Goal: Task Accomplishment & Management: Use online tool/utility

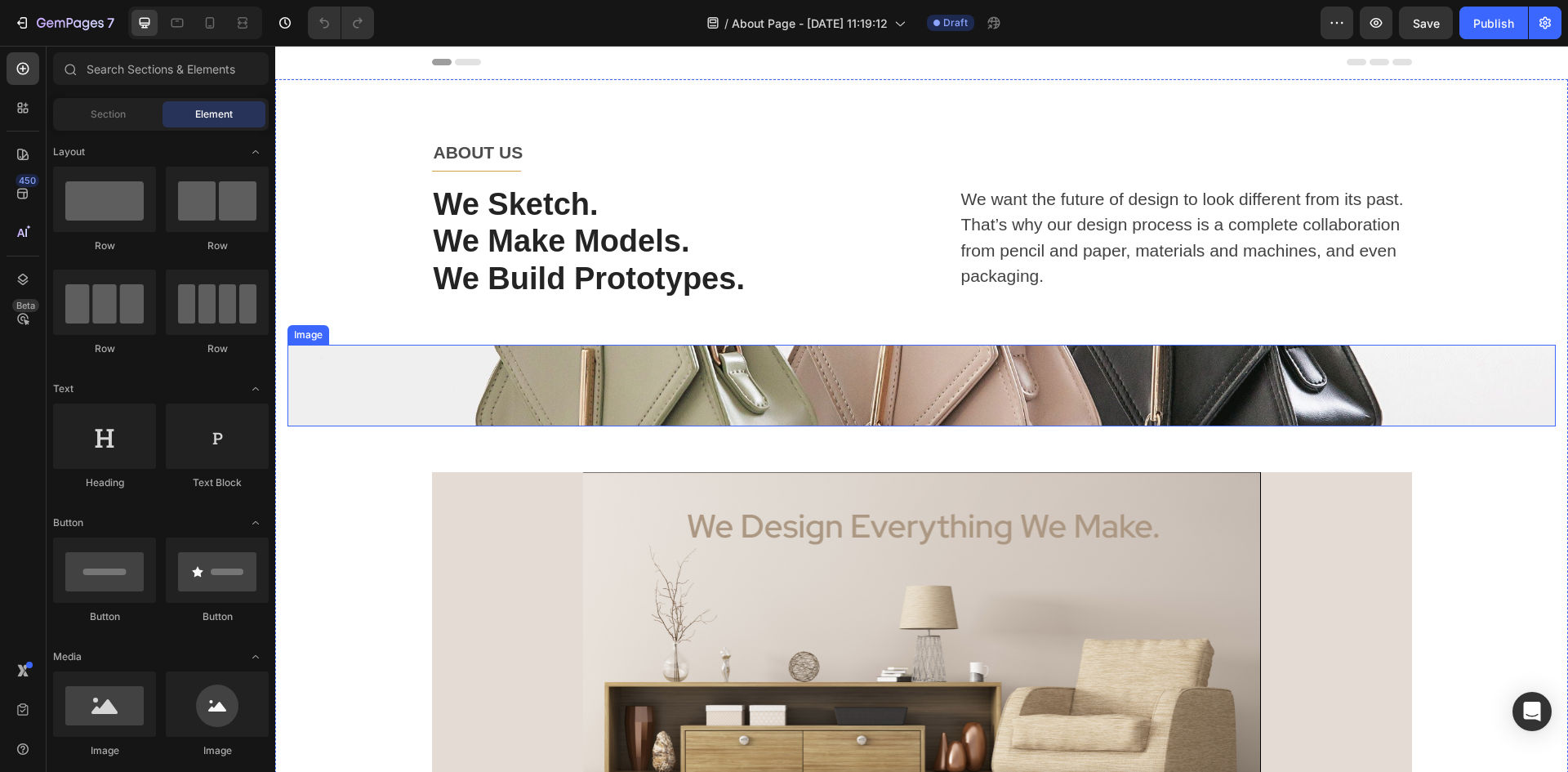
click at [763, 385] on img at bounding box center [922, 385] width 1268 height 82
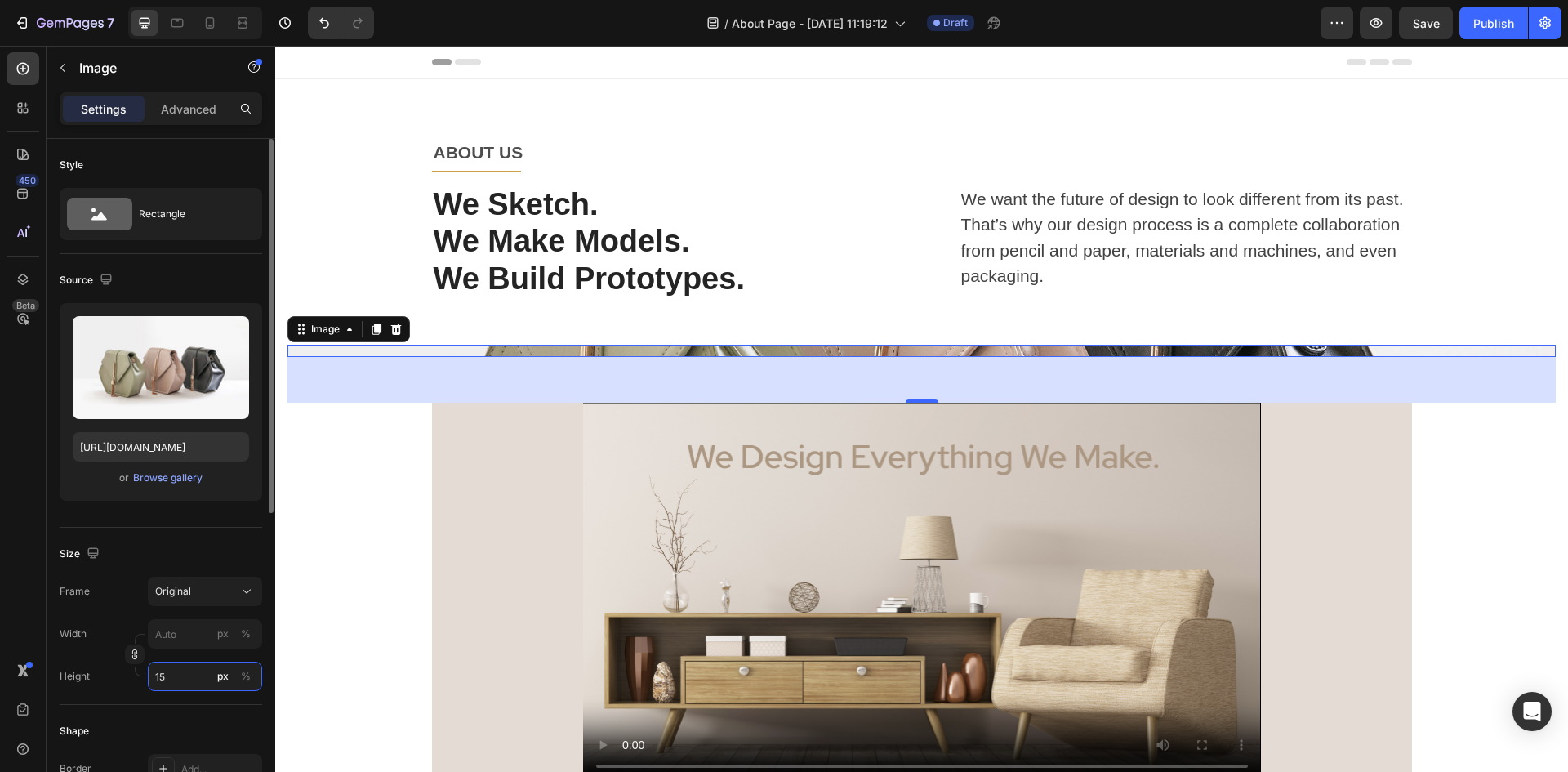
type input "1"
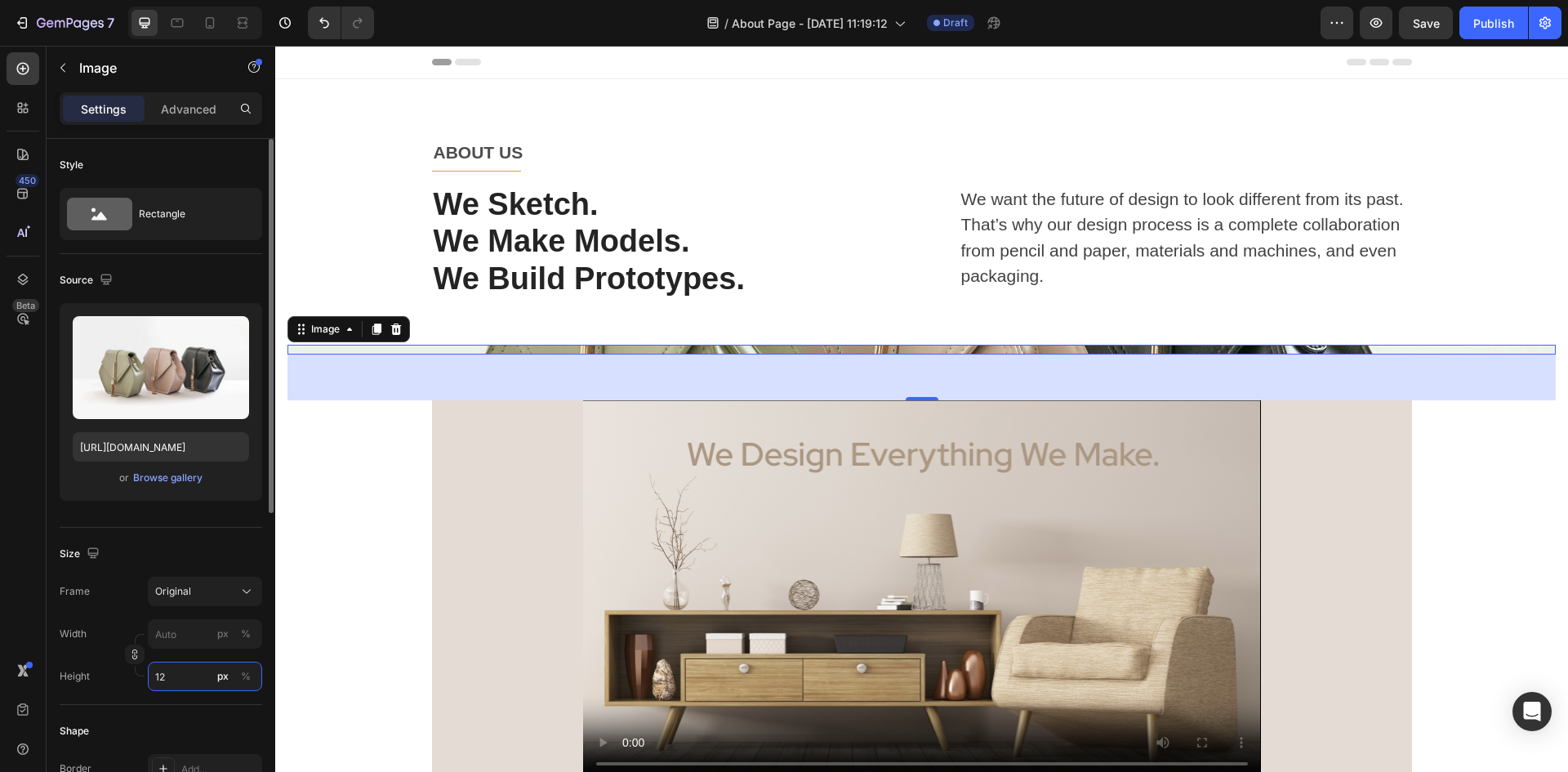
type input "1"
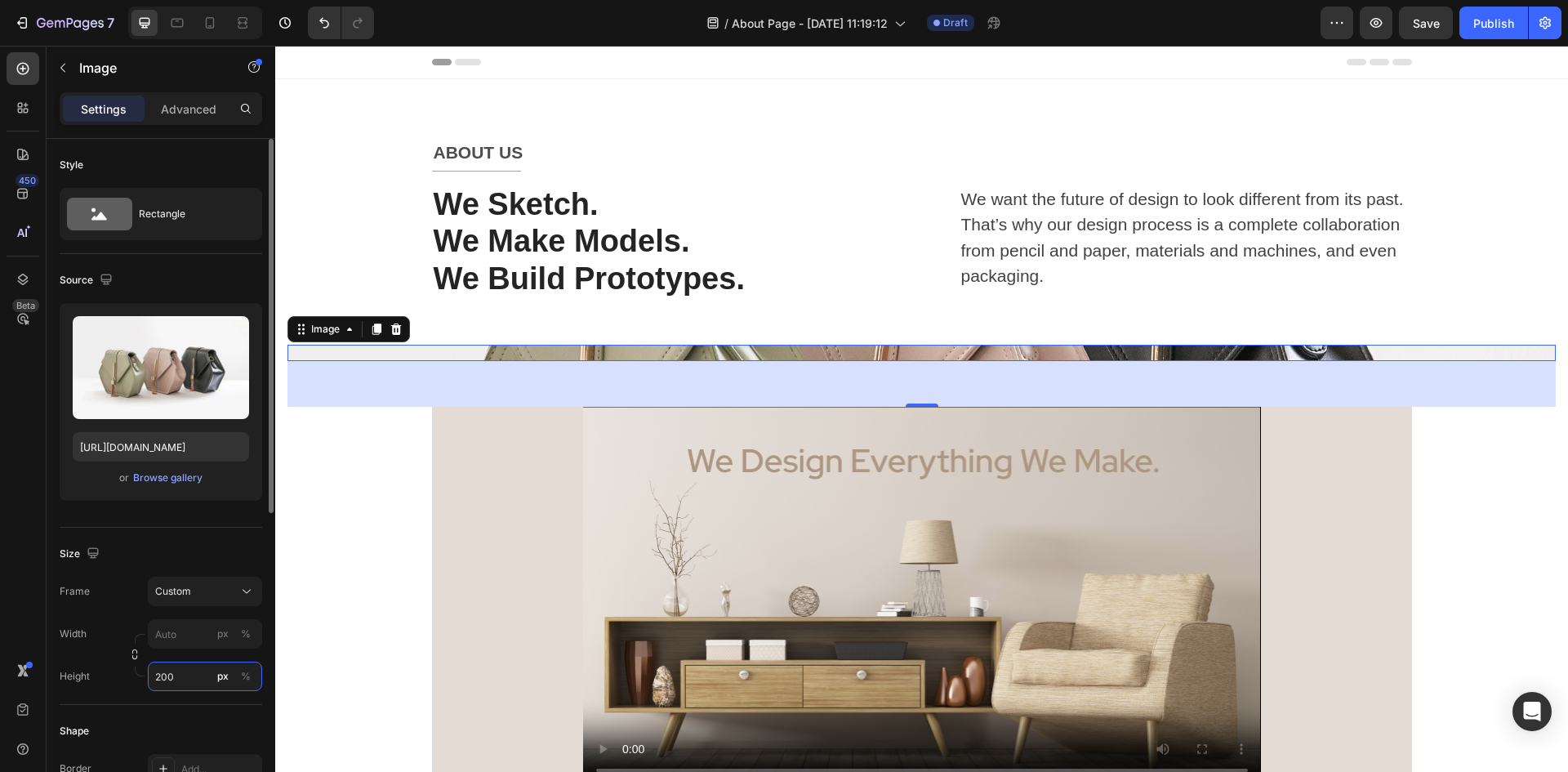
type input "1"
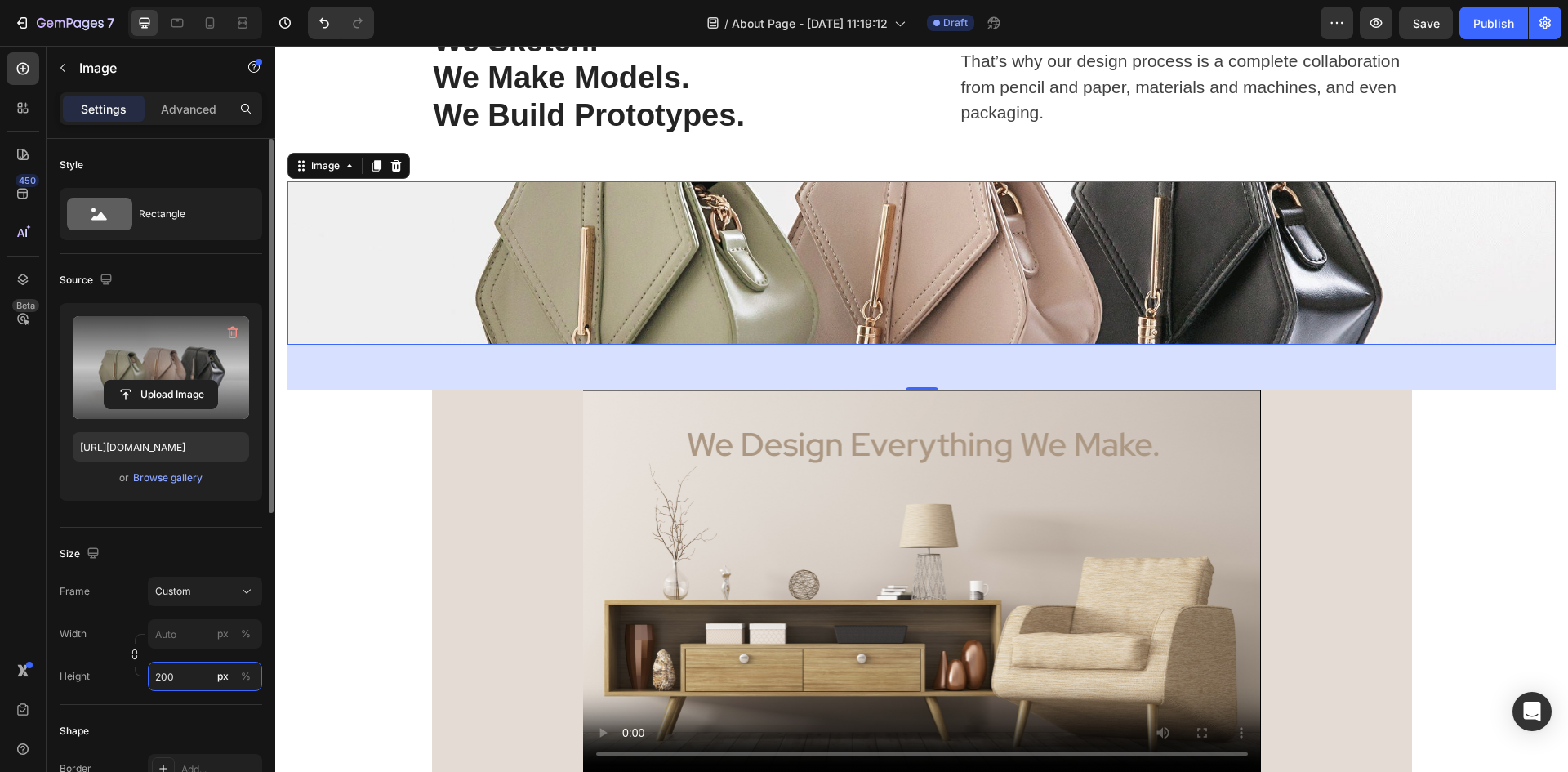
type input "200"
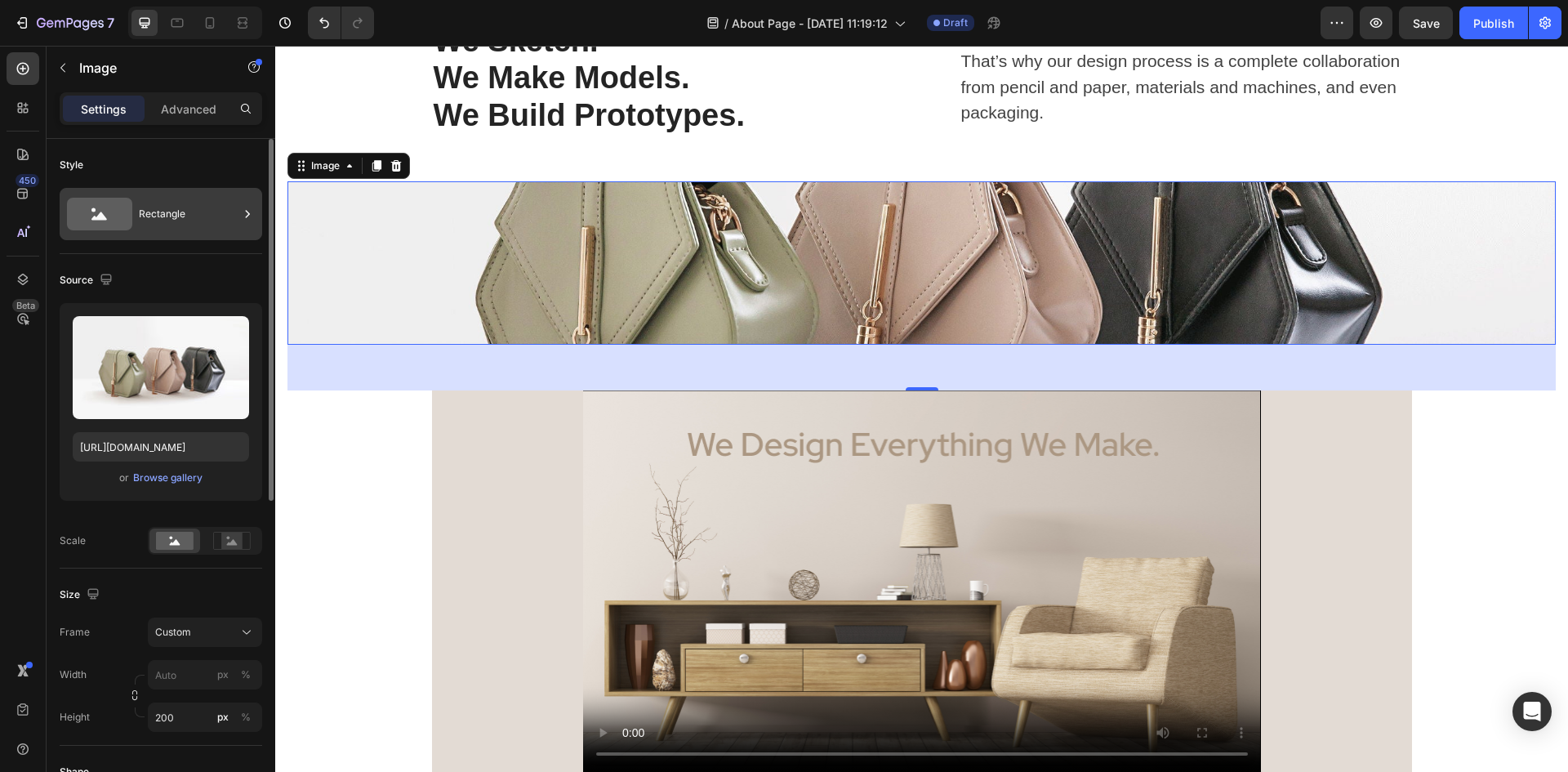
click at [167, 209] on div "Rectangle" at bounding box center [189, 214] width 99 height 38
click at [227, 273] on div "Source" at bounding box center [161, 280] width 203 height 26
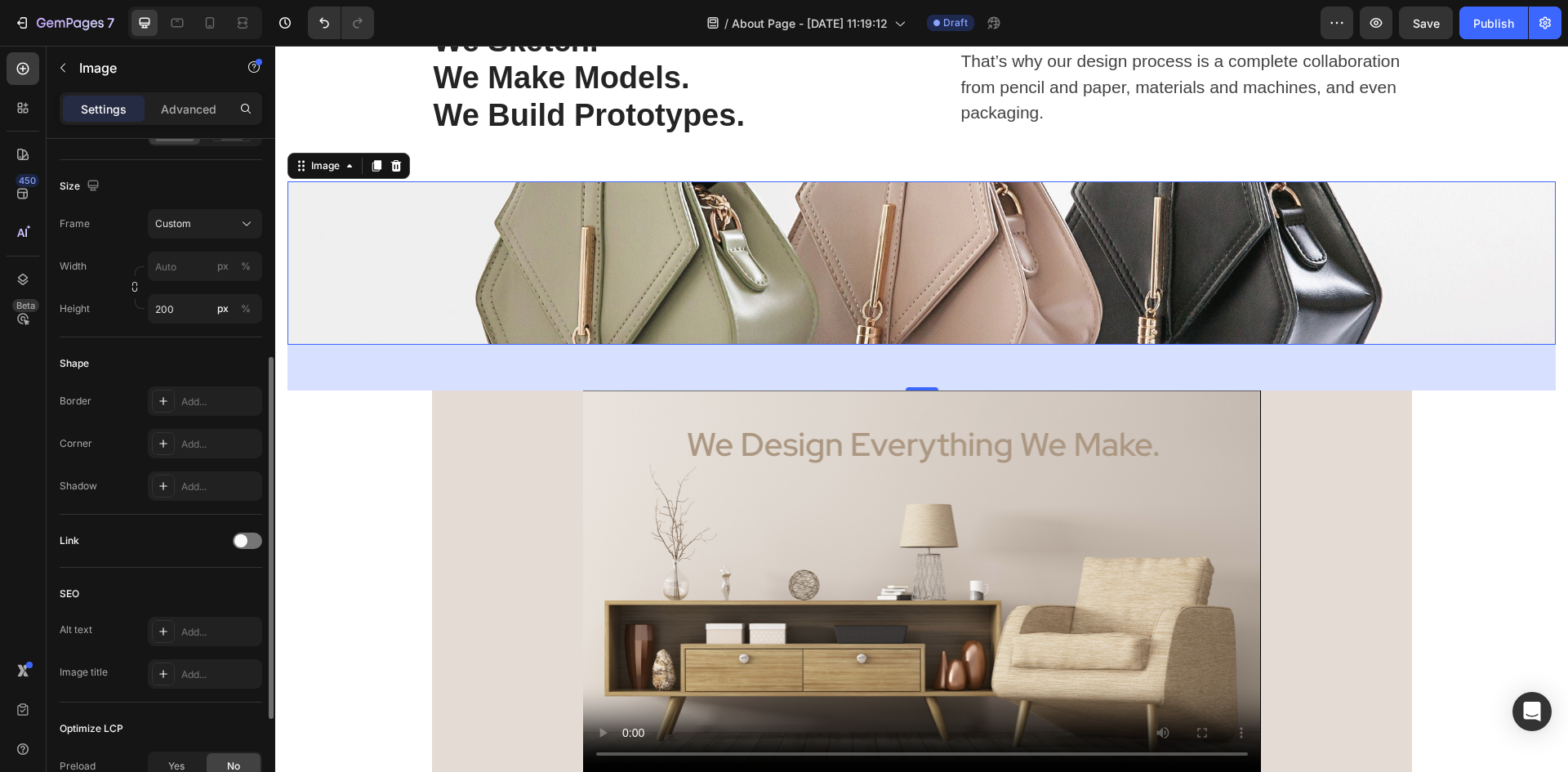
scroll to position [490, 0]
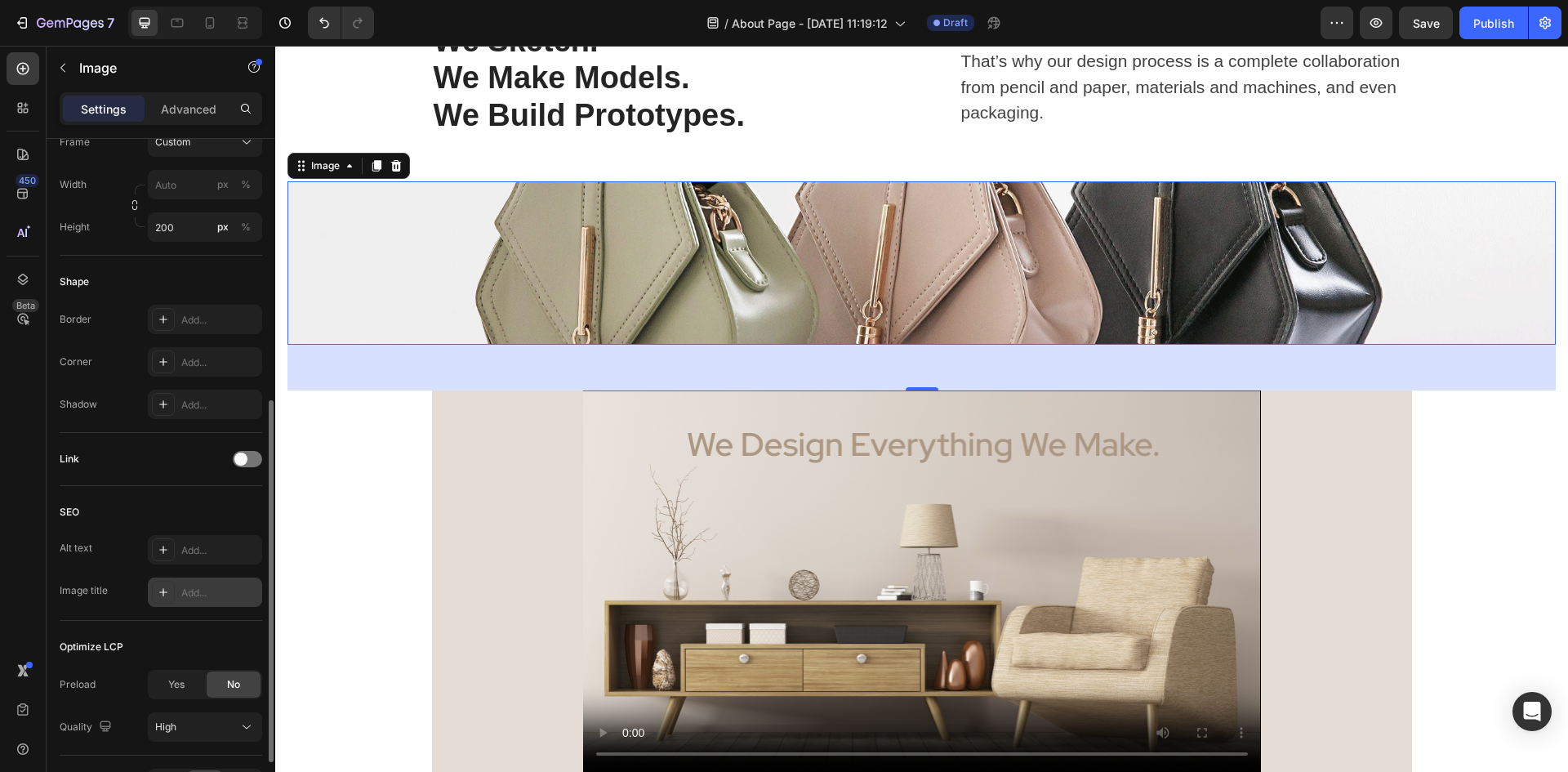
click at [186, 590] on div "Add..." at bounding box center [219, 593] width 77 height 14
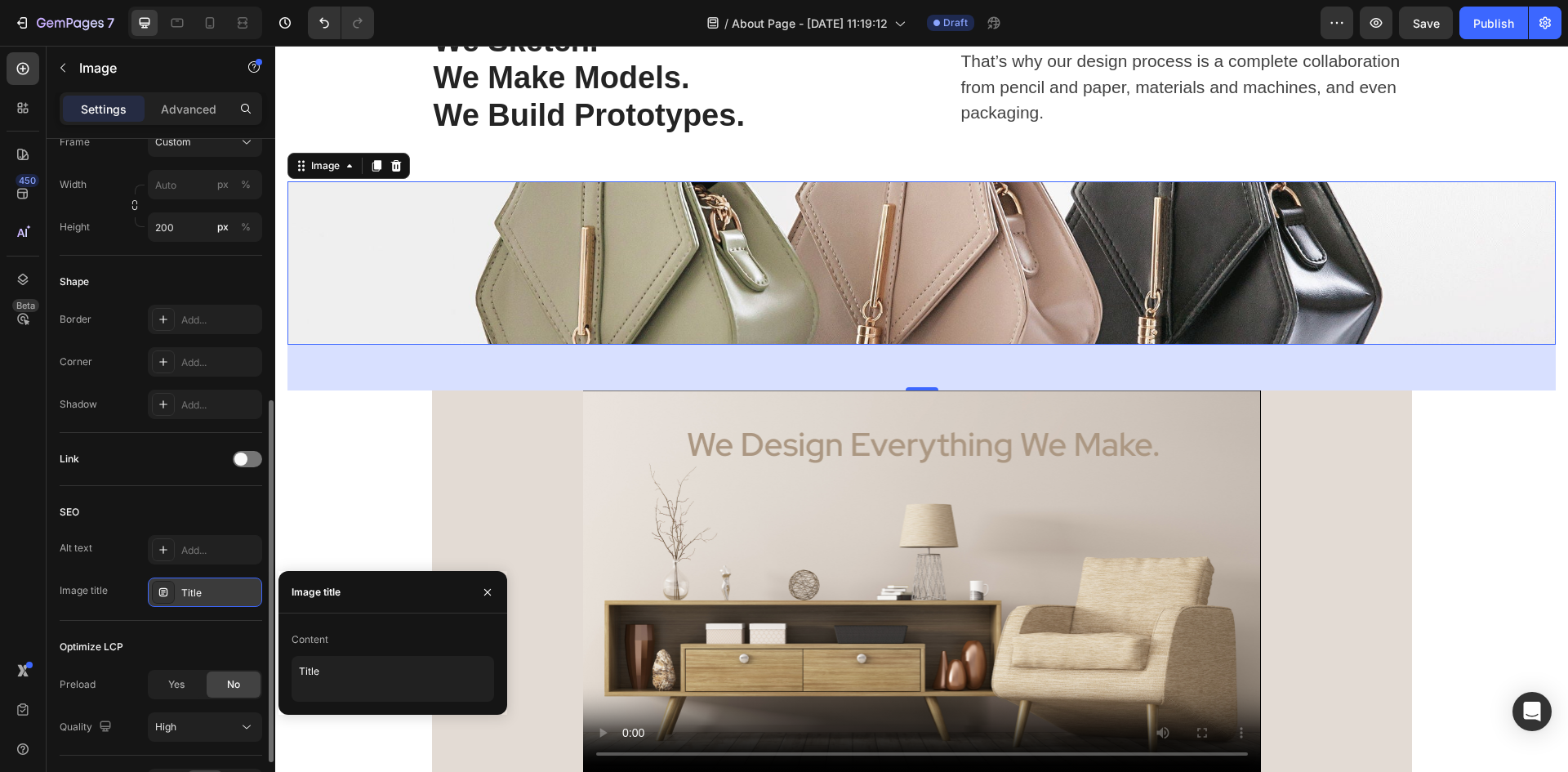
click at [318, 637] on div "Content" at bounding box center [309, 639] width 37 height 14
click at [325, 674] on textarea "Title" at bounding box center [392, 678] width 203 height 46
drag, startPoint x: 327, startPoint y: 673, endPoint x: 290, endPoint y: 666, distance: 37.7
click at [290, 666] on div "Content Title" at bounding box center [393, 663] width 229 height 75
click at [205, 554] on div "Add..." at bounding box center [219, 550] width 77 height 14
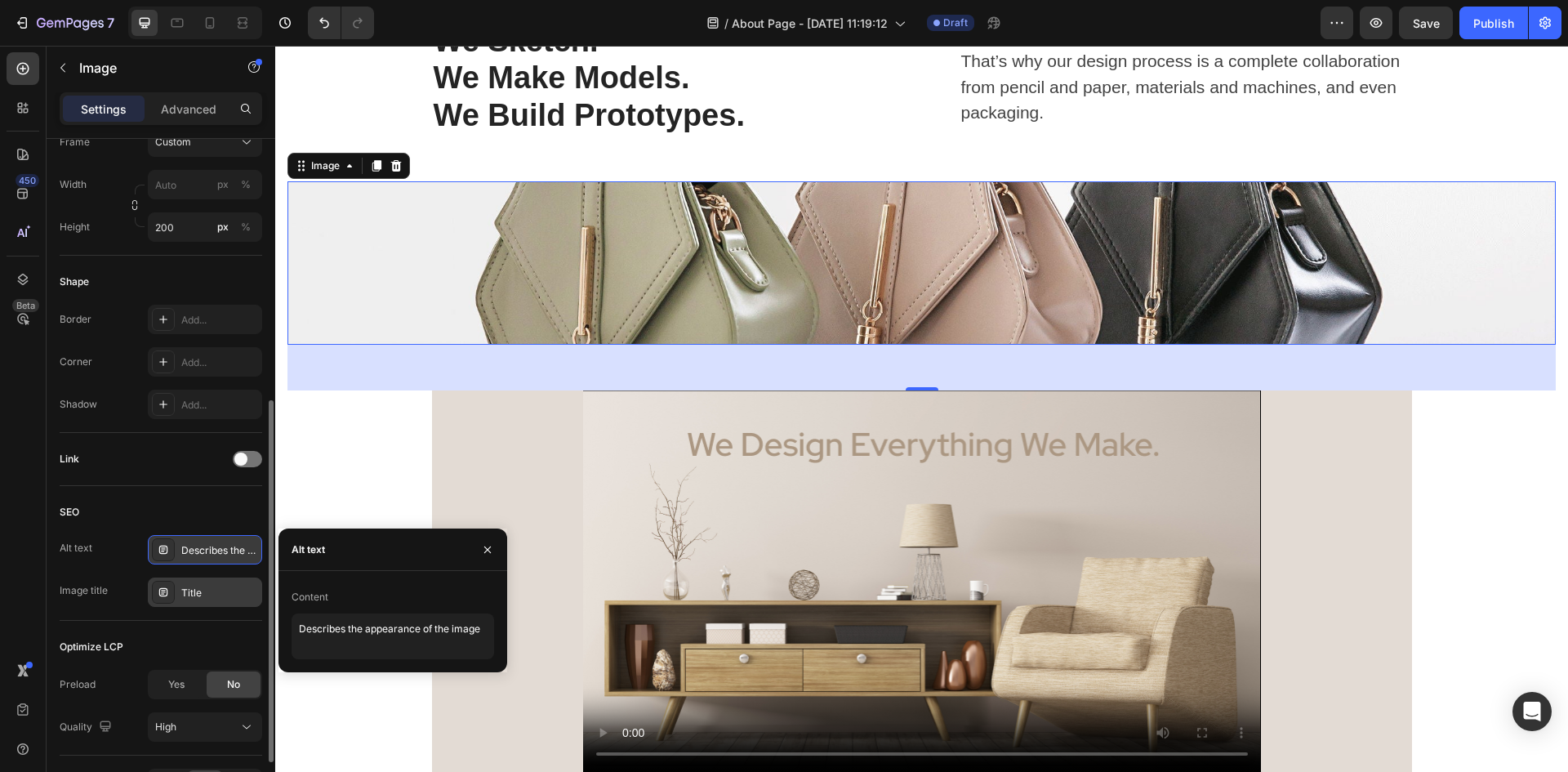
click at [100, 565] on div "Alt text Describes the appearance of the image" at bounding box center [161, 549] width 203 height 30
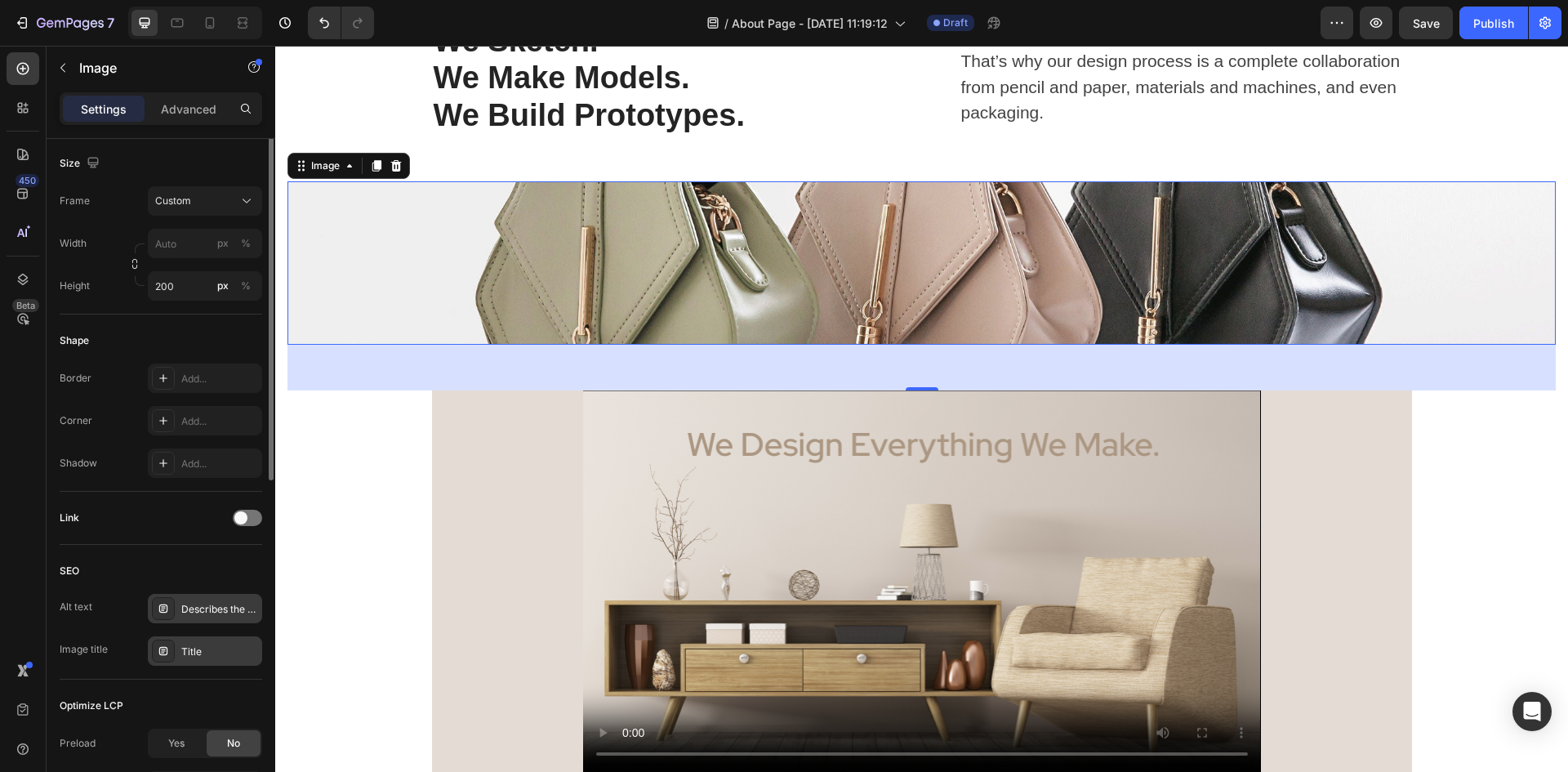
scroll to position [186, 0]
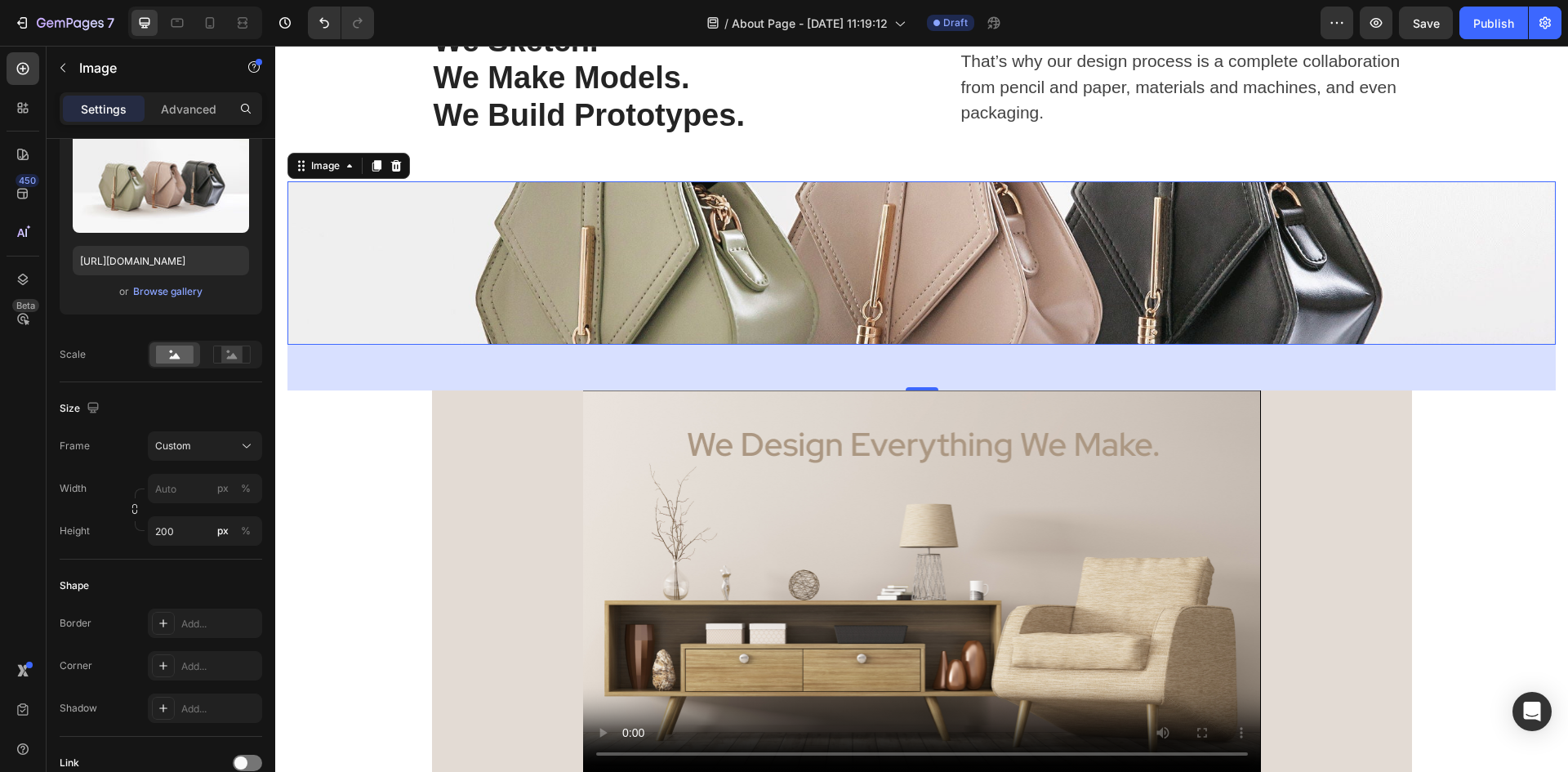
click at [979, 363] on div "56" at bounding box center [922, 367] width 1268 height 46
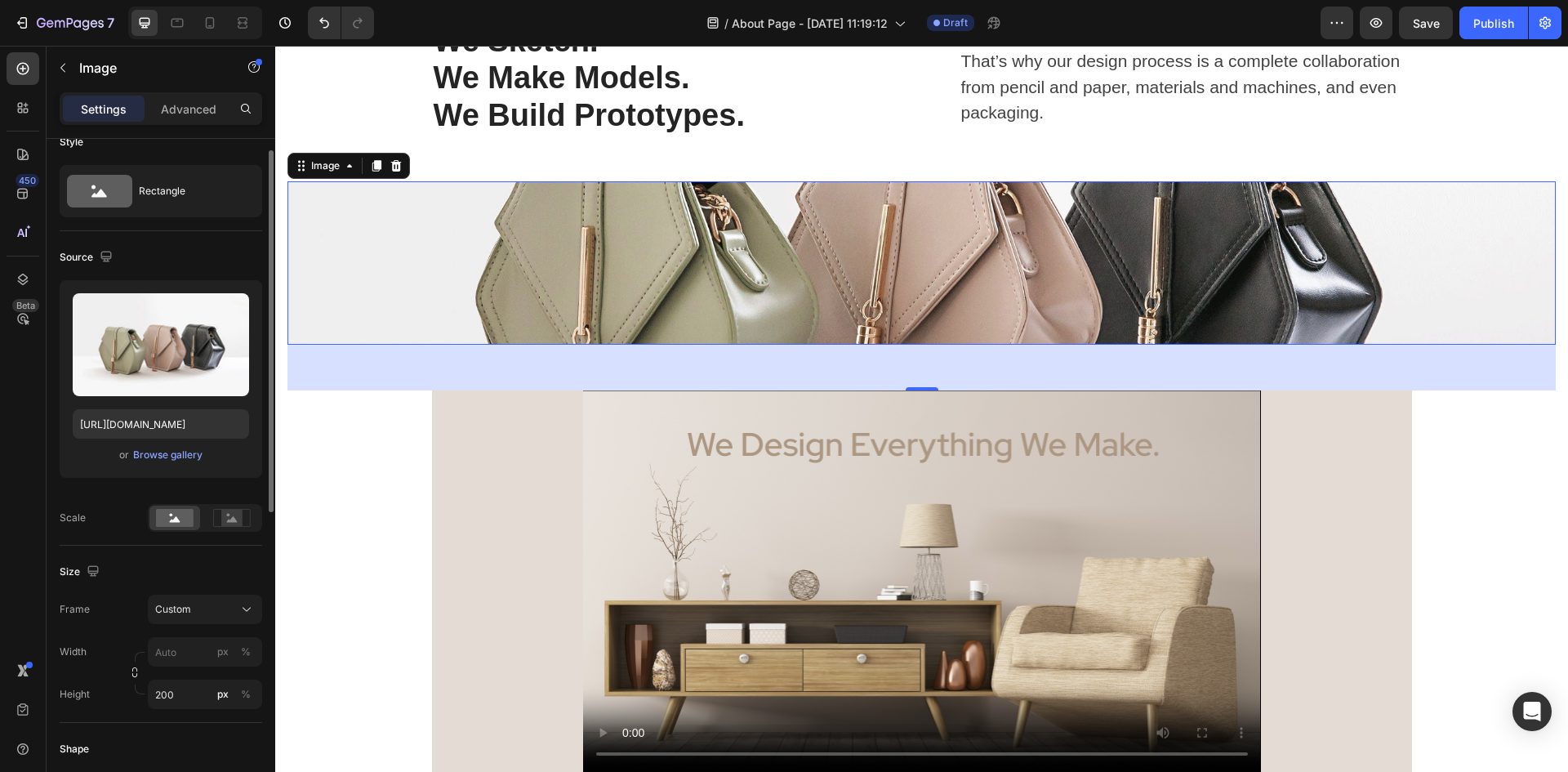
scroll to position [0, 0]
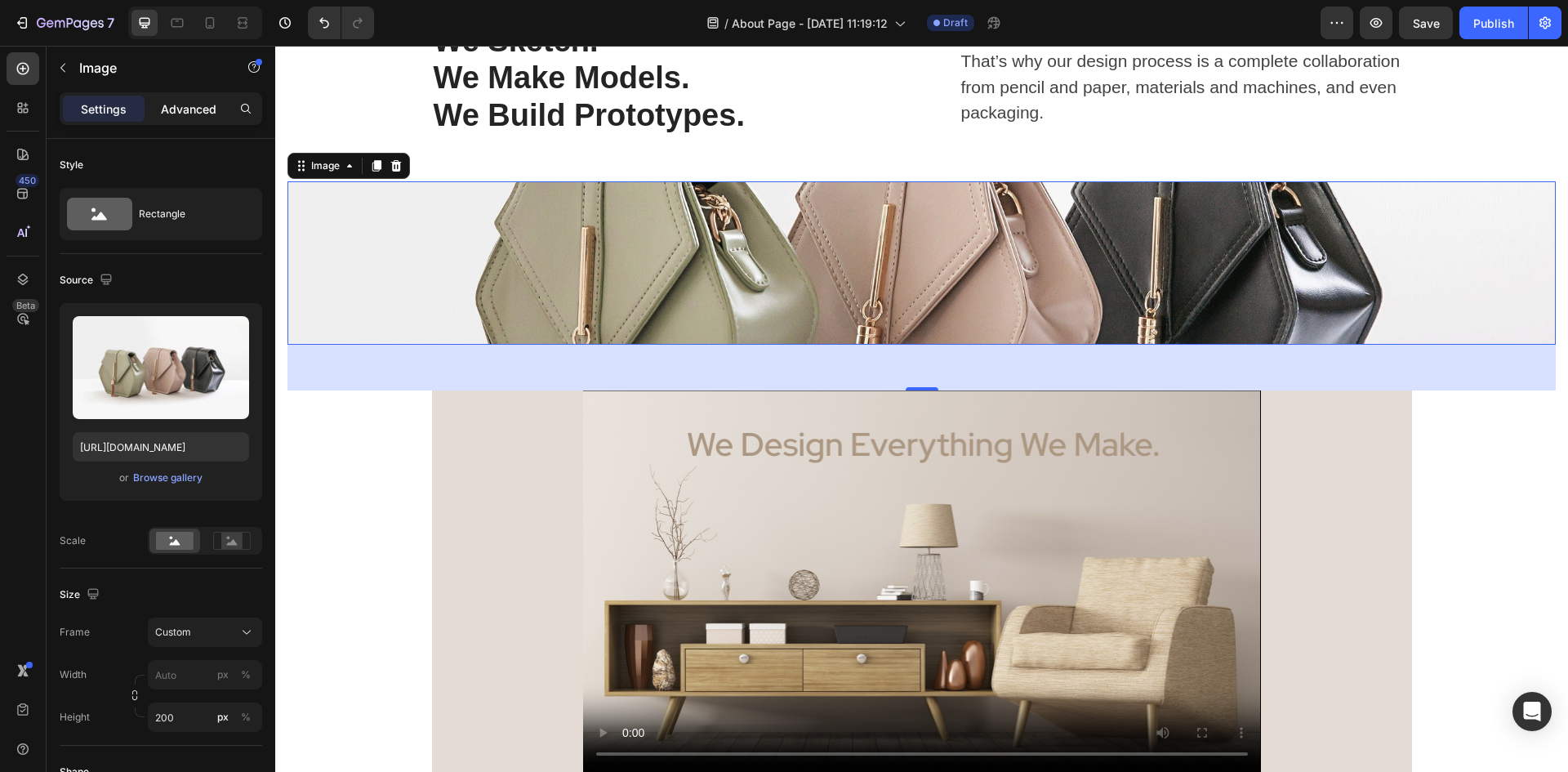
click at [209, 112] on p "Advanced" at bounding box center [189, 108] width 56 height 17
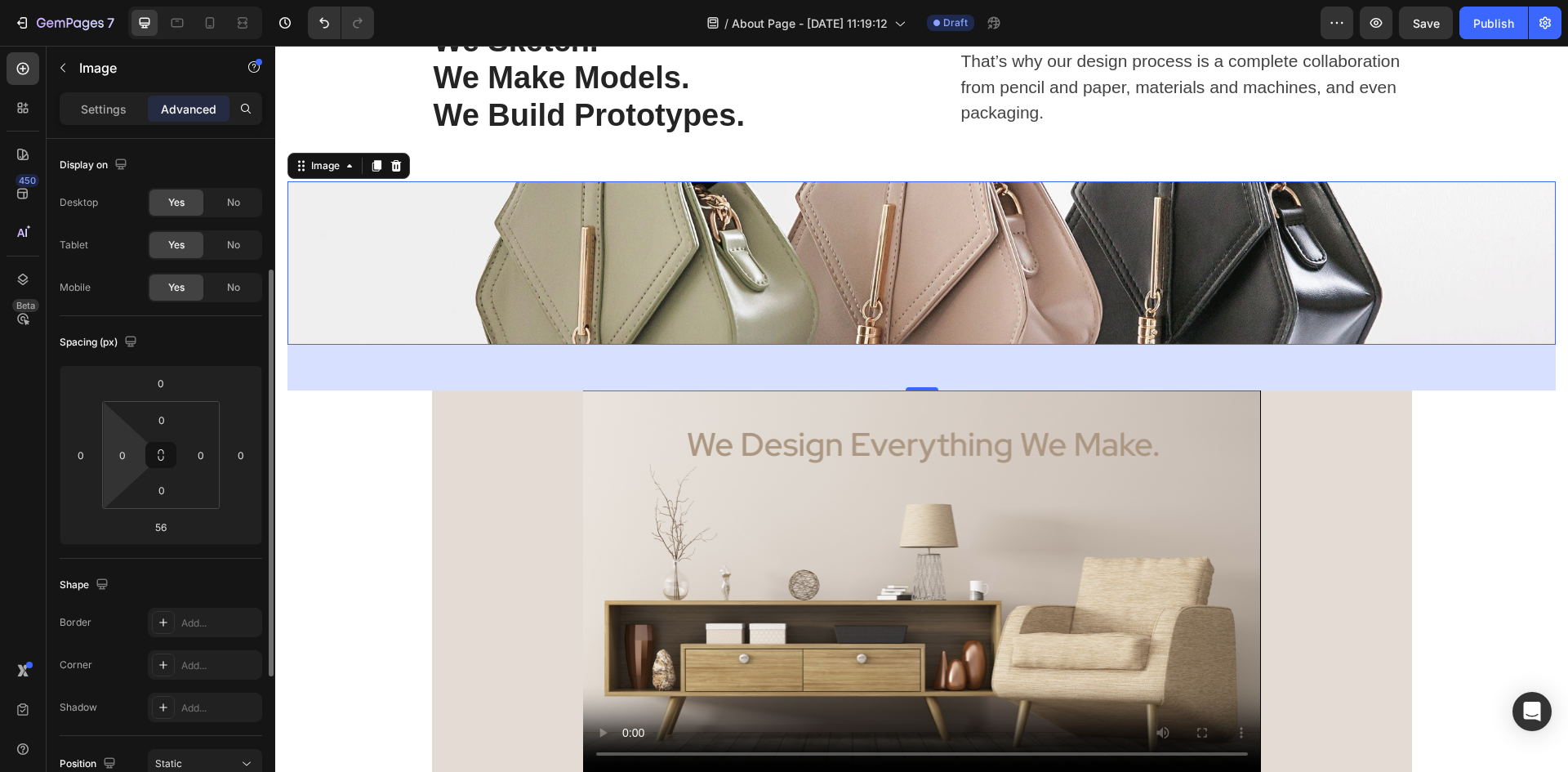
scroll to position [82, 0]
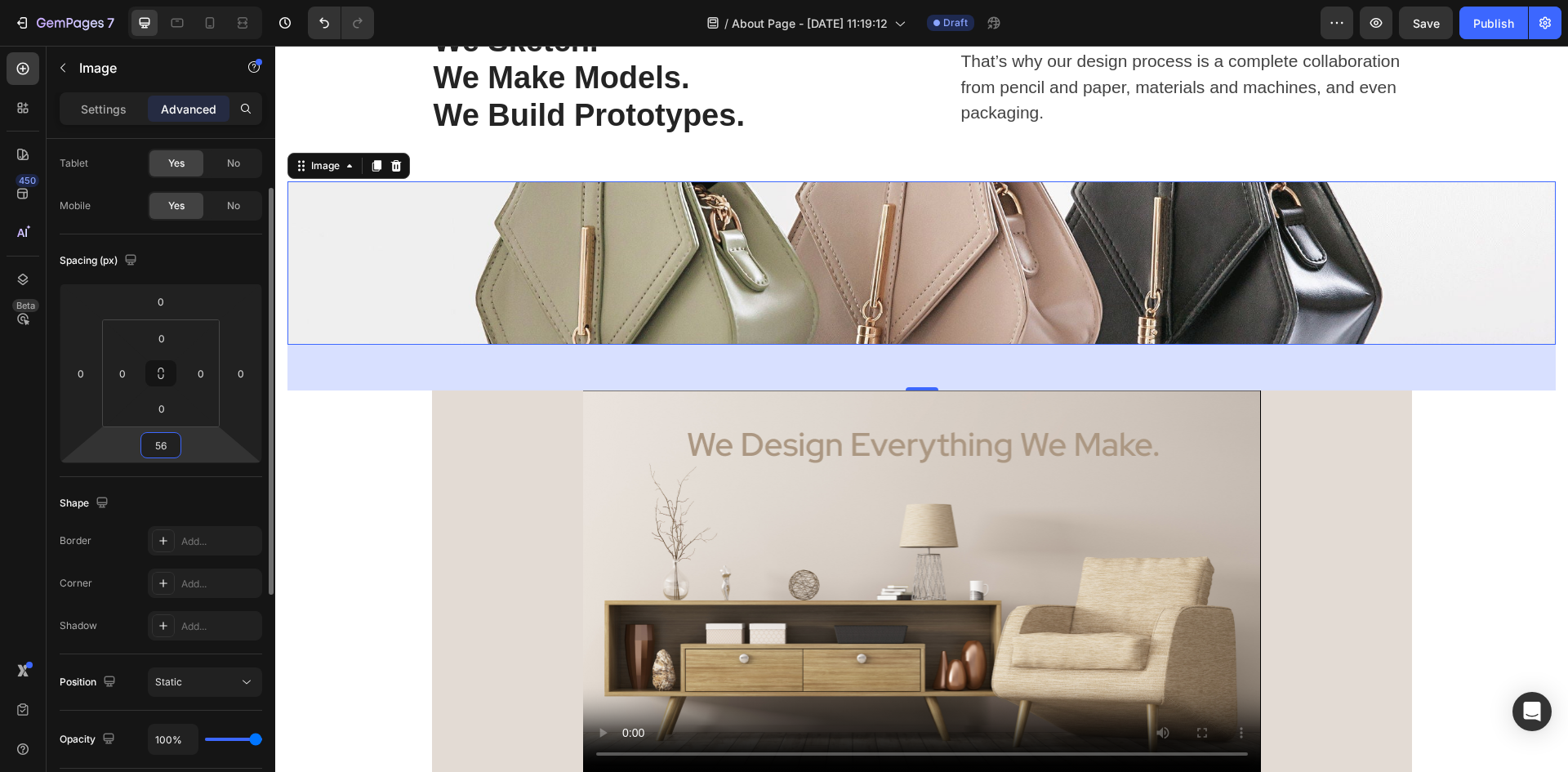
click at [162, 450] on input "56" at bounding box center [161, 445] width 32 height 24
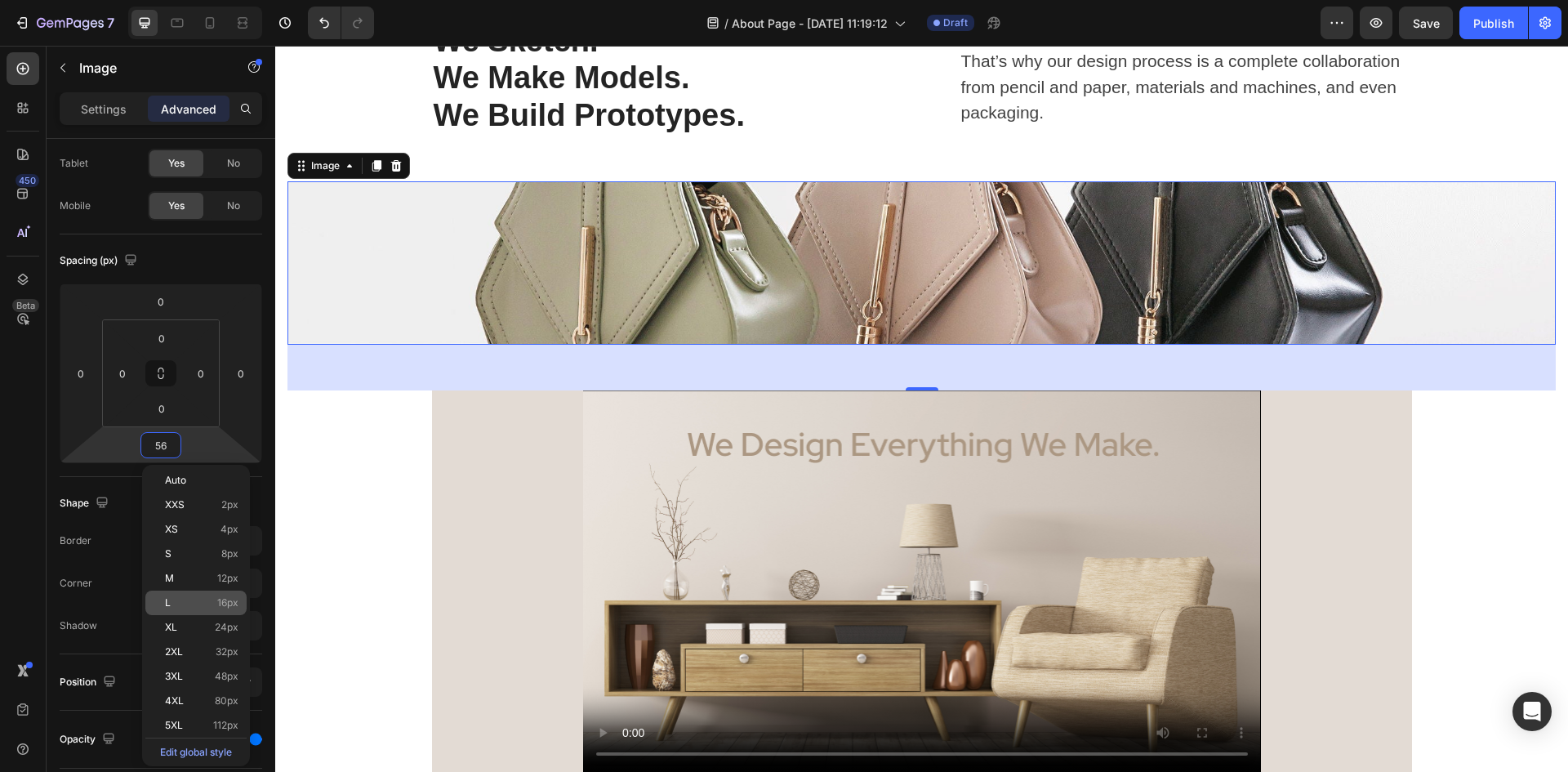
click at [180, 595] on div "L 16px" at bounding box center [196, 602] width 101 height 24
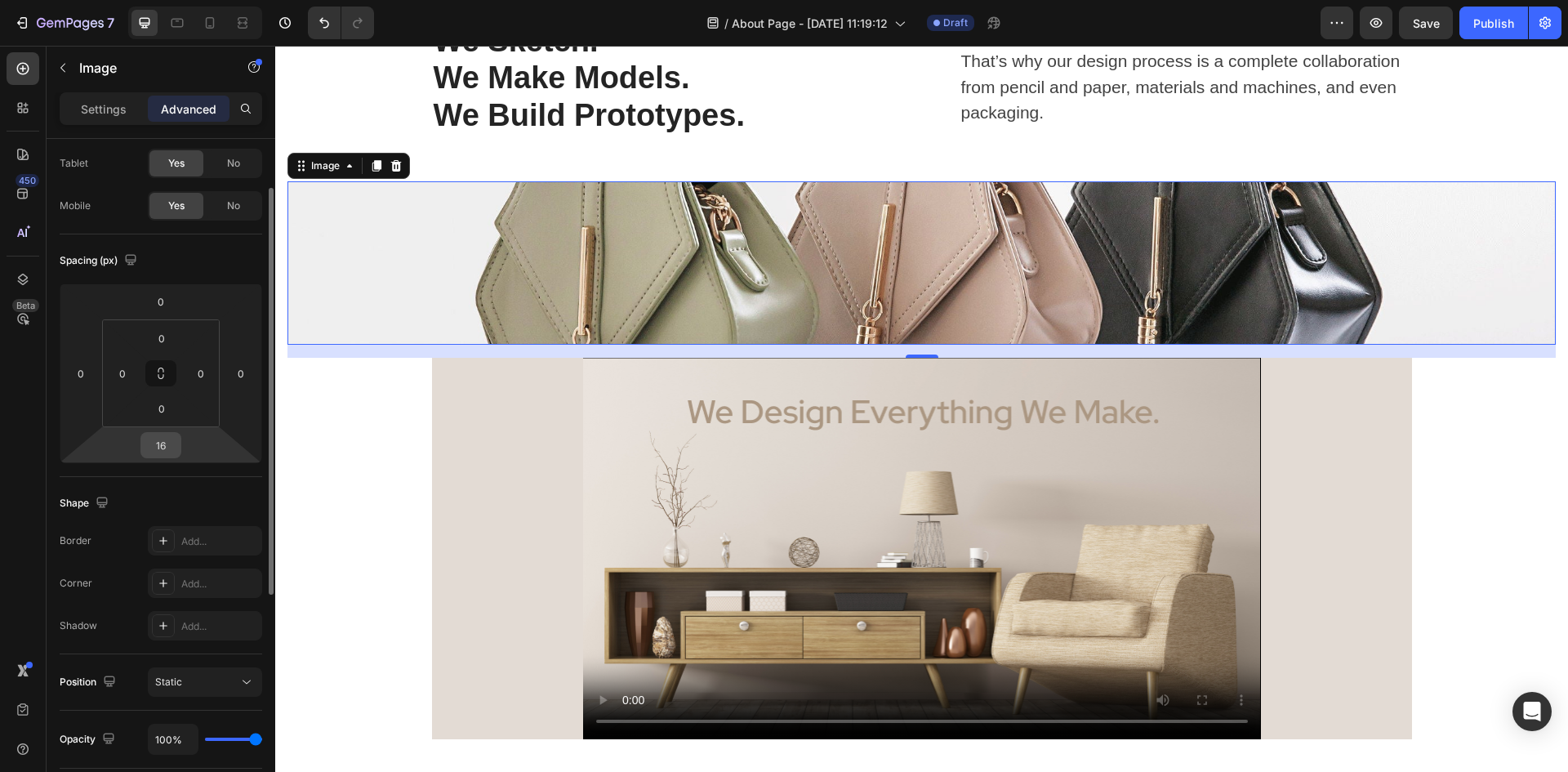
click at [171, 447] on input "16" at bounding box center [161, 445] width 32 height 24
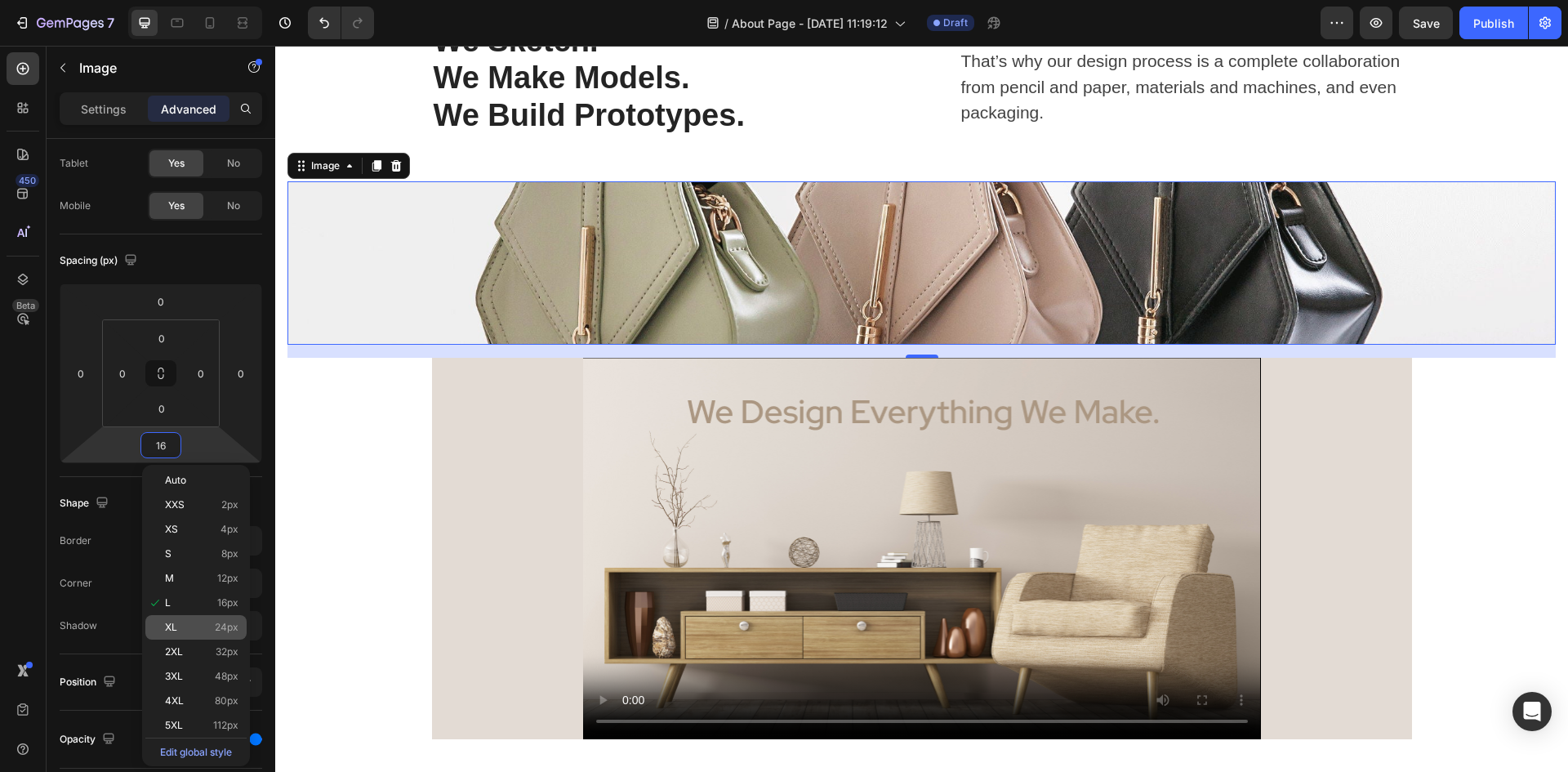
click at [171, 624] on span "XL" at bounding box center [171, 627] width 13 height 12
type input "24"
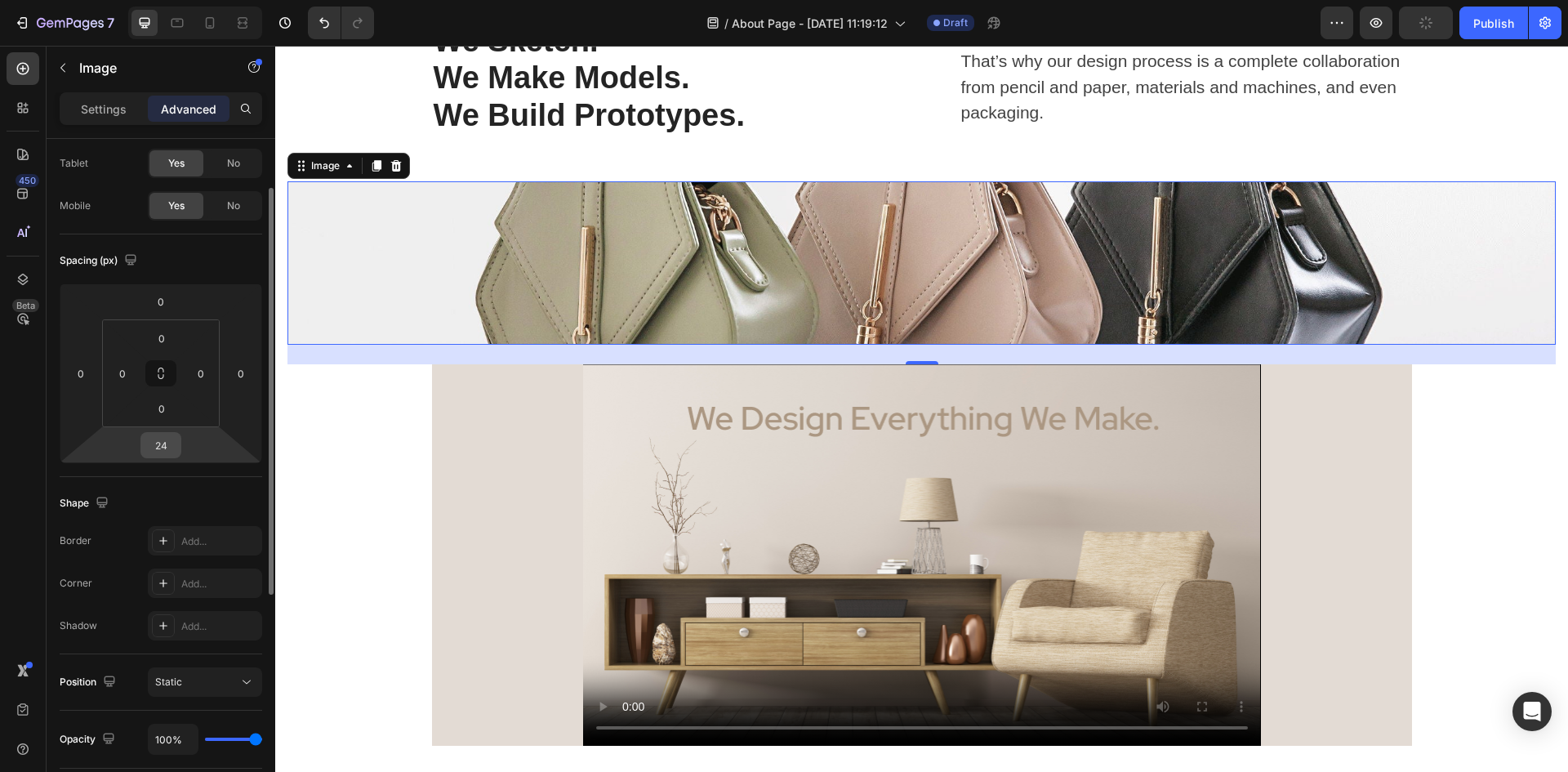
click at [171, 444] on input "24" at bounding box center [161, 445] width 32 height 24
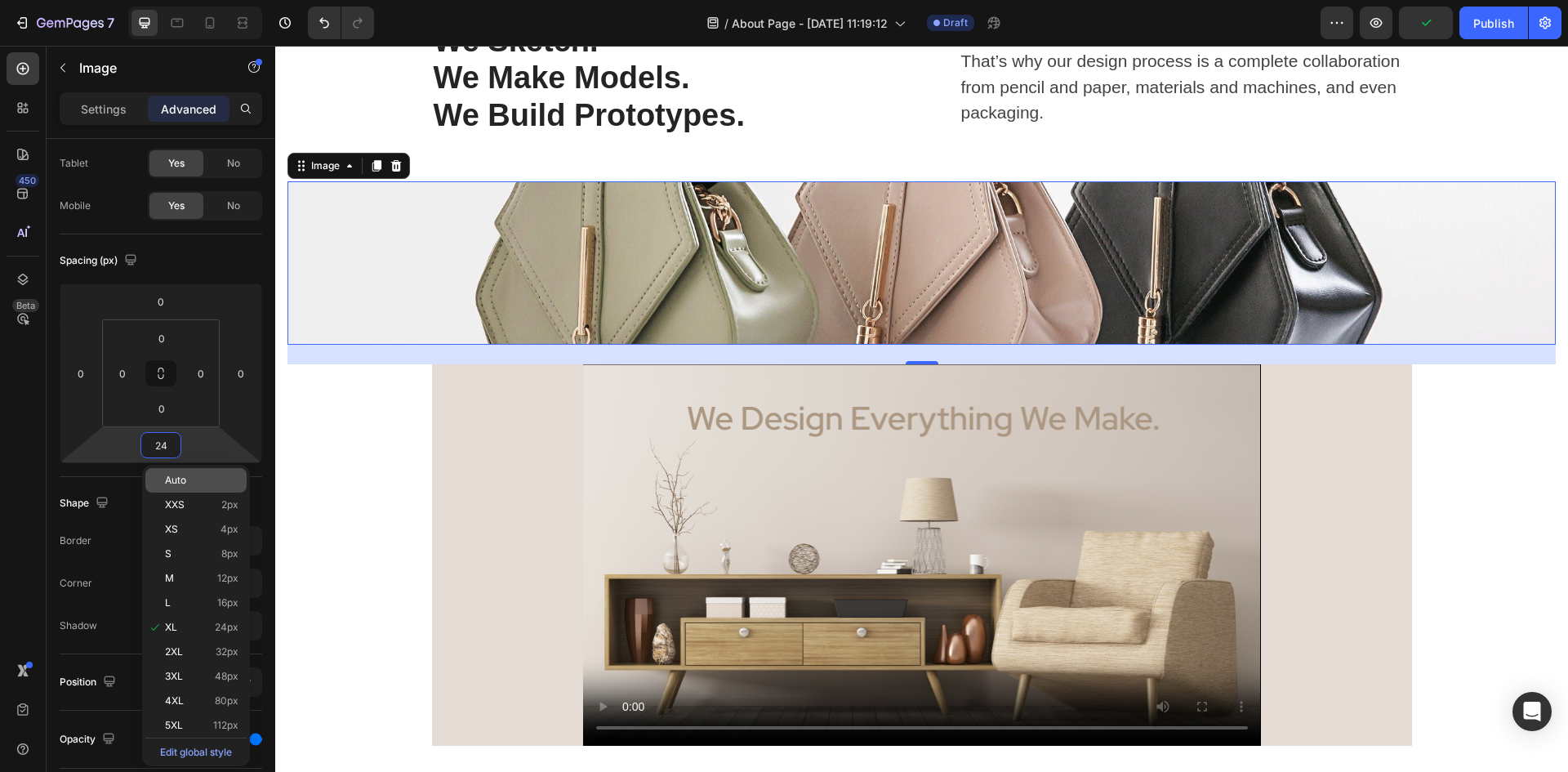
click at [187, 482] on p "Auto" at bounding box center [201, 480] width 73 height 12
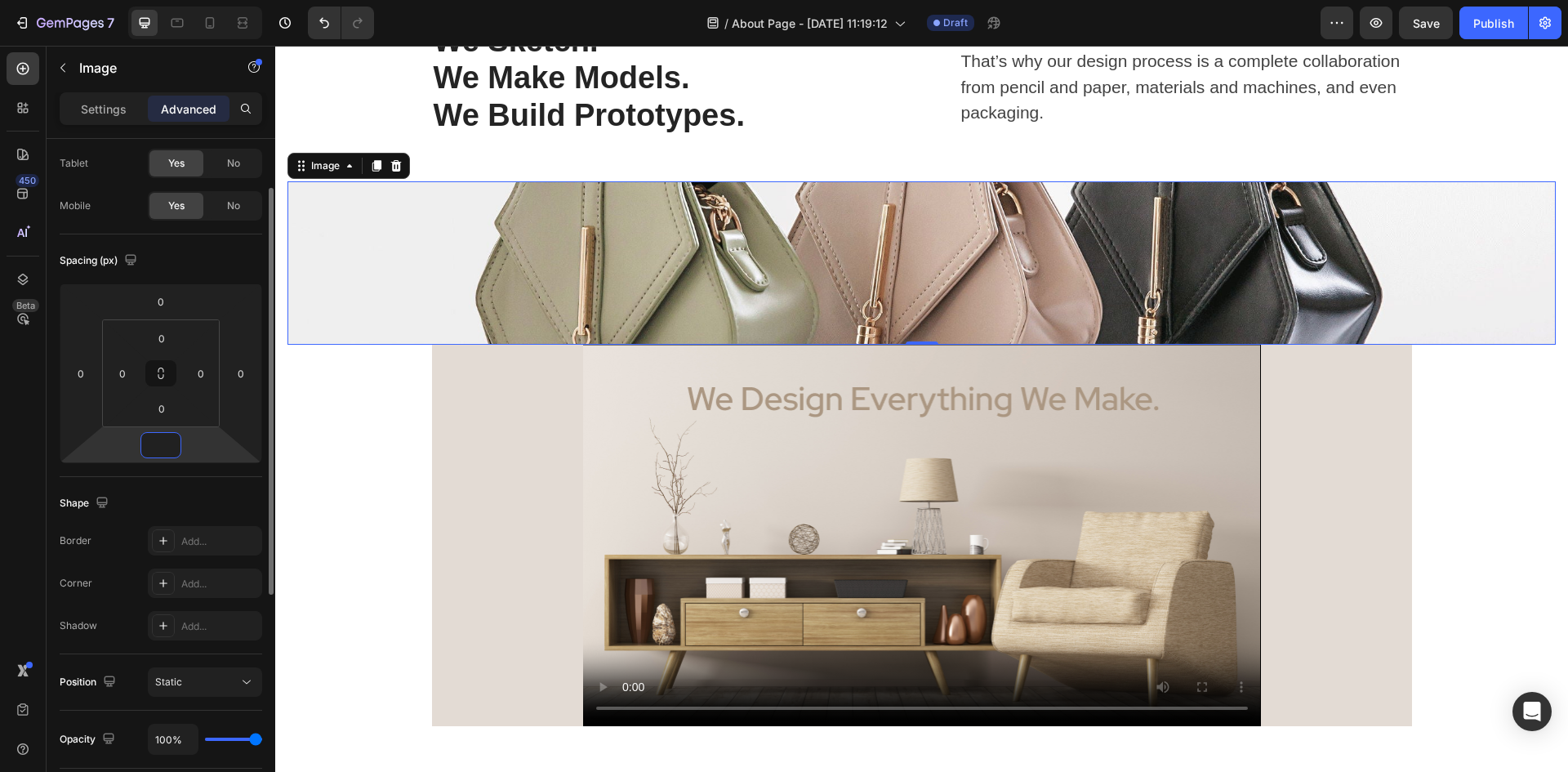
click at [176, 444] on input "number" at bounding box center [161, 445] width 32 height 24
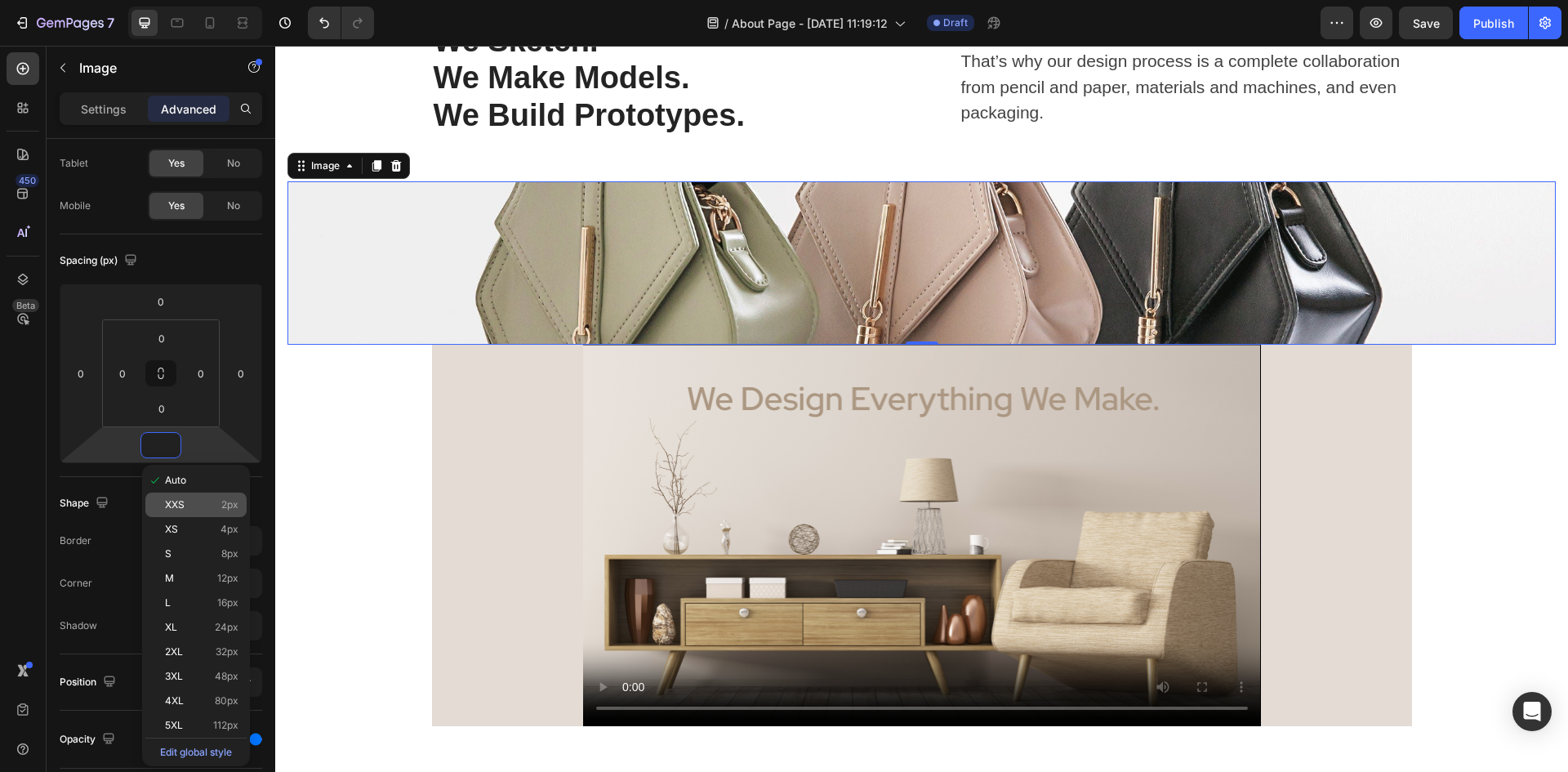
click at [189, 502] on p "XXS 2px" at bounding box center [201, 504] width 73 height 12
type input "2"
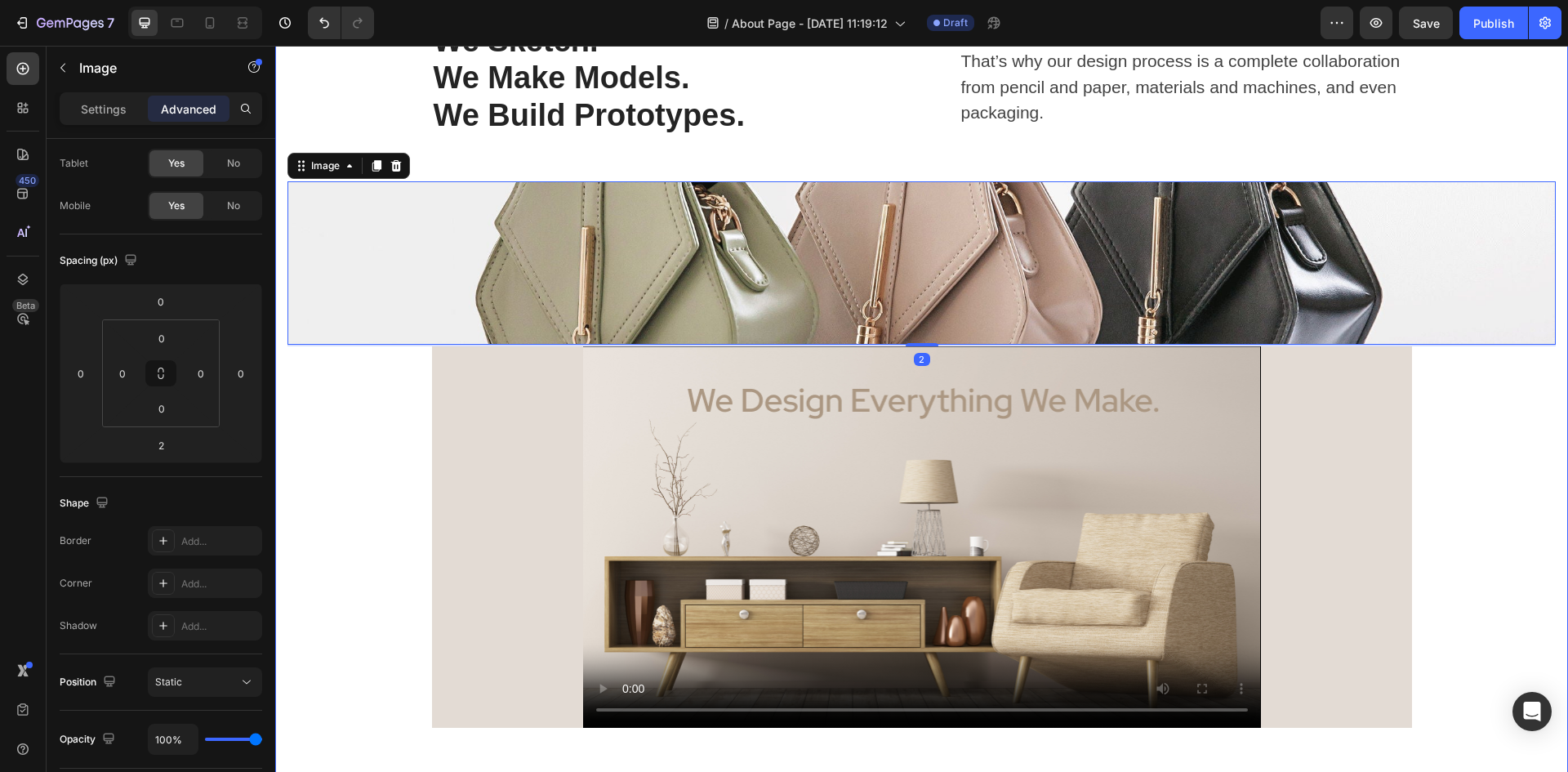
click at [340, 478] on div "ABOUT US Text block Title Line Row We Sketch. We Make Models. We Build Prototyp…" at bounding box center [922, 351] width 1268 height 753
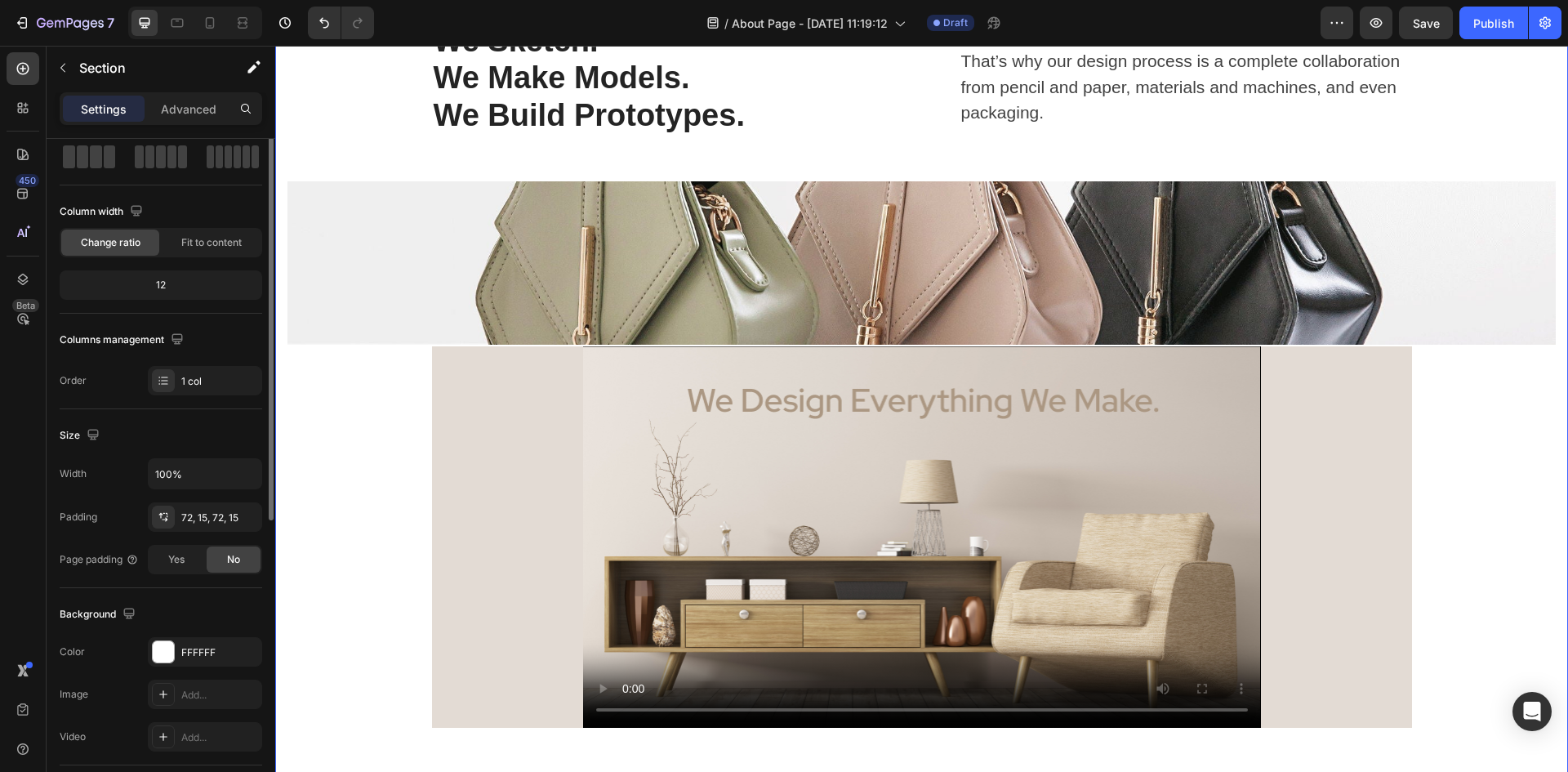
scroll to position [0, 0]
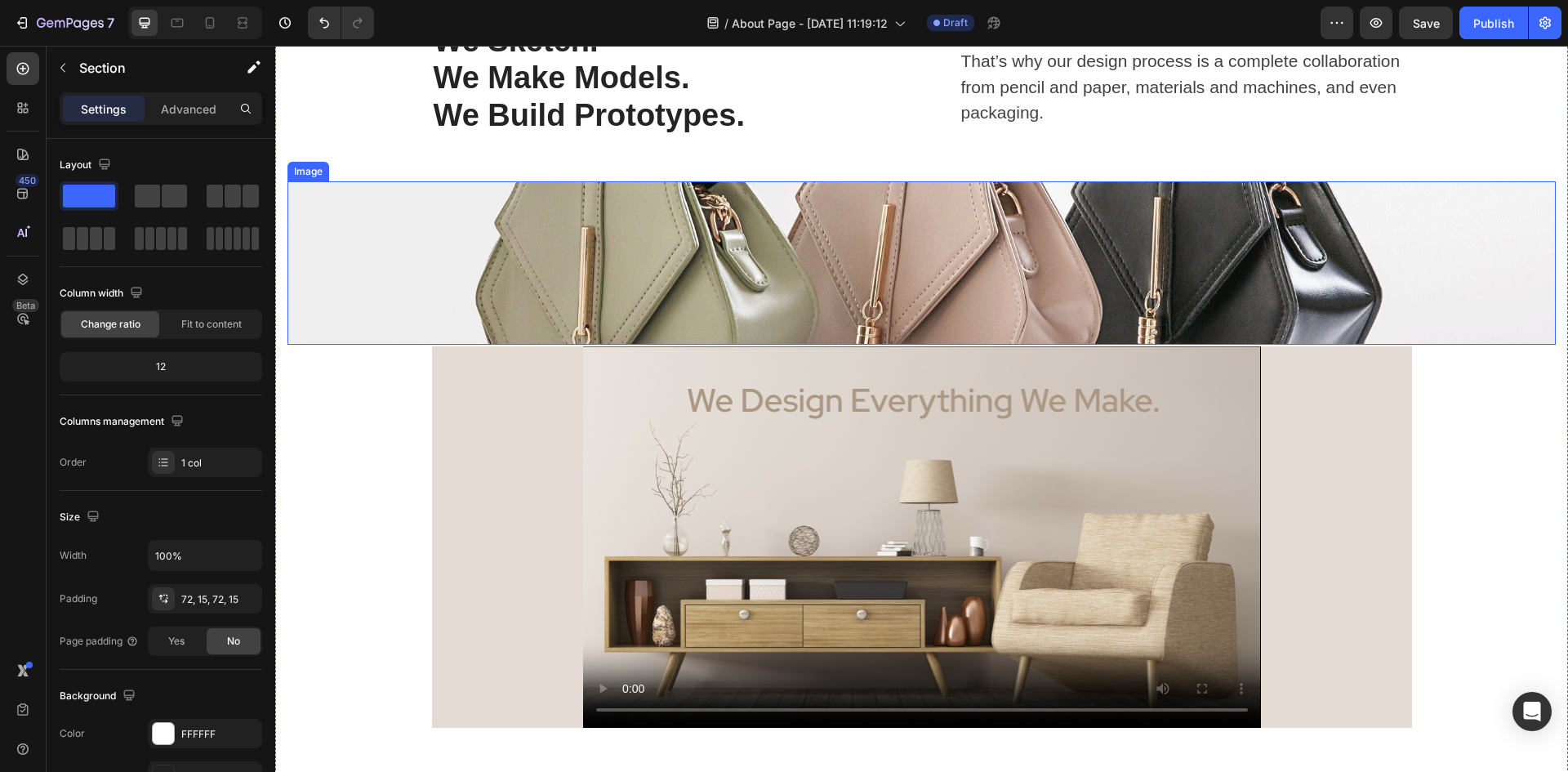
click at [470, 261] on img at bounding box center [922, 262] width 1268 height 163
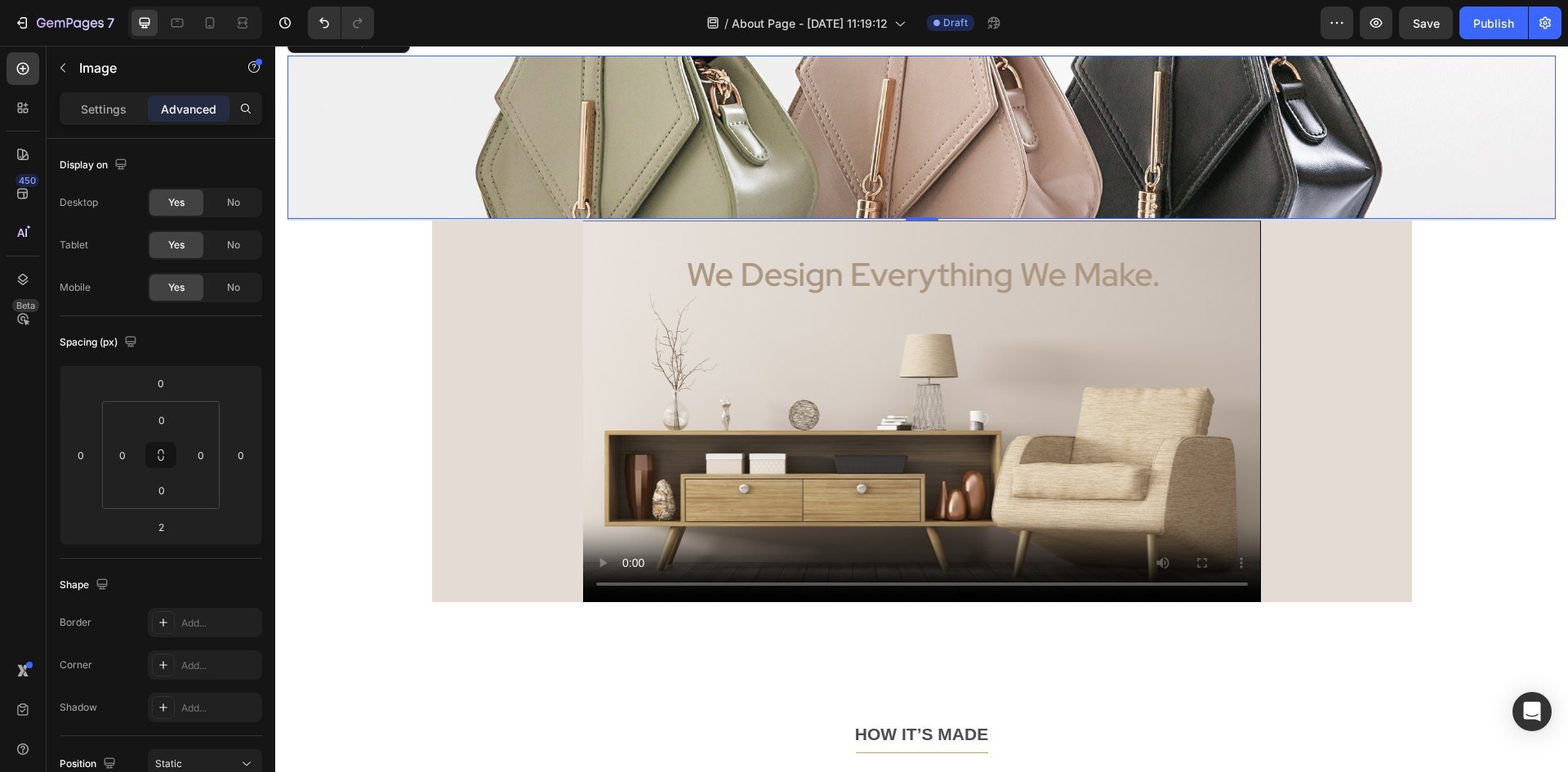
scroll to position [326, 0]
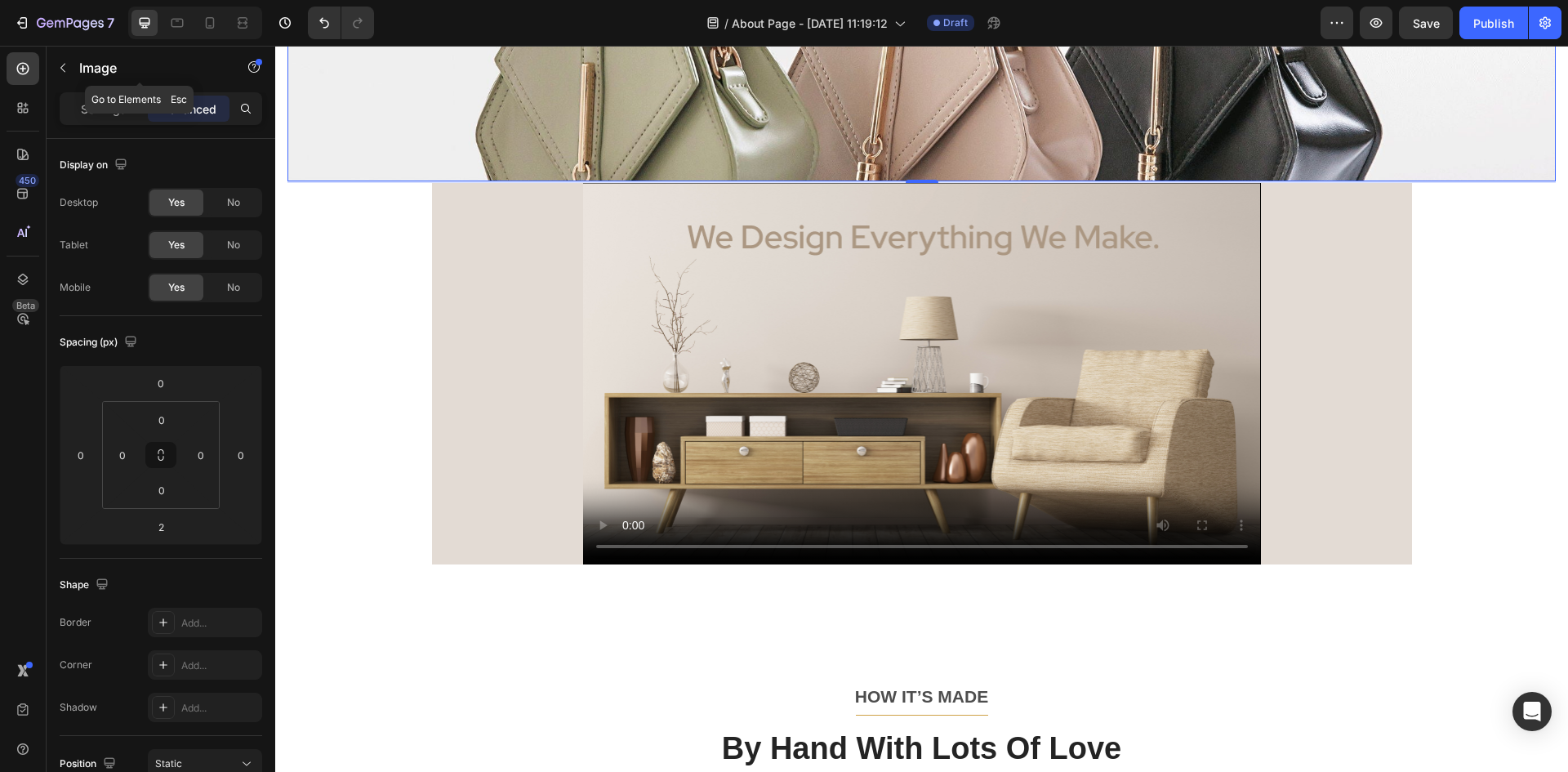
click at [53, 69] on button "button" at bounding box center [62, 68] width 26 height 26
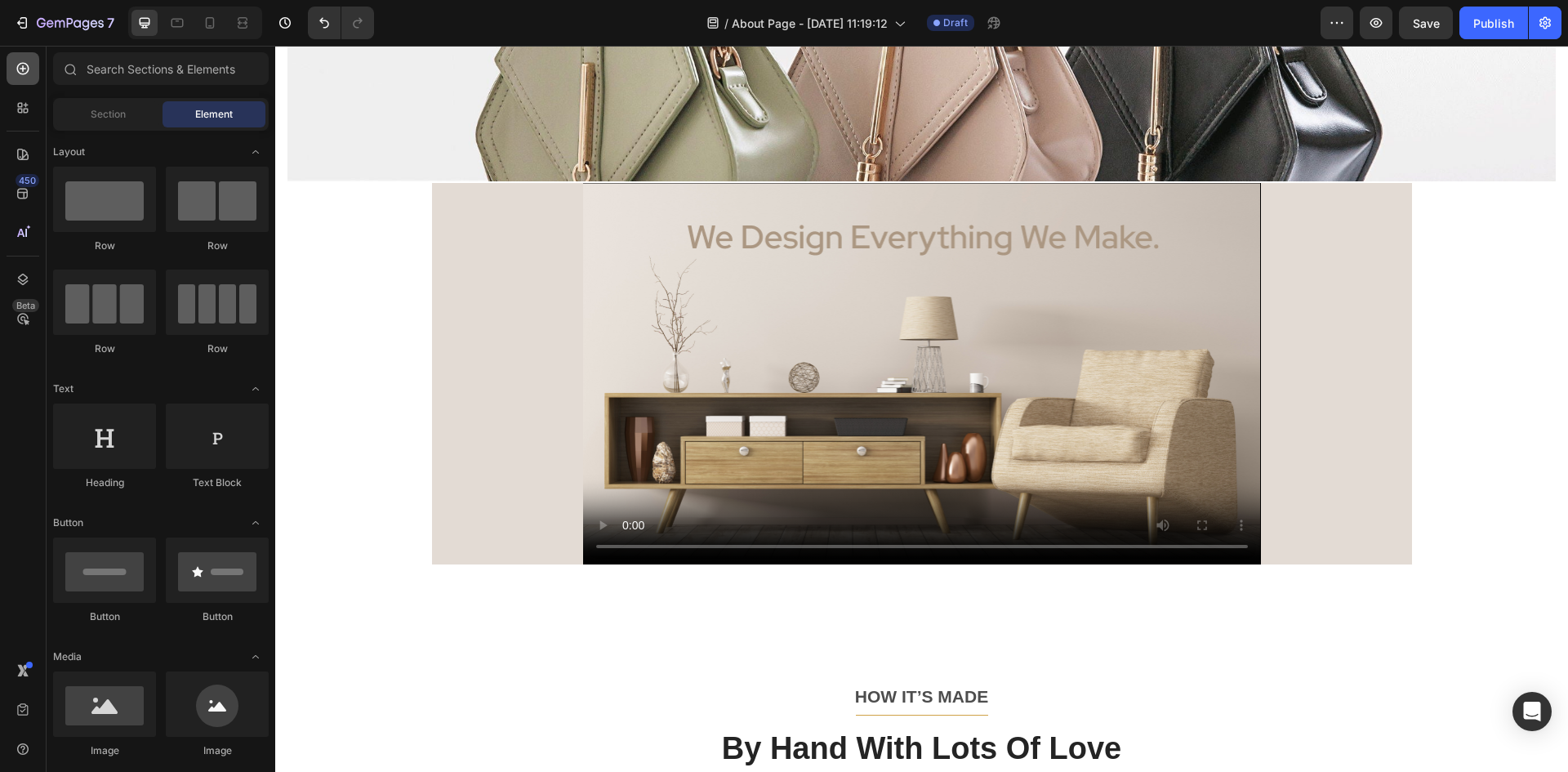
click at [31, 69] on div at bounding box center [23, 69] width 32 height 32
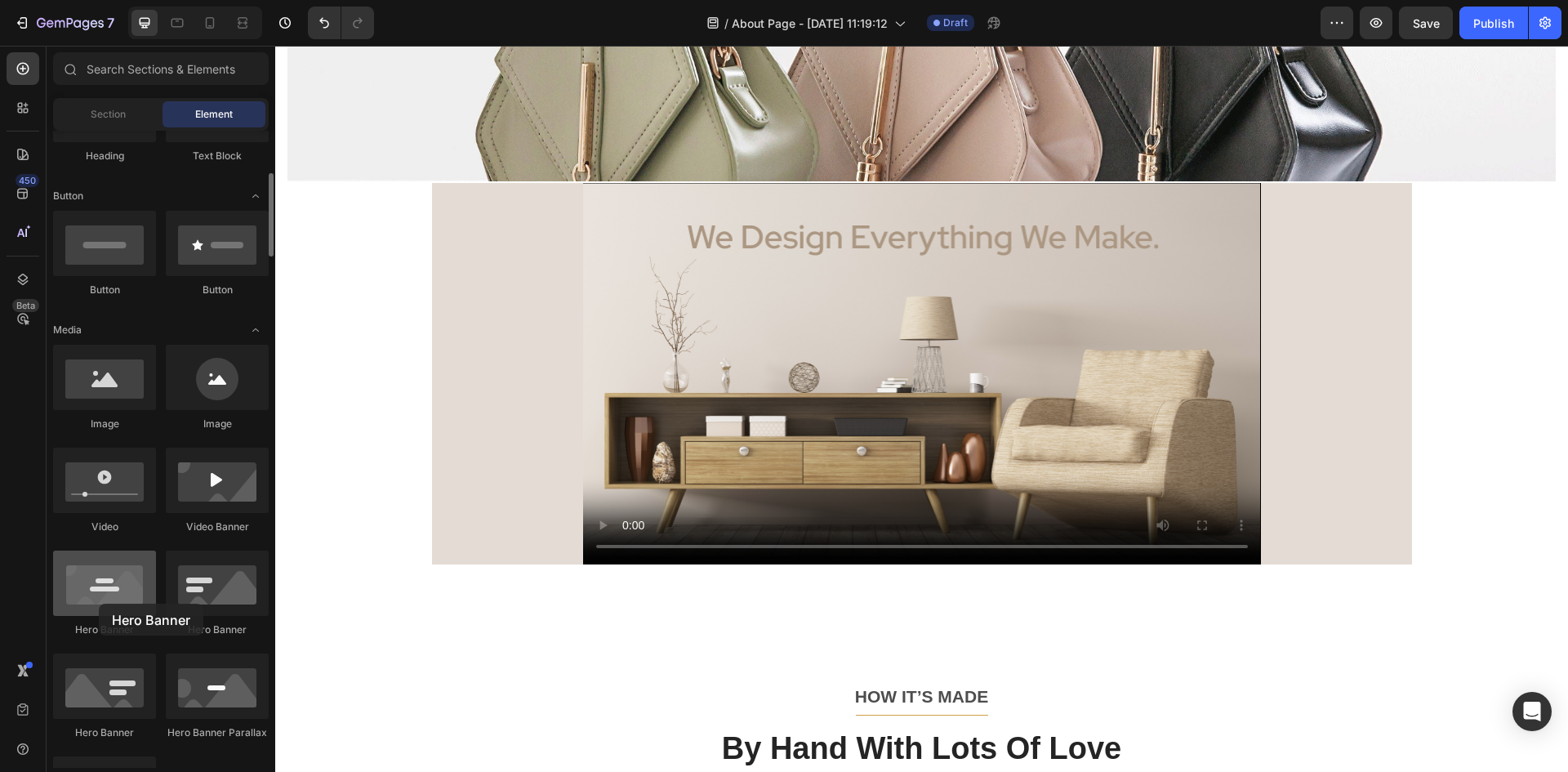
click at [99, 603] on div at bounding box center [105, 583] width 103 height 65
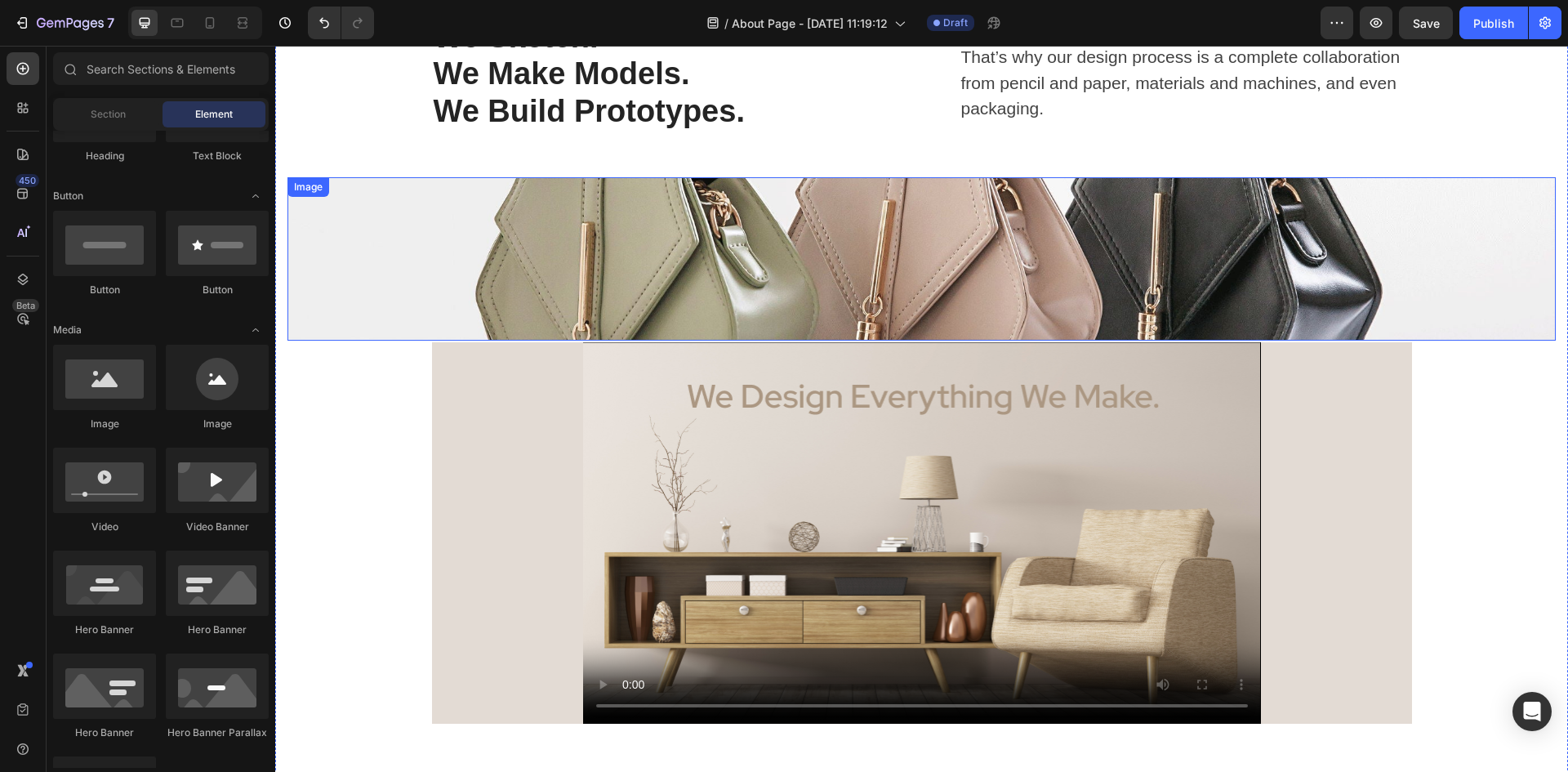
scroll to position [163, 0]
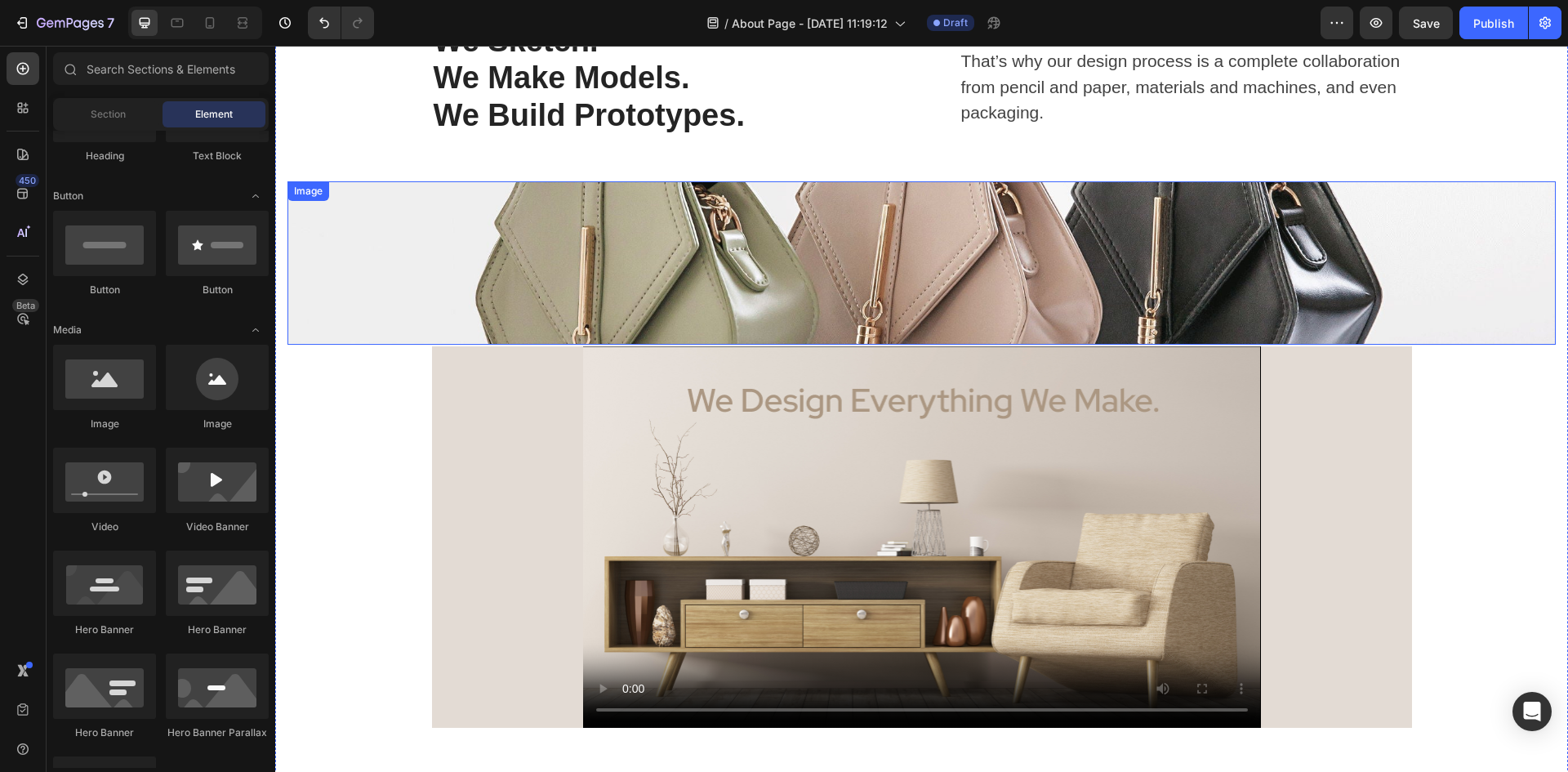
click at [815, 298] on img at bounding box center [922, 262] width 1268 height 163
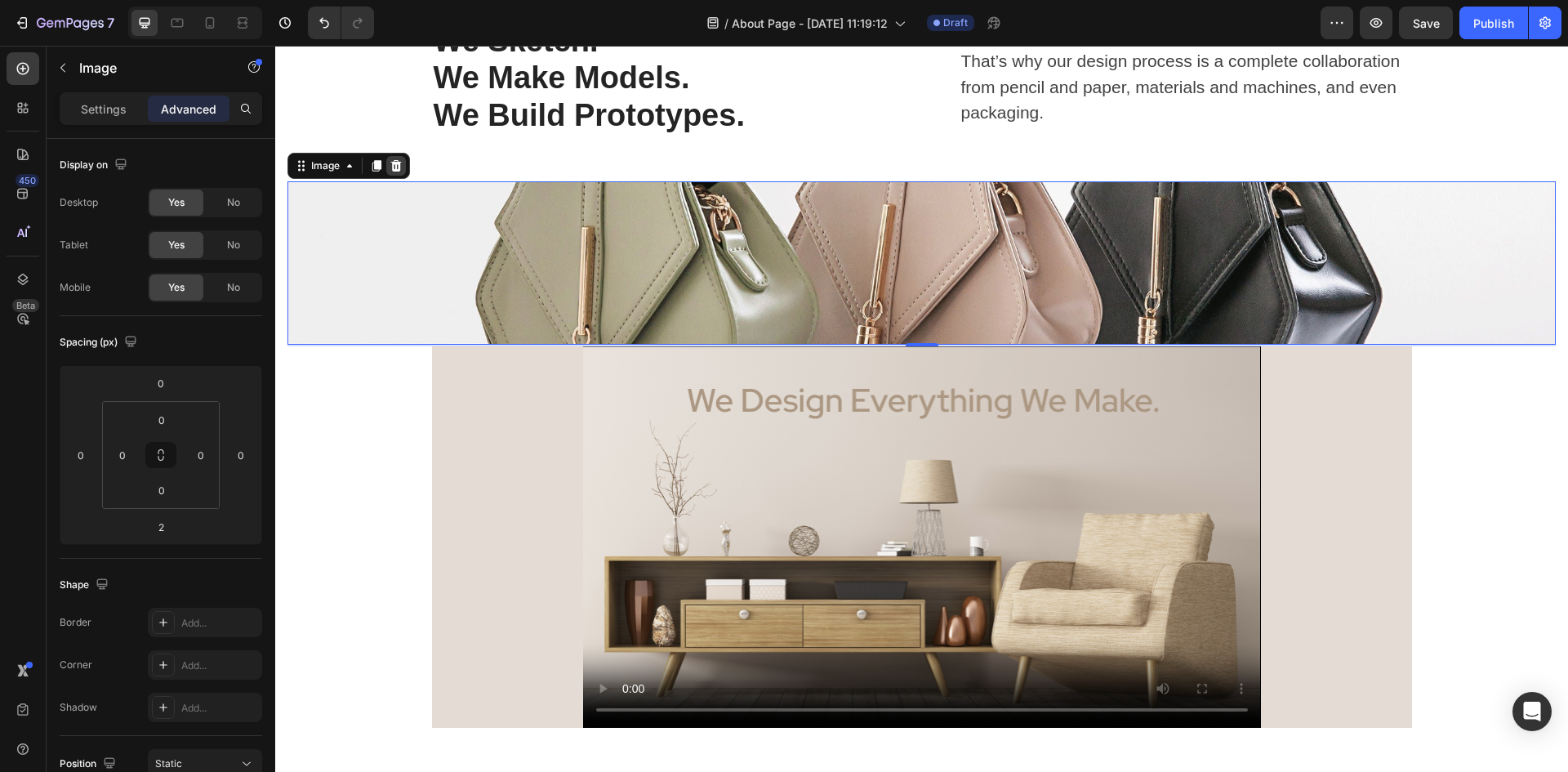
click at [393, 161] on icon at bounding box center [396, 166] width 13 height 13
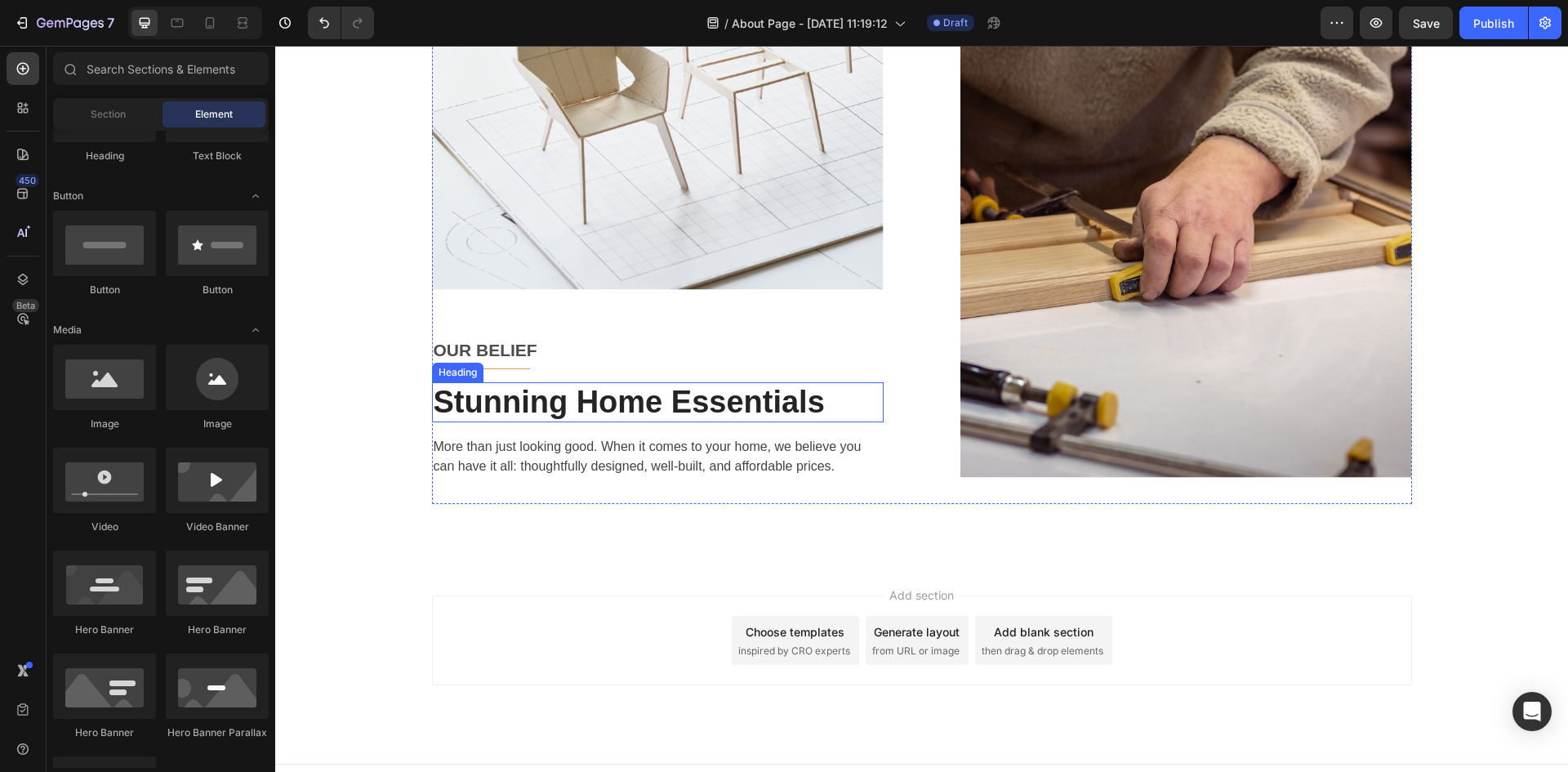
scroll to position [1625, 0]
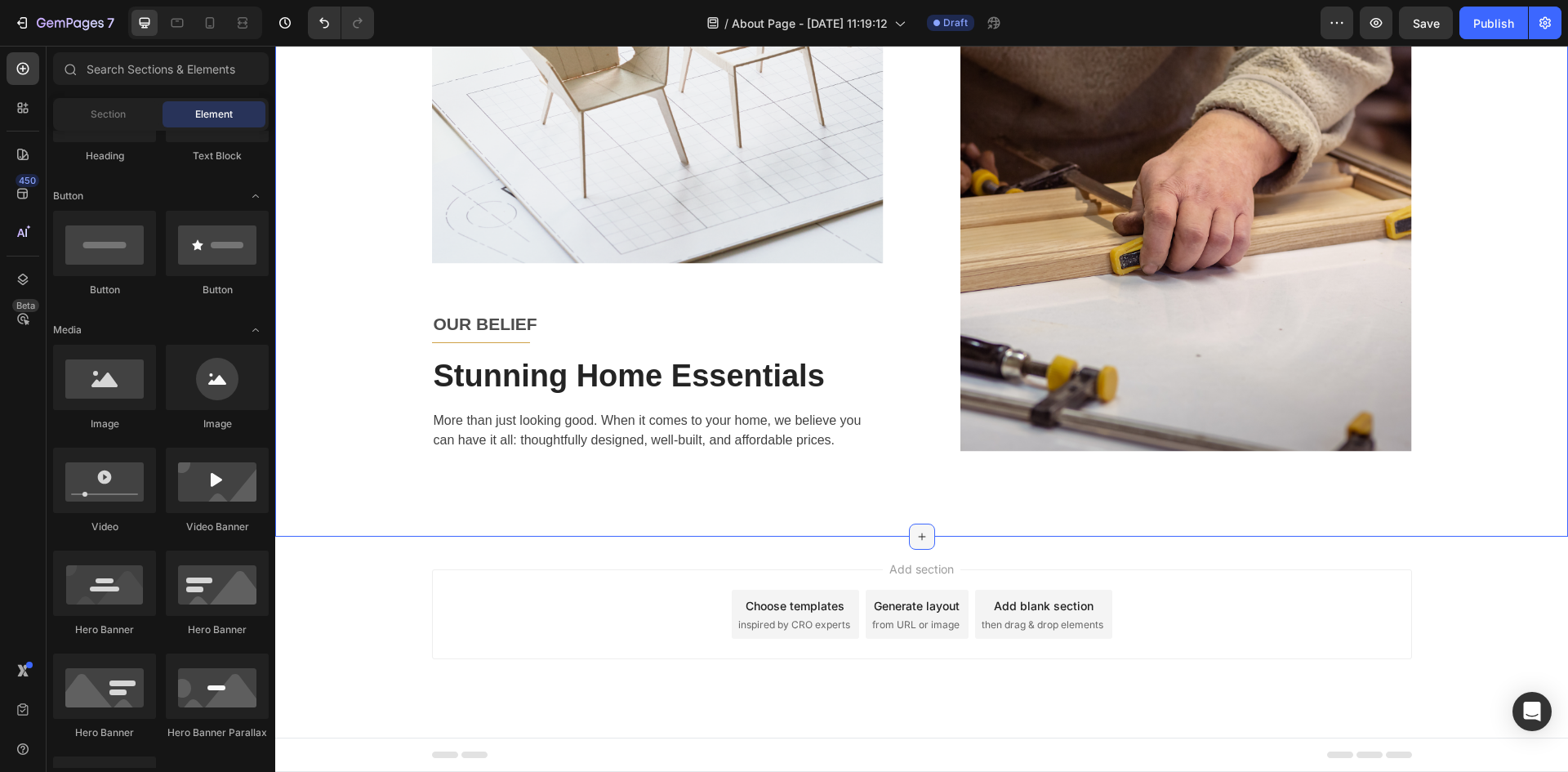
click at [917, 535] on icon at bounding box center [922, 537] width 13 height 13
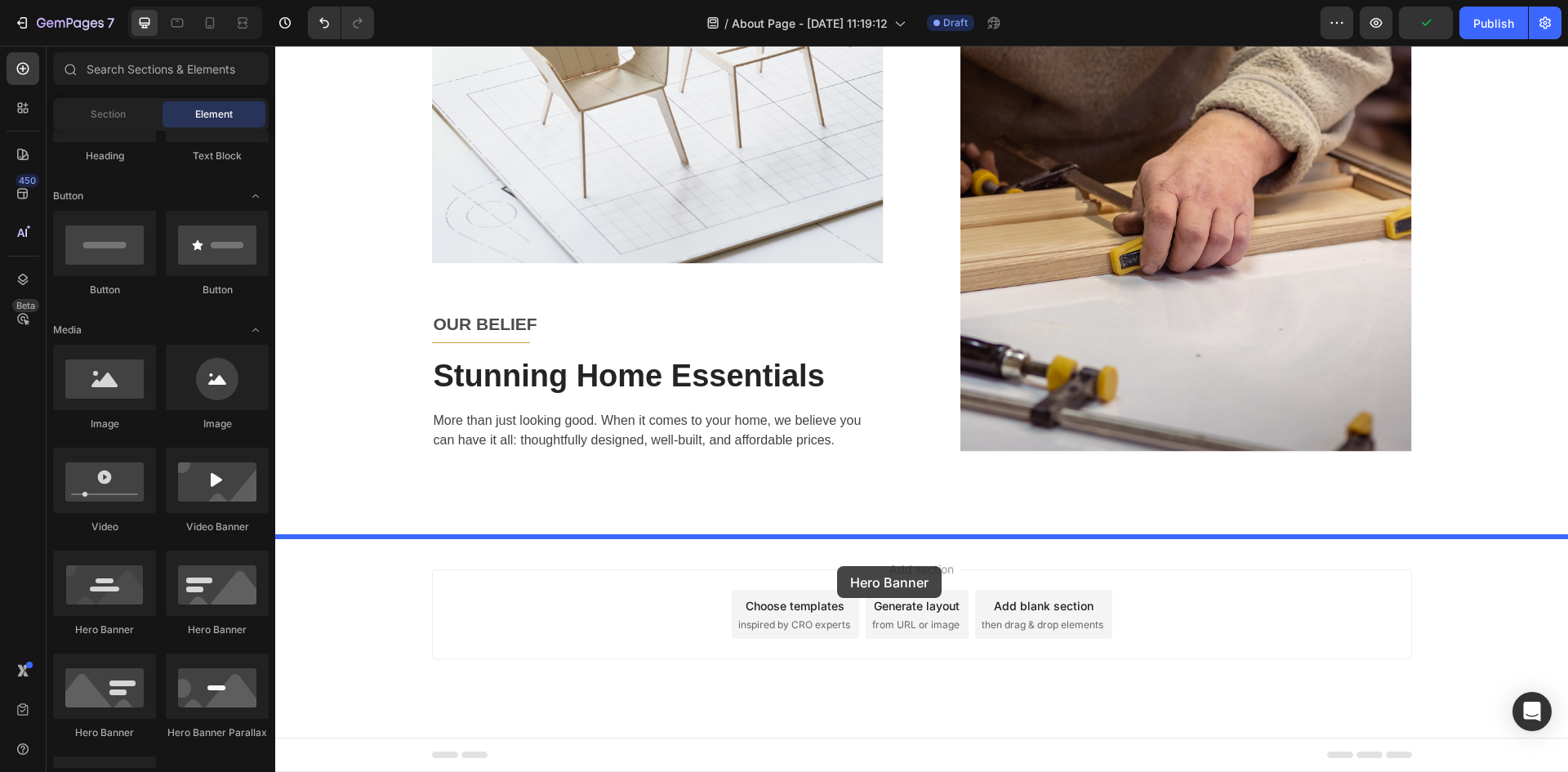
drag, startPoint x: 402, startPoint y: 632, endPoint x: 837, endPoint y: 565, distance: 440.1
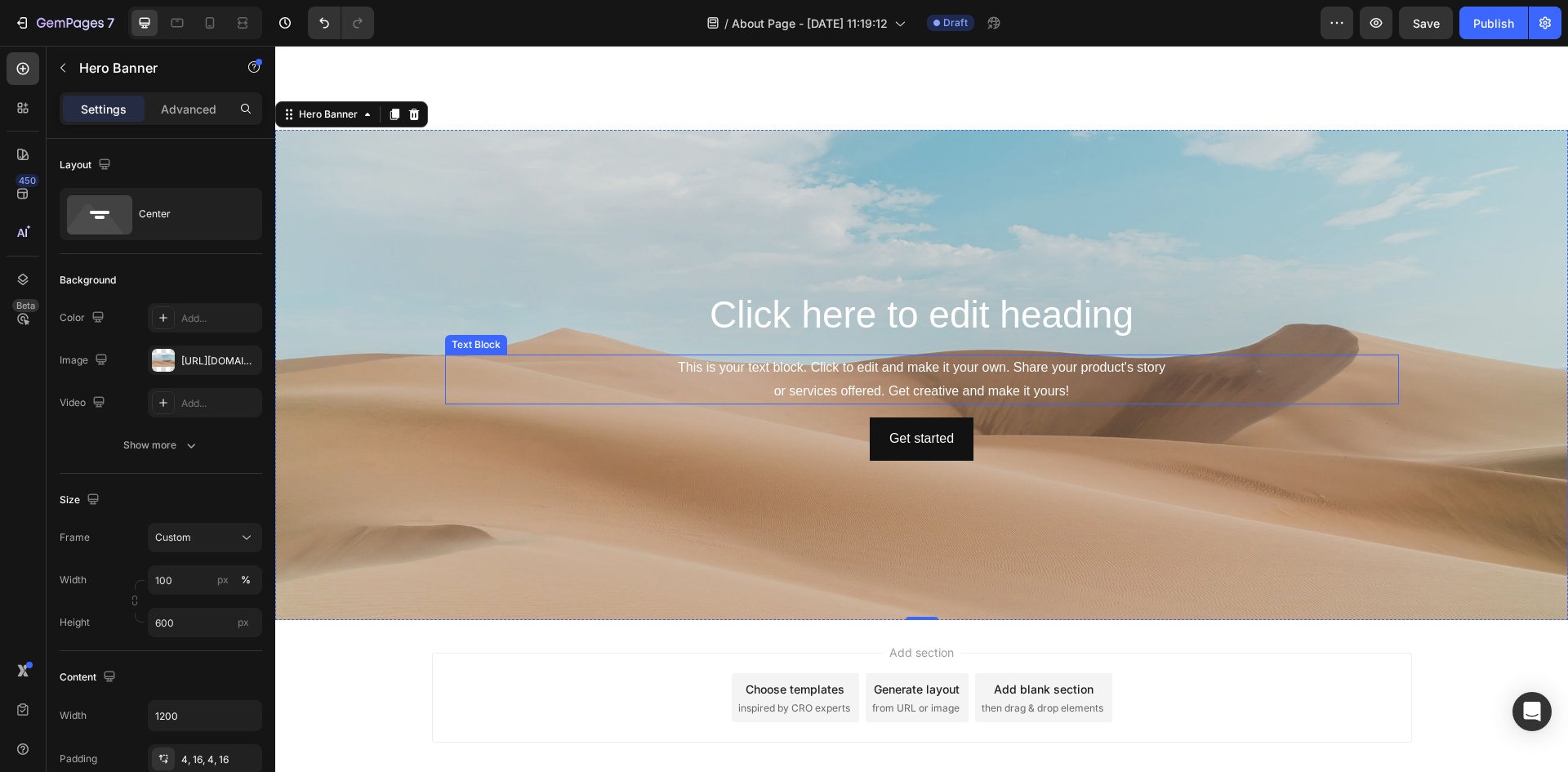
scroll to position [2034, 0]
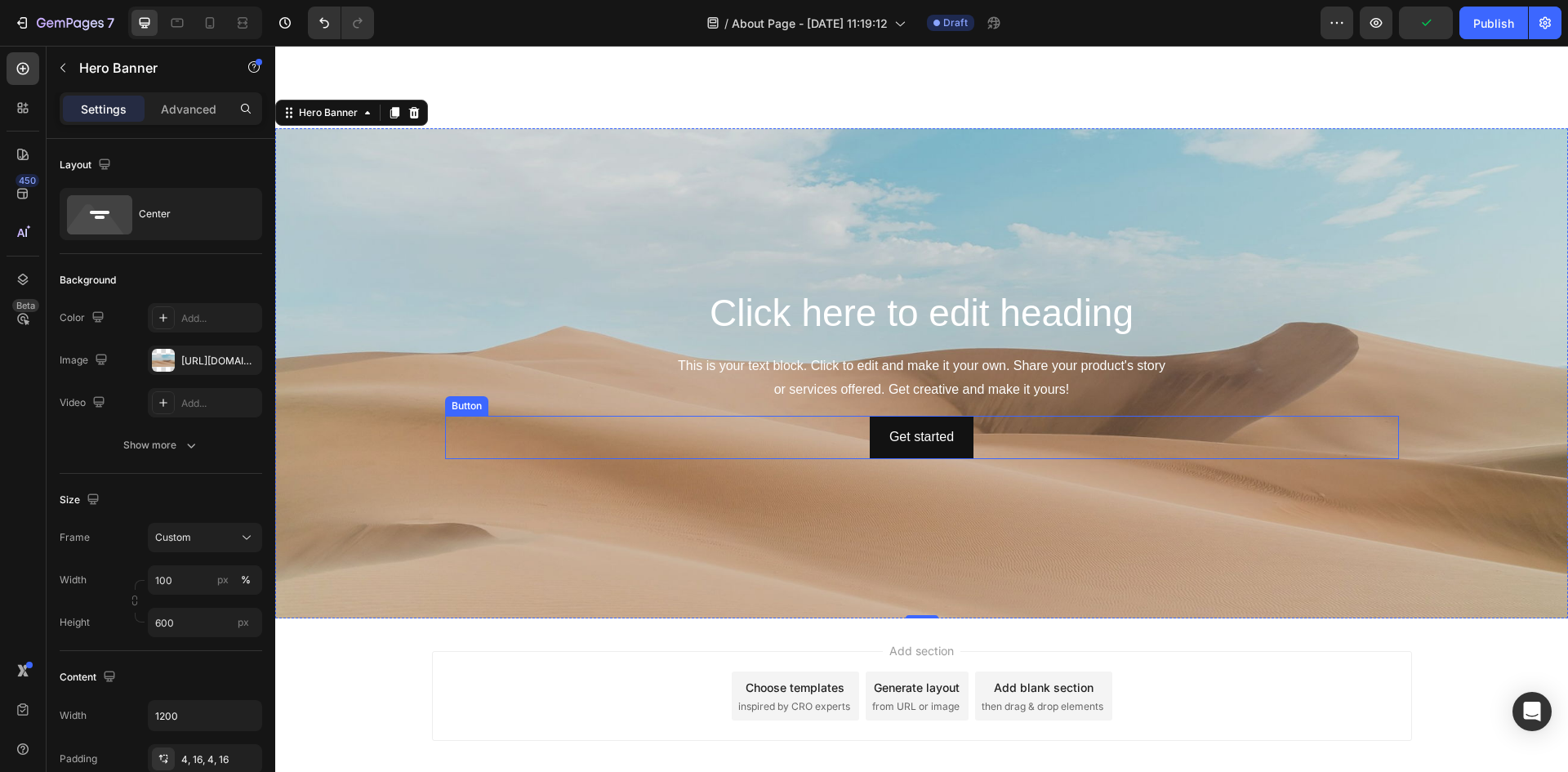
click at [984, 433] on div "Get started Button" at bounding box center [922, 437] width 955 height 43
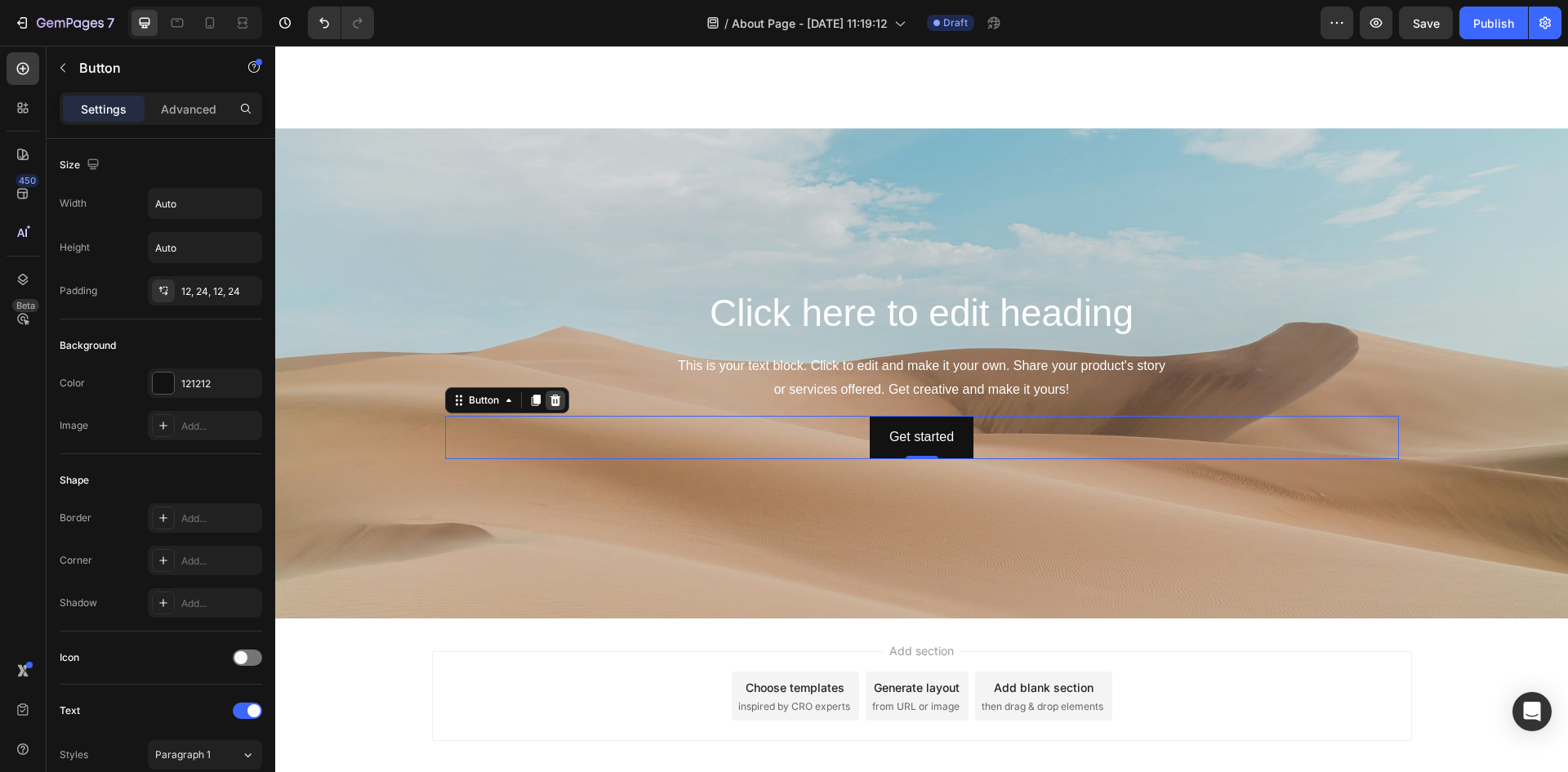
click at [556, 396] on icon at bounding box center [555, 400] width 13 height 13
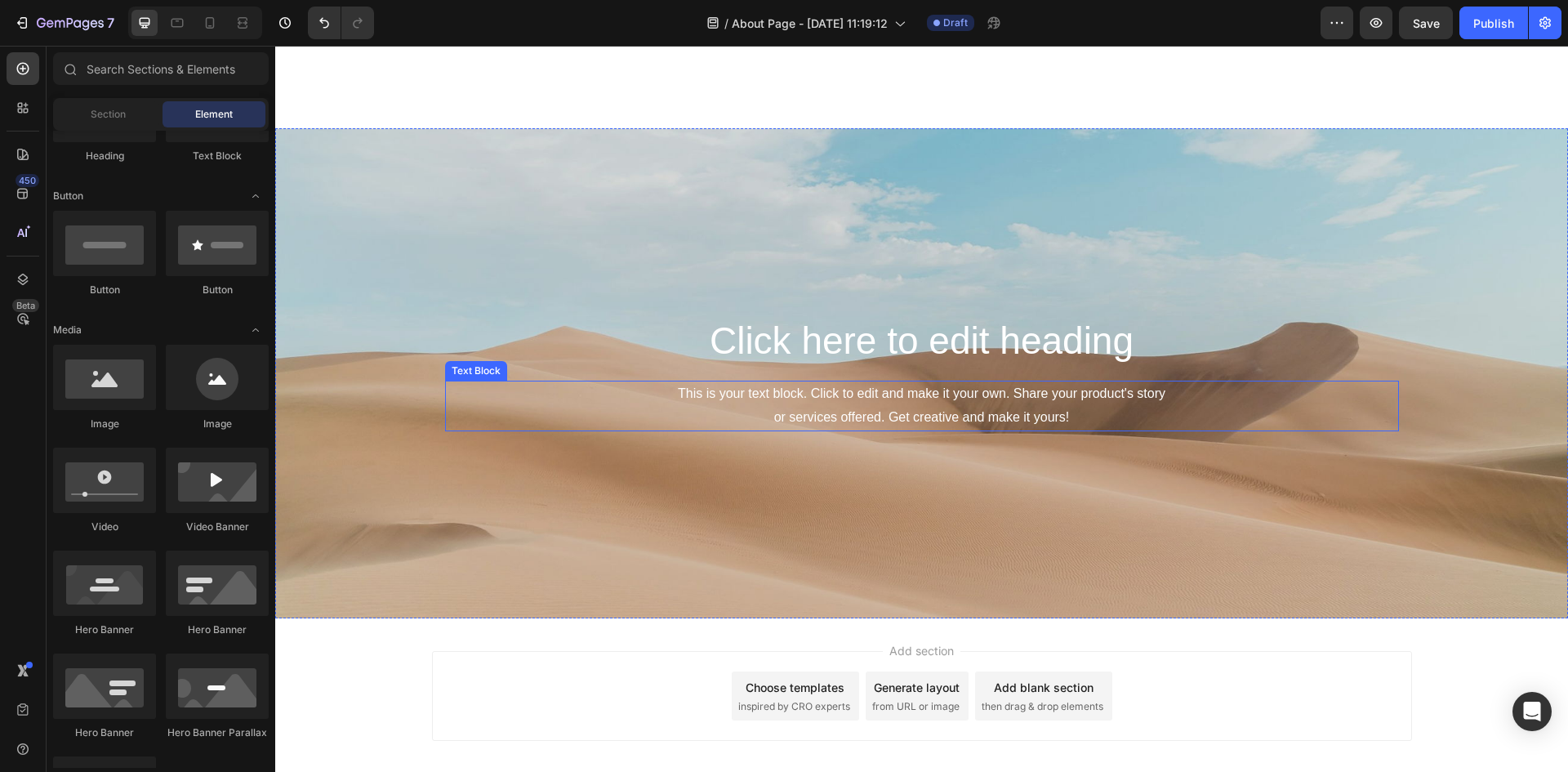
click at [1092, 406] on div "This is your text block. Click to edit and make it your own. Share your product…" at bounding box center [922, 406] width 955 height 51
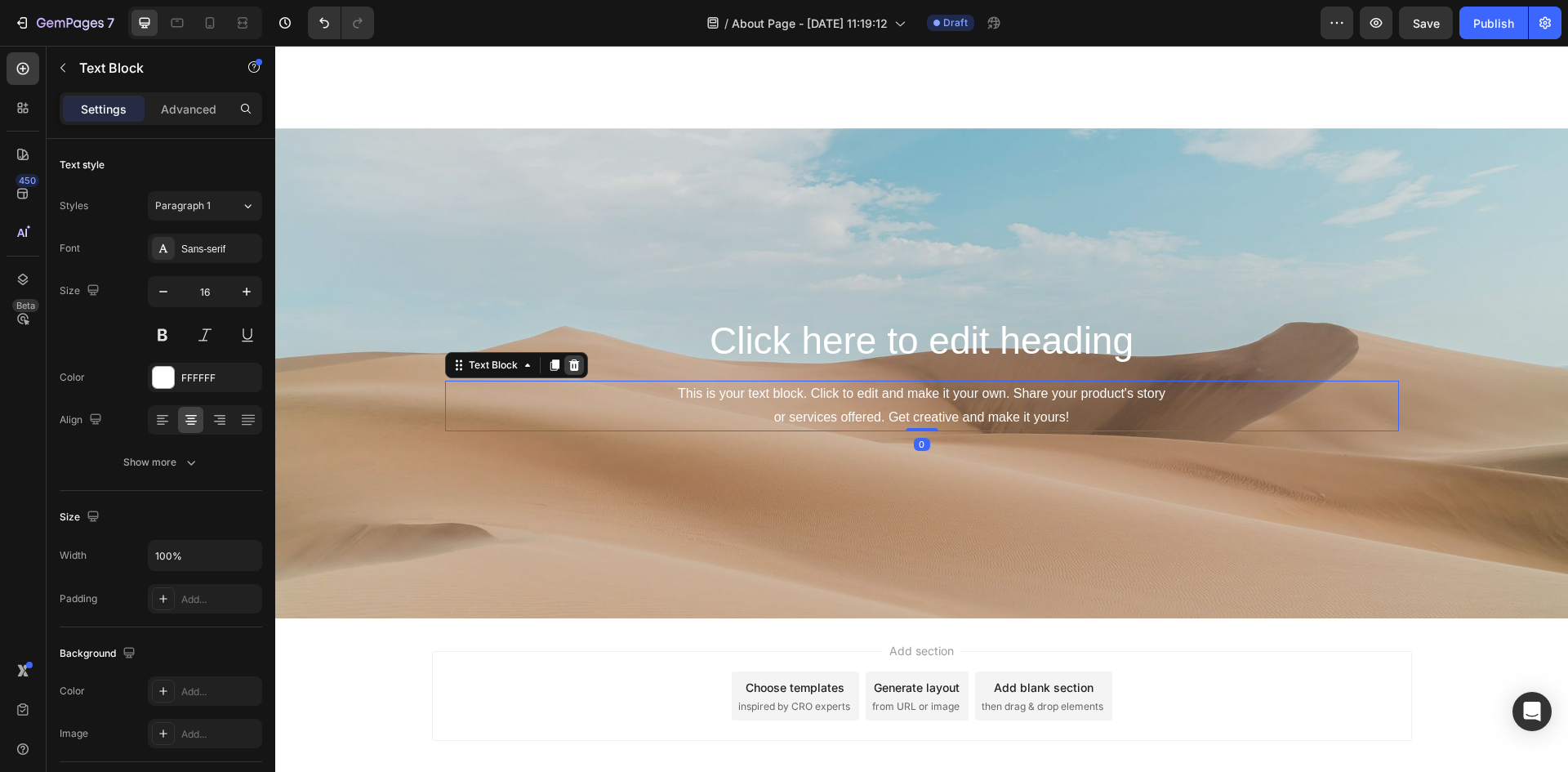
click at [568, 366] on icon at bounding box center [574, 364] width 11 height 12
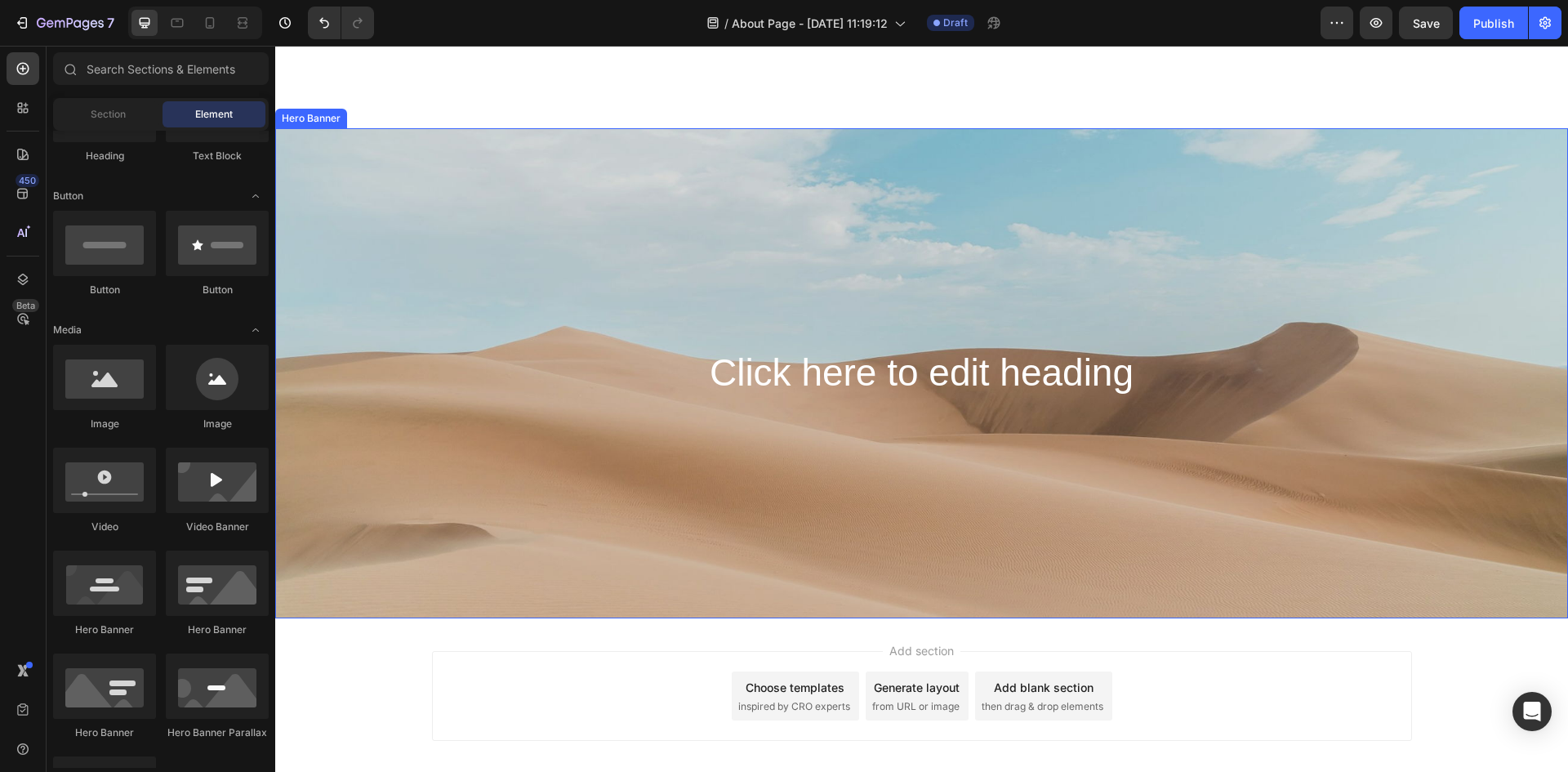
click at [682, 282] on div "Background Image" at bounding box center [921, 372] width 1293 height 490
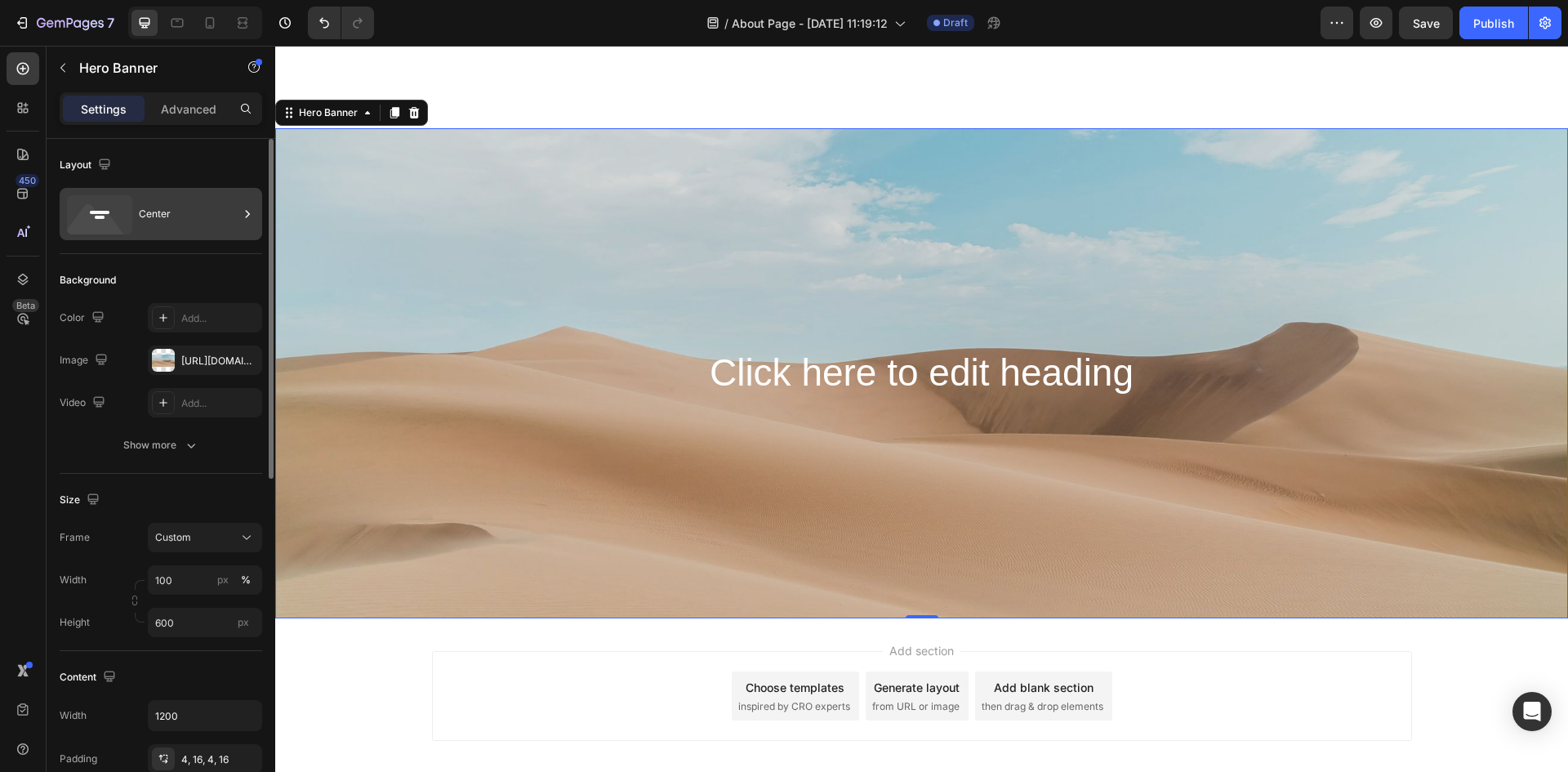
click at [150, 214] on div "Center" at bounding box center [189, 214] width 99 height 38
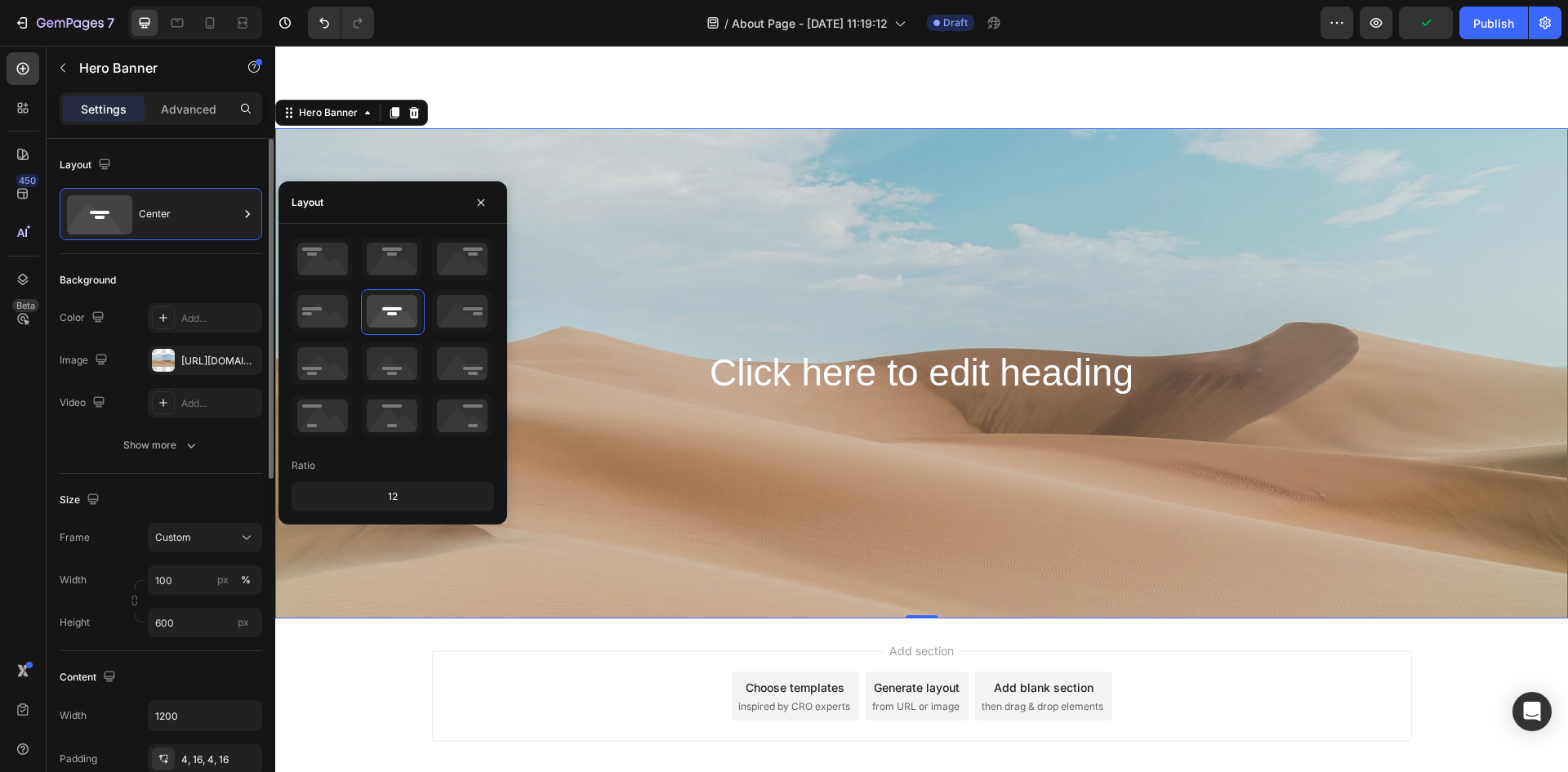
click at [180, 284] on div "Background" at bounding box center [161, 280] width 203 height 26
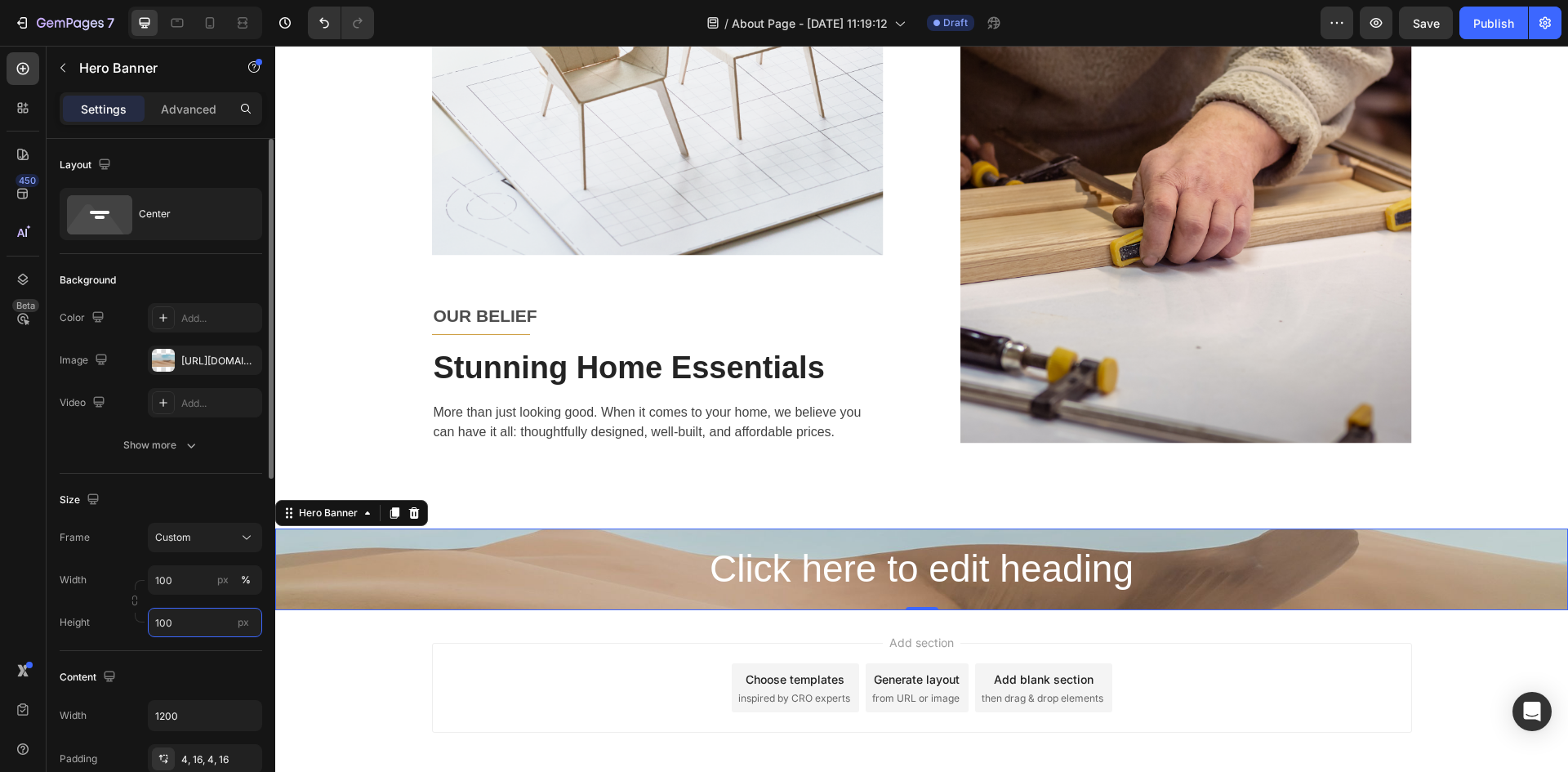
scroll to position [1706, 0]
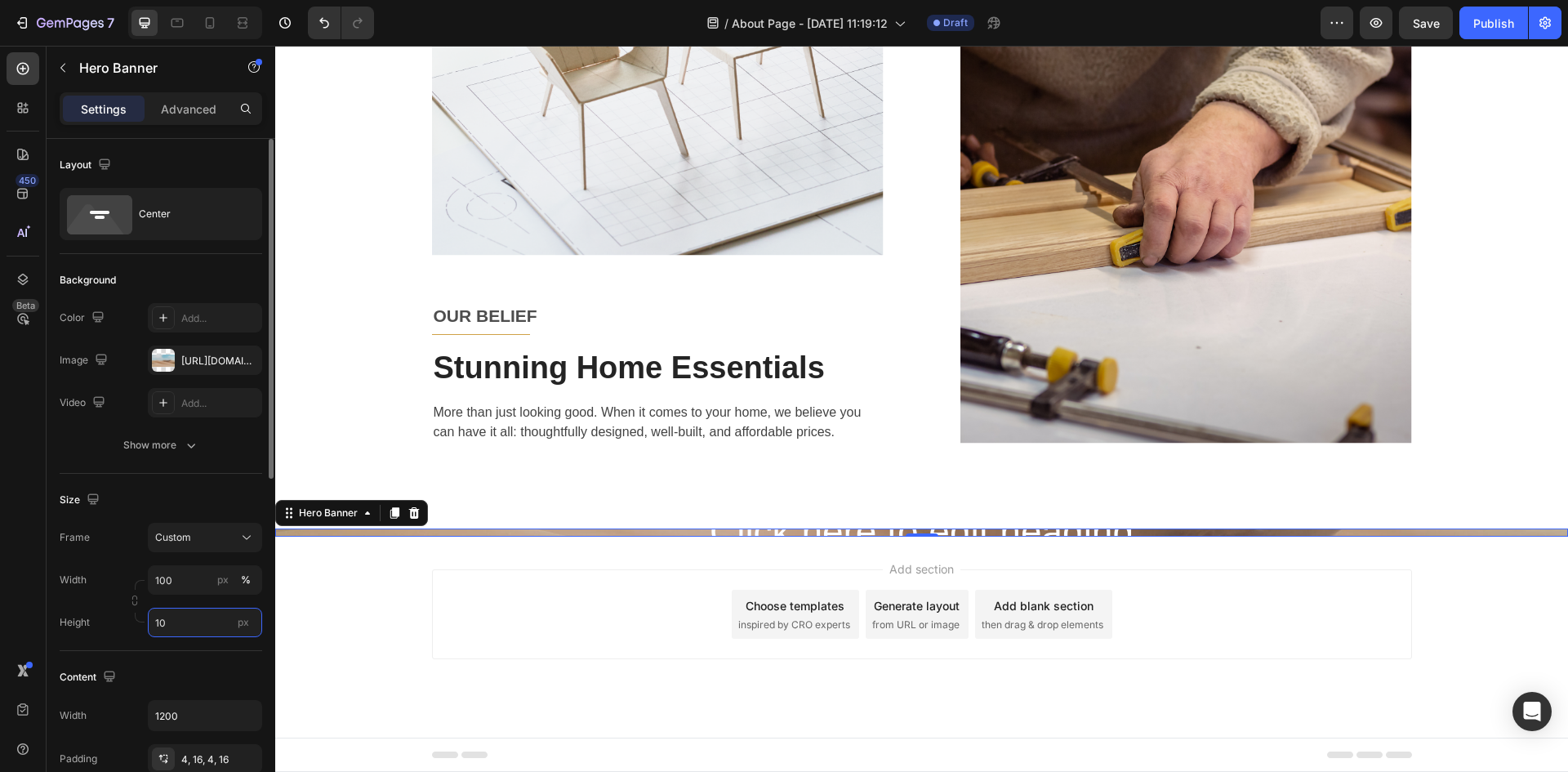
type input "1"
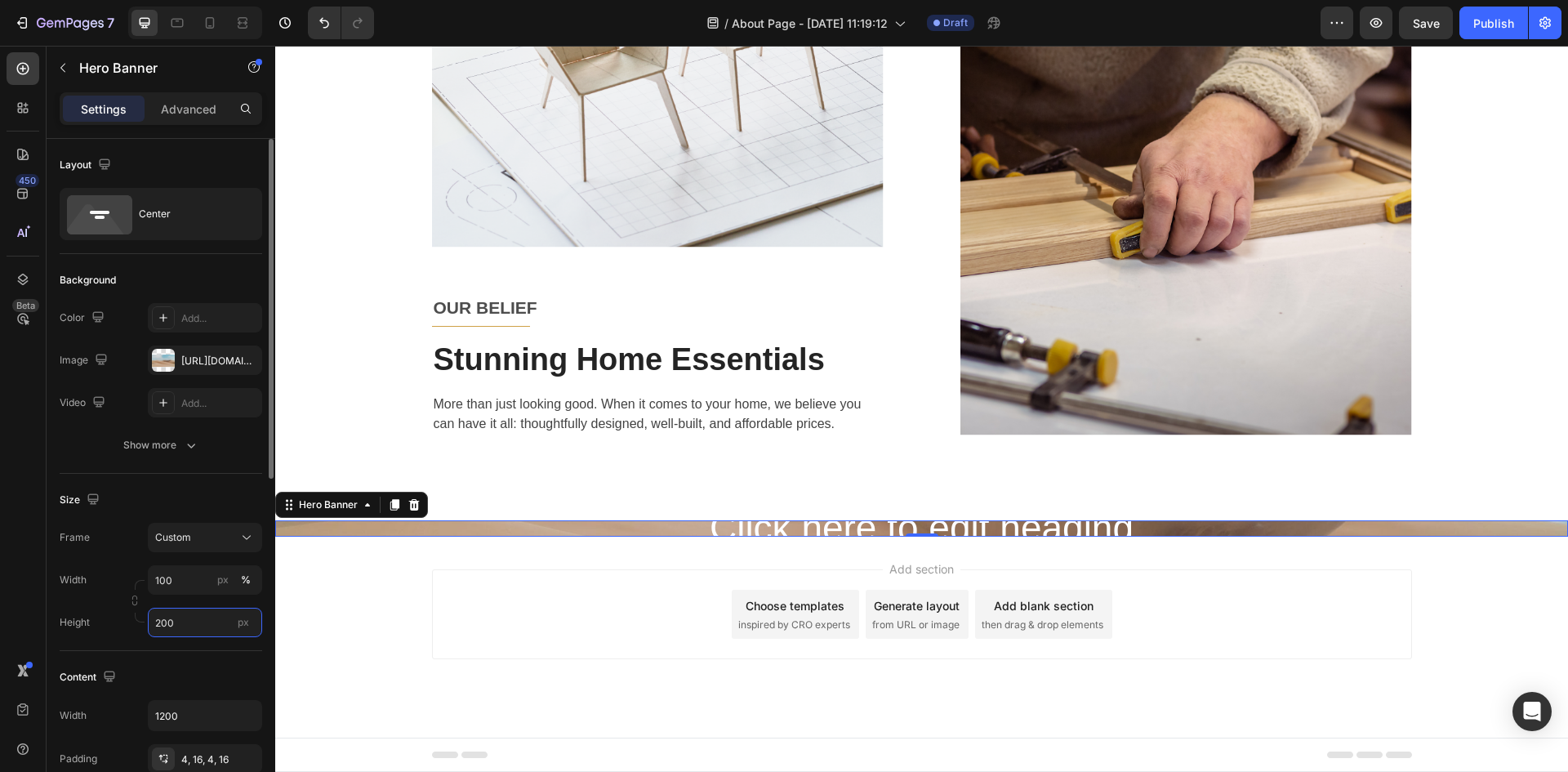
scroll to position [1788, 0]
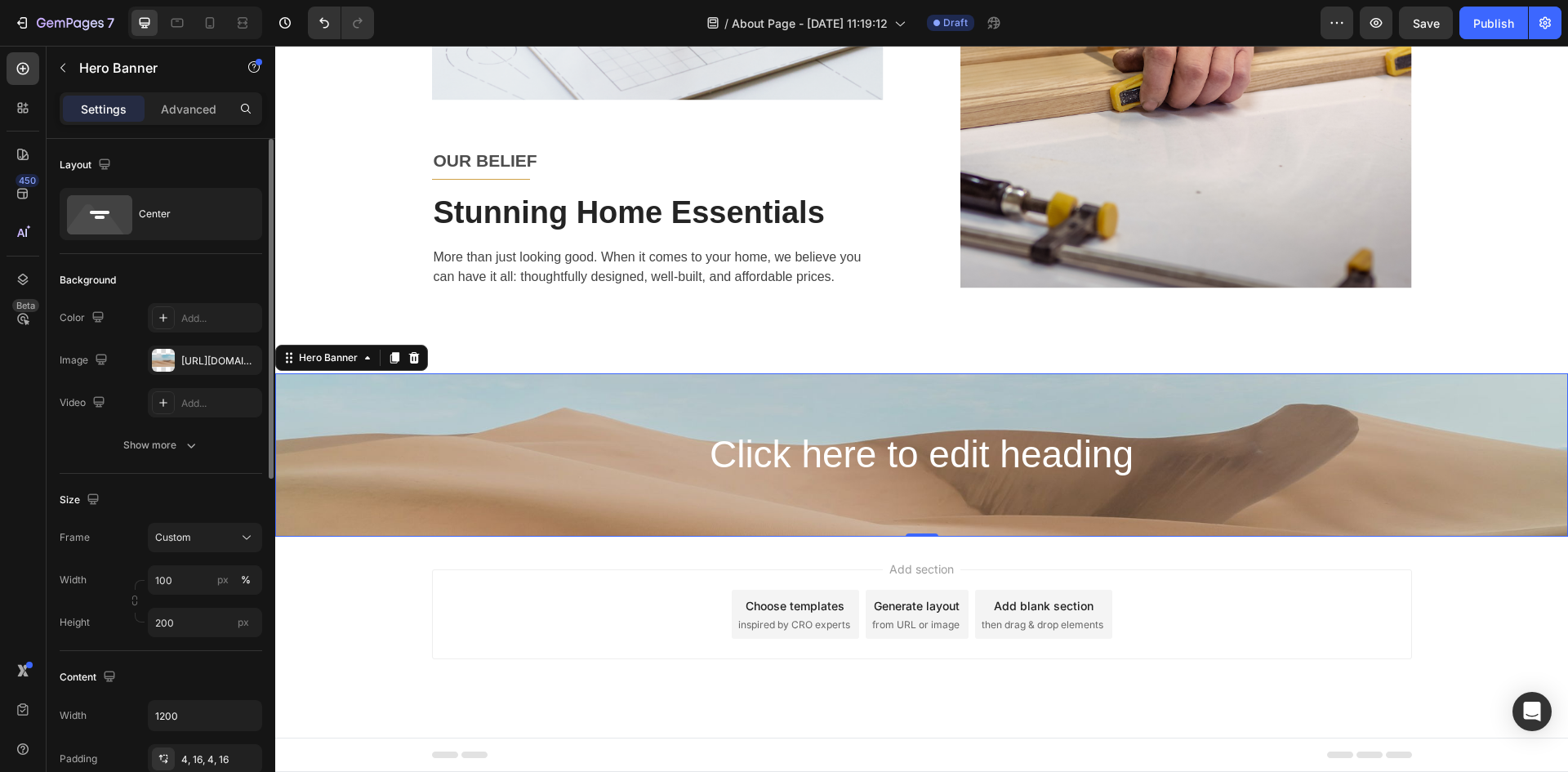
click at [223, 657] on div "Content Width 1200 Padding 4, 16, 4, 16 Align" at bounding box center [161, 740] width 203 height 179
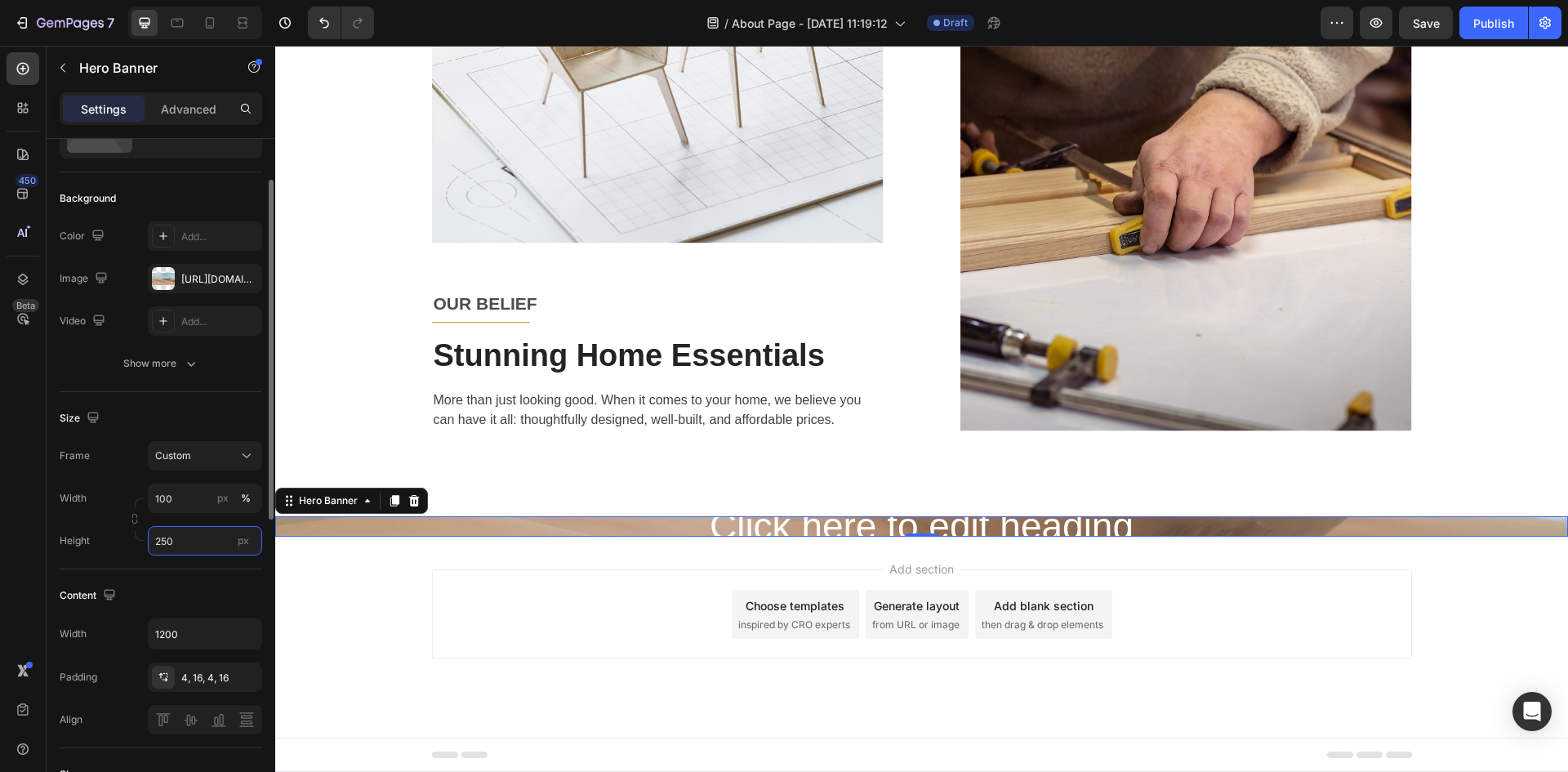
scroll to position [1829, 0]
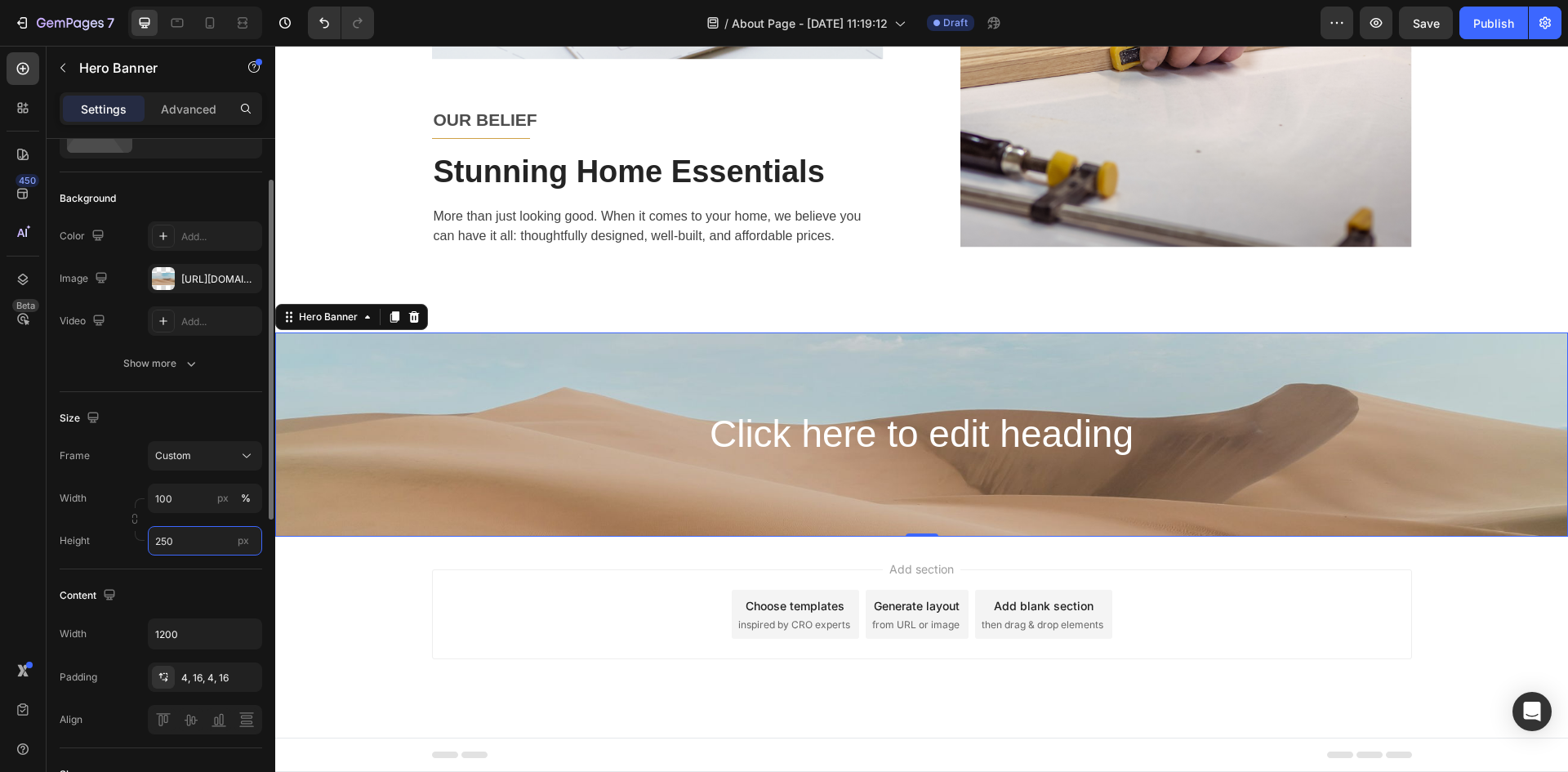
type input "250"
click at [128, 590] on div "Content" at bounding box center [161, 595] width 203 height 26
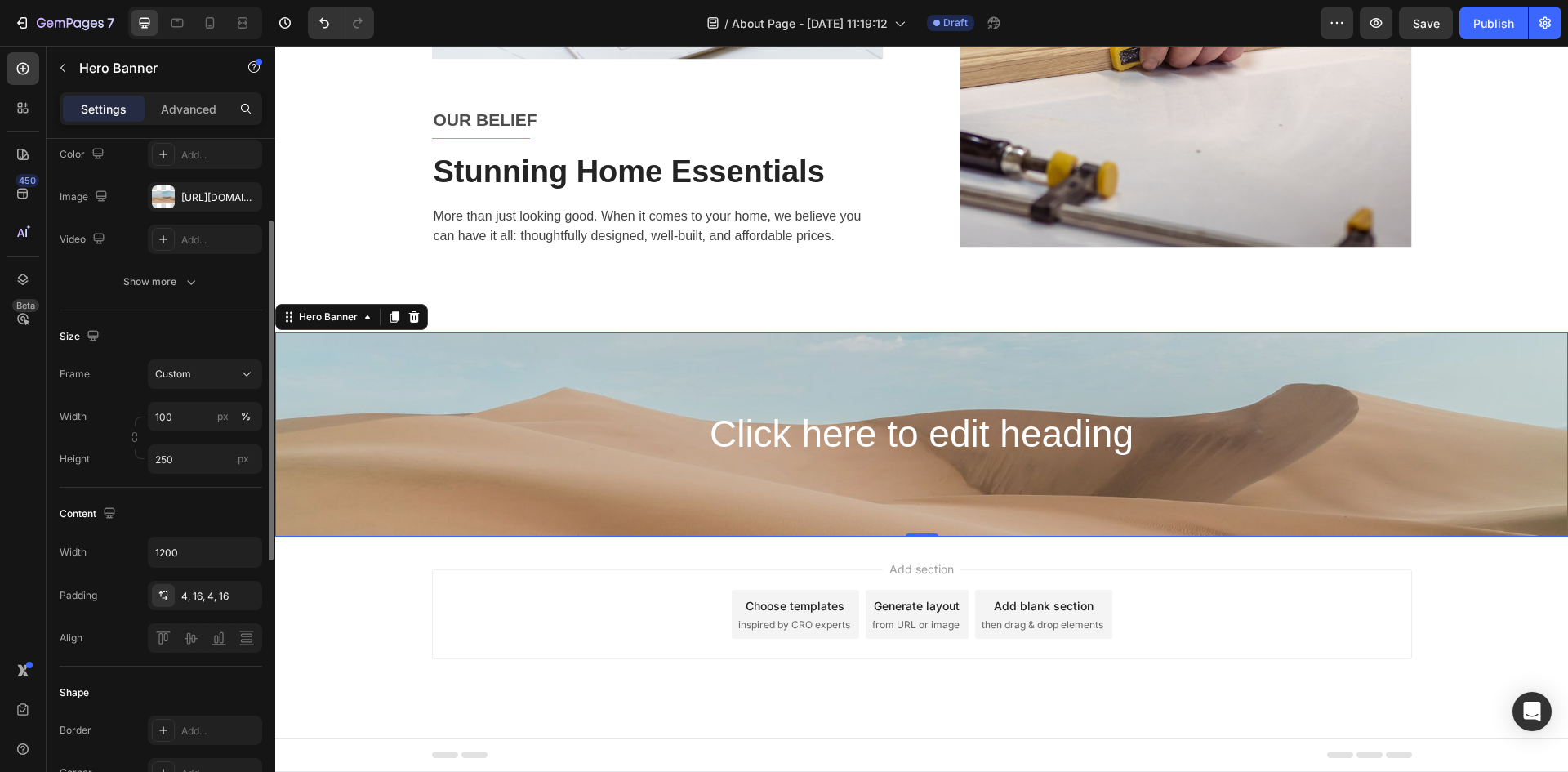
scroll to position [245, 0]
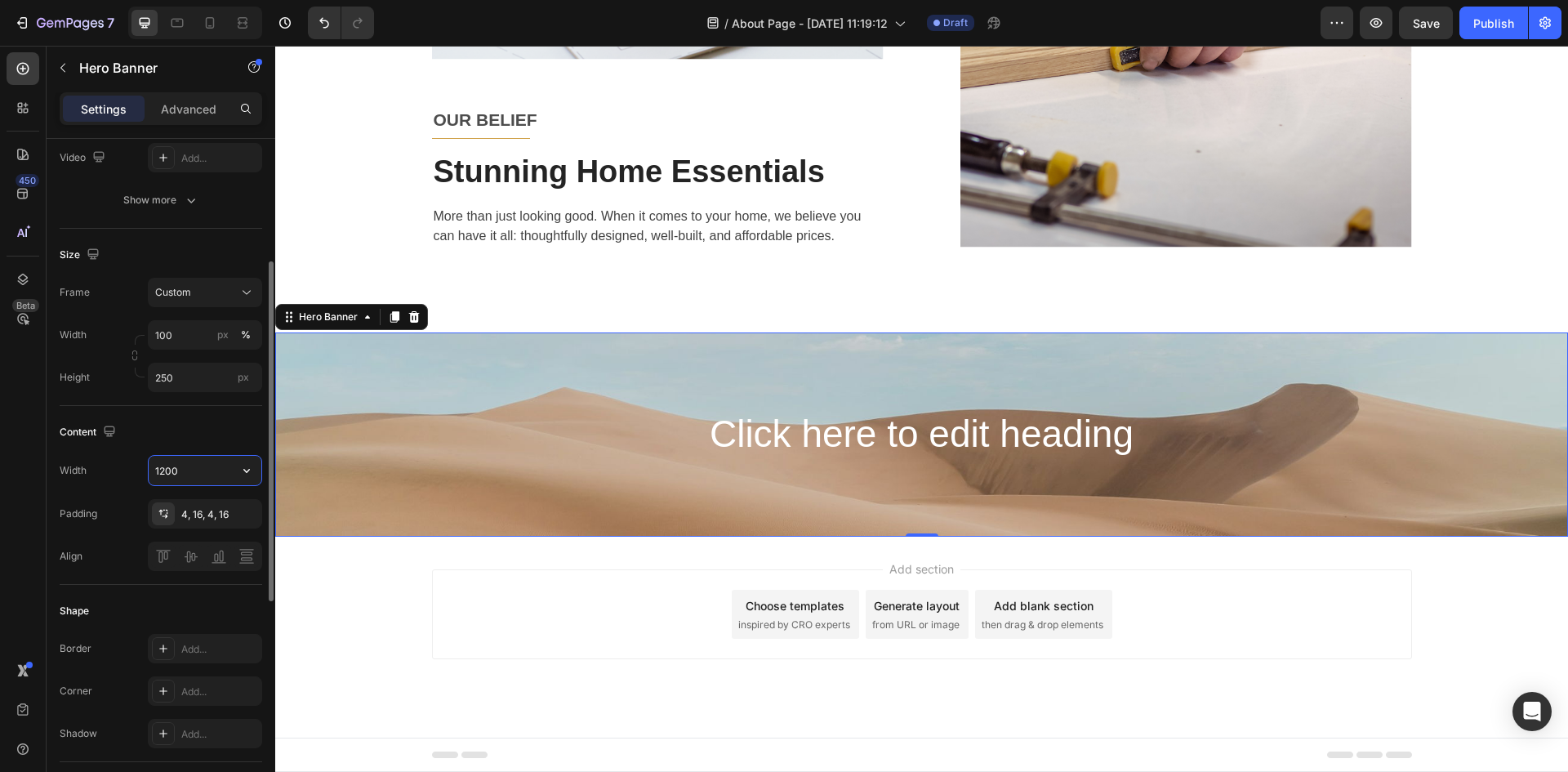
click at [205, 477] on input "1200" at bounding box center [205, 470] width 113 height 30
click at [239, 465] on icon "button" at bounding box center [246, 470] width 16 height 16
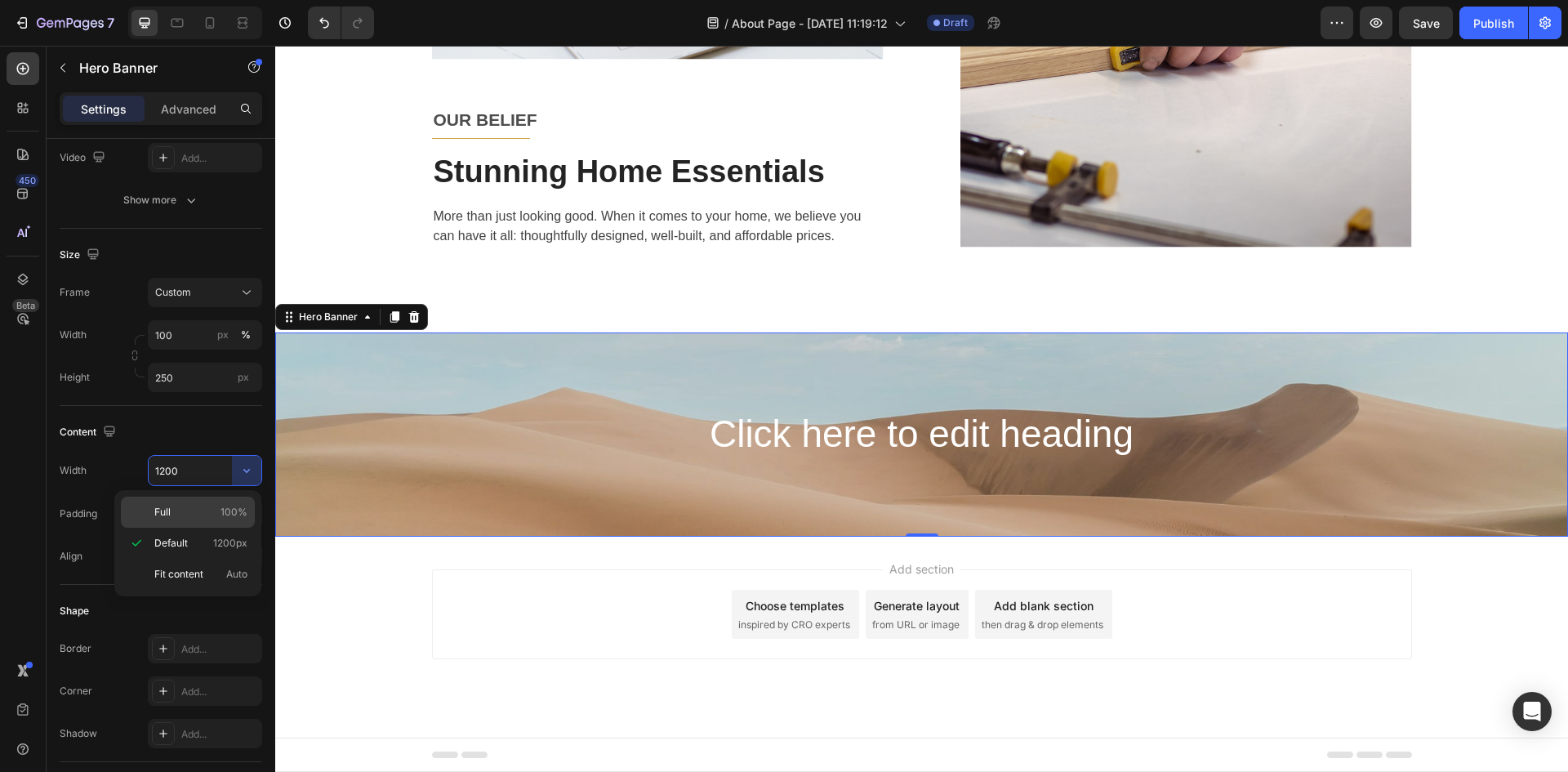
click at [186, 508] on p "Full 100%" at bounding box center [200, 512] width 93 height 14
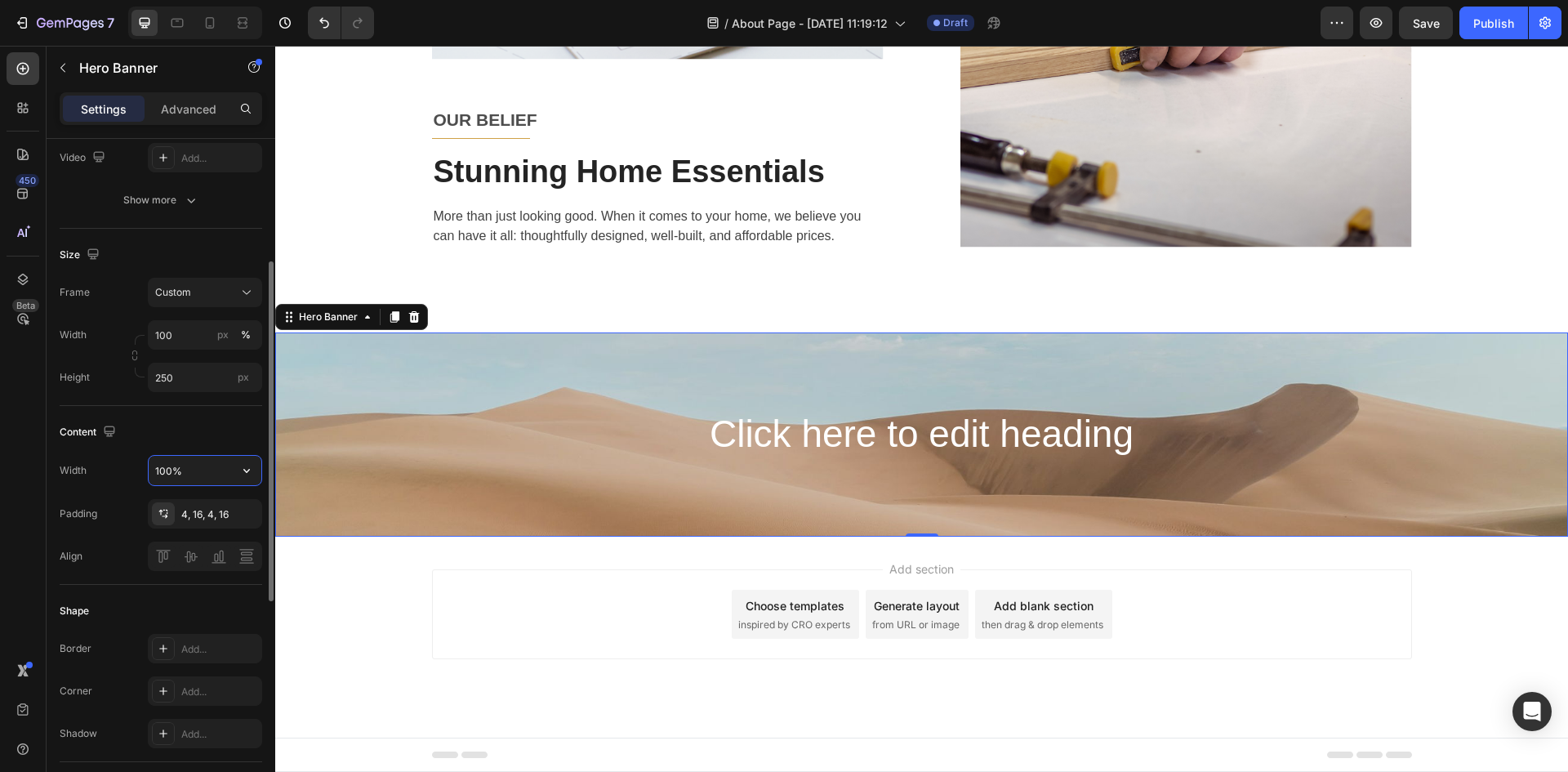
click at [213, 468] on input "100%" at bounding box center [205, 470] width 113 height 30
click at [243, 473] on icon "button" at bounding box center [246, 470] width 16 height 16
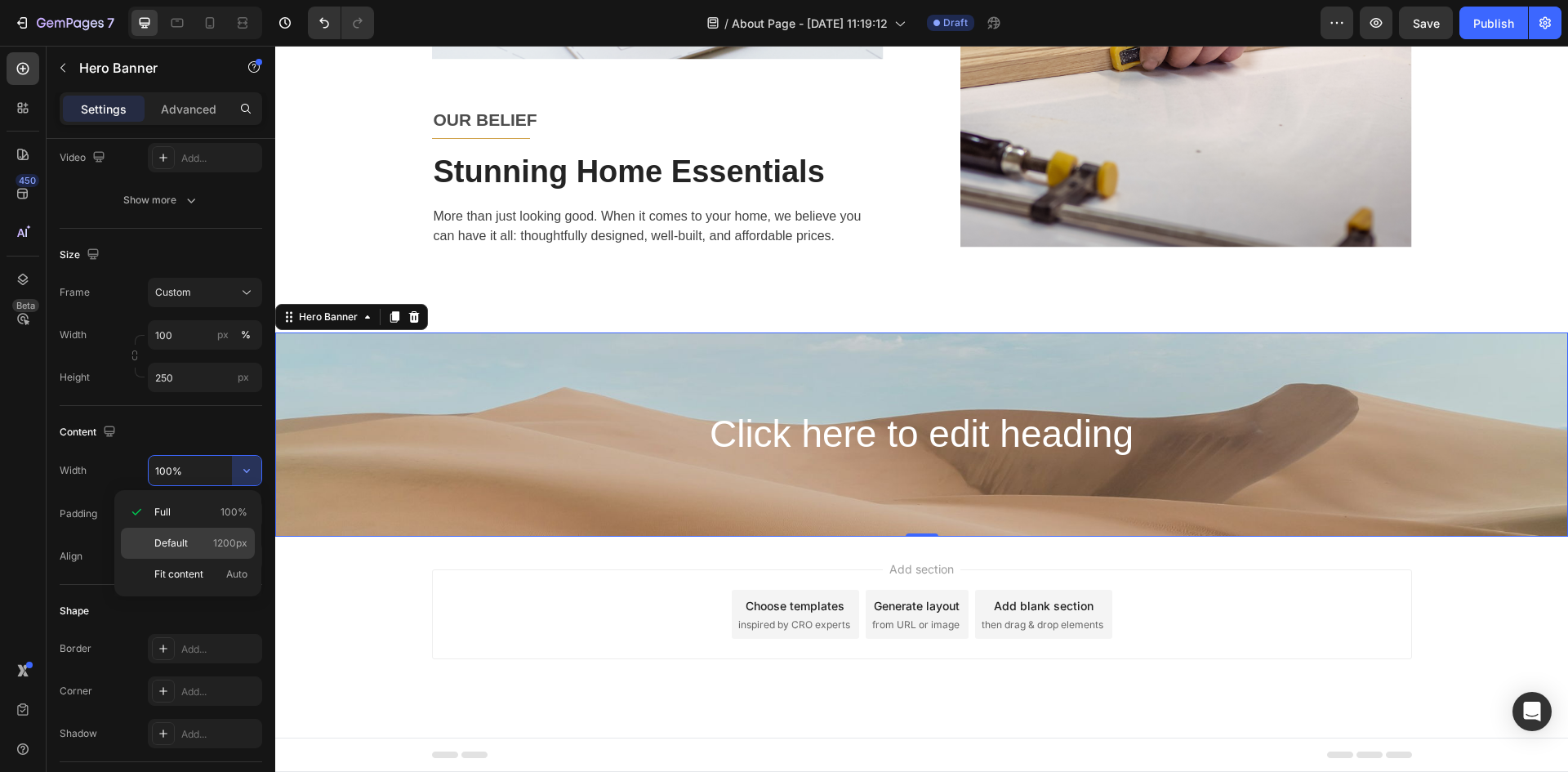
click at [177, 538] on span "Default" at bounding box center [171, 543] width 33 height 14
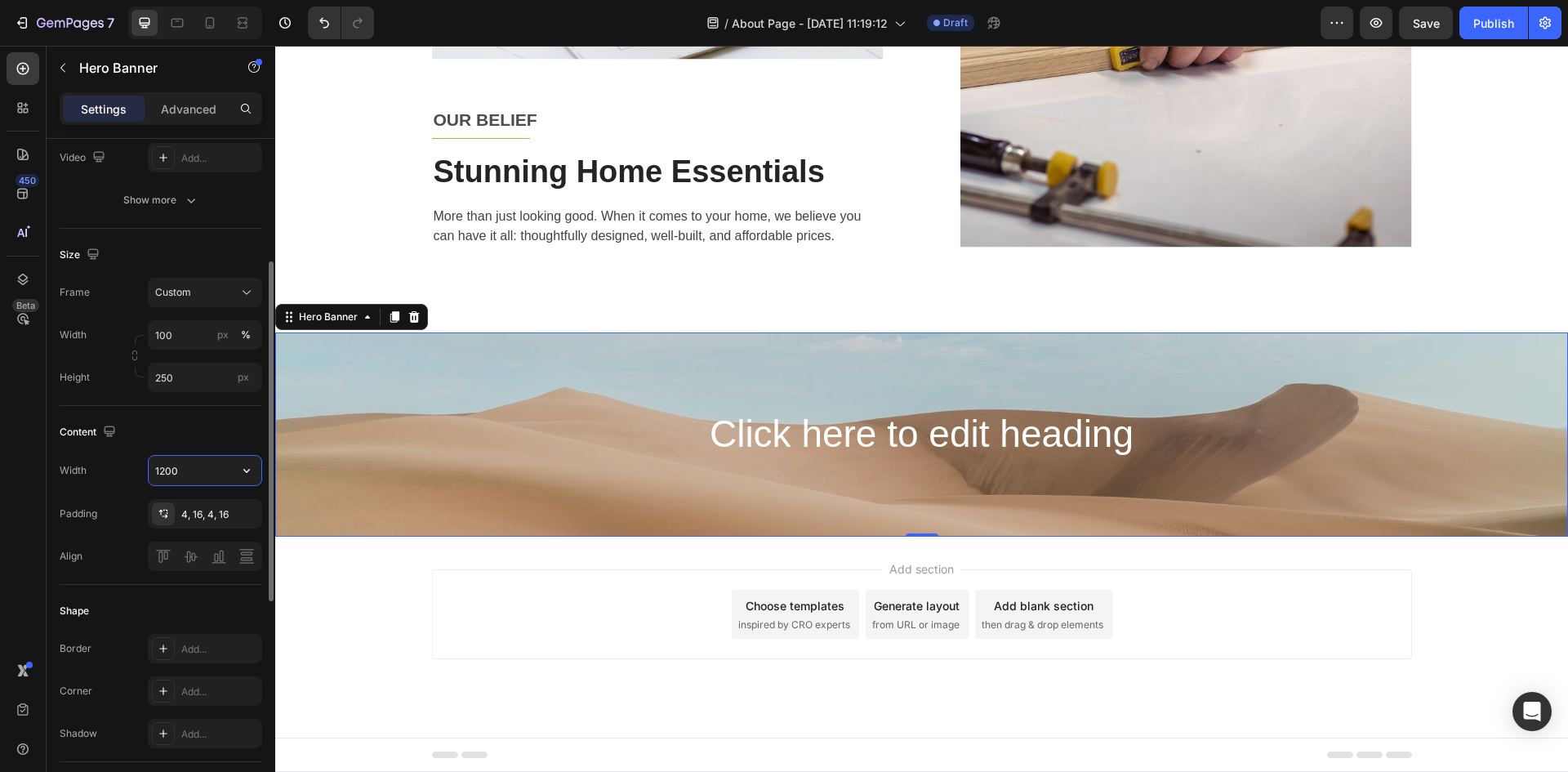
click at [189, 467] on input "1200" at bounding box center [205, 470] width 113 height 30
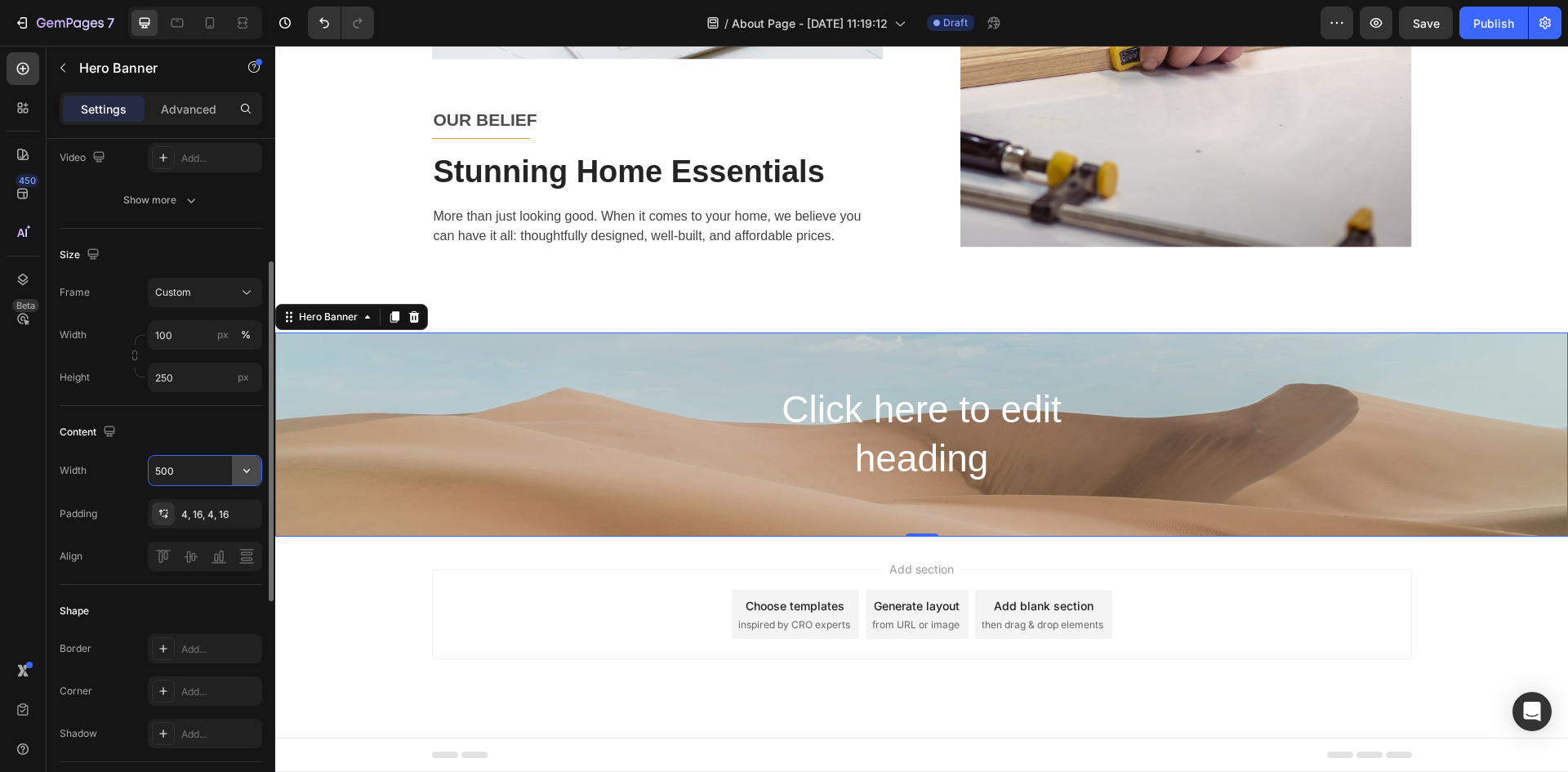
click at [250, 477] on icon "button" at bounding box center [246, 470] width 16 height 16
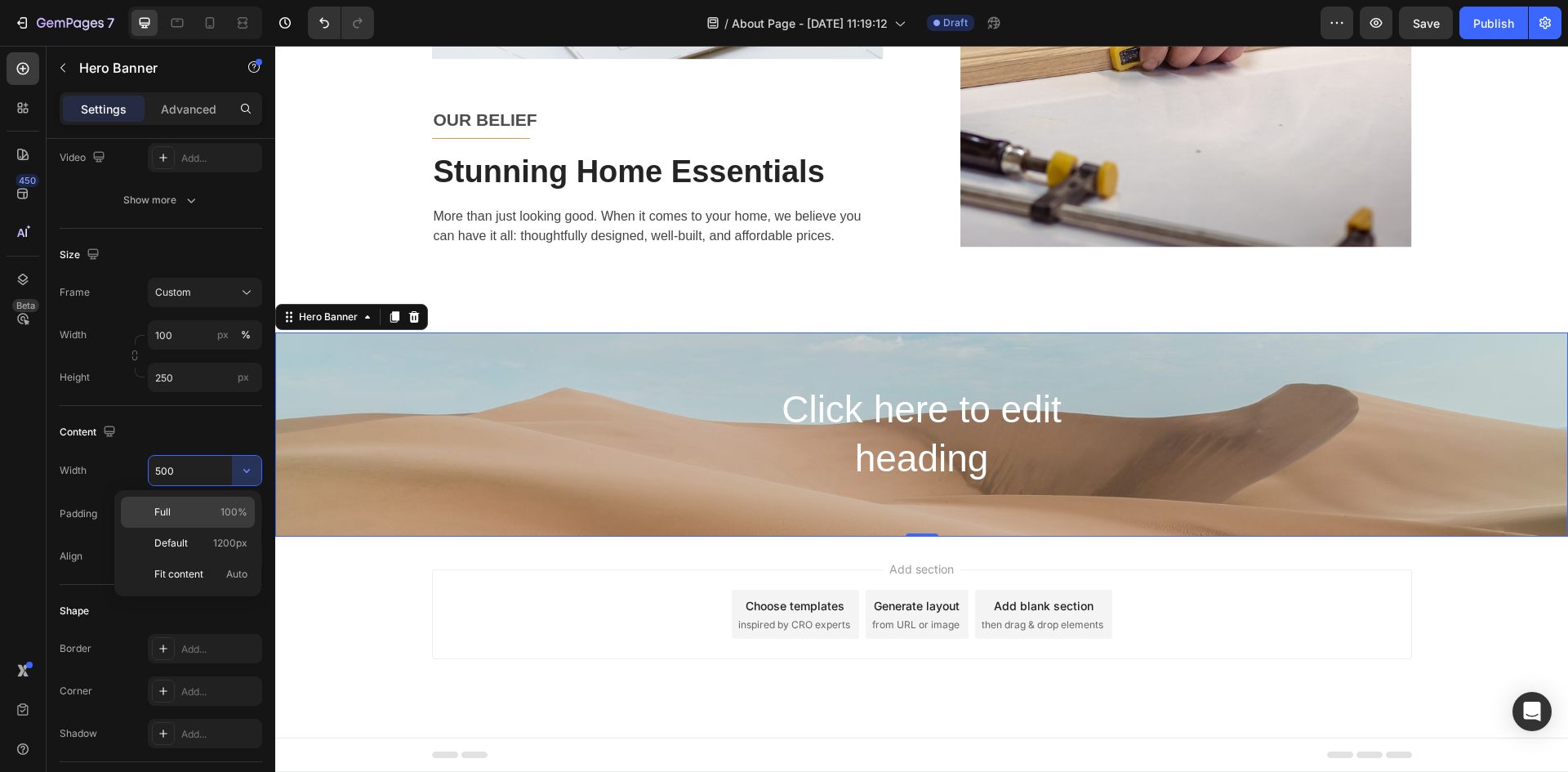
drag, startPoint x: 208, startPoint y: 508, endPoint x: 9, endPoint y: 474, distance: 201.9
click at [208, 508] on p "Full 100%" at bounding box center [200, 512] width 93 height 14
type input "100%"
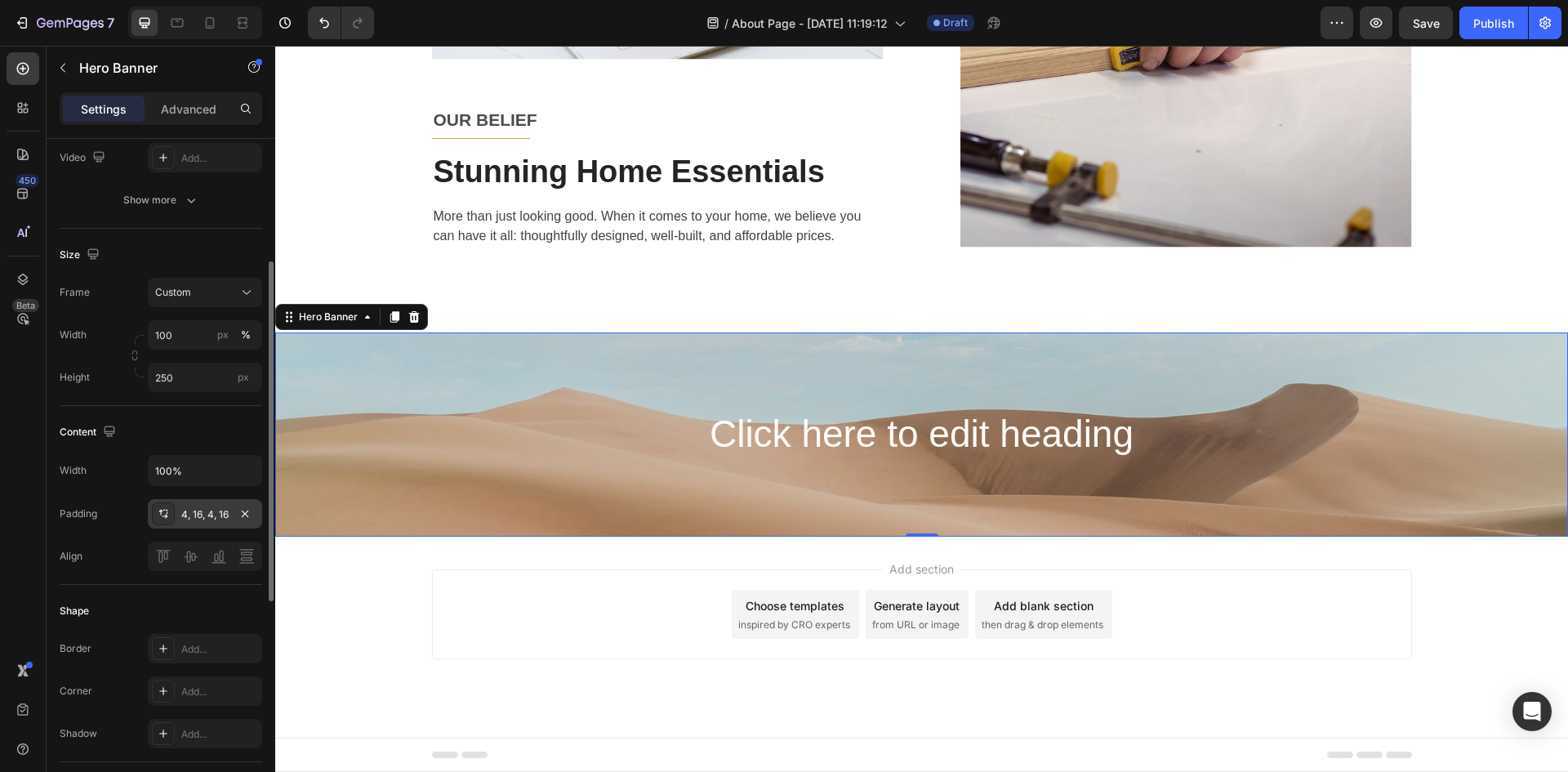
scroll to position [326, 0]
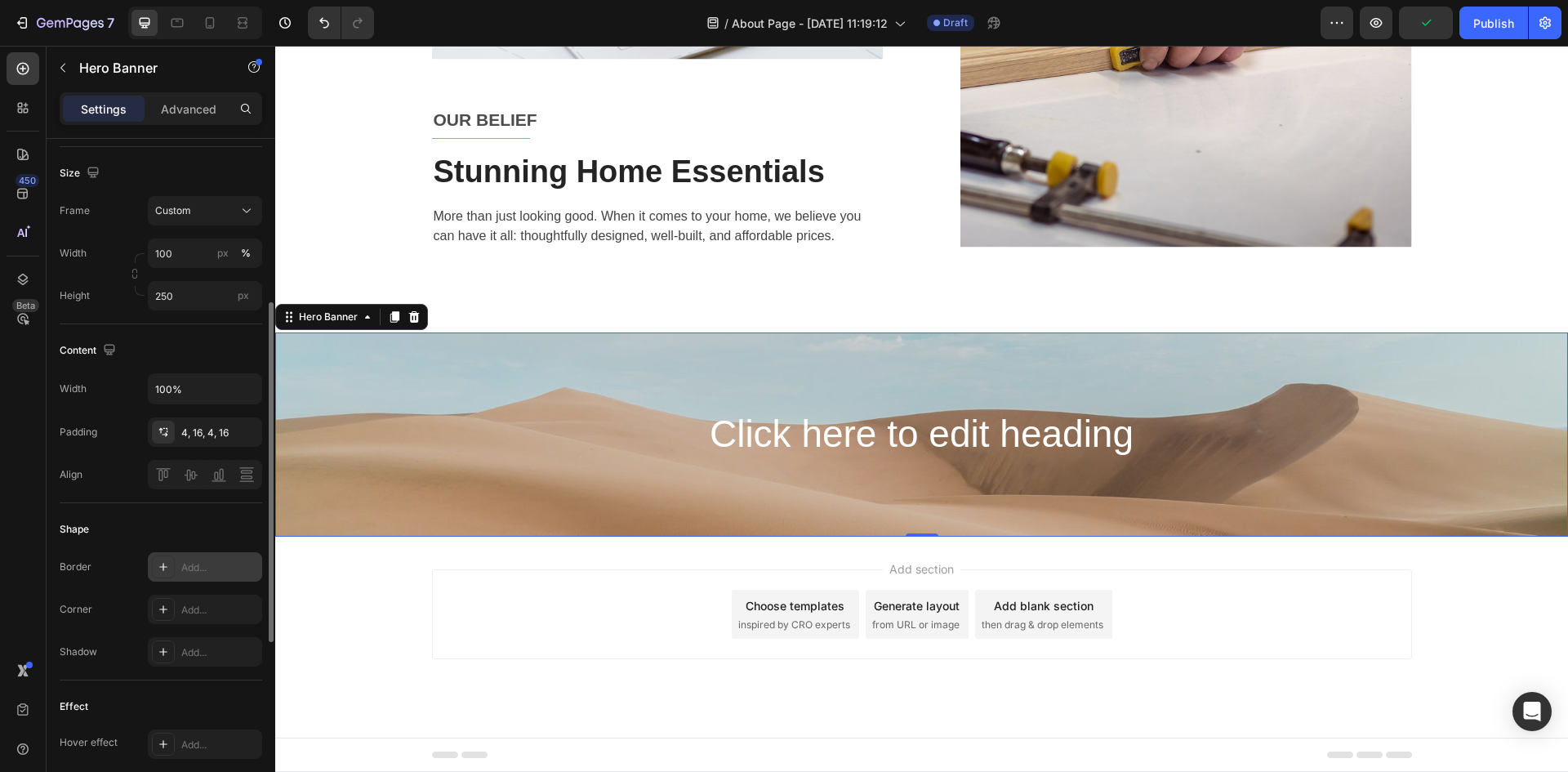
click at [186, 565] on div "Add..." at bounding box center [219, 567] width 77 height 14
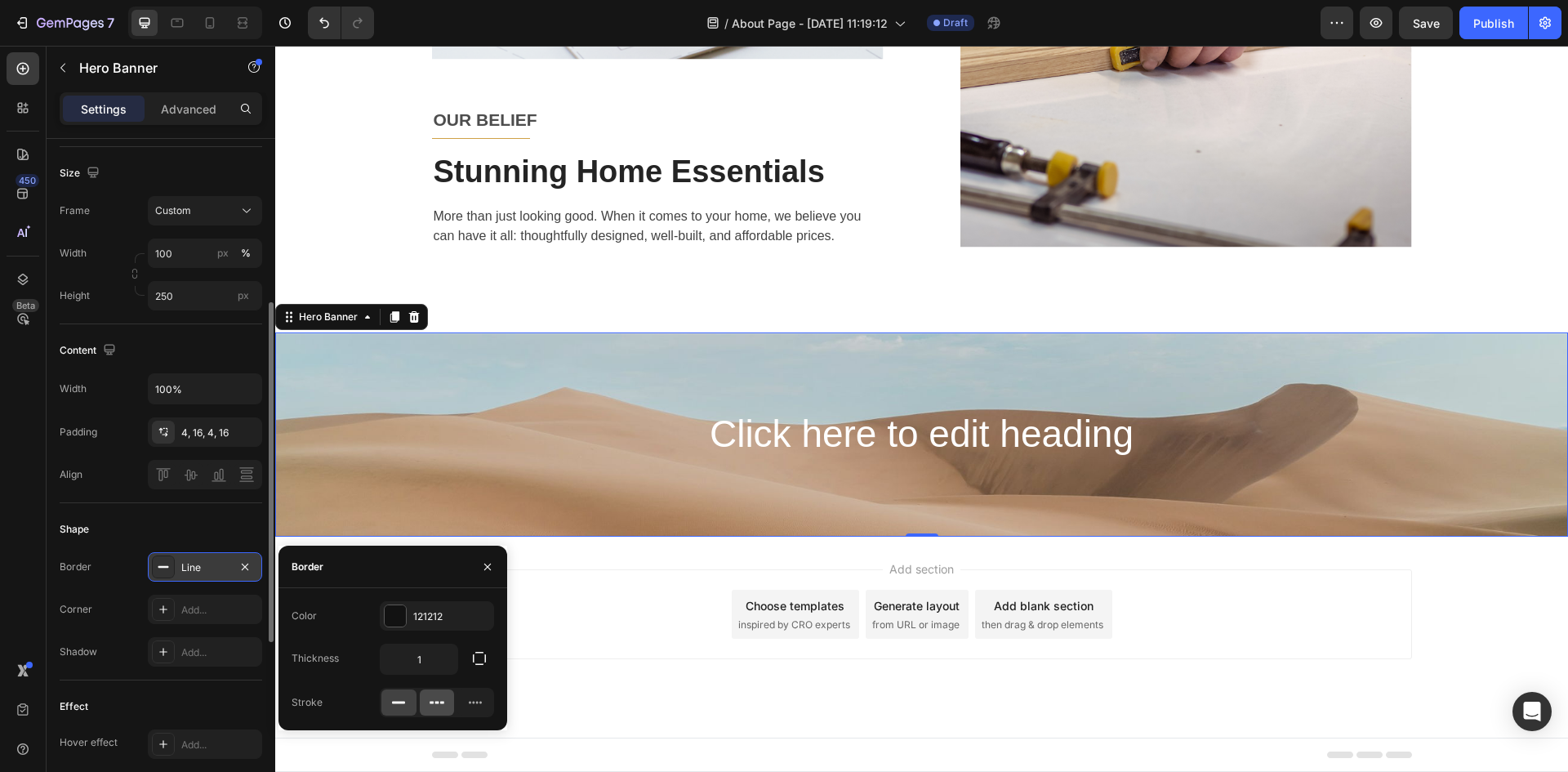
click at [429, 706] on icon at bounding box center [437, 703] width 16 height 16
click at [399, 705] on icon at bounding box center [399, 703] width 16 height 16
click at [252, 567] on button "button" at bounding box center [245, 567] width 20 height 20
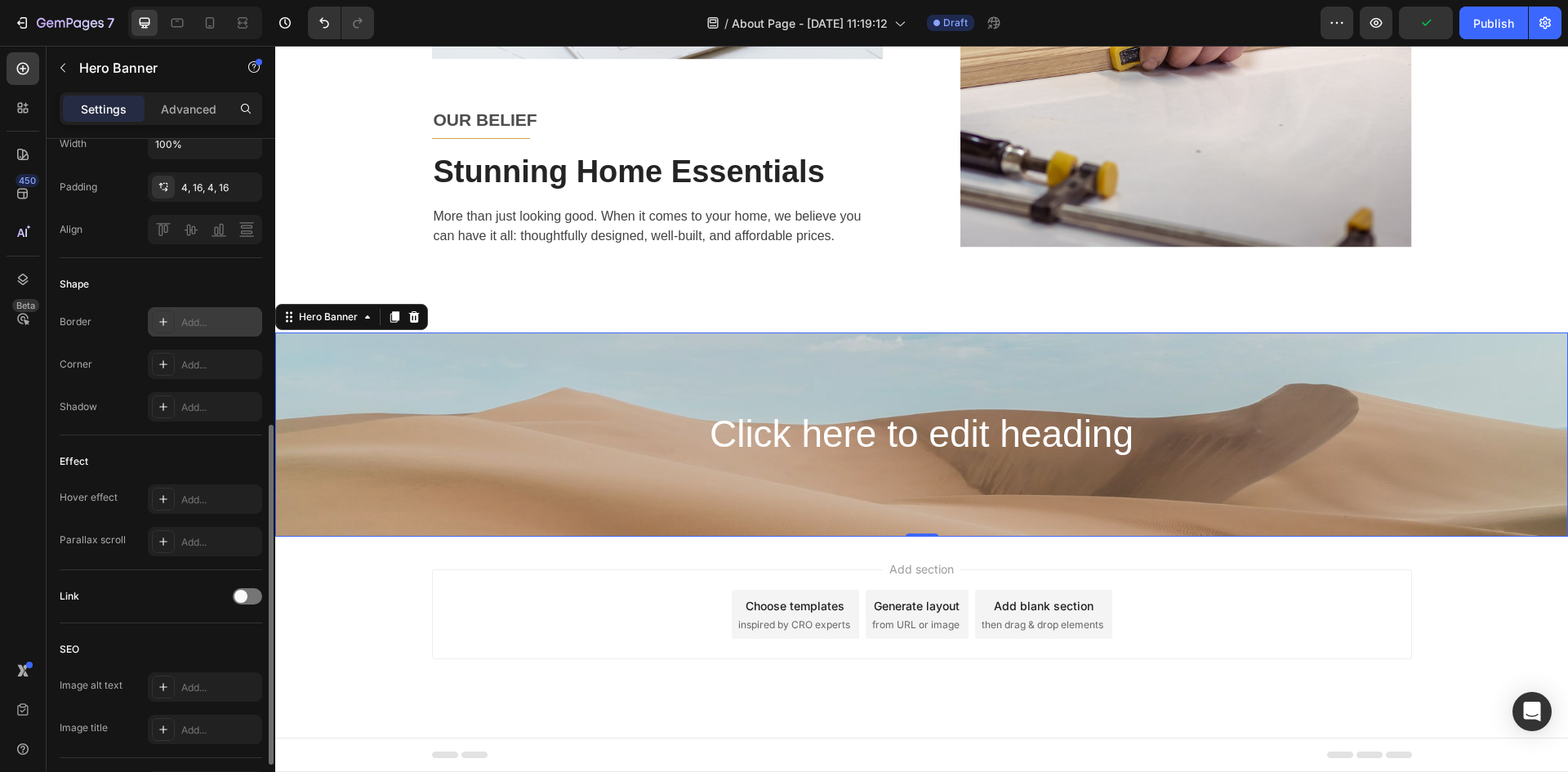
scroll to position [653, 0]
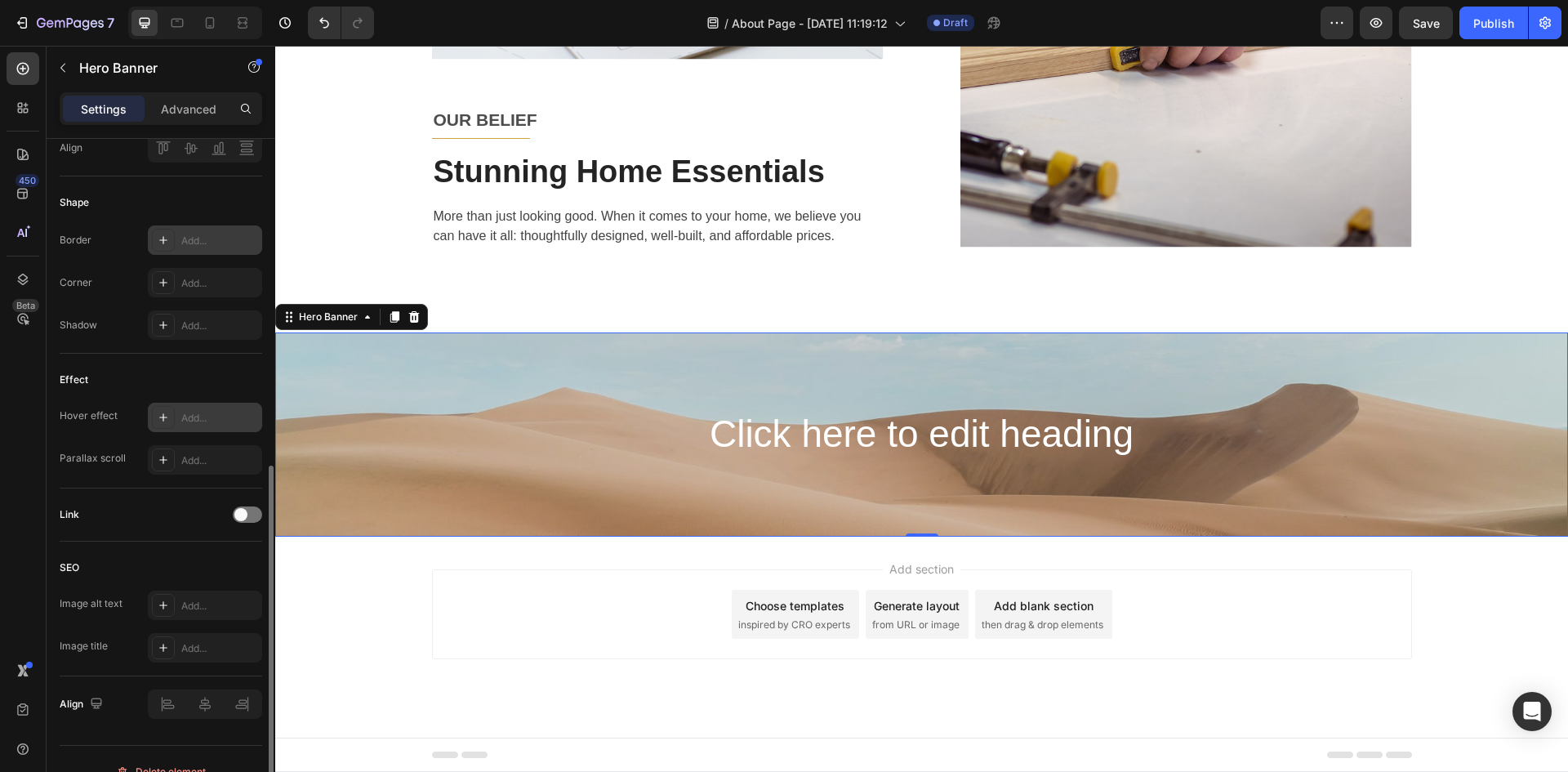
click at [164, 416] on icon at bounding box center [163, 417] width 13 height 13
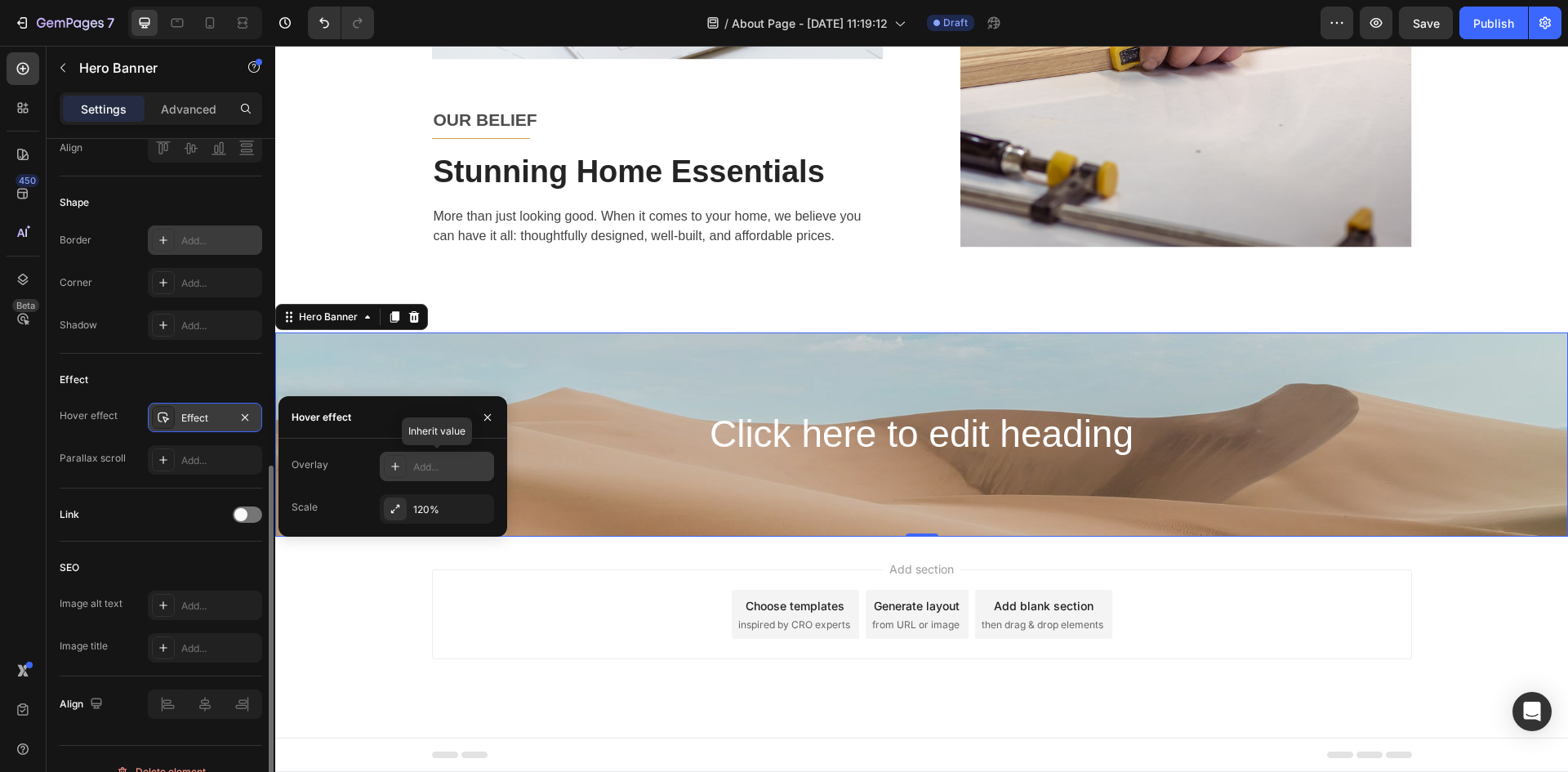
click at [415, 466] on div "Add..." at bounding box center [451, 467] width 77 height 14
type input "17%"
type input "17"
type input "19%"
type input "19"
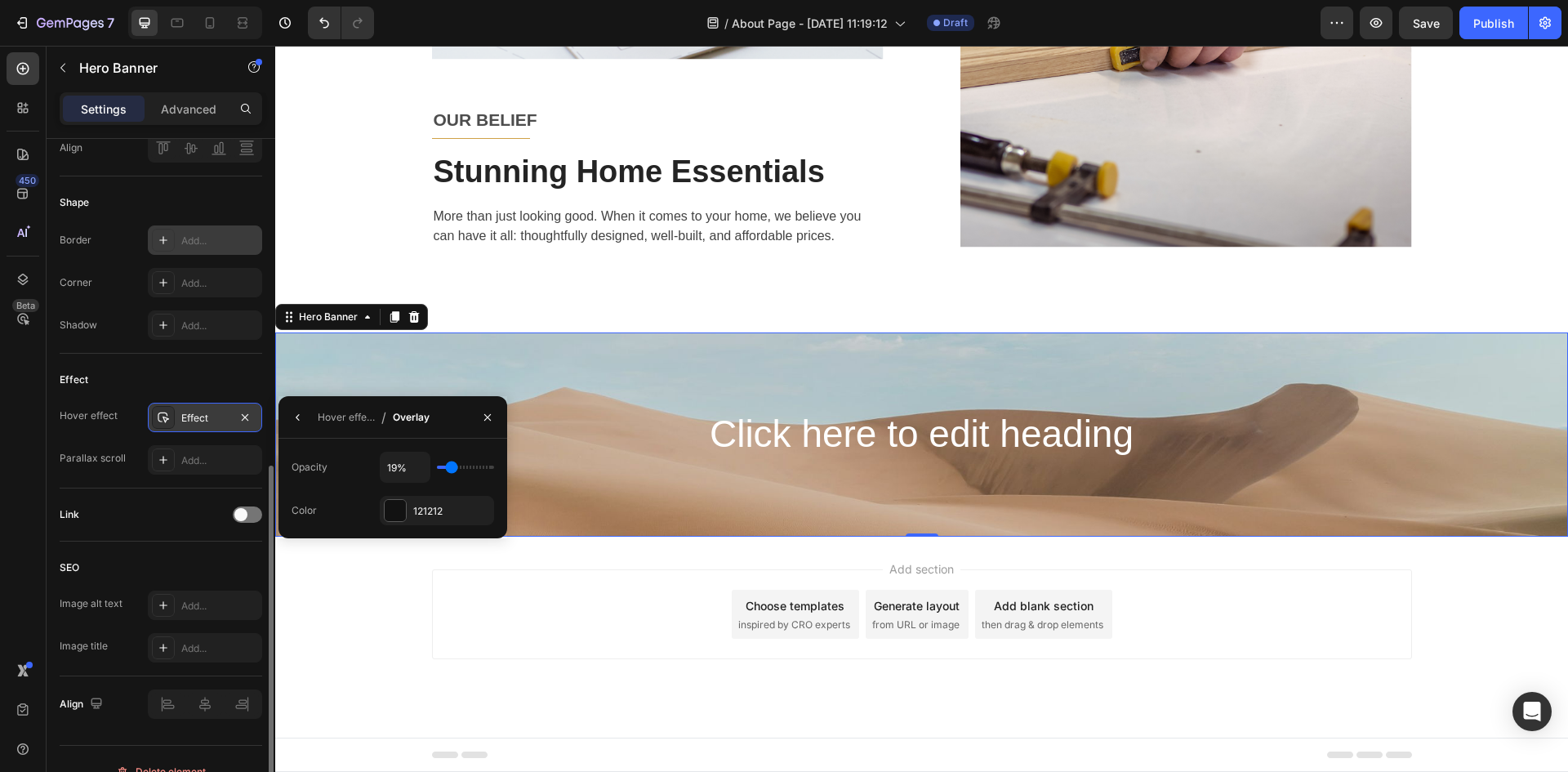
type input "28%"
type input "28"
type input "50%"
type input "50"
type input "87%"
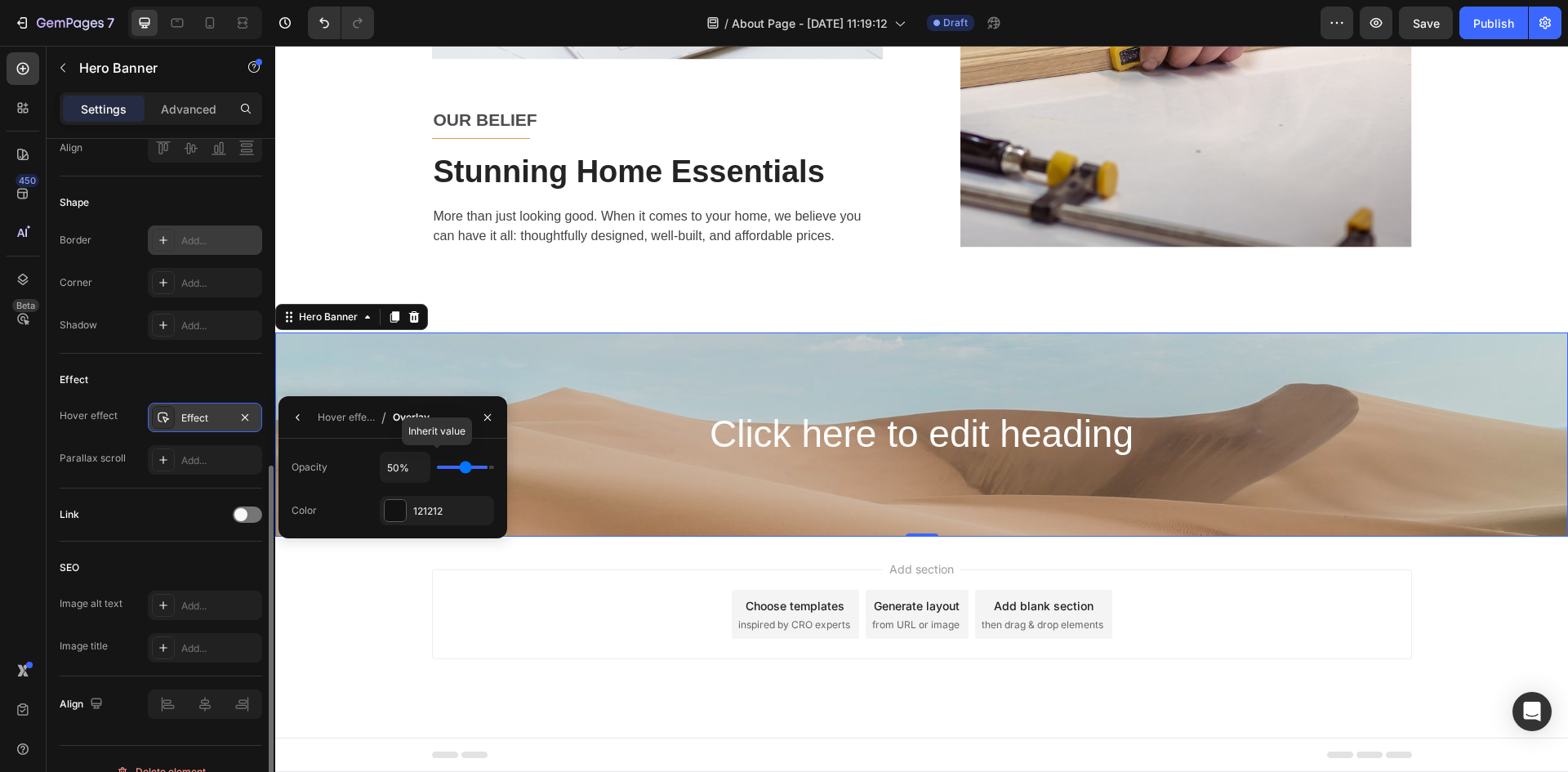
type input "87"
type input "93%"
drag, startPoint x: 451, startPoint y: 470, endPoint x: 484, endPoint y: 469, distance: 33.0
type input "93"
click at [484, 469] on input "range" at bounding box center [465, 467] width 57 height 4
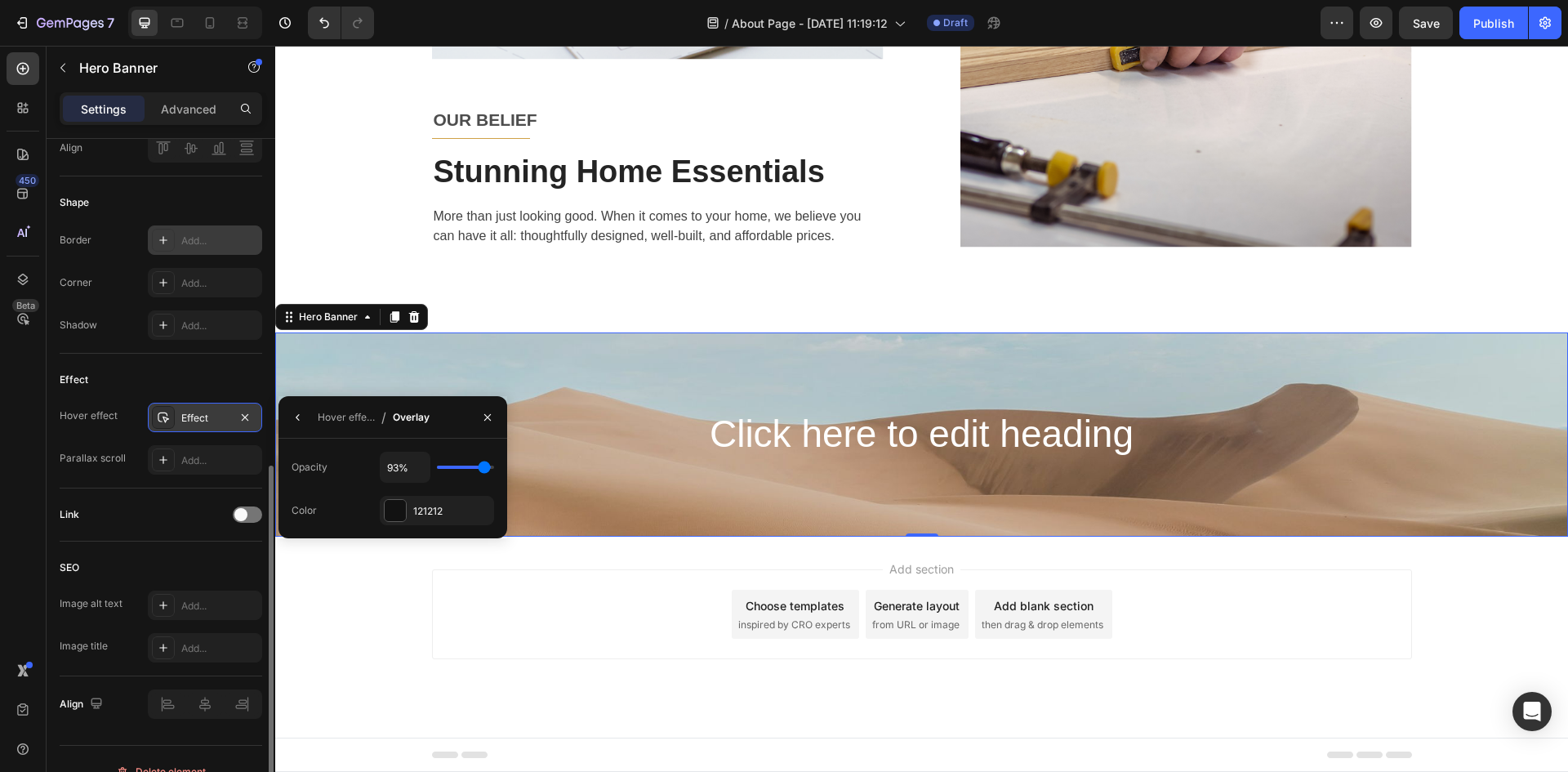
type input "20%"
type input "20"
click at [485, 417] on icon "button" at bounding box center [487, 417] width 13 height 13
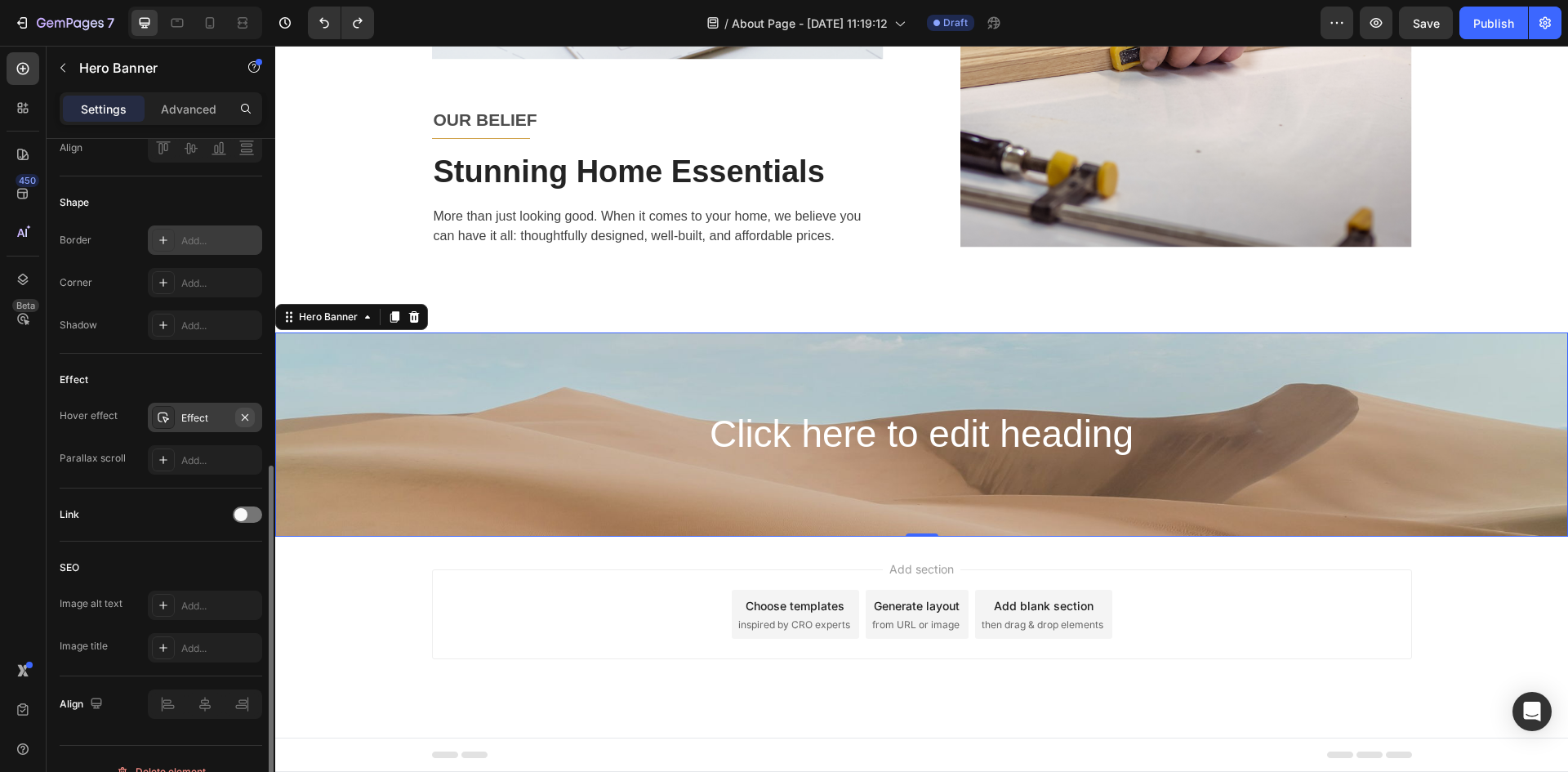
click at [242, 418] on icon "button" at bounding box center [244, 417] width 13 height 13
click at [161, 452] on div at bounding box center [162, 459] width 23 height 23
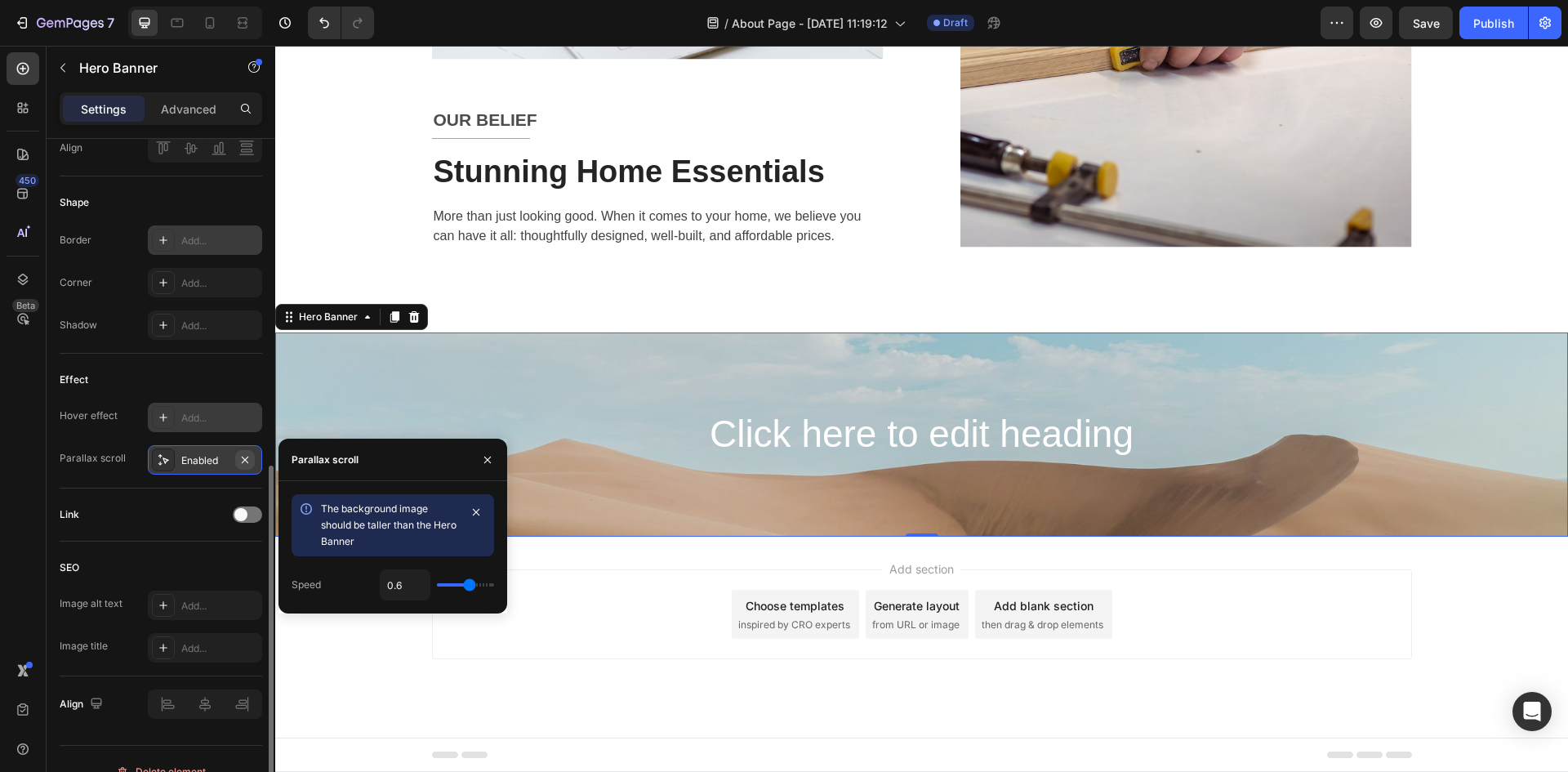
click at [247, 457] on icon "button" at bounding box center [244, 458] width 6 height 6
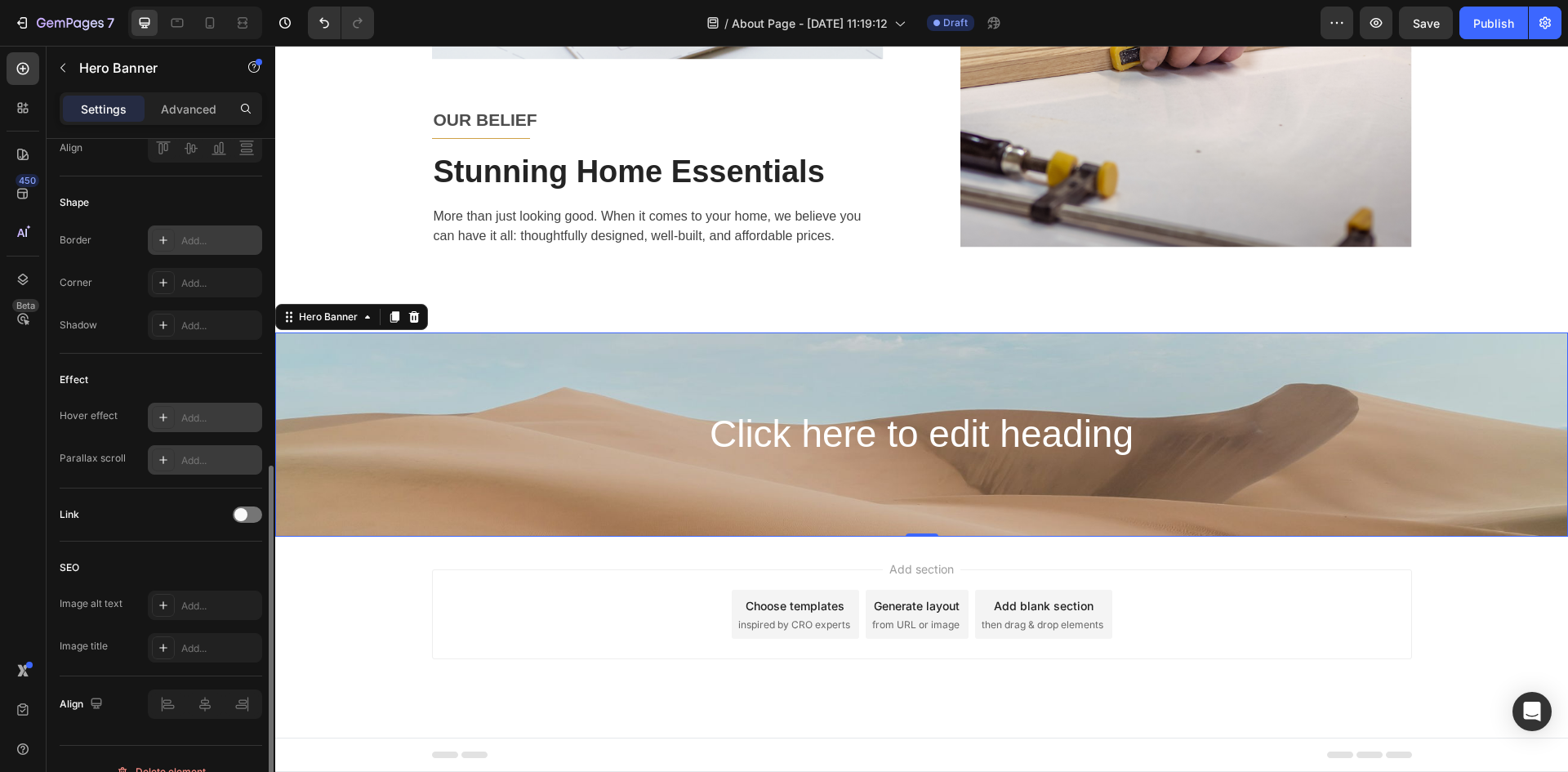
click at [193, 463] on div "Add..." at bounding box center [219, 461] width 77 height 14
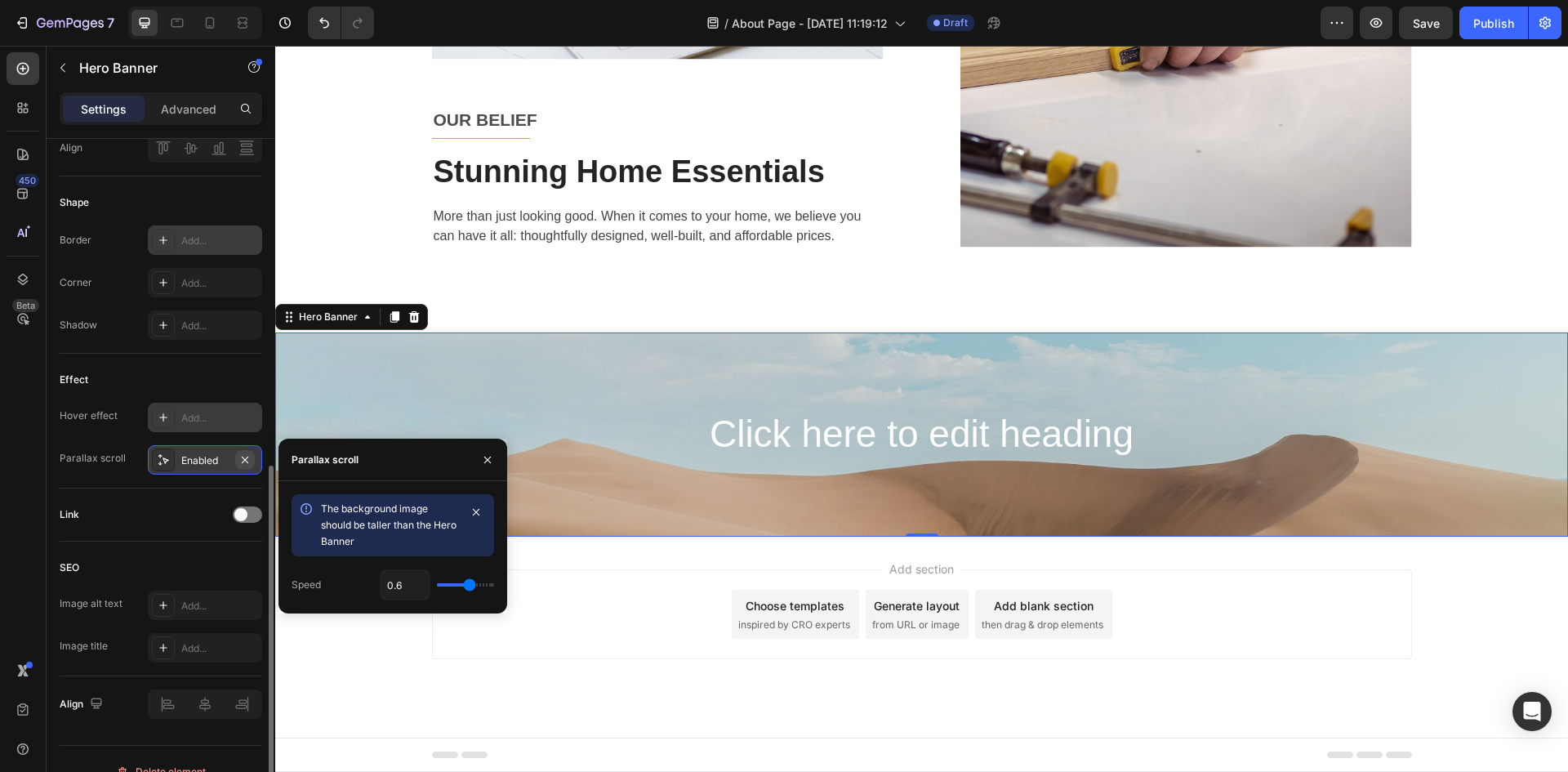
click at [246, 461] on icon "button" at bounding box center [244, 458] width 6 height 6
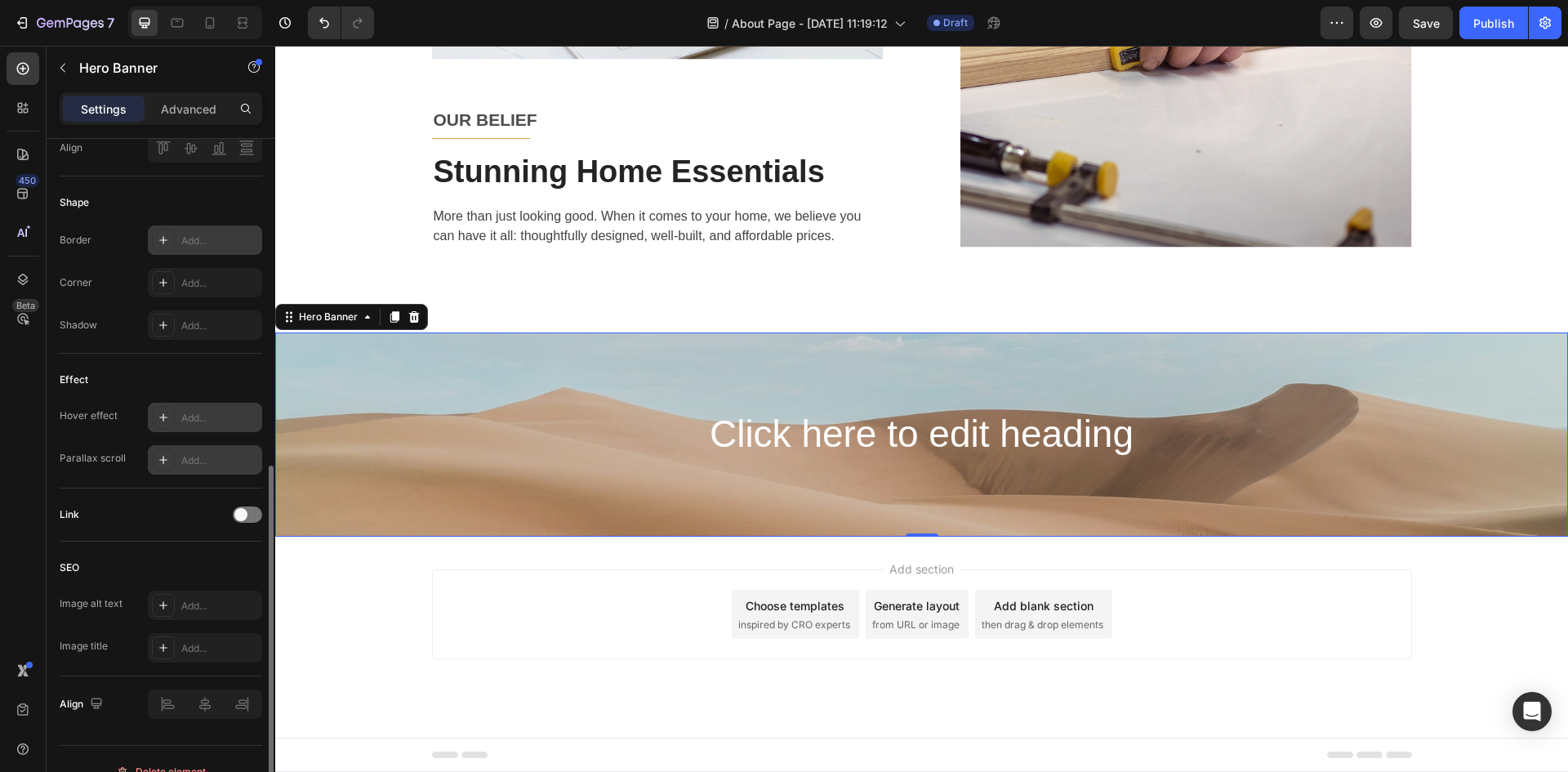
click at [165, 463] on icon at bounding box center [163, 460] width 13 height 13
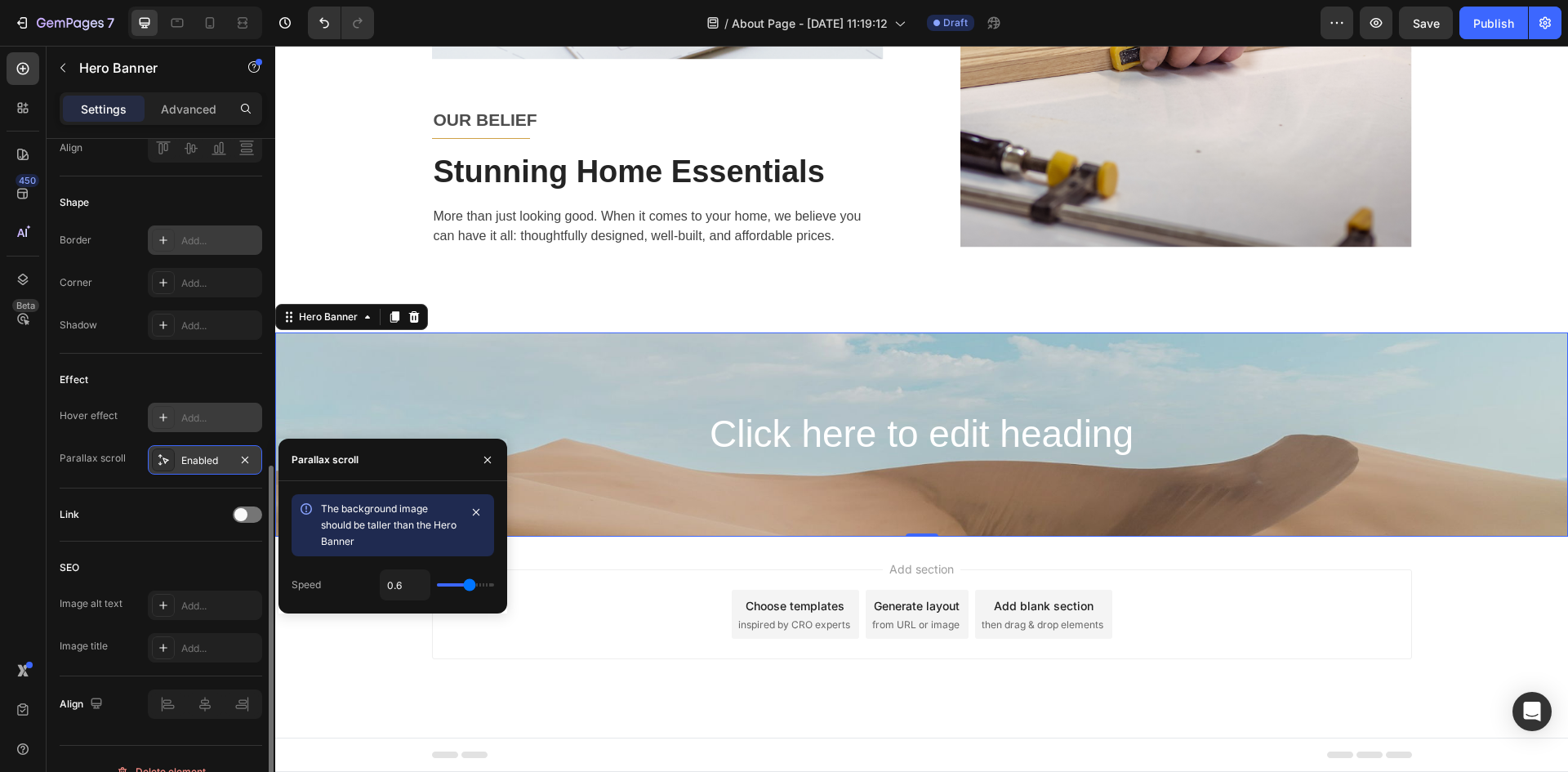
type input "0.5"
type input "0.4"
type input "0.3"
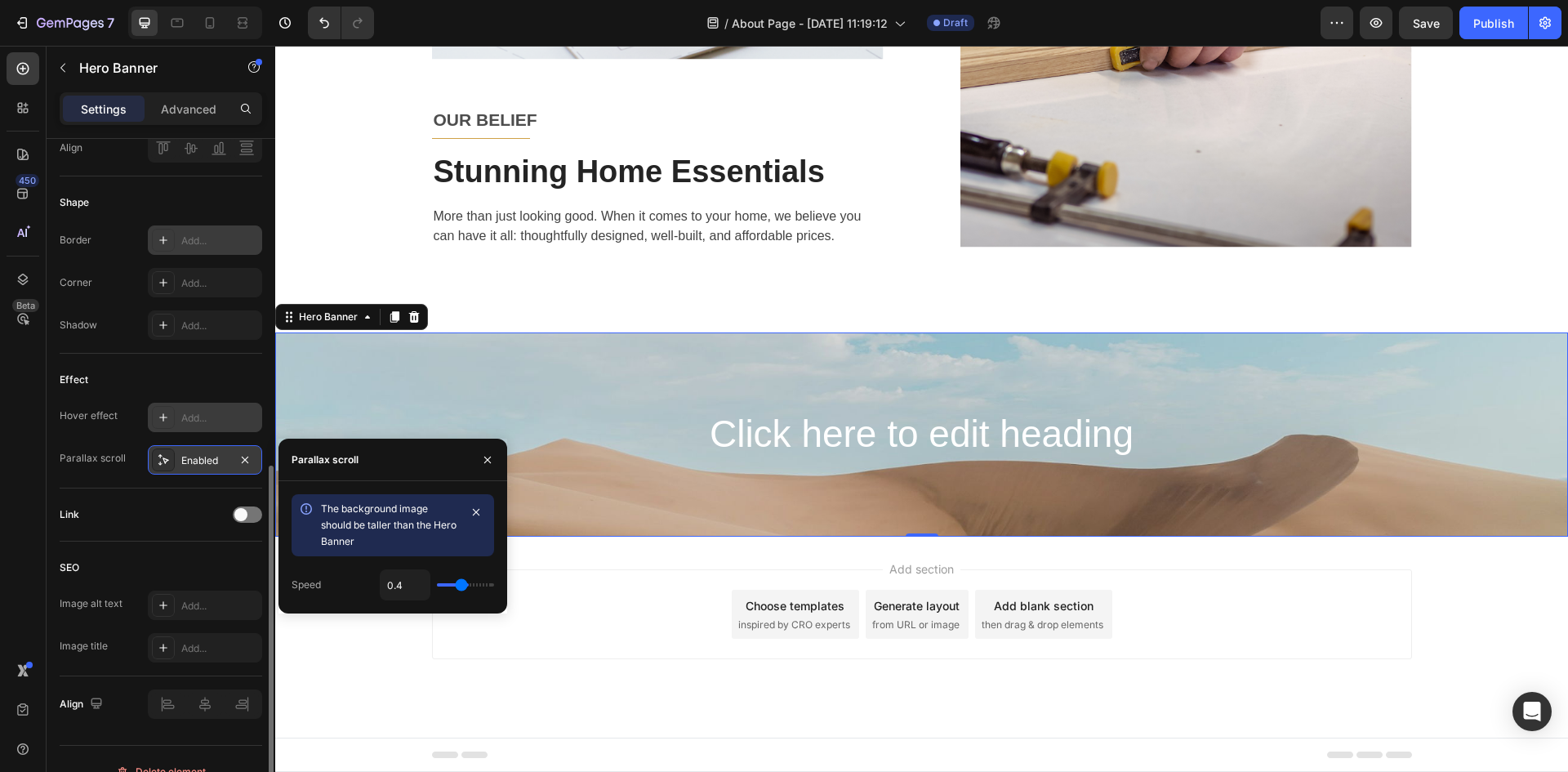
type input "0.3"
type input "0.2"
drag, startPoint x: 466, startPoint y: 585, endPoint x: 452, endPoint y: 585, distance: 14.0
type input "0.2"
click at [452, 585] on input "range" at bounding box center [465, 584] width 57 height 4
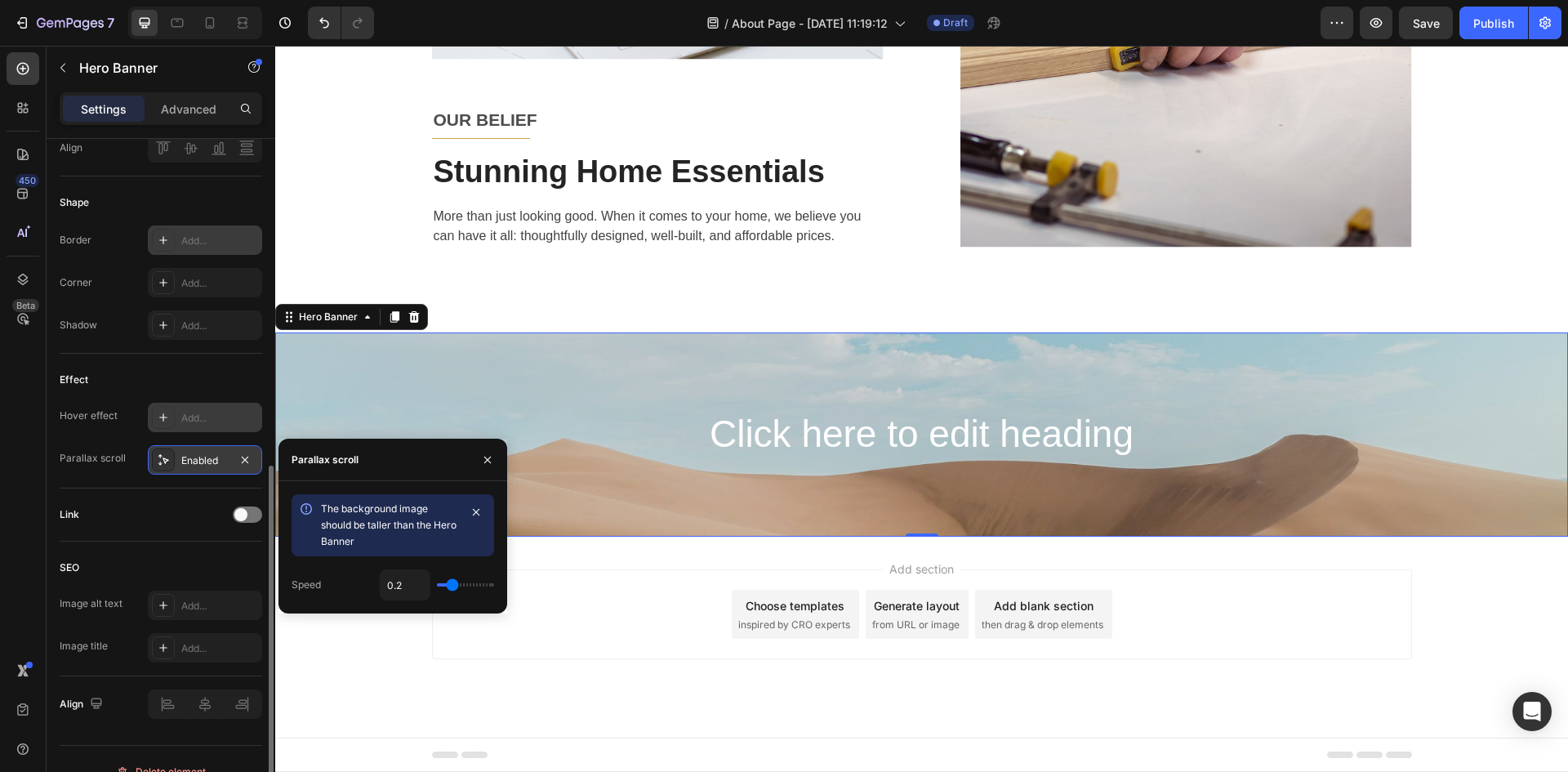
type input "0.3"
type input "0.4"
type input "0.5"
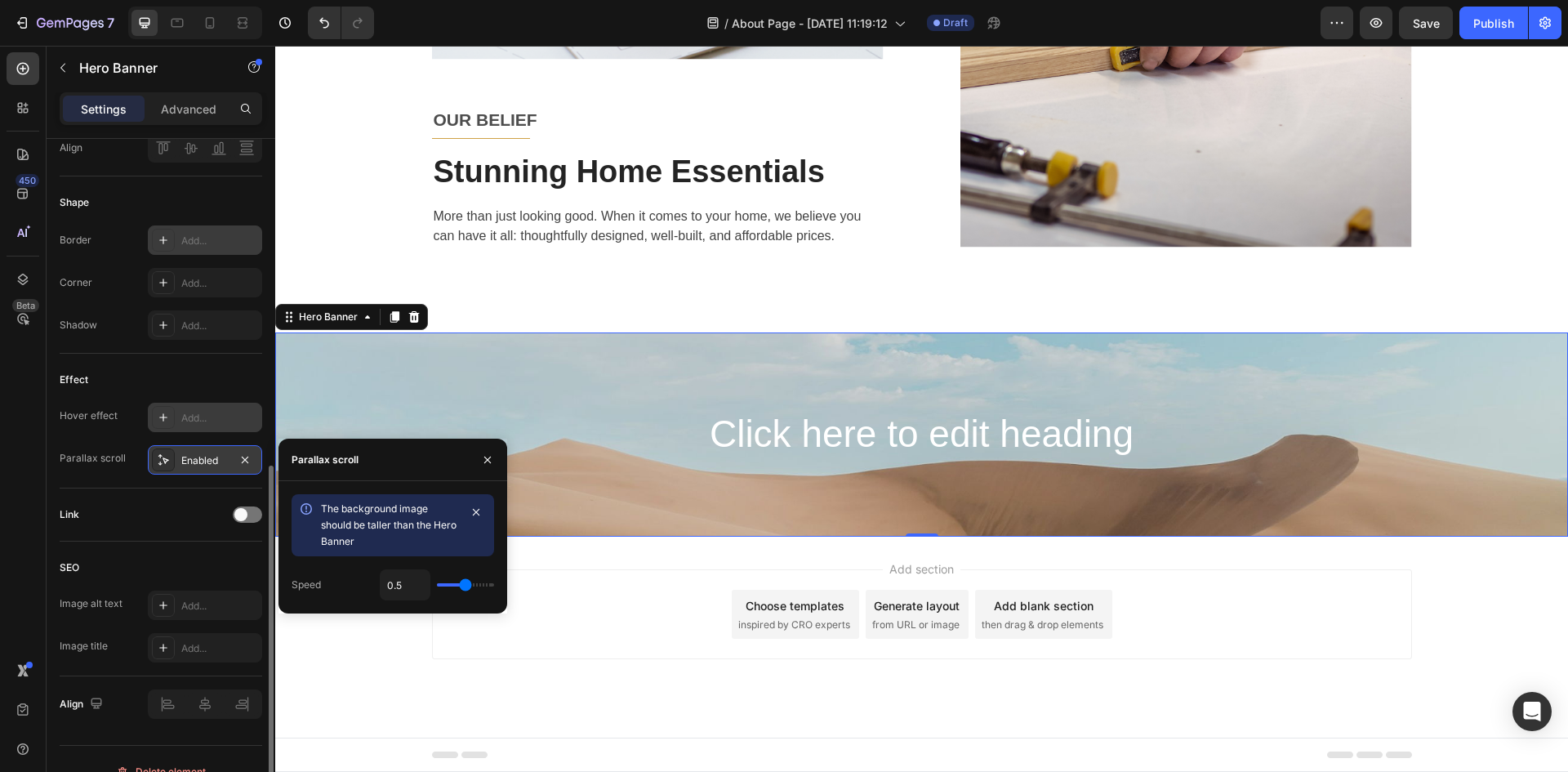
drag, startPoint x: 451, startPoint y: 584, endPoint x: 467, endPoint y: 584, distance: 16.0
type input "0.5"
click at [467, 584] on input "range" at bounding box center [465, 584] width 57 height 4
type input "0.6"
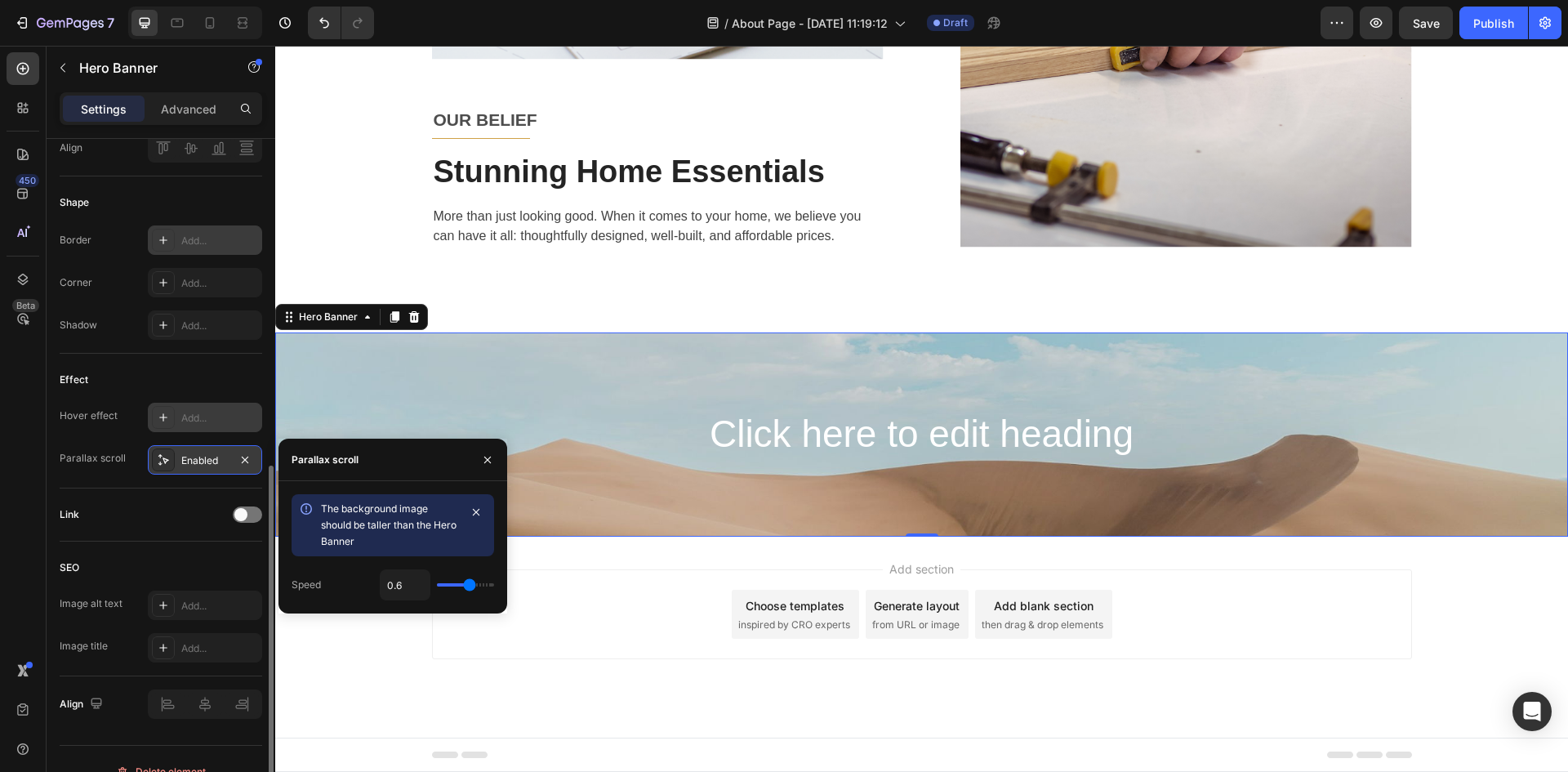
type input "0.7"
drag, startPoint x: 467, startPoint y: 584, endPoint x: 475, endPoint y: 586, distance: 8.2
type input "0.7"
click at [475, 586] on input "range" at bounding box center [465, 584] width 57 height 4
type input "25"
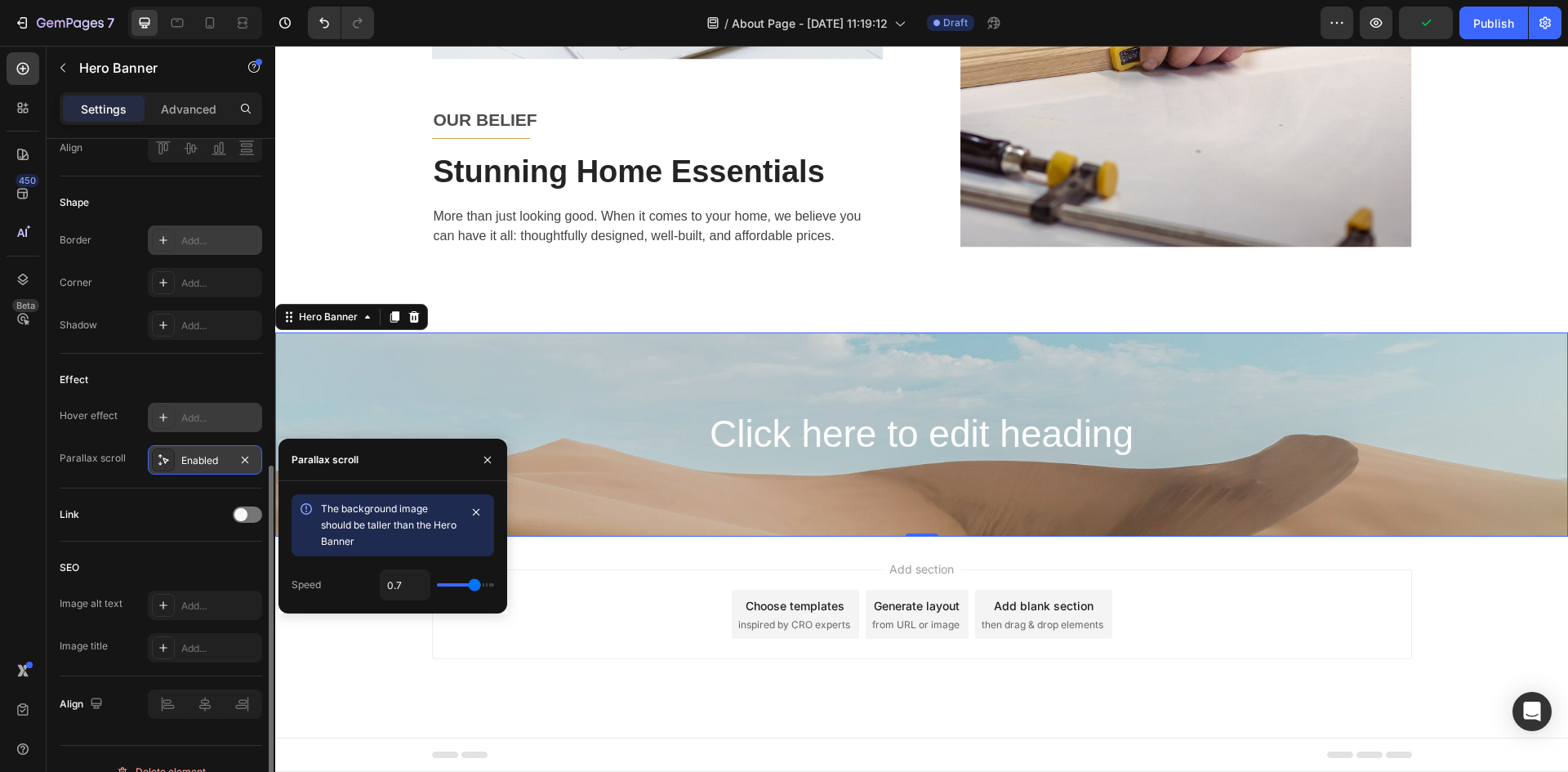
type input "0.5"
type input "250"
type input "0.2"
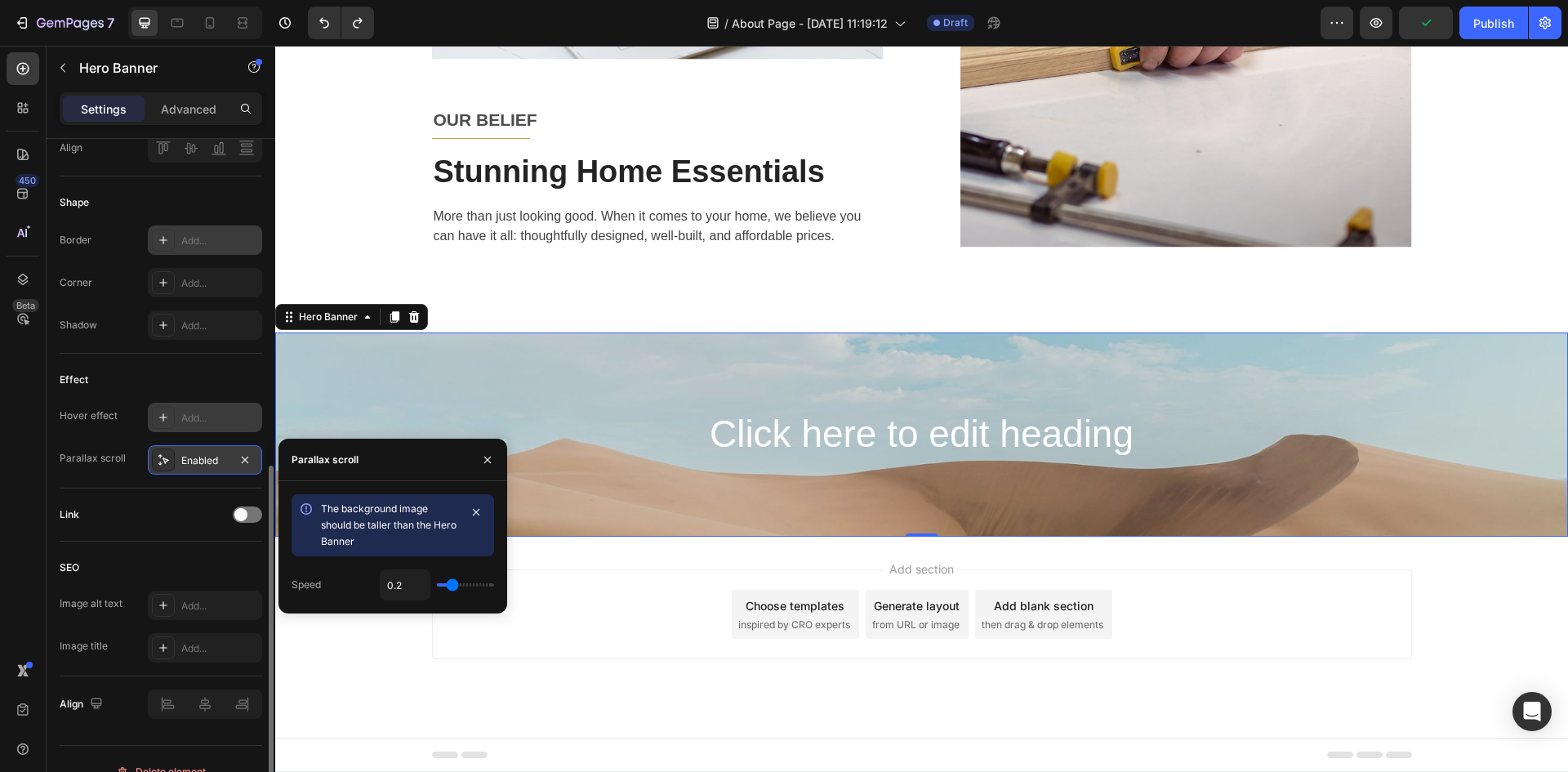
type input "0.6"
click at [486, 462] on icon "button" at bounding box center [487, 460] width 13 height 13
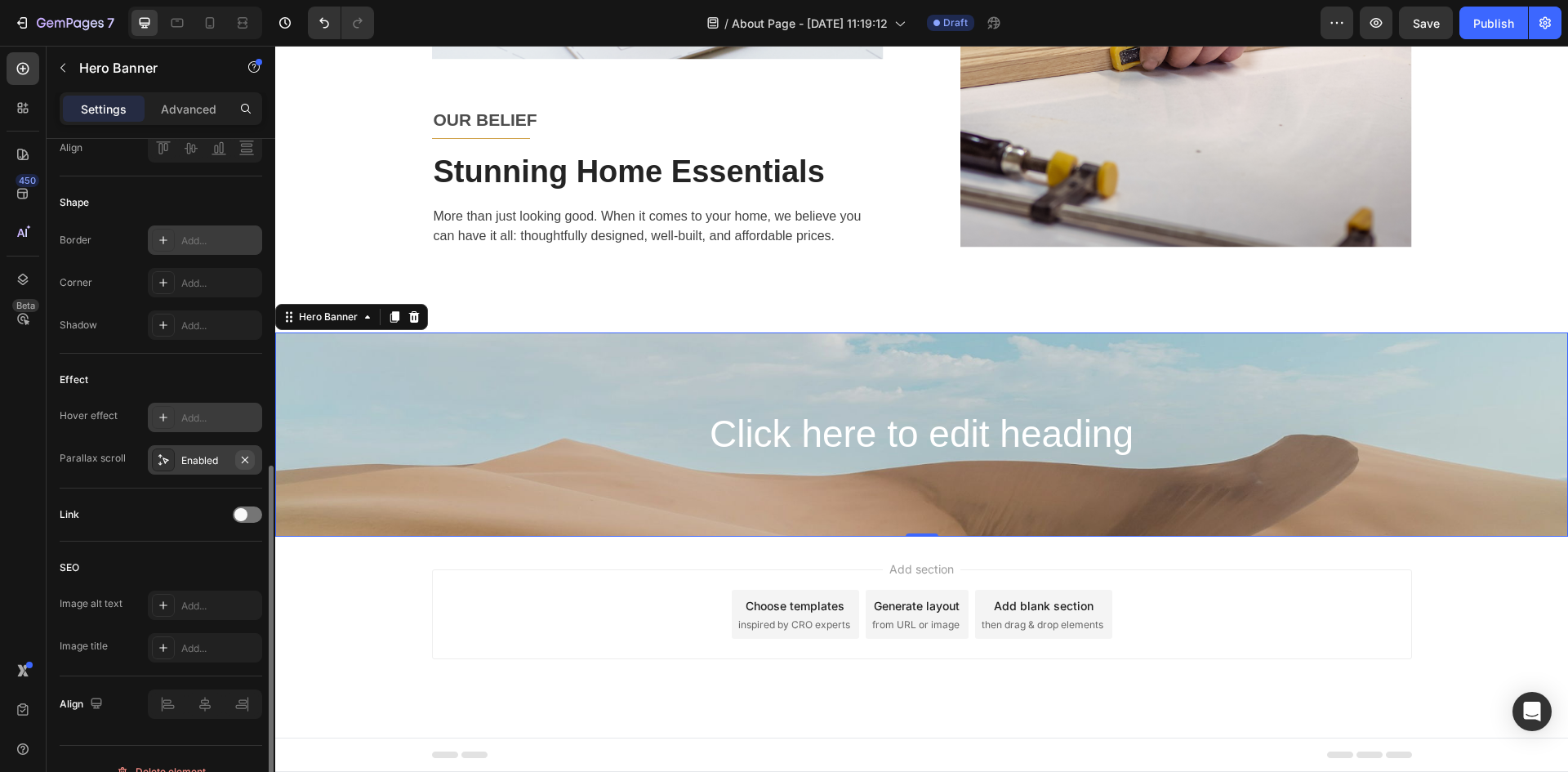
click at [246, 459] on icon "button" at bounding box center [244, 460] width 13 height 13
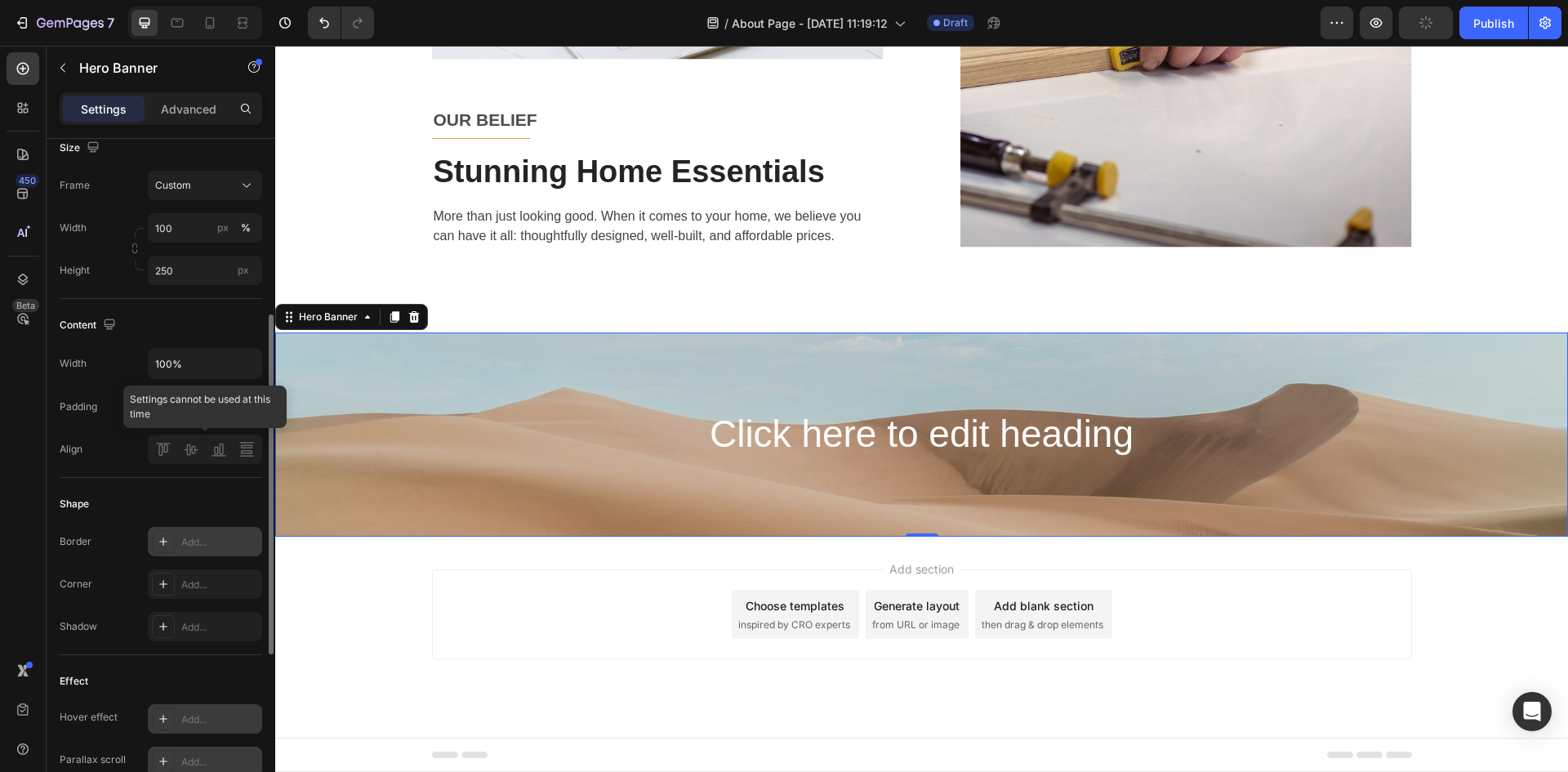
scroll to position [0, 0]
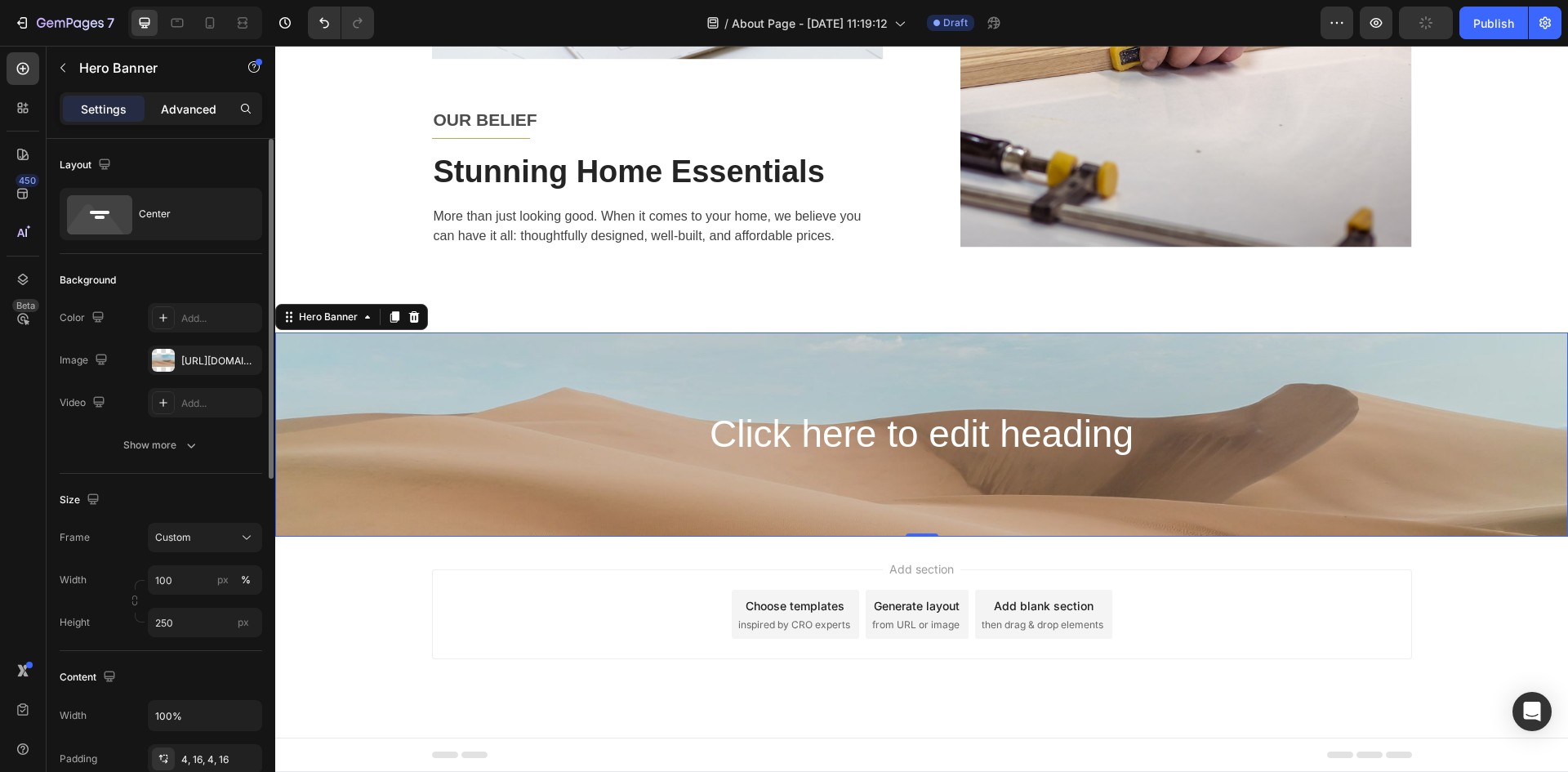
click at [194, 106] on p "Advanced" at bounding box center [189, 108] width 56 height 17
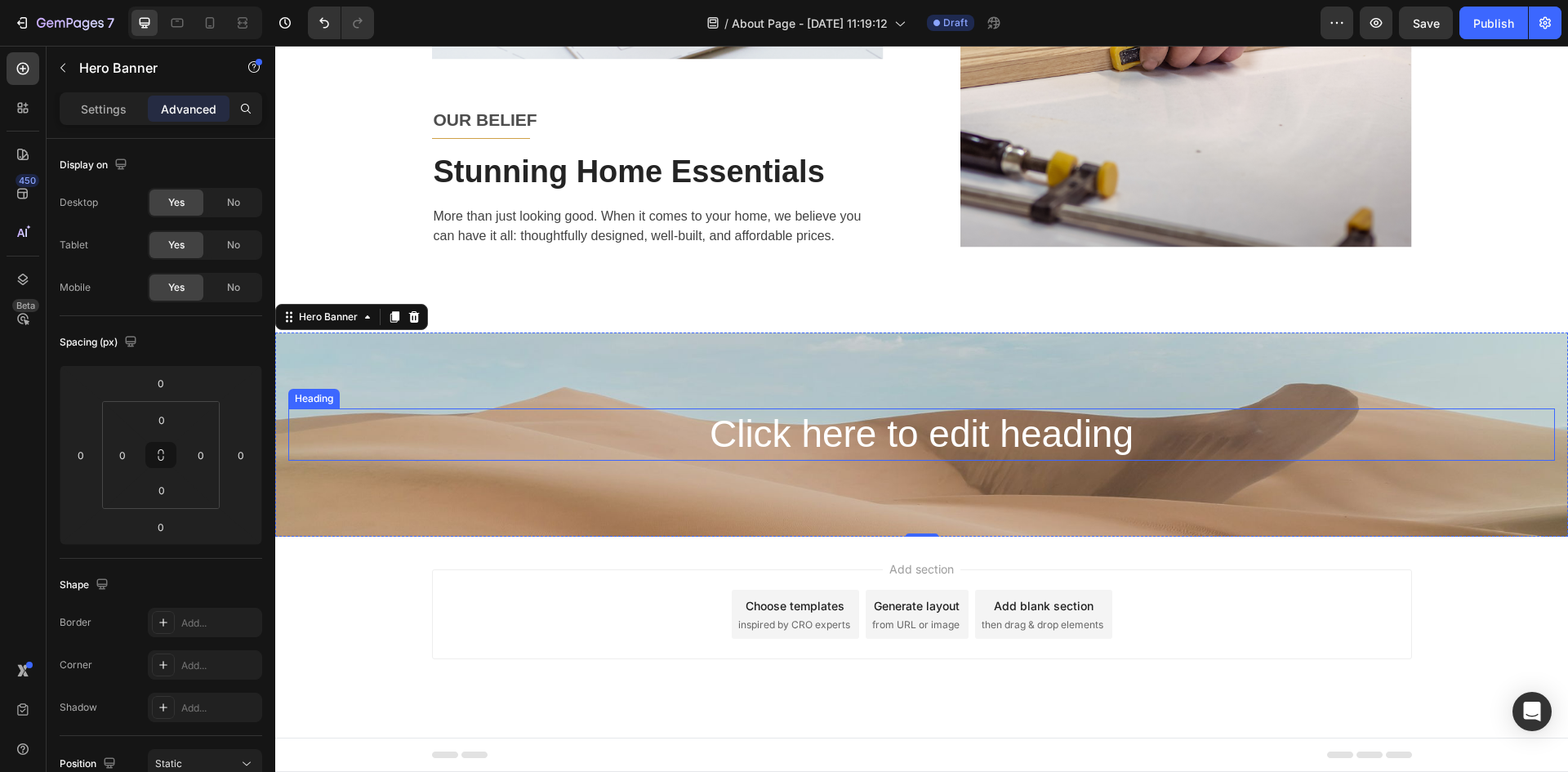
click at [989, 432] on h2 "Click here to edit heading" at bounding box center [922, 435] width 1267 height 52
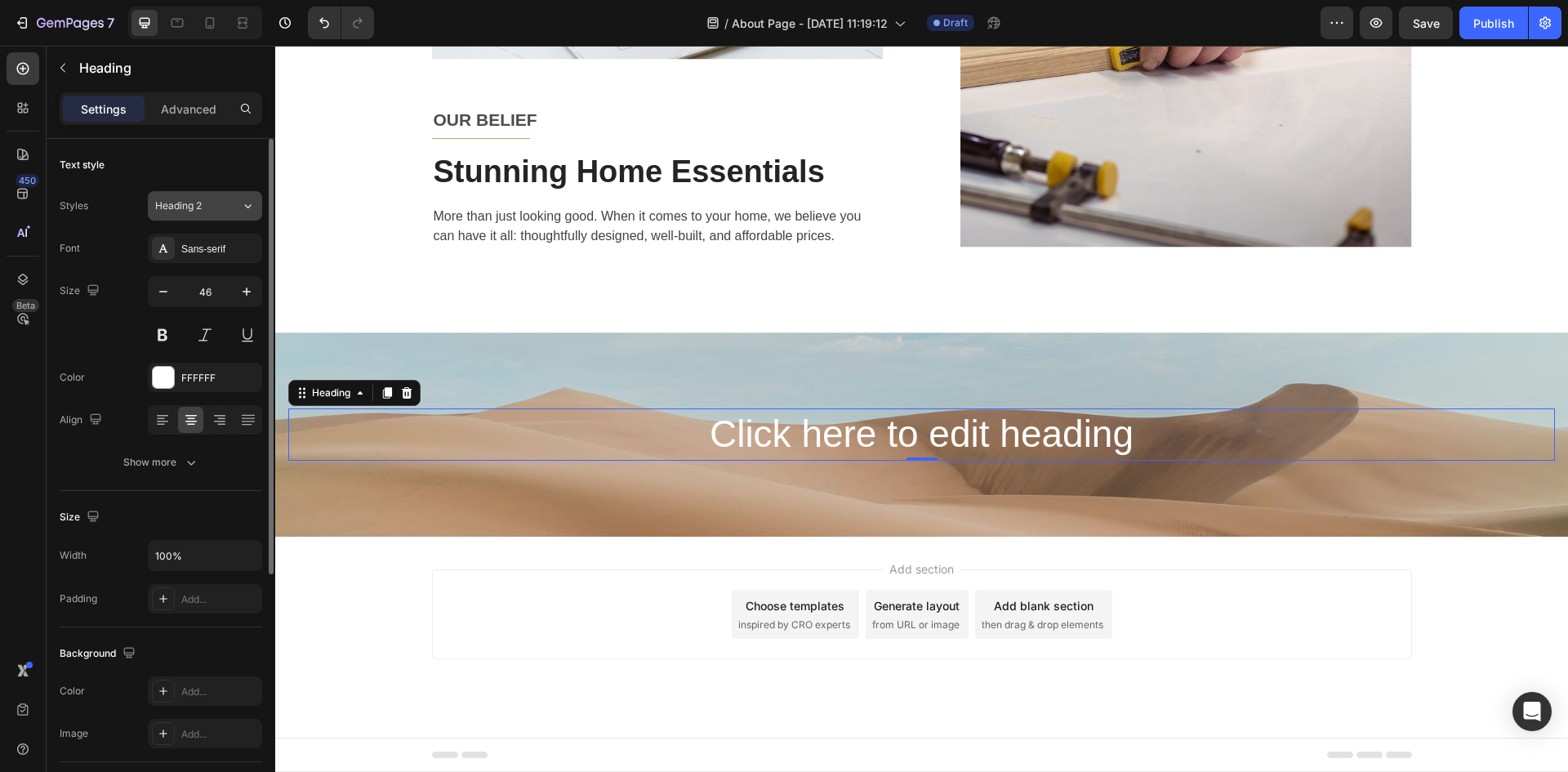
click at [229, 204] on div "Heading 2" at bounding box center [198, 206] width 86 height 14
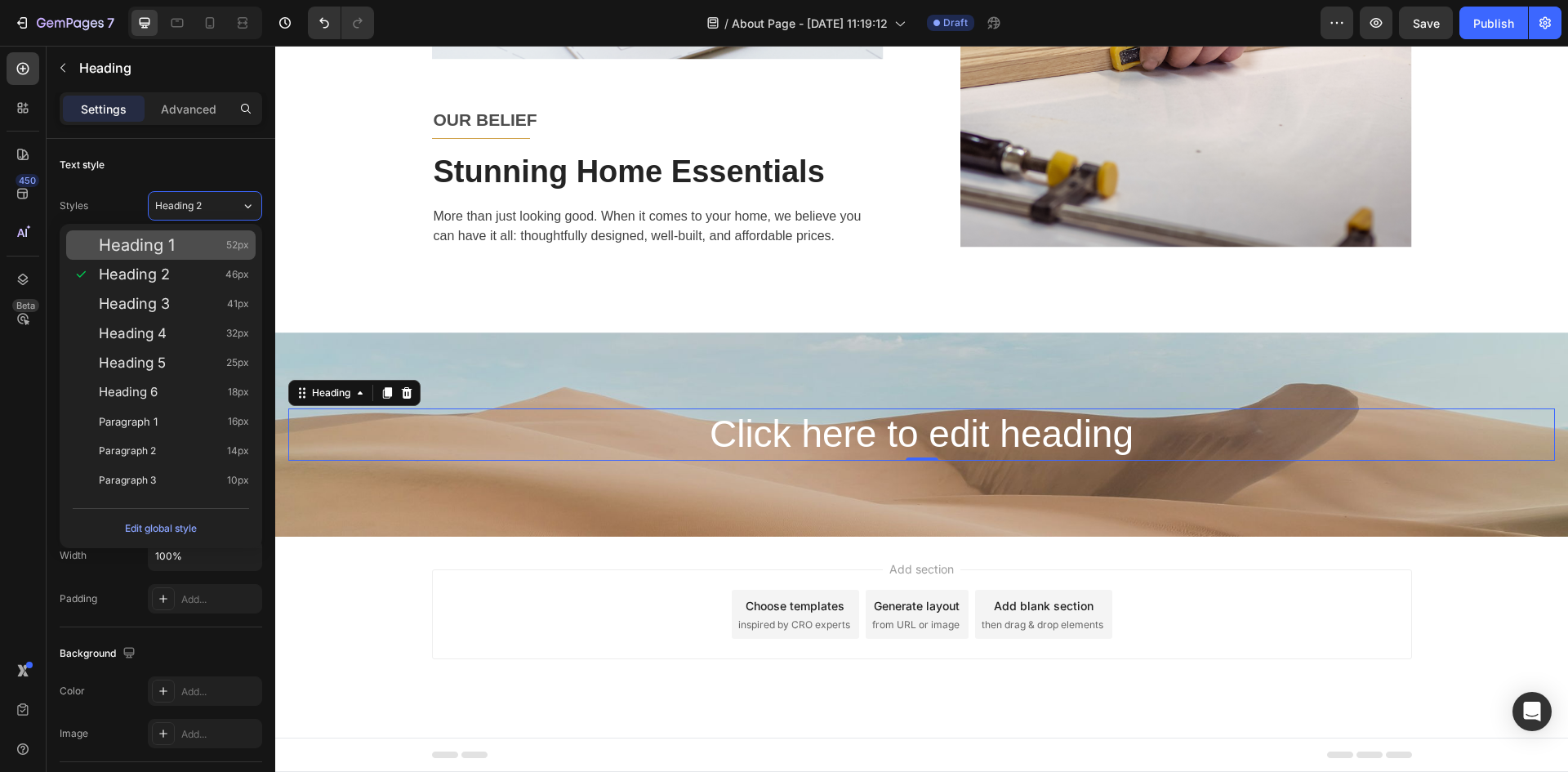
click at [187, 238] on div "Heading 1 52px" at bounding box center [174, 245] width 151 height 16
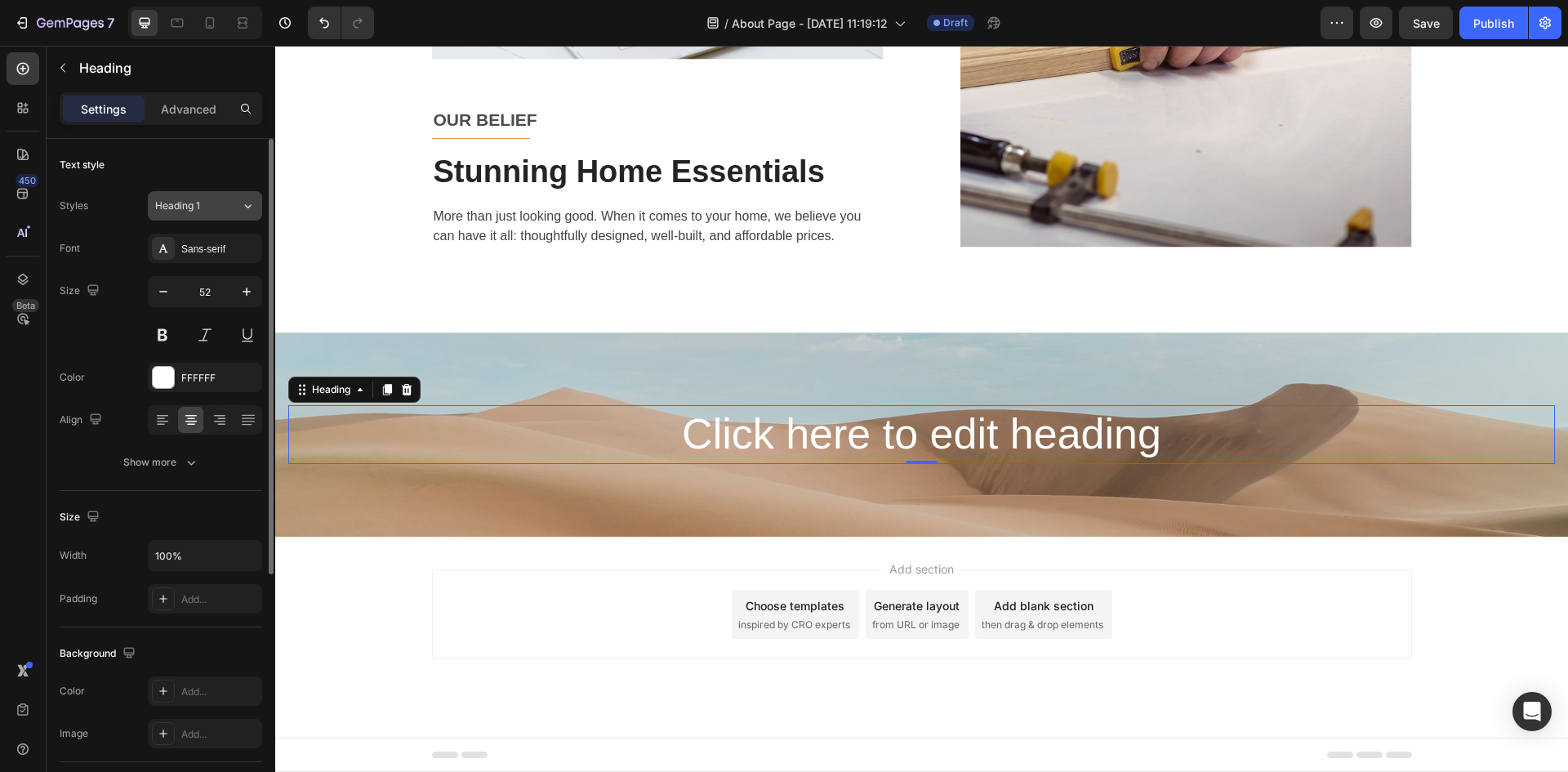
click at [212, 207] on div "Heading 1" at bounding box center [188, 206] width 66 height 14
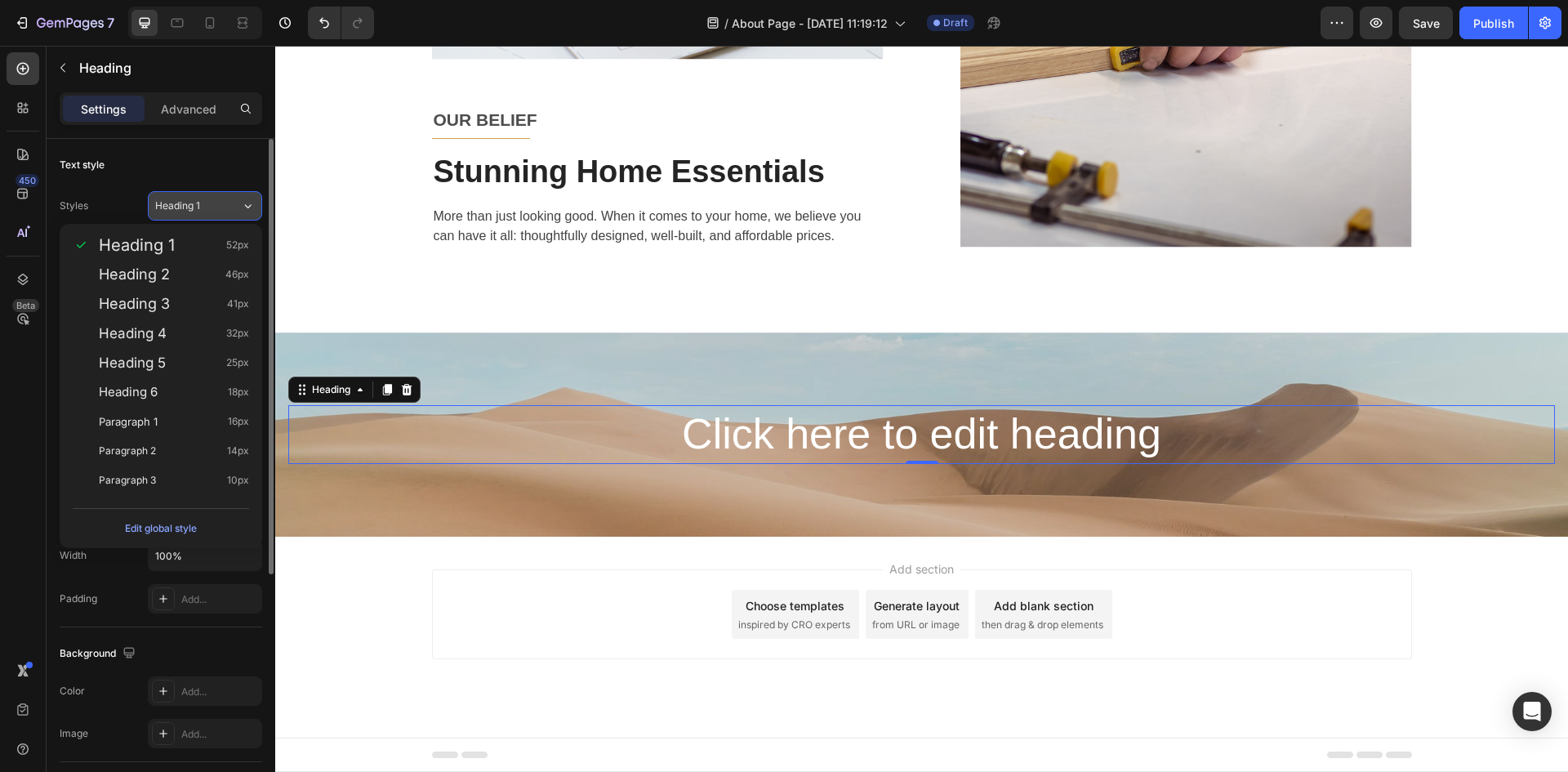
click at [203, 207] on div "Heading 1" at bounding box center [188, 206] width 66 height 14
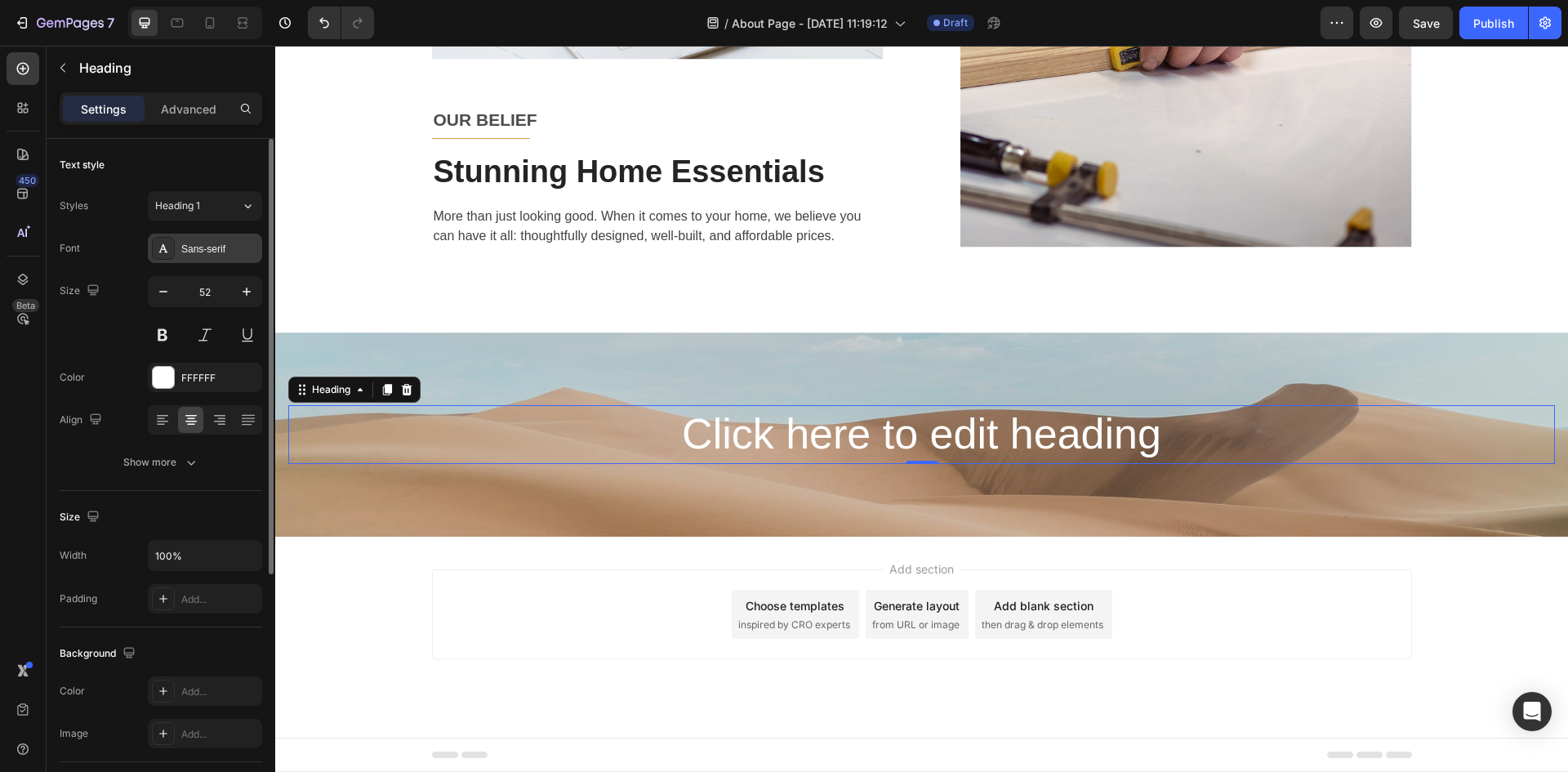
click at [223, 246] on div "Sans-serif" at bounding box center [219, 249] width 77 height 14
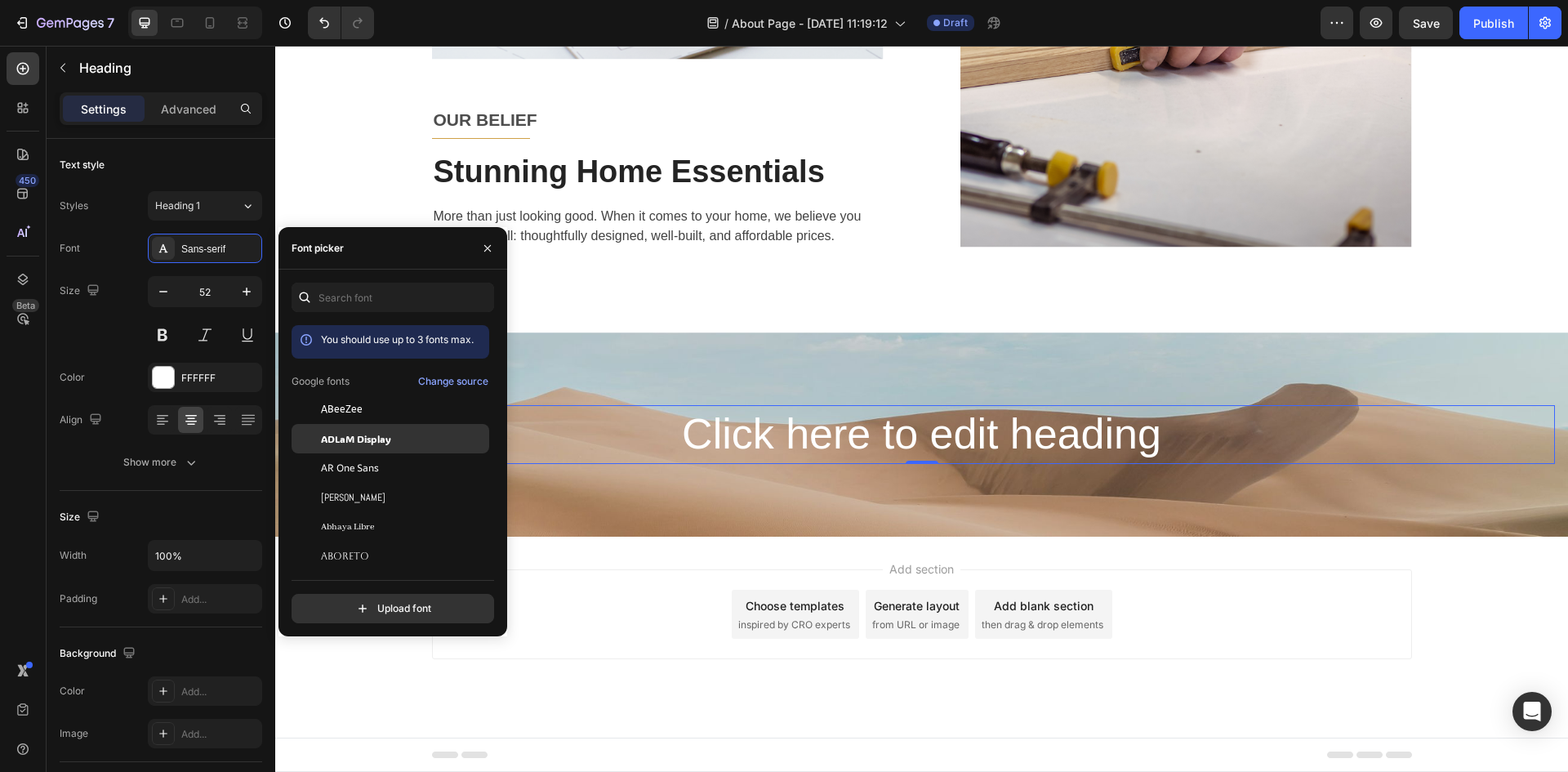
click at [385, 441] on span "ADLaM Display" at bounding box center [356, 438] width 70 height 14
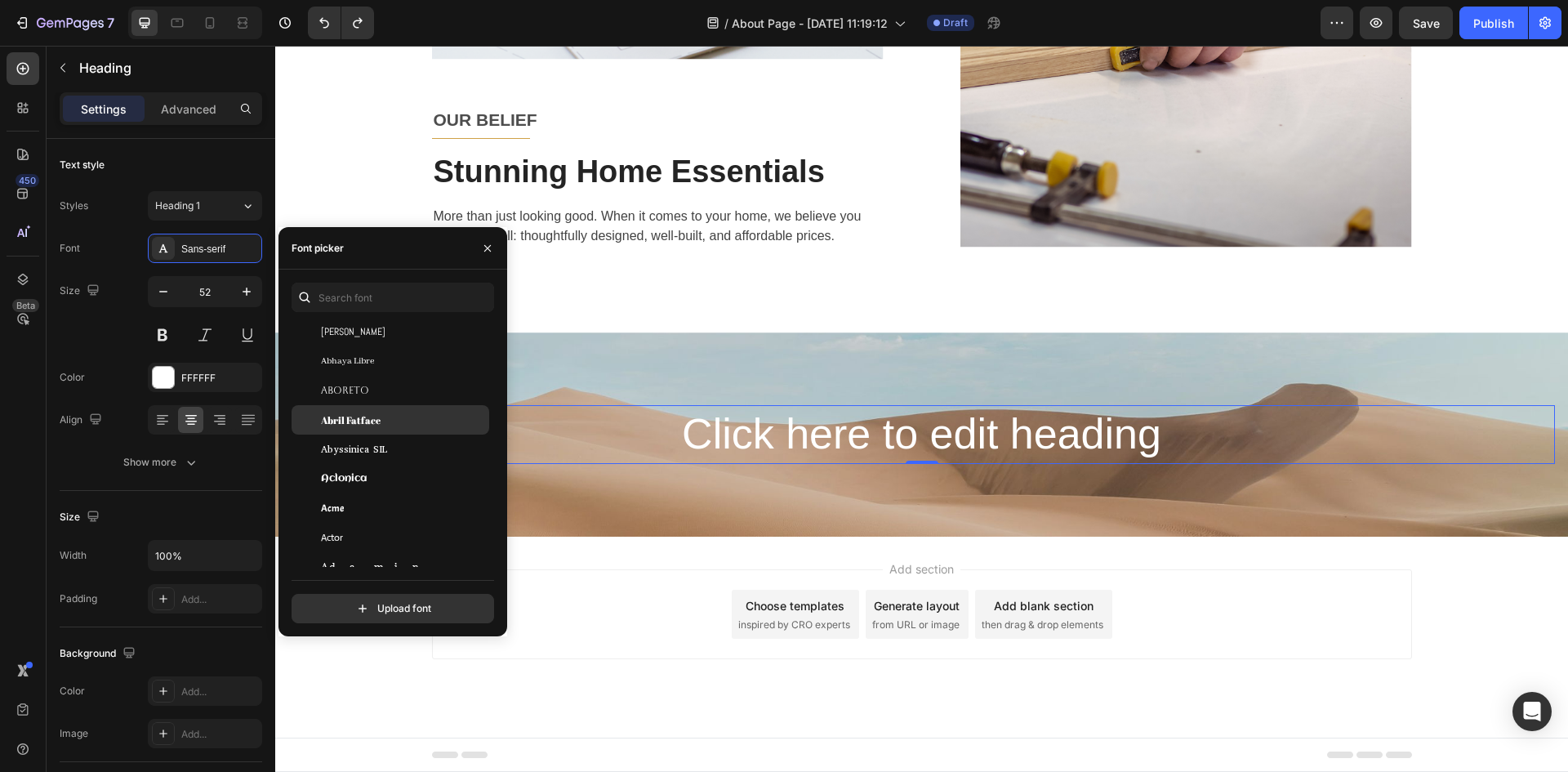
scroll to position [245, 0]
click at [376, 408] on span "Abril Fatface" at bounding box center [351, 400] width 60 height 14
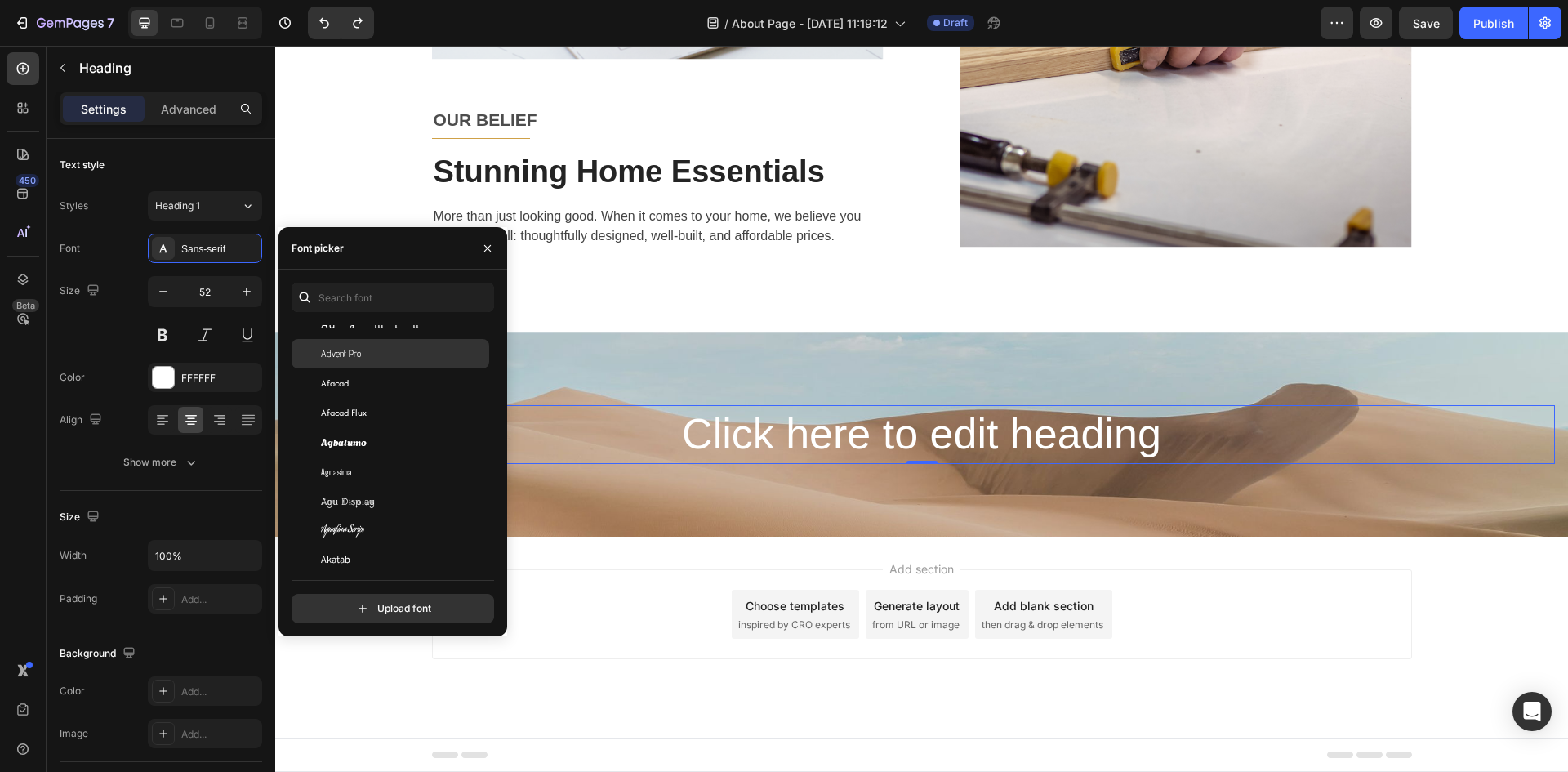
scroll to position [572, 0]
click at [364, 363] on span "Agbalumo" at bounding box center [344, 360] width 46 height 14
click at [392, 384] on div "Alfa Slab One" at bounding box center [403, 383] width 165 height 14
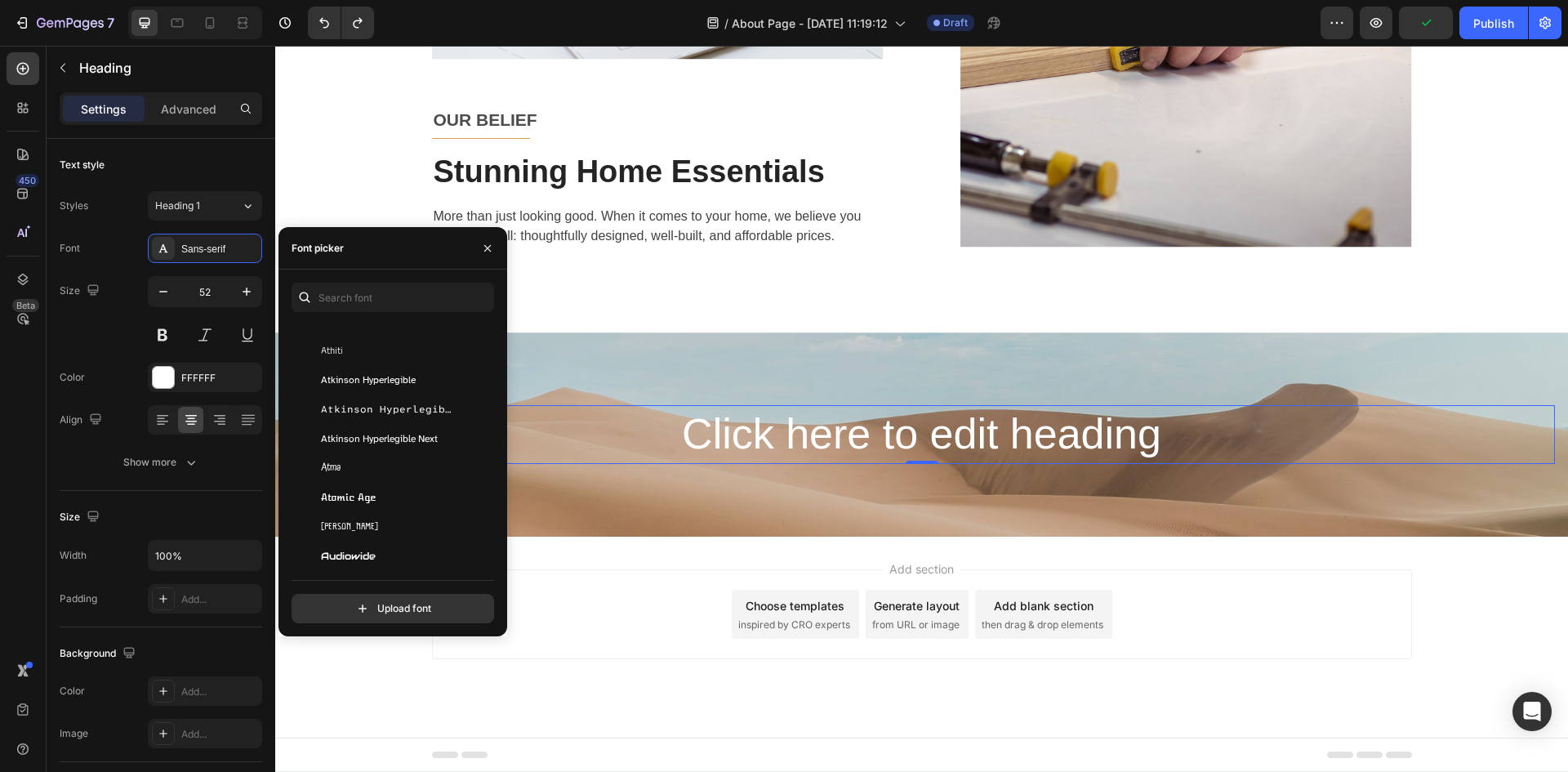
drag, startPoint x: 494, startPoint y: 366, endPoint x: 491, endPoint y: 381, distance: 15.3
click at [491, 381] on div "You should use up to 3 fonts max. Asap Asap Condensed Asar Asimovian Asset Assi…" at bounding box center [393, 453] width 229 height 341
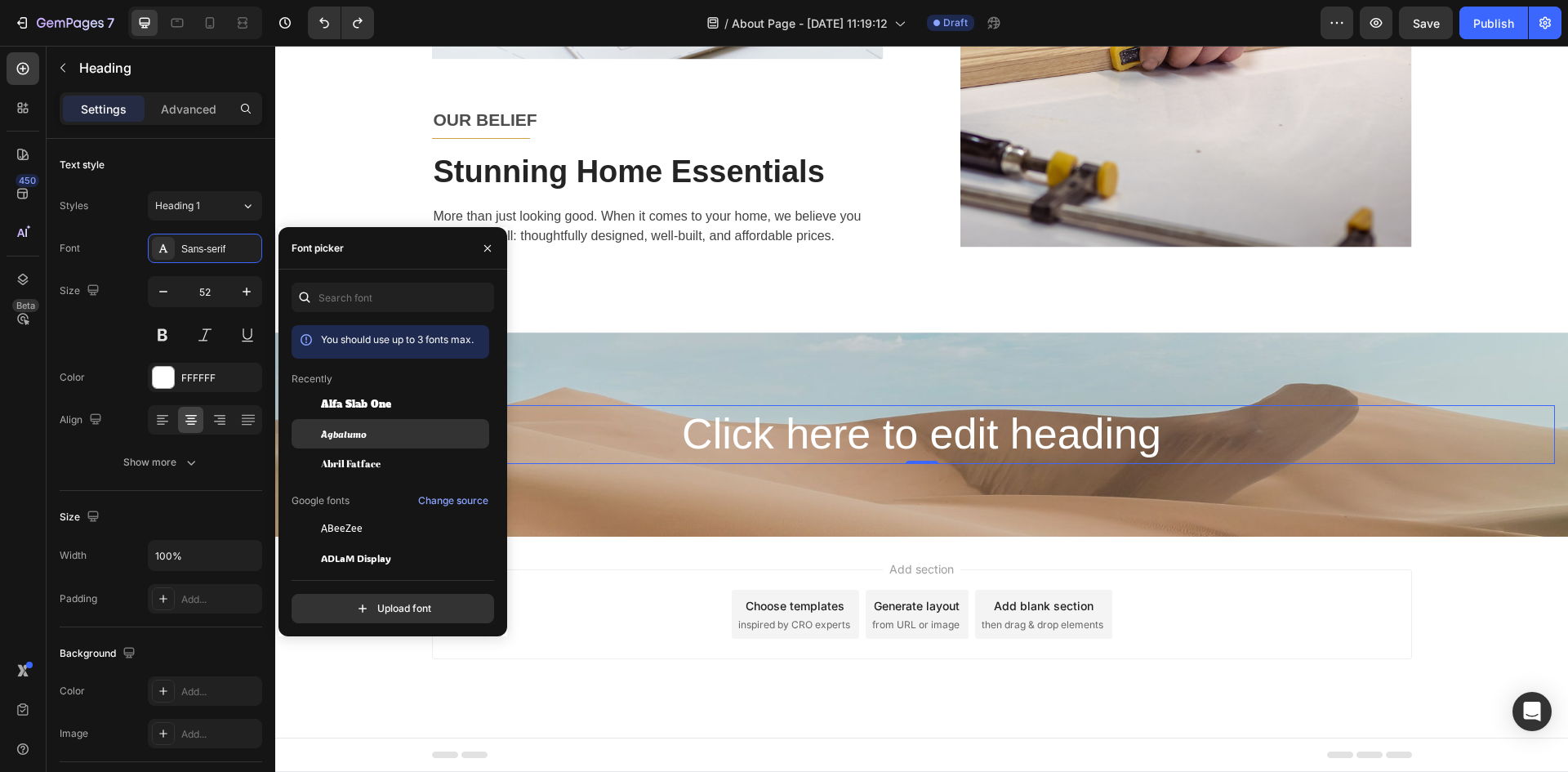
click at [400, 602] on div "Agbalumo" at bounding box center [390, 616] width 198 height 30
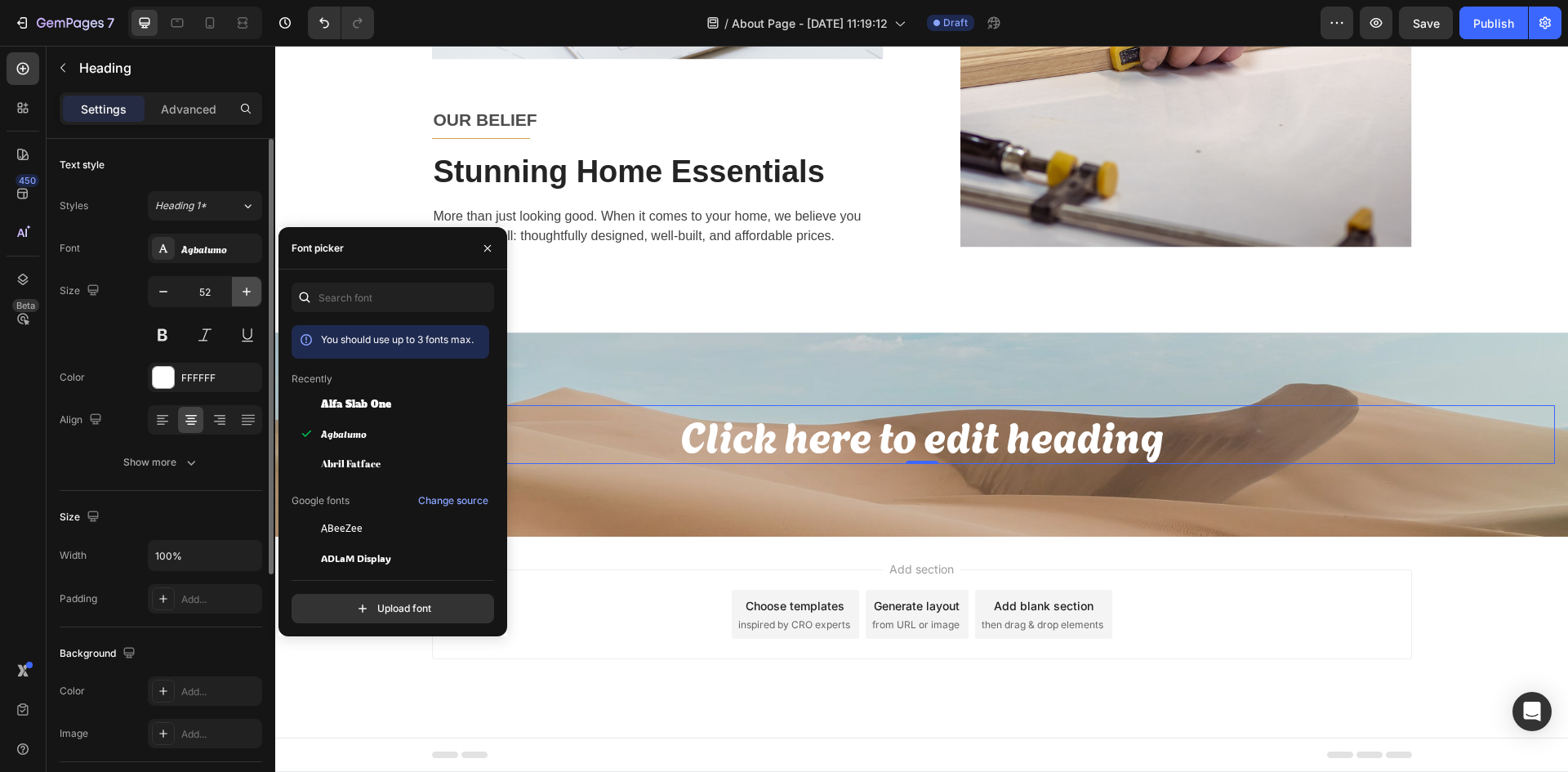
click at [256, 292] on button "button" at bounding box center [246, 291] width 30 height 30
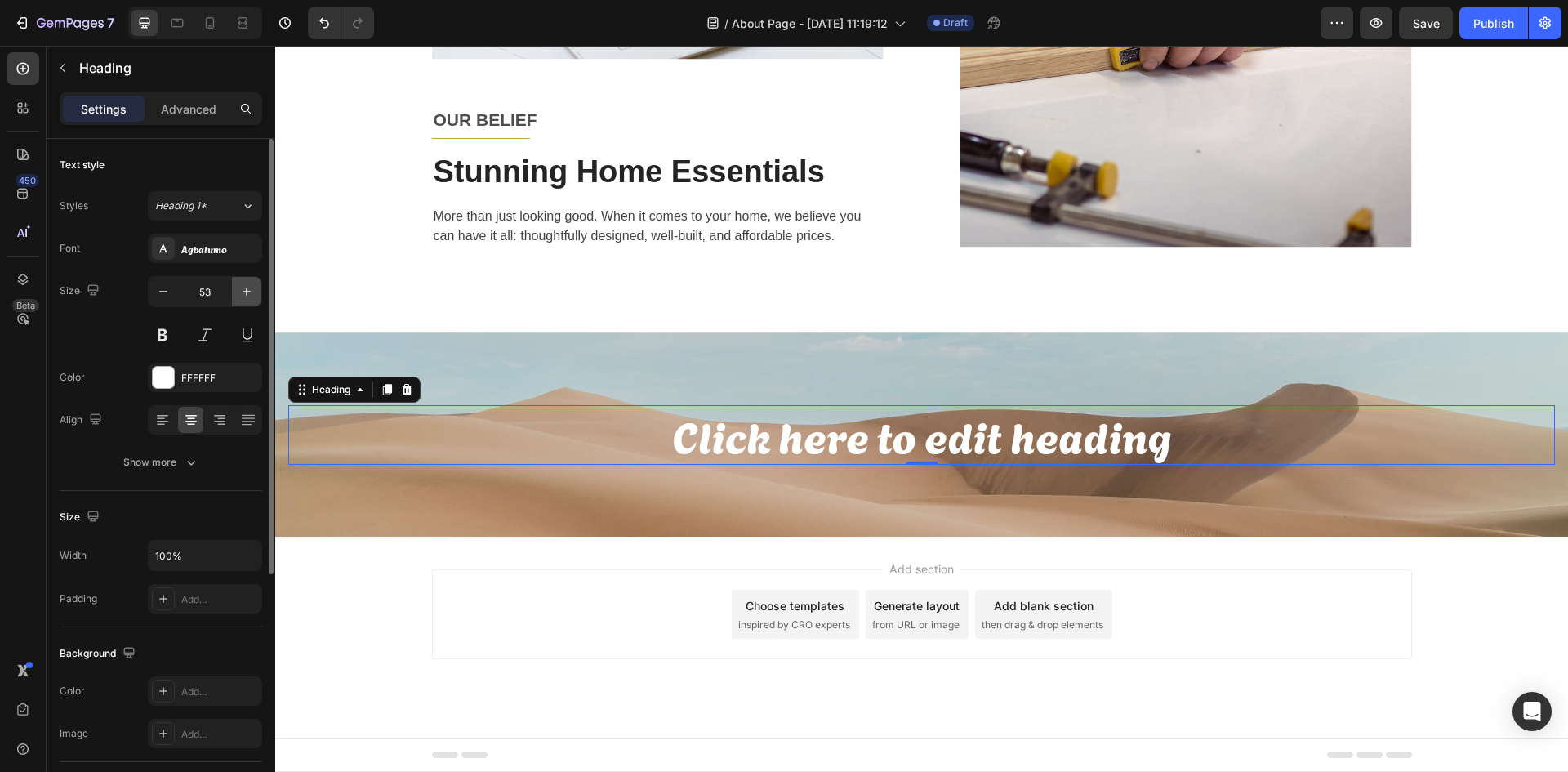
click at [256, 292] on button "button" at bounding box center [246, 291] width 30 height 30
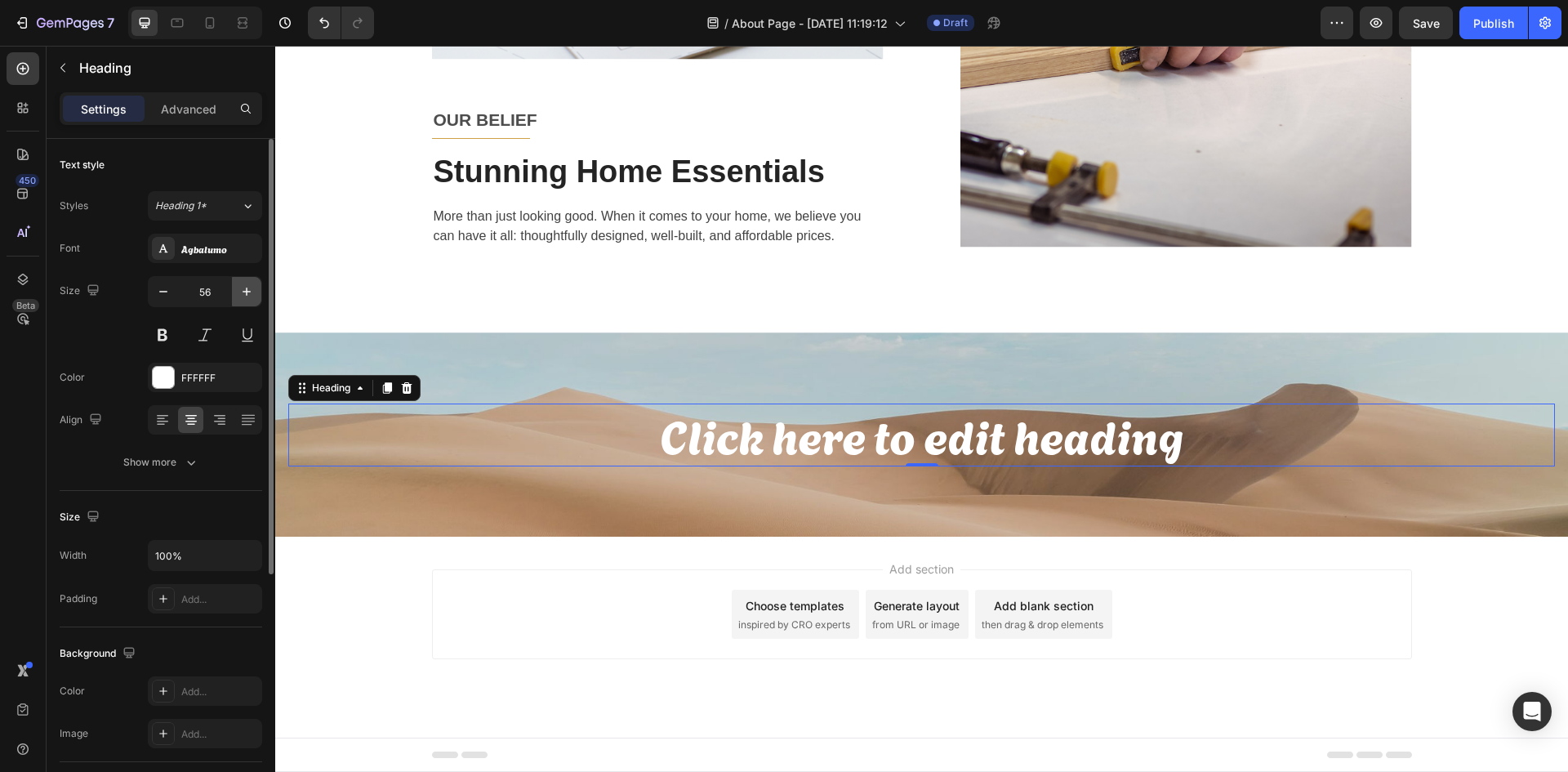
click at [256, 292] on button "button" at bounding box center [246, 291] width 30 height 30
click at [252, 297] on icon "button" at bounding box center [246, 291] width 16 height 16
type input "58"
click at [211, 341] on button at bounding box center [205, 335] width 30 height 30
click at [169, 342] on button at bounding box center [162, 335] width 30 height 30
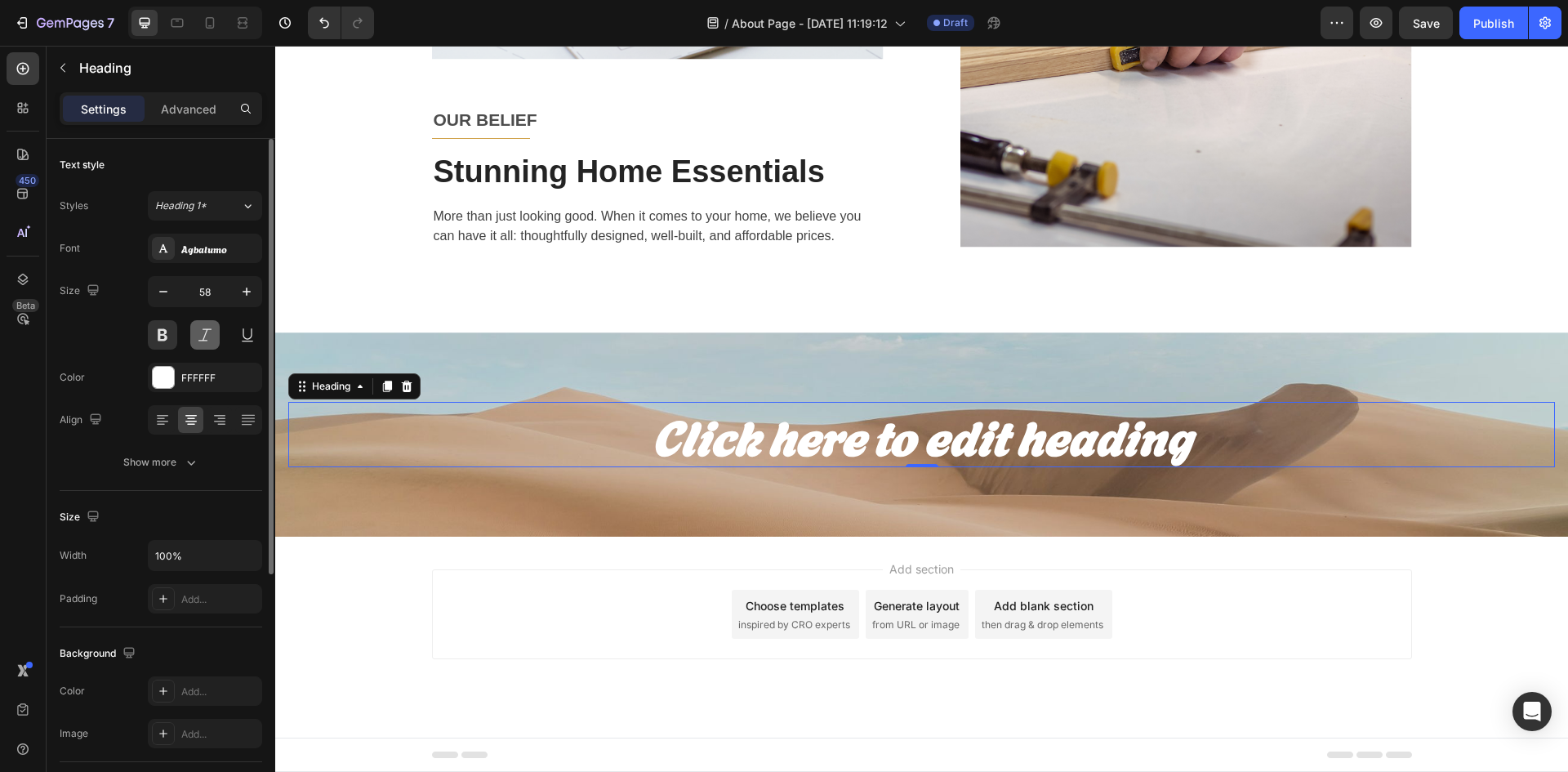
click at [199, 333] on button at bounding box center [205, 335] width 30 height 30
click at [251, 335] on button at bounding box center [247, 335] width 30 height 30
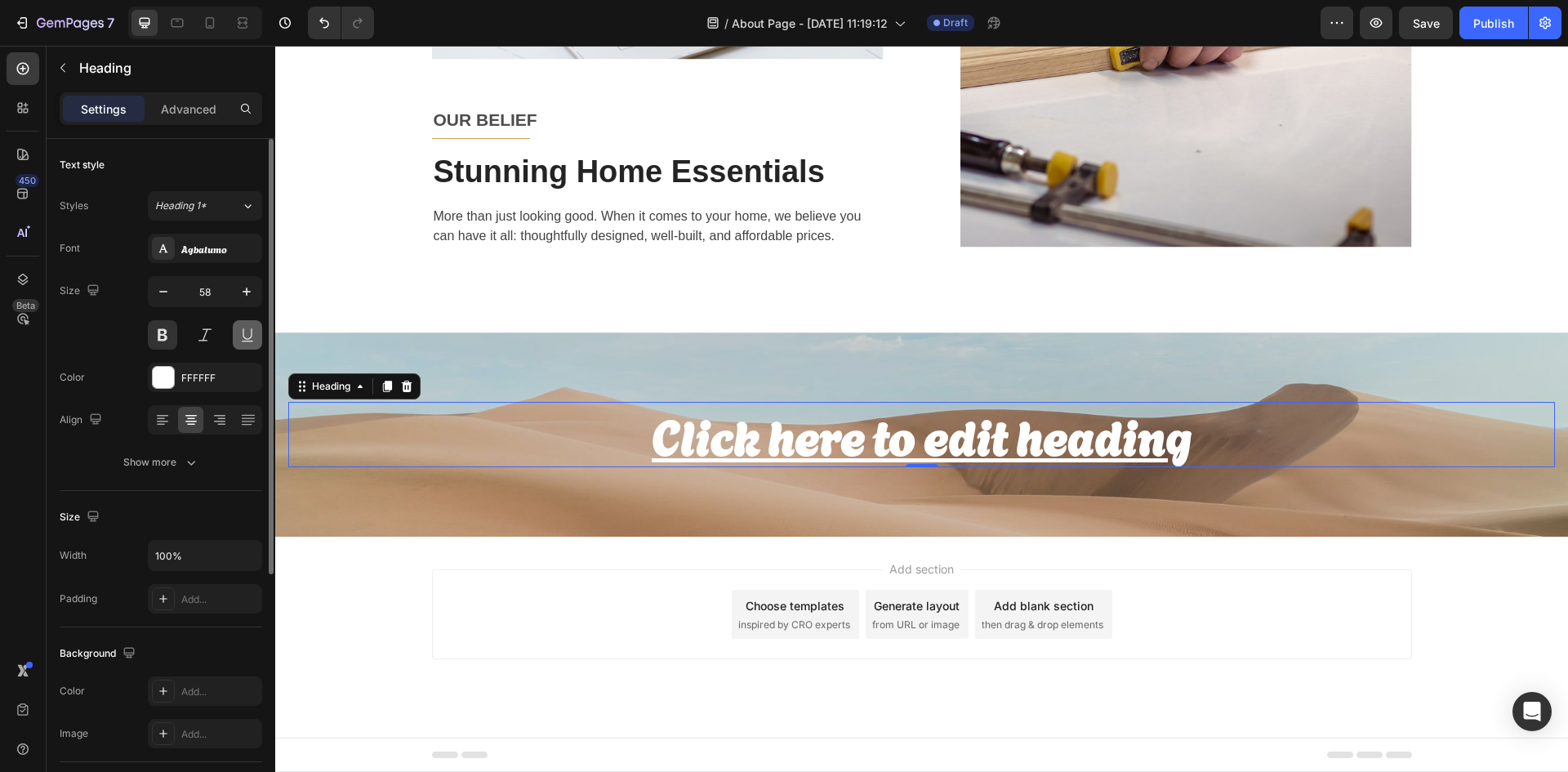
click at [251, 335] on button at bounding box center [247, 335] width 30 height 30
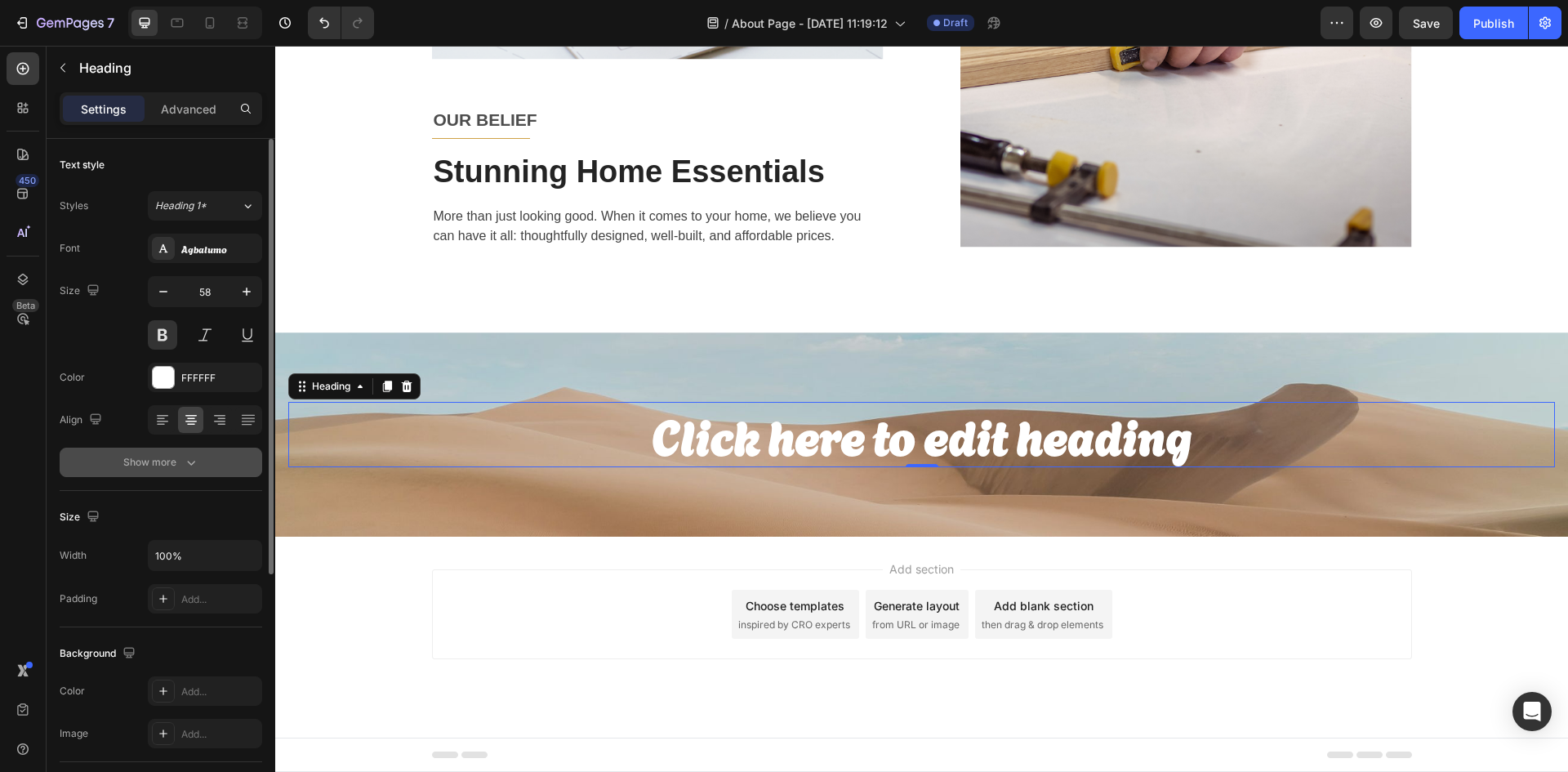
click at [175, 463] on div "Show more" at bounding box center [161, 462] width 76 height 16
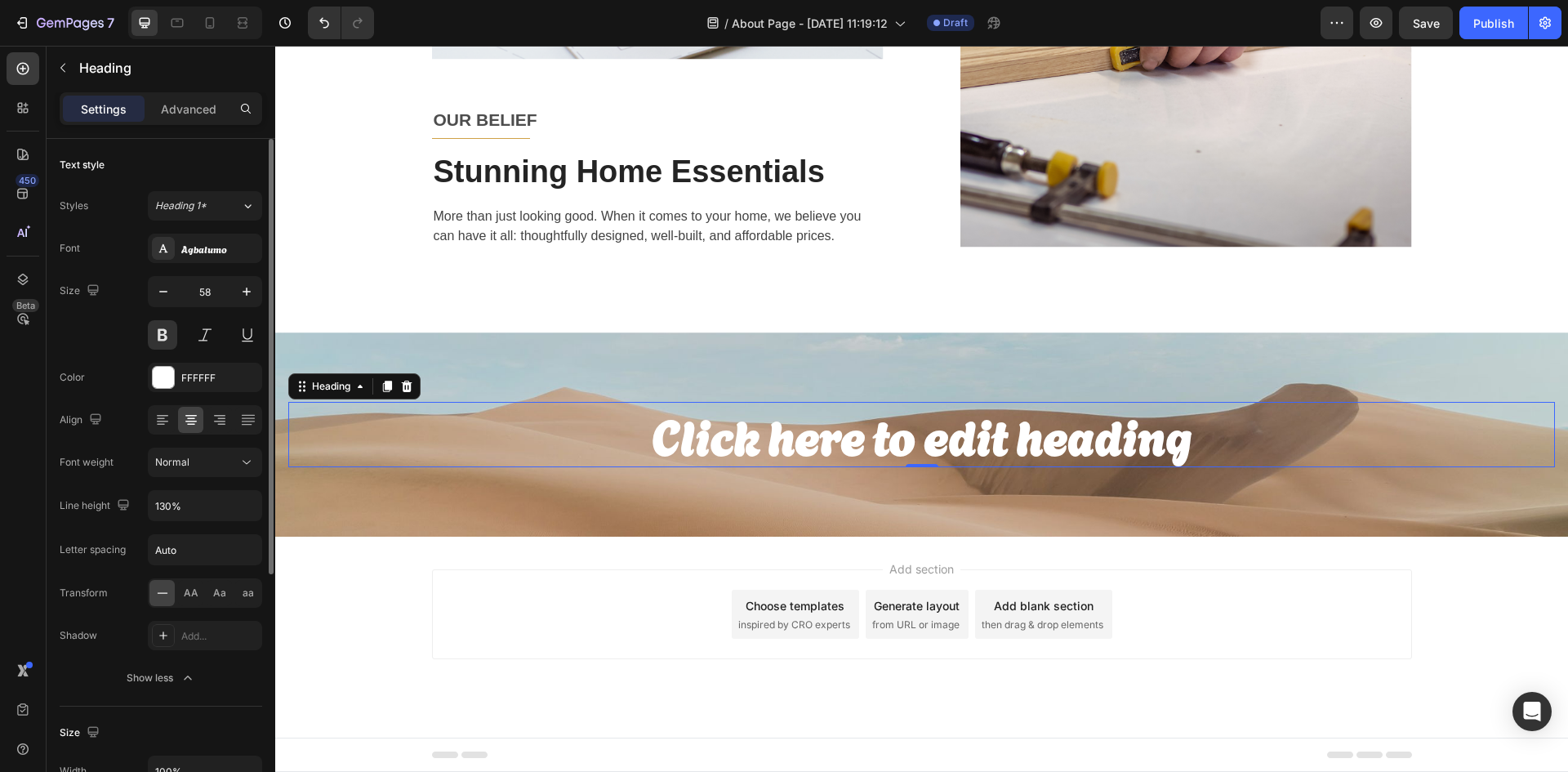
scroll to position [82, 0]
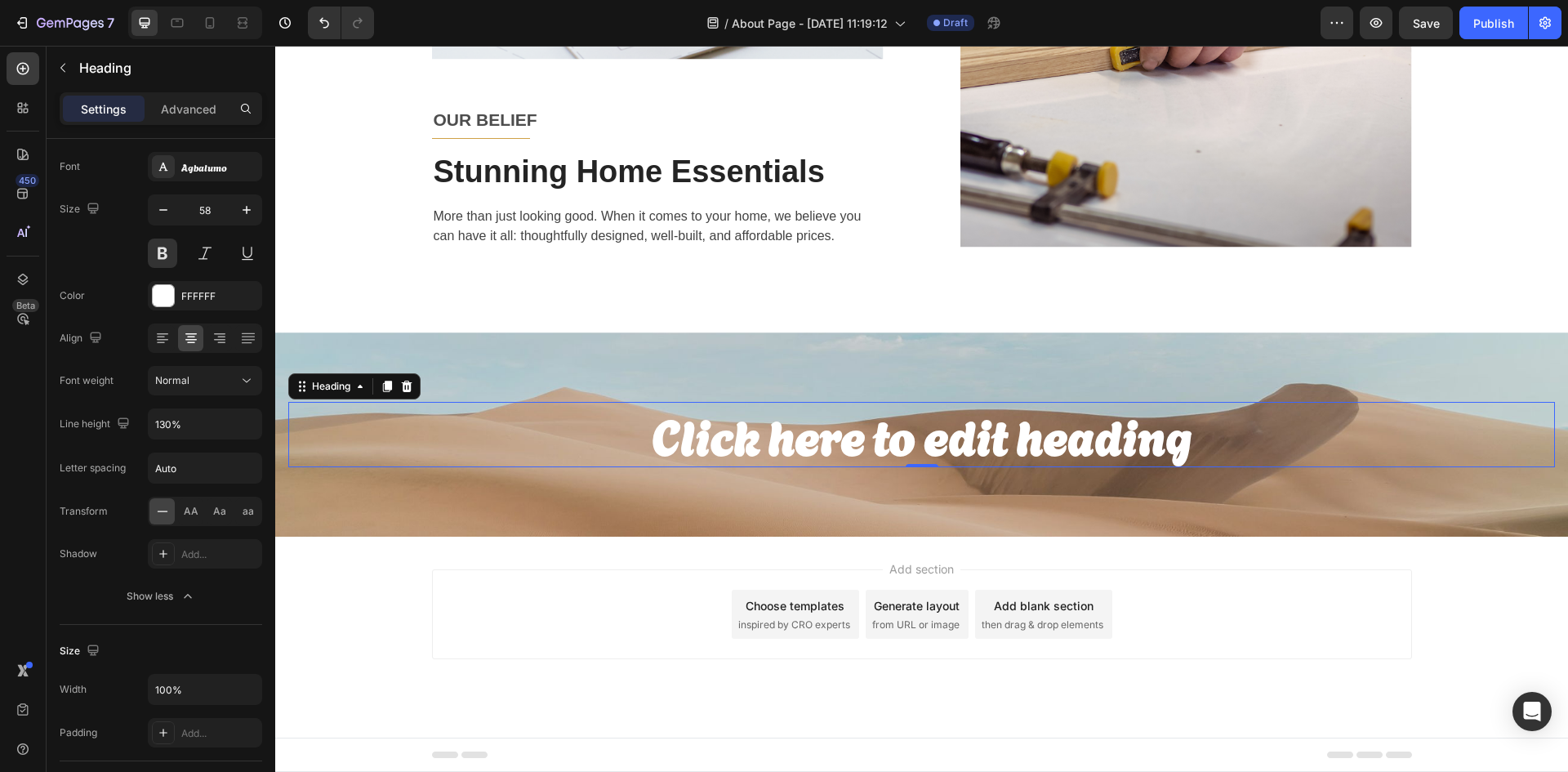
click at [884, 437] on h2 "Click here to edit heading" at bounding box center [922, 434] width 1267 height 65
click at [884, 437] on p "Click here to edit heading" at bounding box center [921, 434] width 1264 height 61
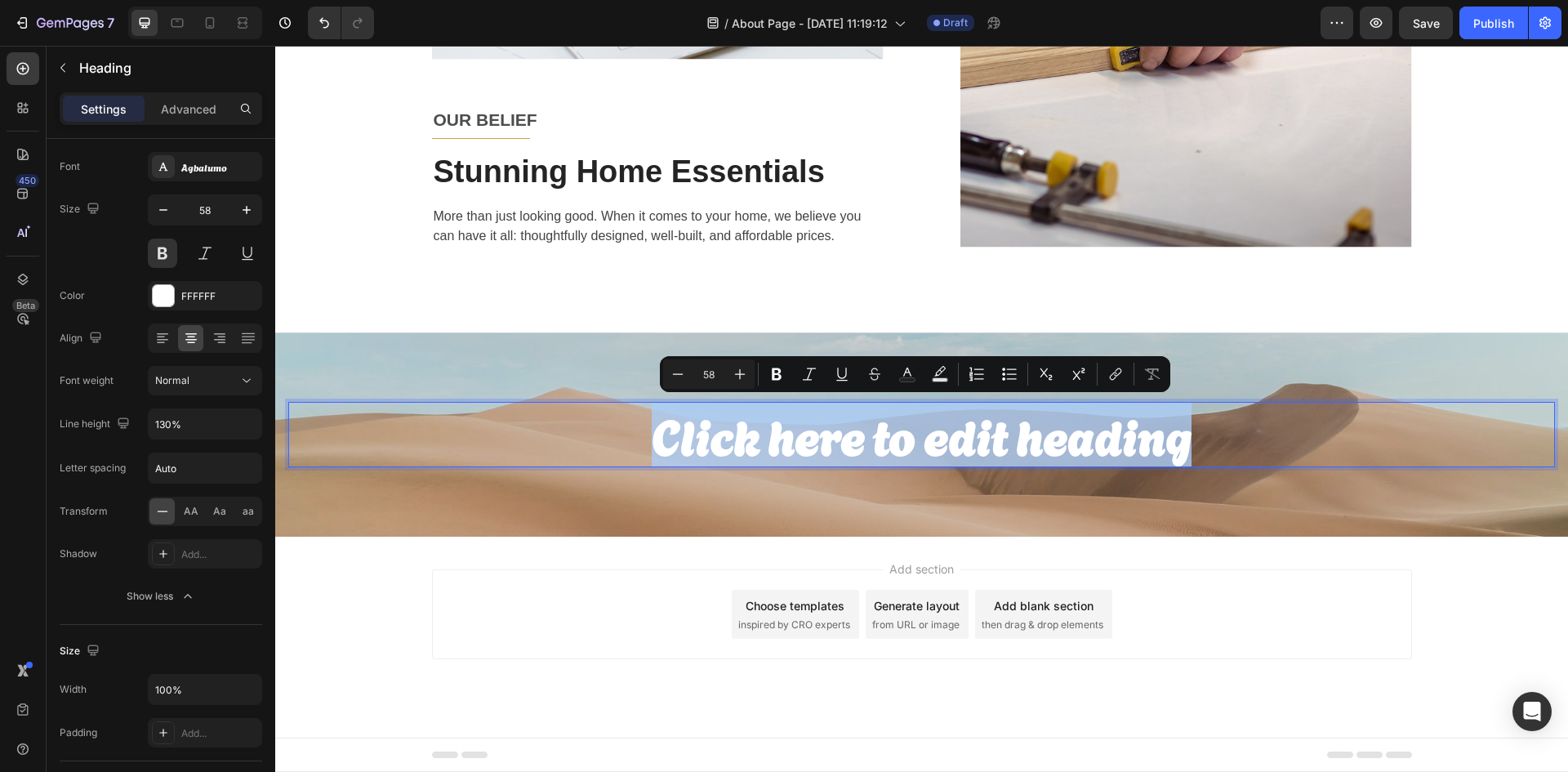
click at [972, 427] on p "Click here to edit heading" at bounding box center [921, 434] width 1264 height 61
click at [1034, 436] on p "Click here to edit heading" at bounding box center [921, 434] width 1264 height 61
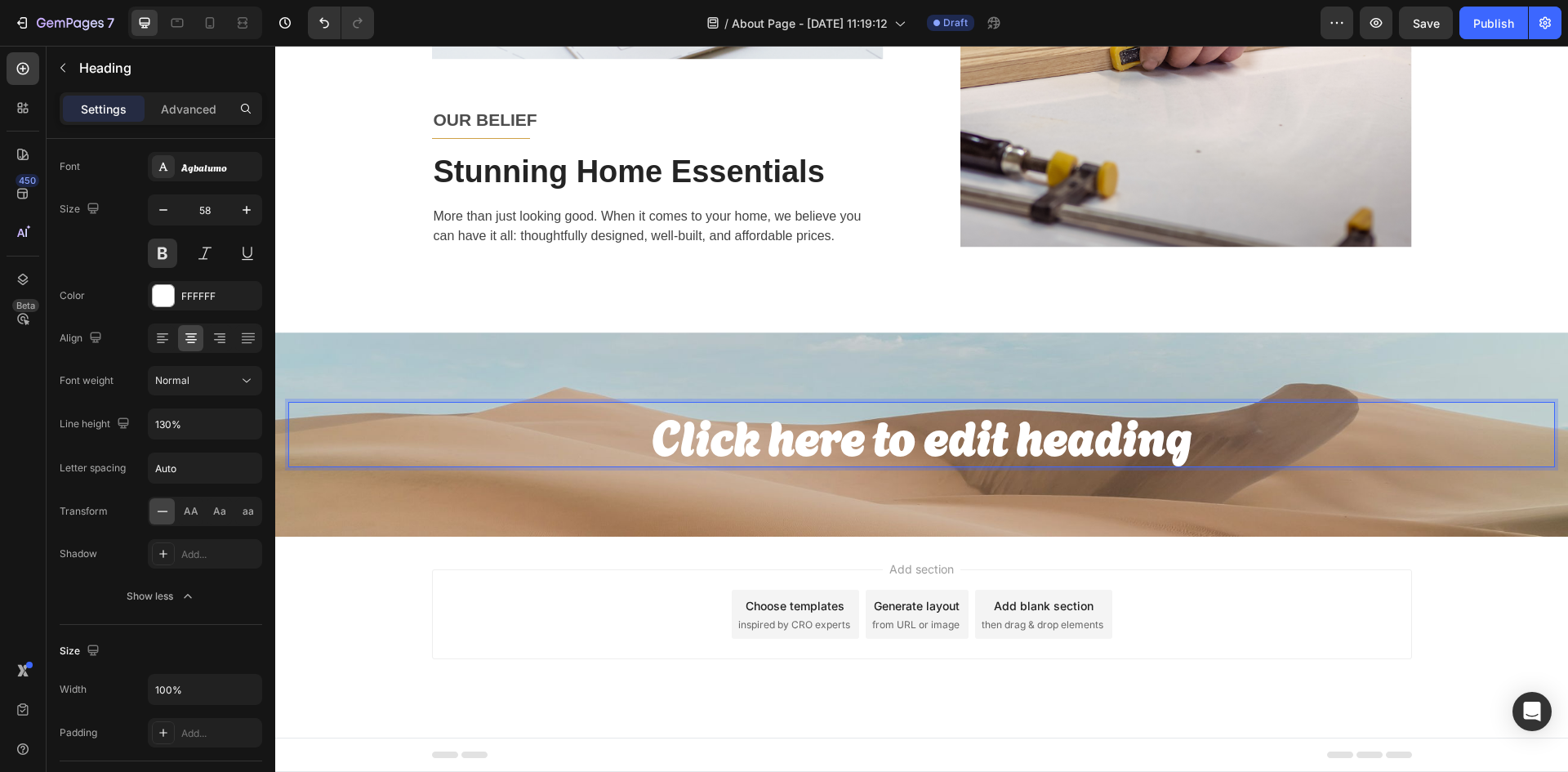
click at [965, 440] on p "Click here to edit heading" at bounding box center [921, 434] width 1264 height 61
click at [1189, 446] on p "Click here to edit heading" at bounding box center [921, 434] width 1264 height 61
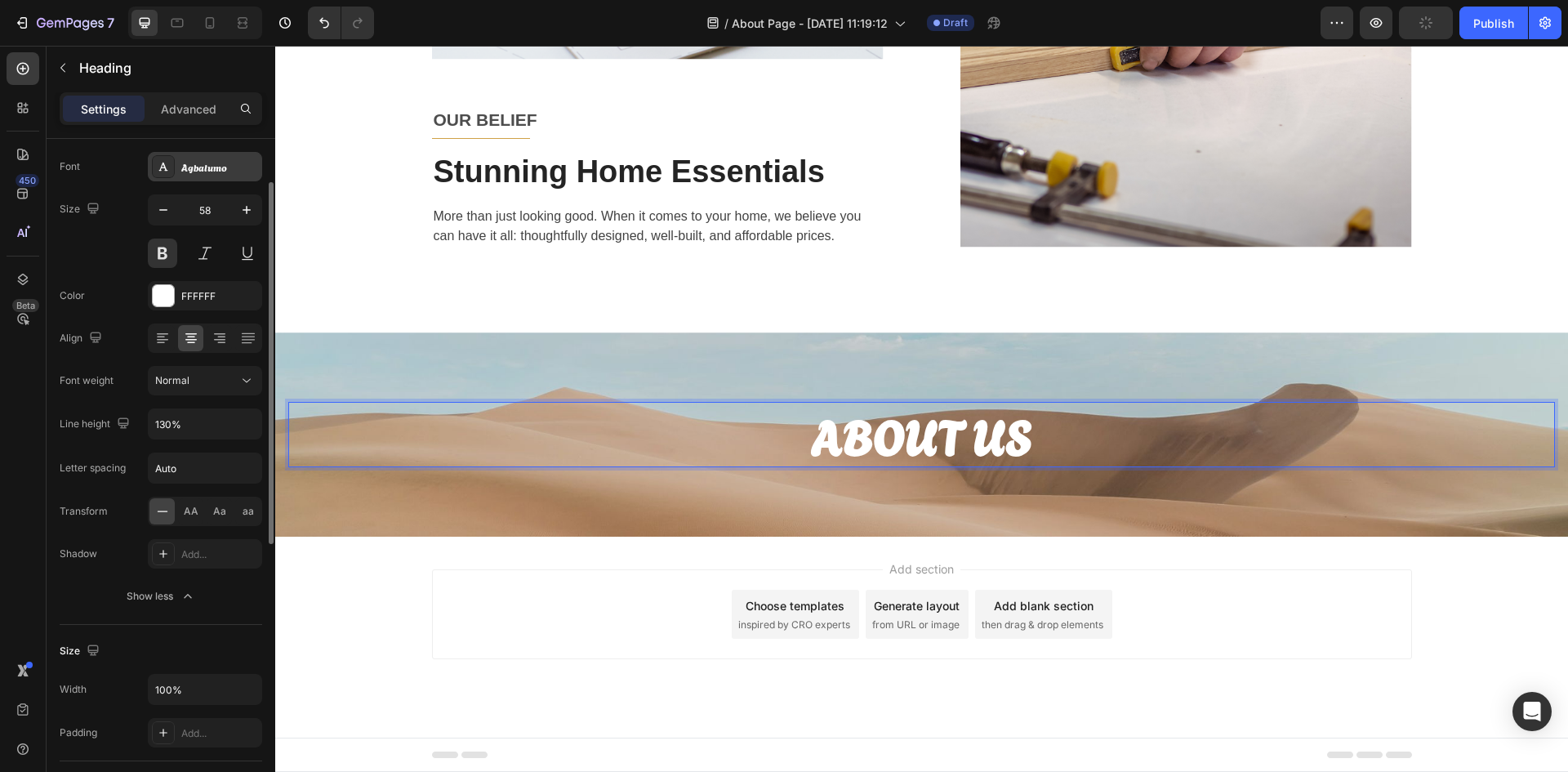
click at [217, 177] on div "Agbalumo" at bounding box center [205, 166] width 115 height 30
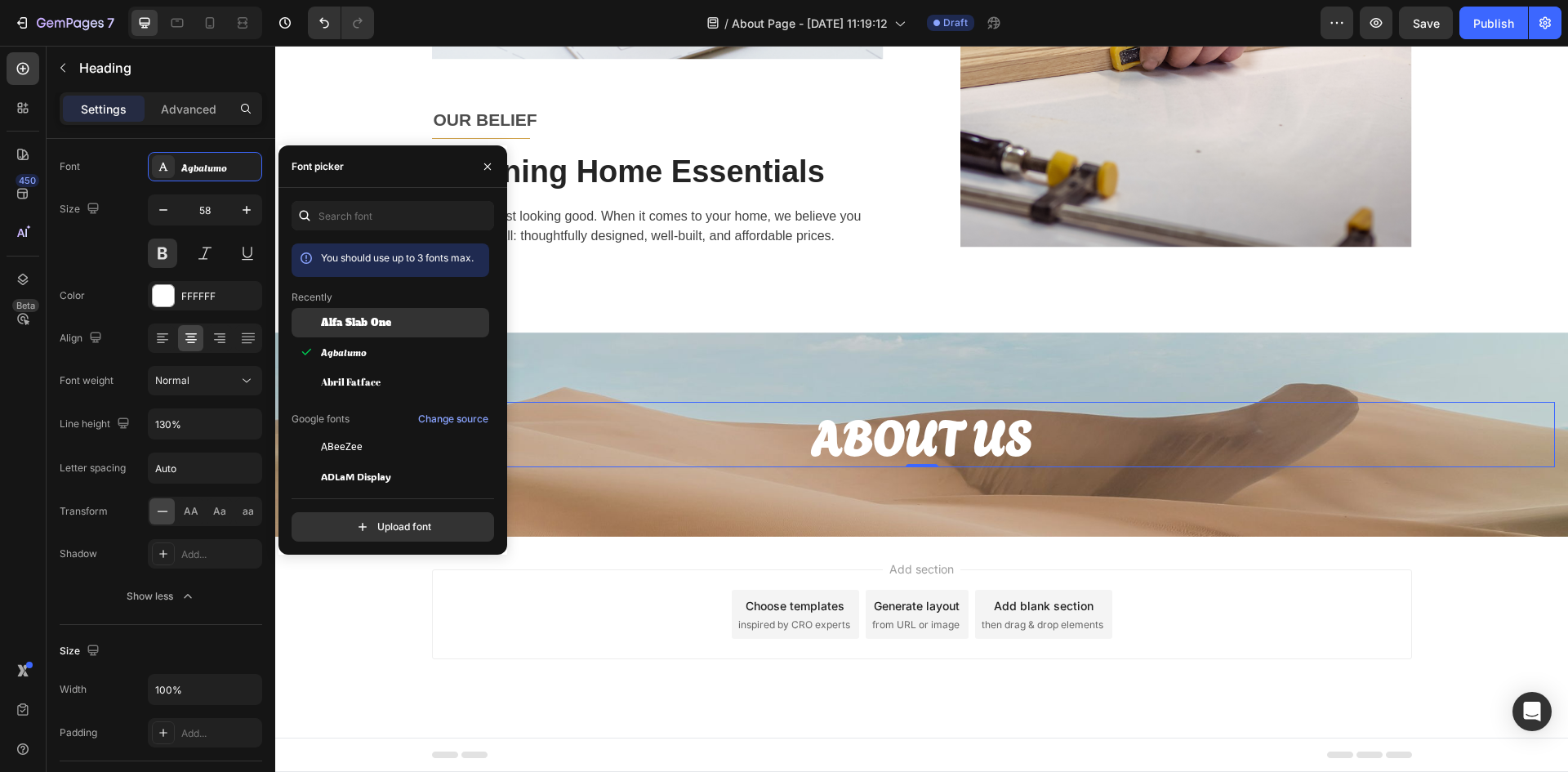
click at [396, 432] on div "Alfa Slab One" at bounding box center [390, 446] width 198 height 30
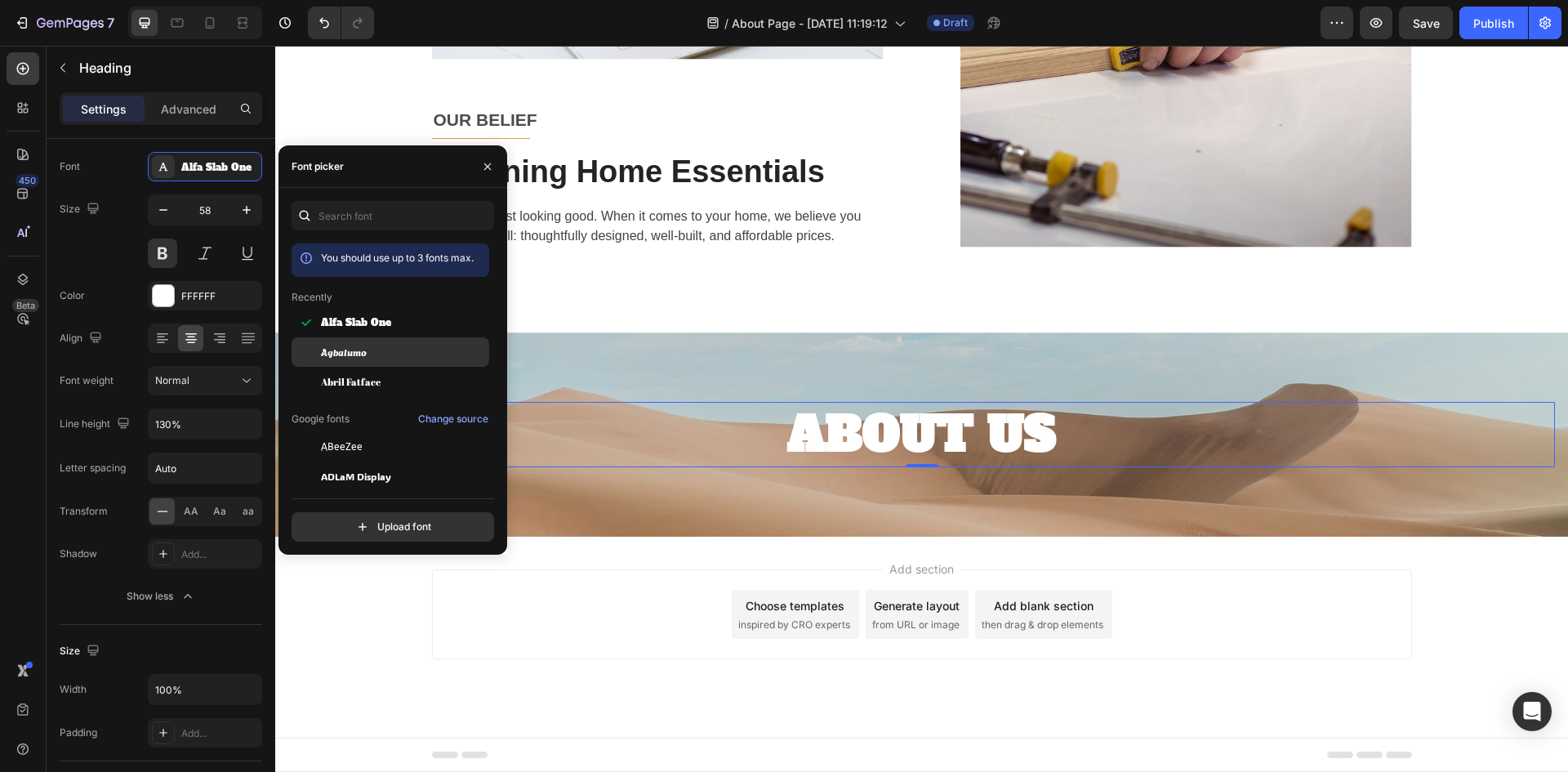
click at [377, 358] on div "Agbalumo" at bounding box center [403, 352] width 165 height 14
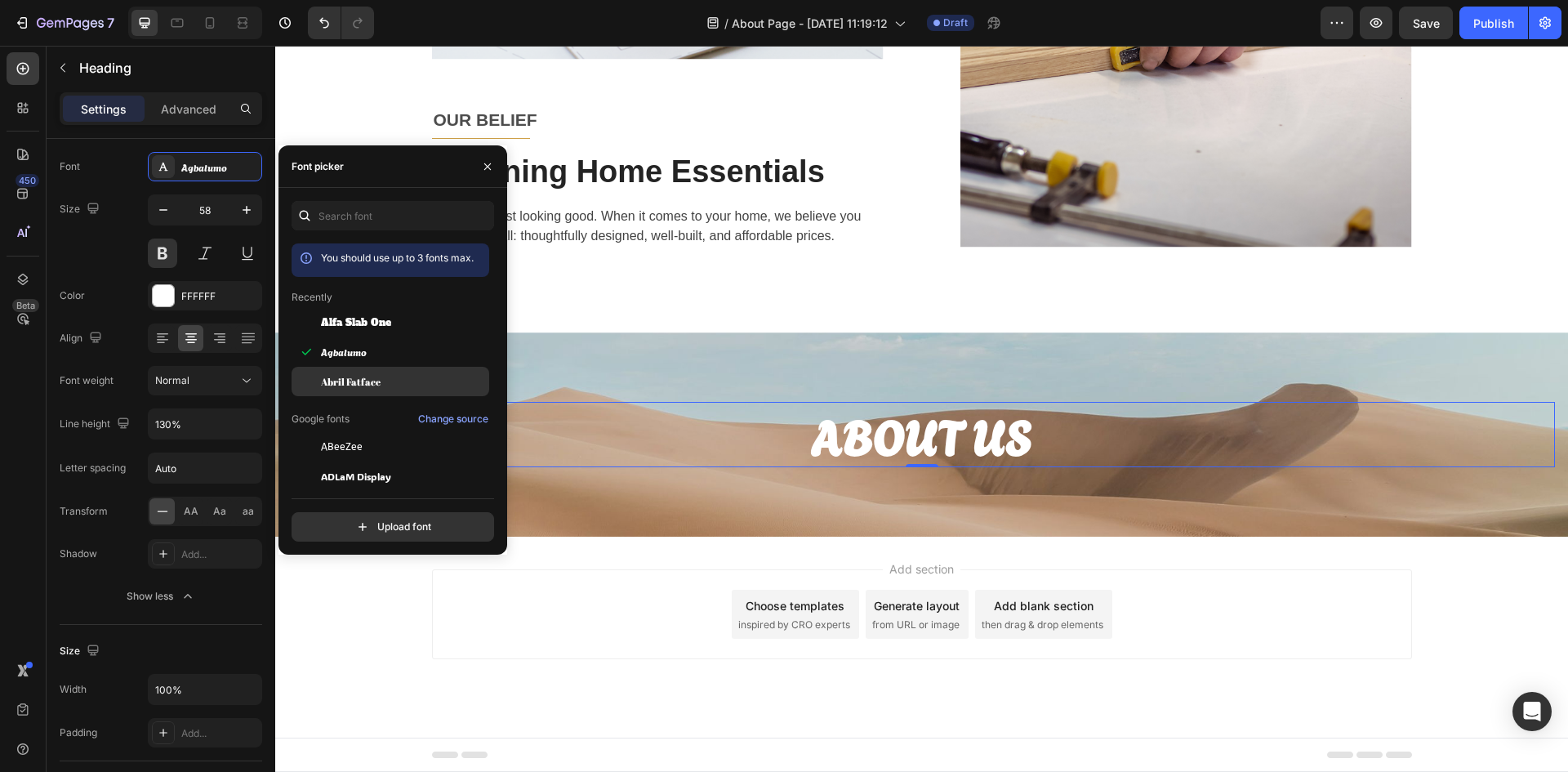
click at [348, 381] on span "Abril Fatface" at bounding box center [351, 381] width 60 height 14
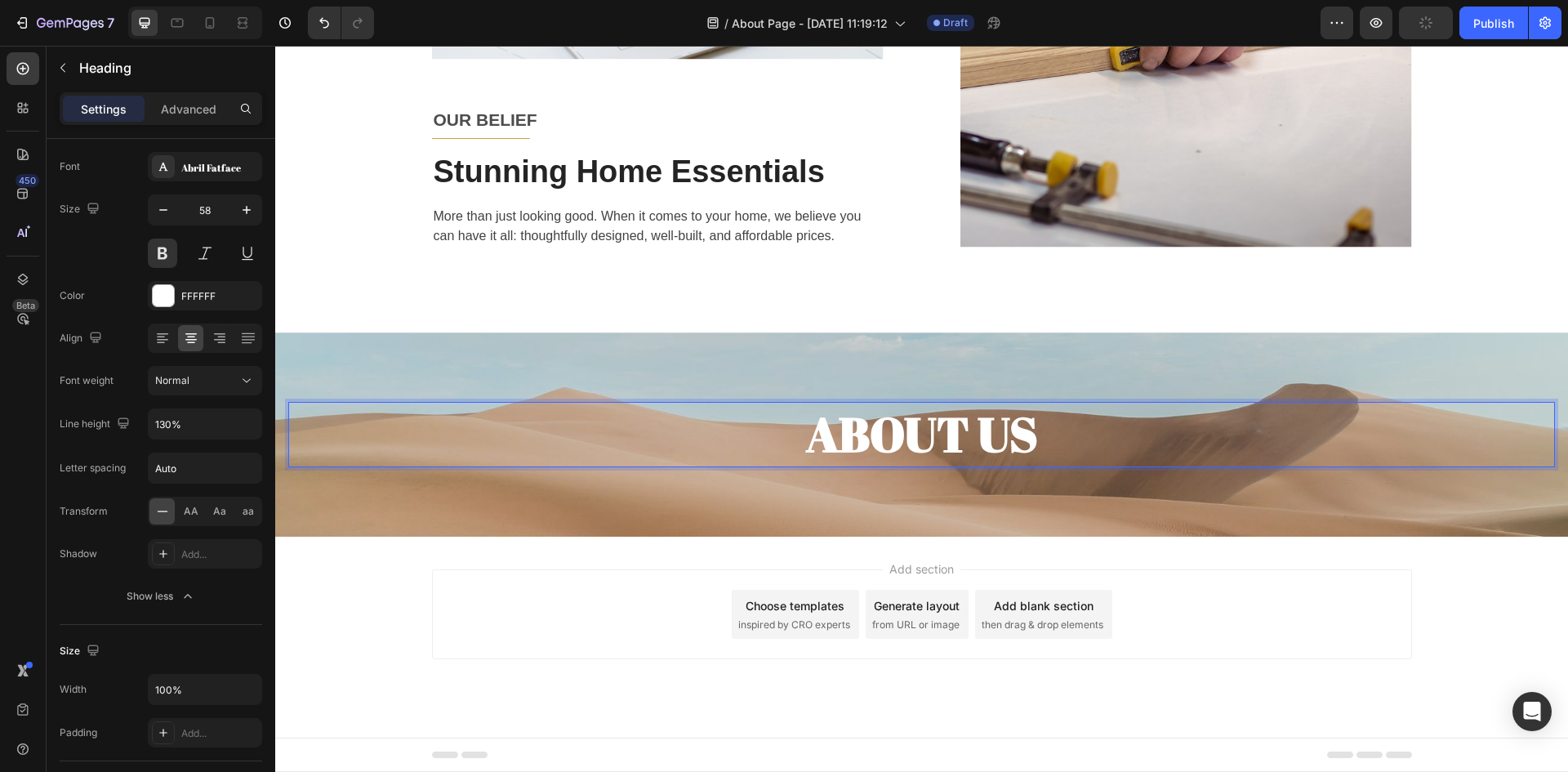
click at [964, 434] on p "ABOUT US" at bounding box center [921, 434] width 1264 height 61
click at [1128, 445] on p "ABOUT US" at bounding box center [921, 434] width 1264 height 61
click at [236, 170] on div "Abril Fatface" at bounding box center [219, 167] width 77 height 14
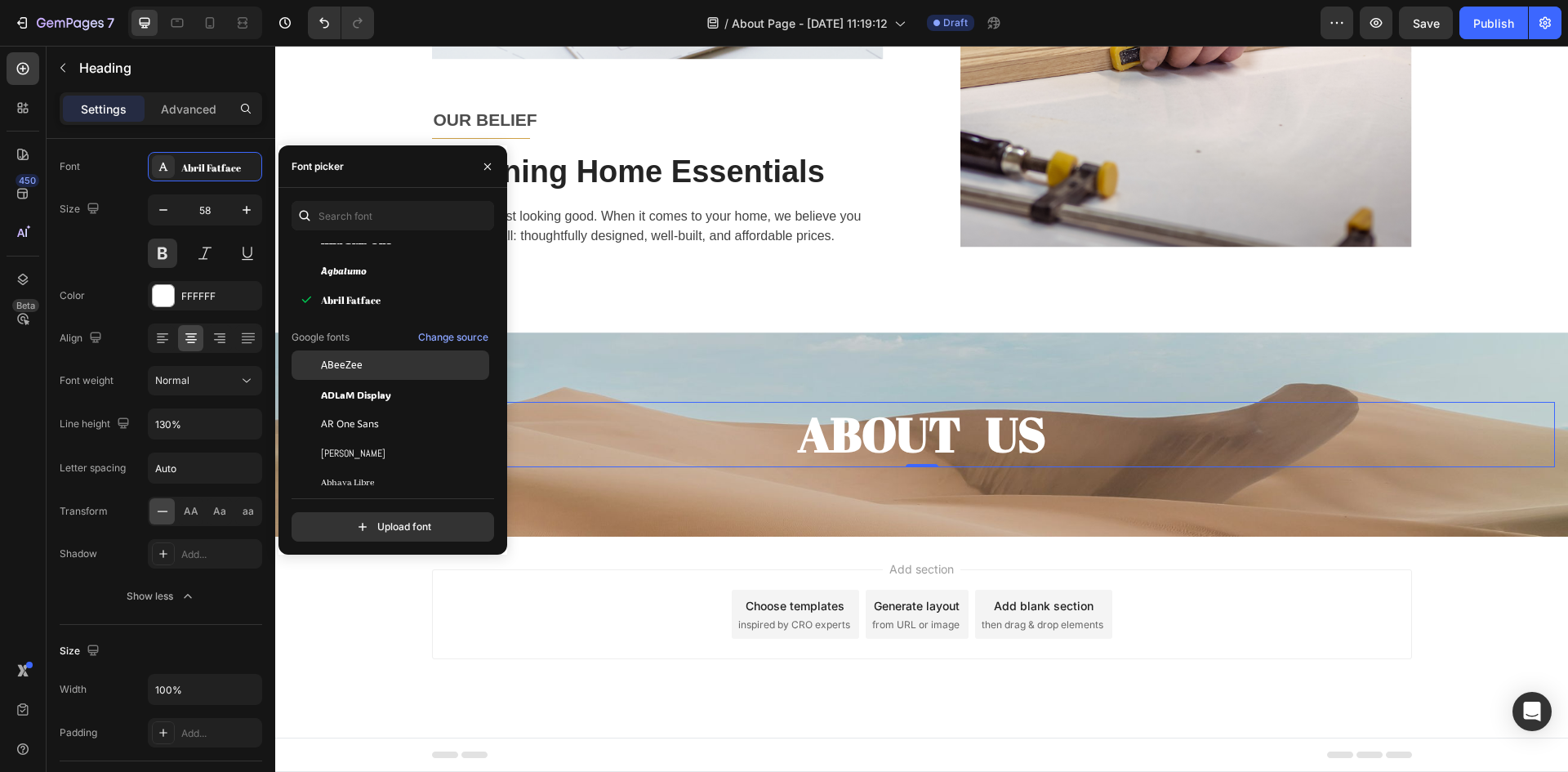
click at [353, 371] on span "ABeeZee" at bounding box center [342, 365] width 42 height 14
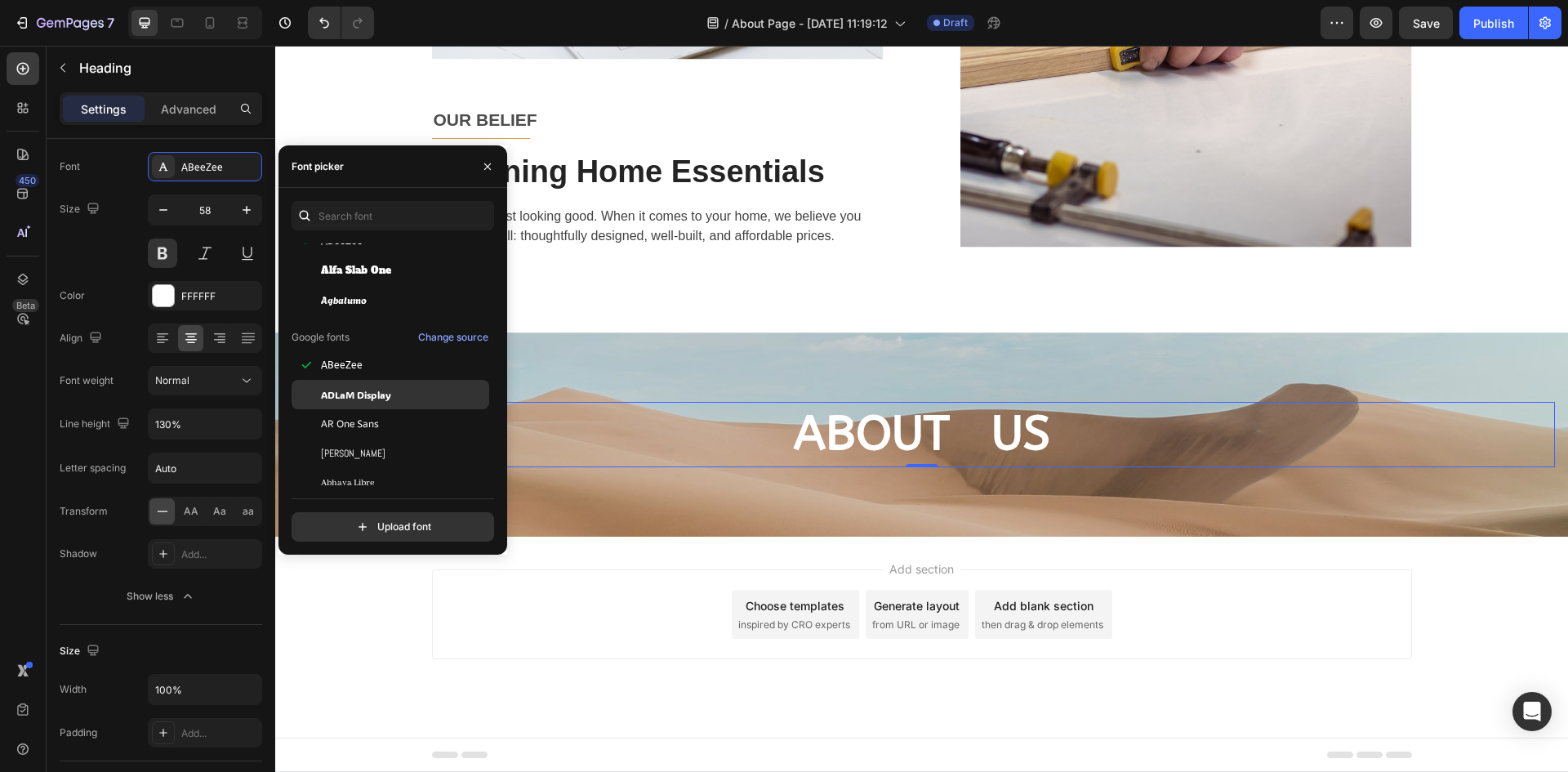
click at [350, 387] on span "ADLaM Display" at bounding box center [356, 394] width 70 height 14
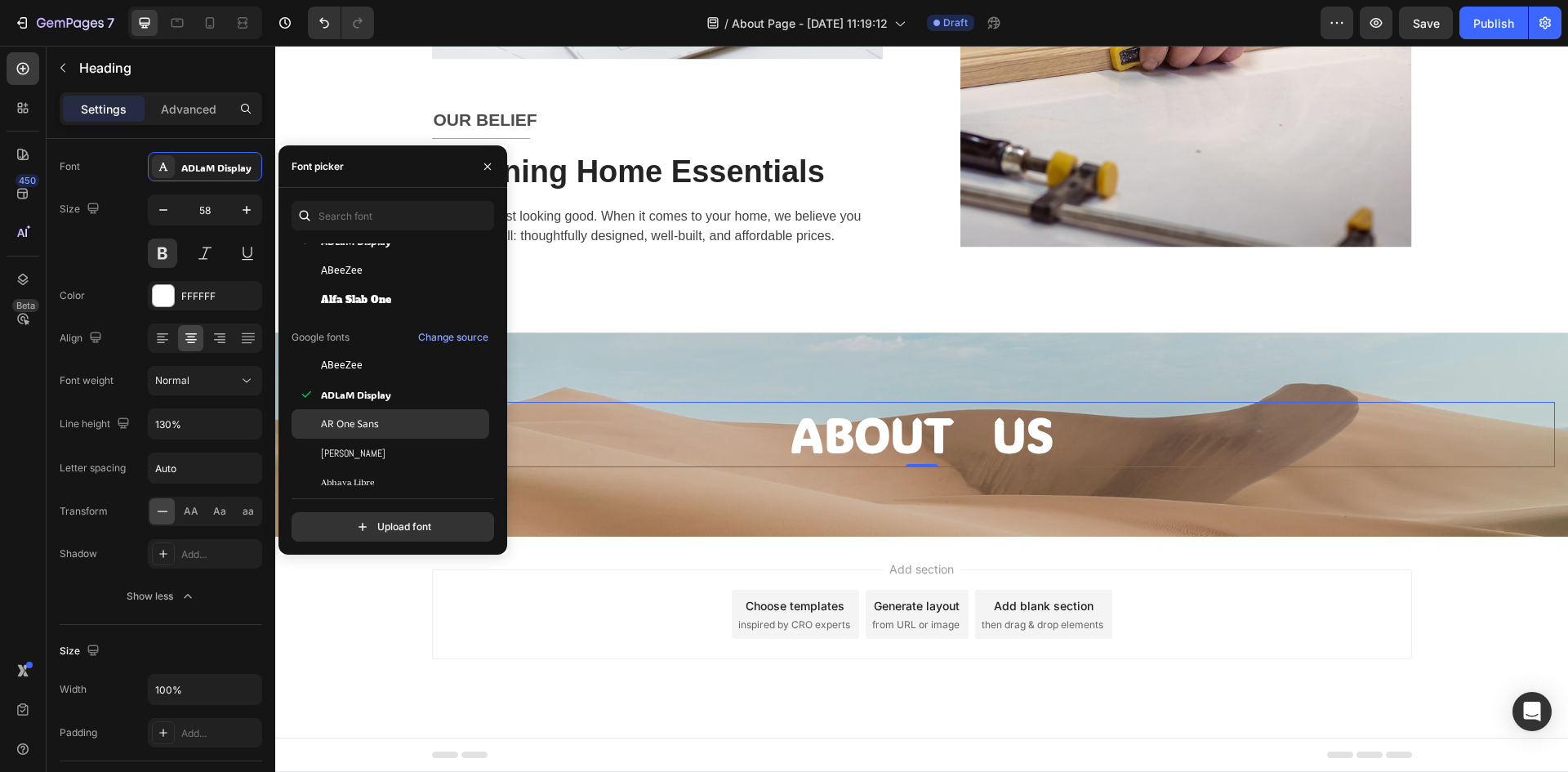
click at [355, 418] on span "AR One Sans" at bounding box center [350, 424] width 58 height 14
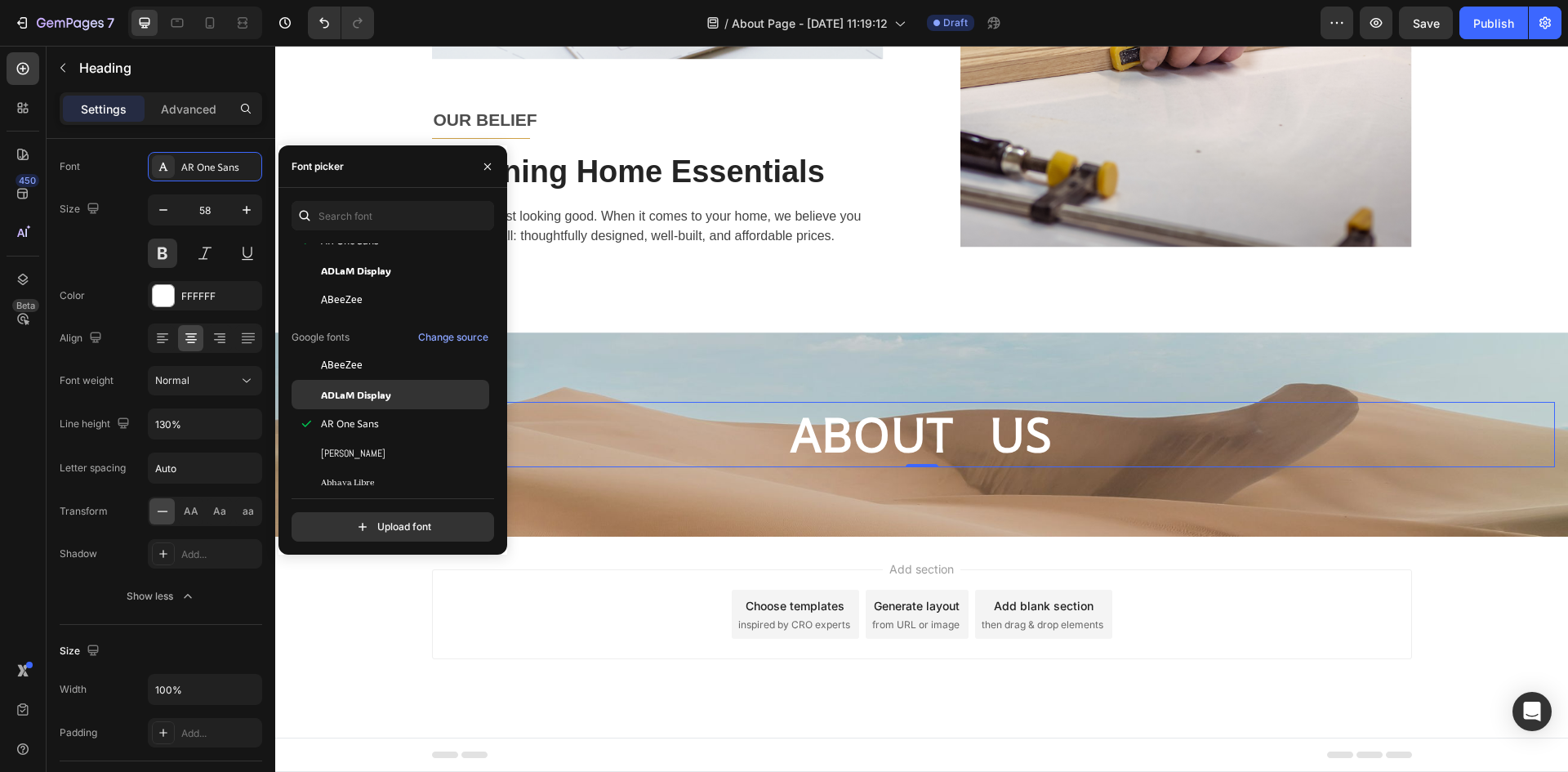
click at [383, 396] on span "ADLaM Display" at bounding box center [356, 394] width 70 height 14
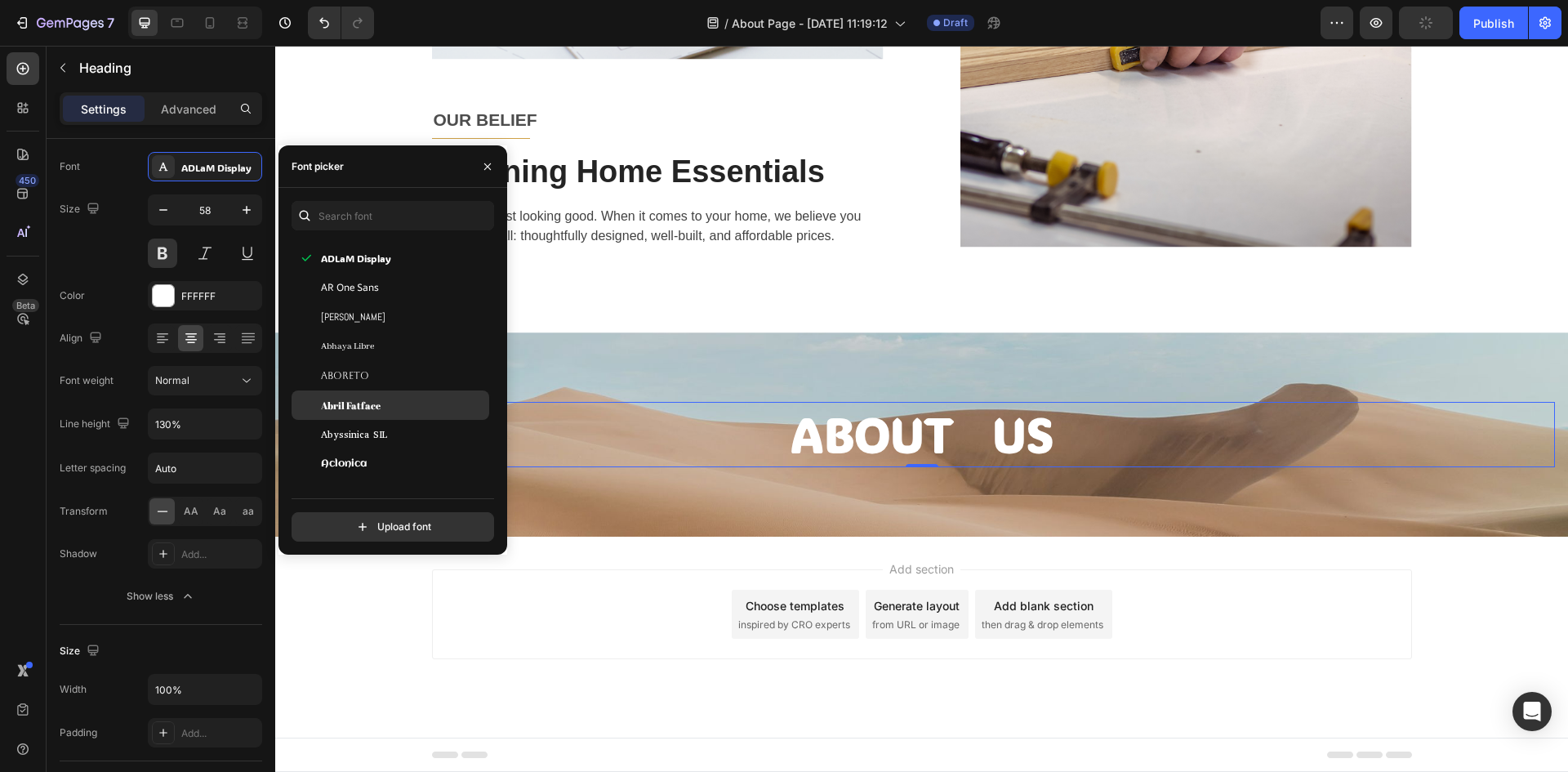
scroll to position [245, 0]
click at [364, 377] on span "Abril Fatface" at bounding box center [351, 378] width 60 height 14
click at [363, 410] on span "Abyssinica SIL" at bounding box center [354, 408] width 66 height 14
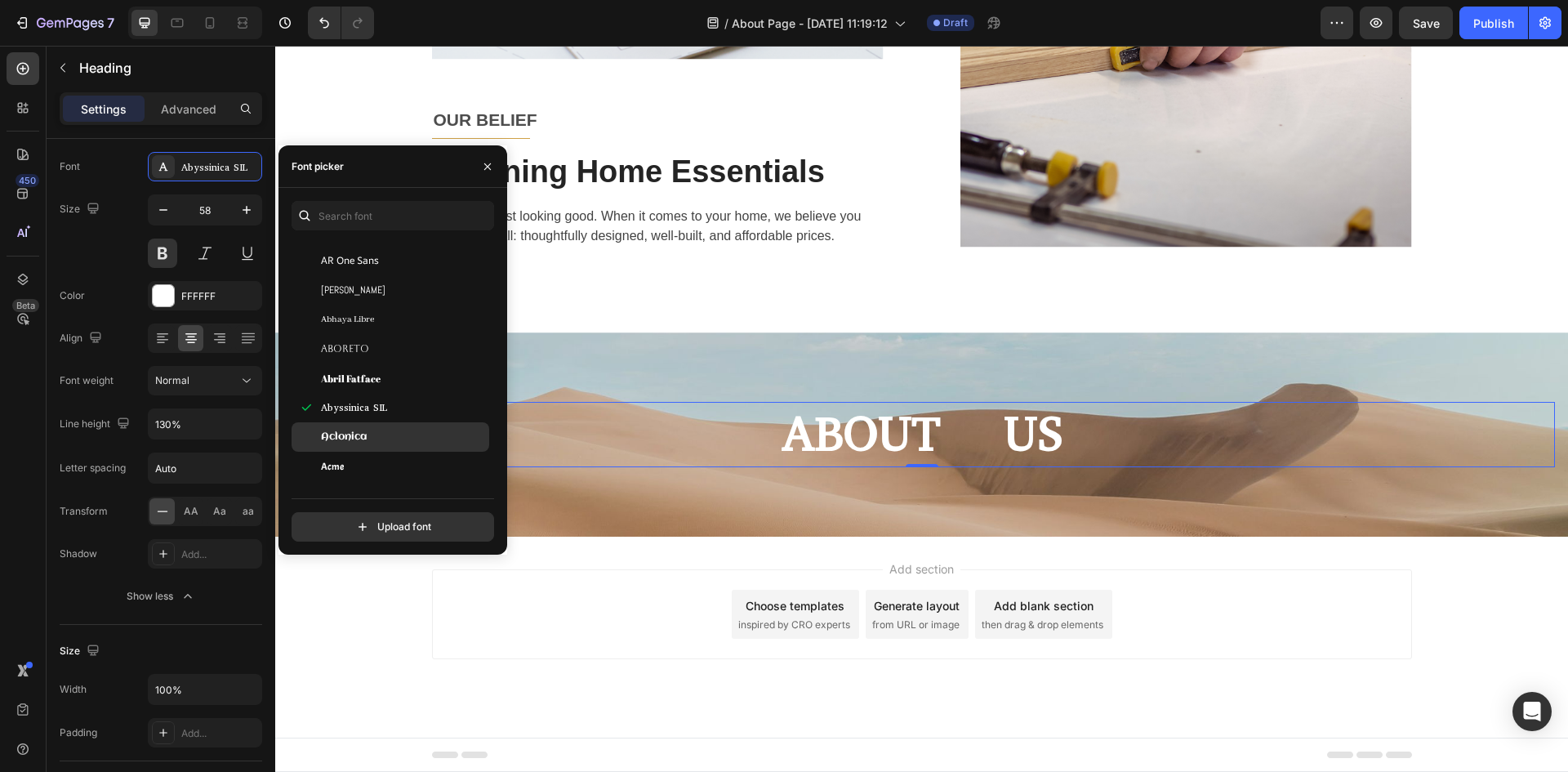
click at [359, 437] on span "Aclonica" at bounding box center [344, 437] width 46 height 14
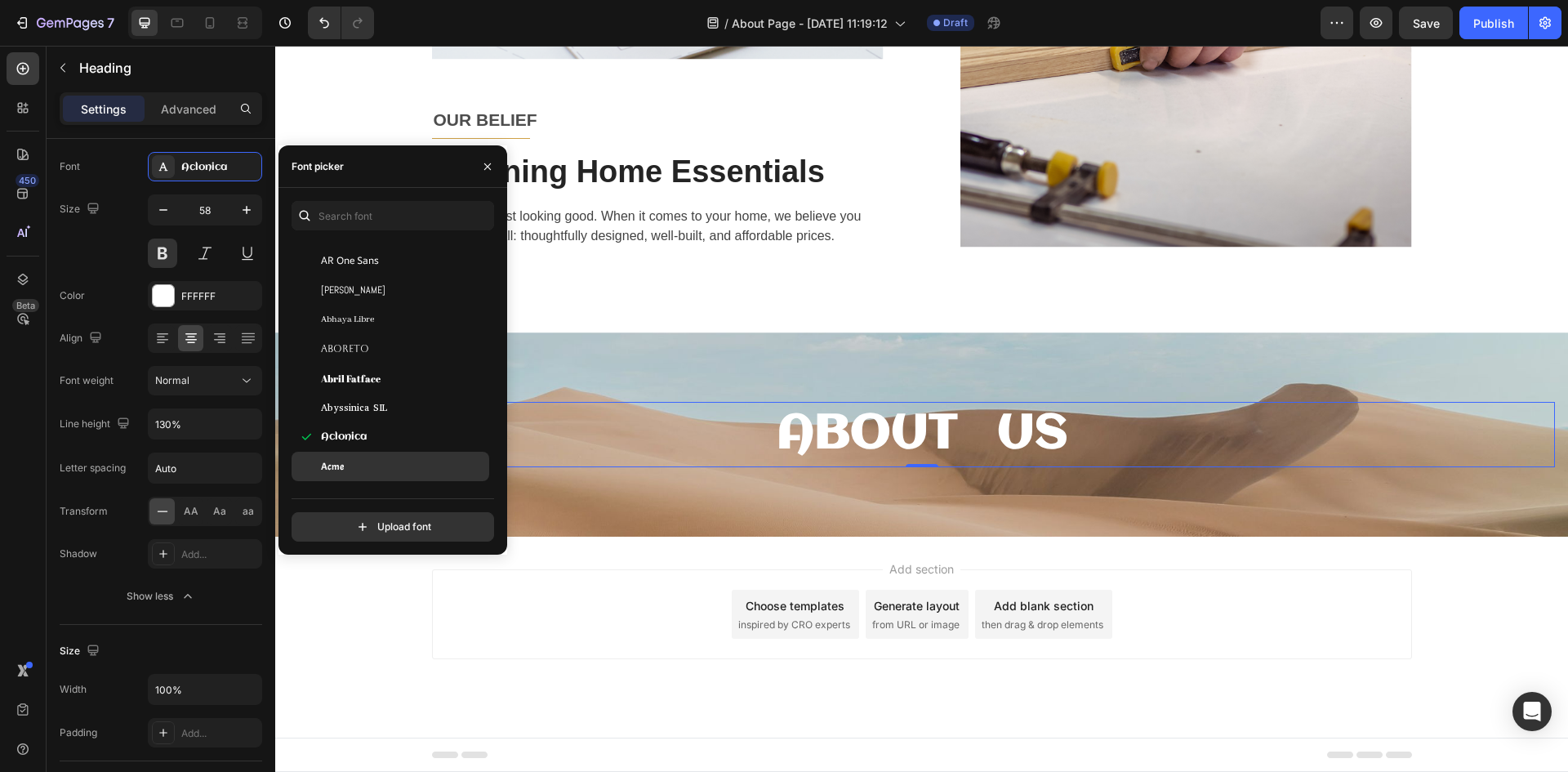
click at [352, 464] on div "Acme" at bounding box center [403, 466] width 165 height 14
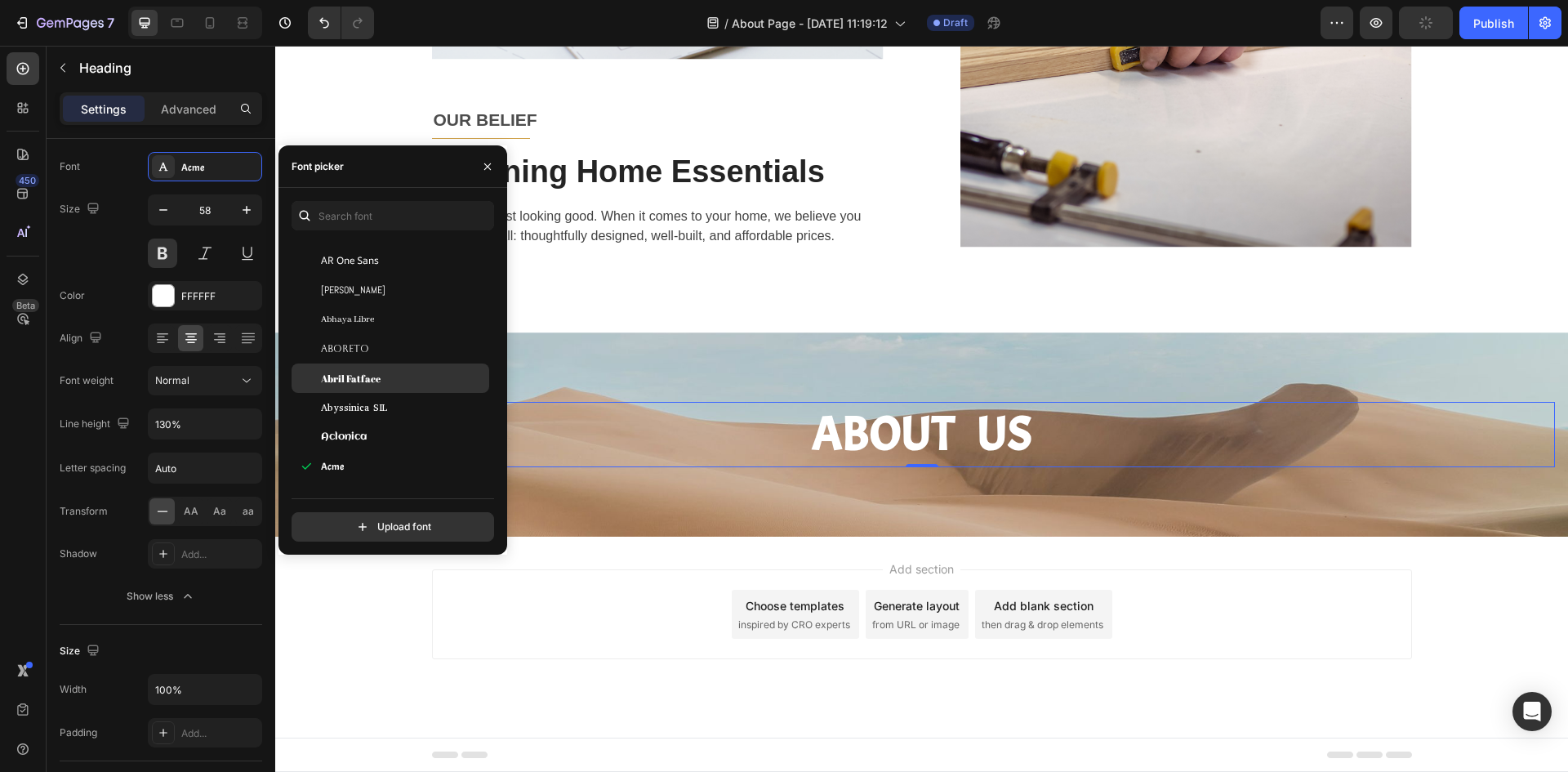
click at [388, 383] on div "Abril Fatface" at bounding box center [403, 378] width 165 height 14
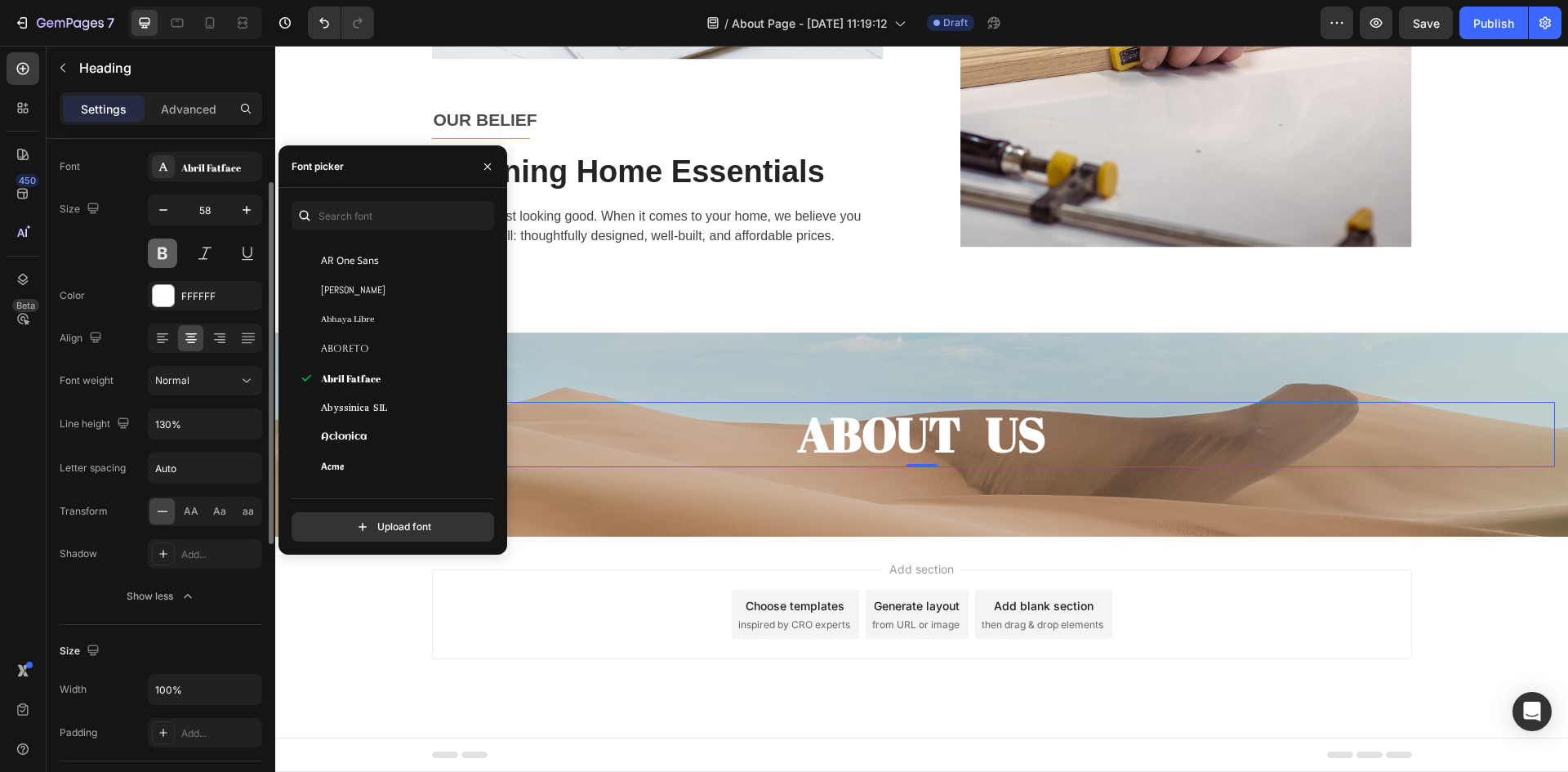
click at [168, 242] on button at bounding box center [162, 253] width 30 height 30
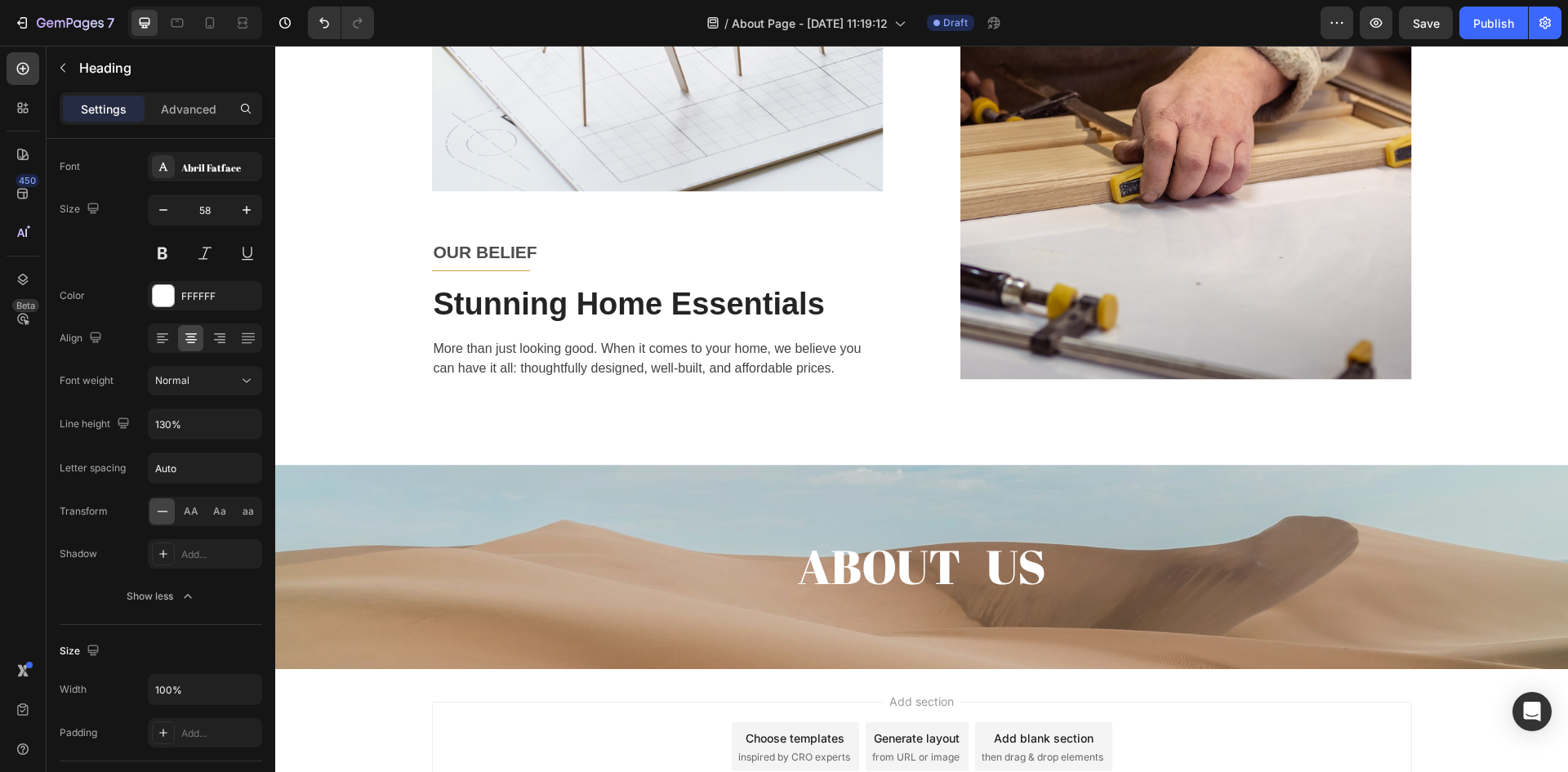
scroll to position [1797, 0]
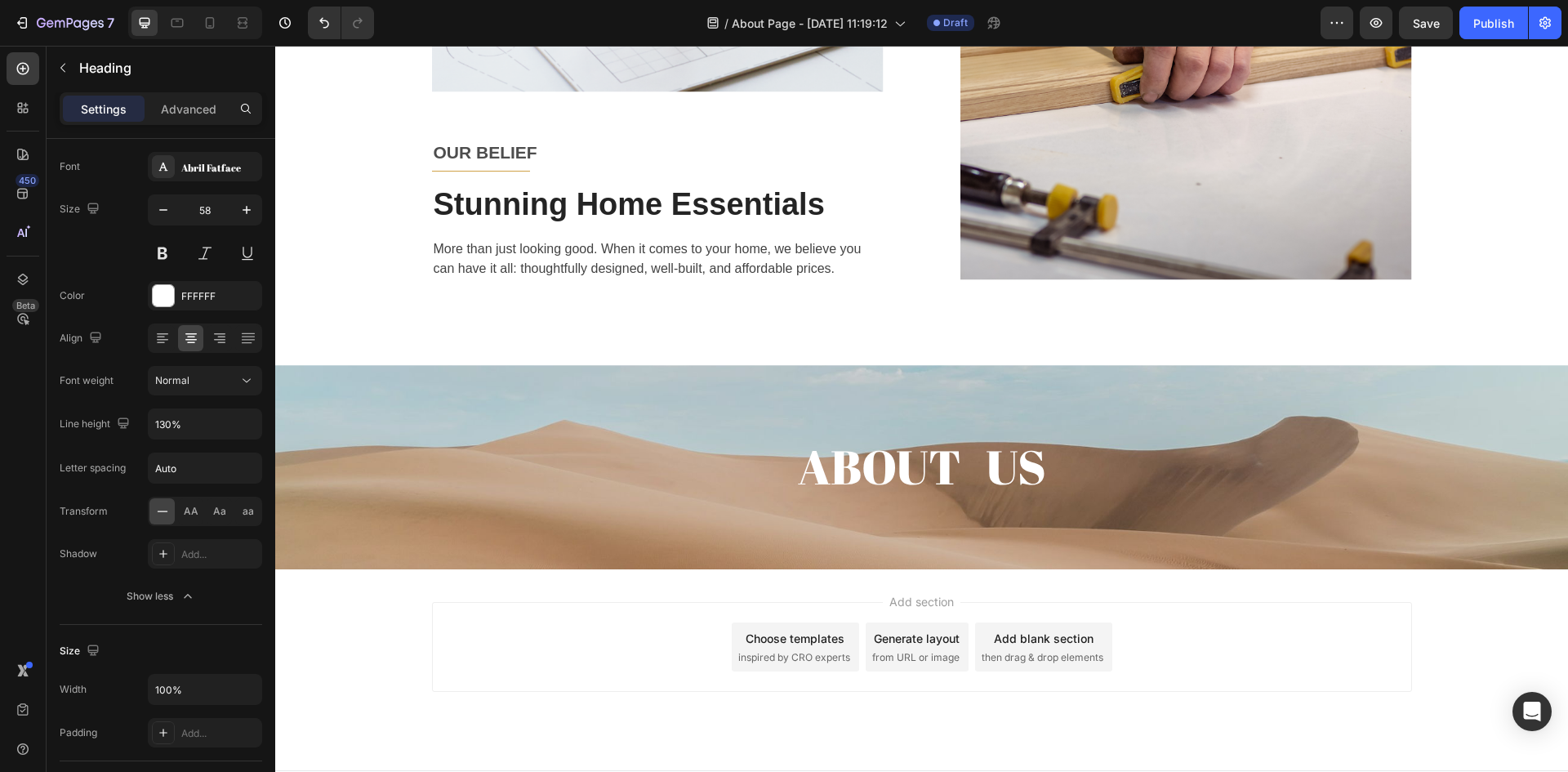
click at [763, 464] on h2 "ABOUT US" at bounding box center [922, 467] width 1267 height 65
click at [965, 466] on p "ABOUT US" at bounding box center [921, 467] width 1264 height 61
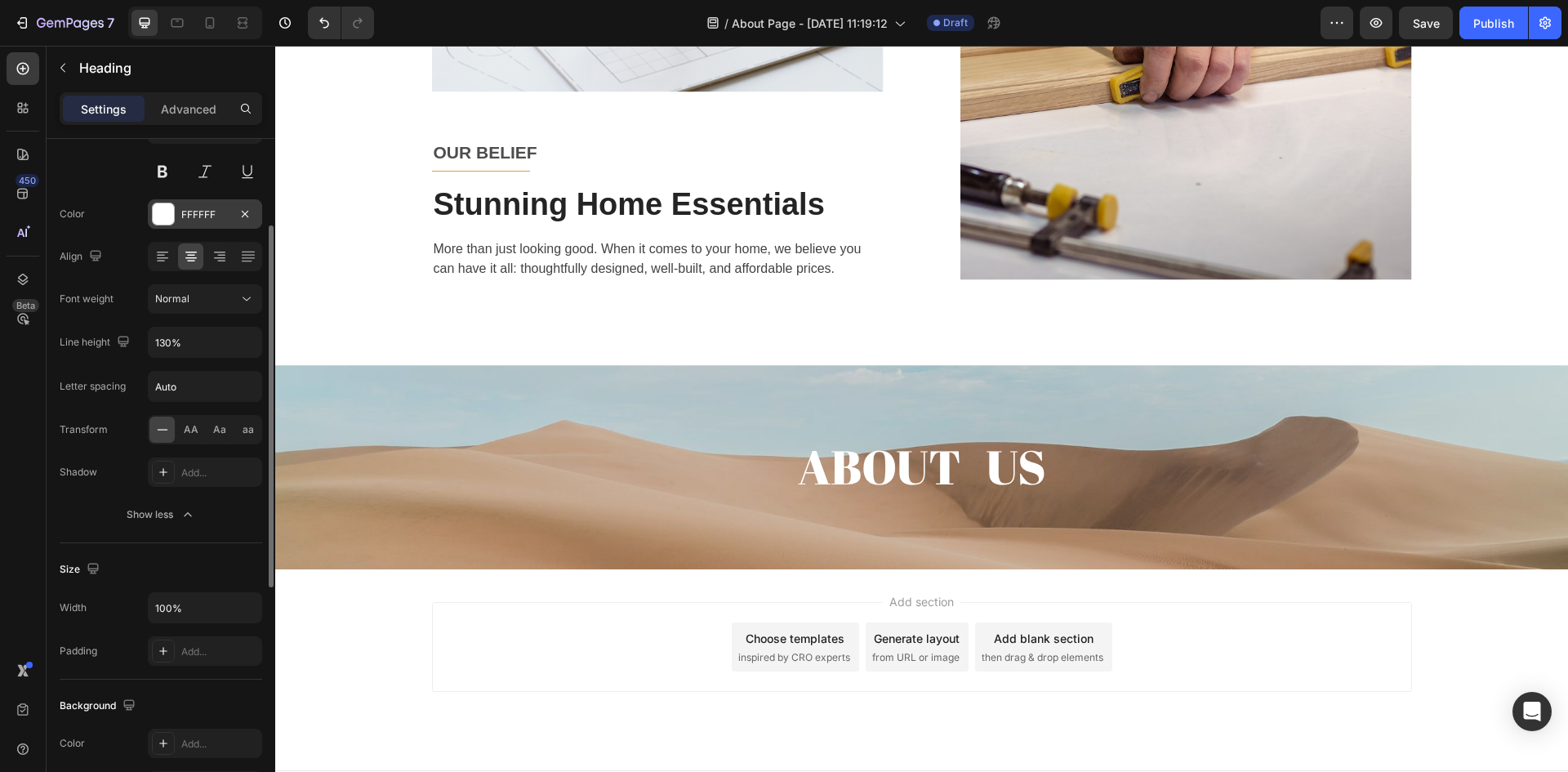
click at [208, 210] on div "FFFFFF" at bounding box center [205, 215] width 48 height 14
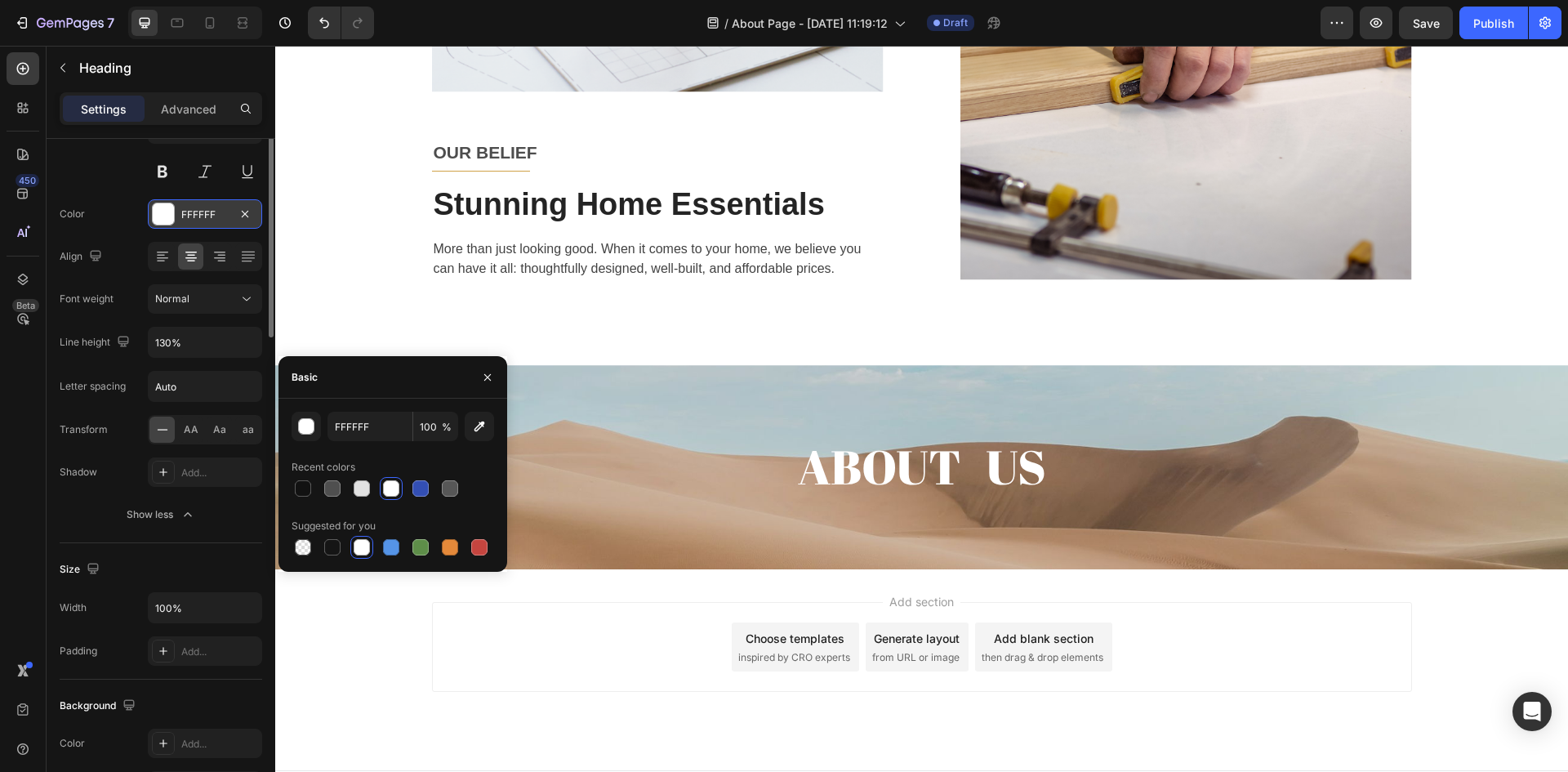
scroll to position [0, 0]
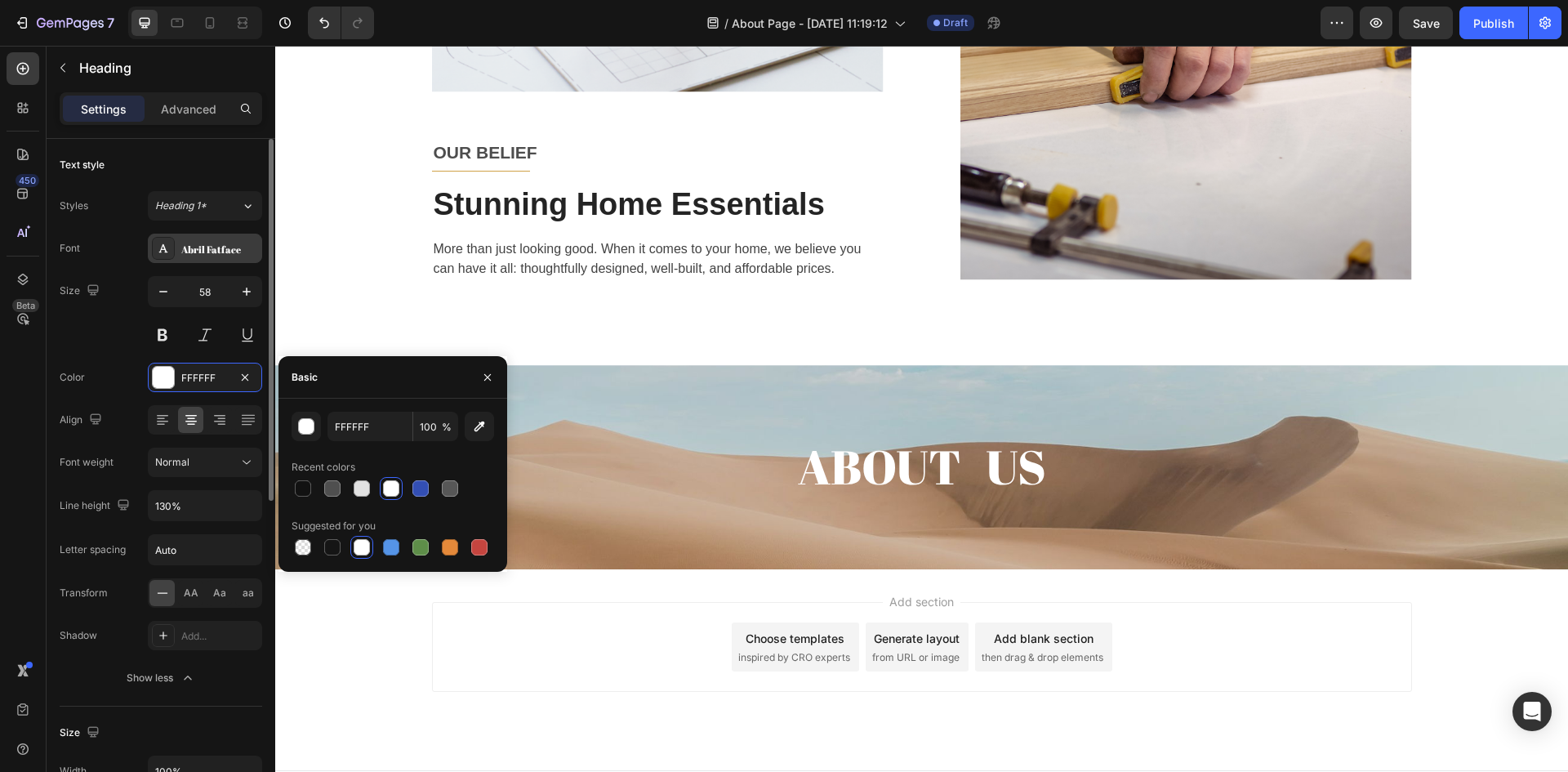
click at [245, 242] on div "Abril Fatface" at bounding box center [219, 249] width 77 height 14
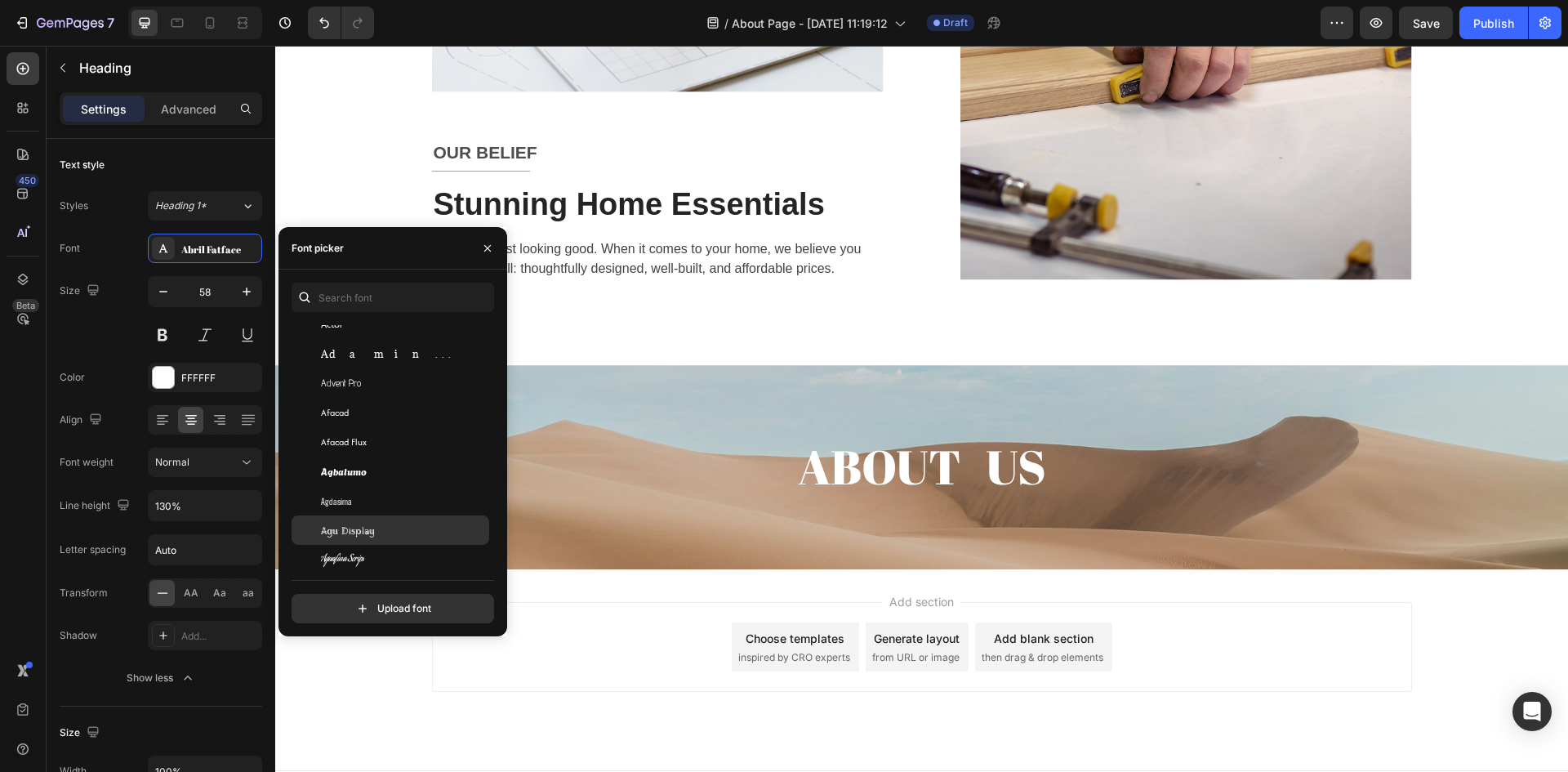
scroll to position [572, 0]
click at [377, 388] on div "Agbalumo" at bounding box center [403, 390] width 165 height 14
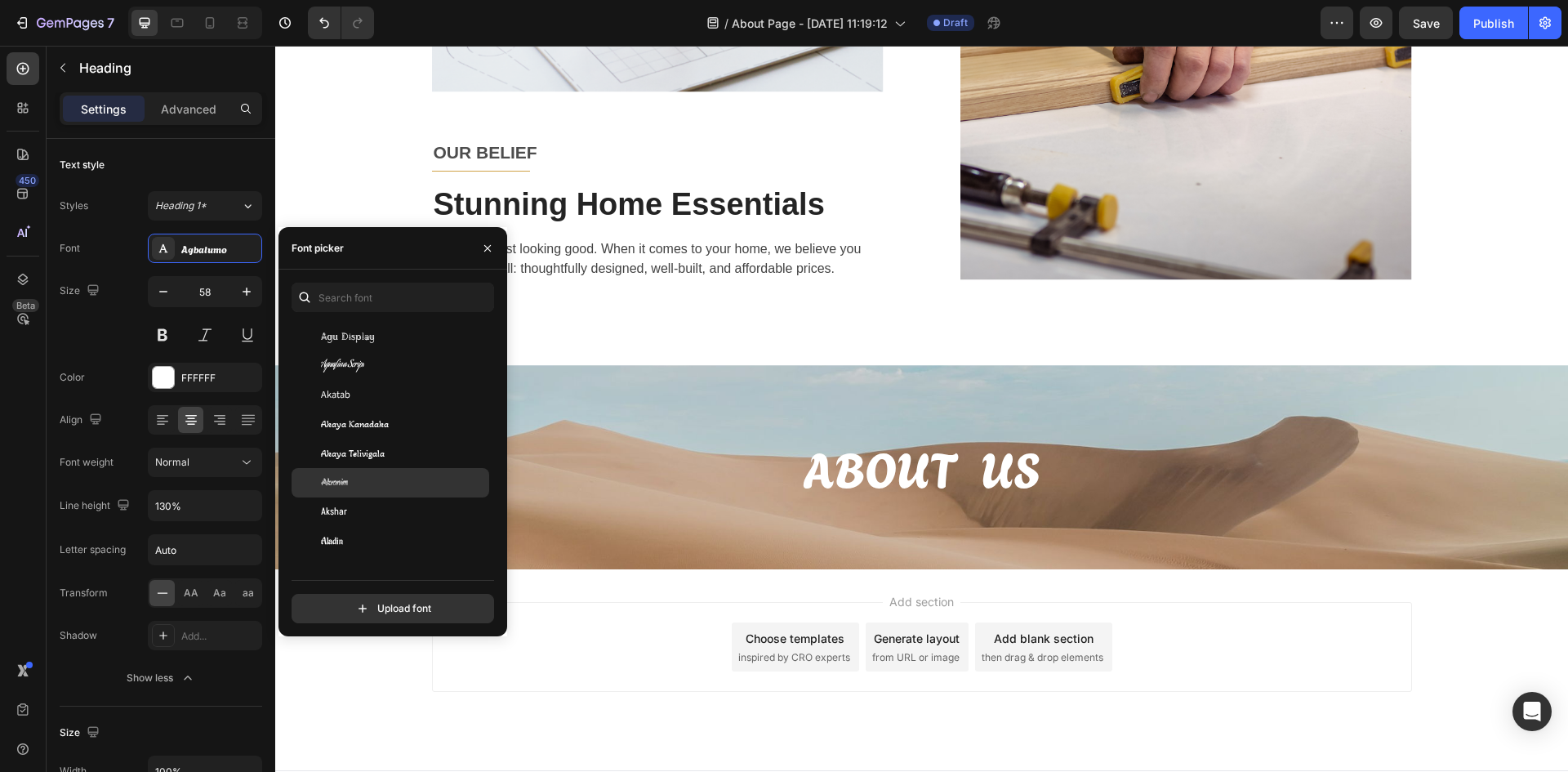
scroll to position [816, 0]
click at [379, 445] on div "Alata" at bounding box center [403, 438] width 165 height 14
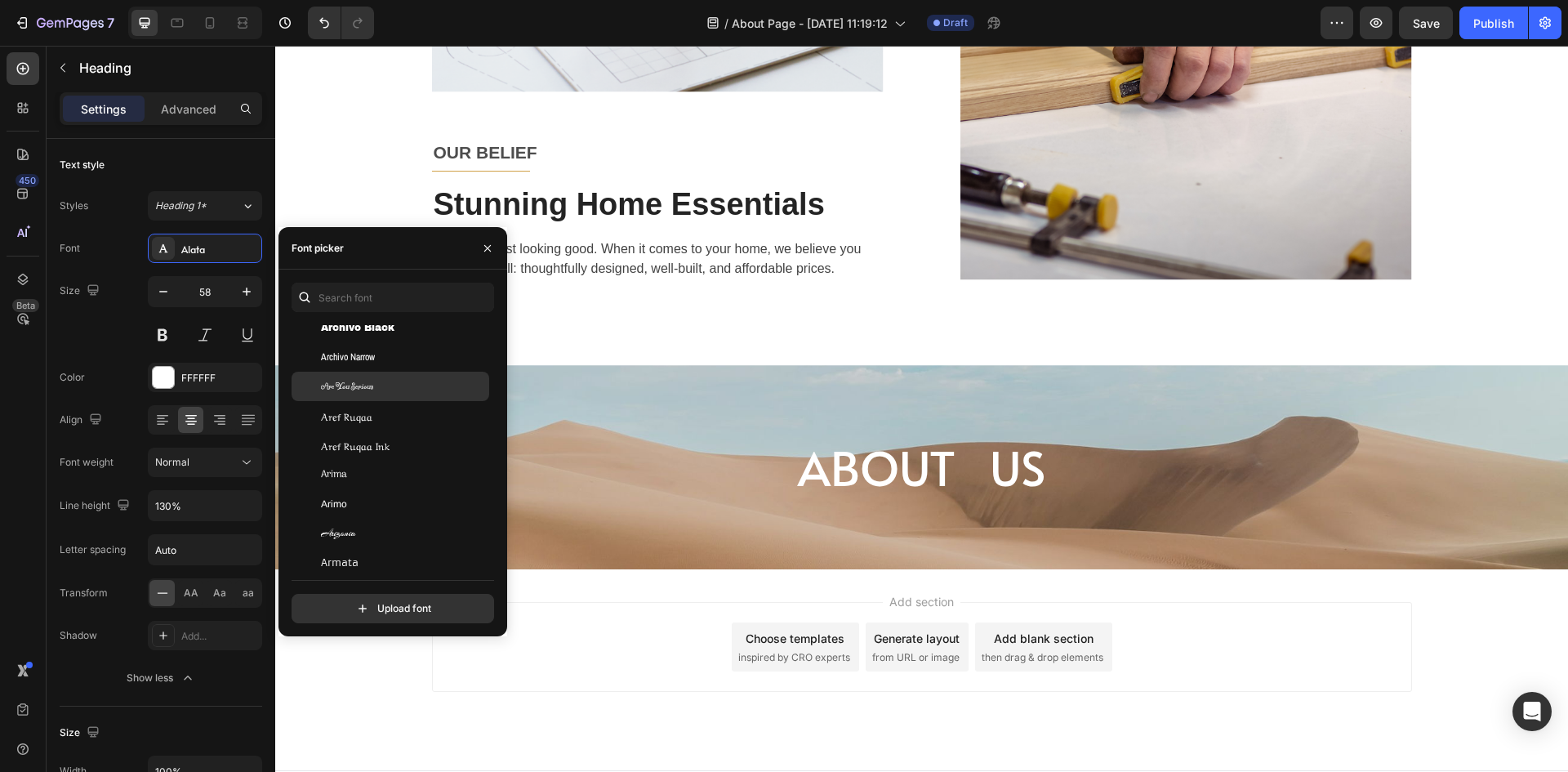
scroll to position [3348, 0]
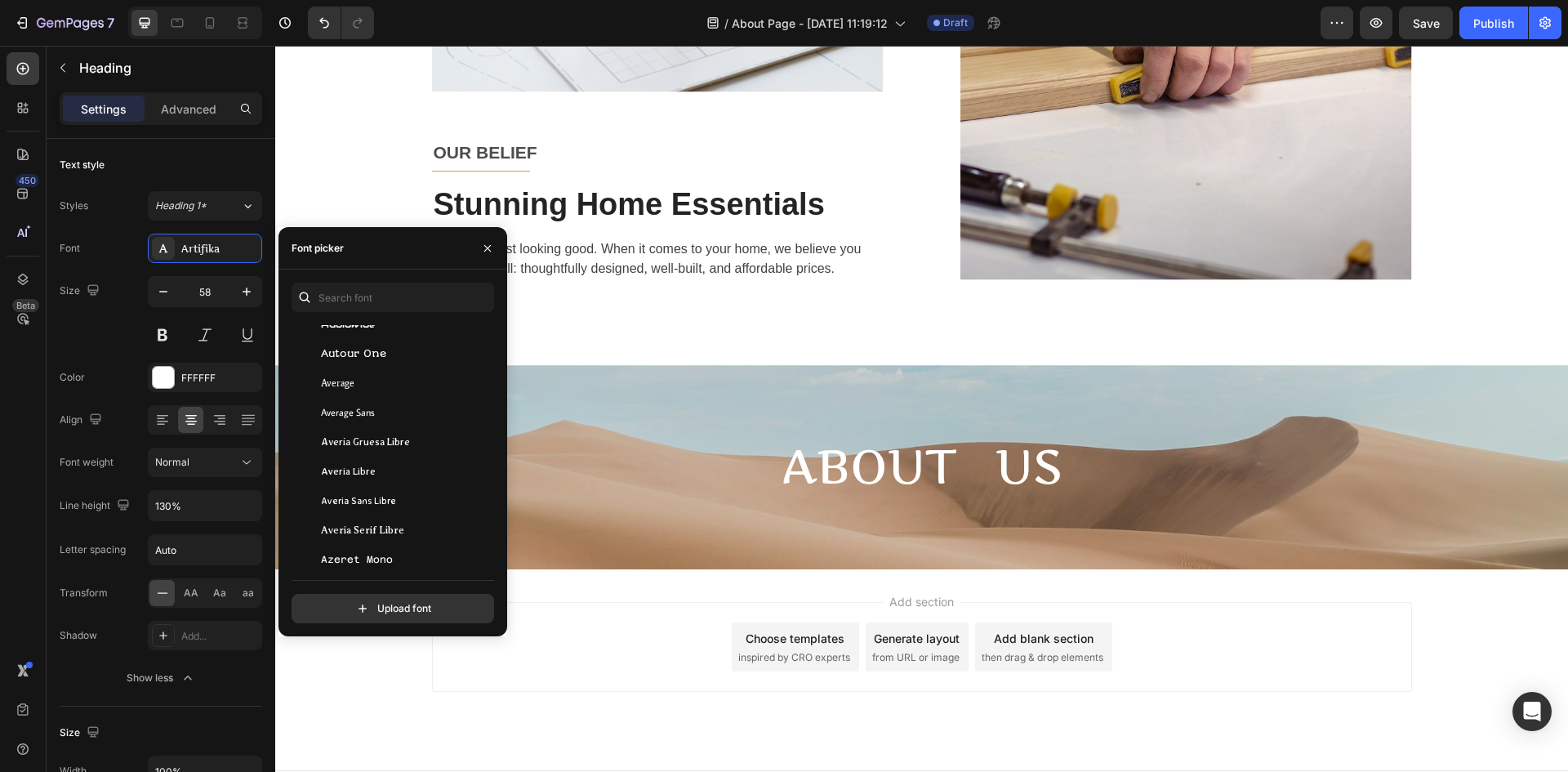
scroll to position [4938, 0]
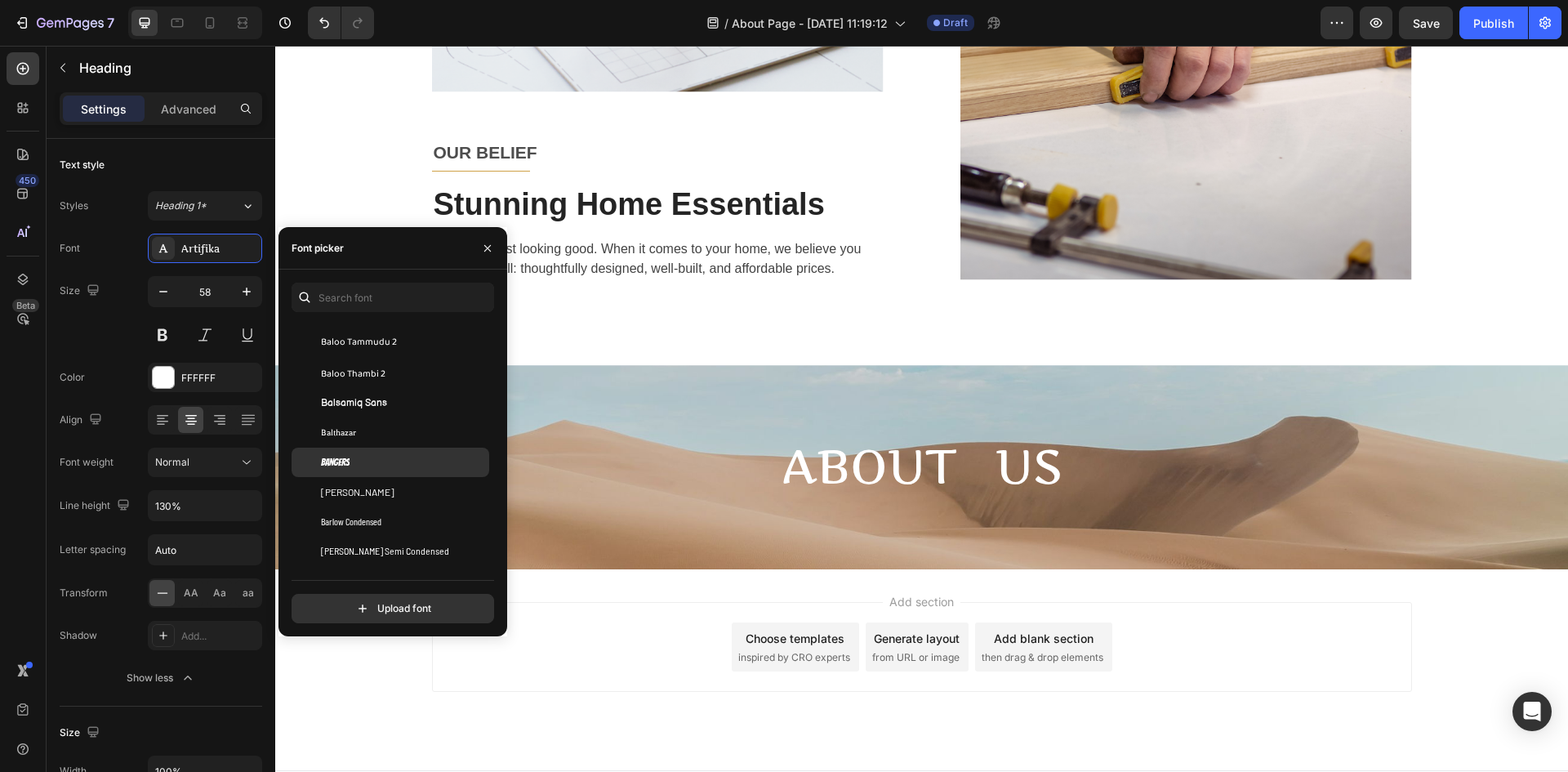
click at [376, 455] on div "Bangers" at bounding box center [403, 462] width 165 height 14
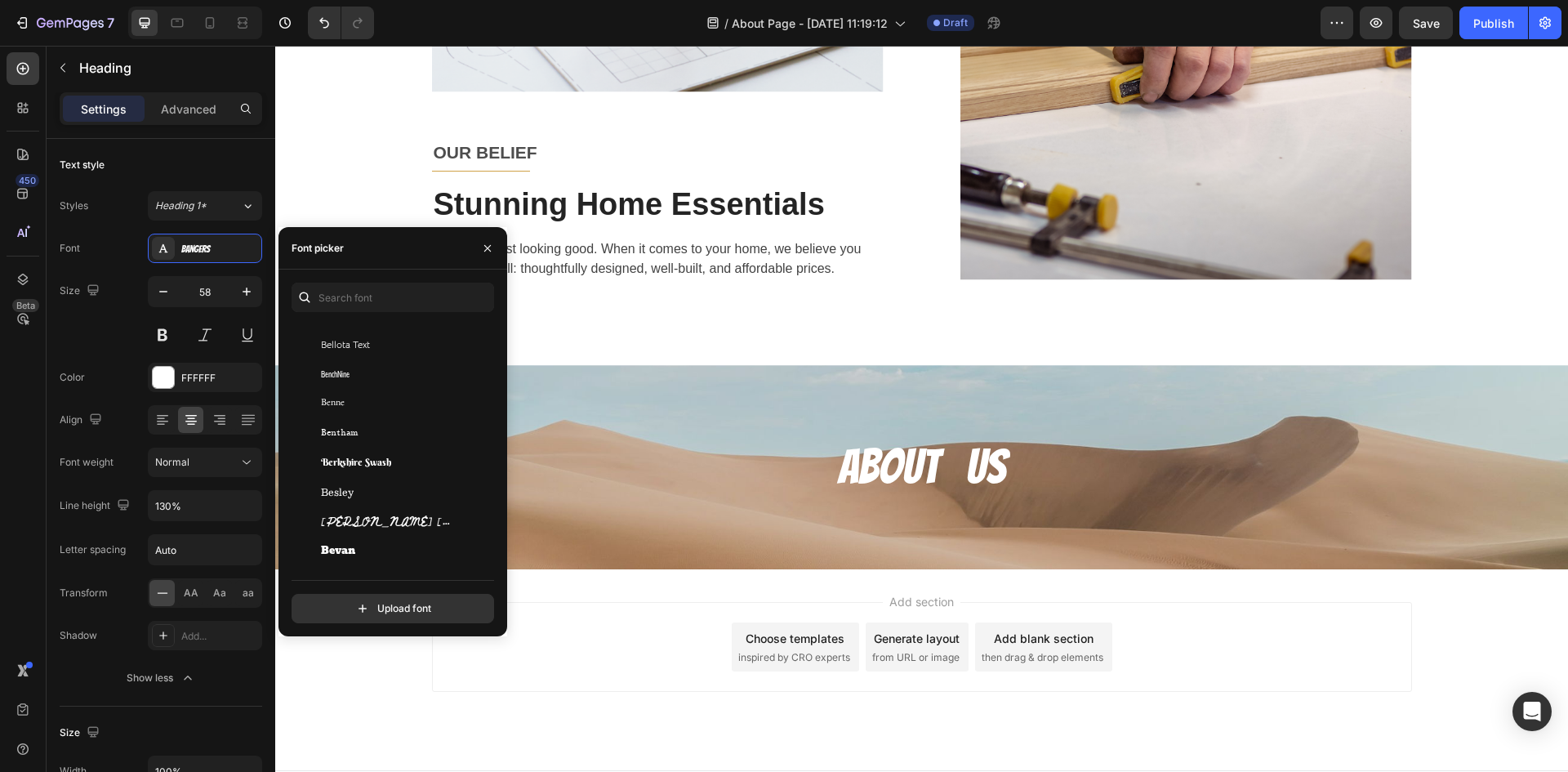
scroll to position [5755, 0]
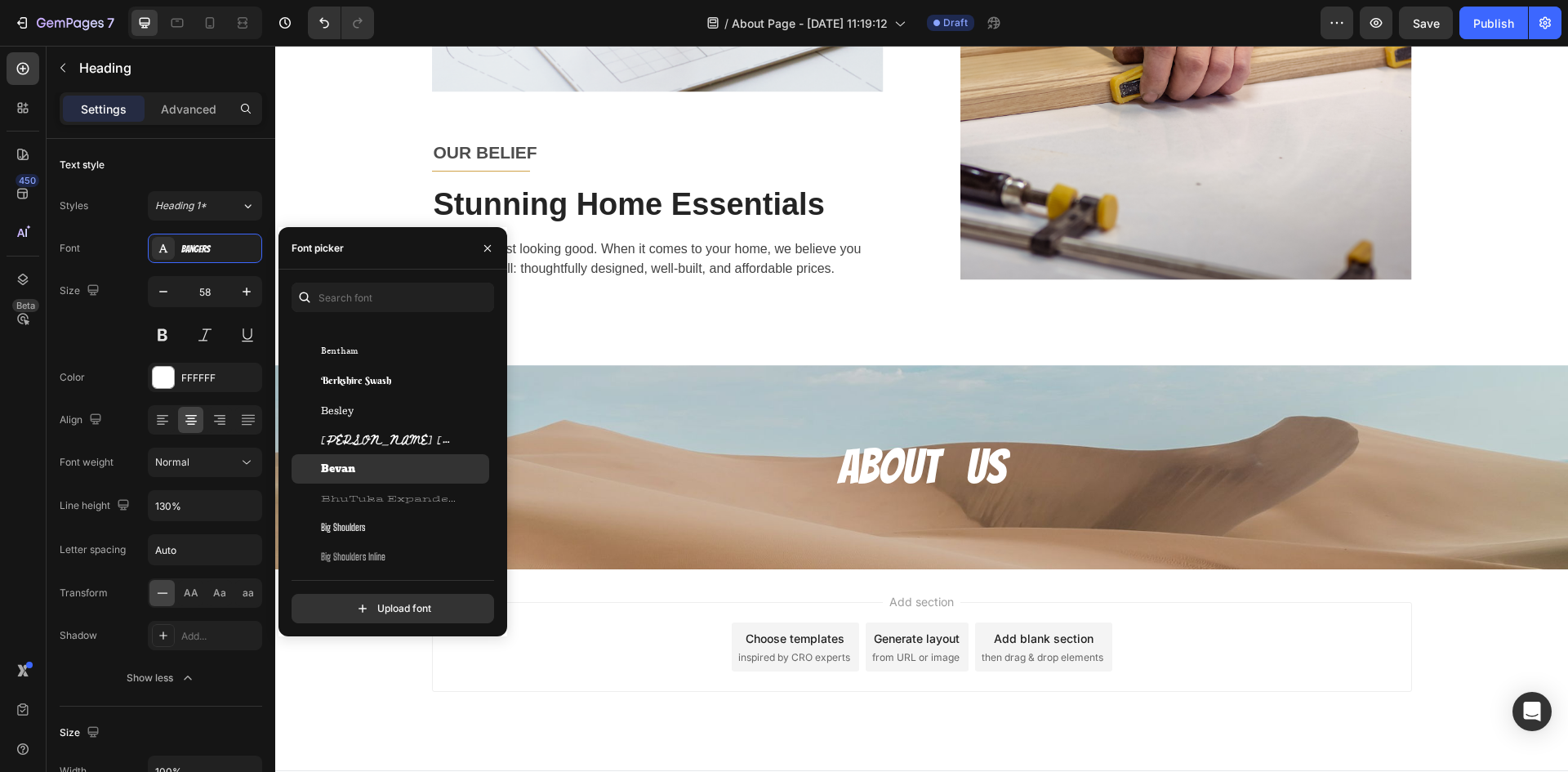
click at [377, 464] on div "Bevan" at bounding box center [403, 469] width 165 height 14
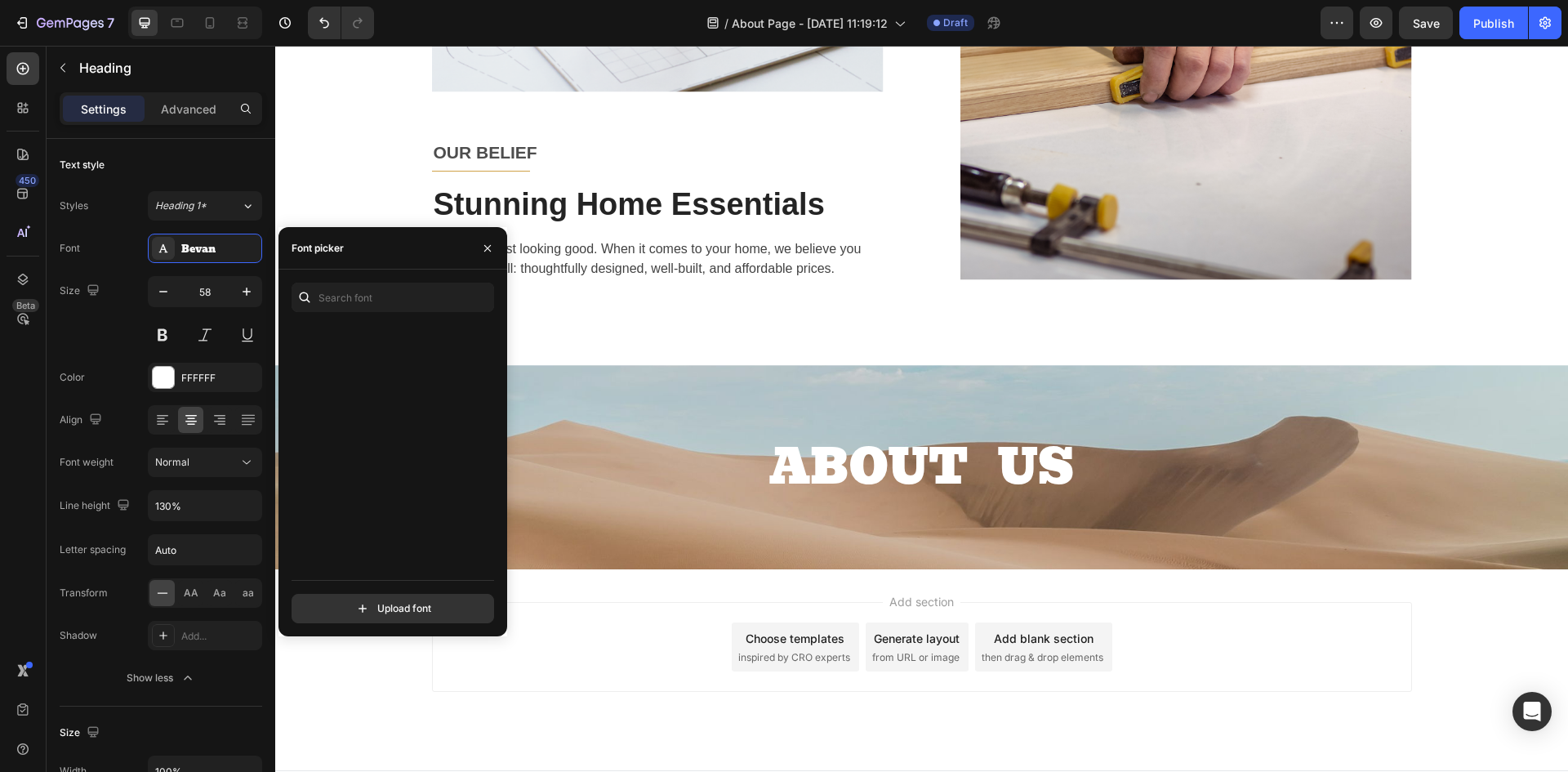
scroll to position [0, 0]
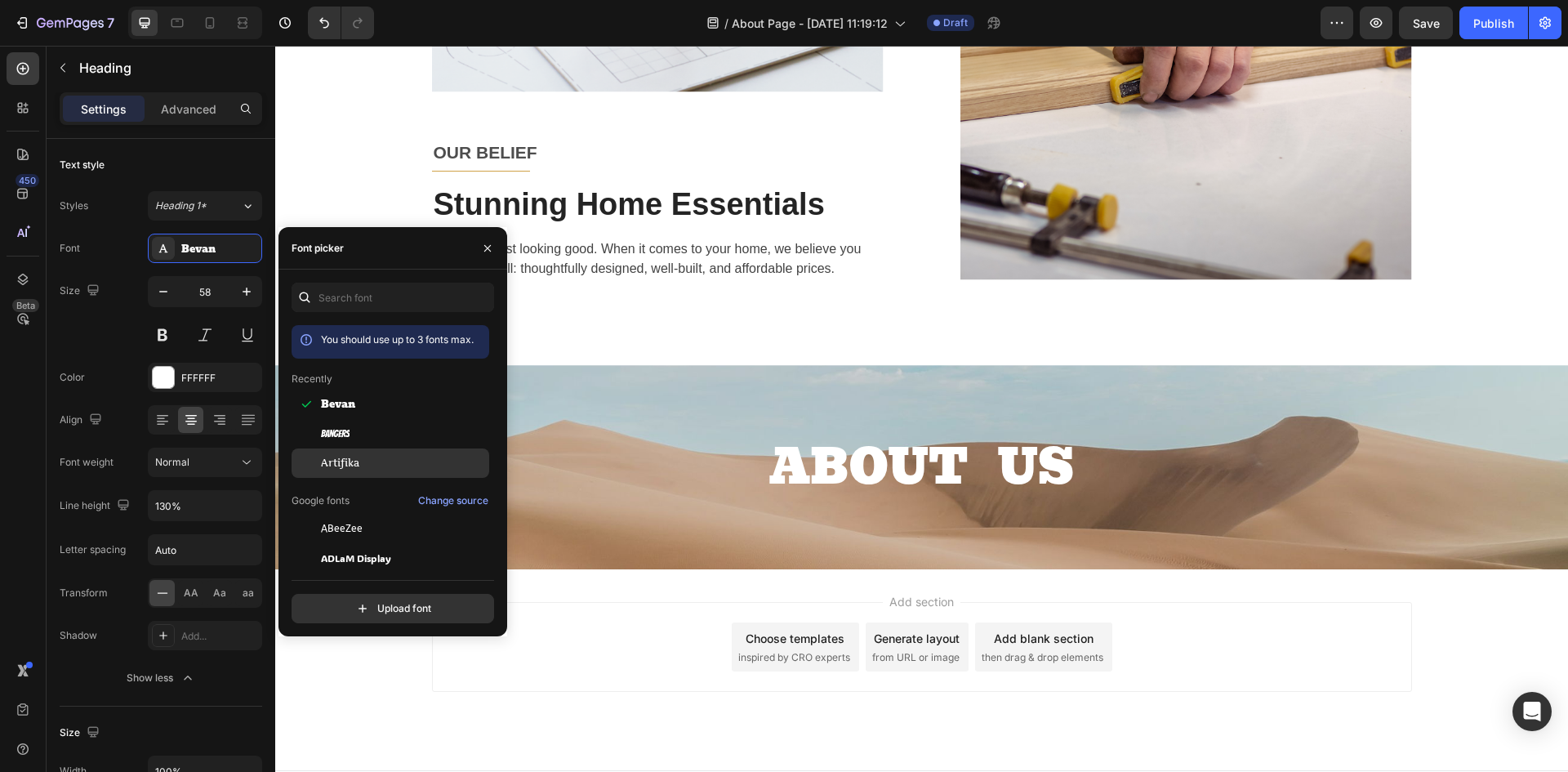
click at [334, 464] on span "Artifika" at bounding box center [340, 463] width 39 height 14
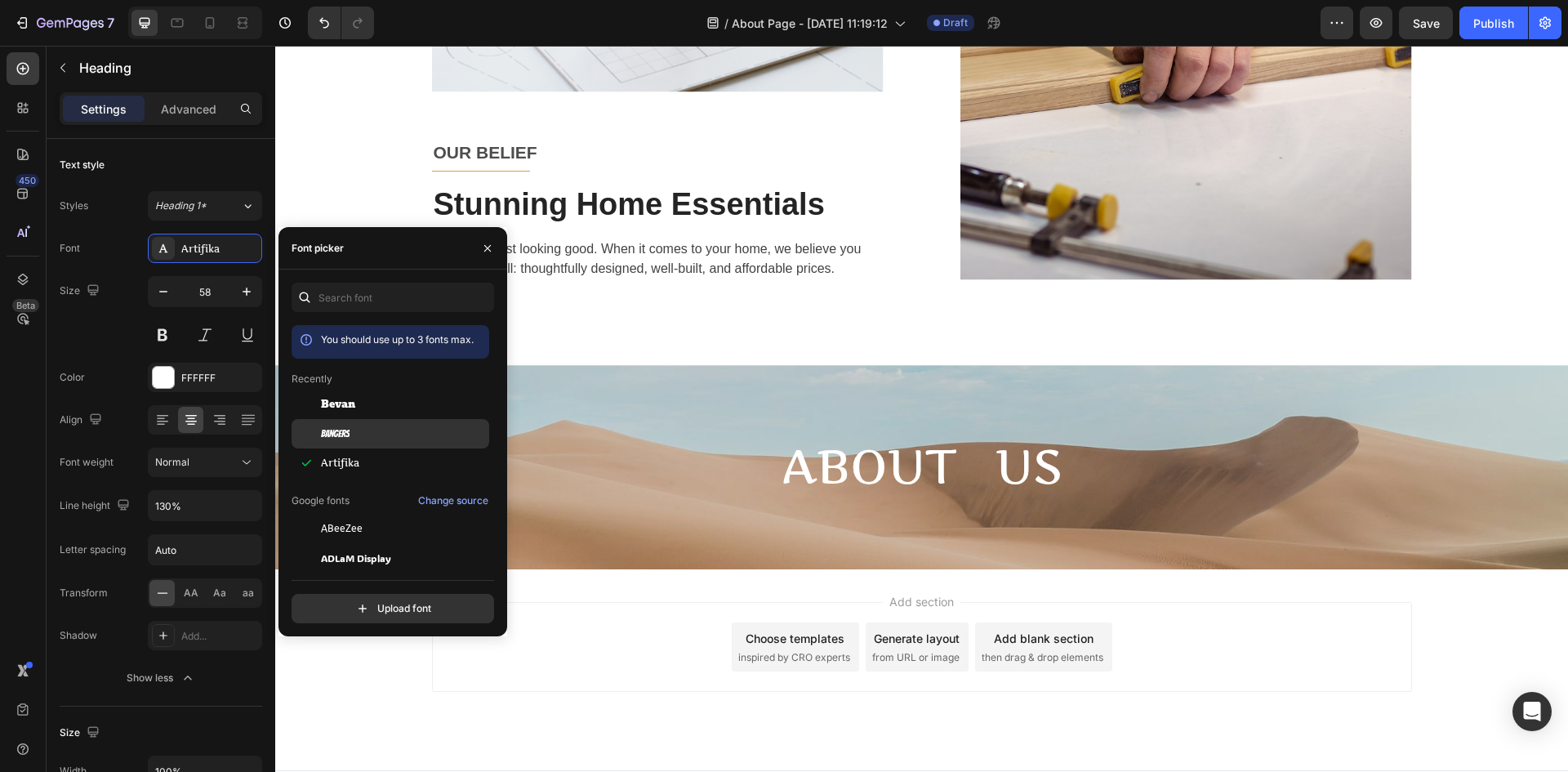
click at [359, 602] on div "Bangers" at bounding box center [390, 616] width 198 height 30
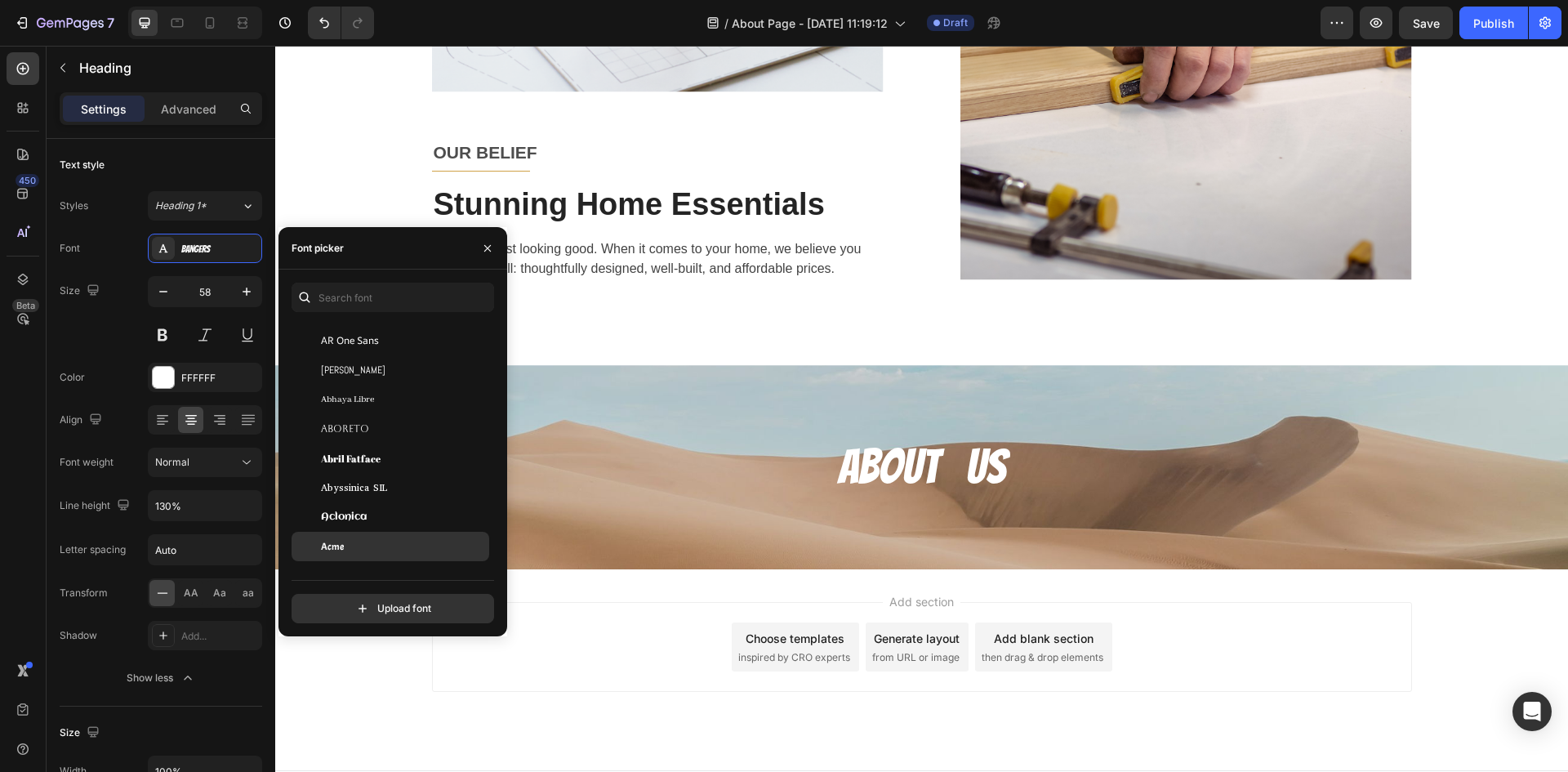
scroll to position [326, 0]
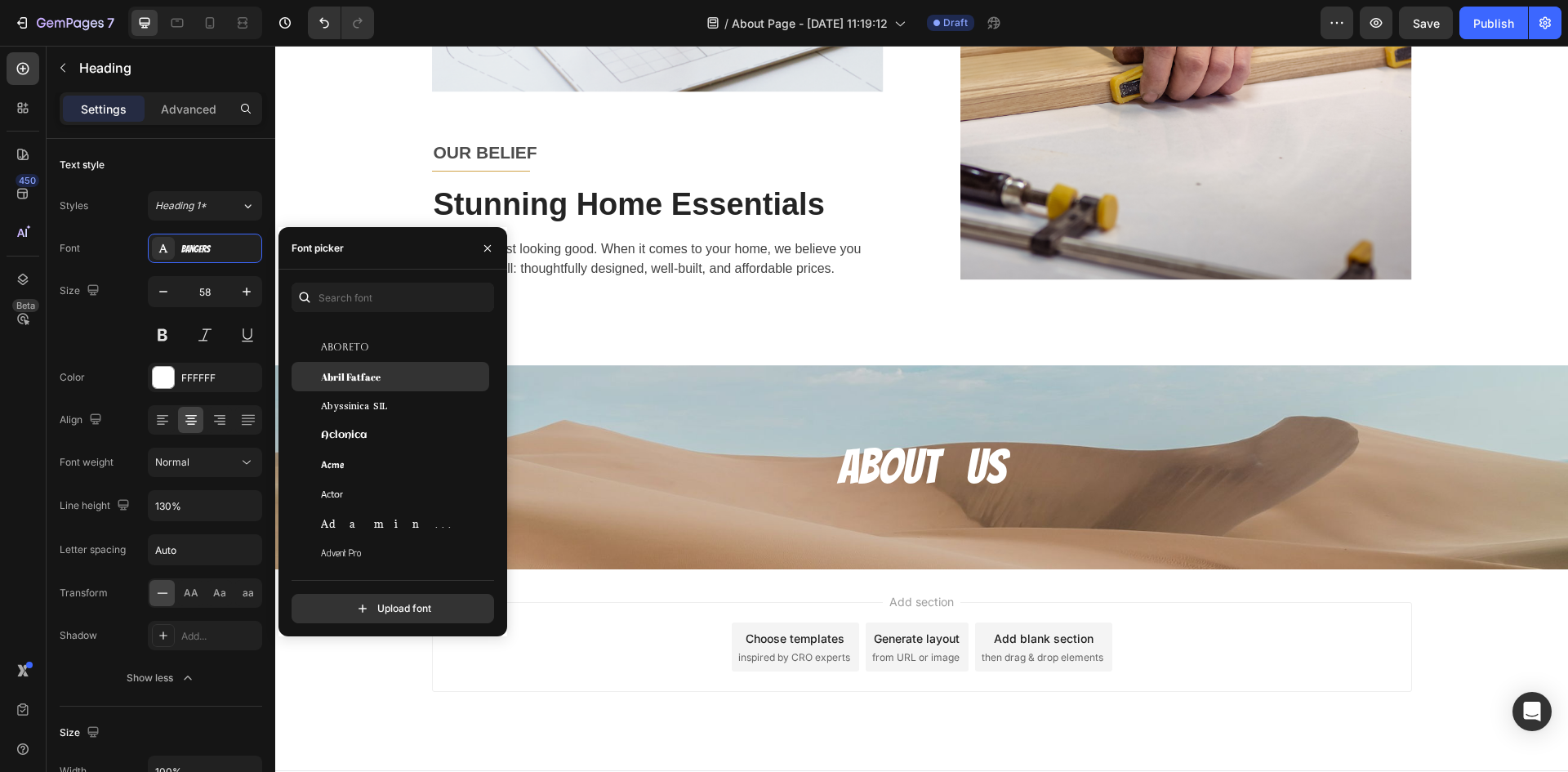
click at [367, 381] on span "Abril Fatface" at bounding box center [351, 376] width 60 height 14
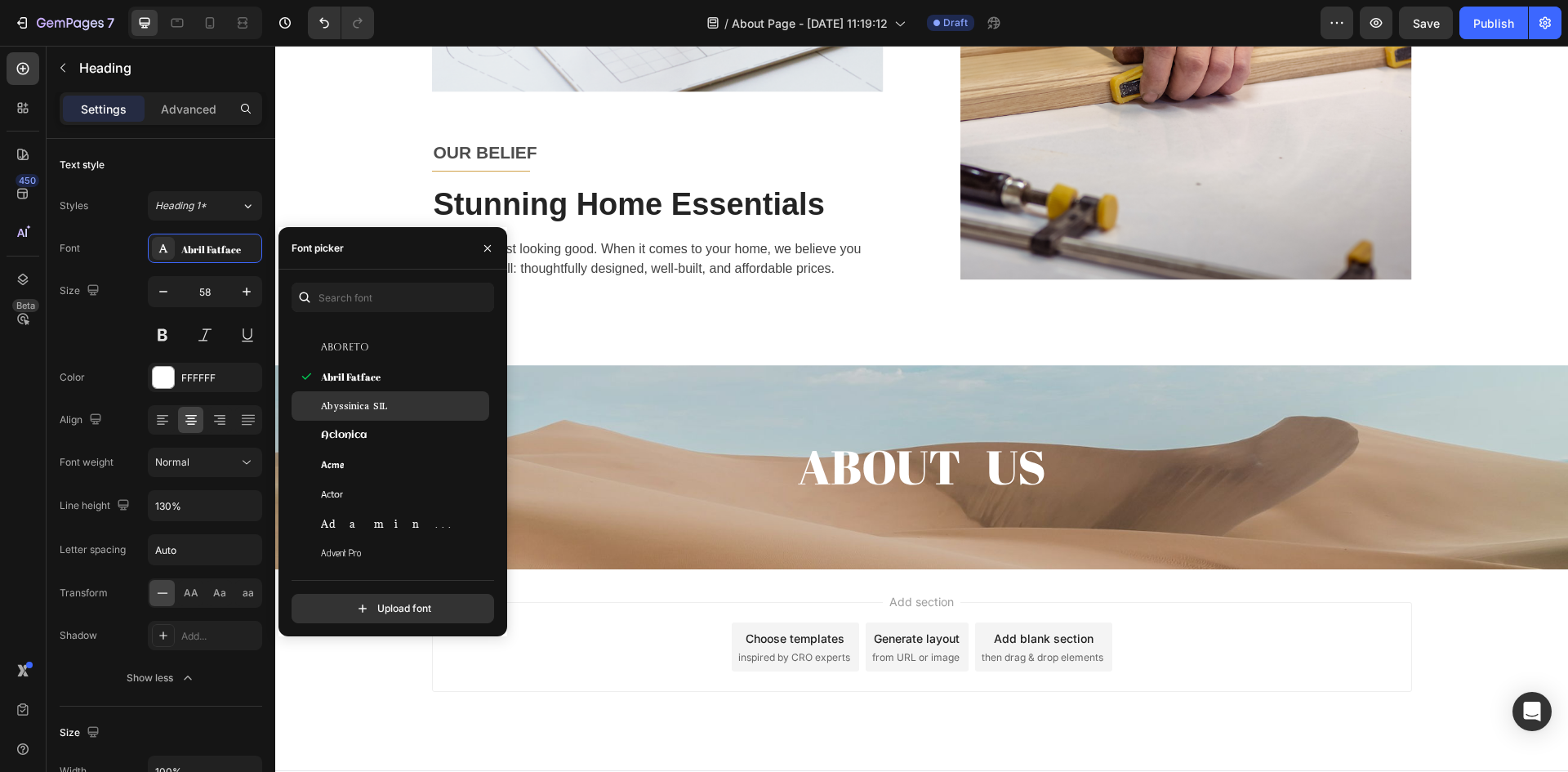
click at [343, 409] on span "Abyssinica SIL" at bounding box center [354, 406] width 66 height 14
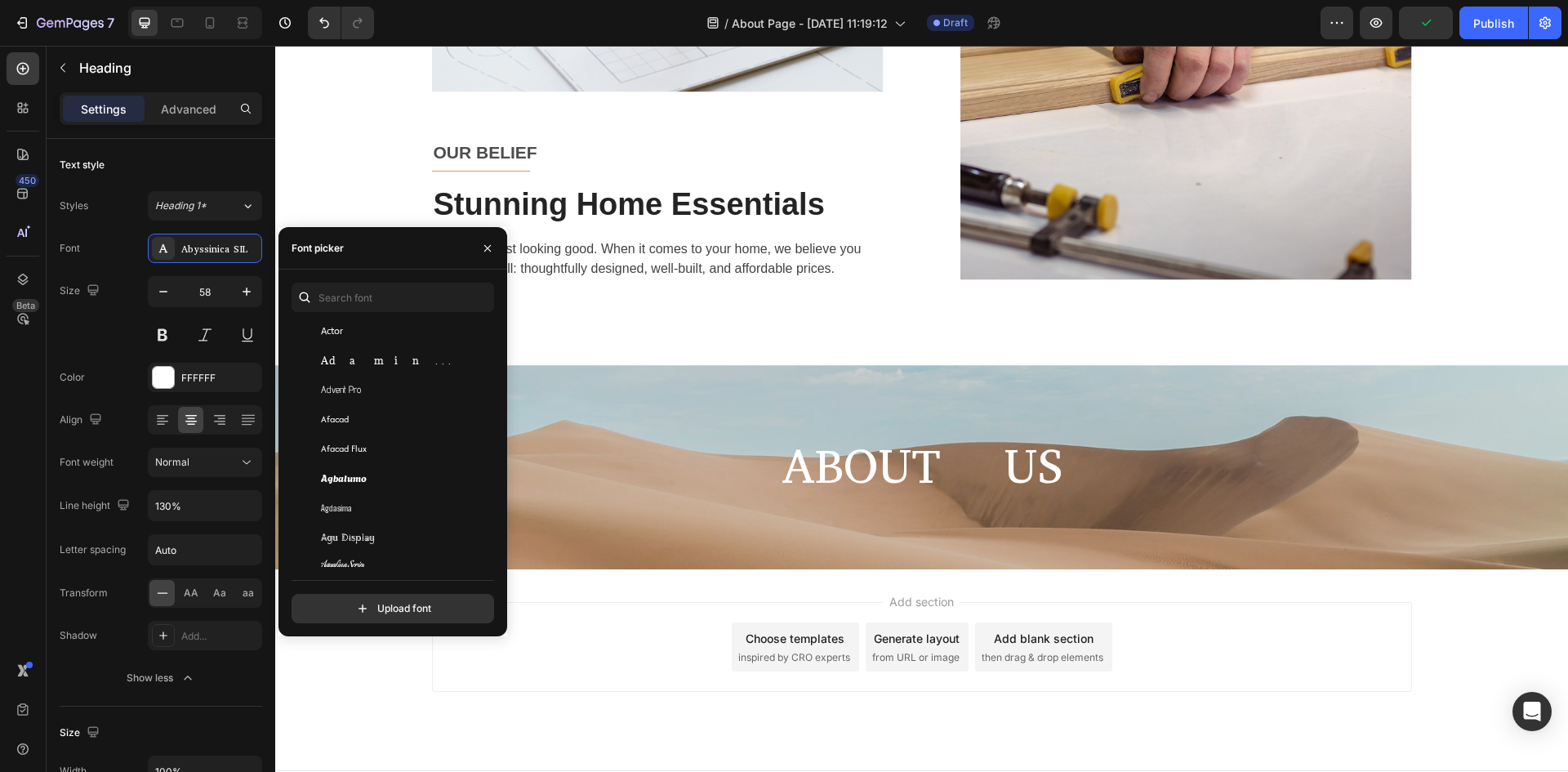
scroll to position [409, 0]
click at [383, 443] on div "Adamina" at bounding box center [403, 442] width 165 height 14
click at [367, 470] on div "Agbalumo" at bounding box center [403, 471] width 165 height 14
click at [371, 719] on div "Add section Choose templates inspired by CRO experts Generate layout from URL o…" at bounding box center [921, 669] width 1293 height 201
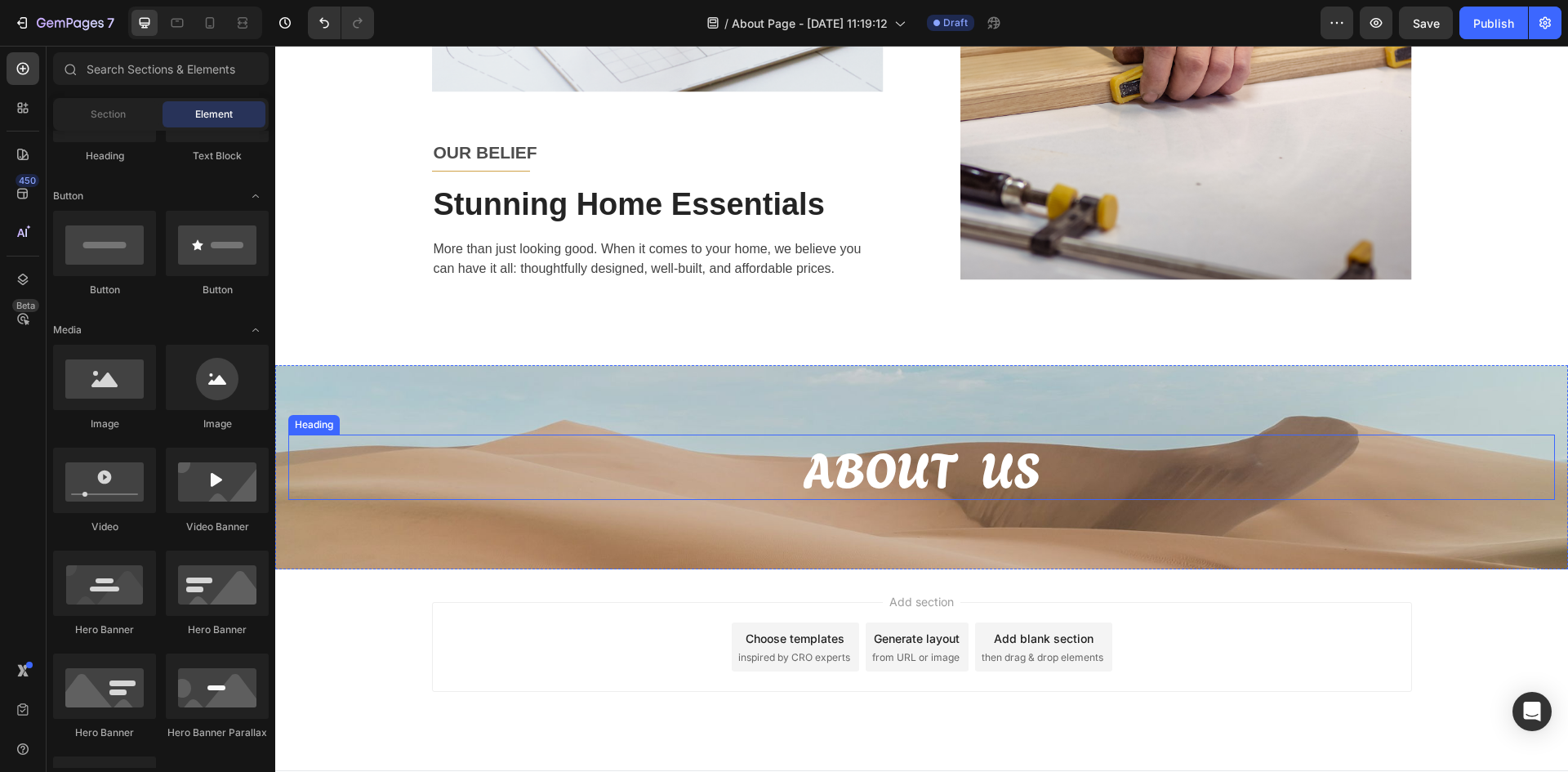
click at [911, 470] on p "ABOUT US" at bounding box center [921, 467] width 1264 height 61
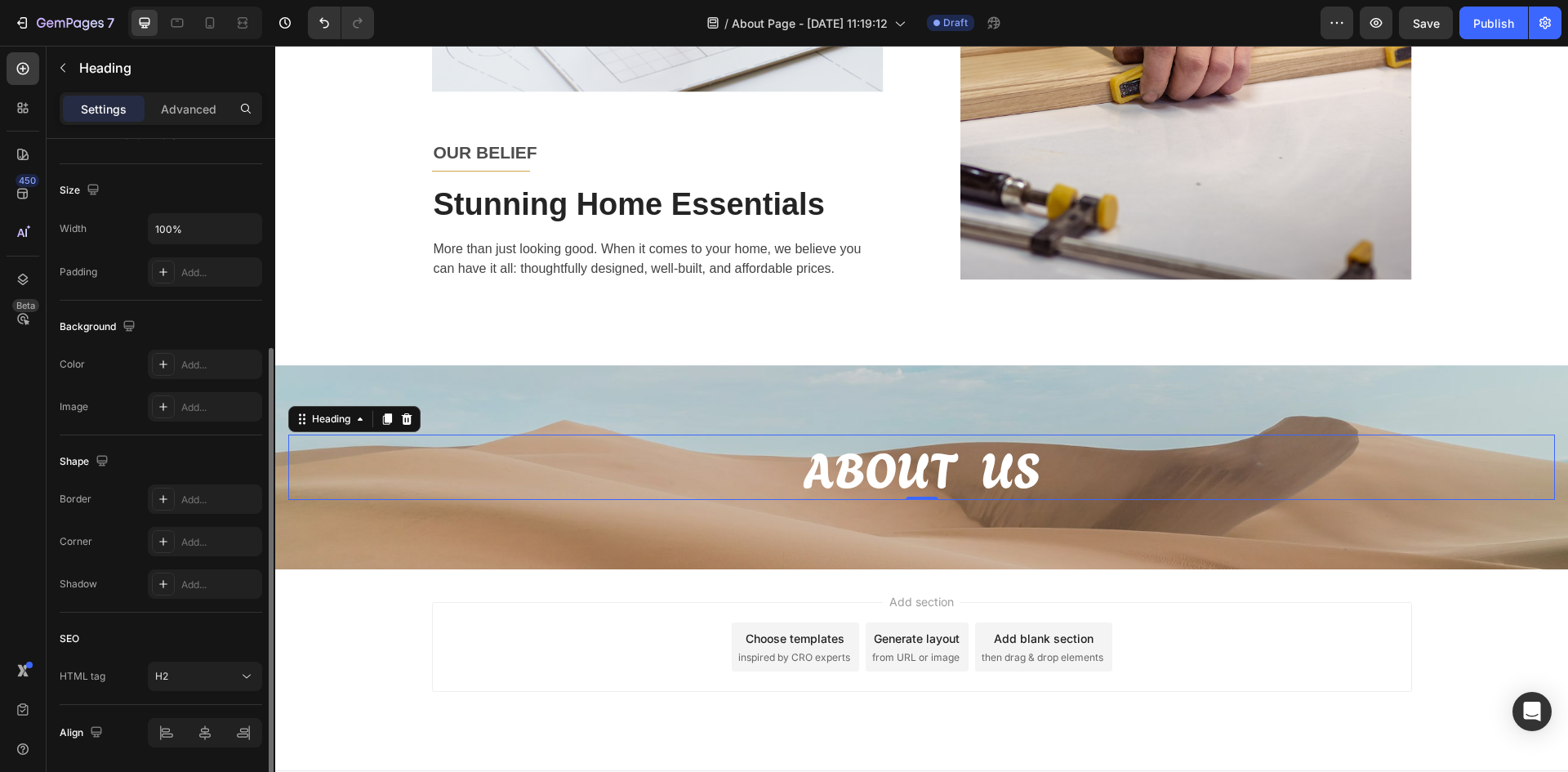
scroll to position [381, 0]
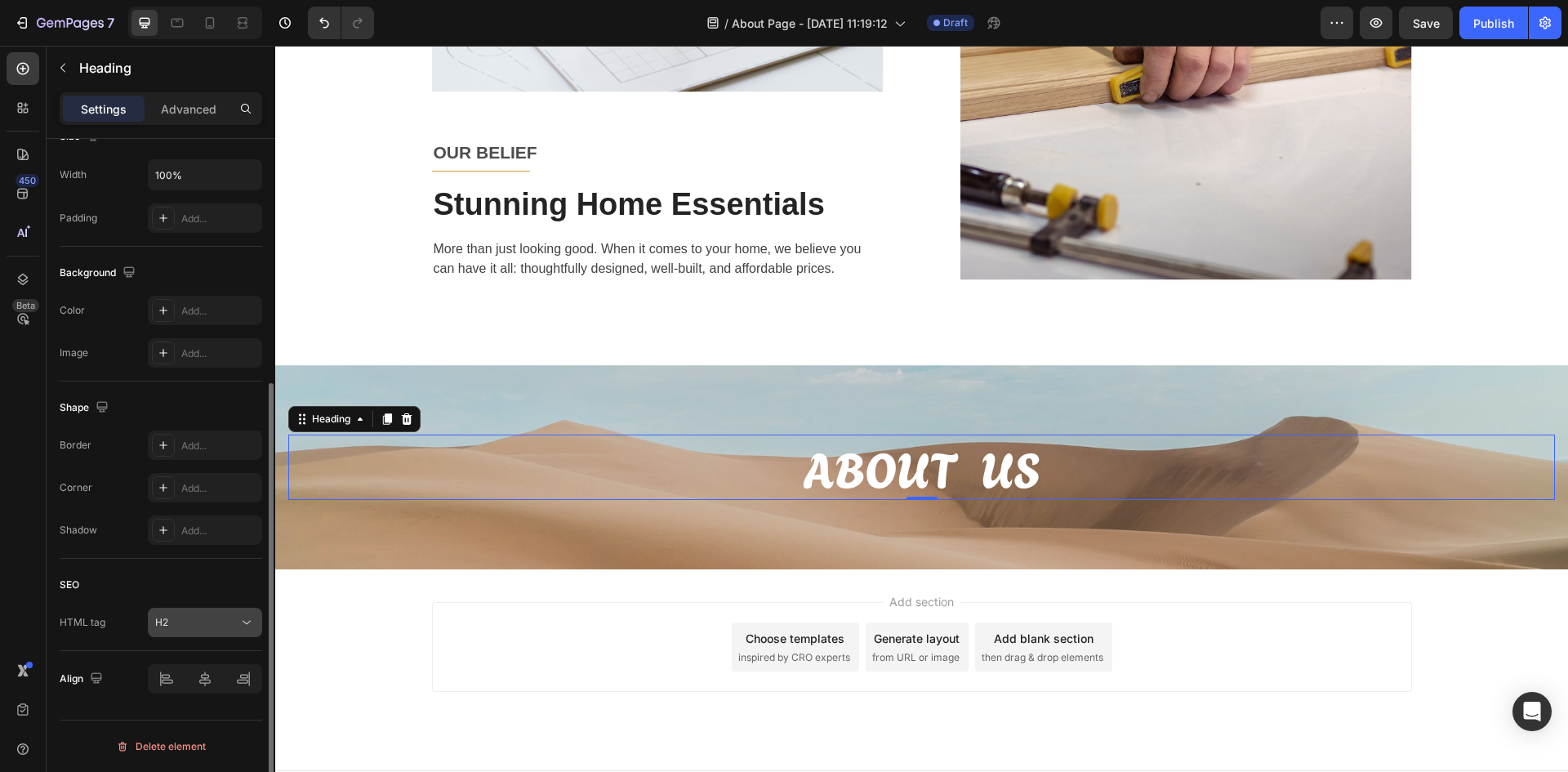
click at [205, 627] on div "H2" at bounding box center [197, 622] width 83 height 14
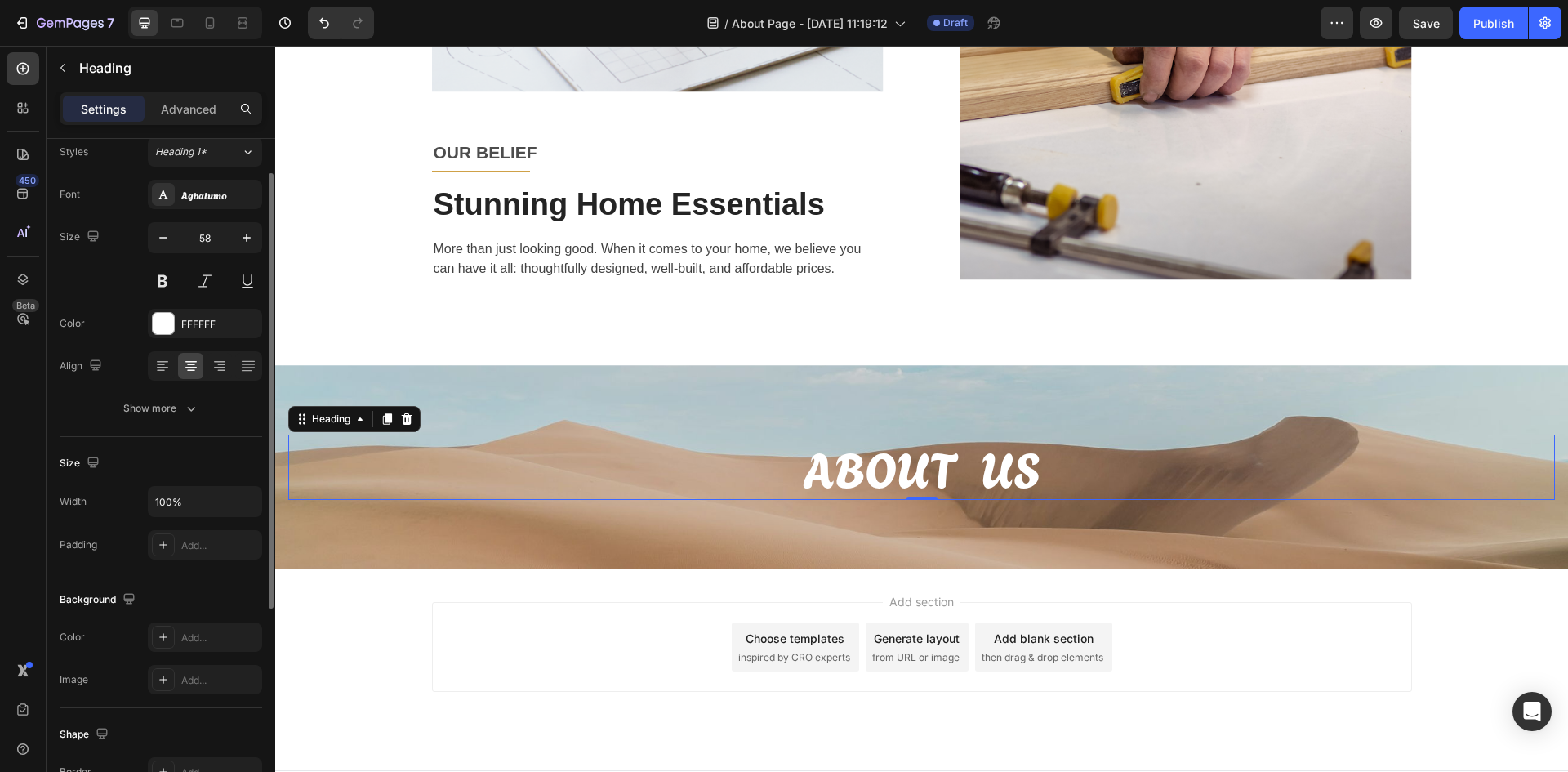
scroll to position [0, 0]
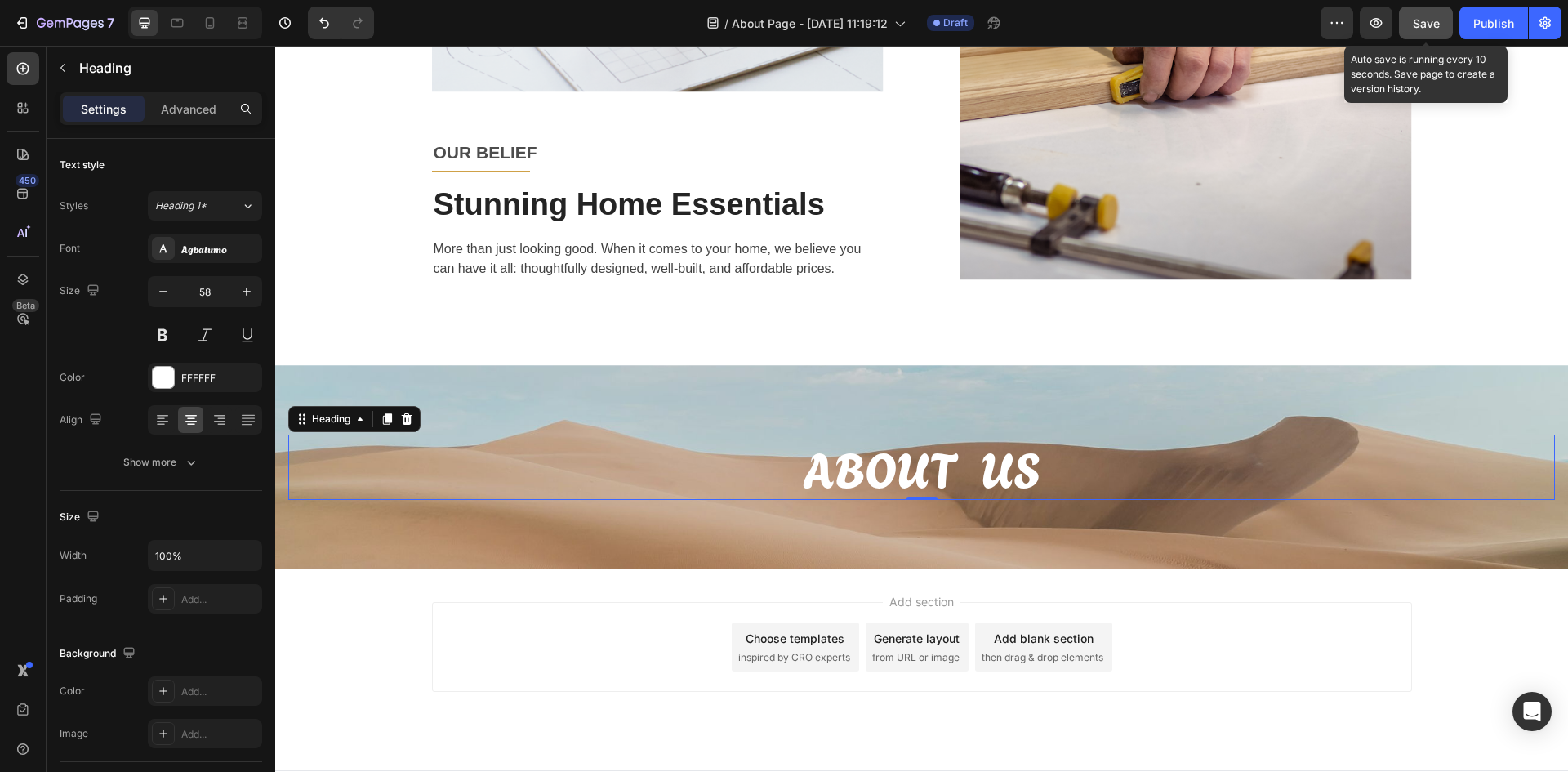
click at [1433, 20] on span "Save" at bounding box center [1426, 23] width 27 height 14
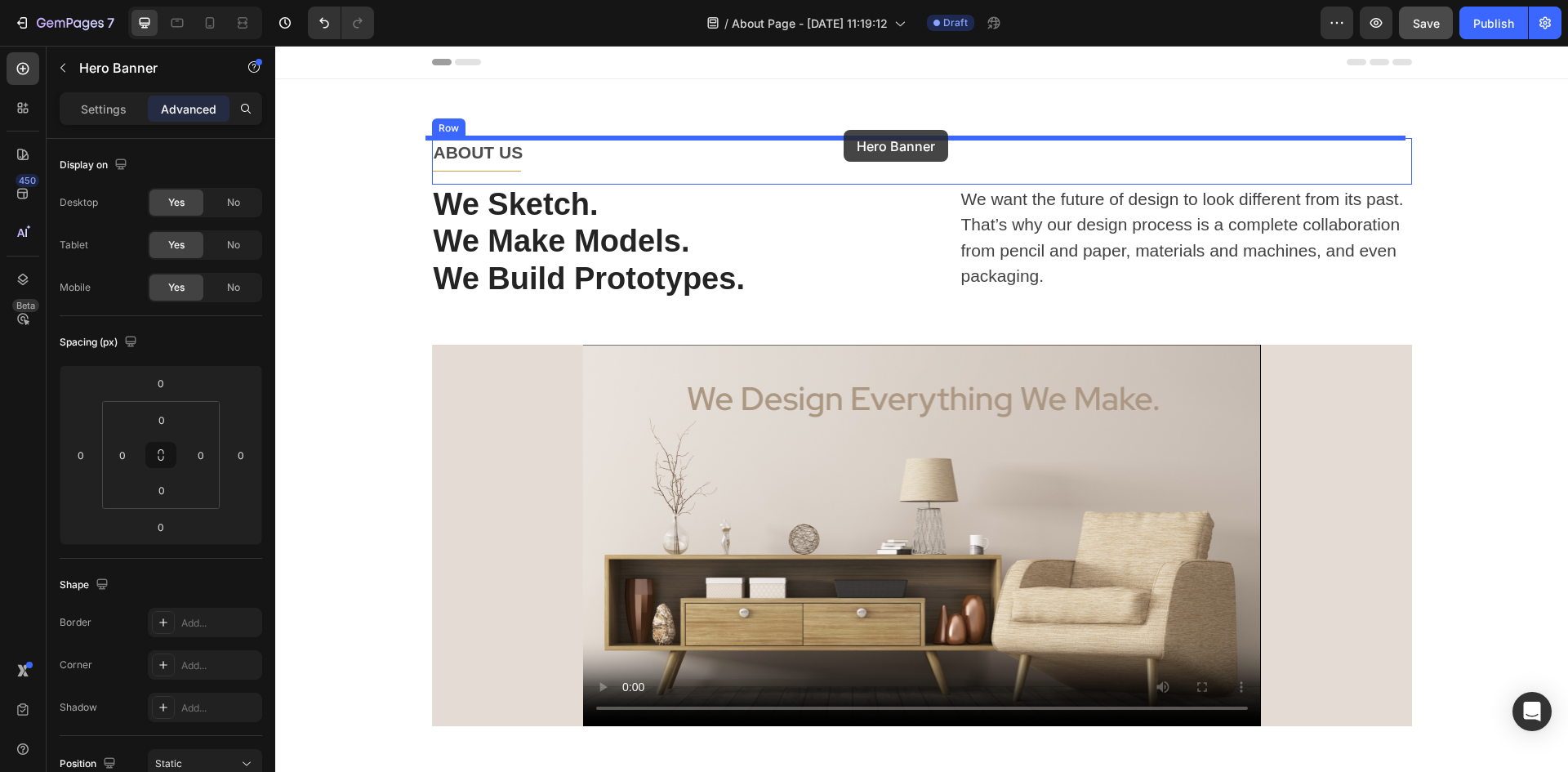
drag, startPoint x: 811, startPoint y: 401, endPoint x: 844, endPoint y: 130, distance: 273.0
type input "4"
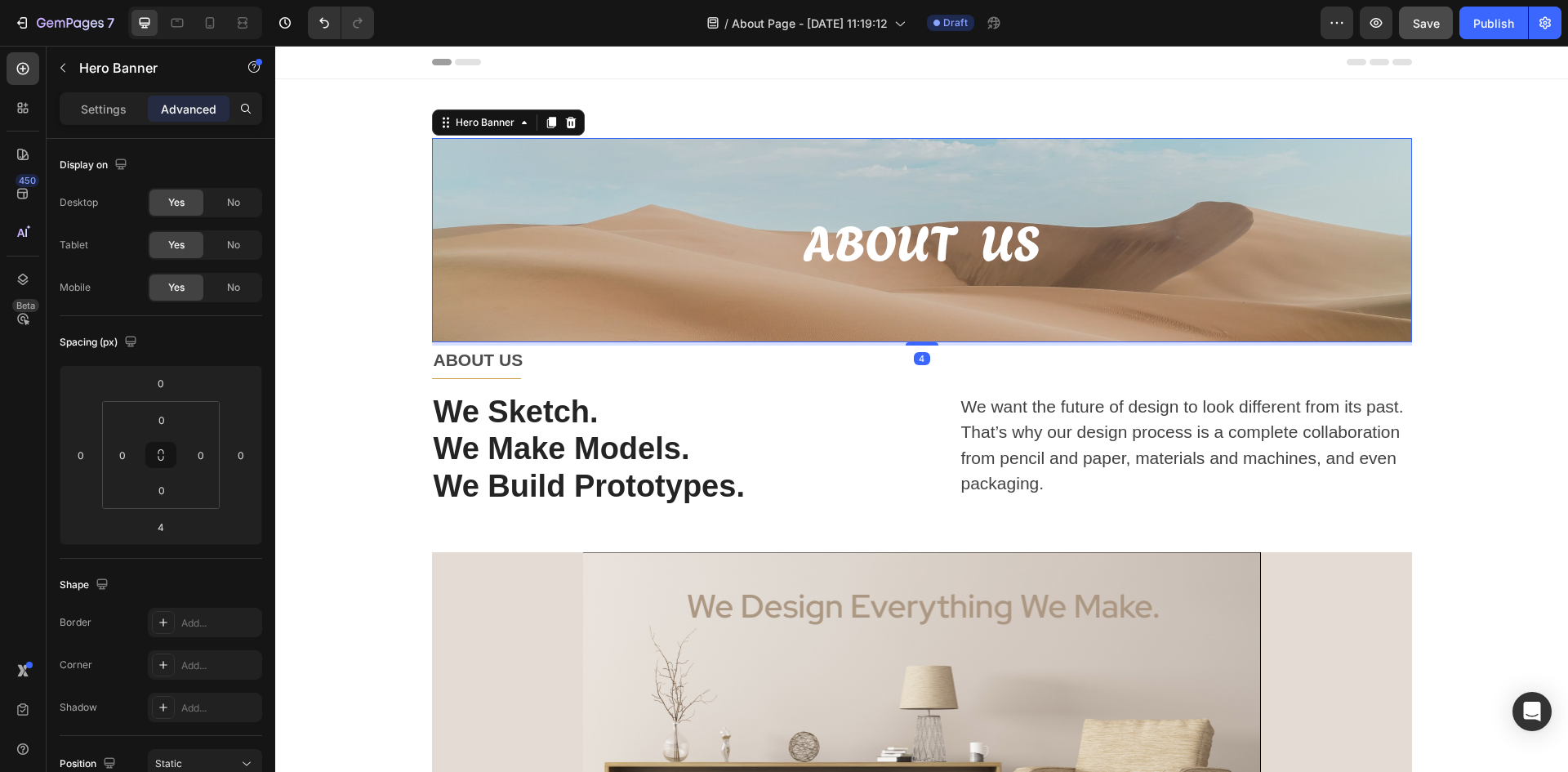
click at [1518, 417] on div "ABOUT US Heading Hero Banner 4 ABOUT US Text block Title Line Row We Sketch. We…" at bounding box center [922, 536] width 1268 height 795
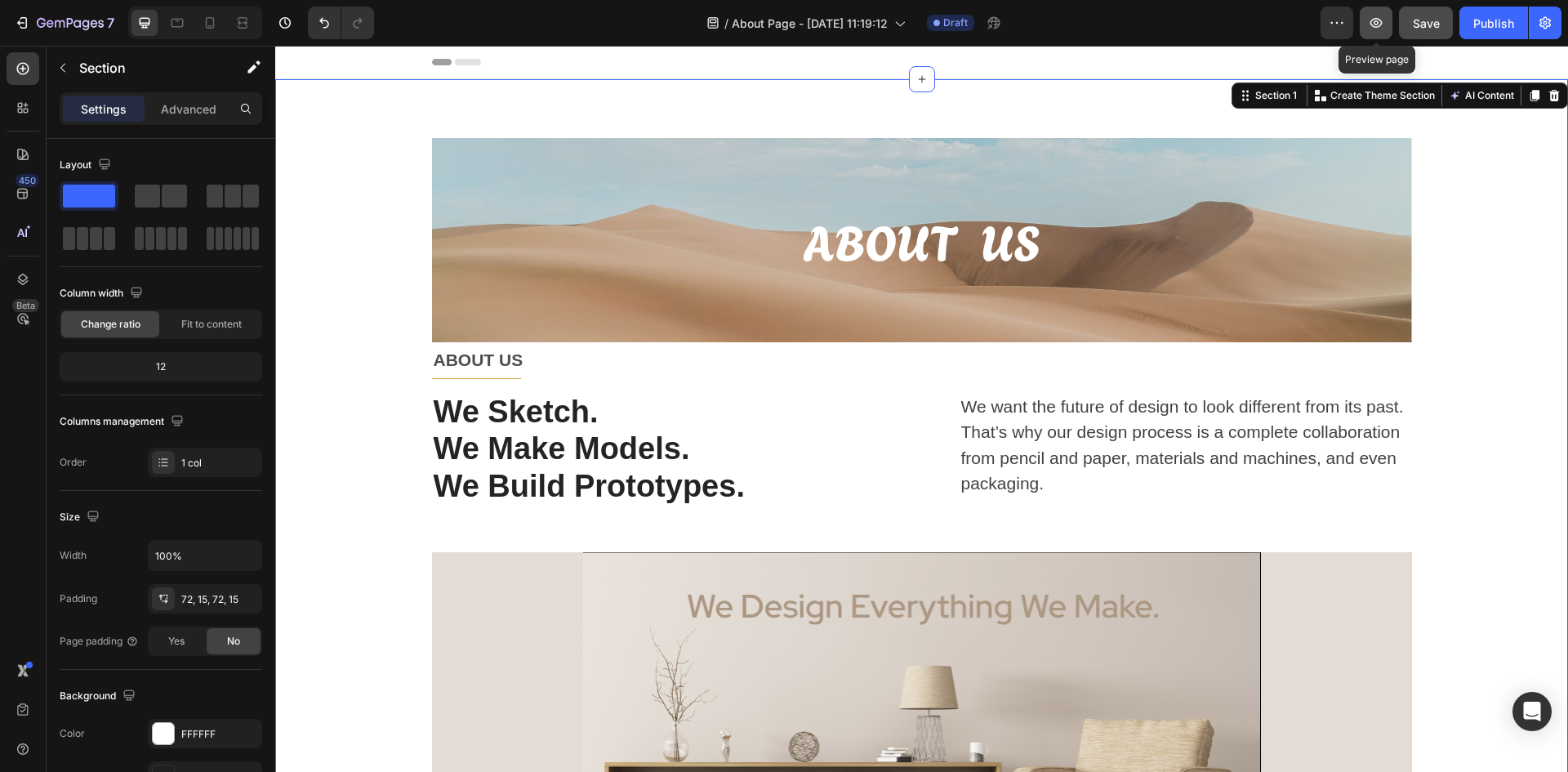
click at [1387, 27] on button "button" at bounding box center [1377, 23] width 32 height 32
click at [578, 187] on div "Overlay" at bounding box center [922, 240] width 981 height 204
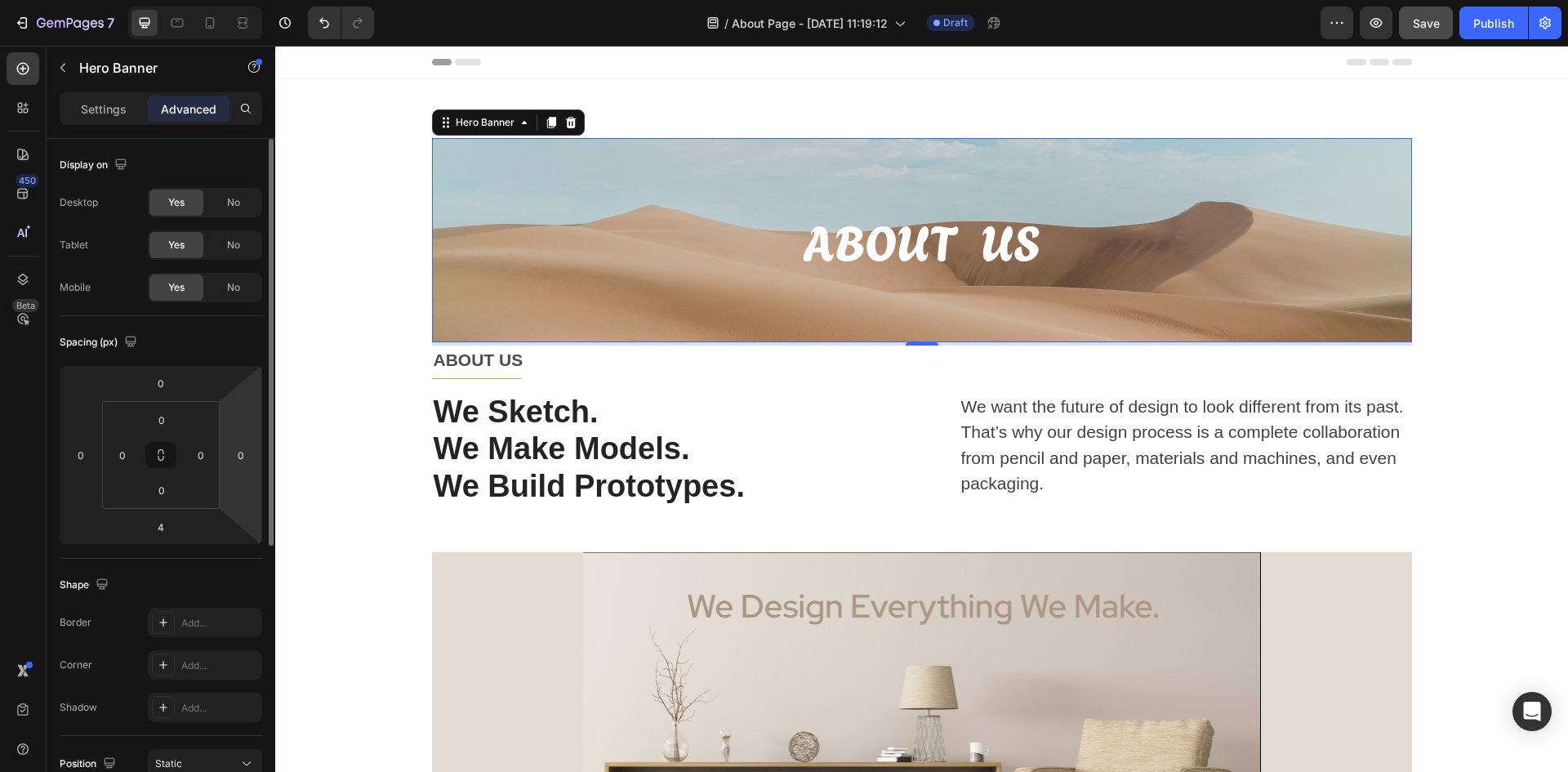
click at [244, 0] on html "7 / About Page - Aug 25, 11:19:12 Draft Preview Save Publish 450 Beta Sections(…" at bounding box center [784, 0] width 1568 height 0
click at [167, 384] on input "0" at bounding box center [161, 382] width 32 height 24
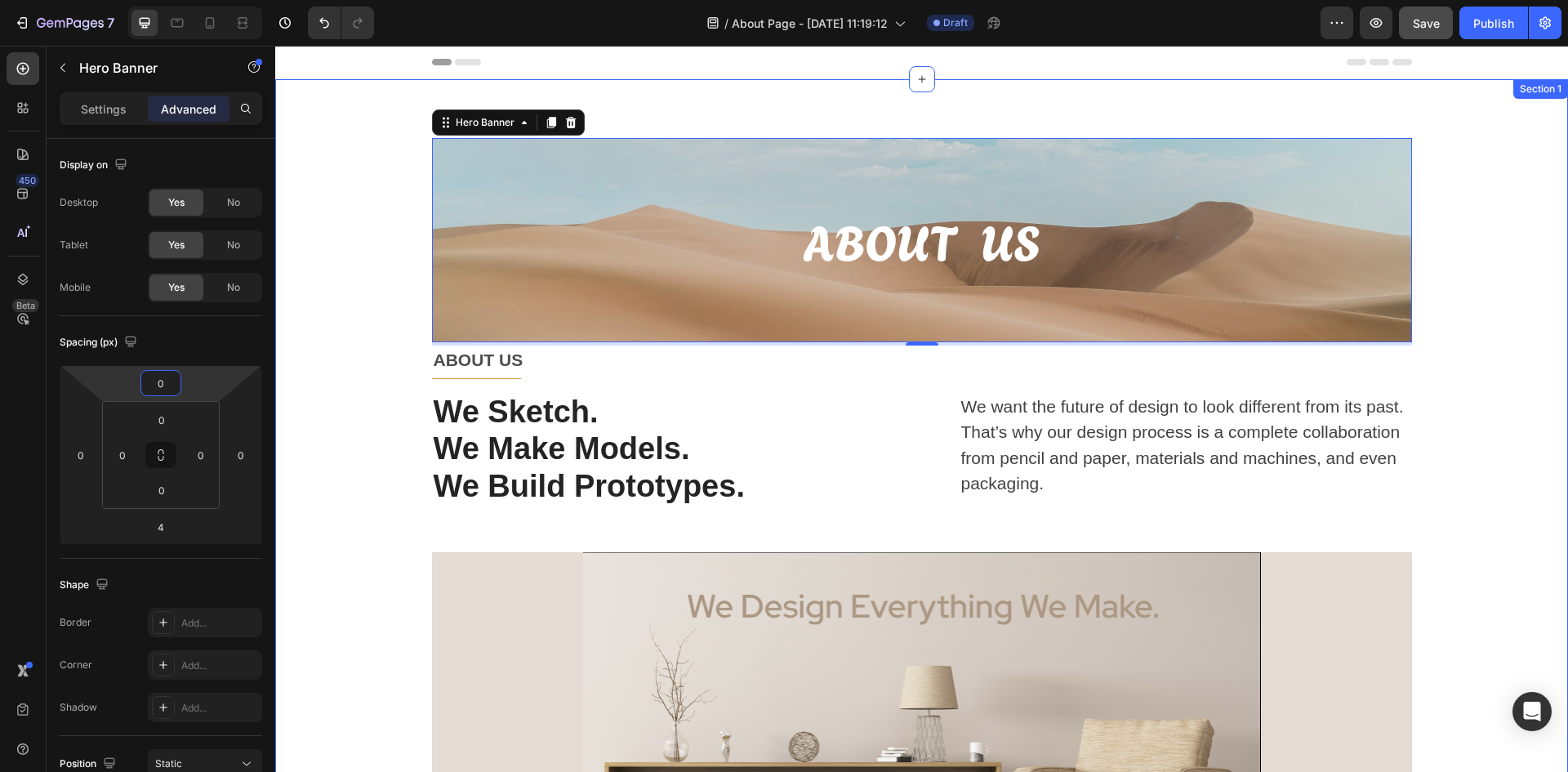
click at [846, 105] on div "ABOUT US Heading Hero Banner 4 ABOUT US Text block Title Line Row We Sketch. We…" at bounding box center [921, 536] width 1293 height 913
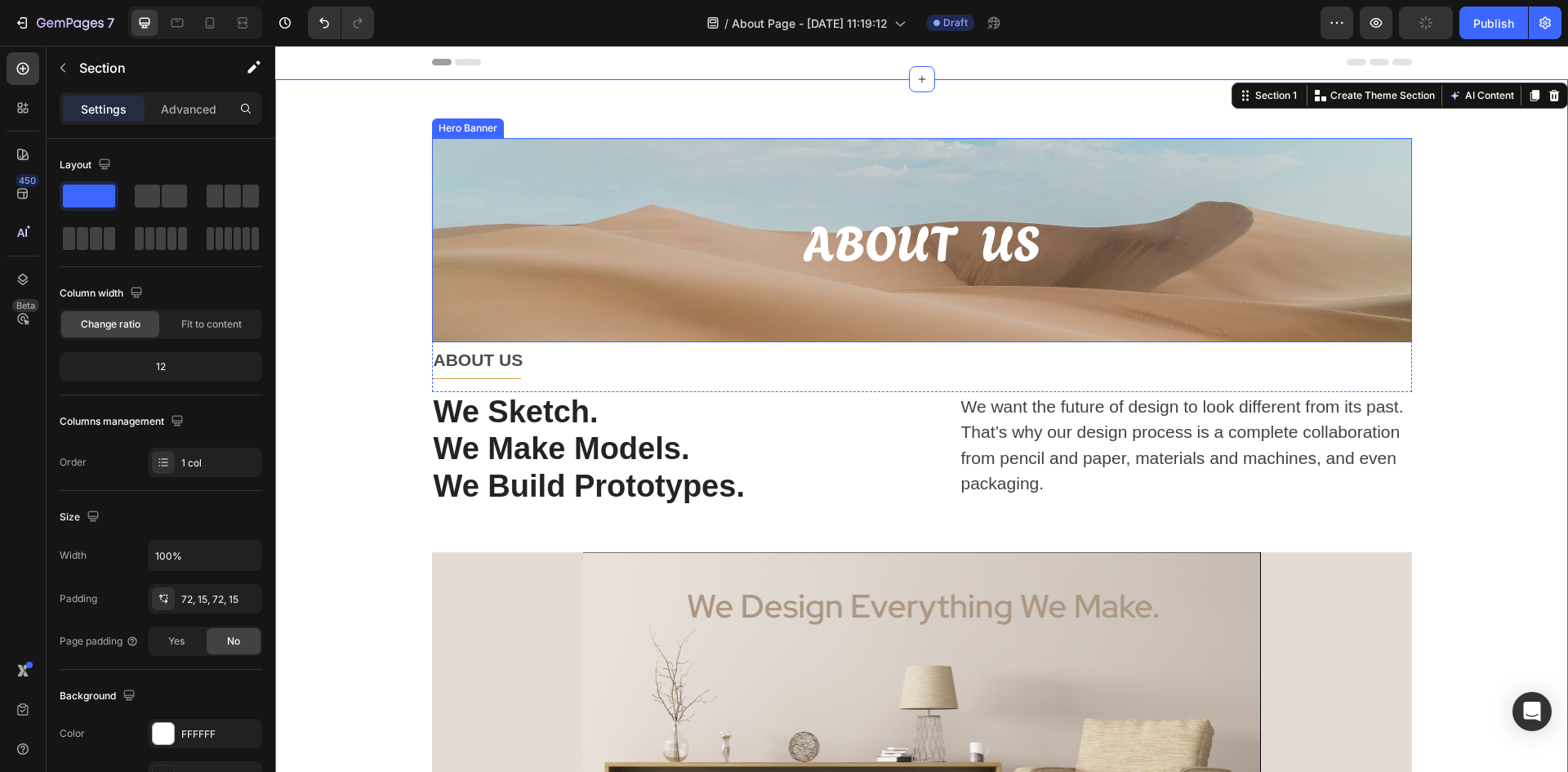
click at [752, 161] on div "Overlay" at bounding box center [922, 240] width 981 height 204
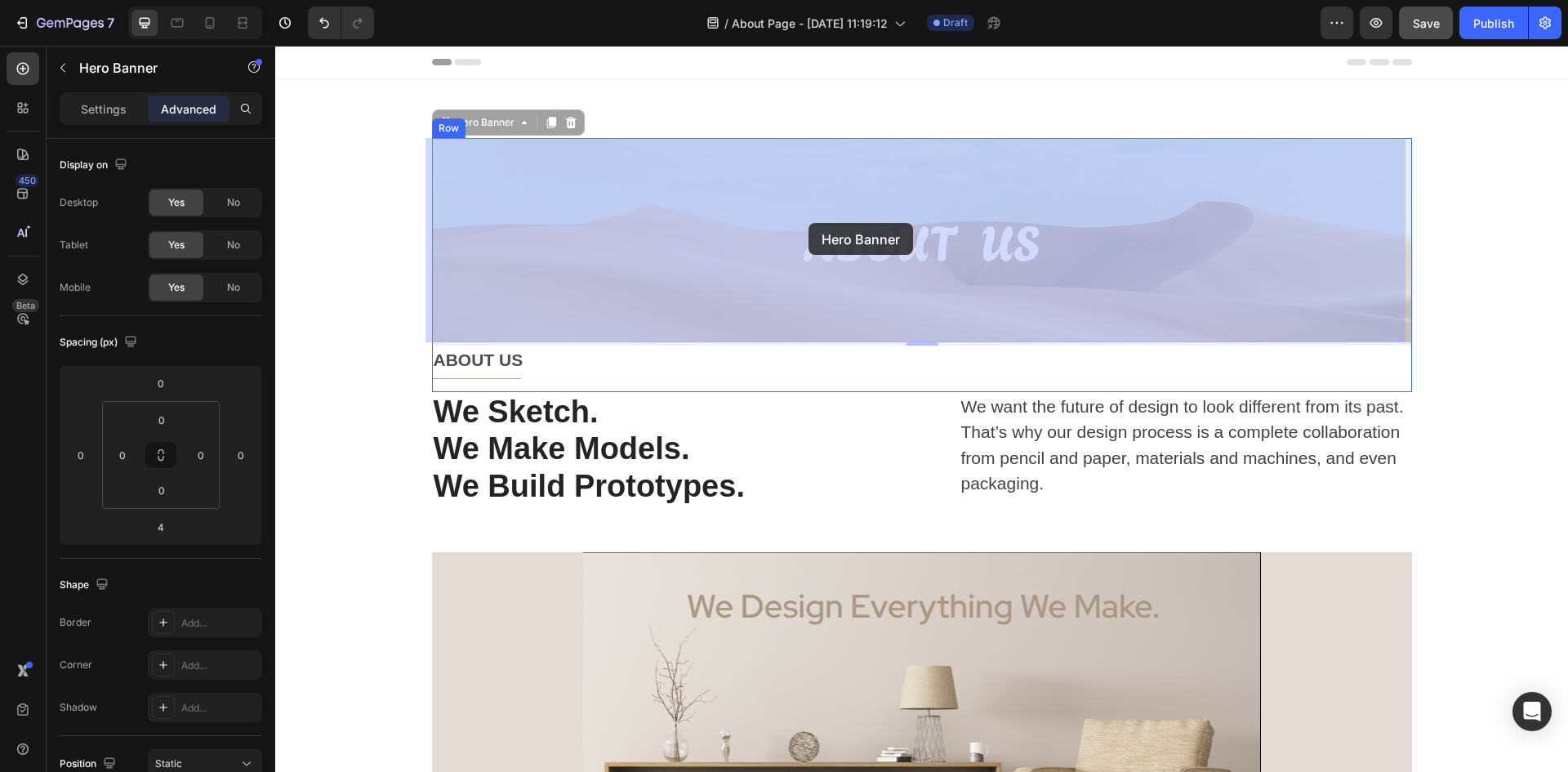
drag, startPoint x: 761, startPoint y: 153, endPoint x: 808, endPoint y: 223, distance: 84.3
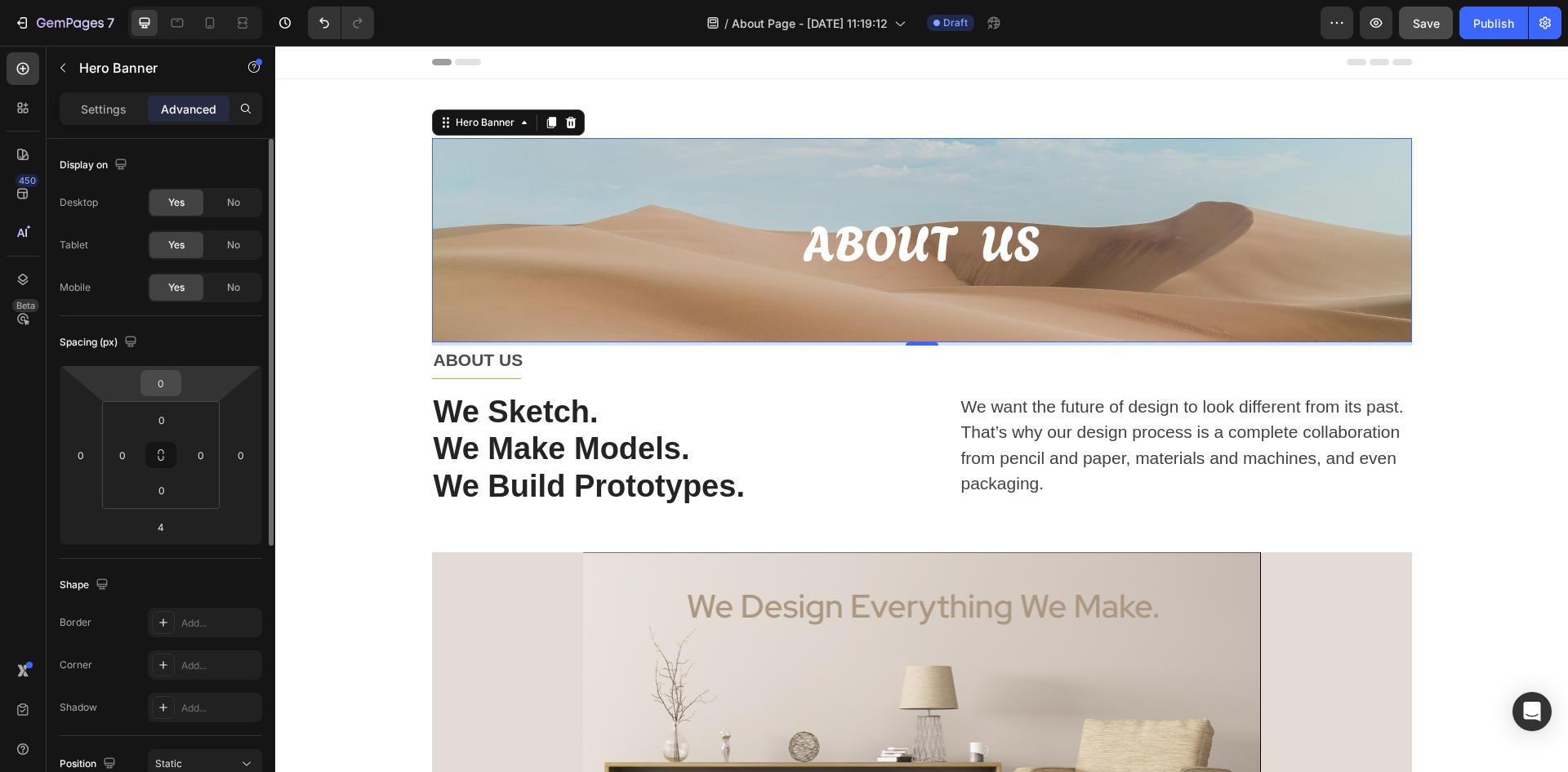
click at [152, 391] on input "0" at bounding box center [161, 382] width 32 height 24
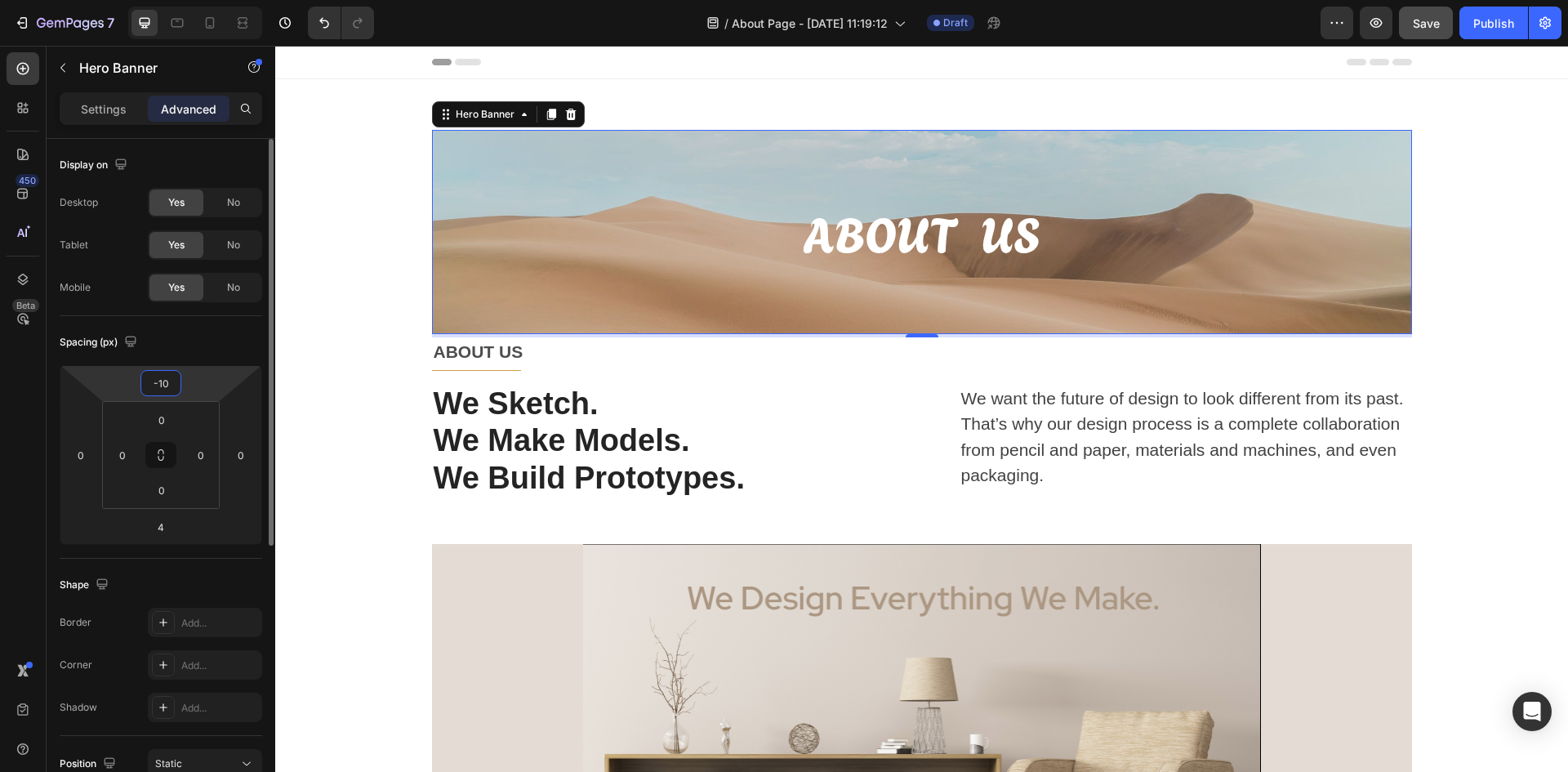
type input "-1"
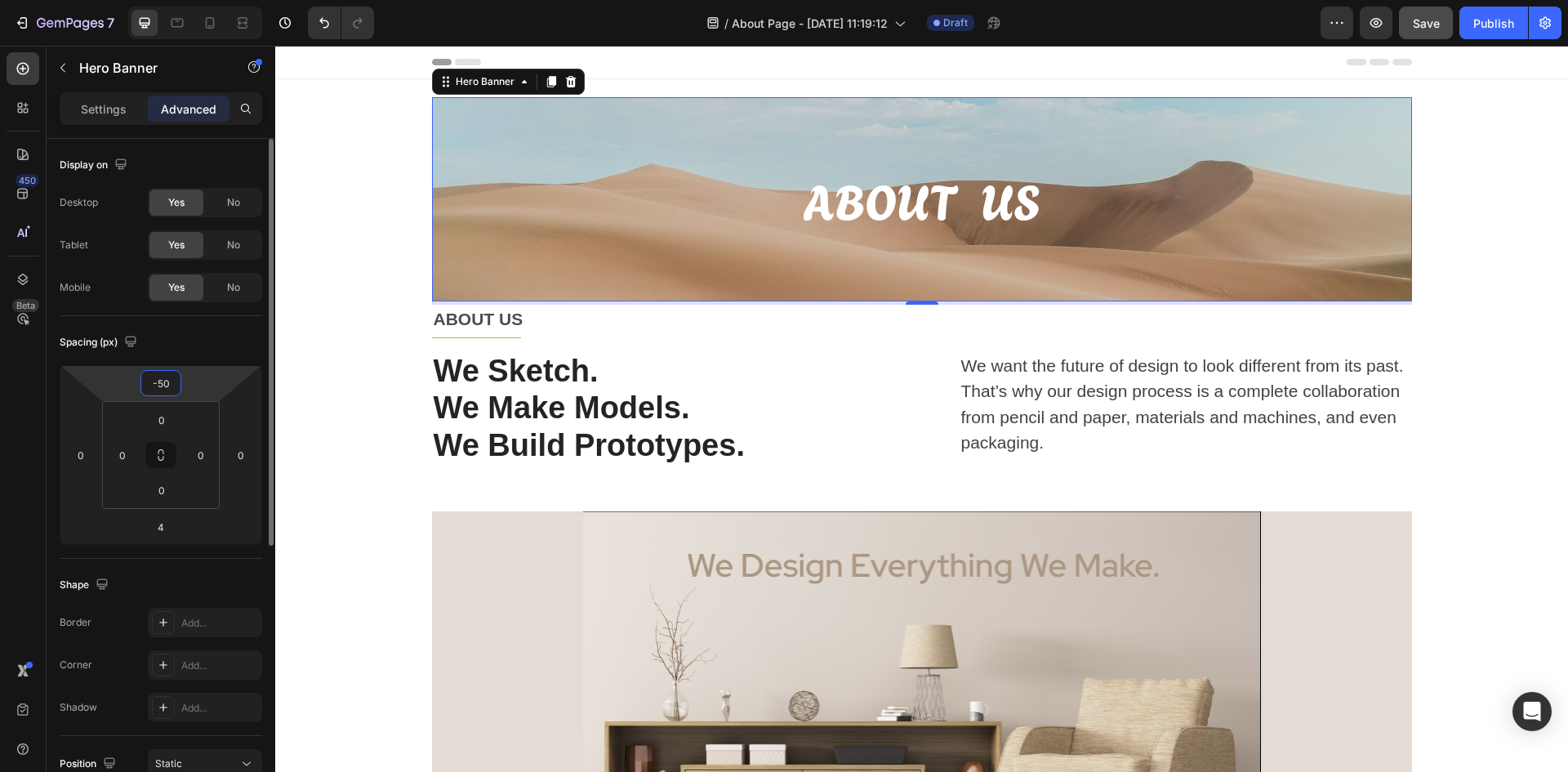
type input "-5"
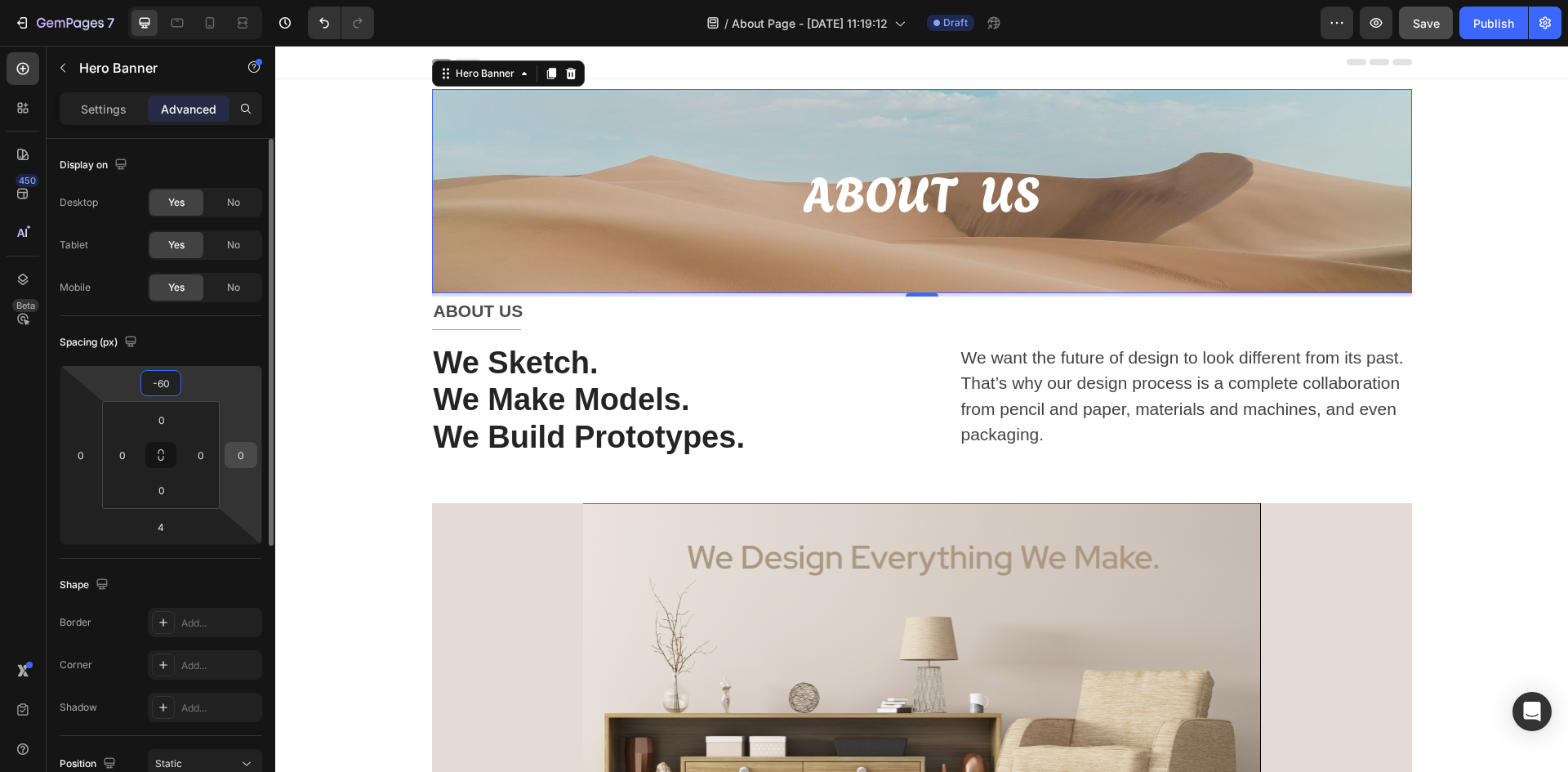
type input "-60"
click at [239, 455] on input "0" at bounding box center [241, 455] width 24 height 24
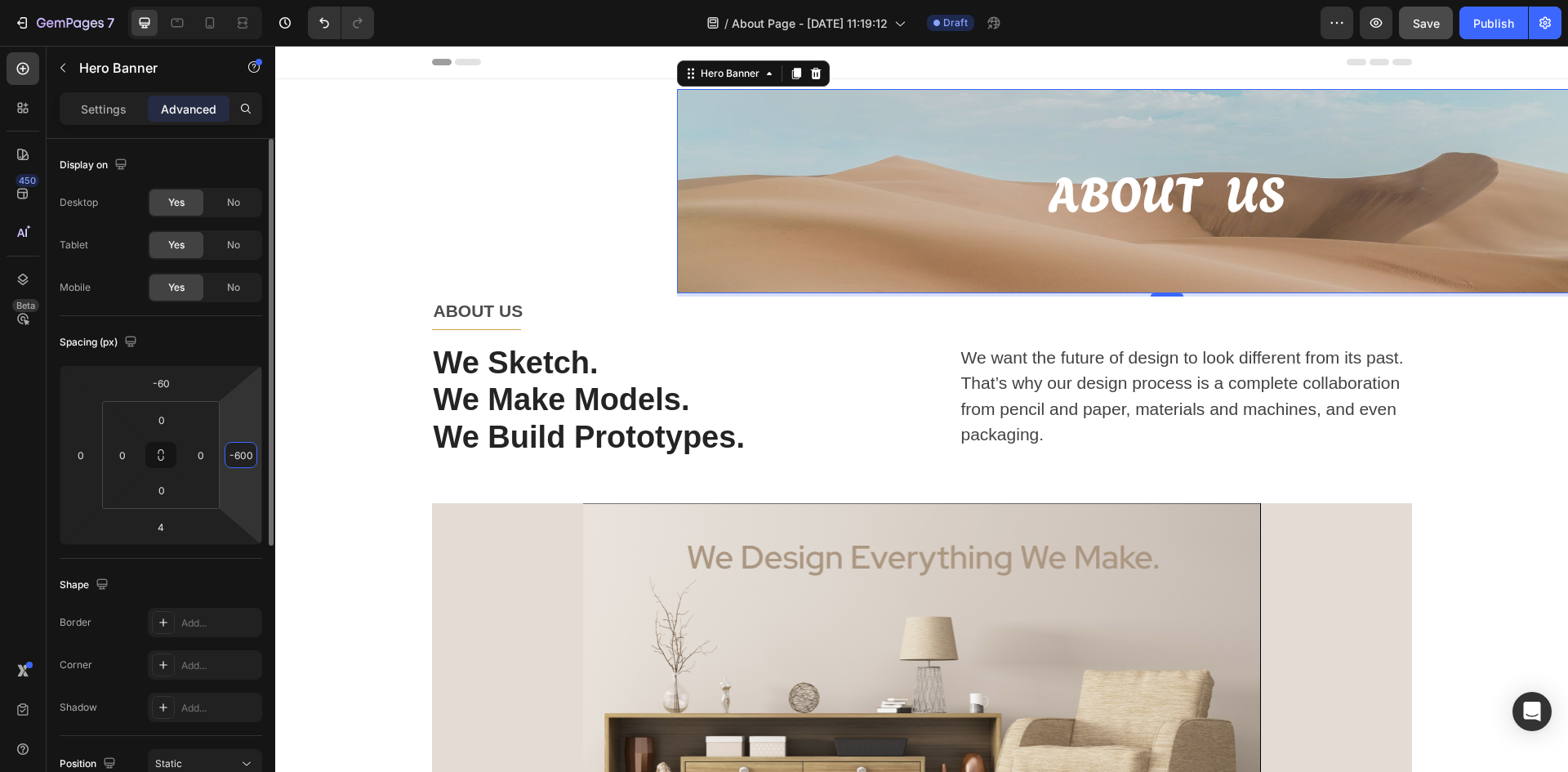
type input "0"
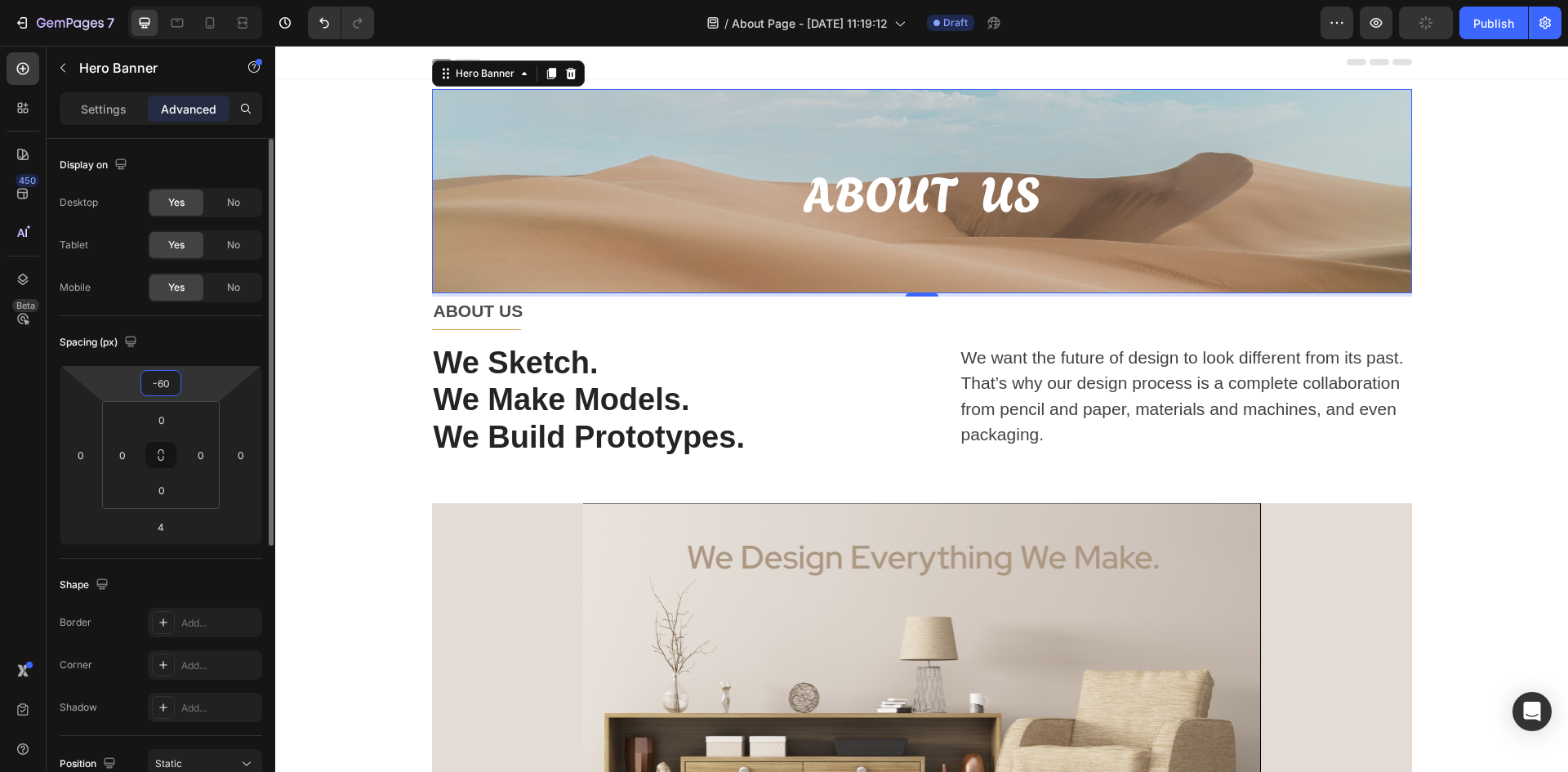
click at [175, 384] on input "-60" at bounding box center [161, 382] width 32 height 24
click at [174, 384] on input "-60" at bounding box center [161, 382] width 32 height 24
drag, startPoint x: 174, startPoint y: 384, endPoint x: 160, endPoint y: 385, distance: 14.0
click at [160, 385] on input "-60" at bounding box center [161, 382] width 32 height 24
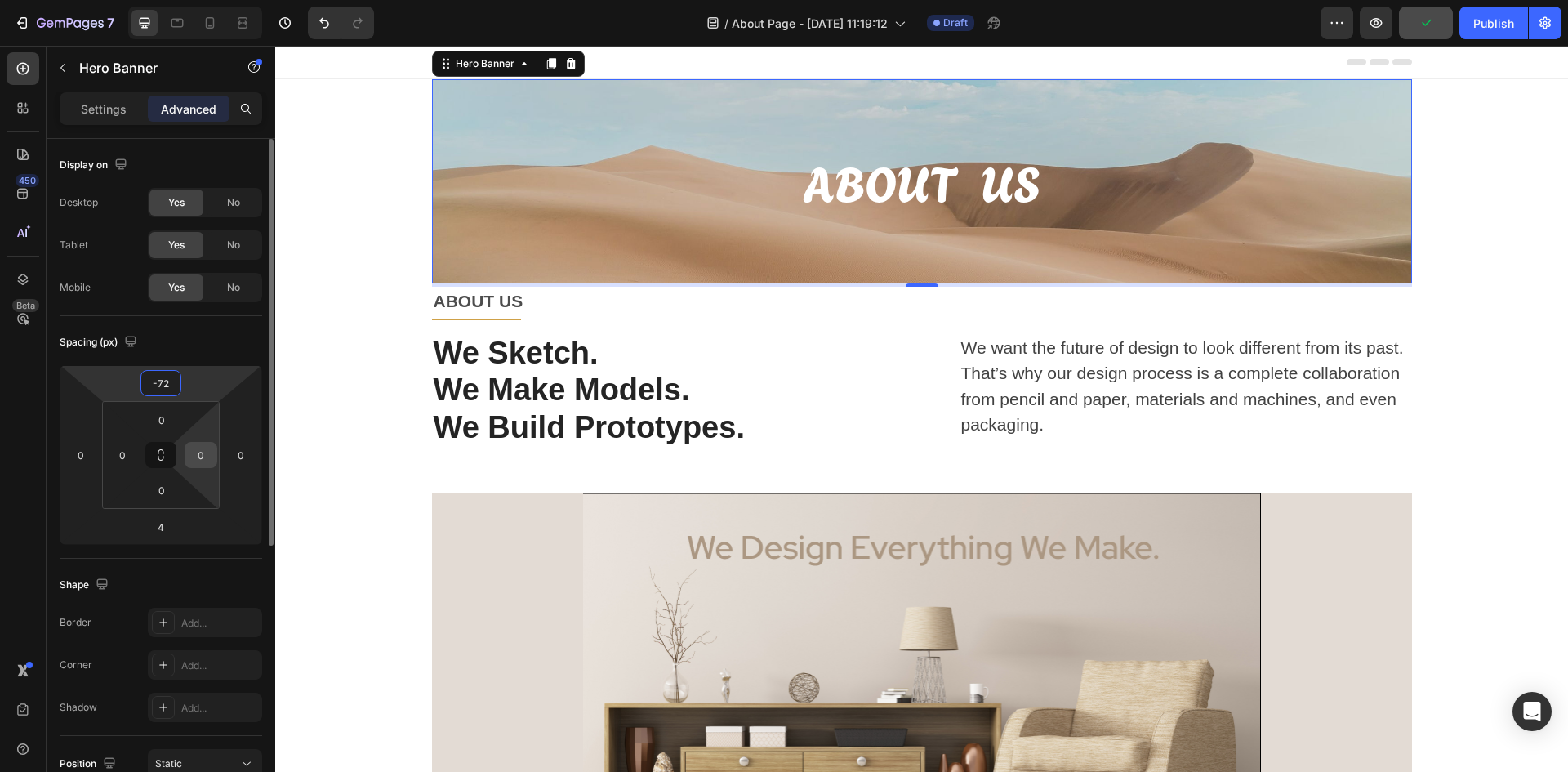
type input "-72"
click at [211, 455] on input "0" at bounding box center [200, 455] width 24 height 24
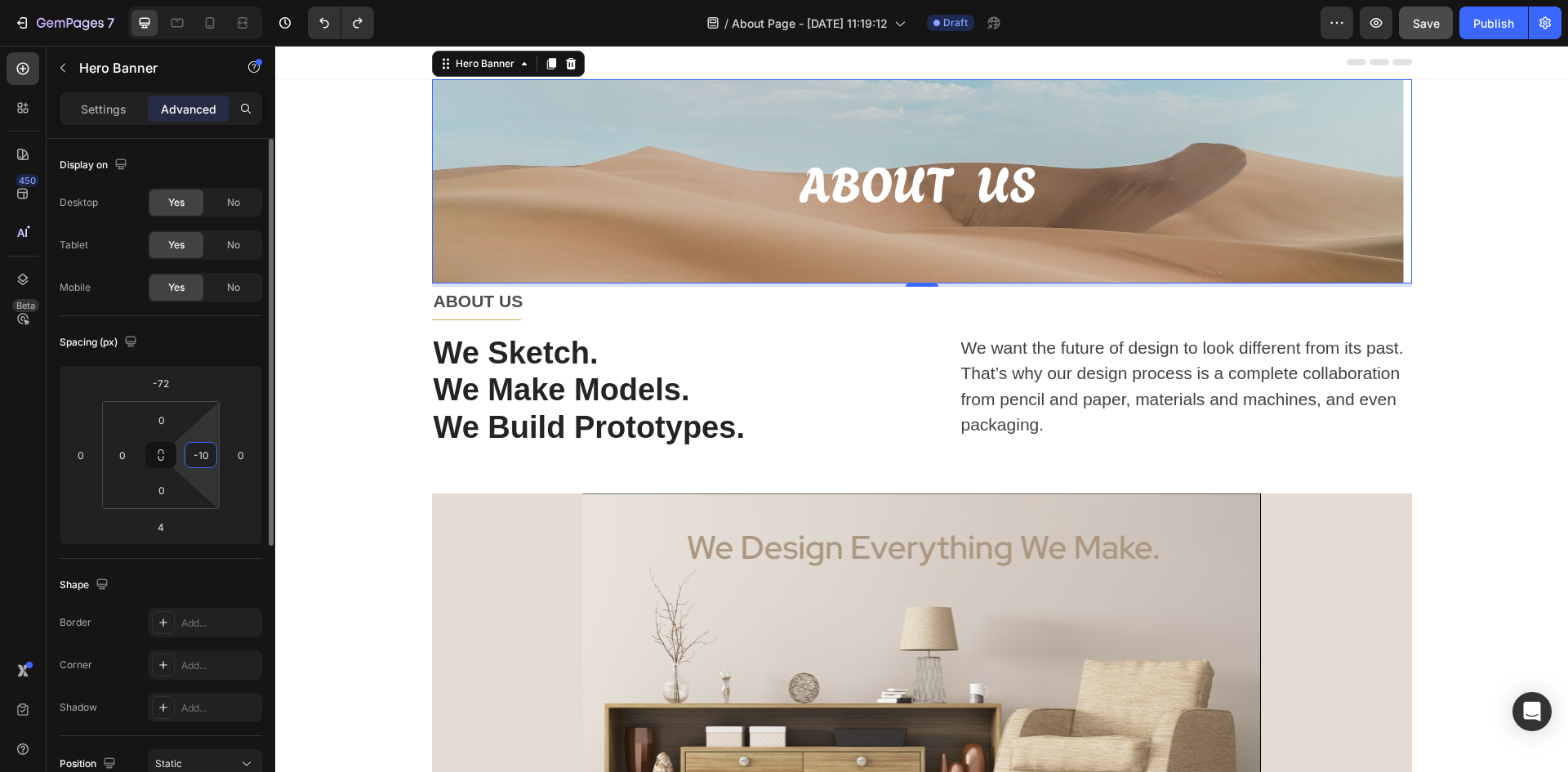
type input "-100"
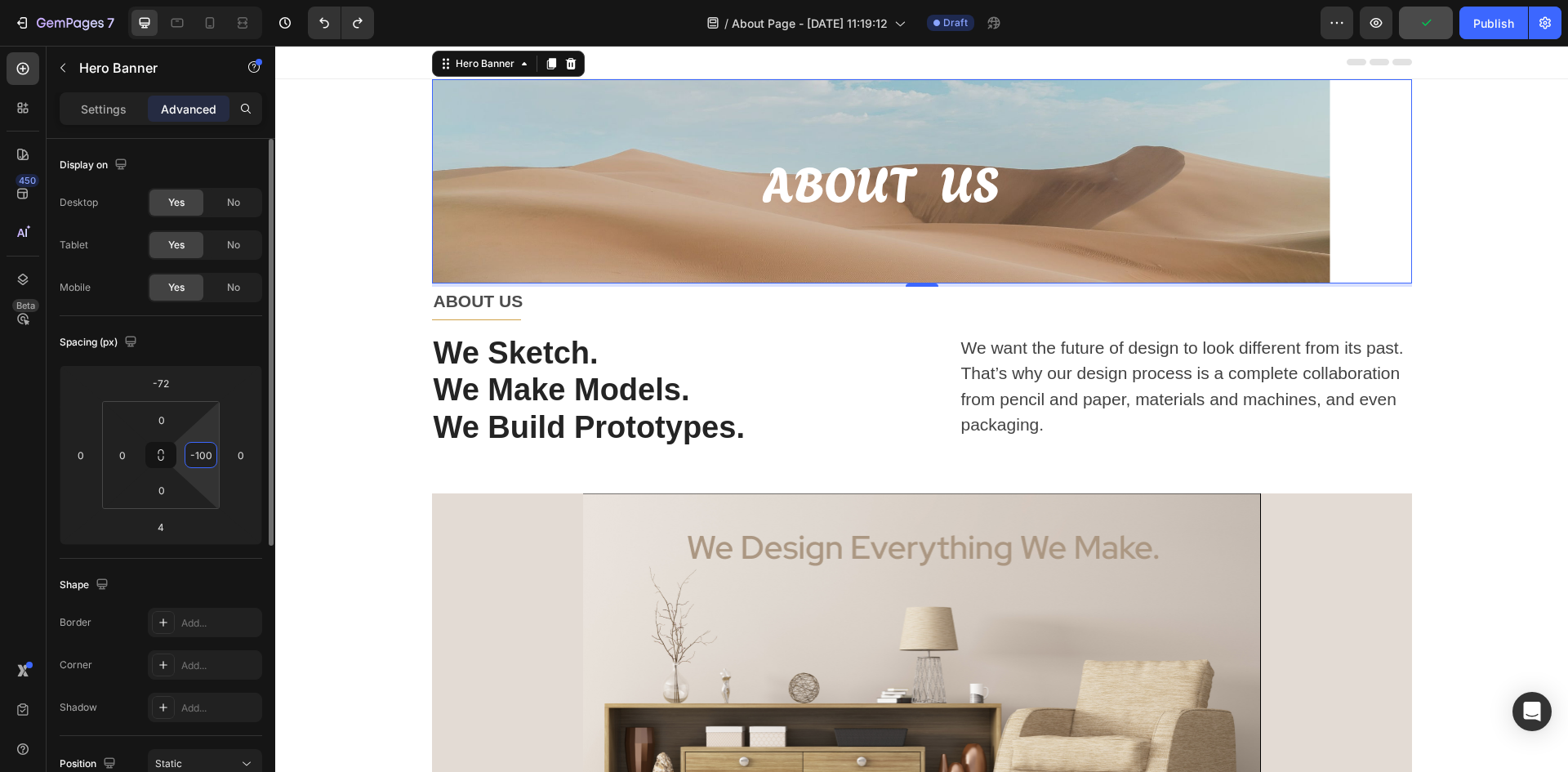
type input "-60"
type input "0"
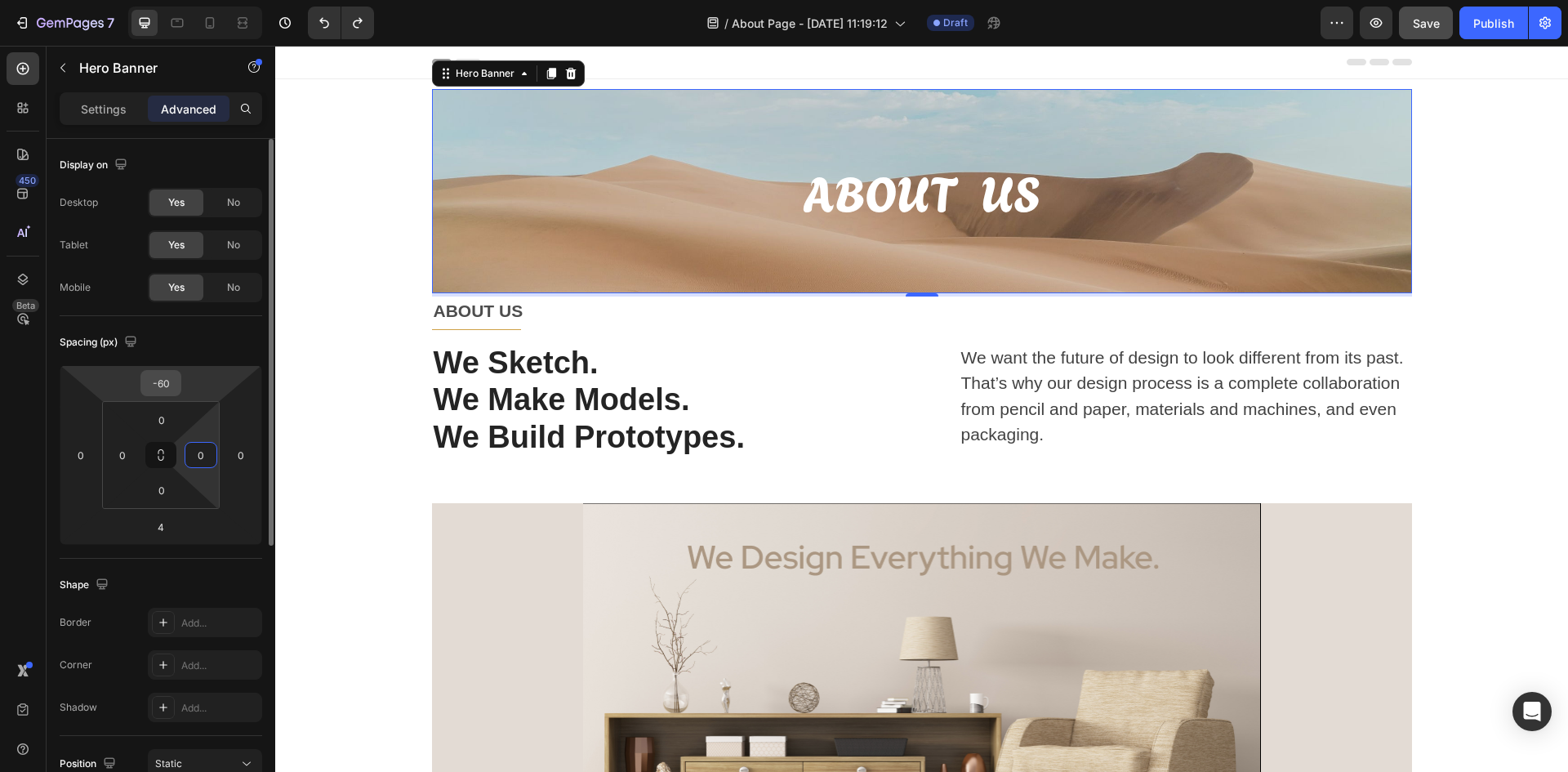
click at [169, 391] on input "-60" at bounding box center [161, 382] width 32 height 24
click at [176, 381] on input "-60" at bounding box center [161, 382] width 32 height 24
drag, startPoint x: 176, startPoint y: 381, endPoint x: 161, endPoint y: 383, distance: 15.1
click at [161, 383] on input "-60" at bounding box center [161, 382] width 32 height 24
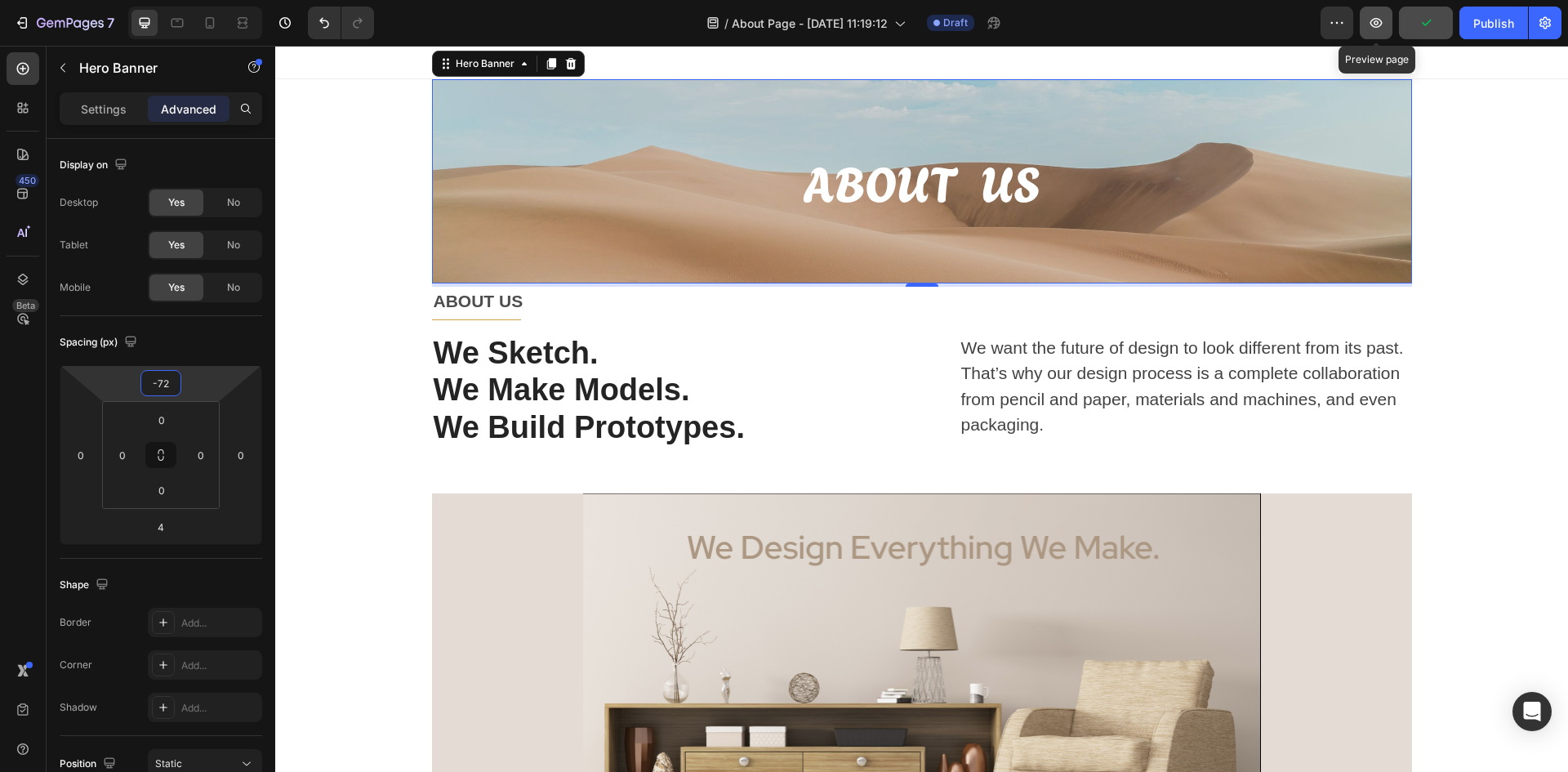
drag, startPoint x: 1383, startPoint y: 26, endPoint x: 1170, endPoint y: 0, distance: 214.6
click at [1383, 26] on icon "button" at bounding box center [1377, 23] width 16 height 16
click at [724, 115] on div "Overlay" at bounding box center [922, 181] width 981 height 204
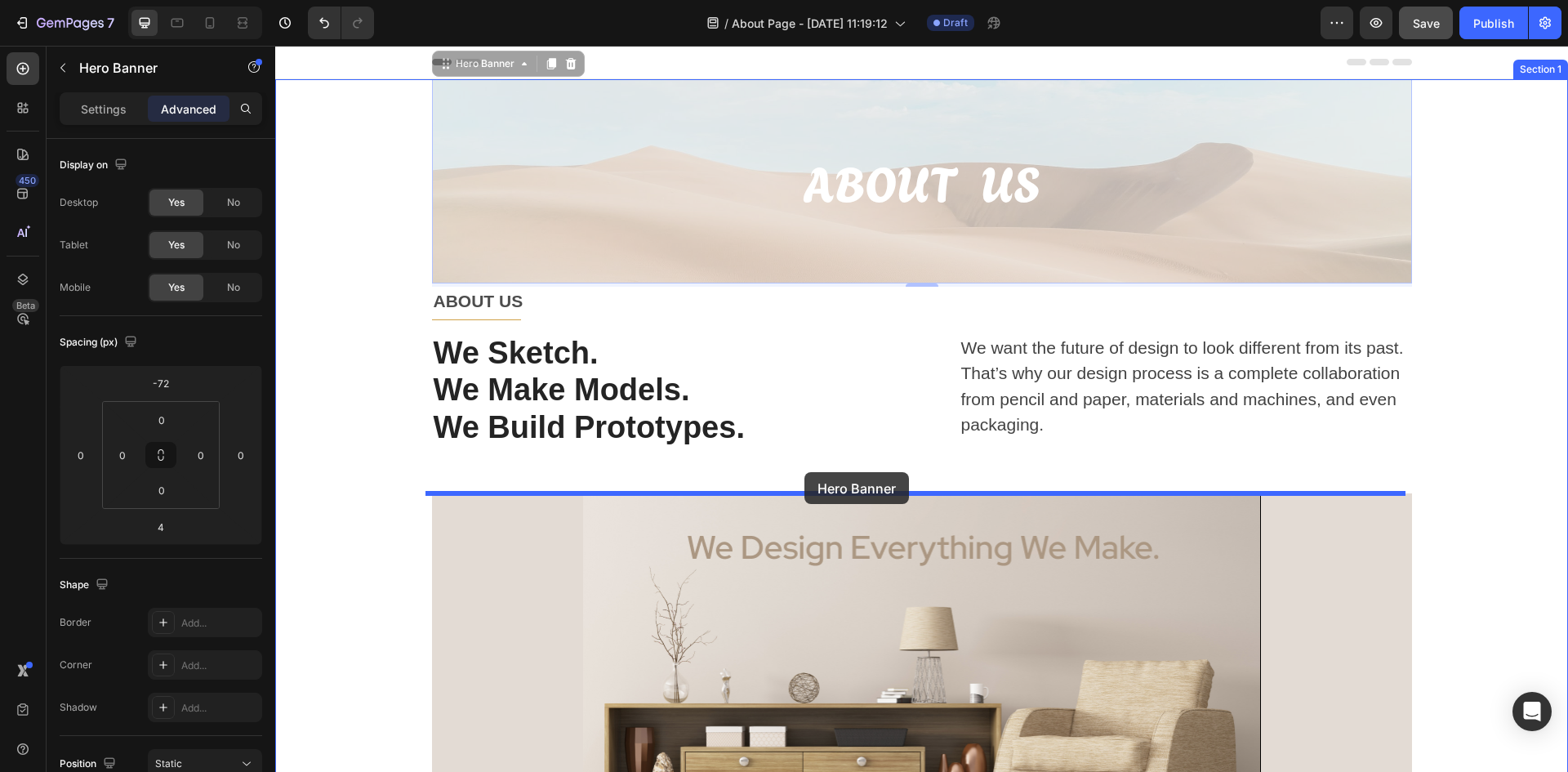
drag, startPoint x: 823, startPoint y: 90, endPoint x: 805, endPoint y: 472, distance: 382.4
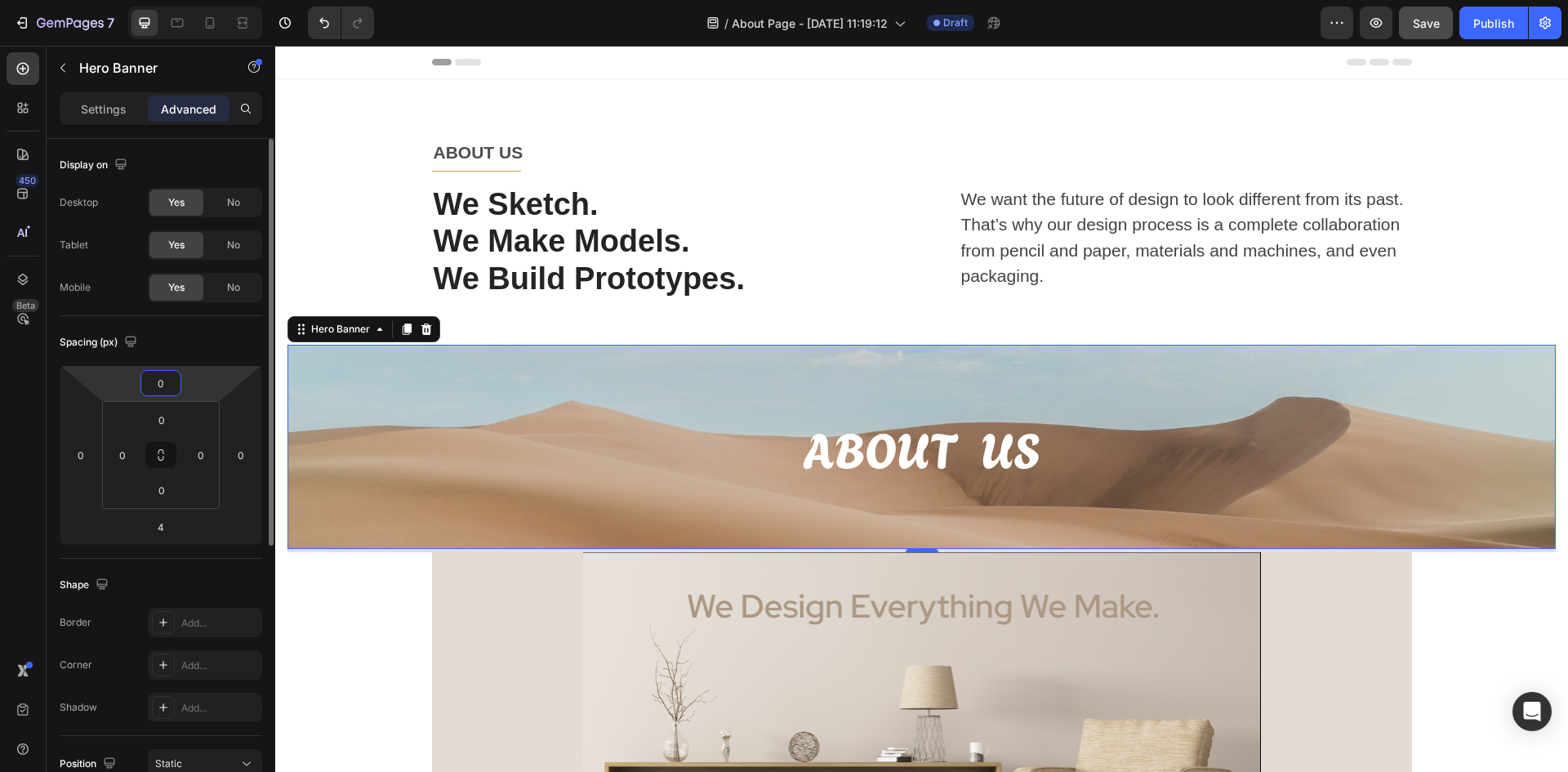
type input "0"
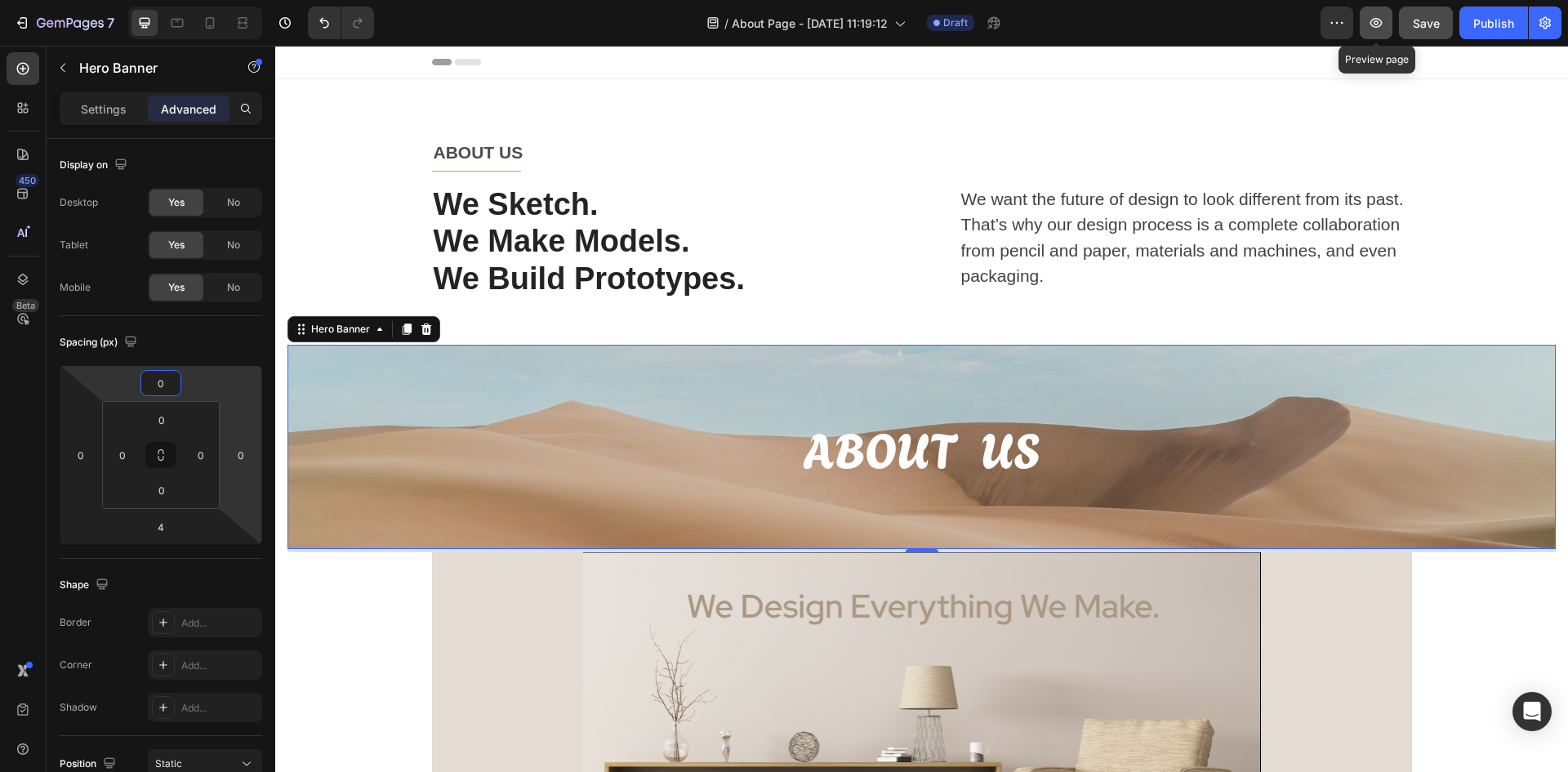
click at [1388, 24] on button "button" at bounding box center [1377, 23] width 32 height 32
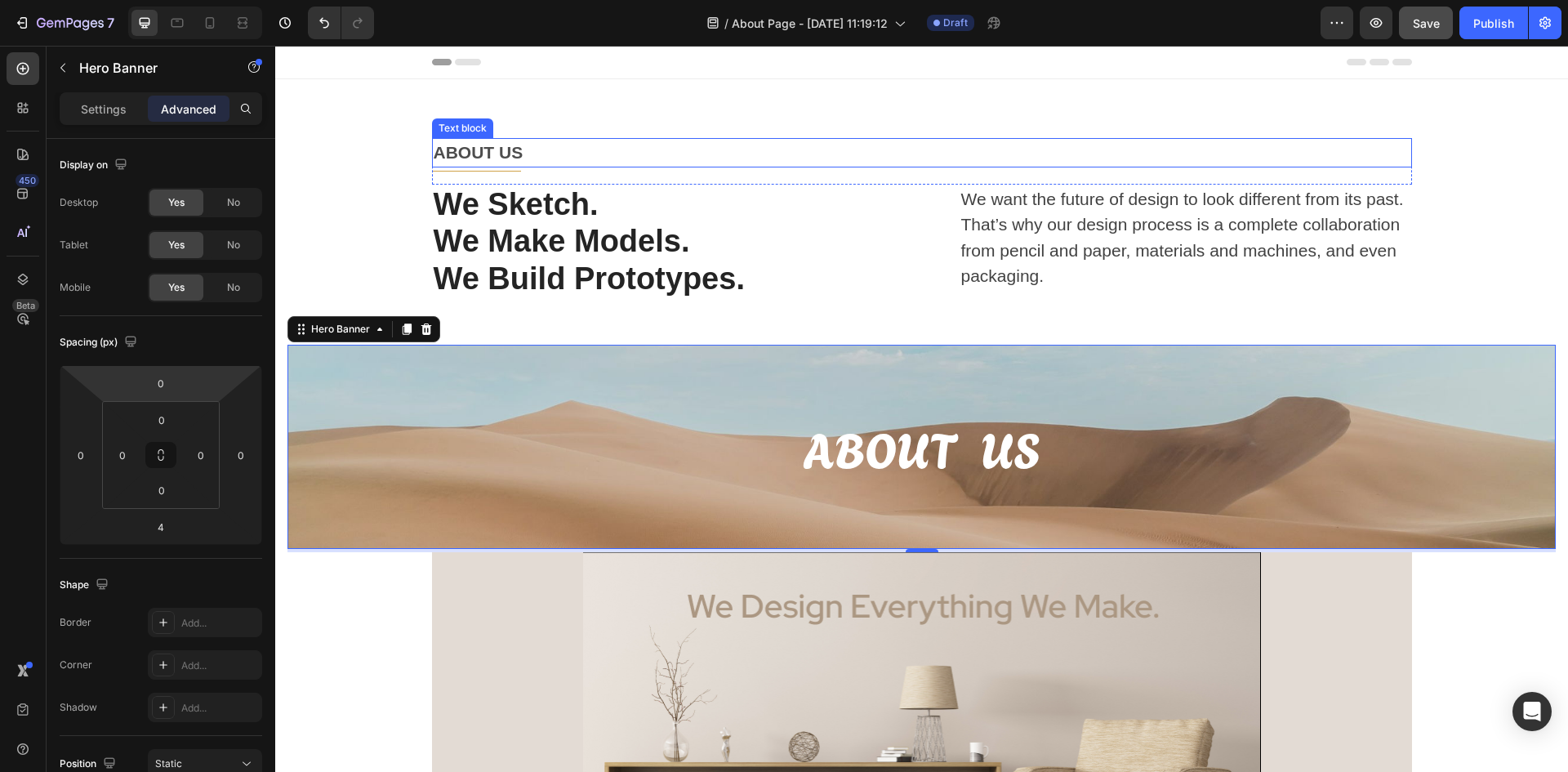
click at [719, 152] on p "ABOUT US" at bounding box center [922, 152] width 977 height 26
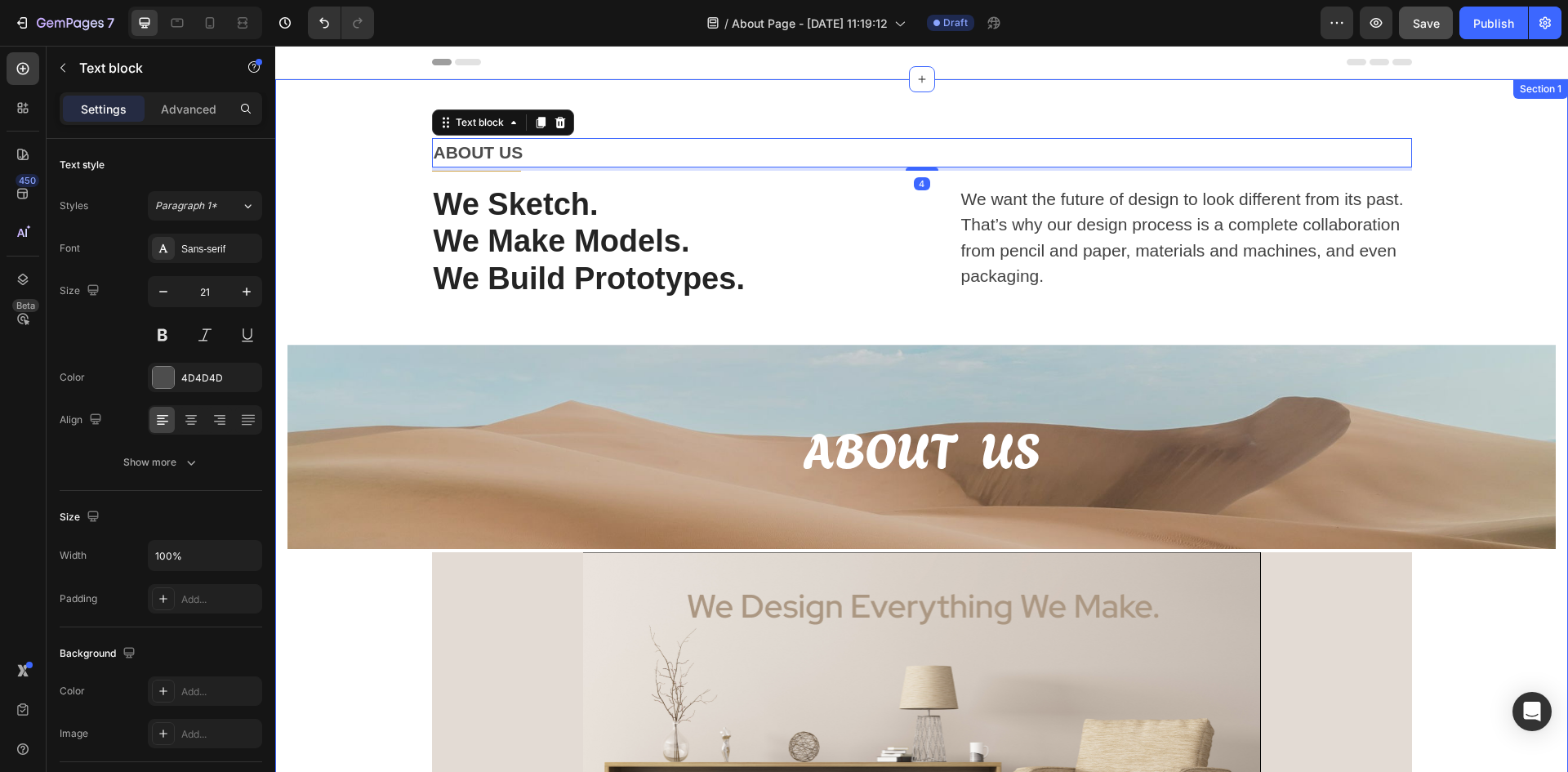
click at [663, 103] on div "ABOUT US Text block 4 Title Line Row We Sketch. We Make Models. We Build Protot…" at bounding box center [921, 536] width 1293 height 913
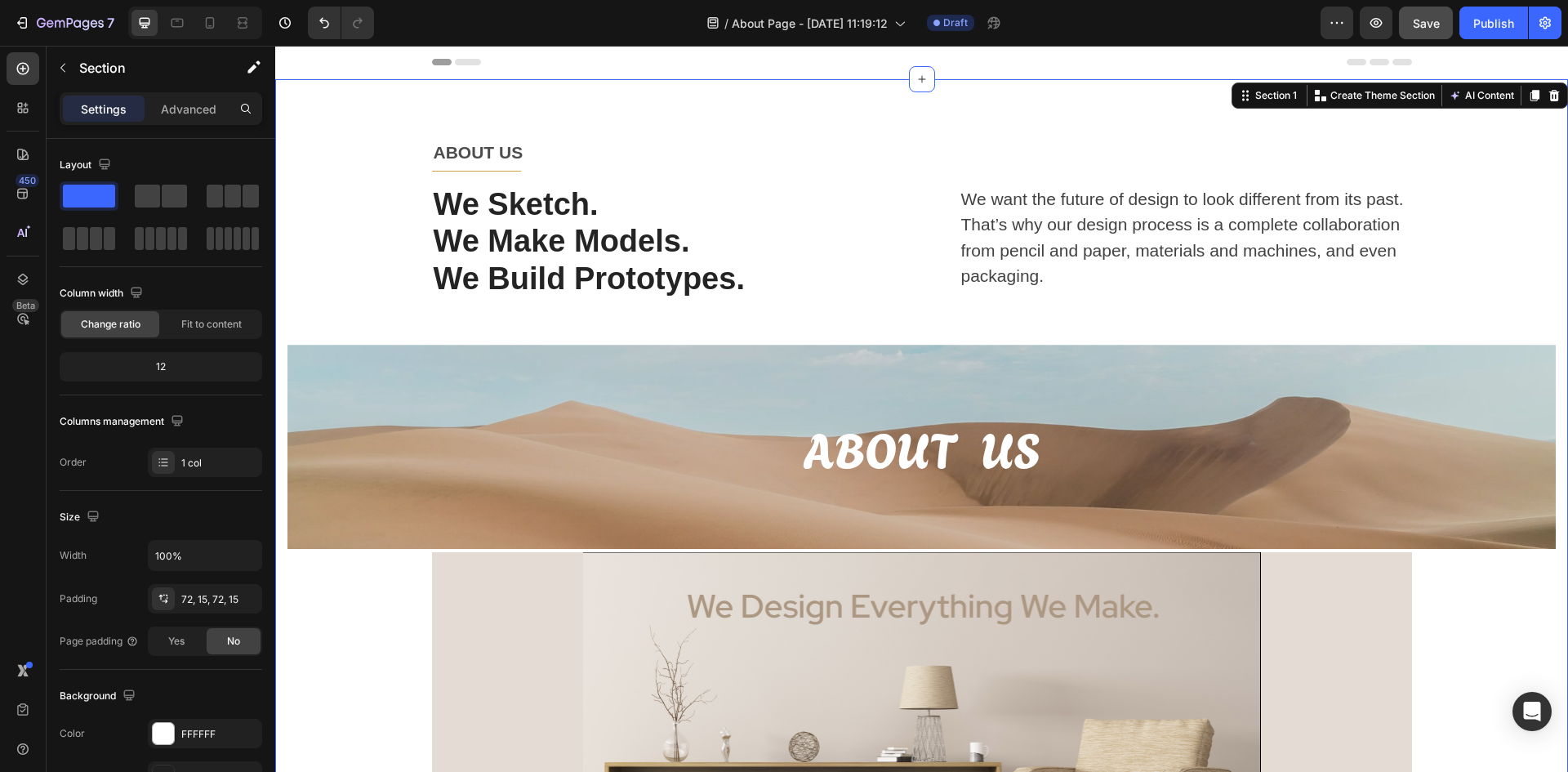
click at [386, 218] on div "ABOUT US Text block Title Line Row We Sketch. We Make Models. We Build Prototyp…" at bounding box center [922, 536] width 1268 height 795
click at [1359, 244] on p "We want the future of design to look different from its past. That’s why our de…" at bounding box center [1186, 237] width 449 height 103
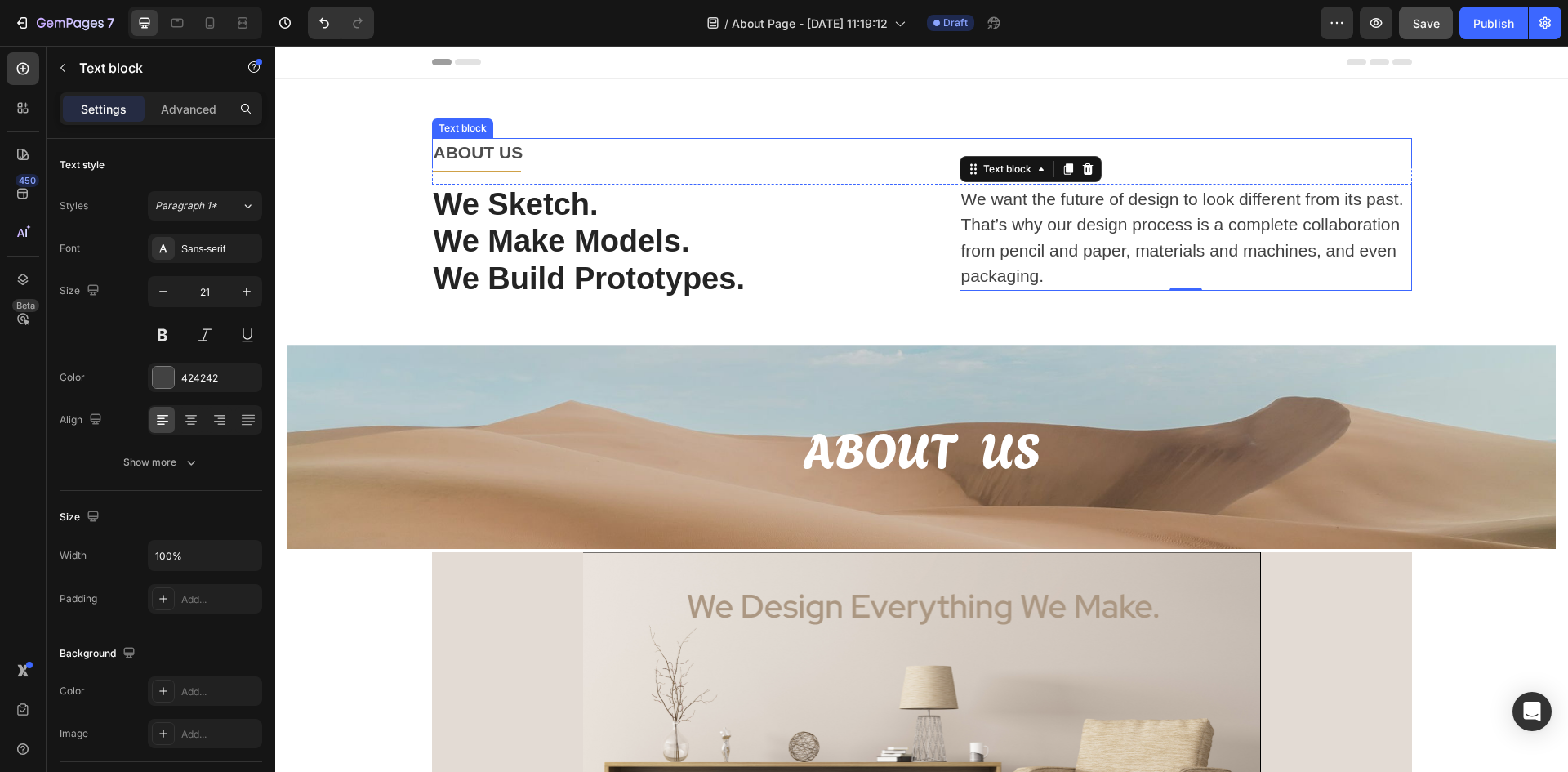
click at [618, 155] on p "ABOUT US" at bounding box center [922, 152] width 977 height 26
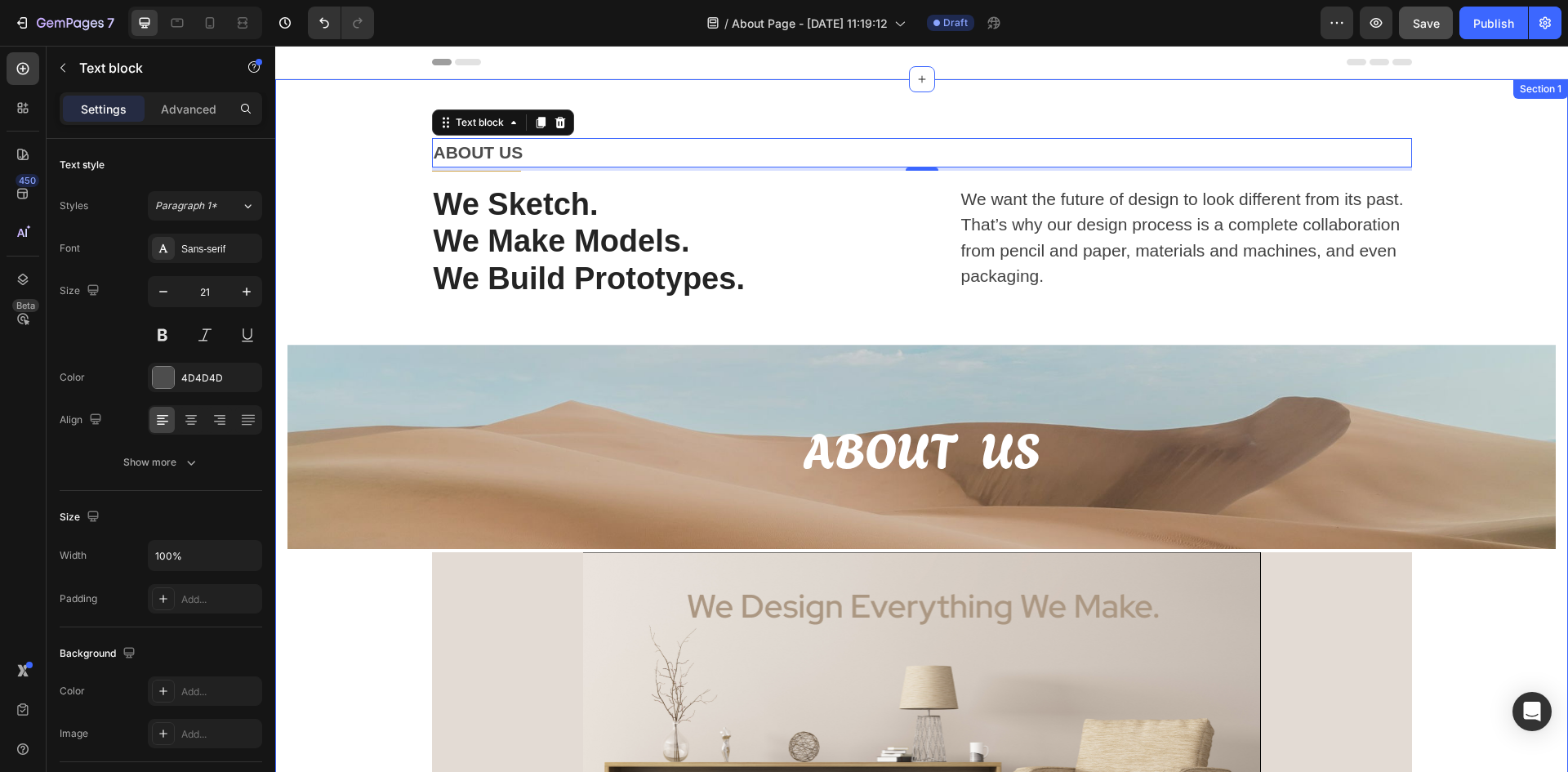
click at [665, 117] on div "ABOUT US Text block 4 Title Line Row We Sketch. We Make Models. We Build Protot…" at bounding box center [921, 536] width 1293 height 913
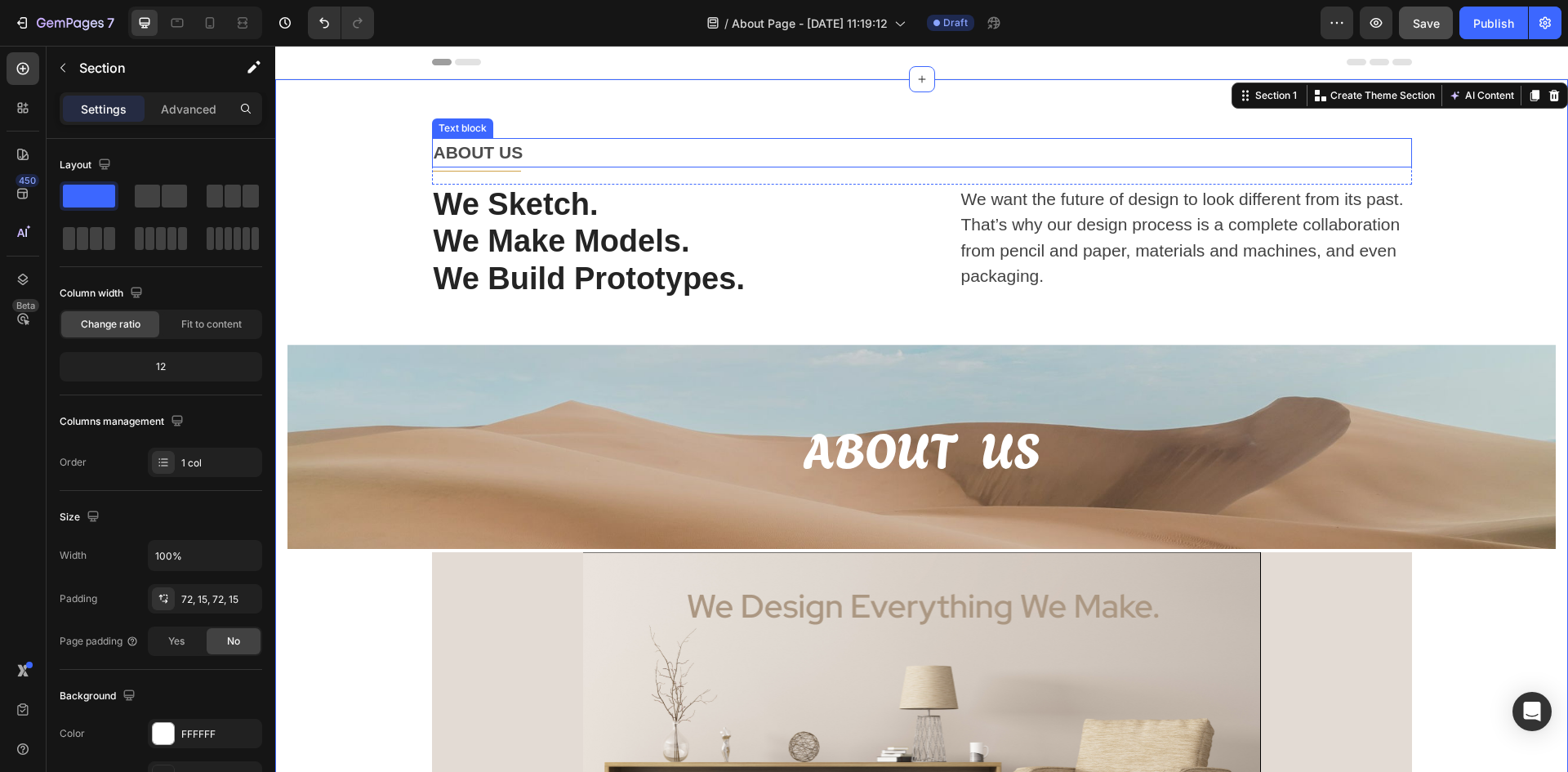
click at [650, 160] on p "ABOUT US" at bounding box center [922, 152] width 977 height 26
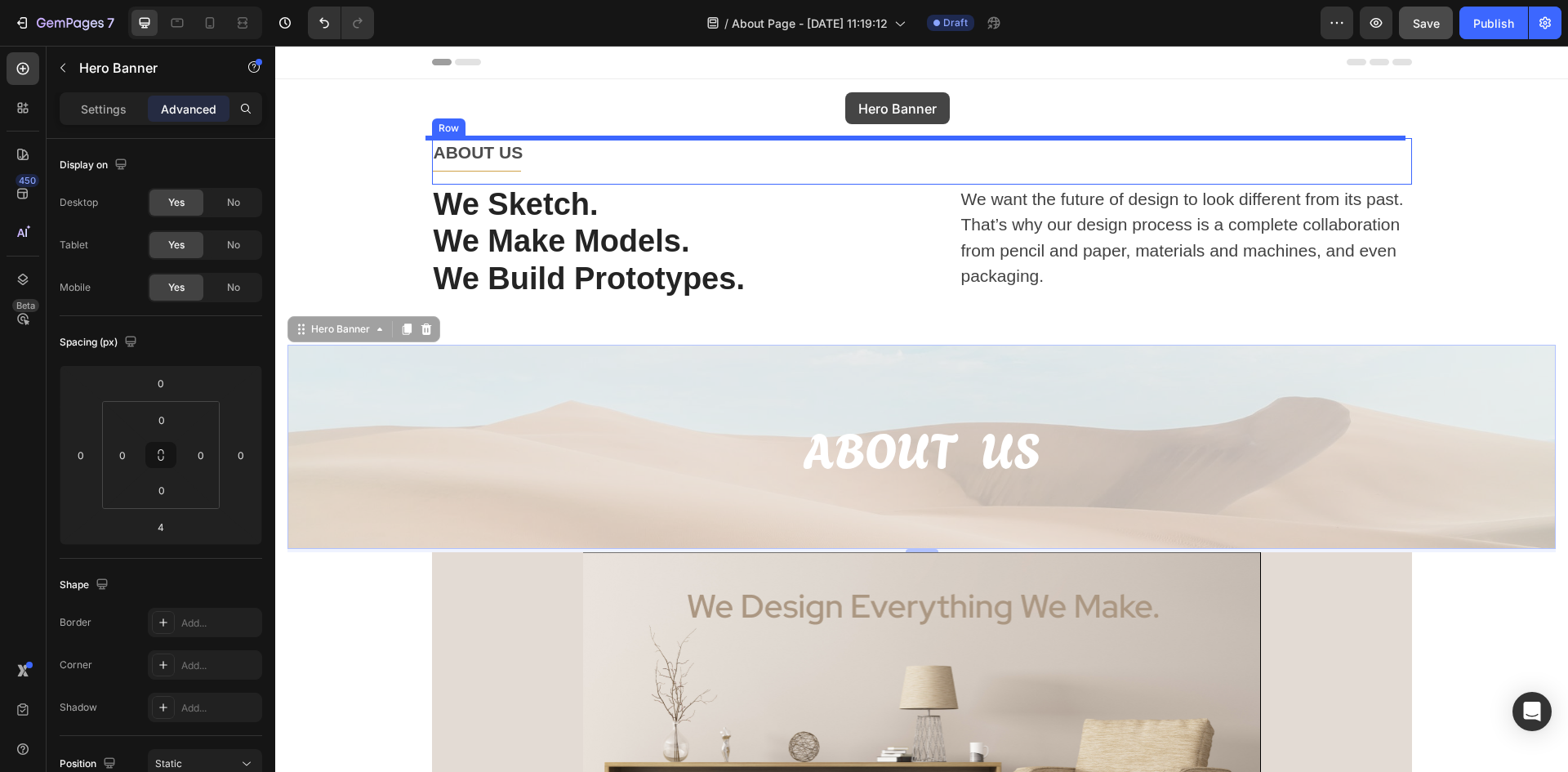
drag, startPoint x: 821, startPoint y: 370, endPoint x: 845, endPoint y: 92, distance: 279.0
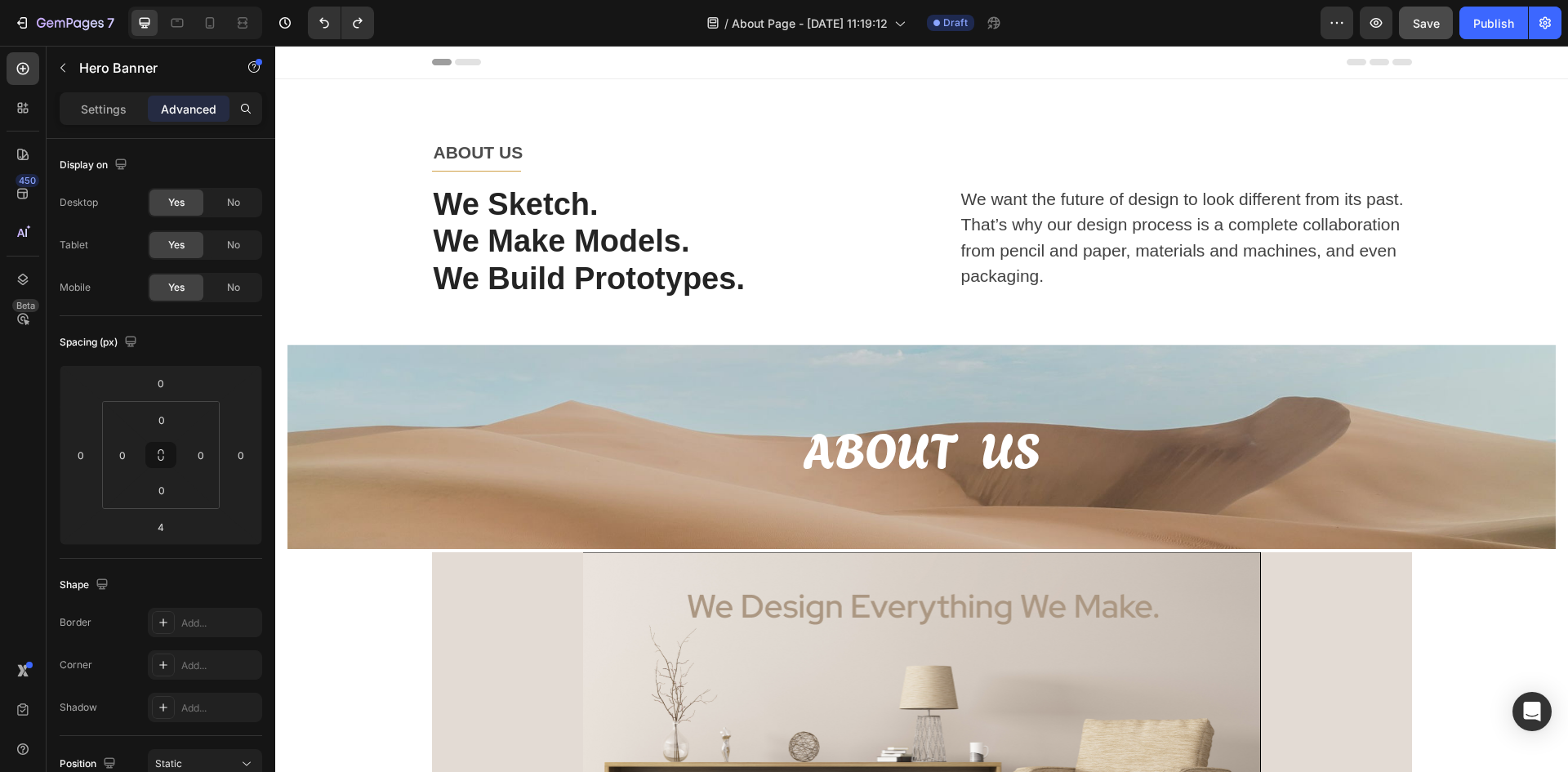
click at [412, 409] on div "Overlay" at bounding box center [922, 446] width 1268 height 204
click at [392, 386] on div "Overlay" at bounding box center [922, 446] width 1268 height 204
drag, startPoint x: 337, startPoint y: 412, endPoint x: 346, endPoint y: 440, distance: 29.4
click at [344, 436] on div "ABOUT US Heading" at bounding box center [922, 446] width 1268 height 71
click at [302, 514] on div "Overlay" at bounding box center [922, 446] width 1268 height 204
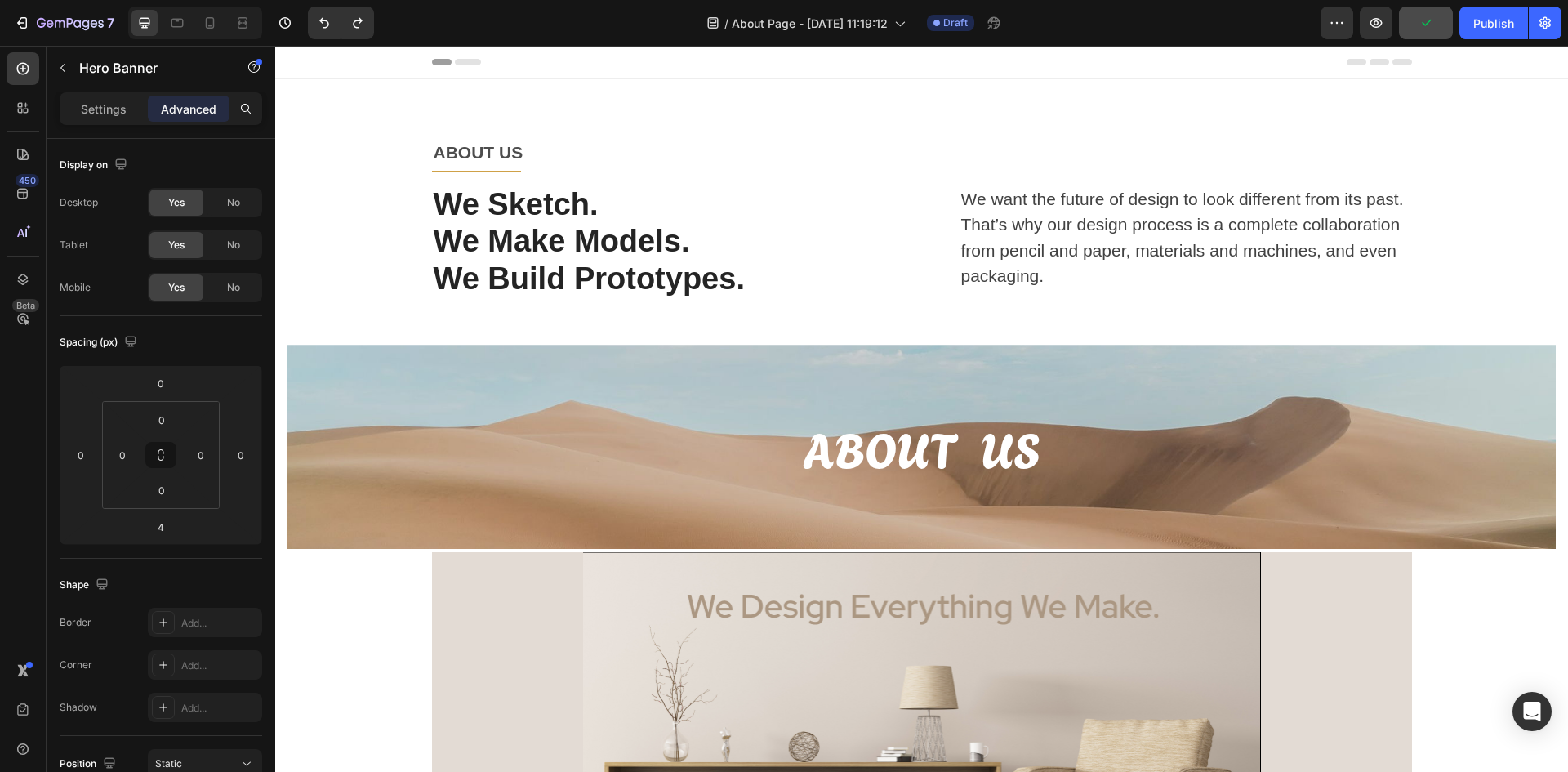
click at [478, 497] on div "Overlay" at bounding box center [922, 446] width 1268 height 204
type input "0"
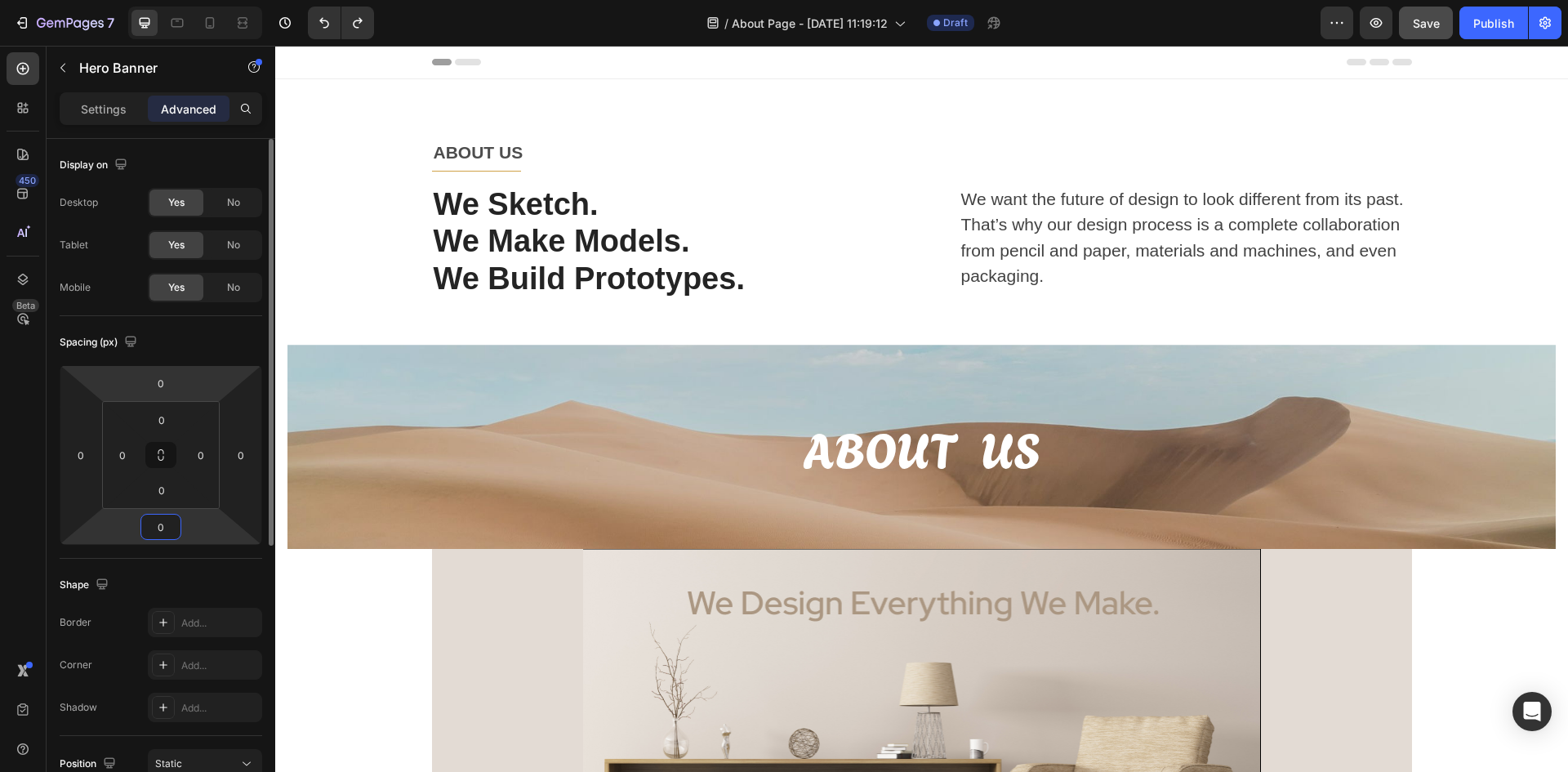
click at [124, 117] on div "Settings" at bounding box center [104, 108] width 82 height 26
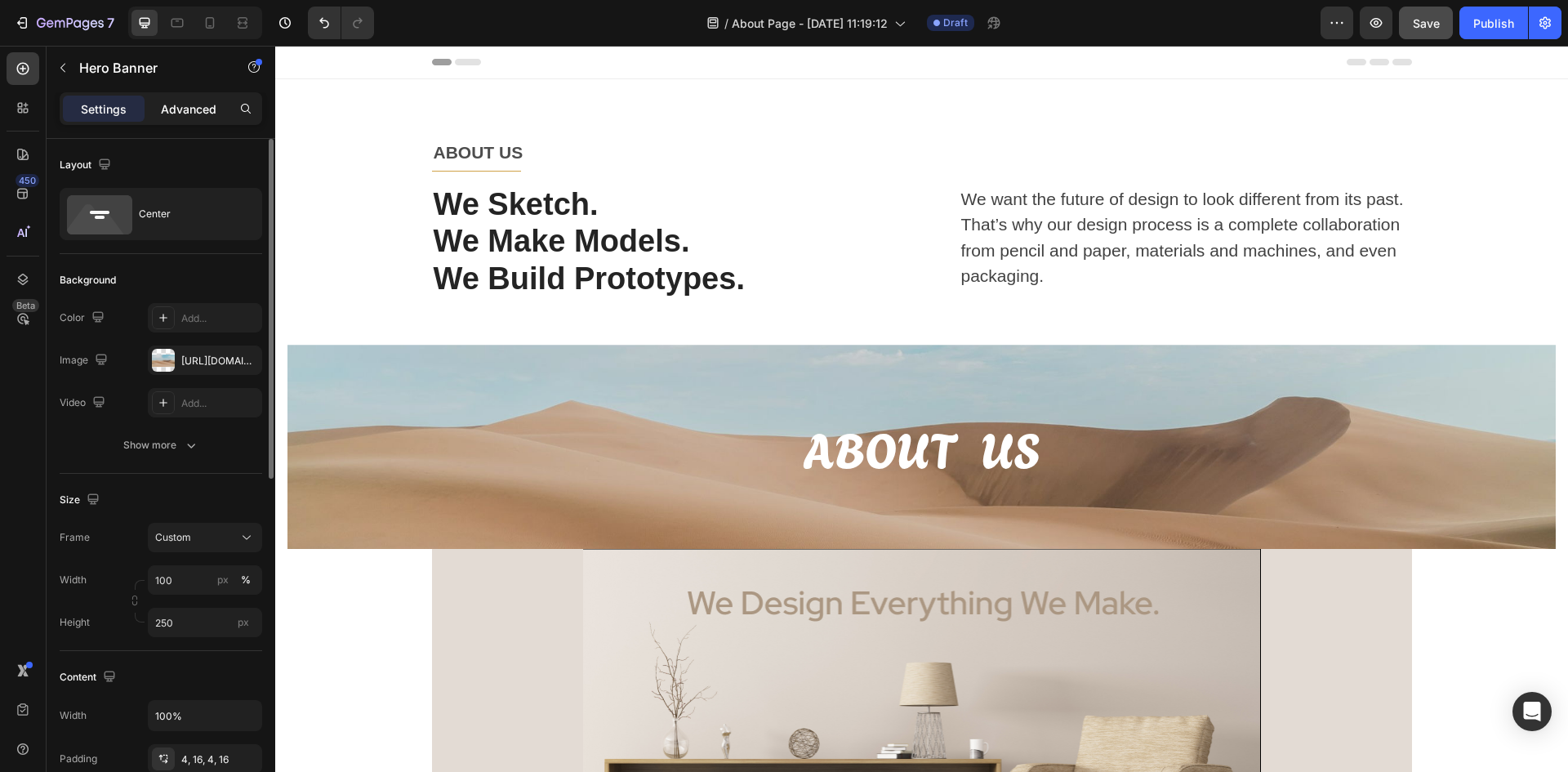
click at [180, 118] on div "Advanced" at bounding box center [189, 108] width 82 height 26
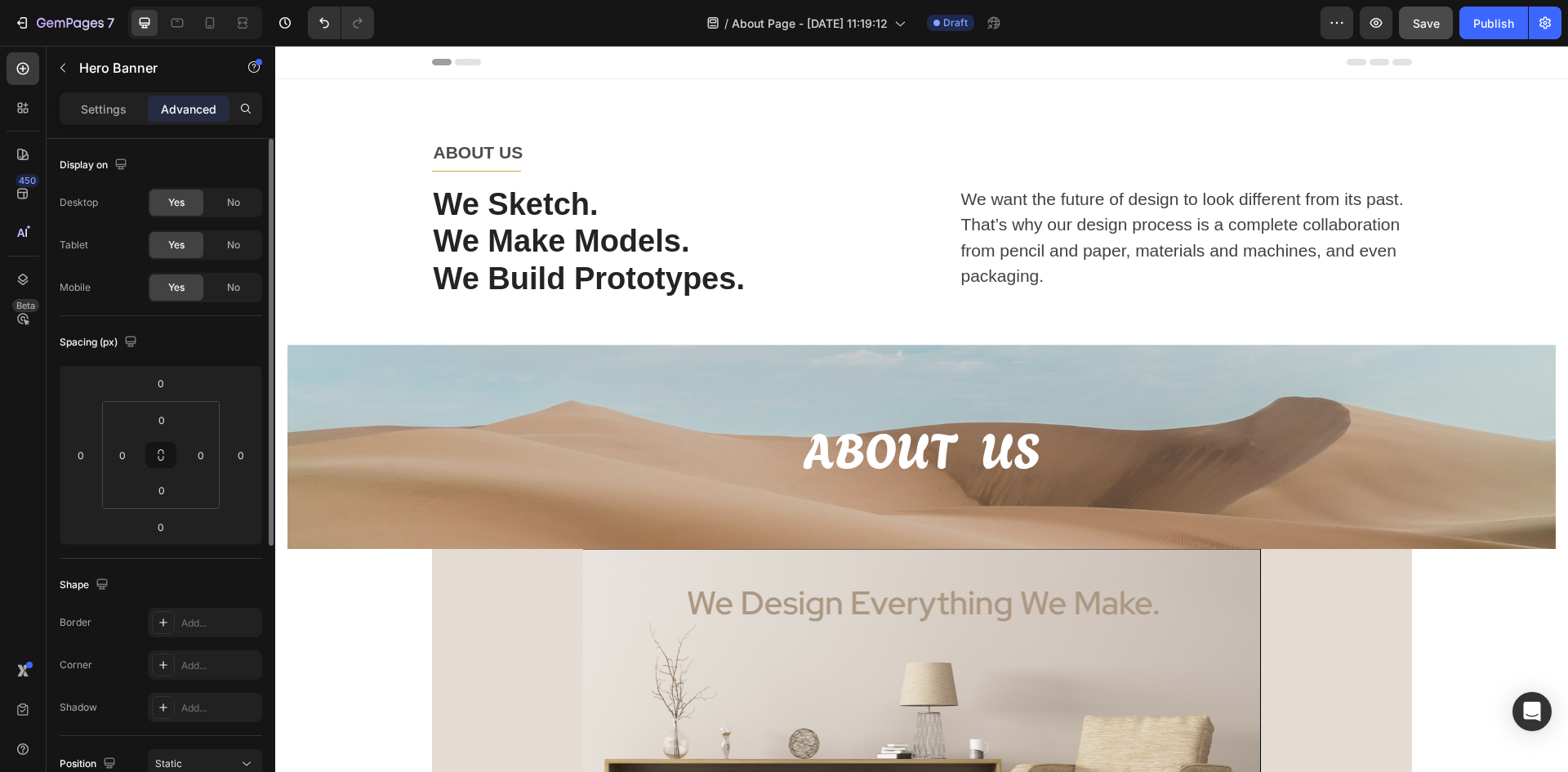
click at [184, 115] on p "Advanced" at bounding box center [189, 108] width 56 height 17
click at [244, 454] on input "0" at bounding box center [241, 455] width 24 height 24
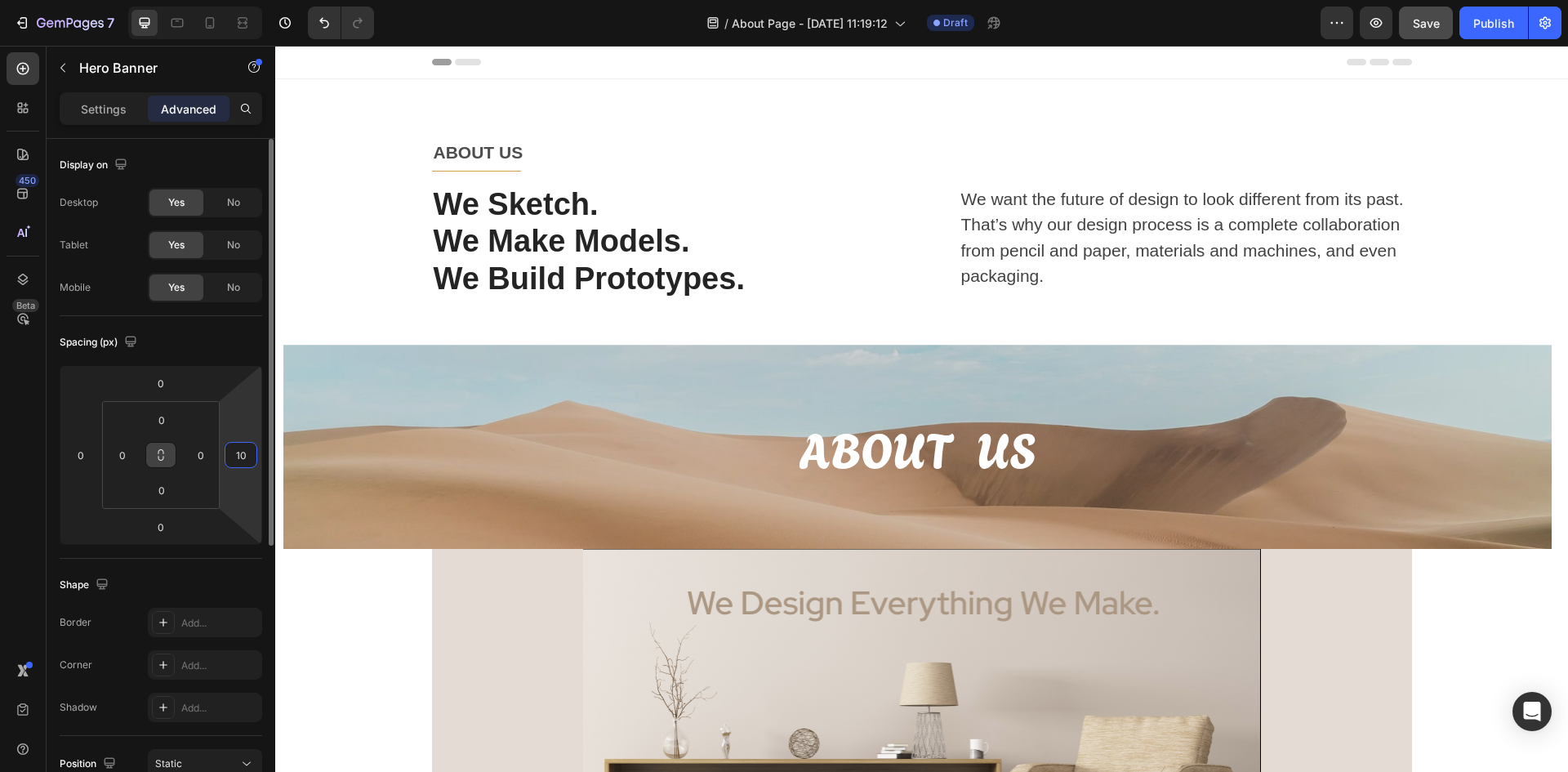
type input "1"
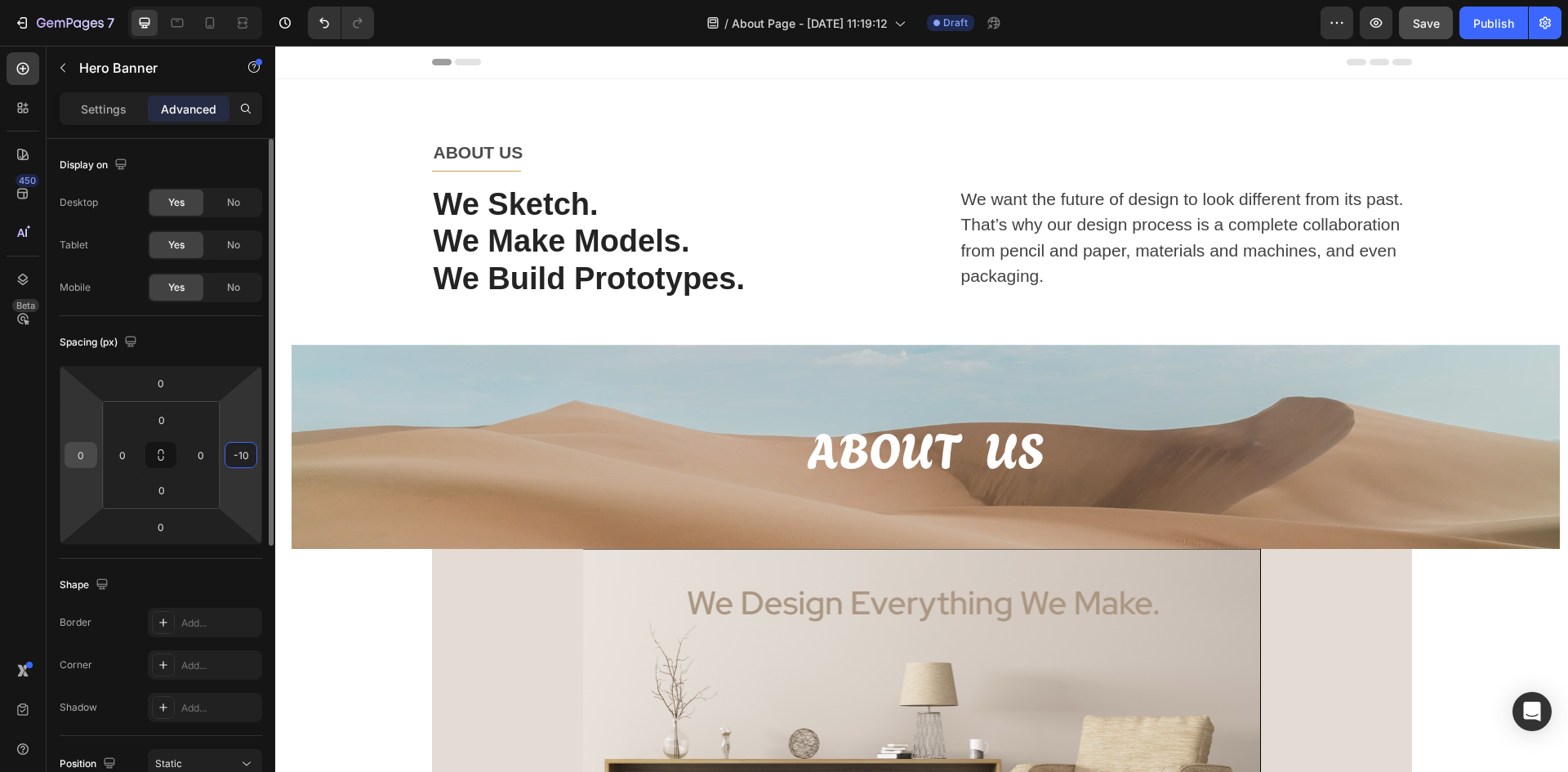
type input "-10"
click at [82, 459] on input "0" at bounding box center [80, 455] width 24 height 24
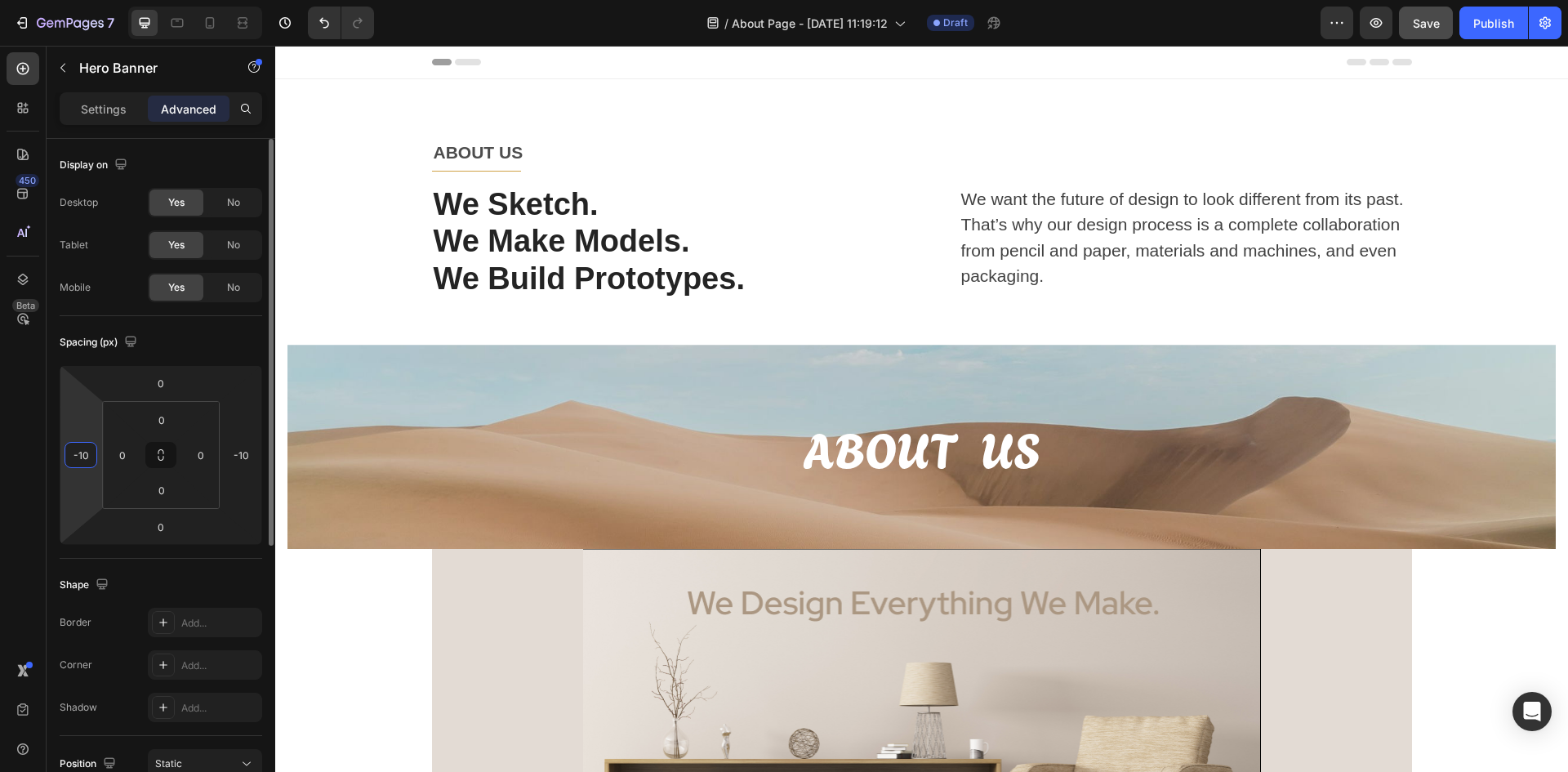
type input "-10"
click at [127, 451] on input "0" at bounding box center [122, 455] width 24 height 24
type input "0"
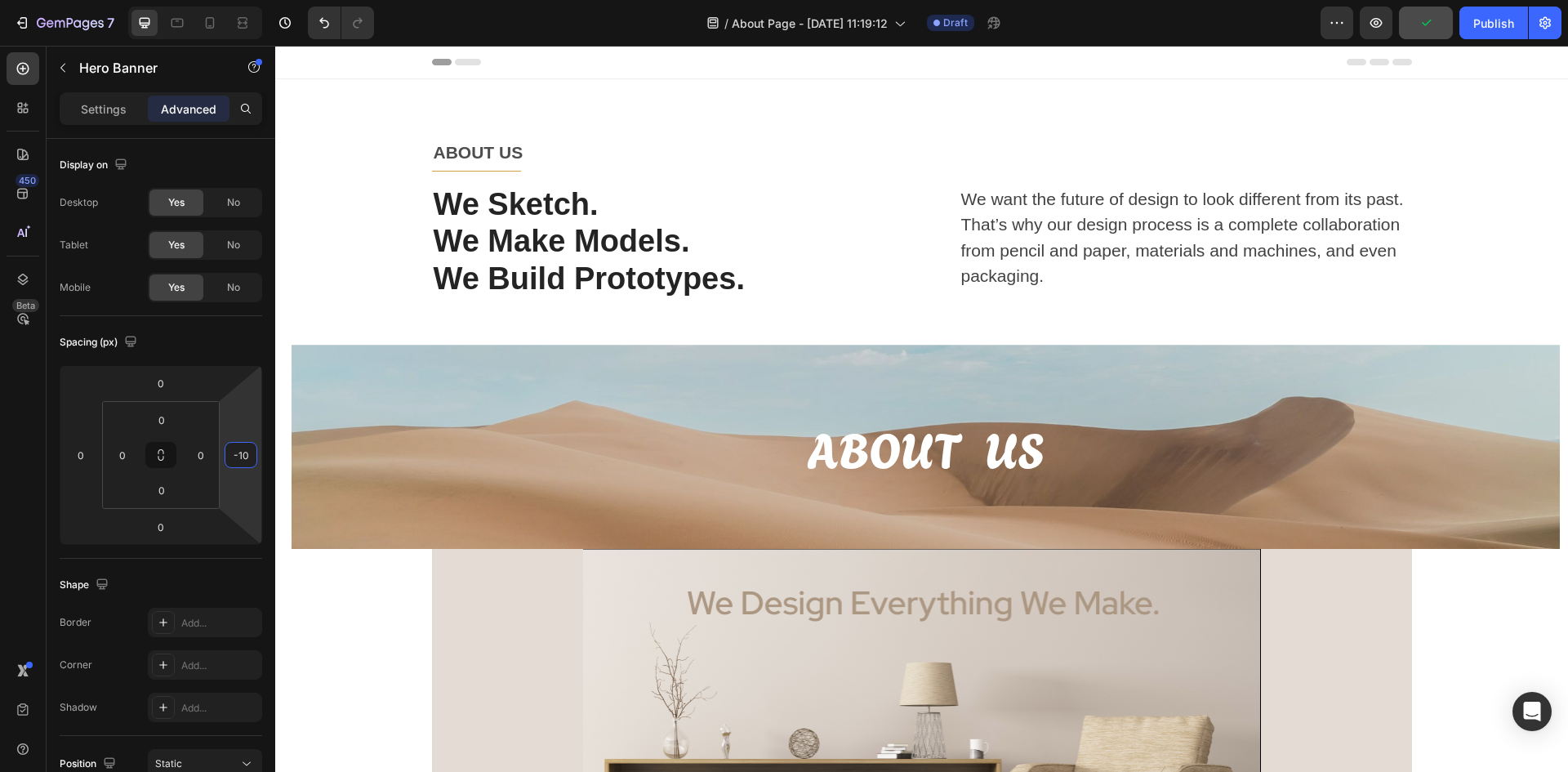
click at [1084, 401] on div "Overlay" at bounding box center [926, 446] width 1268 height 204
click at [1021, 388] on div "Overlay" at bounding box center [930, 446] width 1268 height 204
click at [120, 117] on div "Settings" at bounding box center [104, 108] width 82 height 26
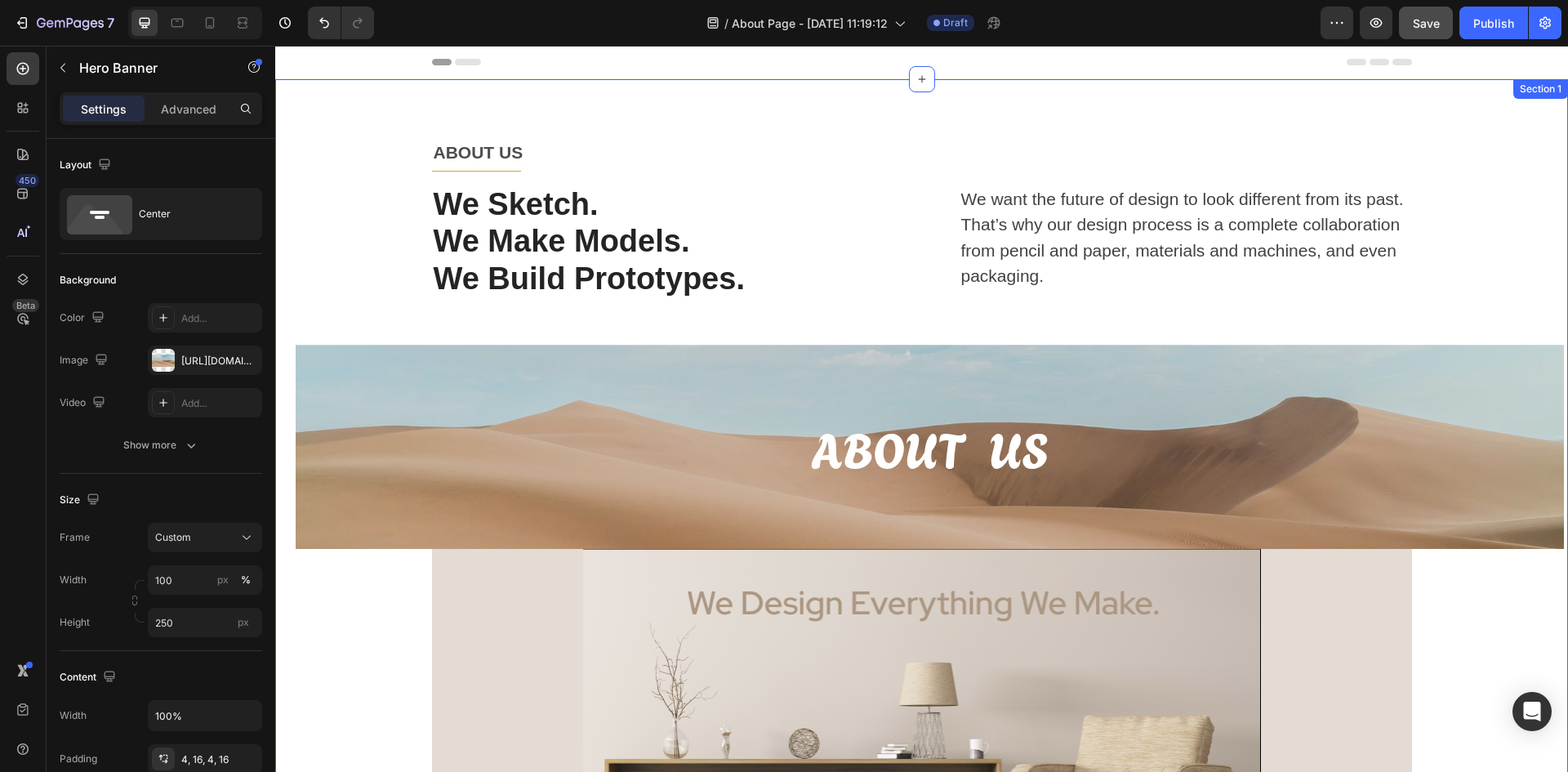
click at [328, 620] on div "ABOUT US Text block Title Line Row We Sketch. We Make Models. We Build Prototyp…" at bounding box center [922, 534] width 1268 height 792
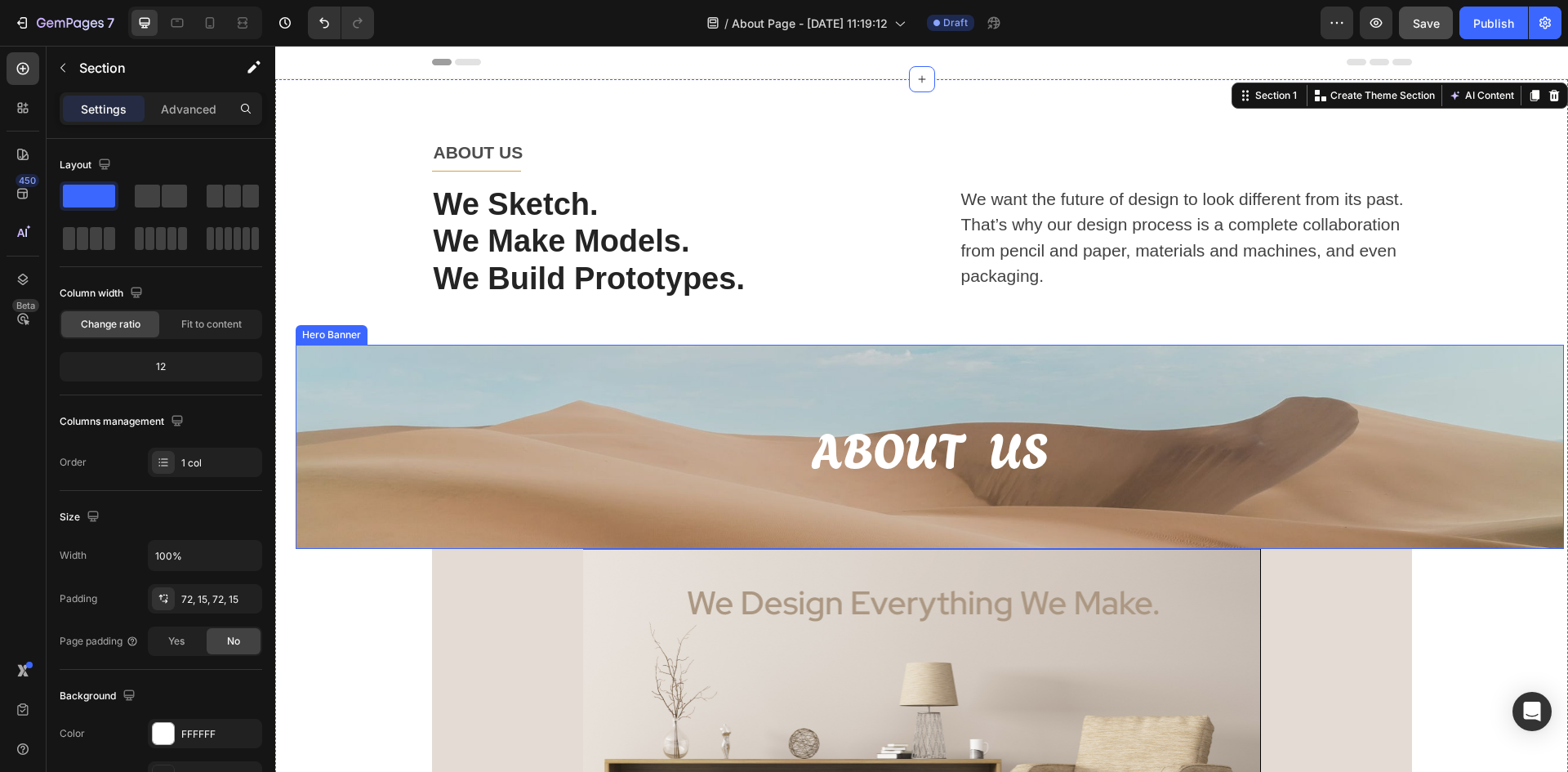
click at [515, 497] on div "Overlay" at bounding box center [930, 446] width 1268 height 204
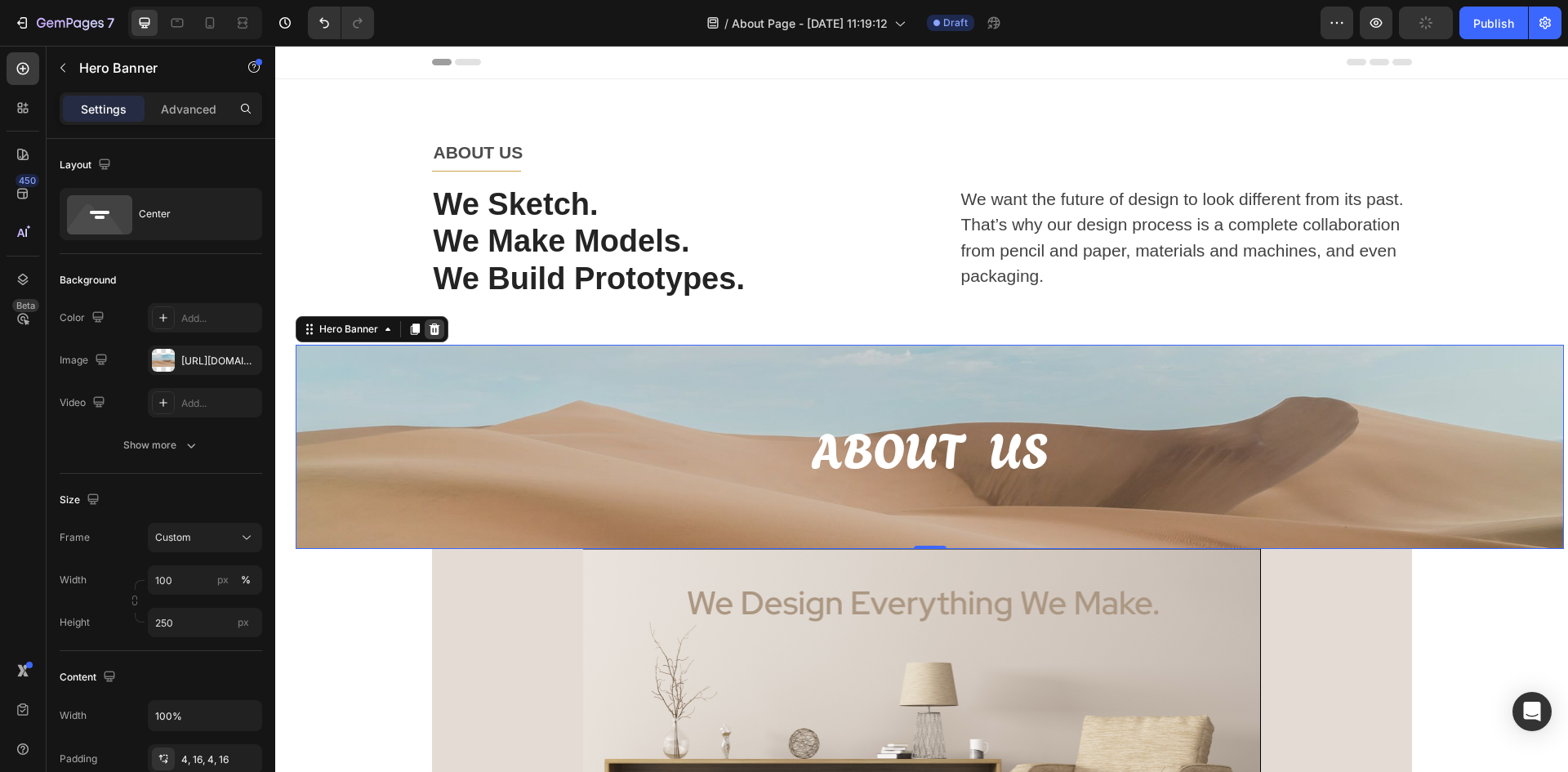
click at [430, 326] on icon at bounding box center [435, 329] width 11 height 12
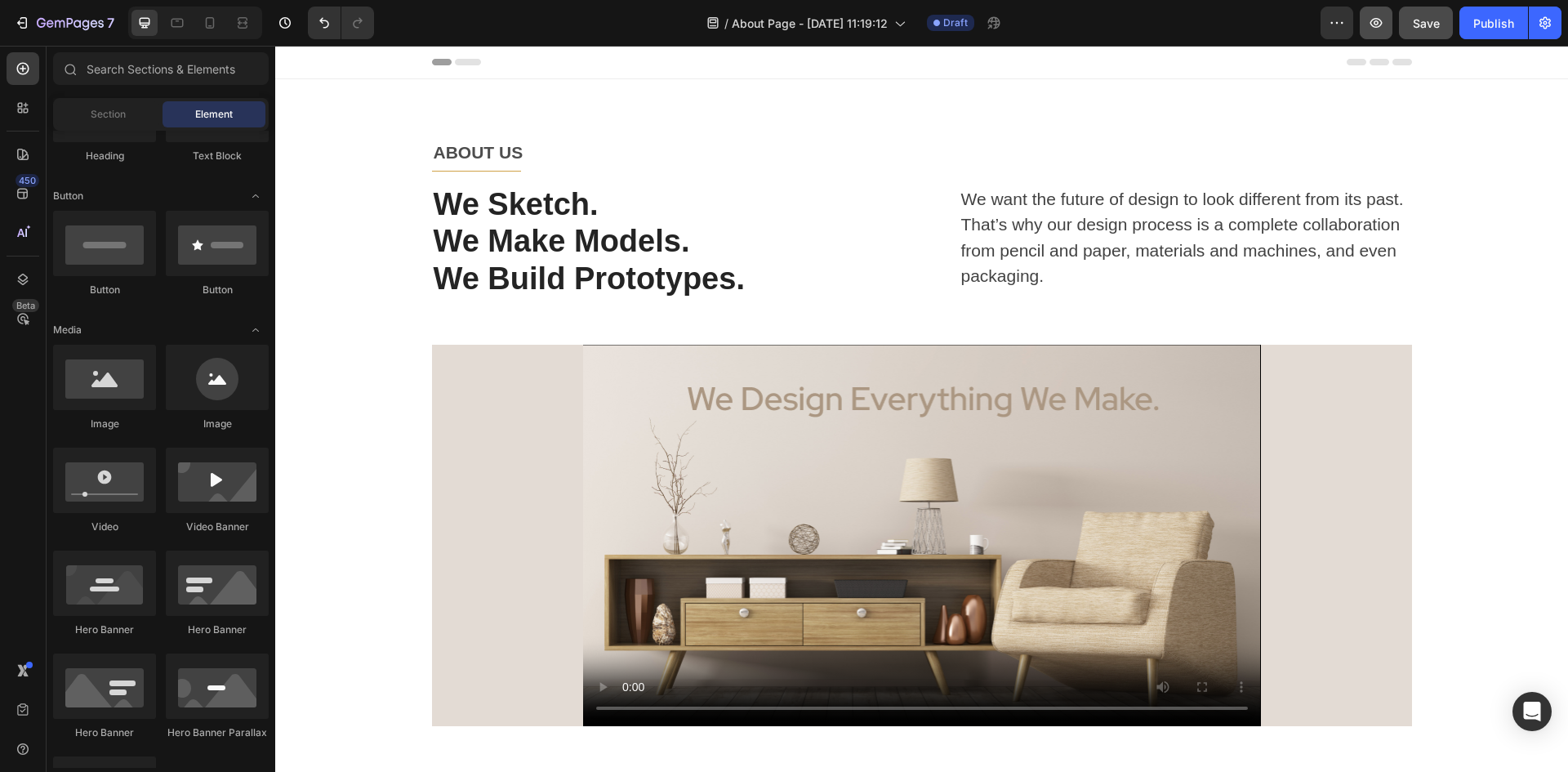
click at [1384, 22] on icon "button" at bounding box center [1377, 23] width 16 height 16
click at [704, 201] on p "We Sketch." at bounding box center [659, 205] width 449 height 38
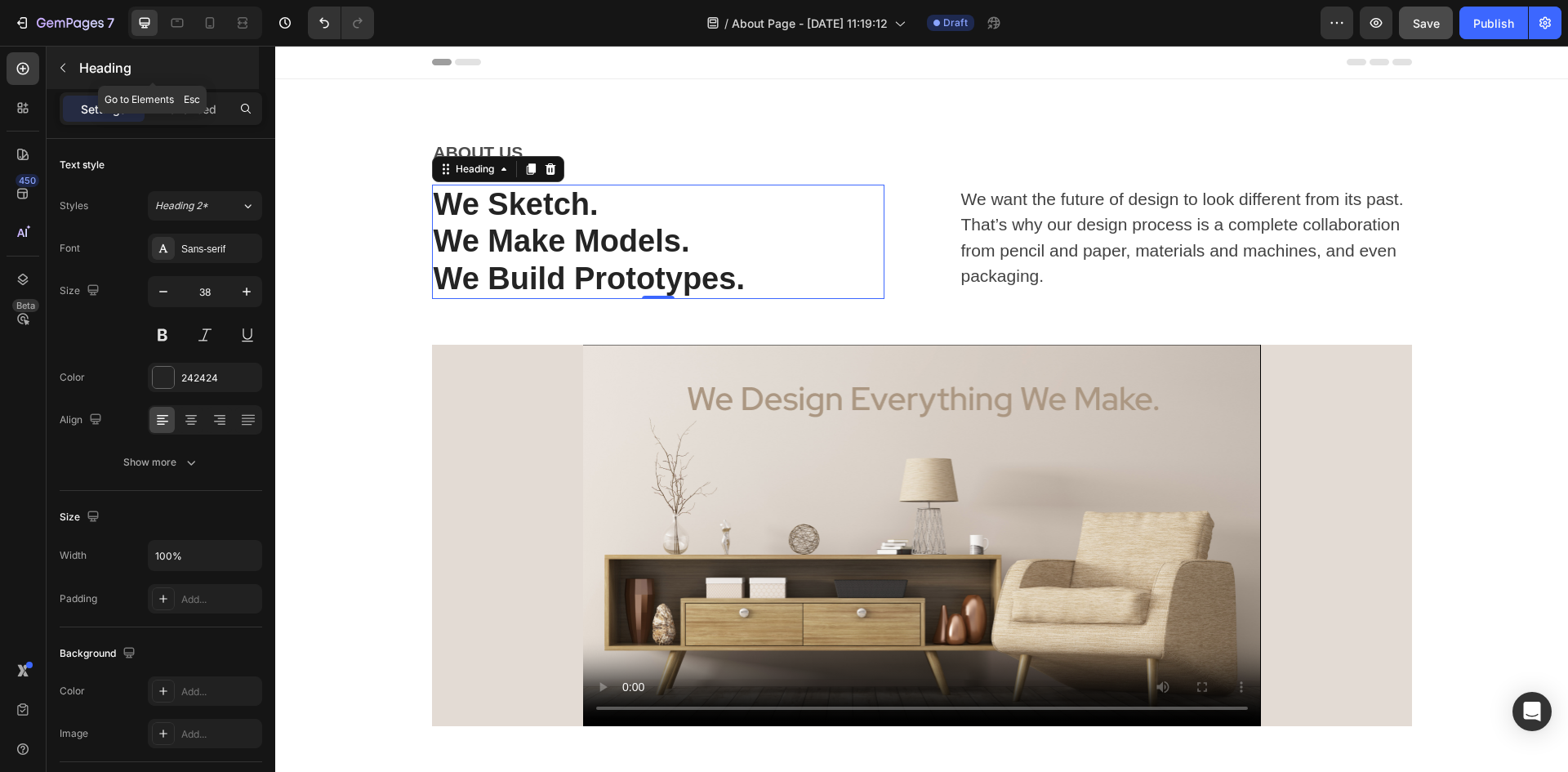
click at [60, 69] on icon "button" at bounding box center [62, 68] width 13 height 13
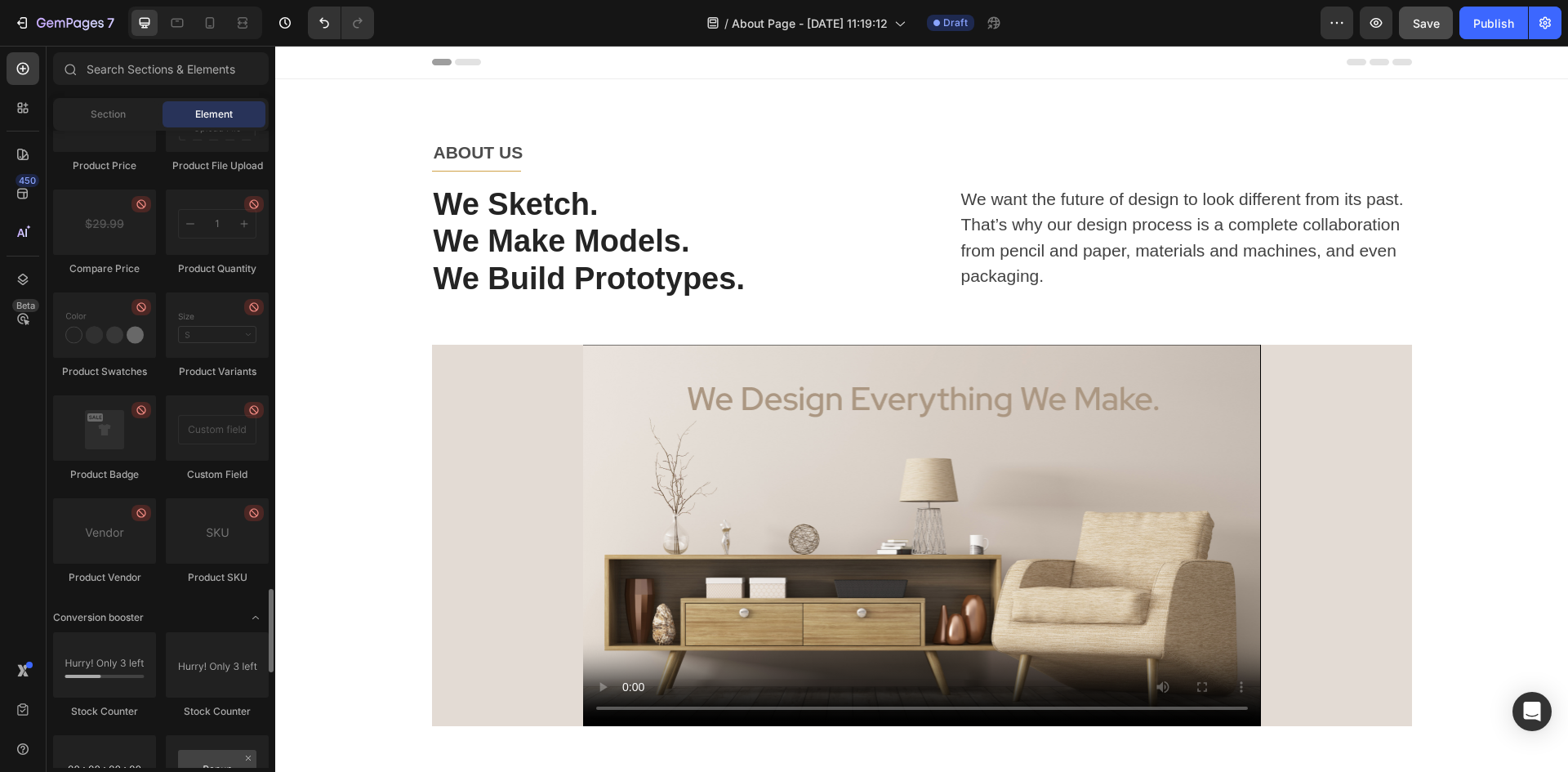
scroll to position [2858, 0]
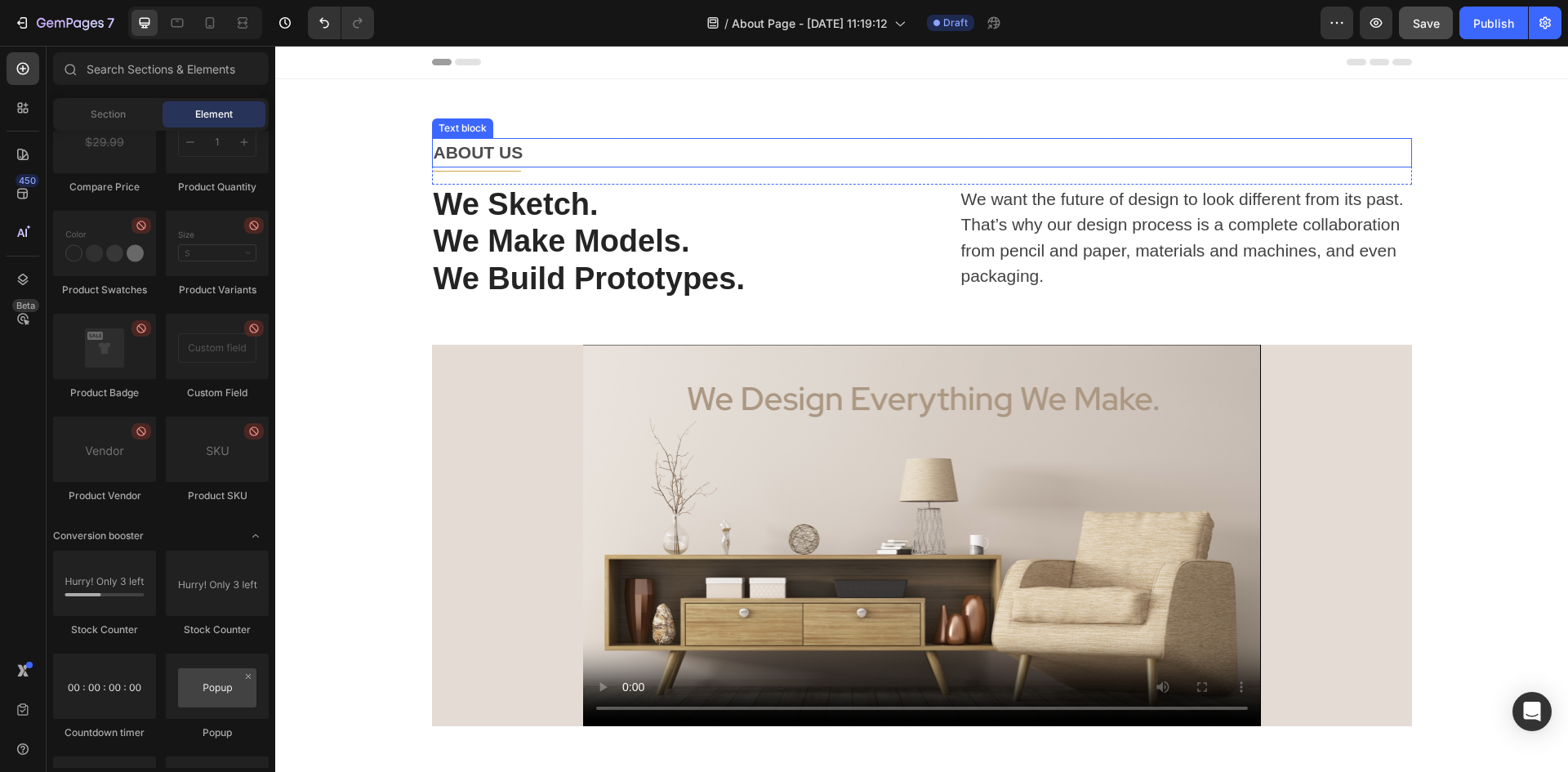
click at [532, 152] on p "ABOUT US" at bounding box center [922, 152] width 977 height 26
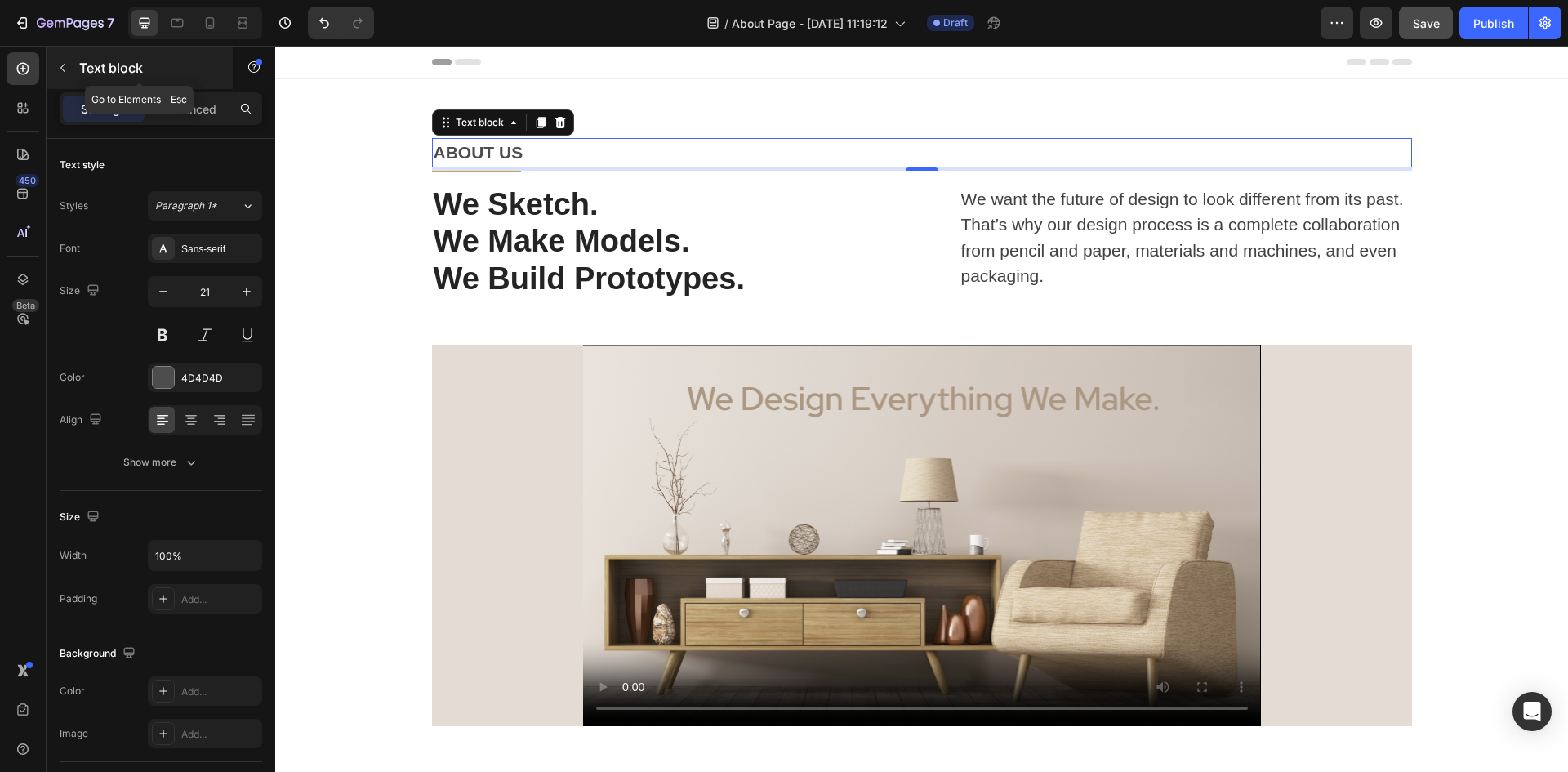
click at [63, 72] on icon "button" at bounding box center [62, 68] width 13 height 13
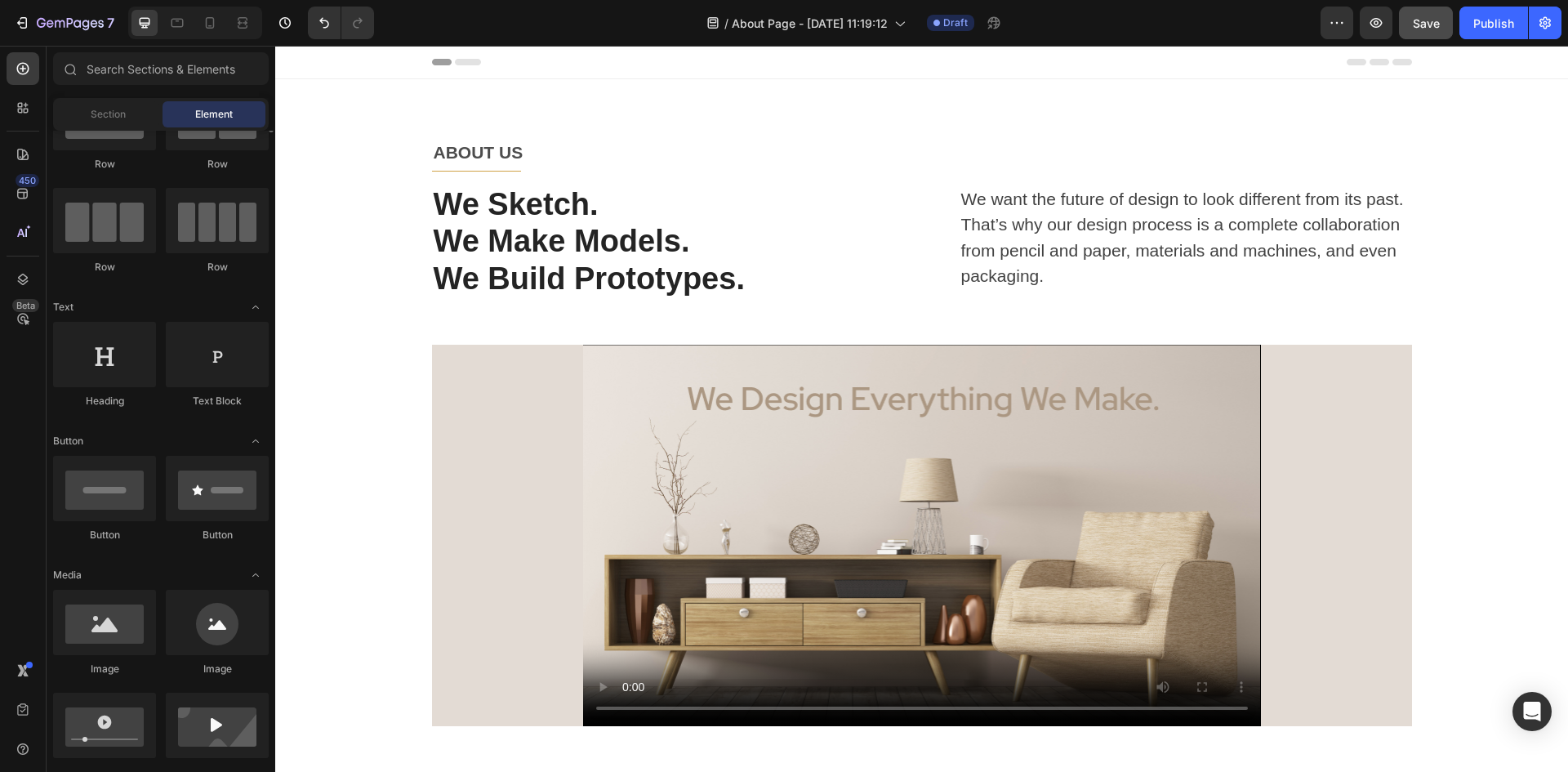
scroll to position [0, 0]
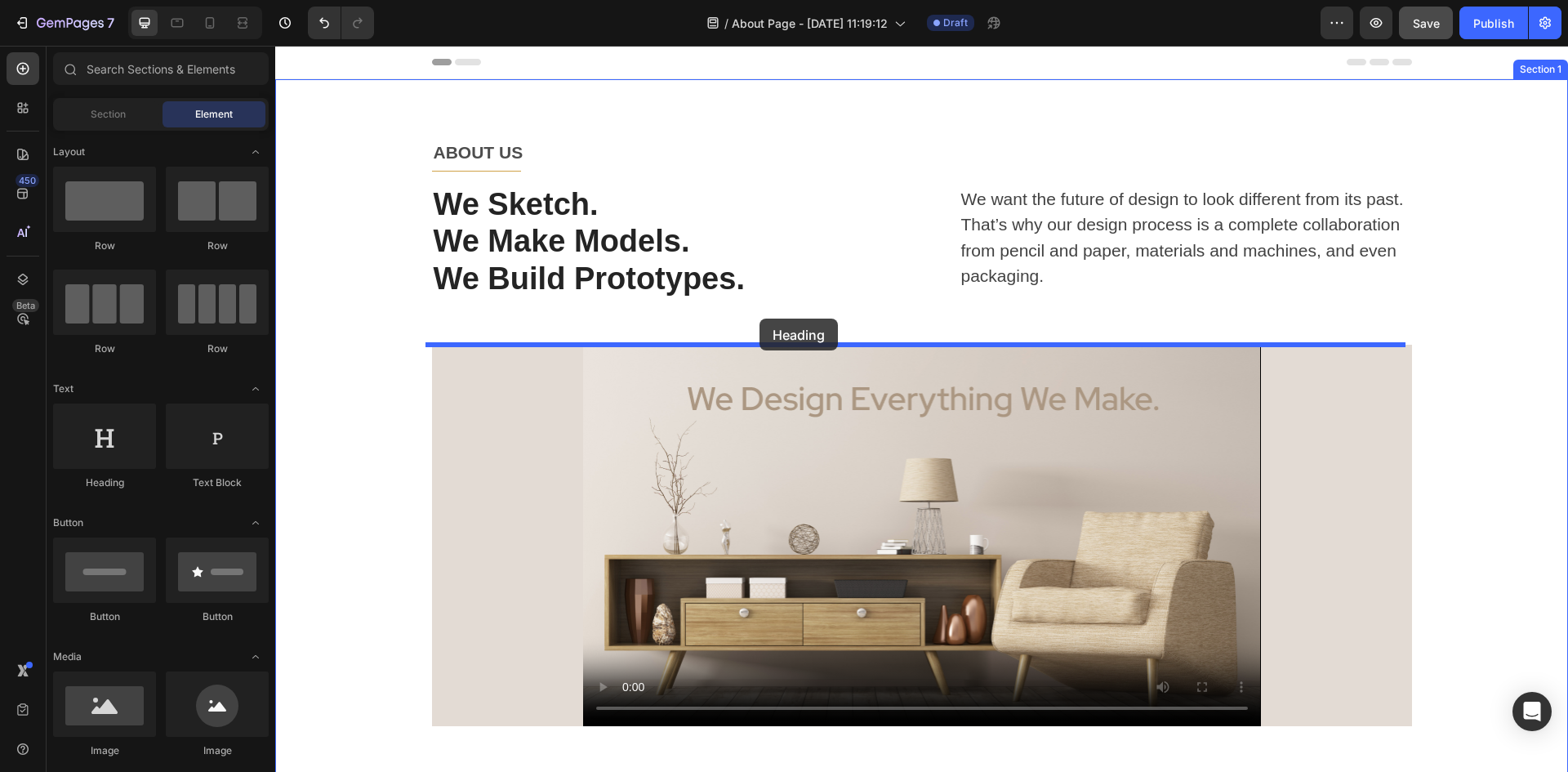
drag, startPoint x: 389, startPoint y: 478, endPoint x: 760, endPoint y: 318, distance: 404.0
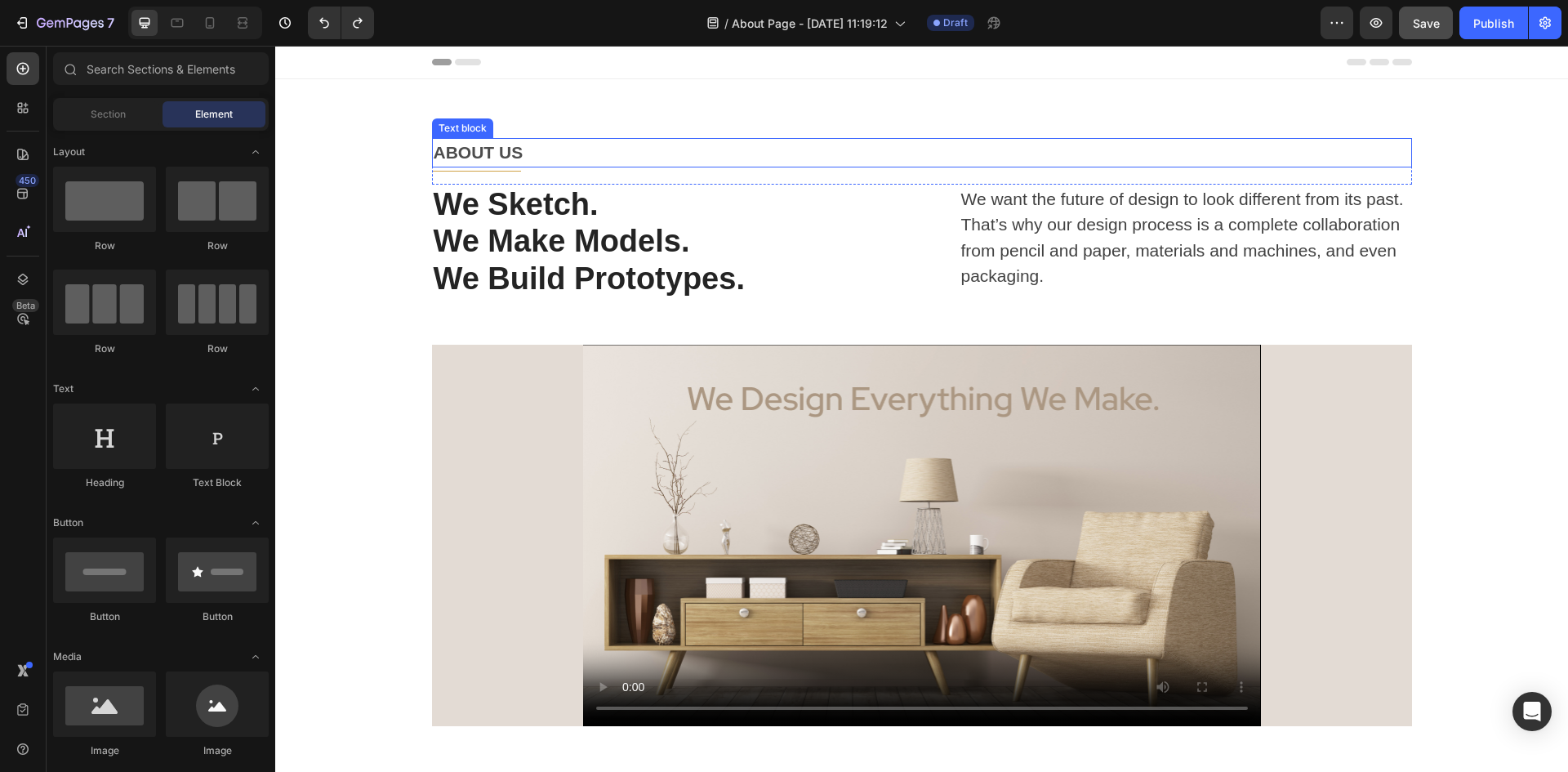
click at [534, 146] on p "ABOUT US" at bounding box center [922, 152] width 977 height 26
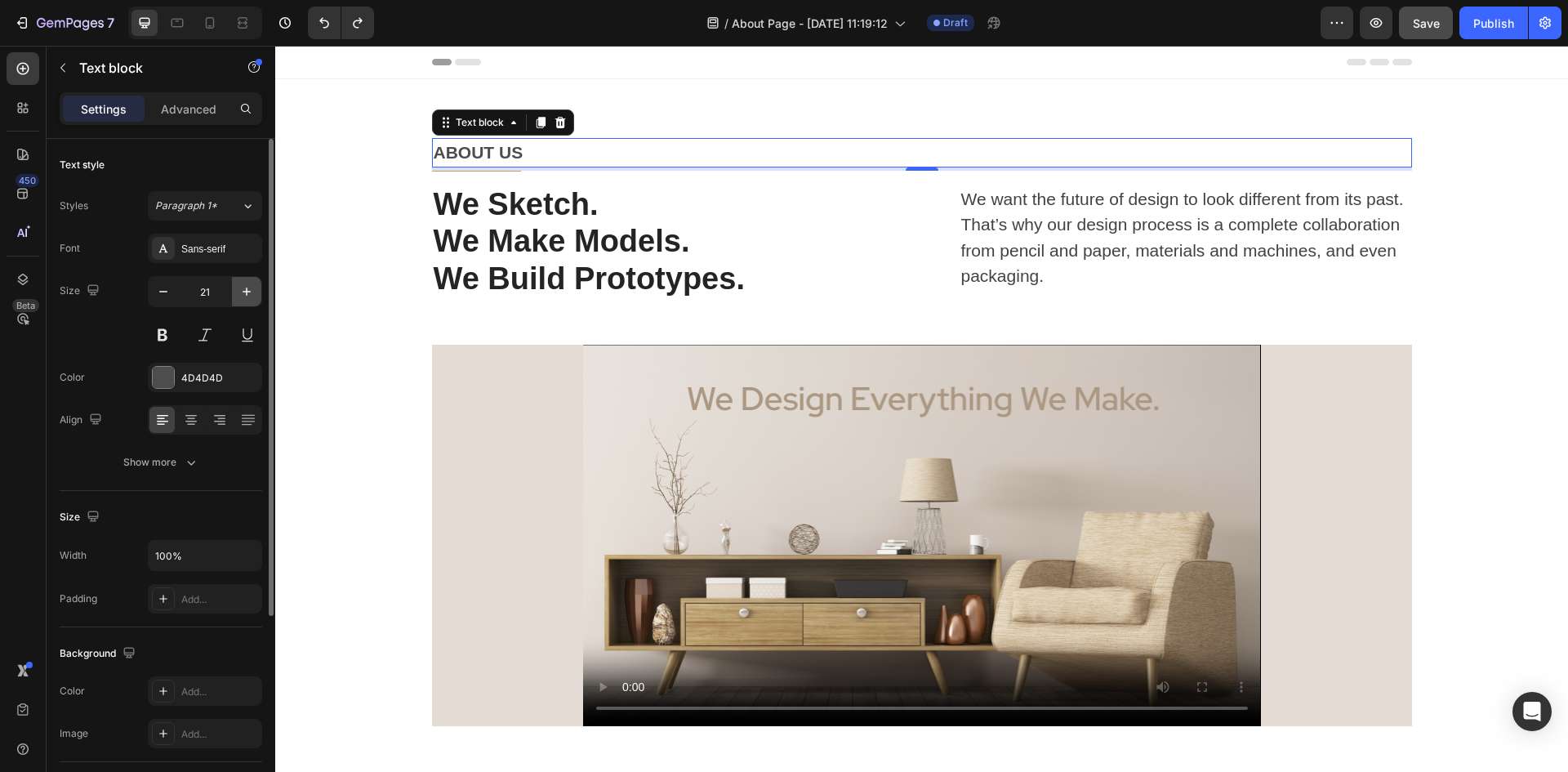
click at [252, 290] on icon "button" at bounding box center [246, 291] width 16 height 16
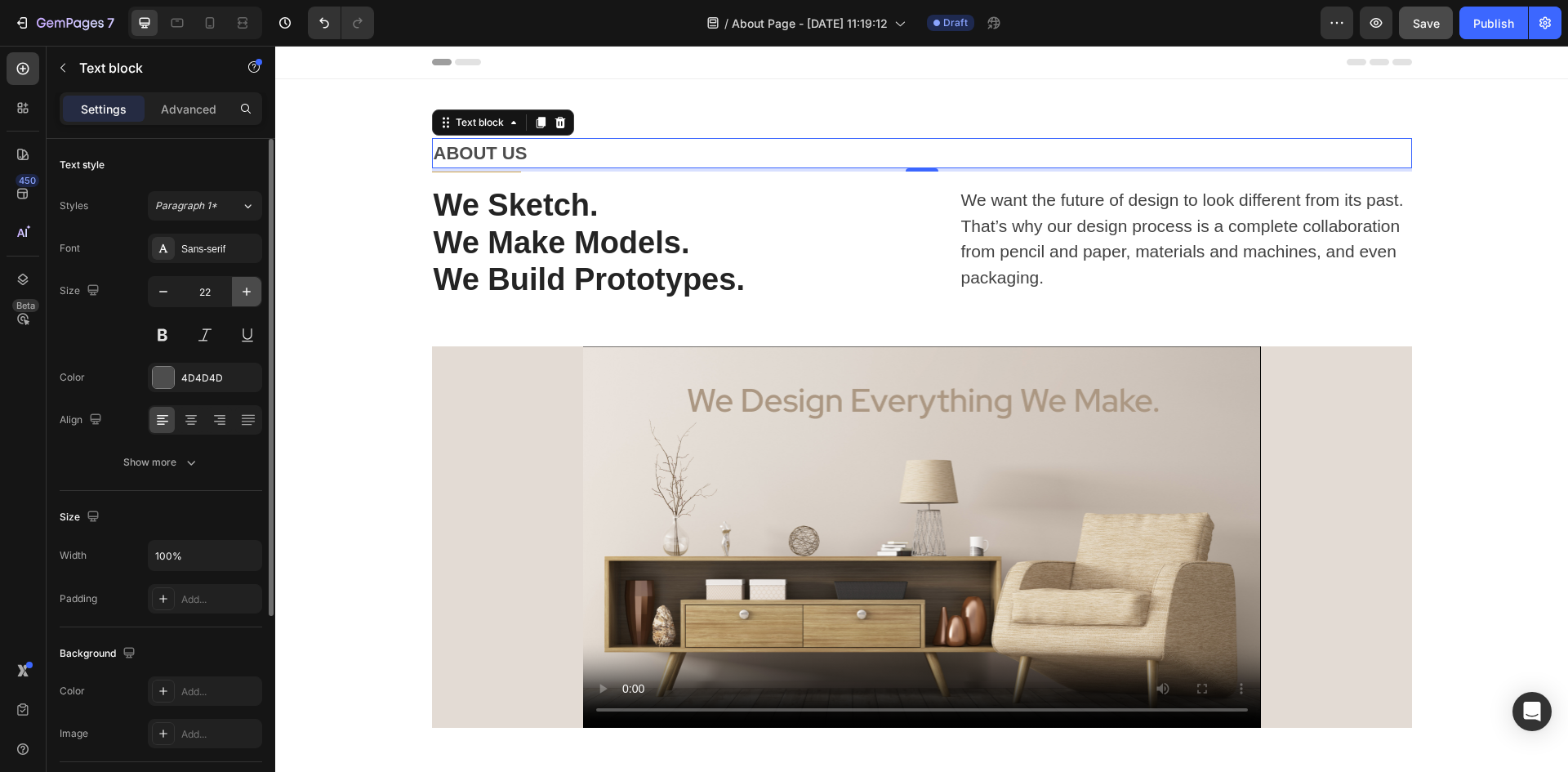
click at [252, 290] on icon "button" at bounding box center [246, 291] width 16 height 16
type input "24"
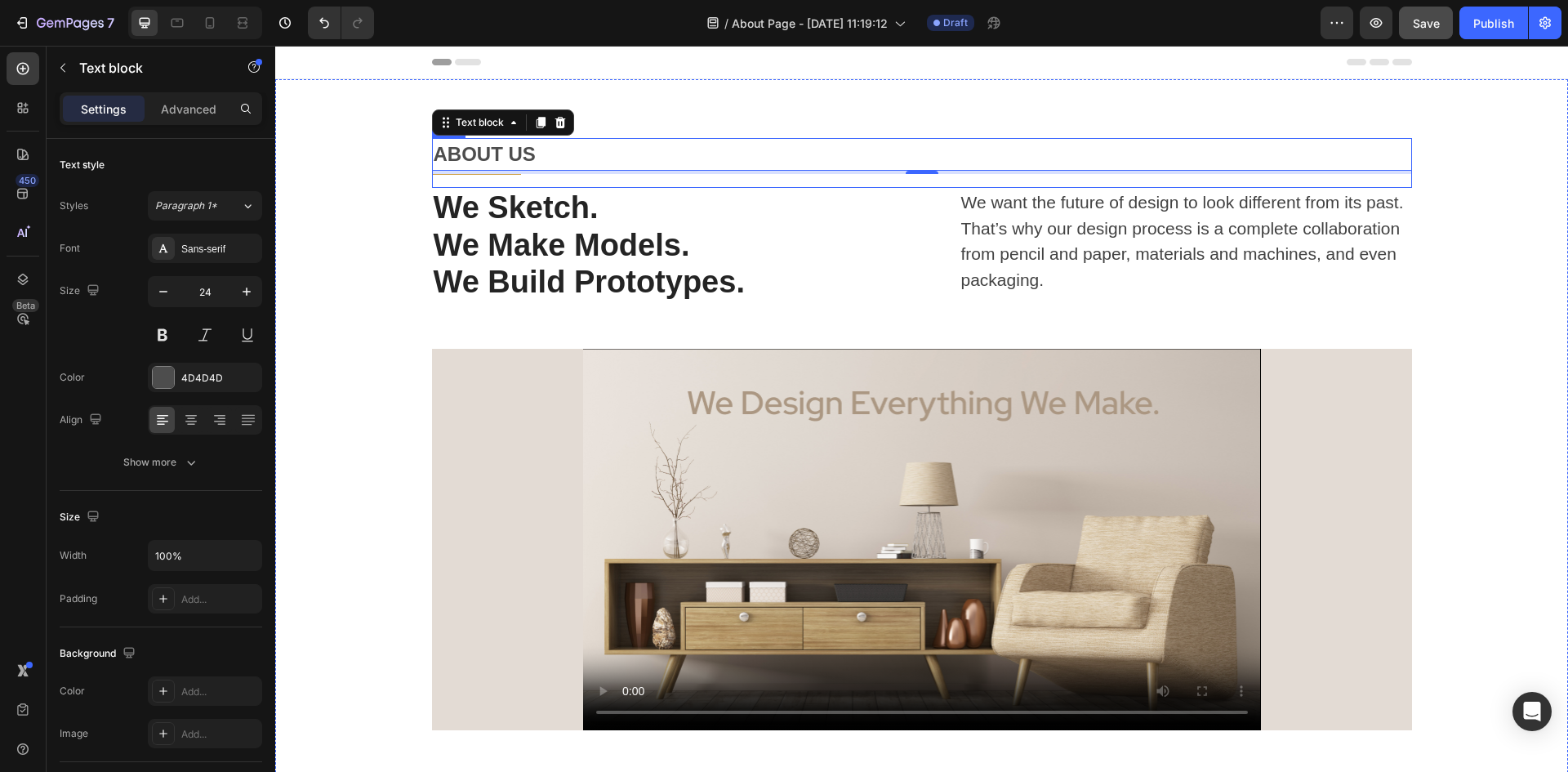
click at [503, 177] on div "ABOUT US Text block 4 Title Line" at bounding box center [922, 162] width 981 height 50
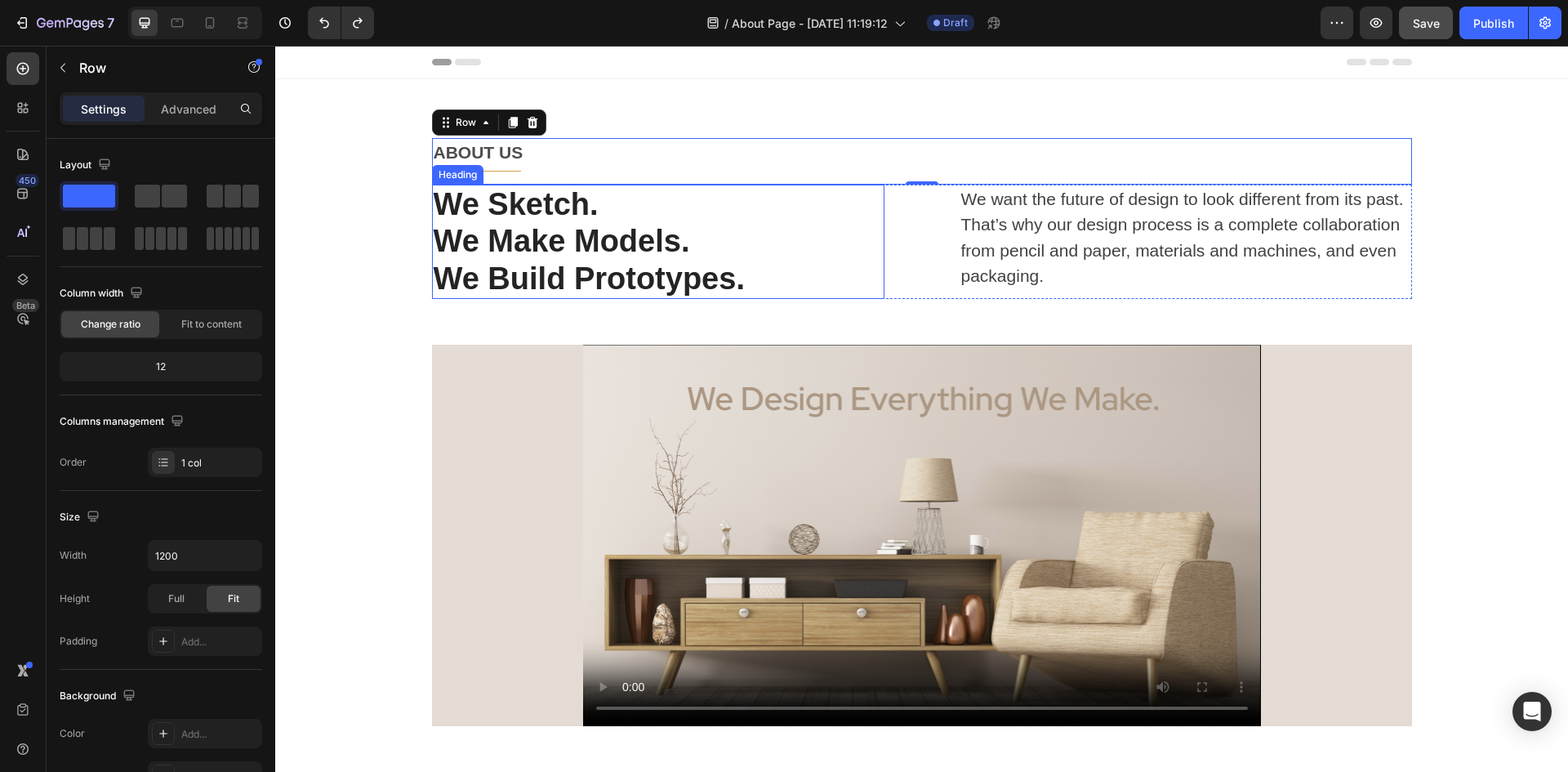
click at [503, 214] on p "We Sketch." at bounding box center [659, 205] width 449 height 38
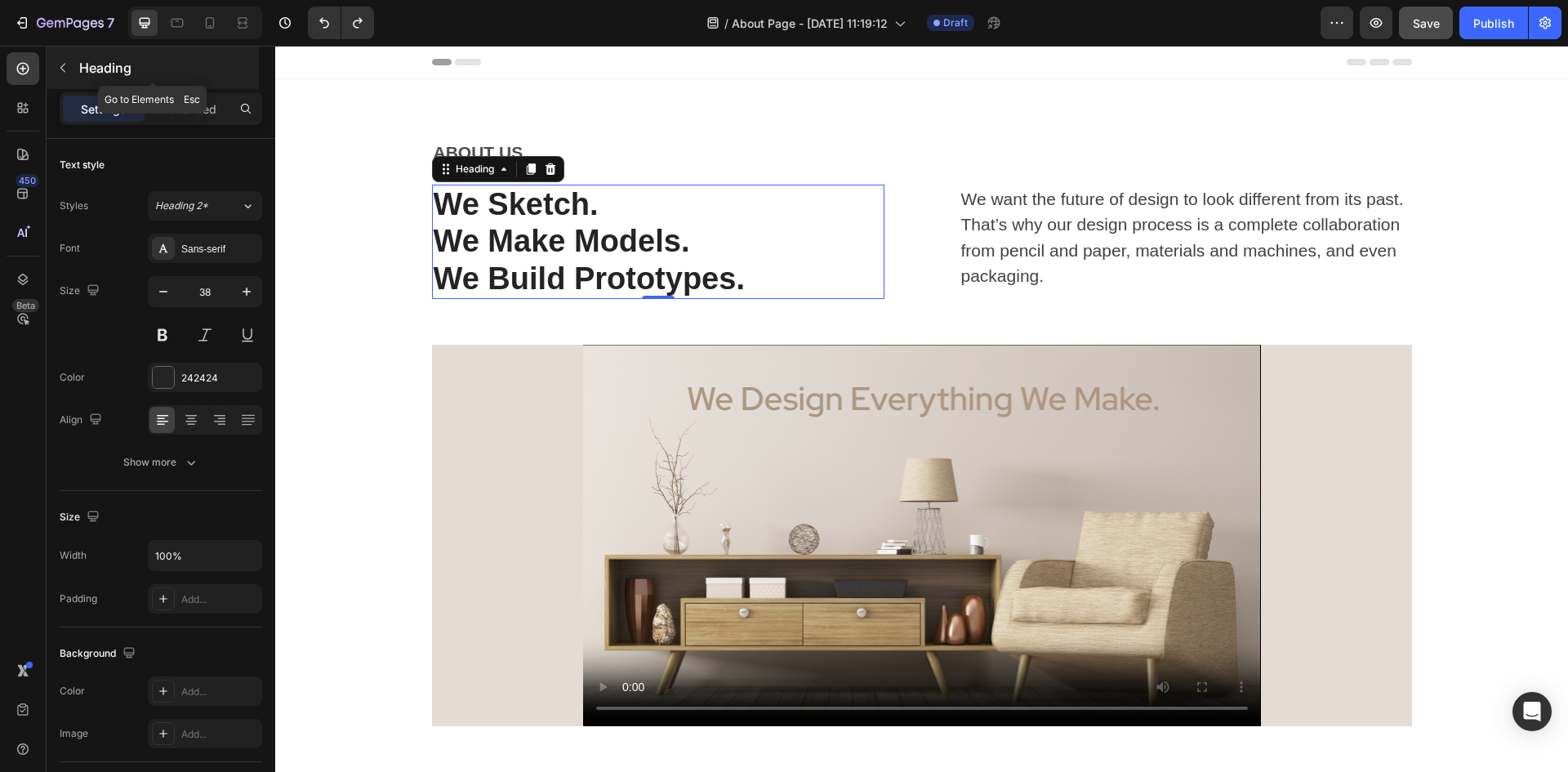
click at [61, 73] on icon "button" at bounding box center [62, 68] width 13 height 13
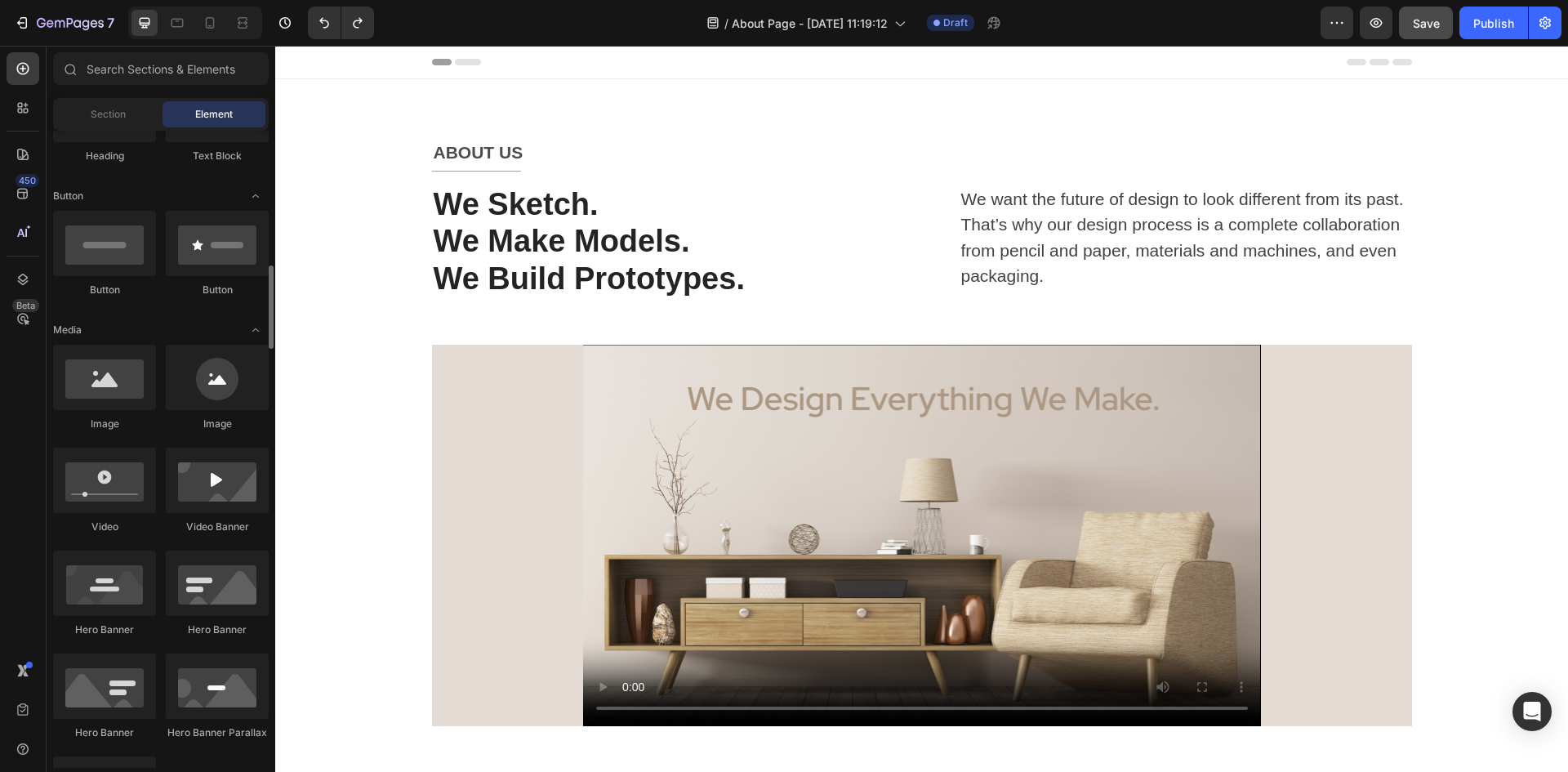
scroll to position [409, 0]
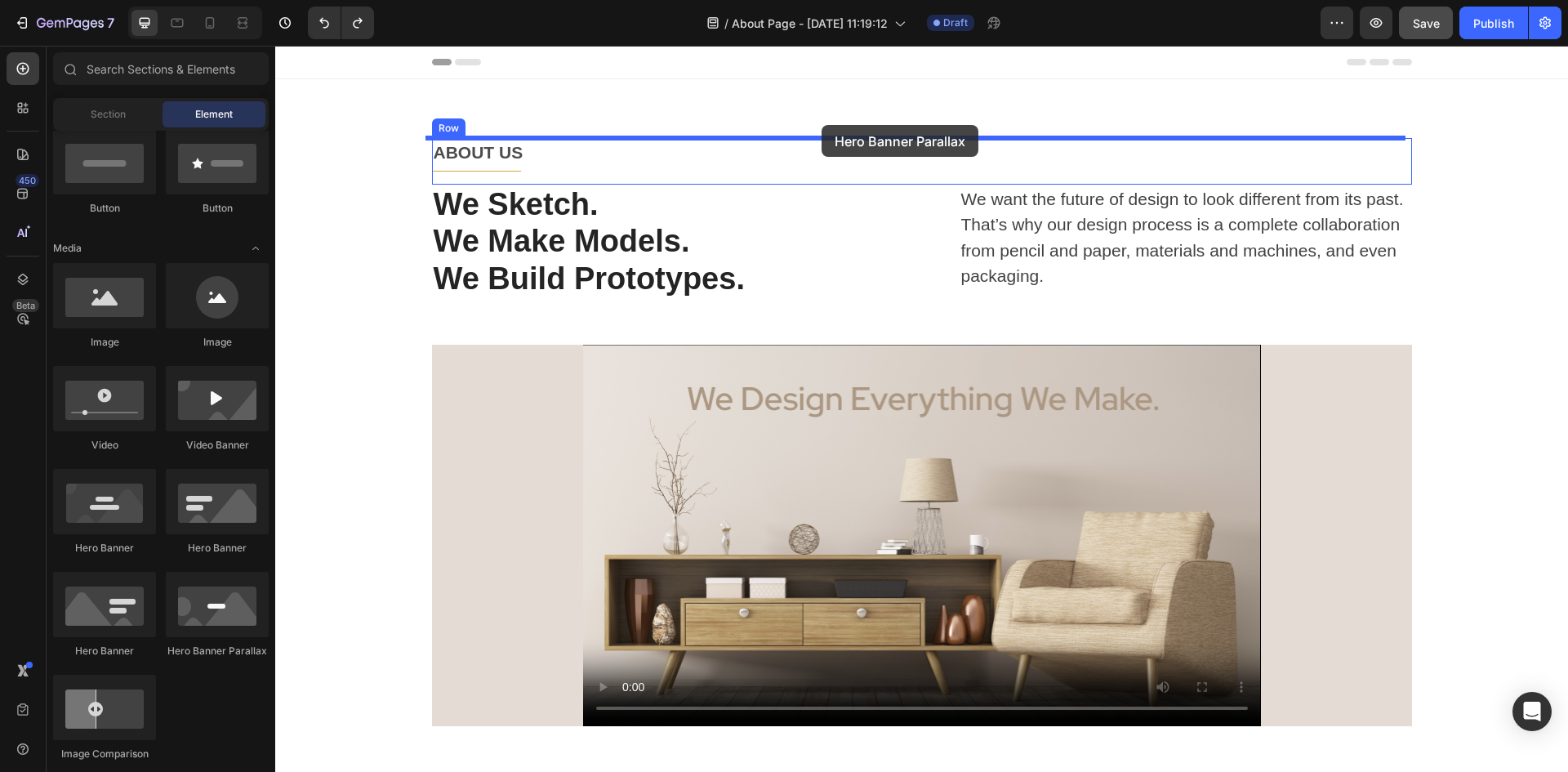
drag, startPoint x: 500, startPoint y: 668, endPoint x: 822, endPoint y: 125, distance: 631.3
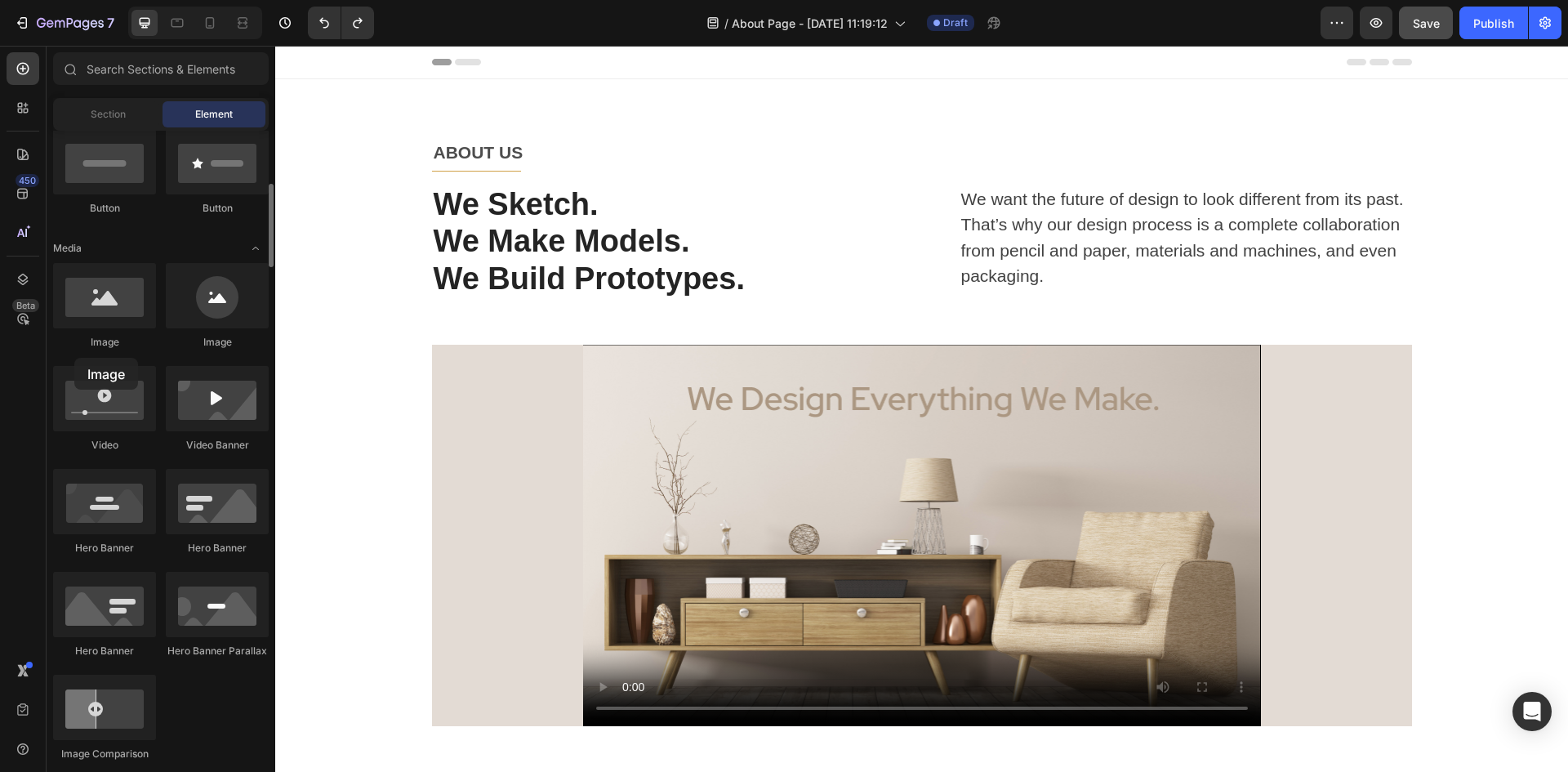
drag, startPoint x: 131, startPoint y: 312, endPoint x: 74, endPoint y: 358, distance: 73.2
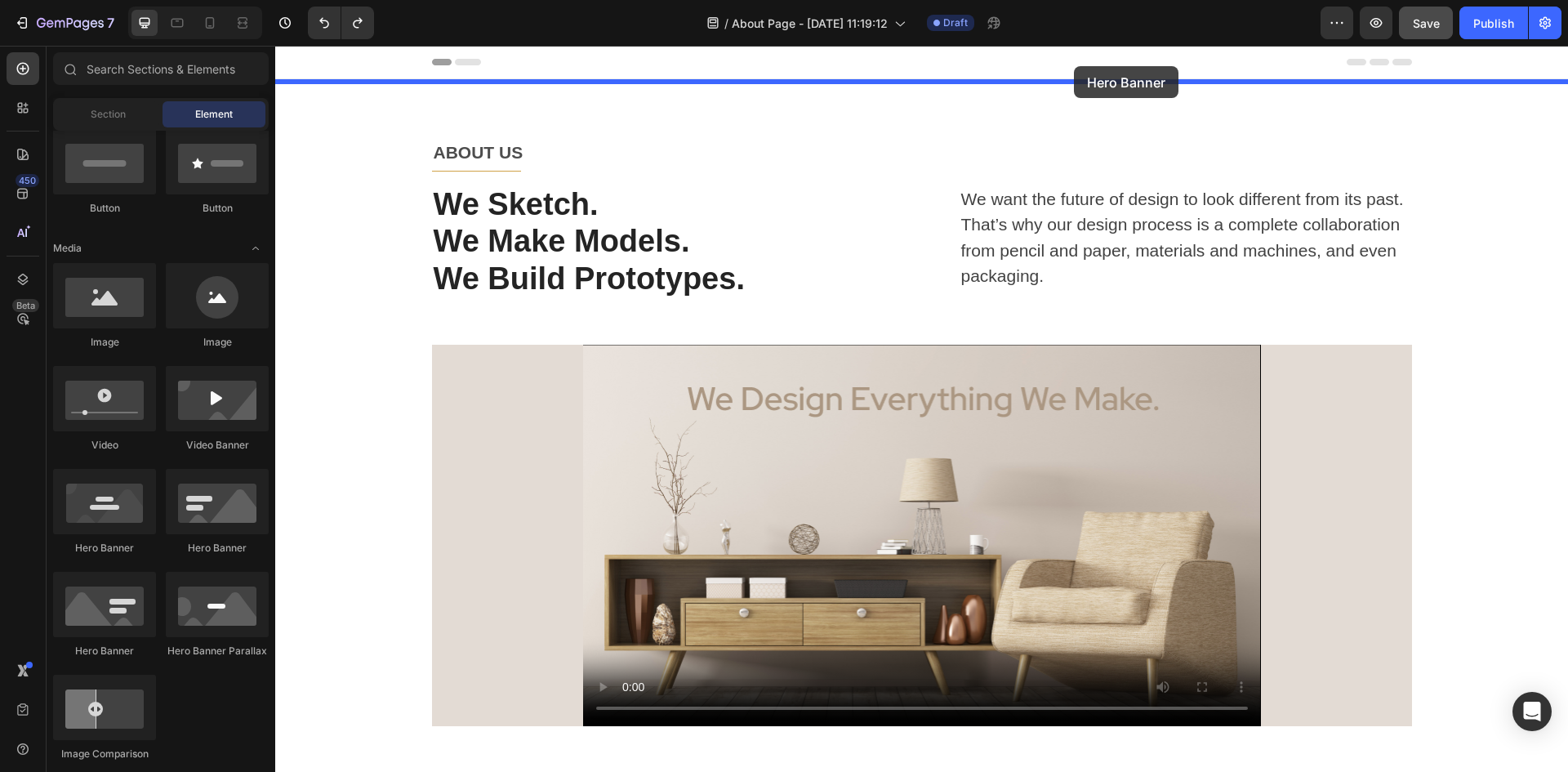
drag, startPoint x: 395, startPoint y: 528, endPoint x: 1075, endPoint y: 66, distance: 822.1
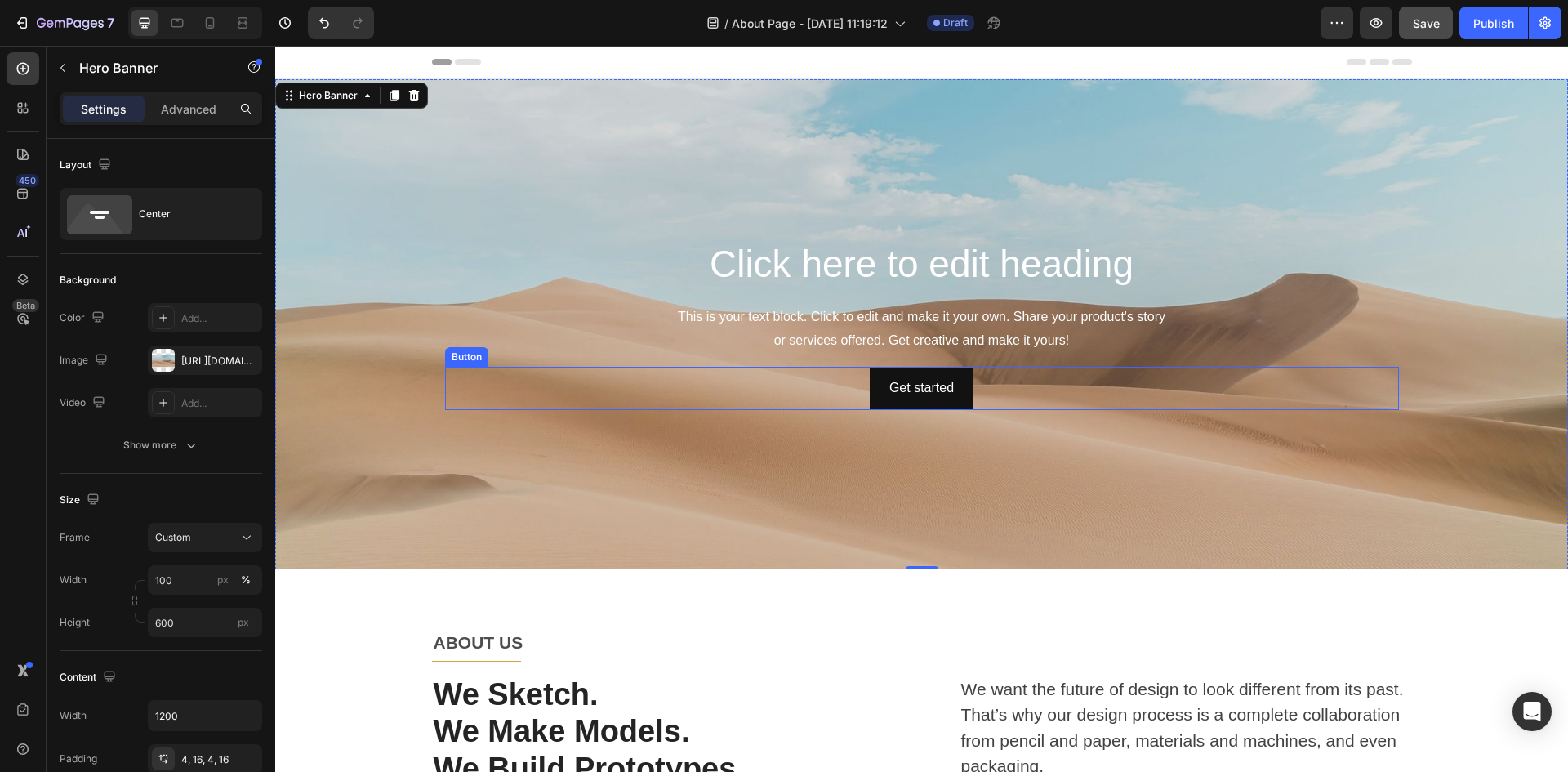
click at [1047, 386] on div "Get started Button" at bounding box center [922, 389] width 955 height 43
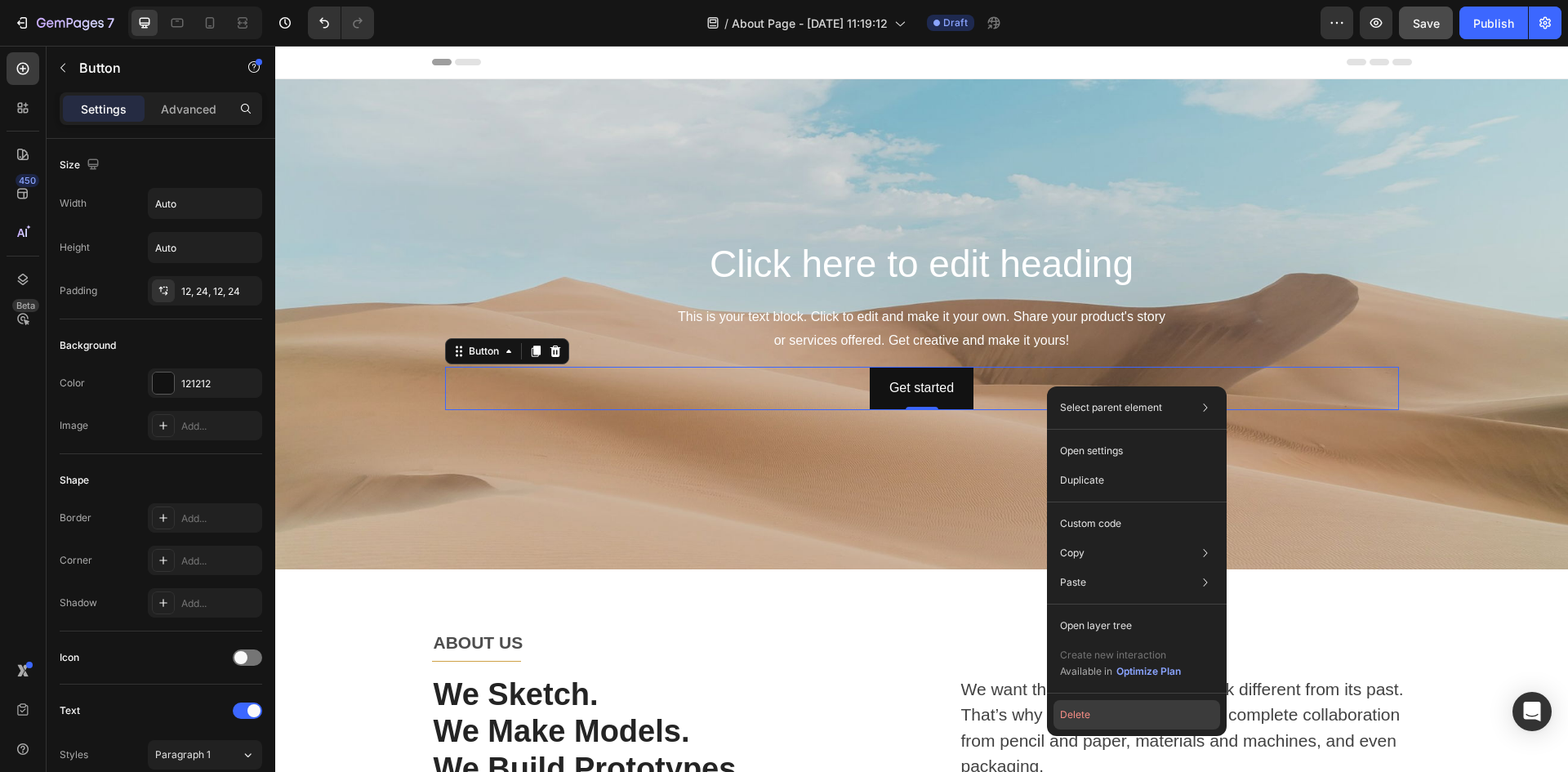
click at [1118, 721] on button "Delete" at bounding box center [1137, 714] width 167 height 30
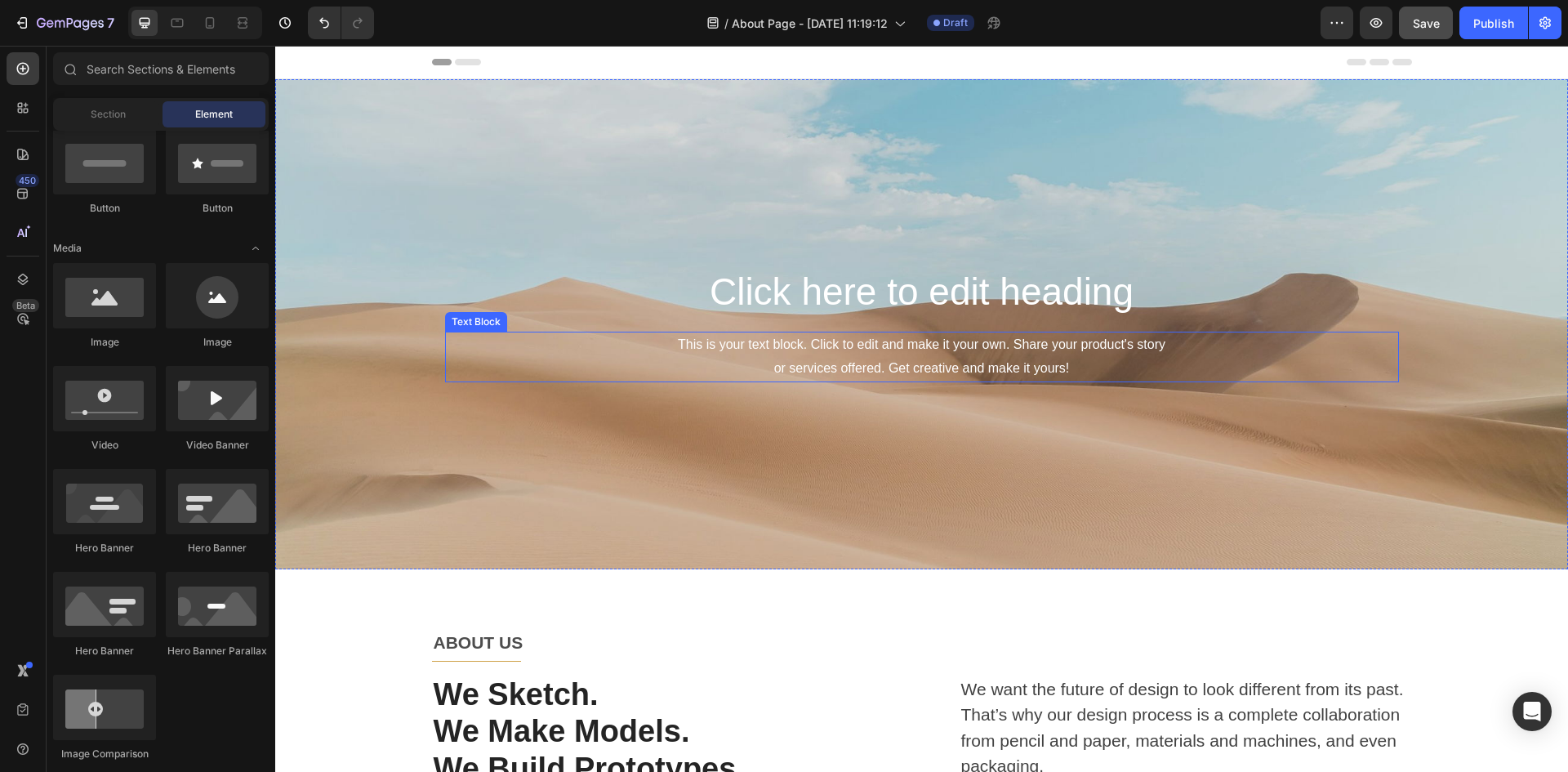
click at [942, 350] on div "This is your text block. Click to edit and make it your own. Share your product…" at bounding box center [922, 357] width 955 height 51
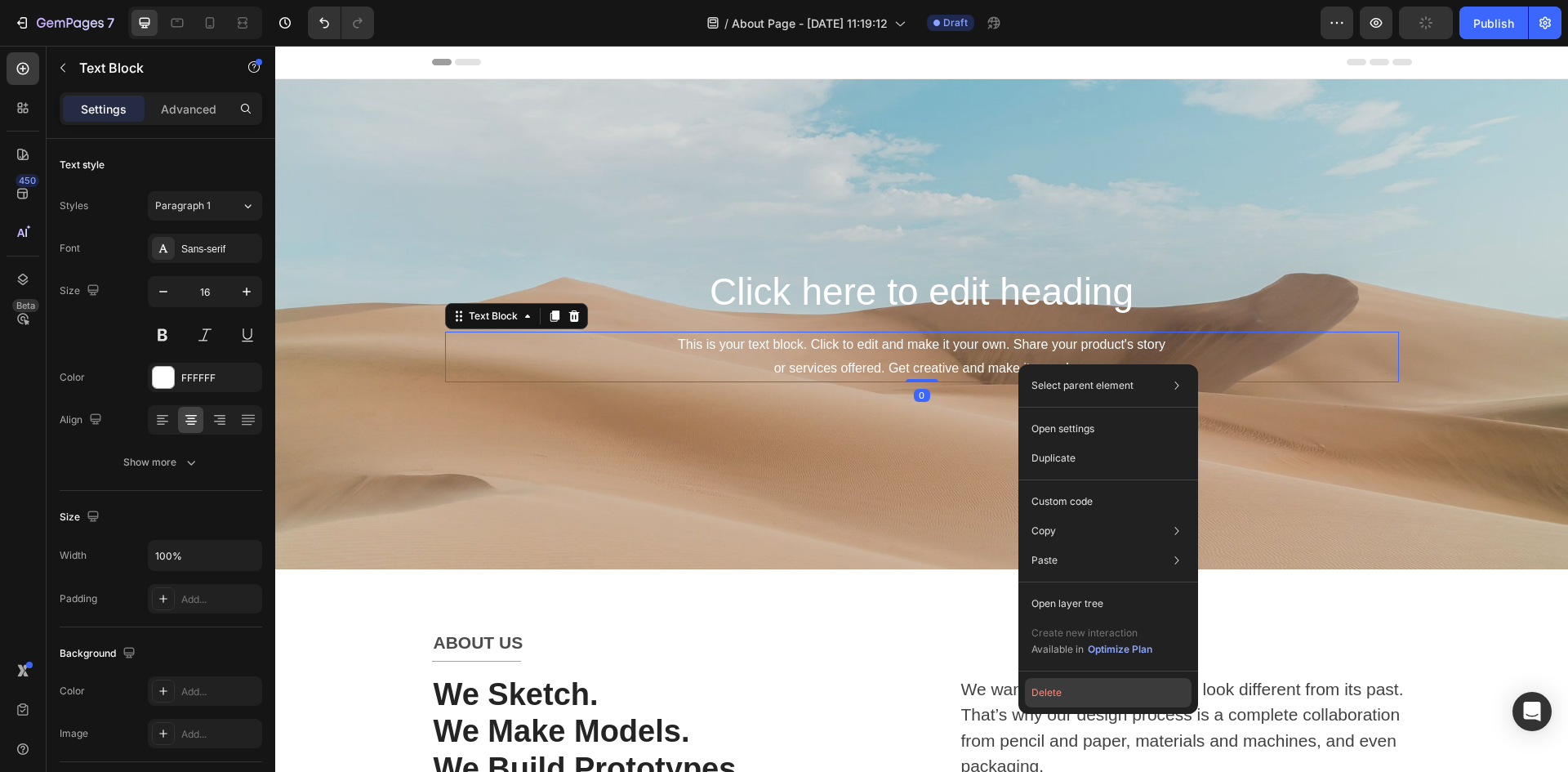
click at [1084, 690] on button "Delete" at bounding box center [1108, 693] width 167 height 30
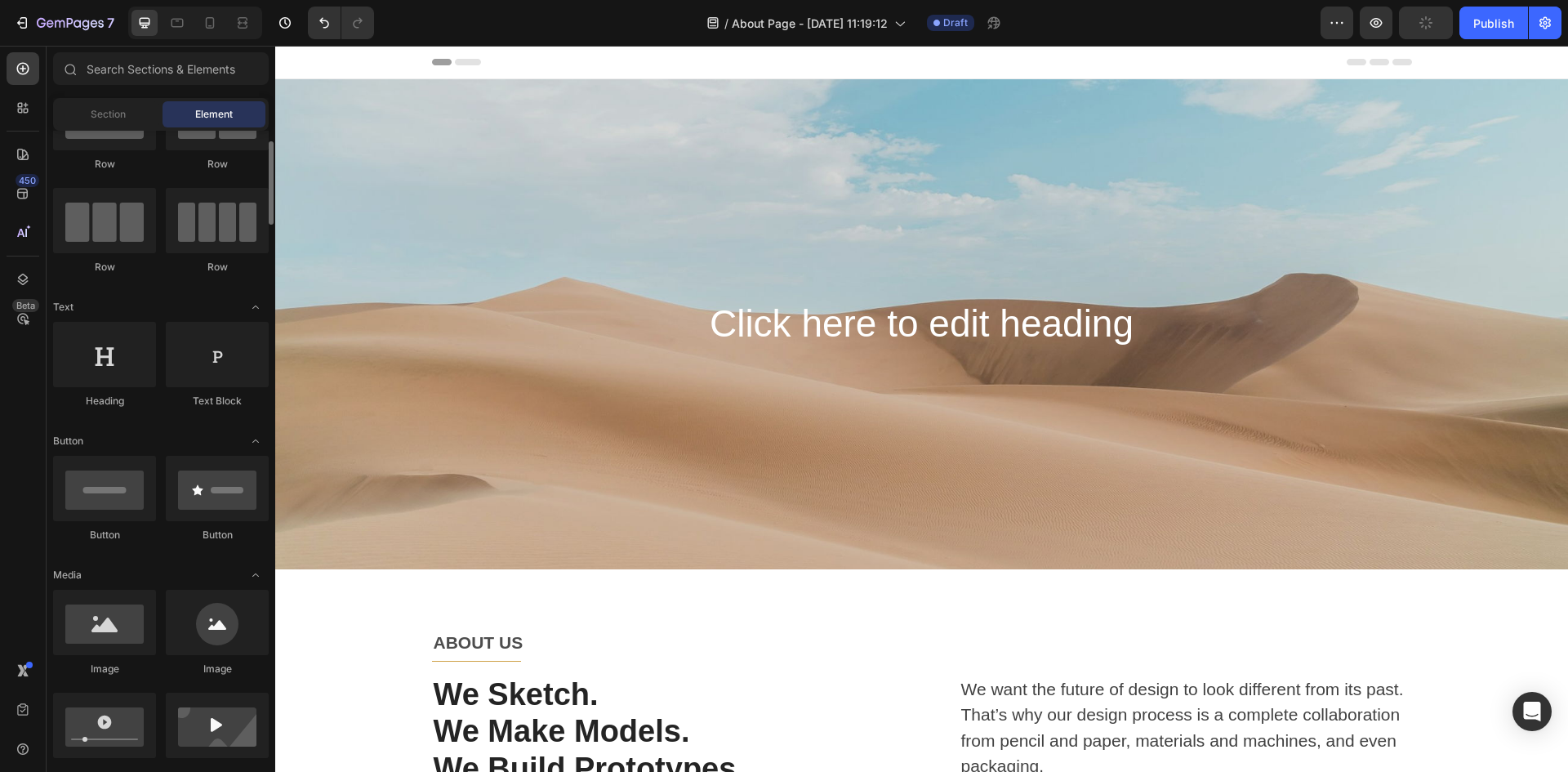
scroll to position [0, 0]
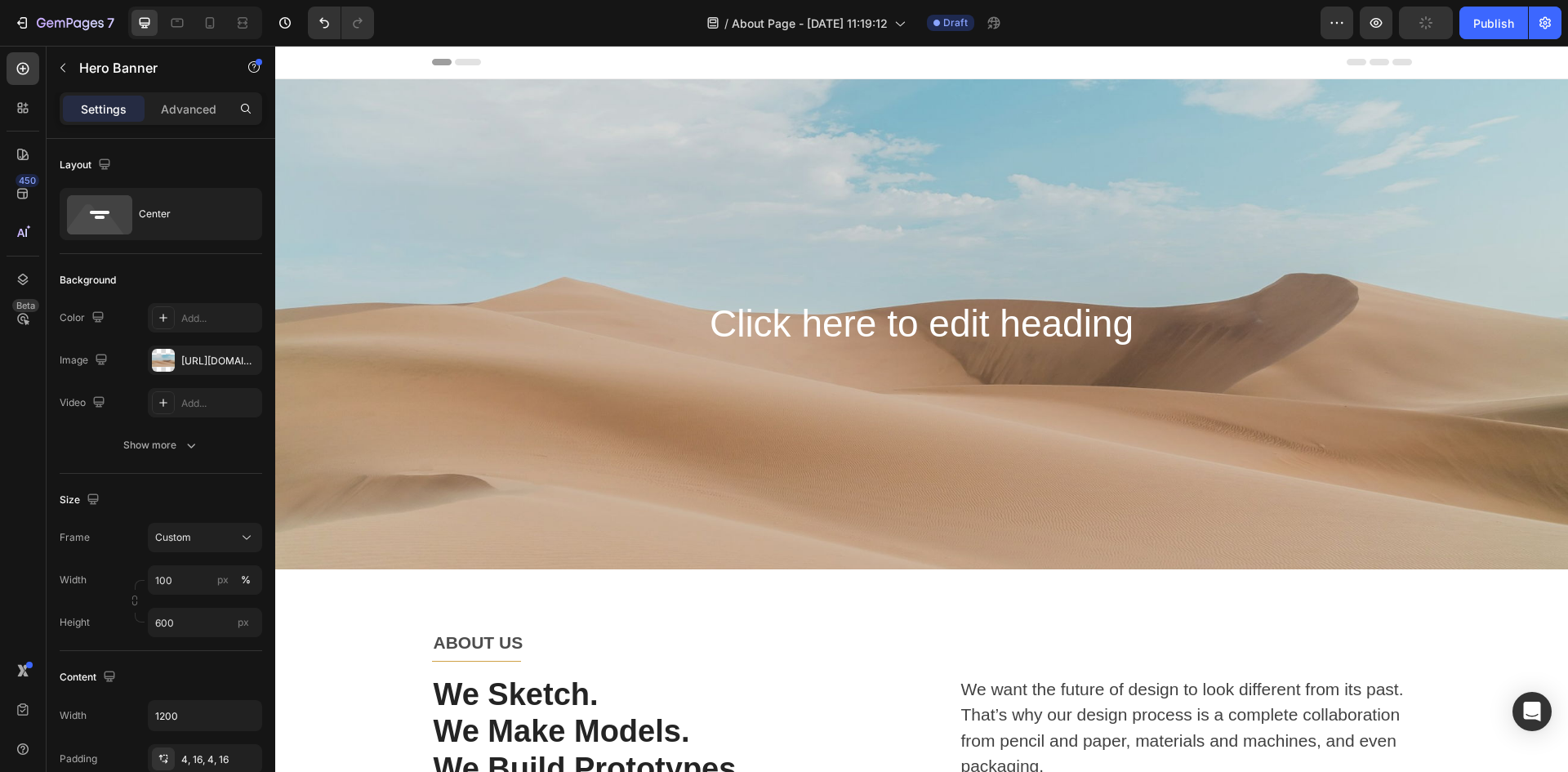
click at [488, 162] on div "Background Image" at bounding box center [921, 324] width 1293 height 490
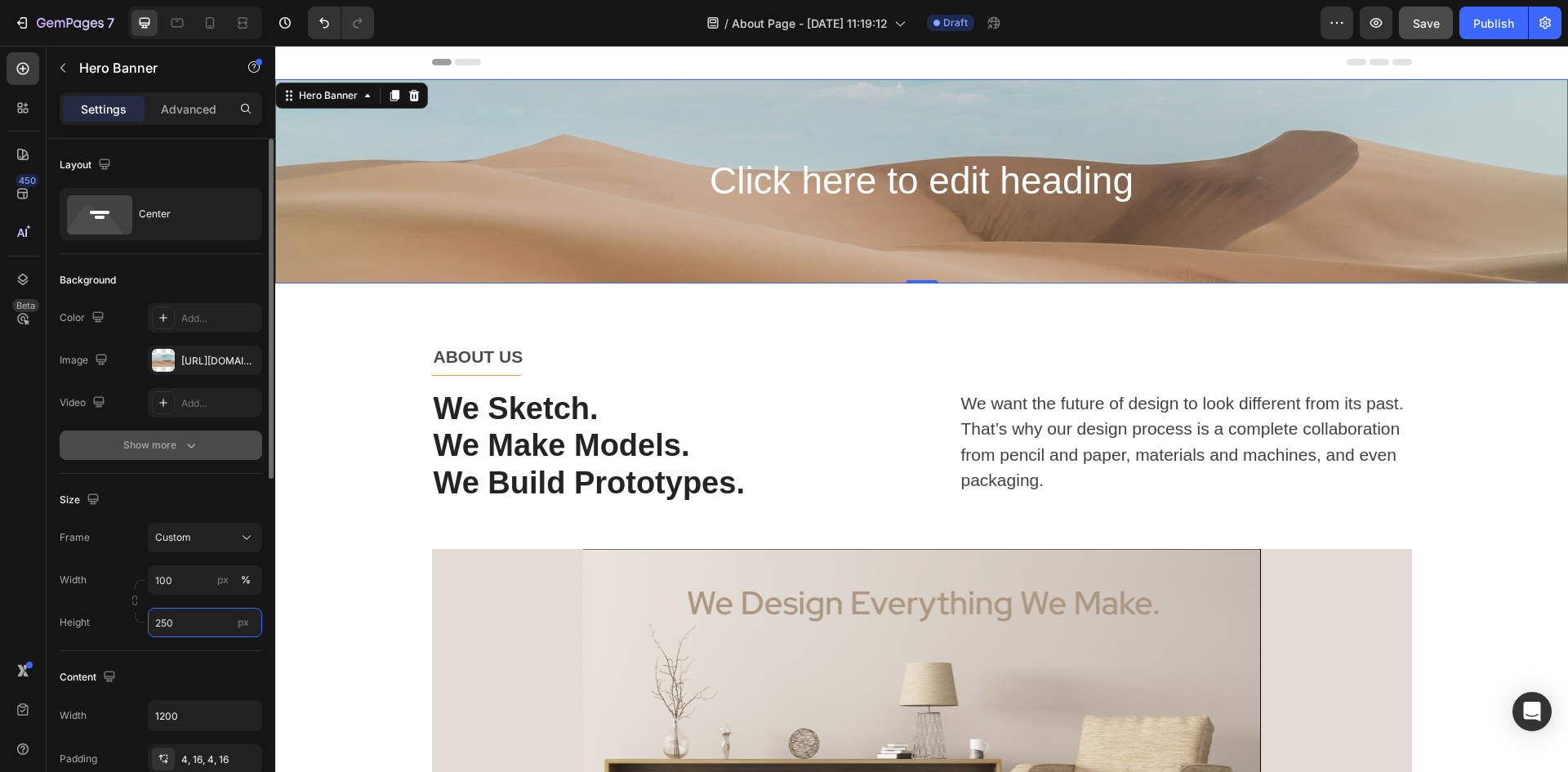
type input "250"
click at [143, 450] on div "Show more" at bounding box center [161, 445] width 76 height 16
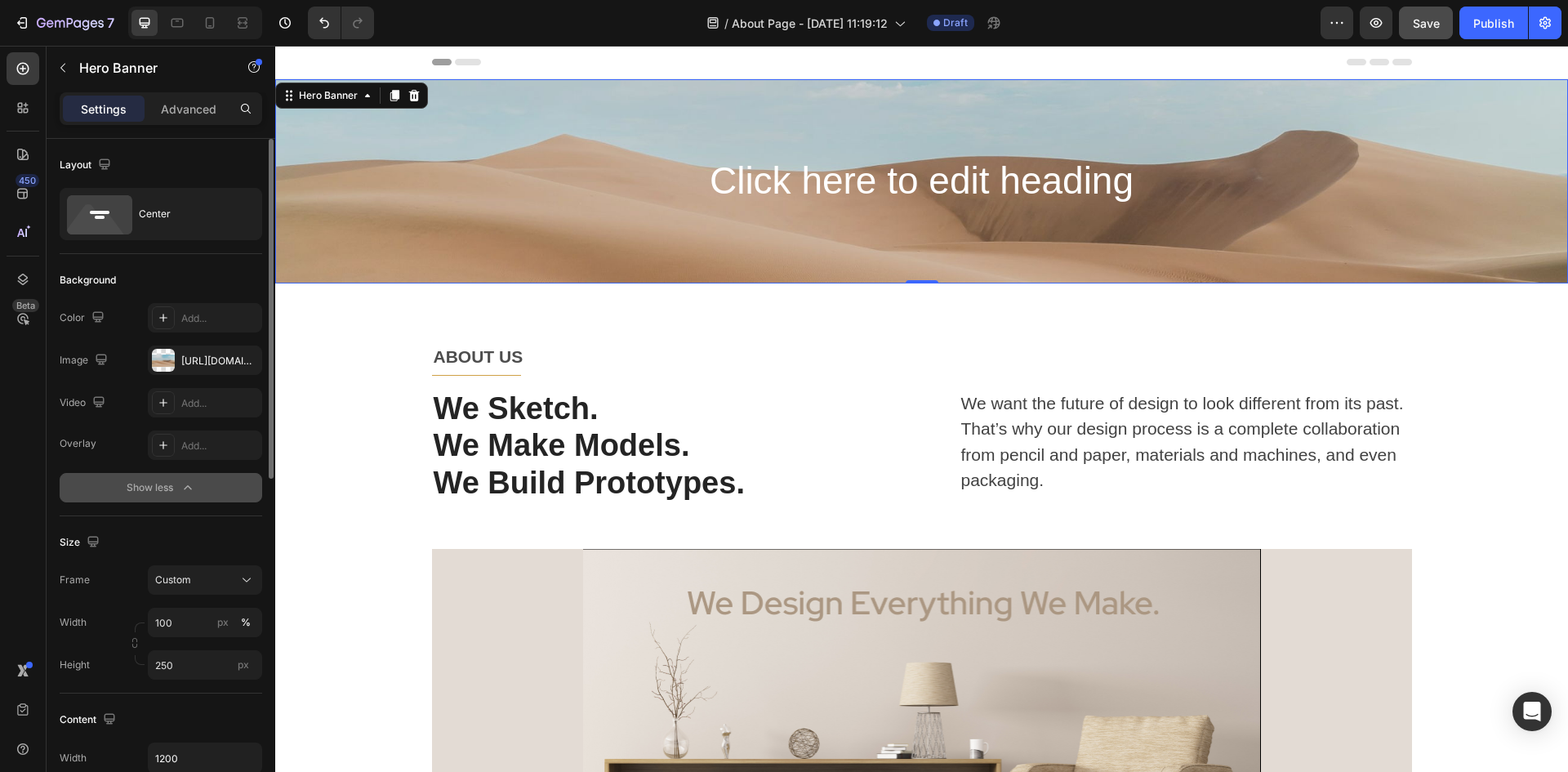
click at [159, 486] on div "Show less" at bounding box center [161, 487] width 69 height 16
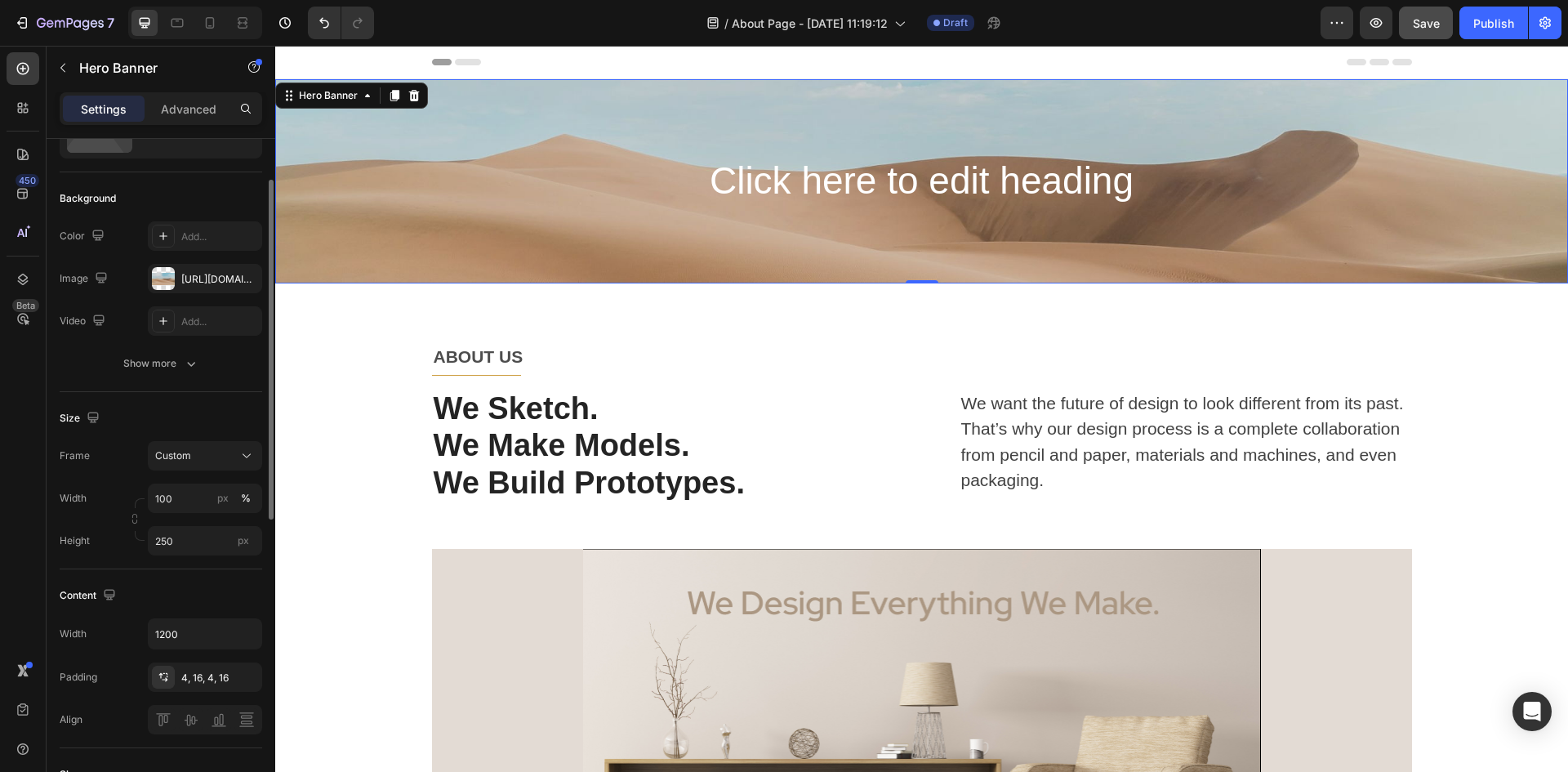
scroll to position [163, 0]
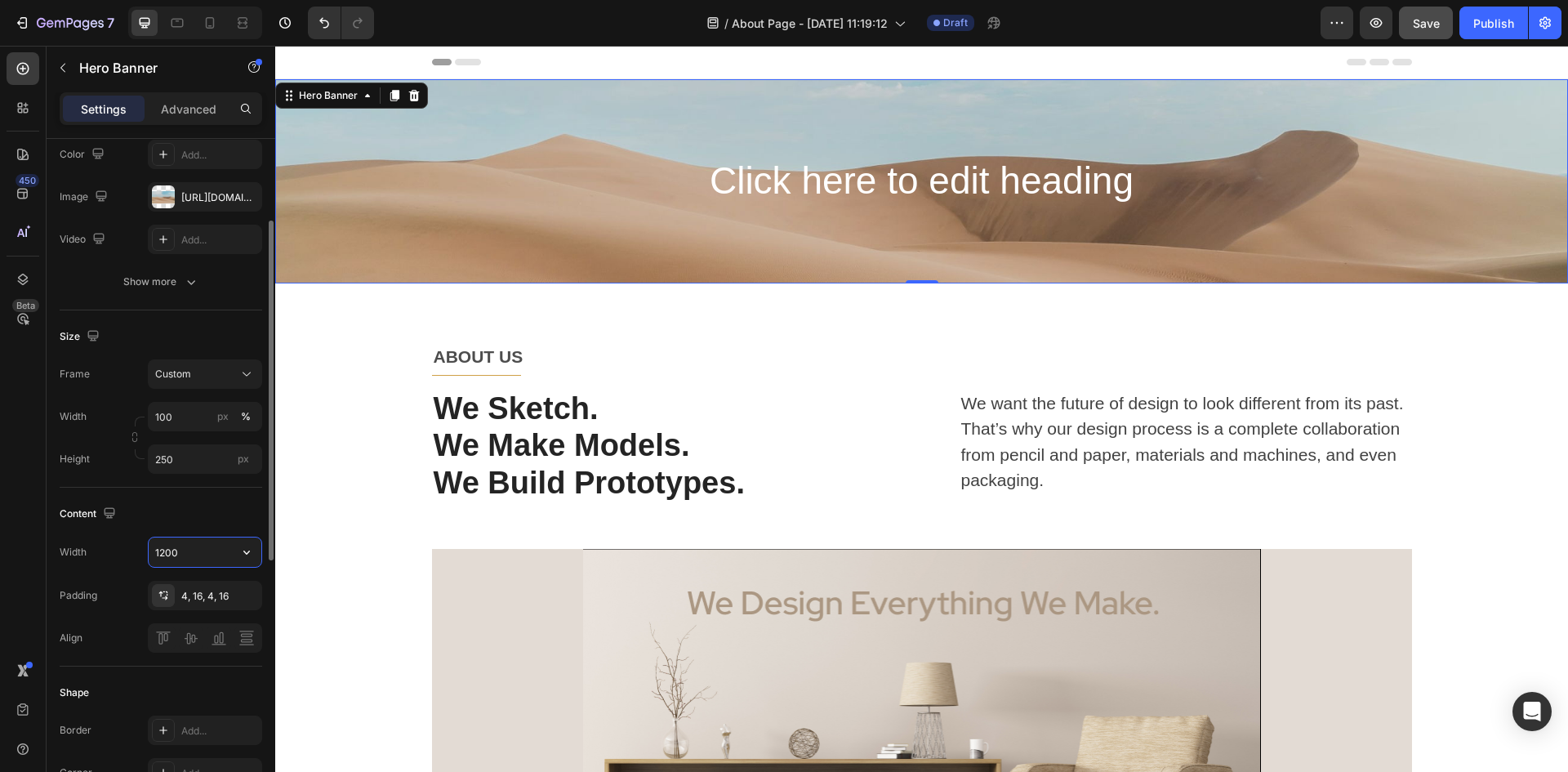
click at [200, 544] on input "1200" at bounding box center [205, 552] width 113 height 30
click at [251, 544] on icon "button" at bounding box center [246, 552] width 16 height 16
drag, startPoint x: 115, startPoint y: 597, endPoint x: 85, endPoint y: 602, distance: 30.4
click at [115, 594] on div "Full 100% Default 1200px Fit content Auto" at bounding box center [188, 625] width 147 height 106
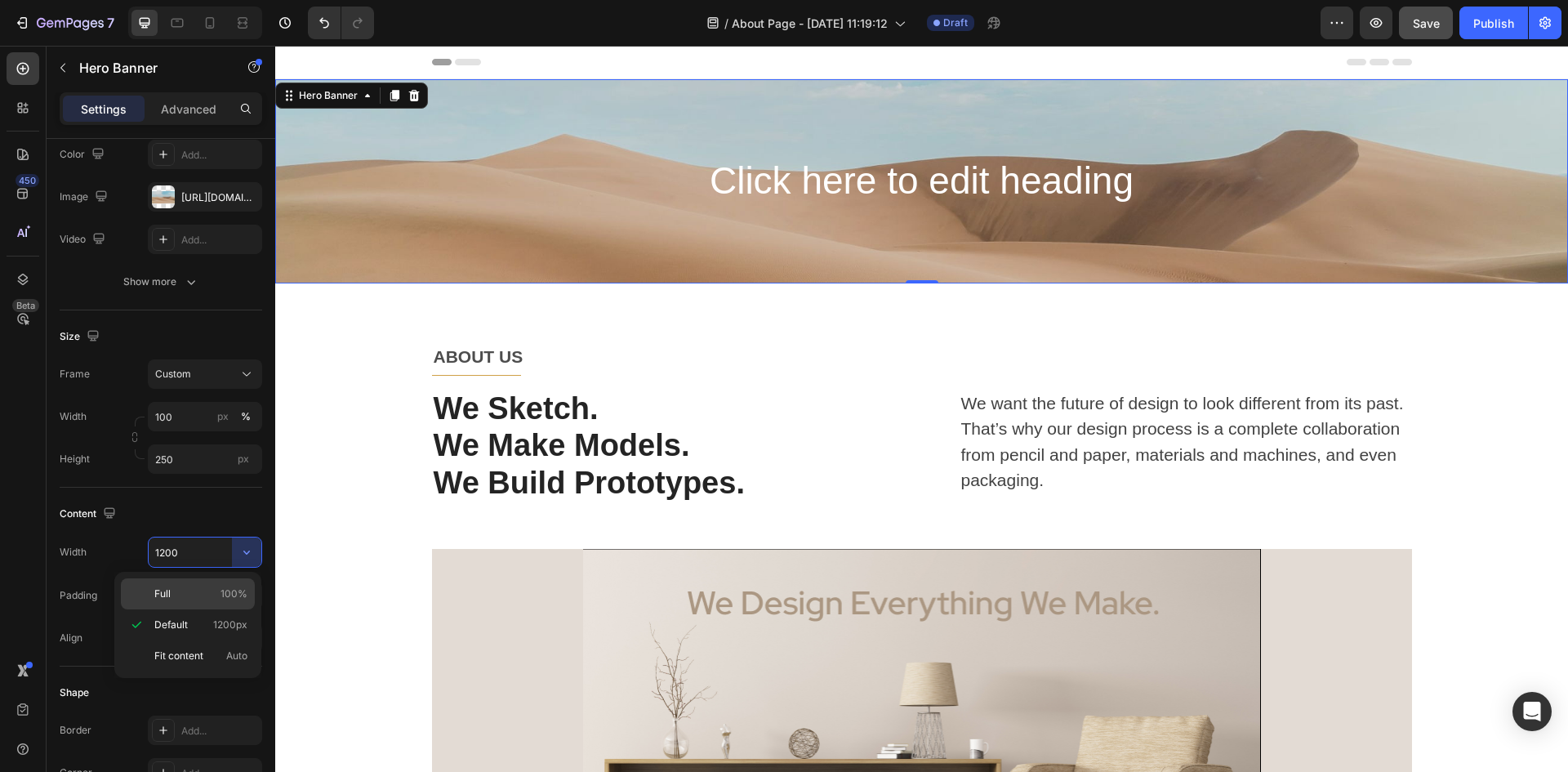
click at [163, 598] on span "Full" at bounding box center [162, 593] width 16 height 14
type input "100%"
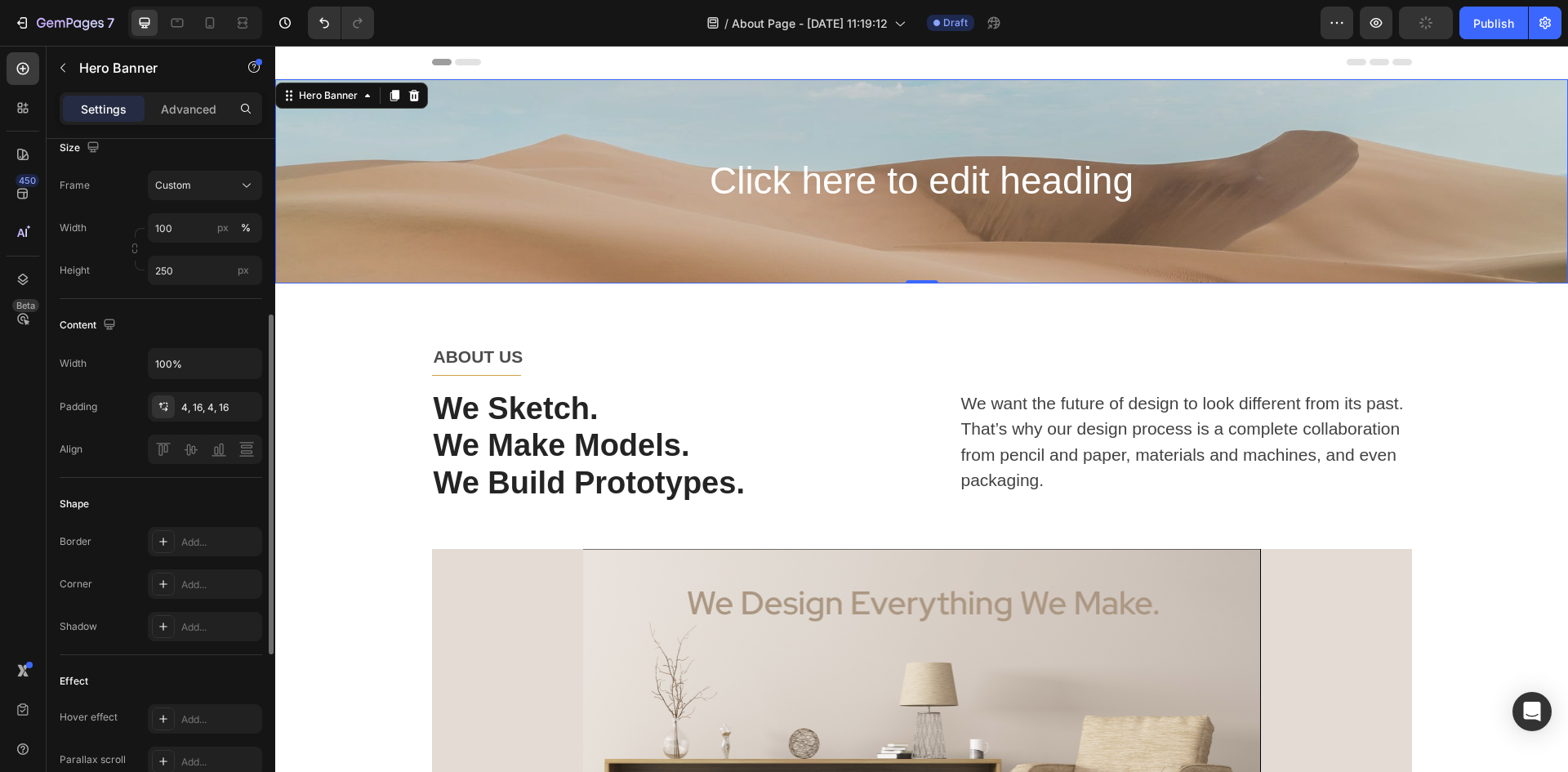
scroll to position [0, 0]
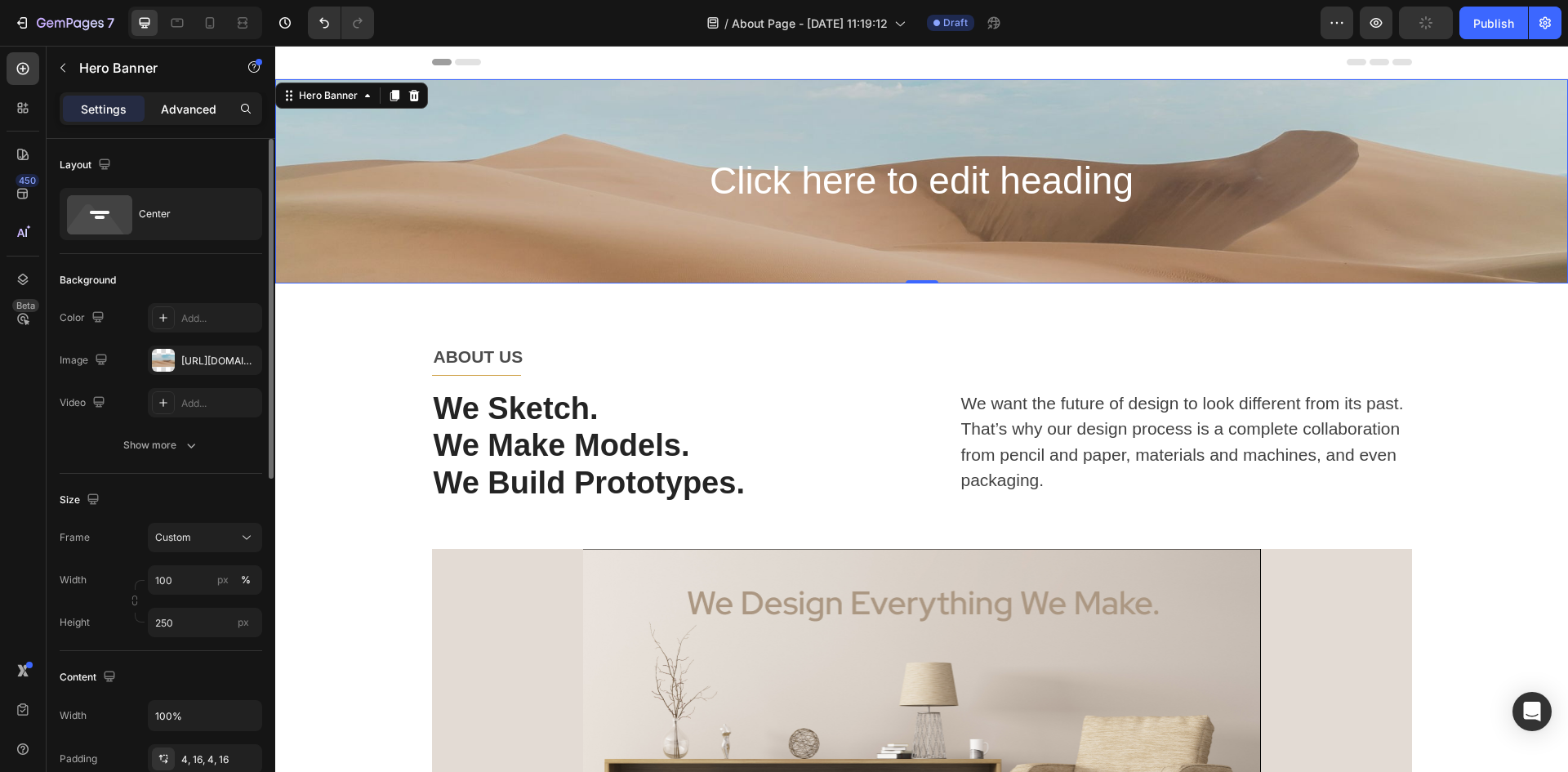
click at [201, 102] on p "Advanced" at bounding box center [189, 108] width 56 height 17
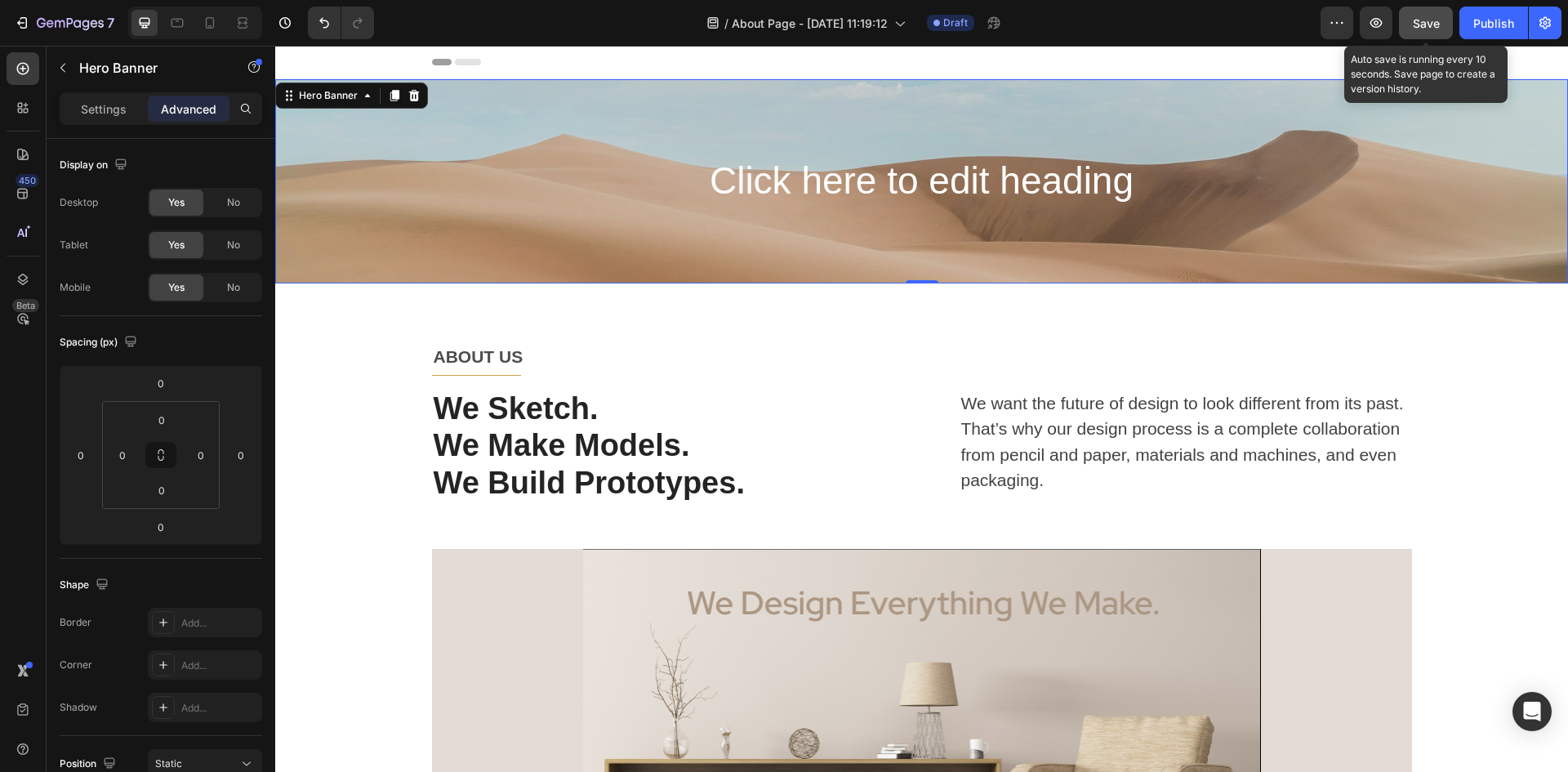
click at [1421, 27] on span "Save" at bounding box center [1426, 23] width 27 height 14
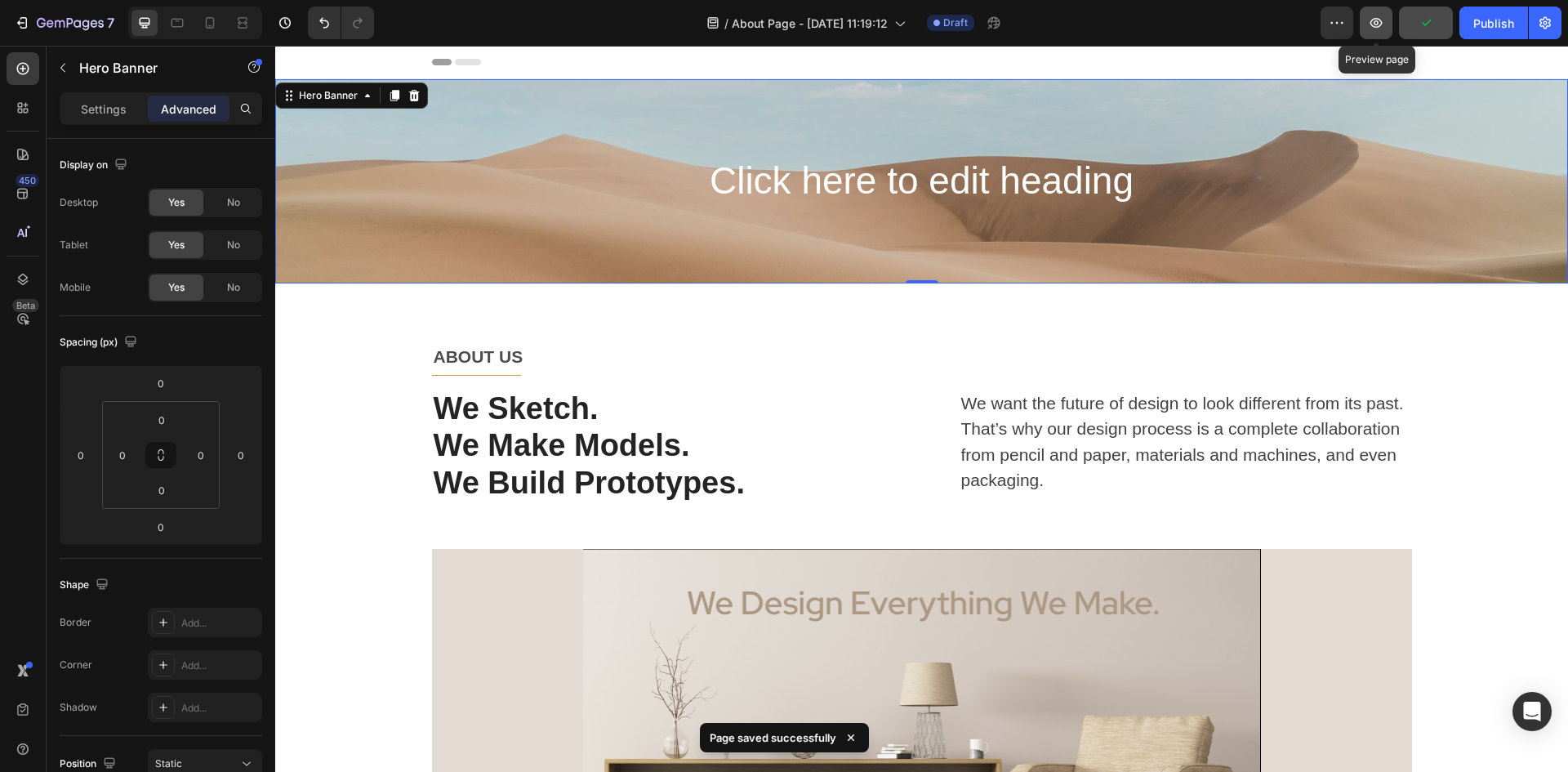
click at [1370, 22] on icon "button" at bounding box center [1377, 23] width 16 height 16
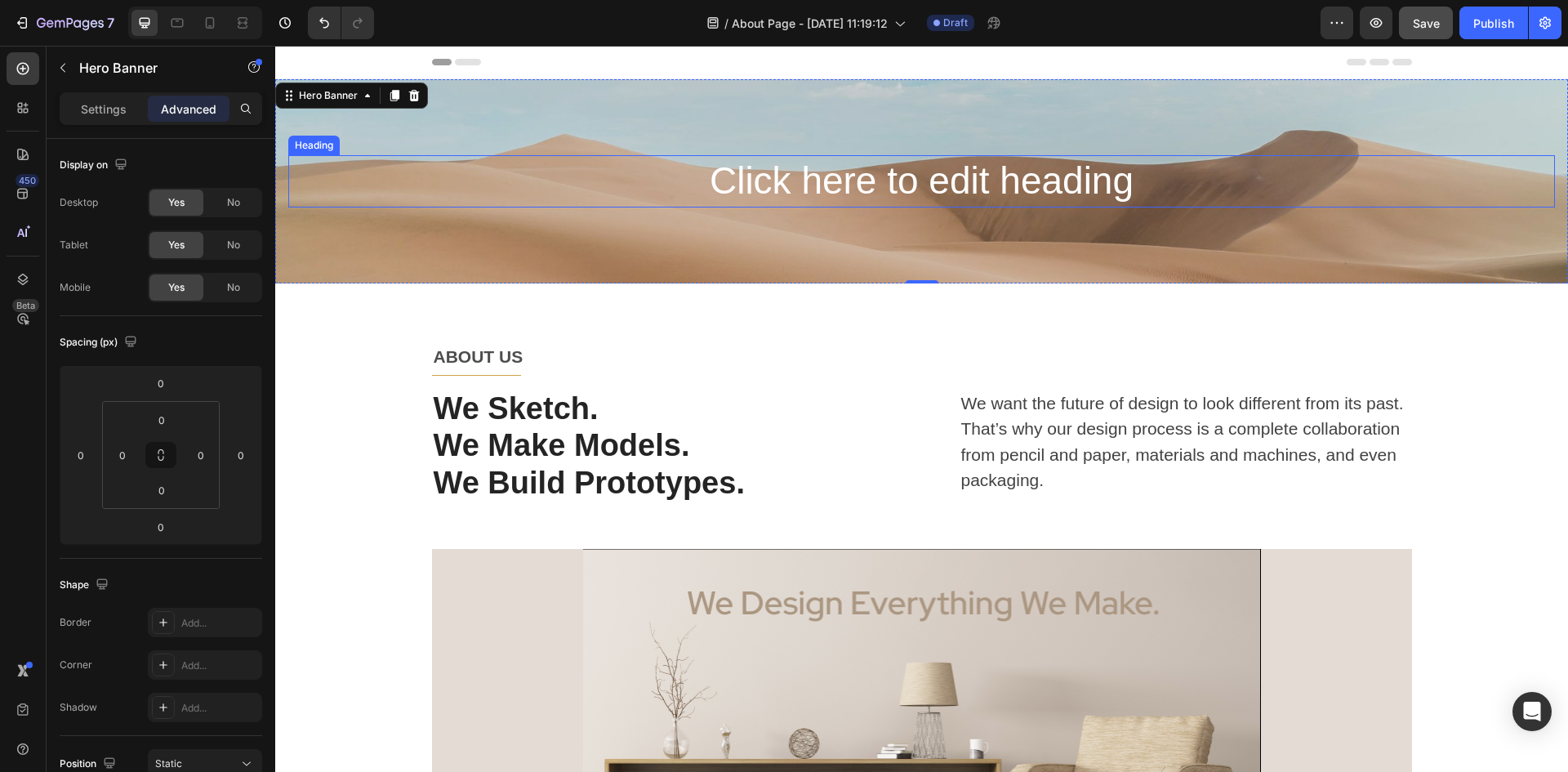
click at [814, 189] on h2 "Click here to edit heading" at bounding box center [922, 181] width 1267 height 52
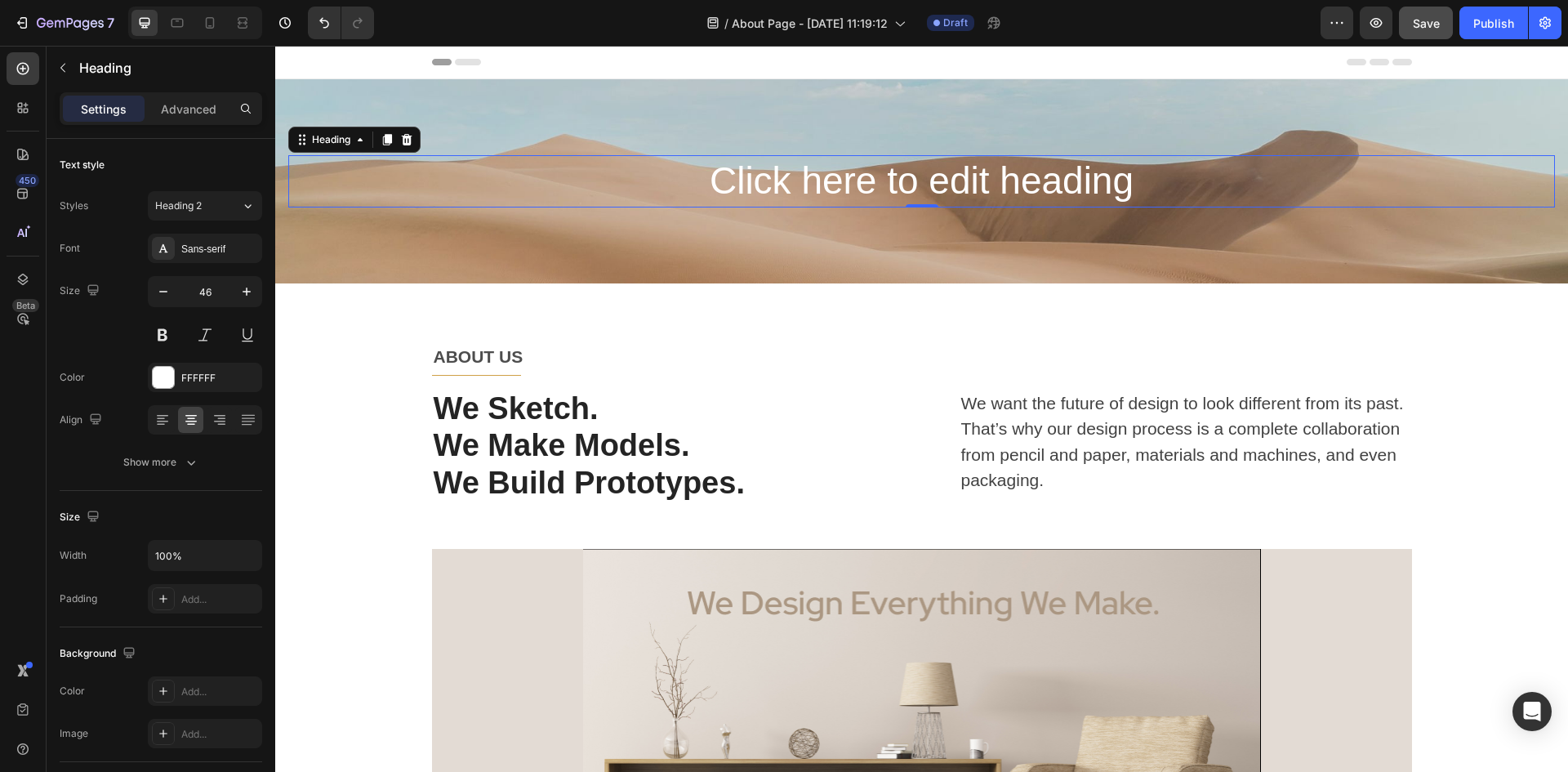
click at [1110, 164] on h2 "Click here to edit heading" at bounding box center [922, 181] width 1267 height 52
click at [1134, 183] on p "Click here to edit heading" at bounding box center [921, 181] width 1264 height 49
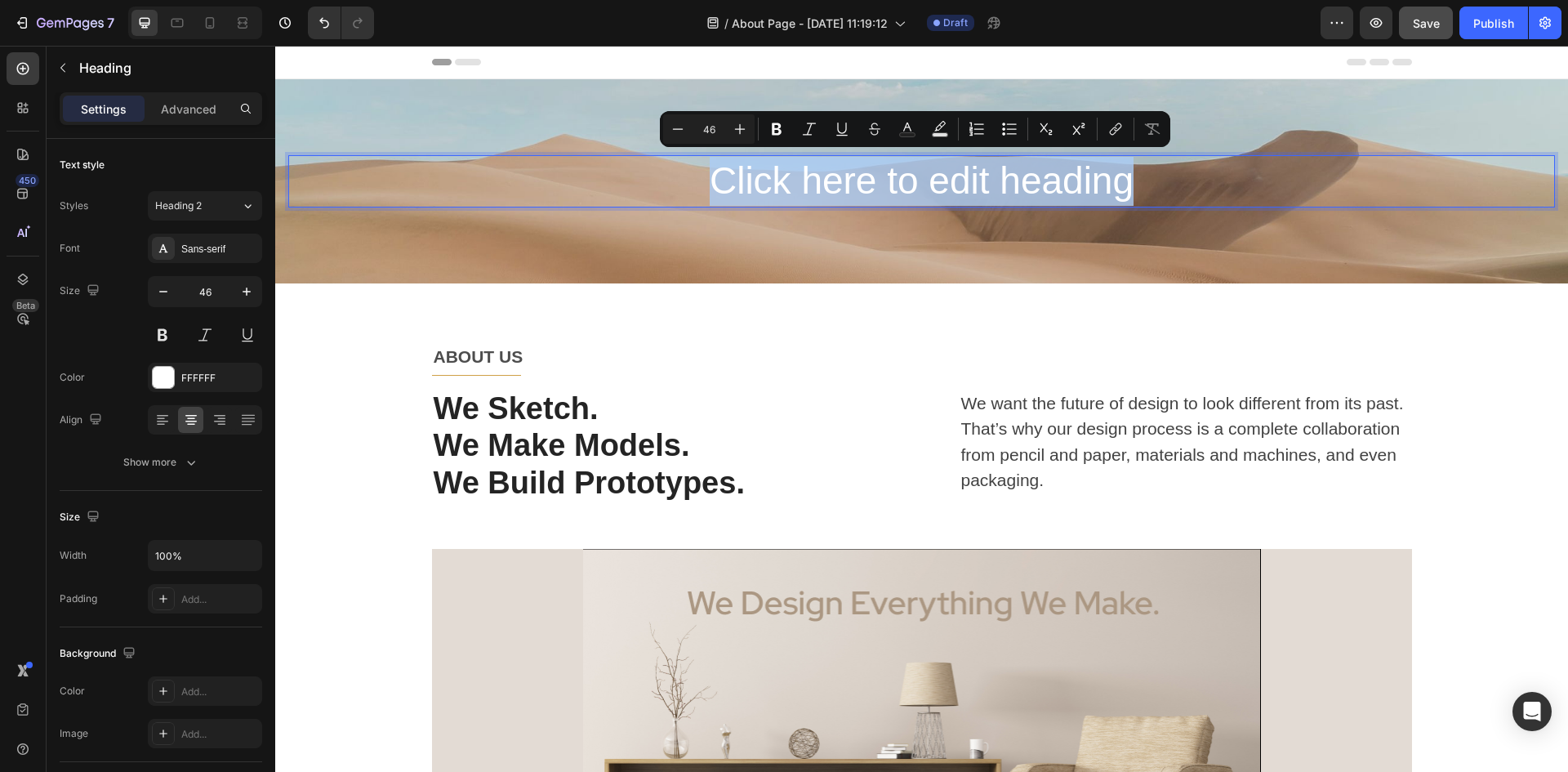
drag, startPoint x: 1138, startPoint y: 190, endPoint x: 650, endPoint y: 169, distance: 488.5
click at [650, 169] on p "Click here to edit heading" at bounding box center [921, 181] width 1264 height 49
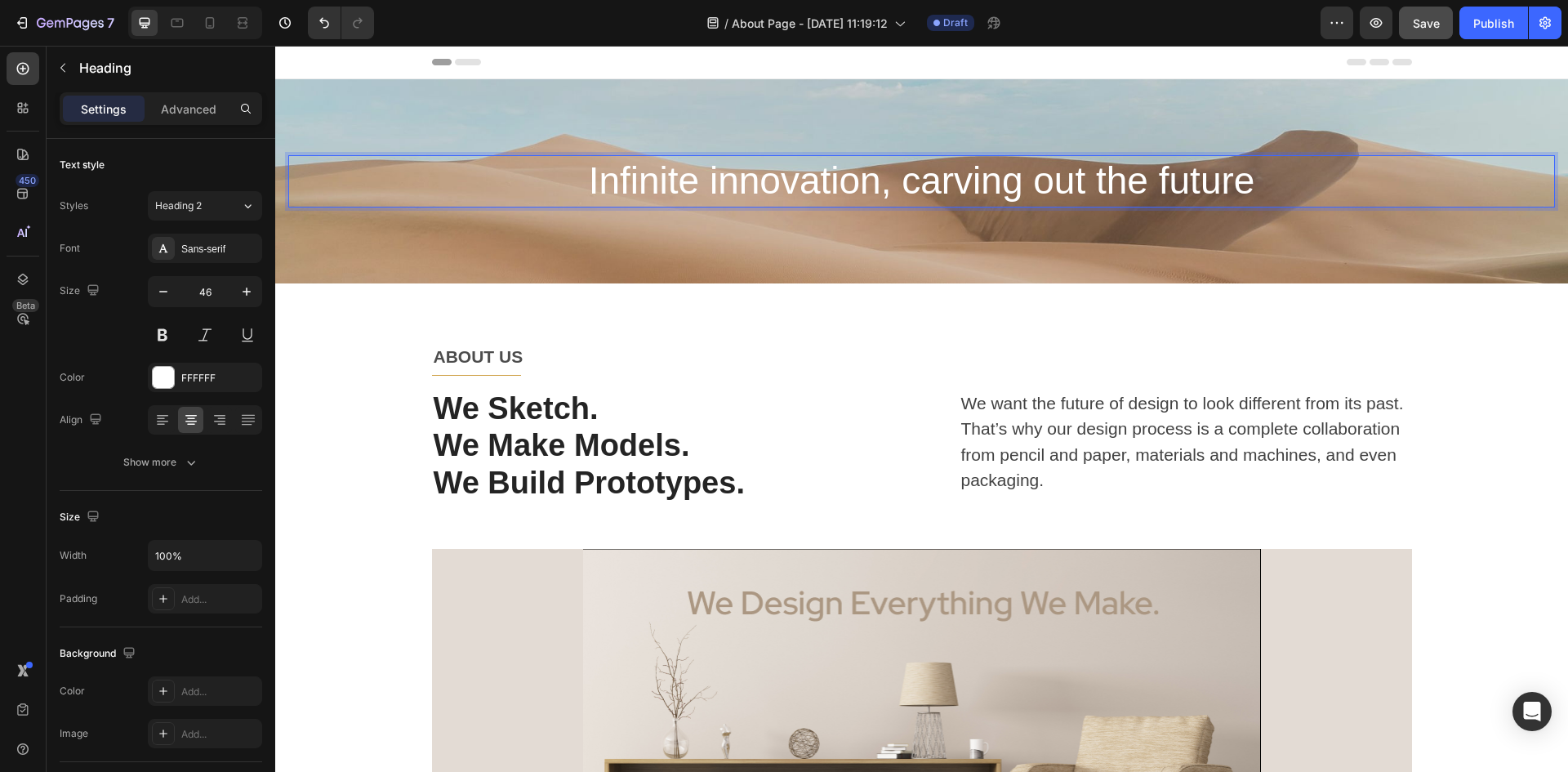
click at [694, 175] on p "Infinite innovation, carving out the future" at bounding box center [921, 181] width 1264 height 49
click at [701, 177] on p "Infinite innovation, carving out the future" at bounding box center [921, 181] width 1264 height 49
click at [916, 184] on p "Infinite Innovation, carving out the future" at bounding box center [921, 181] width 1264 height 49
click at [1042, 186] on p "Infinite Innovation, Carving out the future" at bounding box center [921, 181] width 1264 height 49
click at [1056, 182] on p "Infinite Innovation, Carving out the future" at bounding box center [921, 181] width 1264 height 49
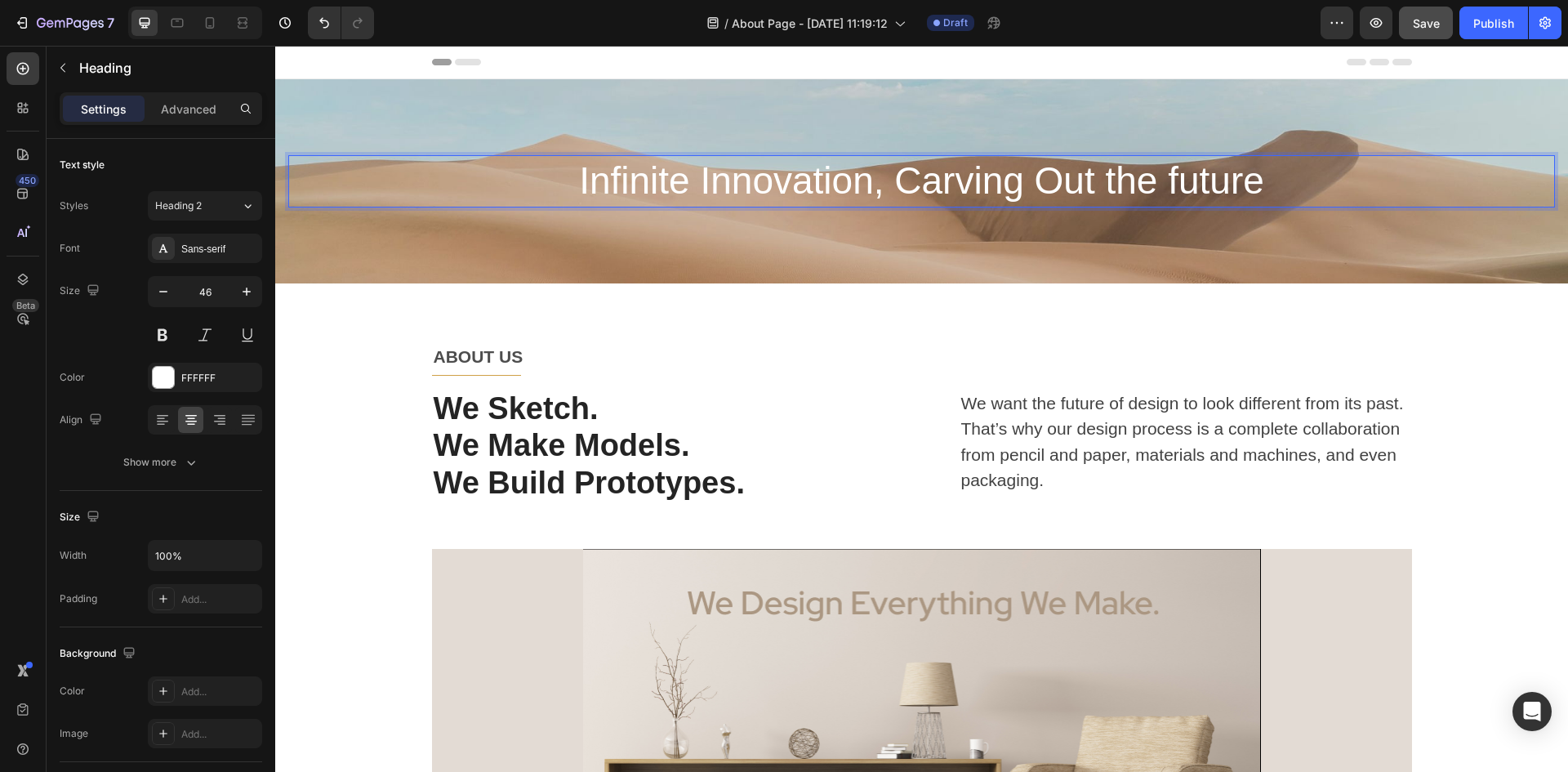
click at [1123, 175] on p "Infinite Innovation, Carving Out the future" at bounding box center [921, 181] width 1264 height 49
click at [1188, 181] on p "Infinite Innovation, Carving Out The future" at bounding box center [921, 181] width 1264 height 49
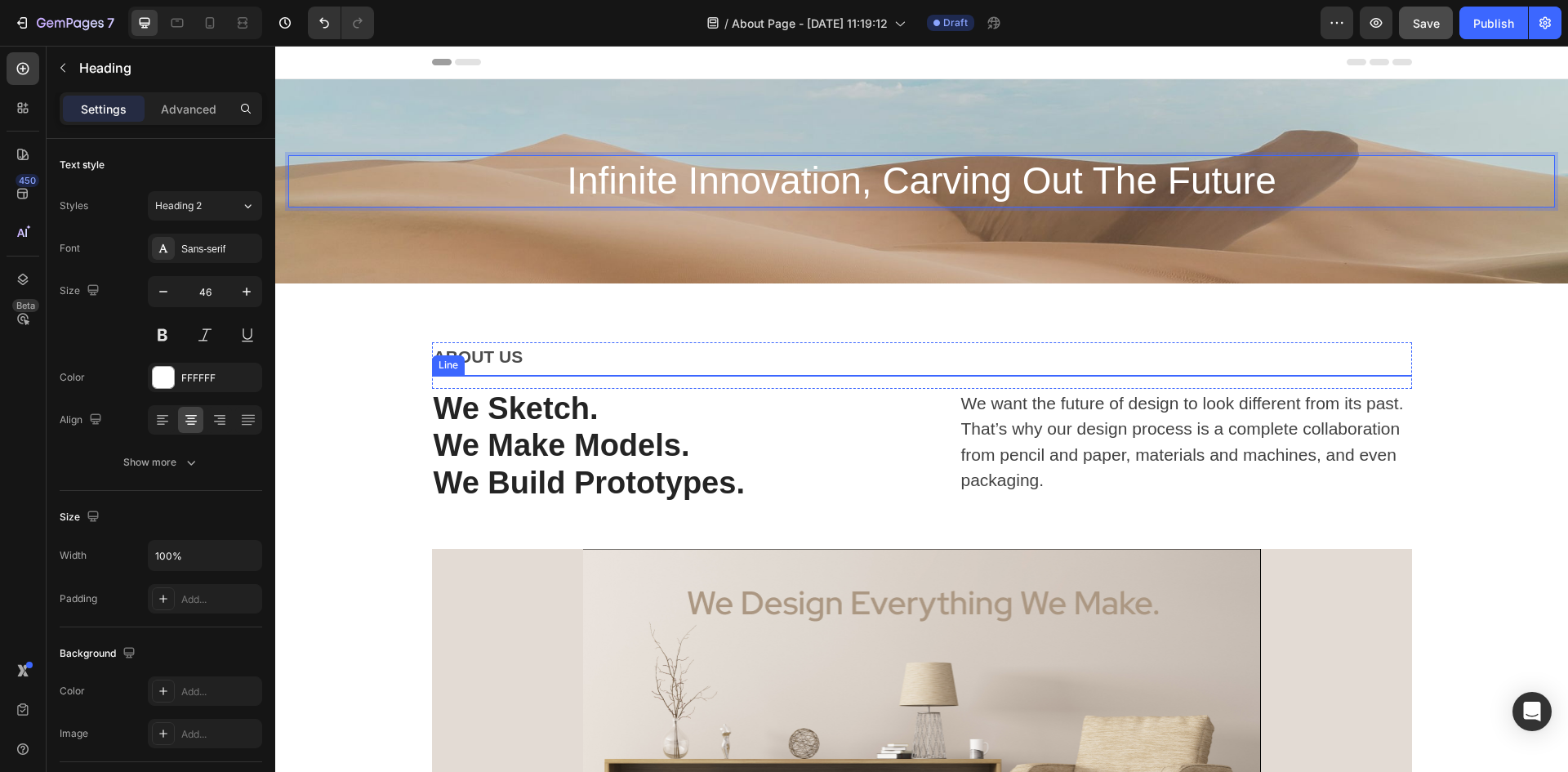
click at [762, 375] on div "Title" at bounding box center [922, 375] width 981 height 1
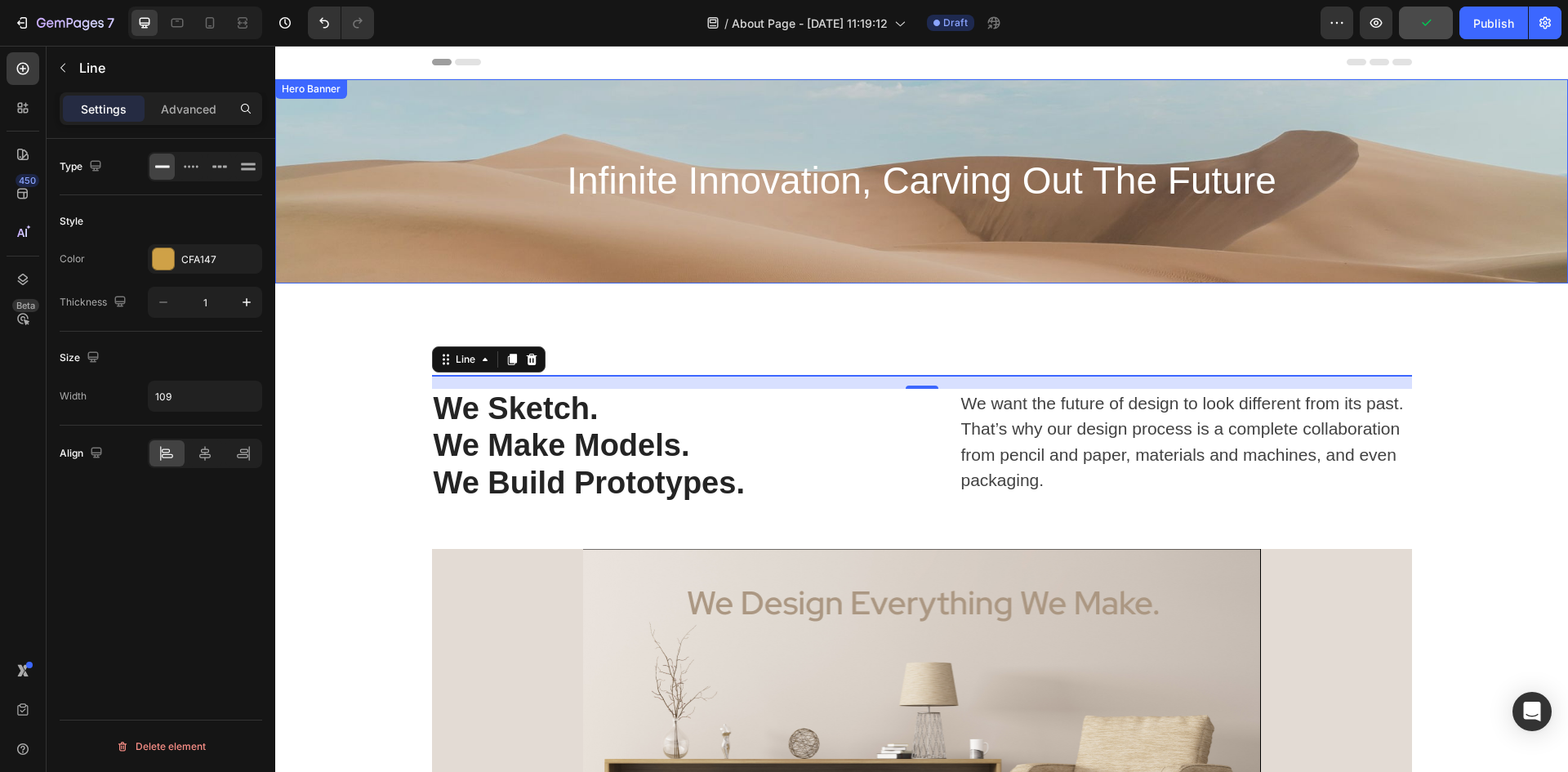
click at [798, 229] on div "Background Image" at bounding box center [921, 181] width 1293 height 204
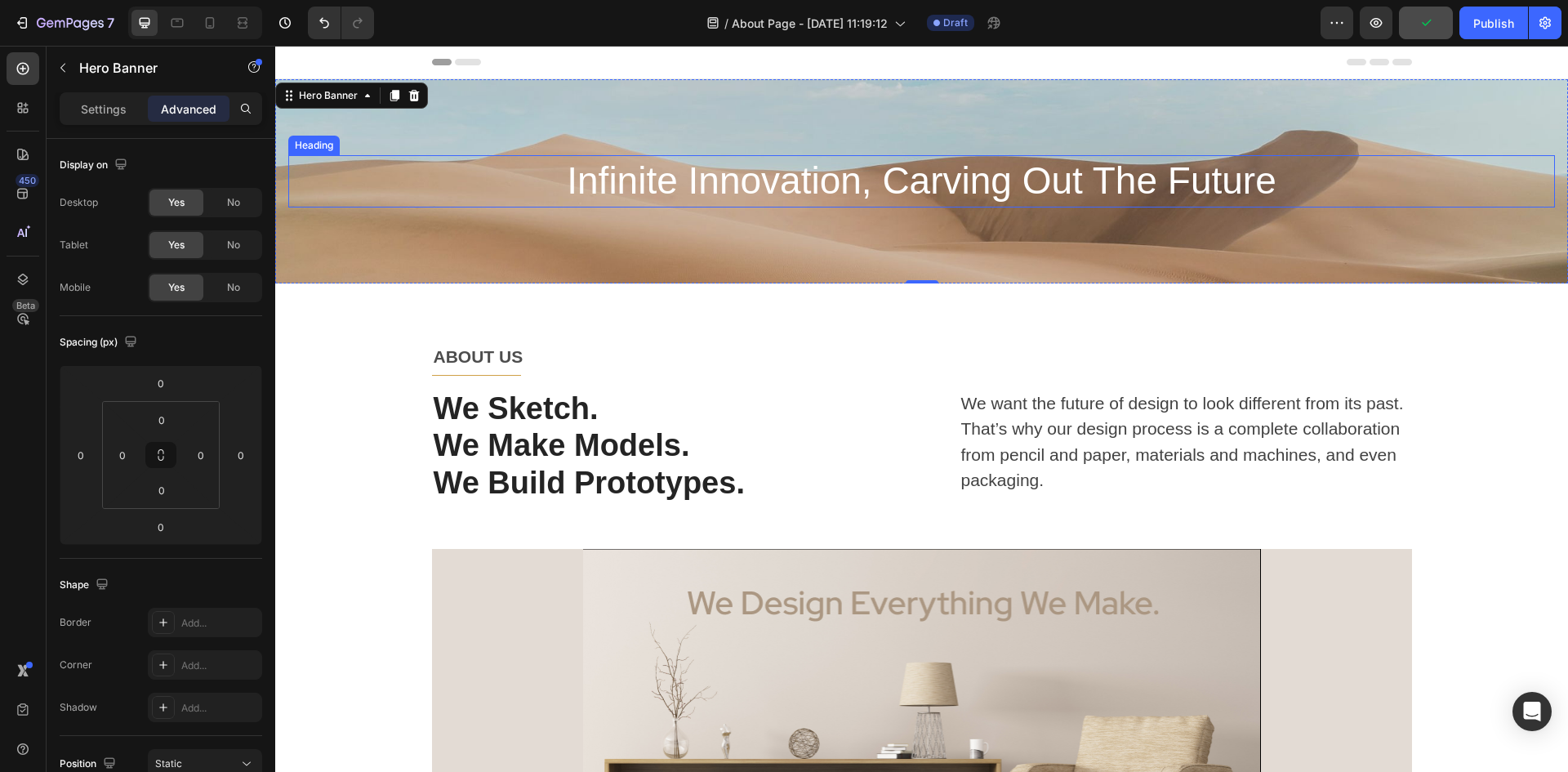
click at [873, 179] on p "Infinite Innovation, Carving Out The Future" at bounding box center [921, 181] width 1264 height 49
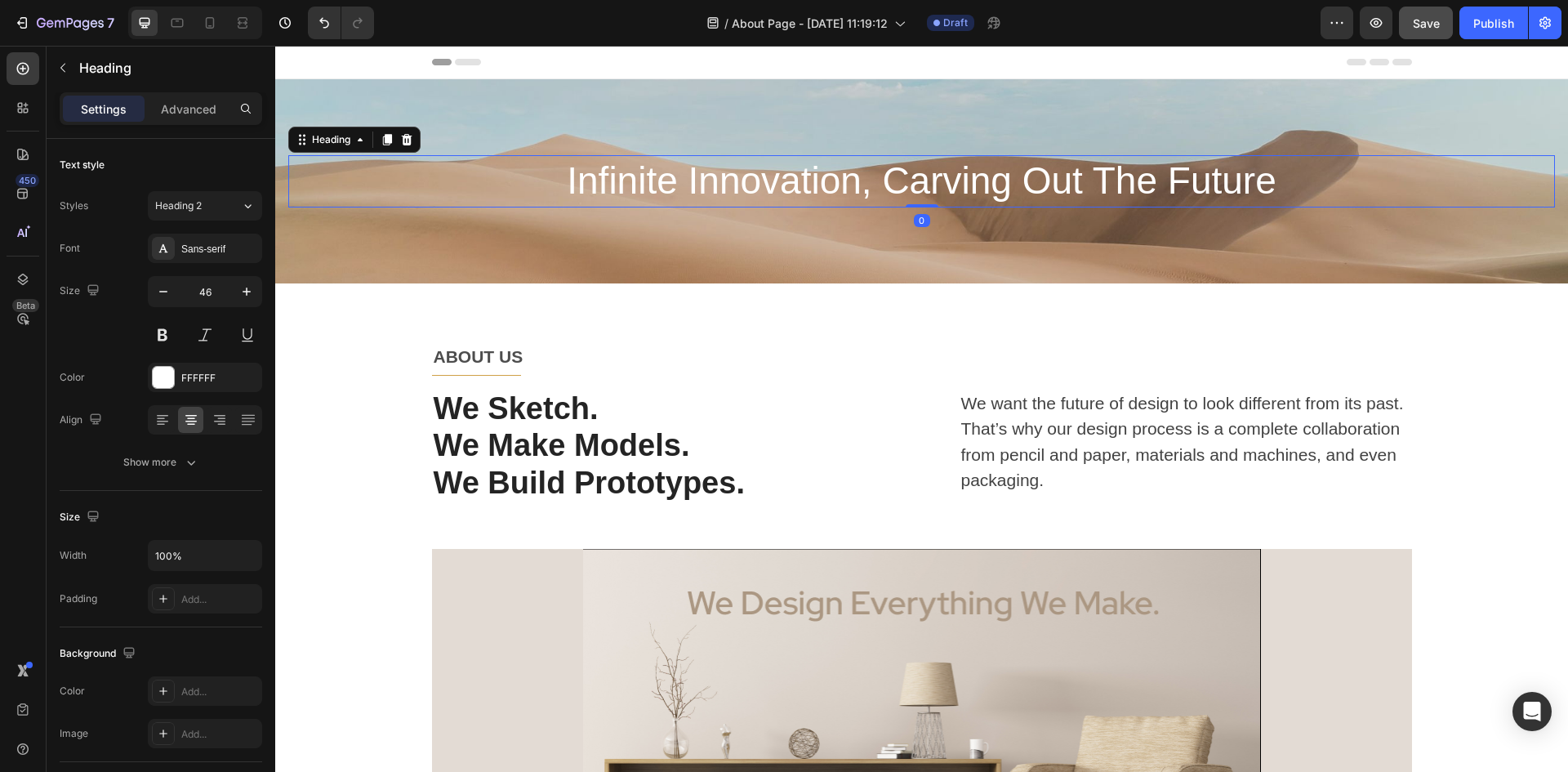
click at [885, 178] on p "Infinite Innovation, Carving Out The Future" at bounding box center [921, 181] width 1264 height 49
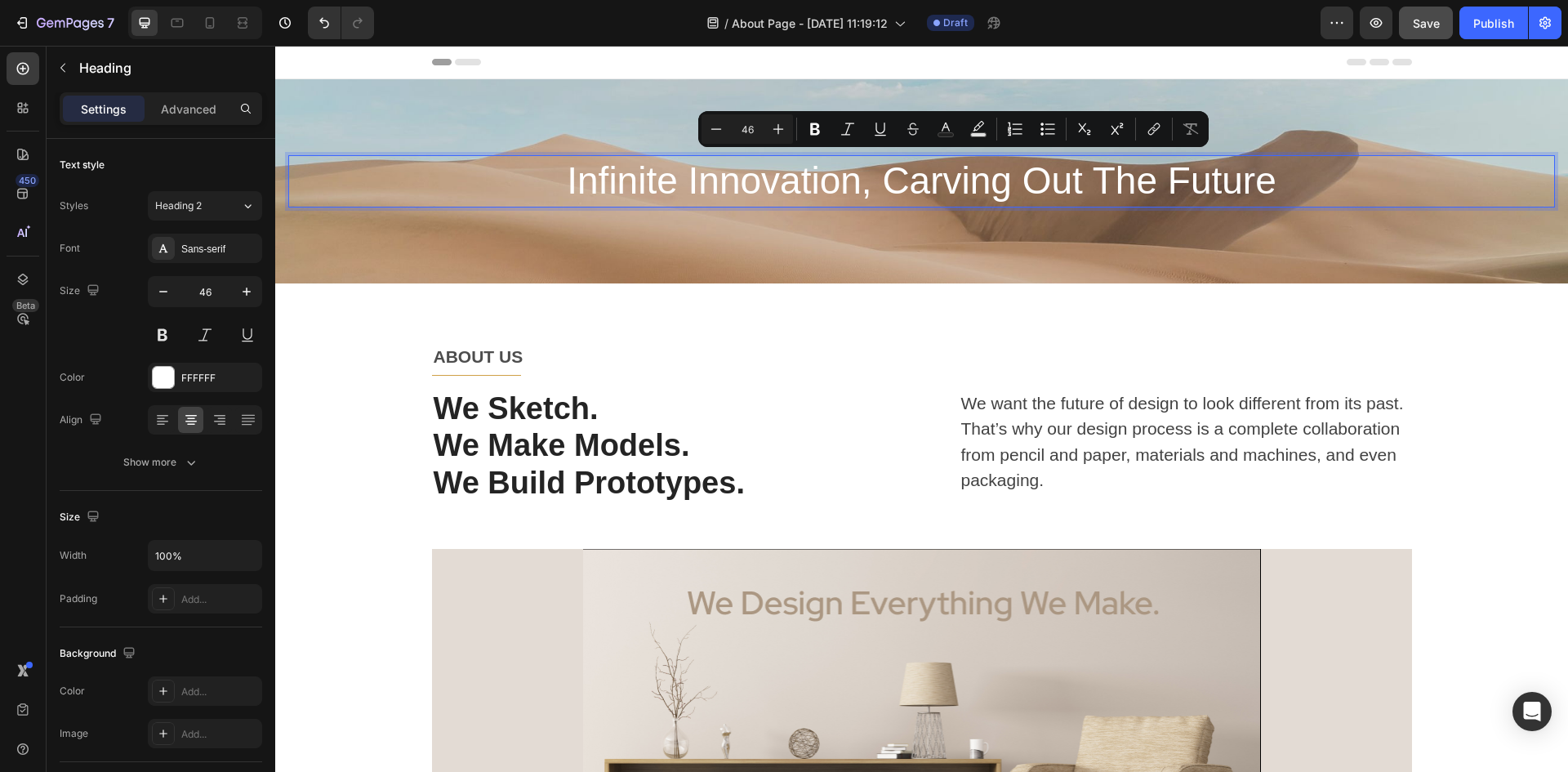
click at [878, 172] on p "Infinite Innovation, Carving Out The Future" at bounding box center [921, 181] width 1264 height 49
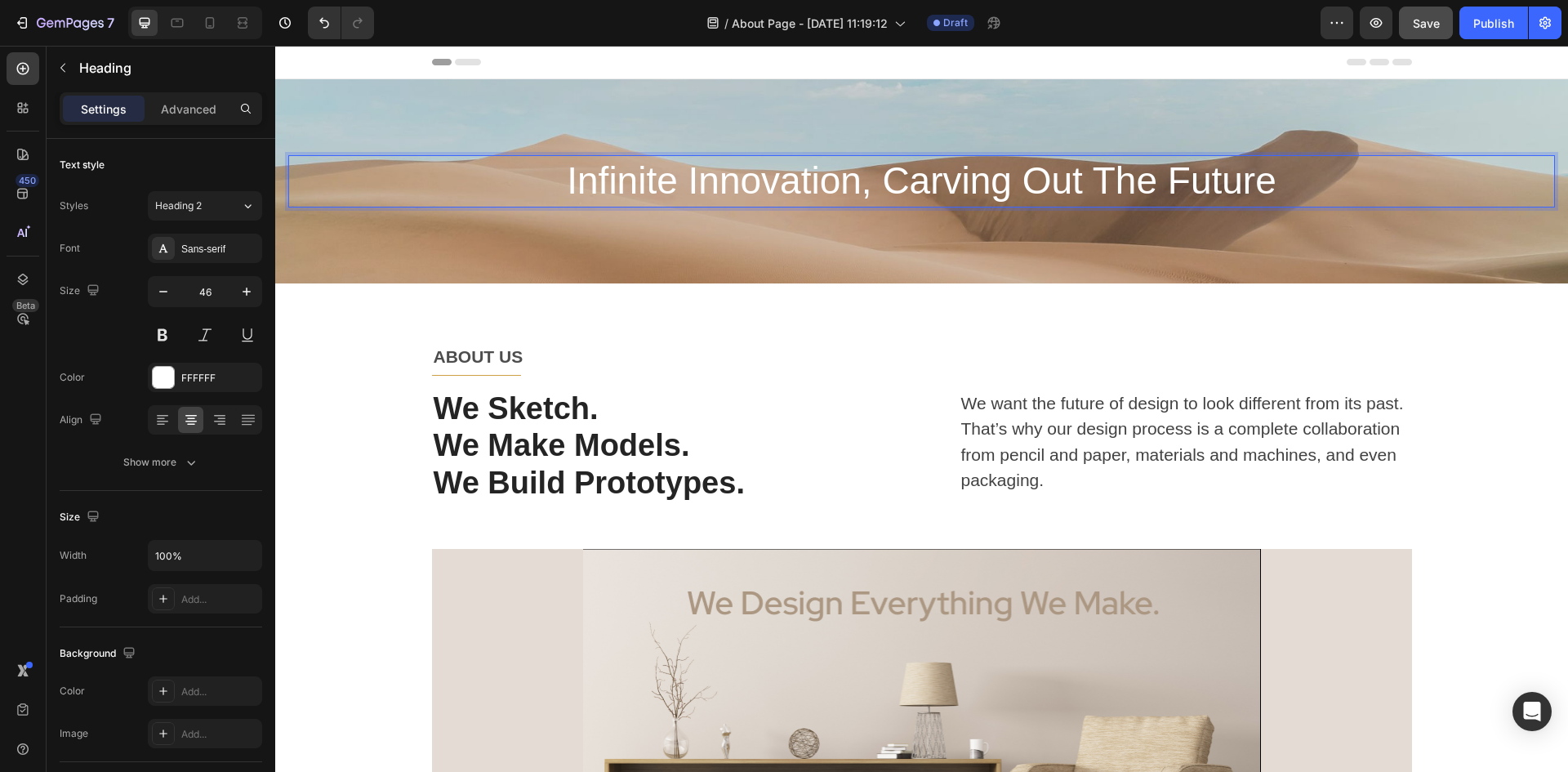
click at [881, 176] on p "Infinite Innovation, Carving Out The Future" at bounding box center [921, 181] width 1264 height 49
click at [885, 182] on p "Infinite Innovation, Carving Out The Future" at bounding box center [921, 181] width 1264 height 49
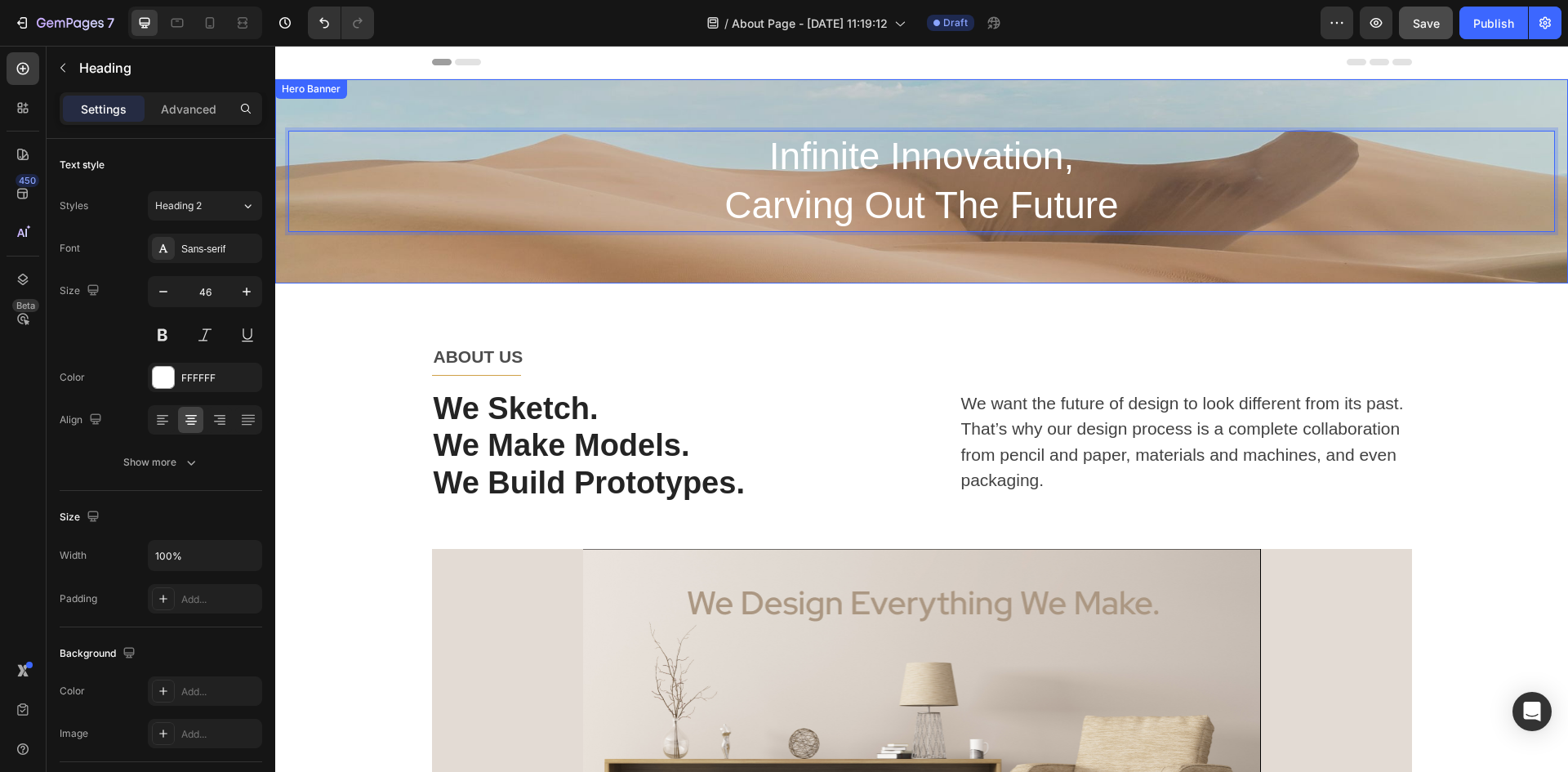
click at [513, 108] on div "Background Image" at bounding box center [921, 181] width 1293 height 204
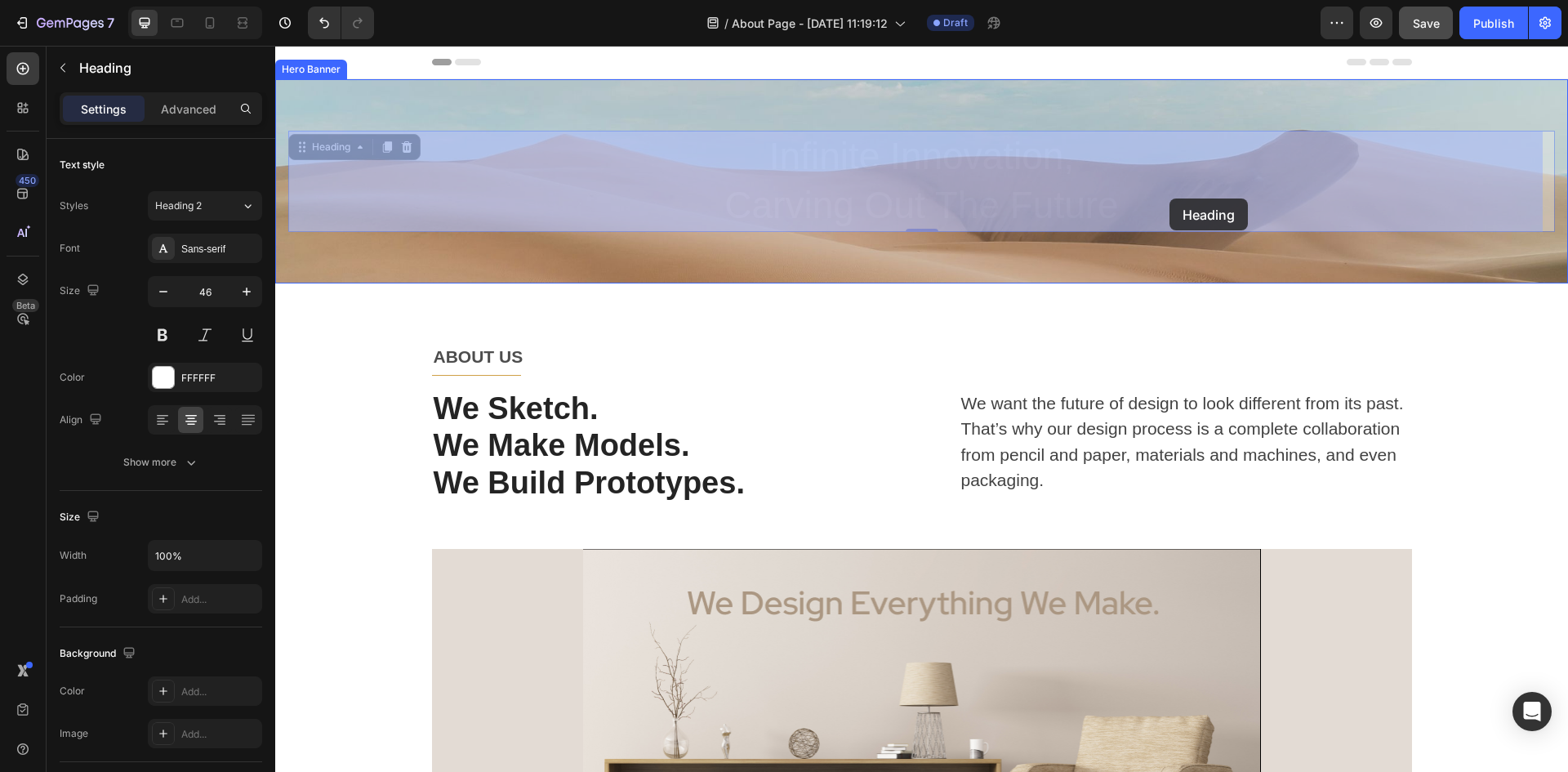
drag, startPoint x: 742, startPoint y: 152, endPoint x: 1170, endPoint y: 198, distance: 430.5
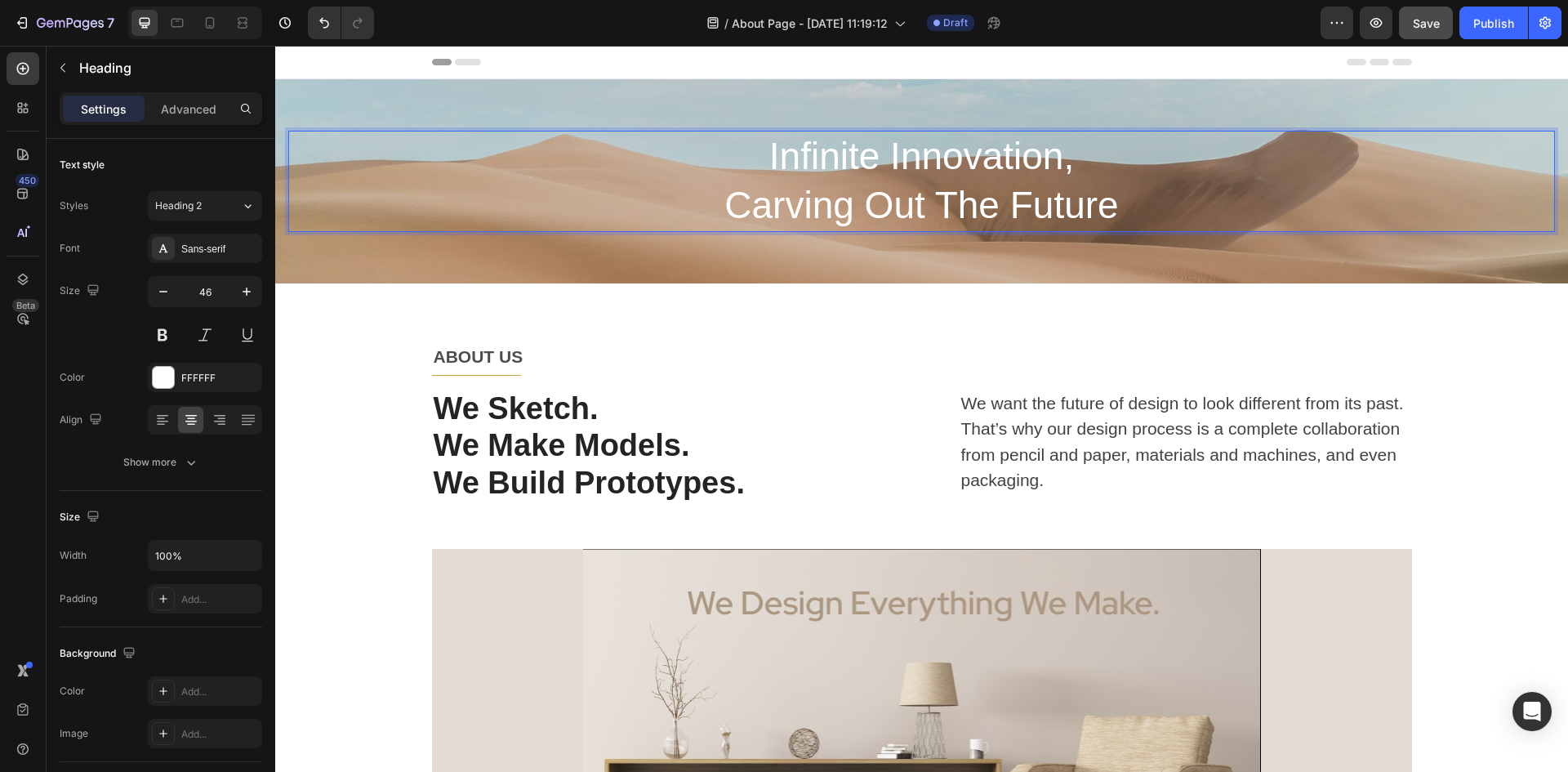
click at [926, 195] on p "Infinite Innovation, Carving Out The Future" at bounding box center [921, 181] width 1264 height 98
click at [209, 260] on div "Sans-serif" at bounding box center [205, 248] width 115 height 30
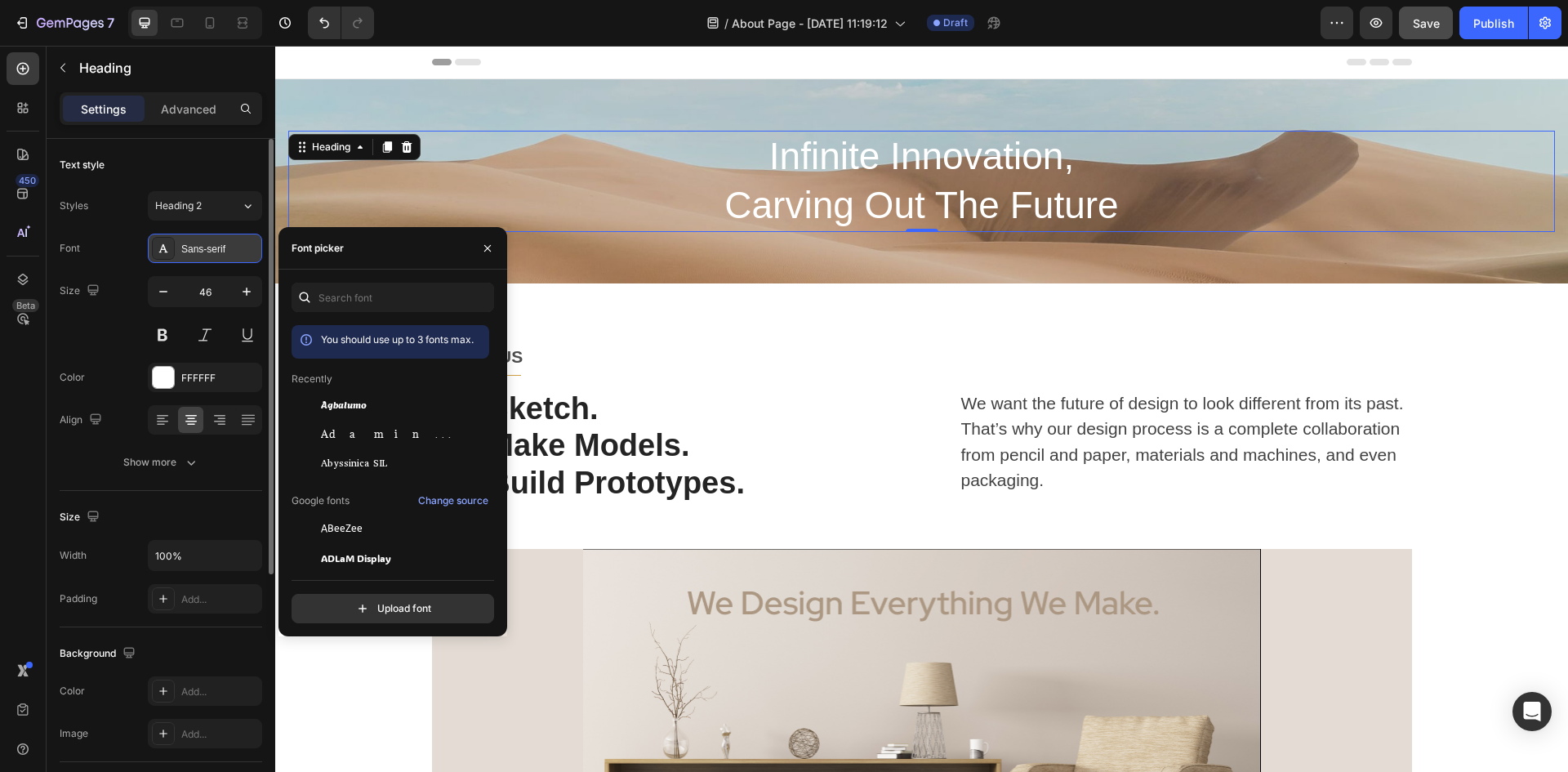
click at [209, 260] on div "Sans-serif" at bounding box center [205, 248] width 115 height 30
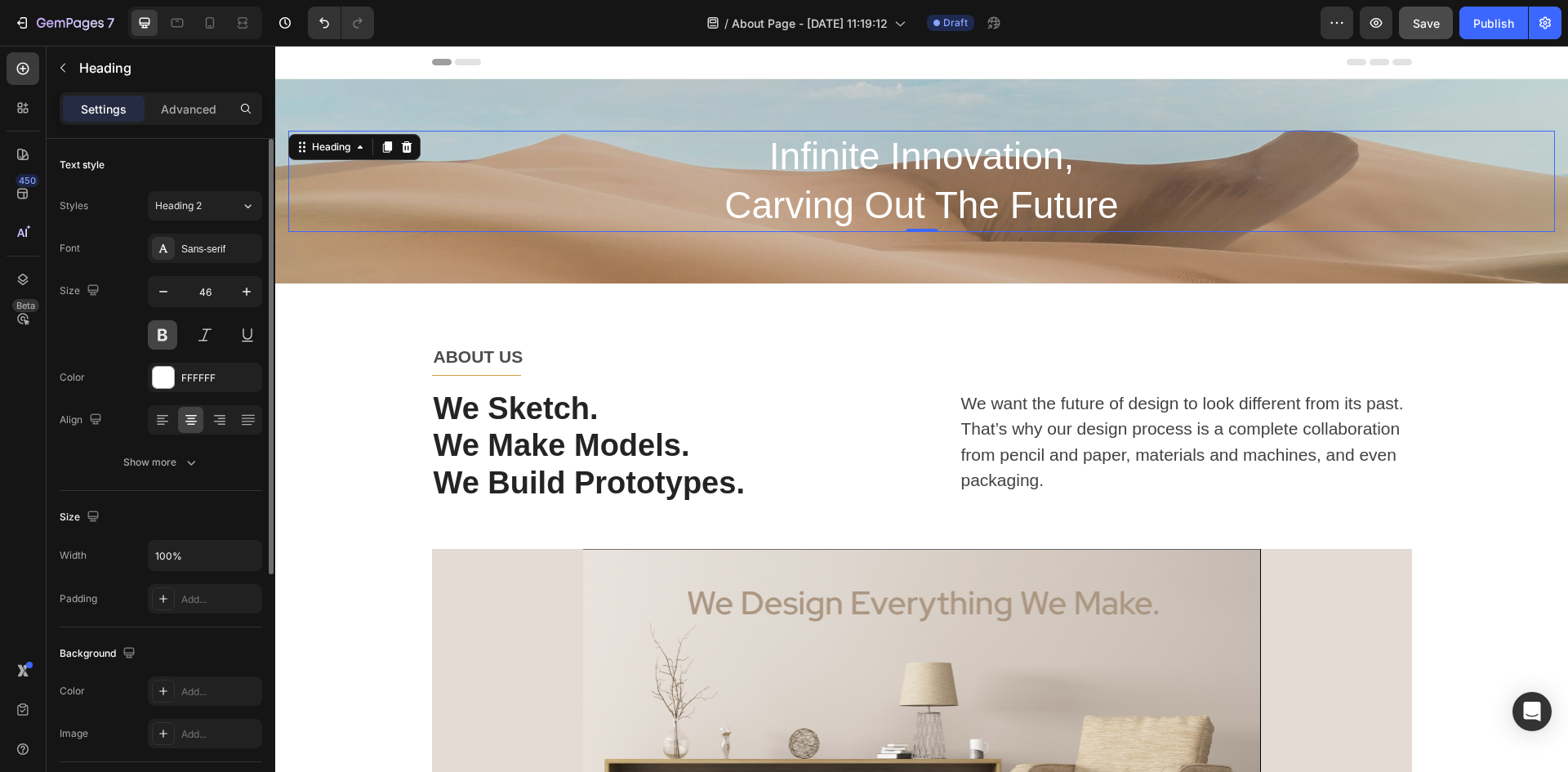
click at [162, 335] on button at bounding box center [162, 335] width 30 height 30
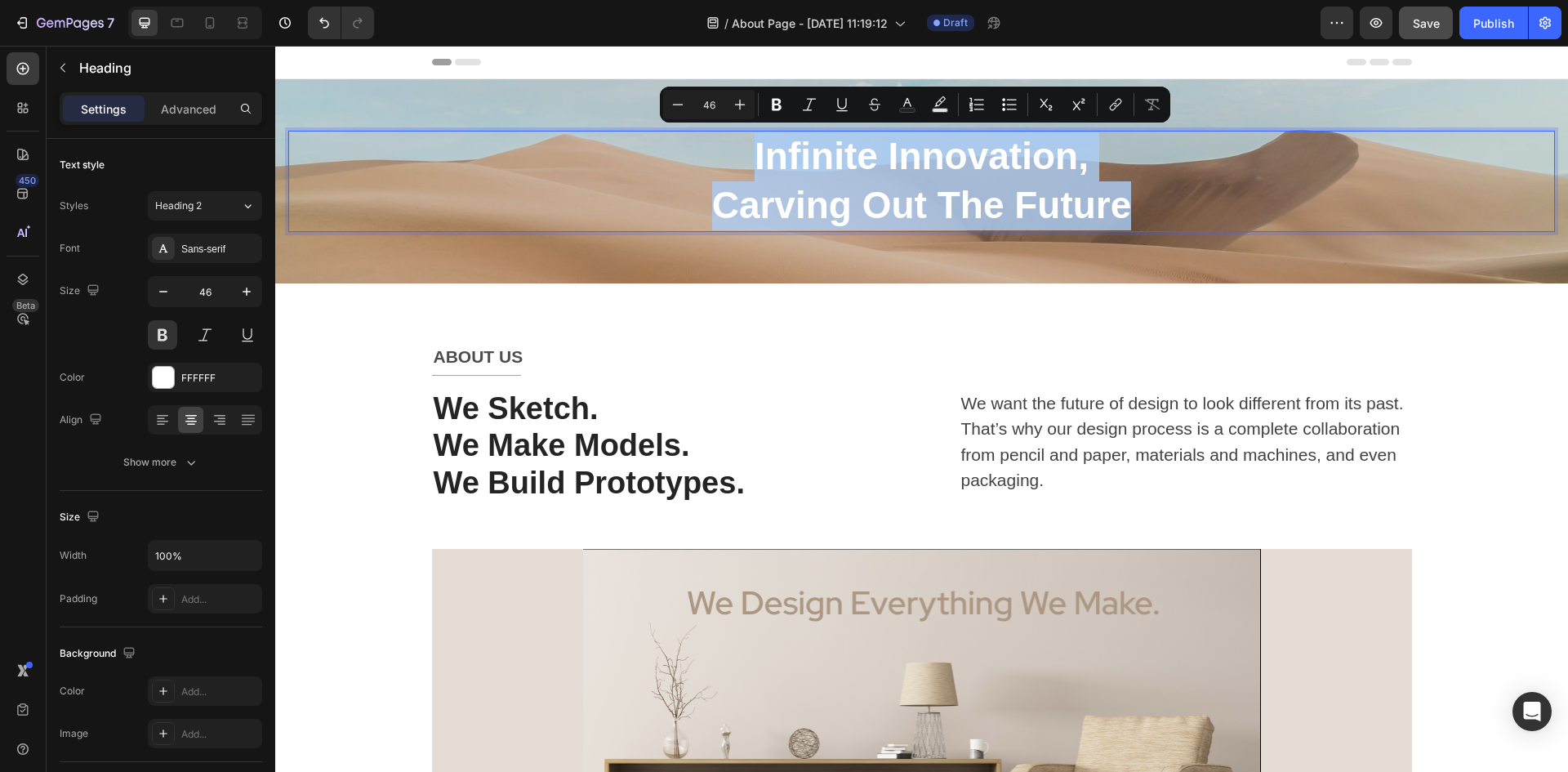
drag, startPoint x: 731, startPoint y: 155, endPoint x: 1182, endPoint y: 220, distance: 455.7
click at [1182, 220] on p "Infinite Innovation, Carving Out The Future" at bounding box center [921, 181] width 1264 height 98
copy p "Infinite Innovation, Carving Out The Future"
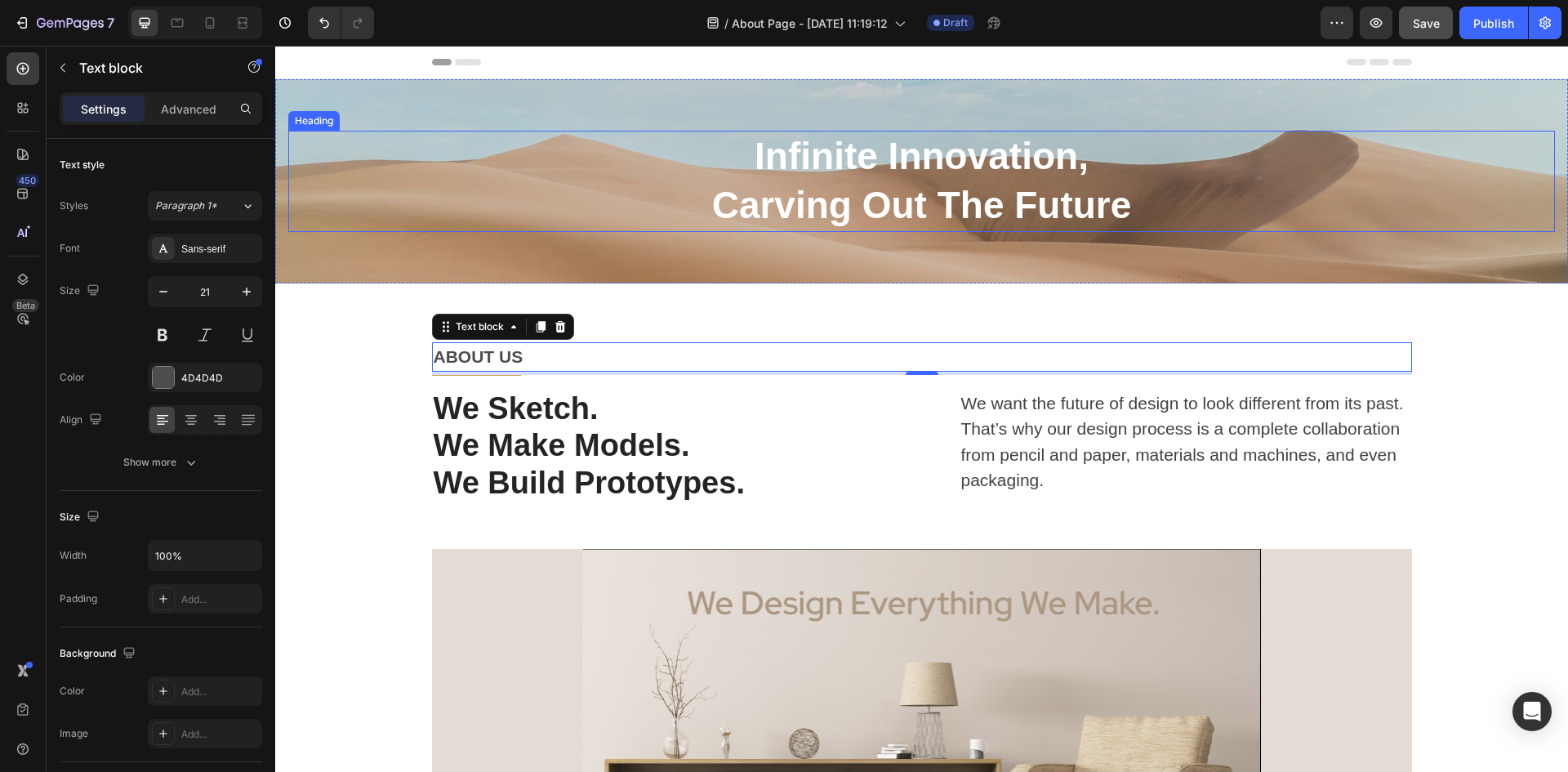
click at [1292, 175] on p "Infinite Innovation, Carving Out The Future" at bounding box center [921, 181] width 1264 height 98
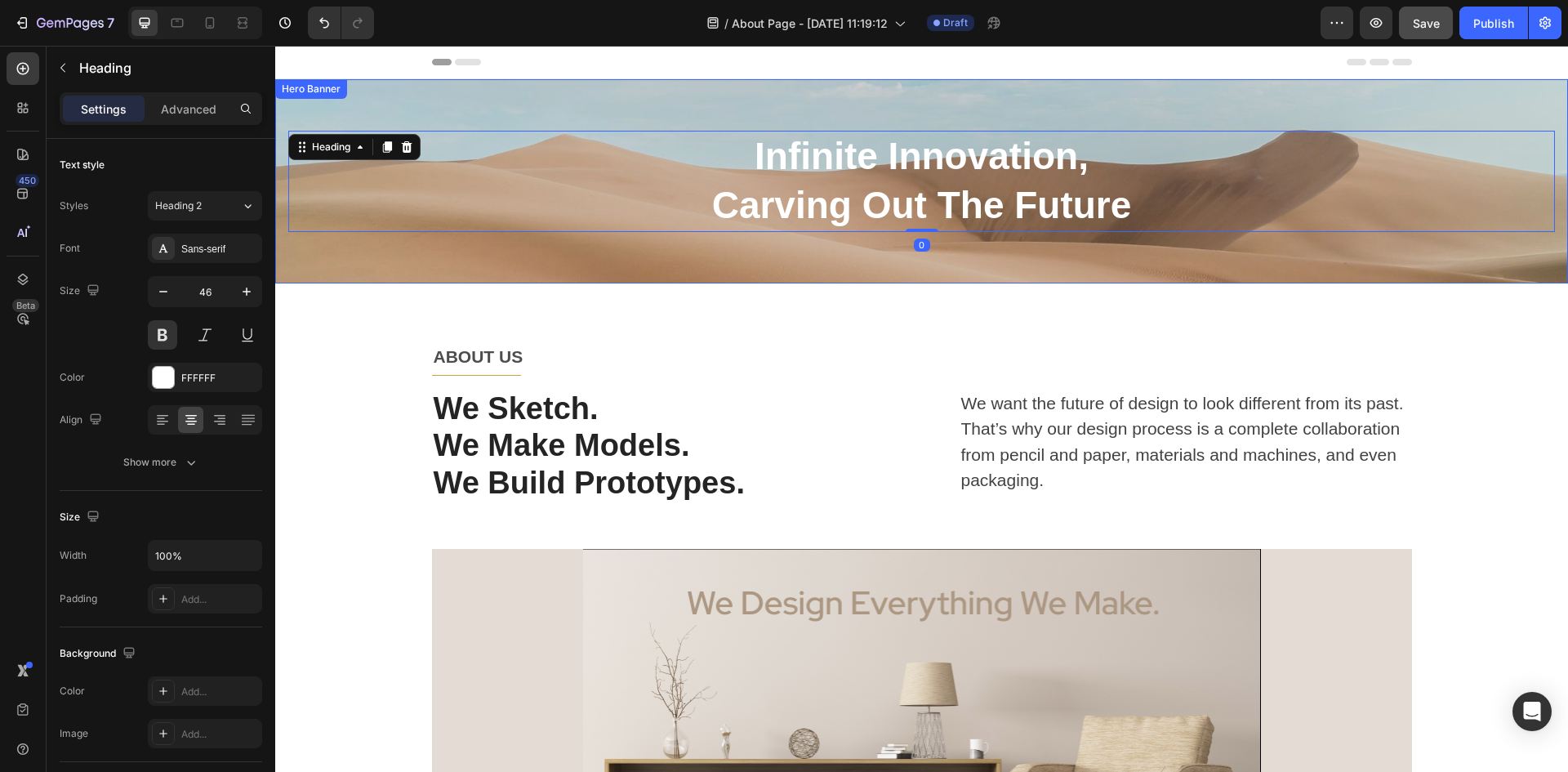
click at [1302, 99] on div "Background Image" at bounding box center [921, 181] width 1293 height 204
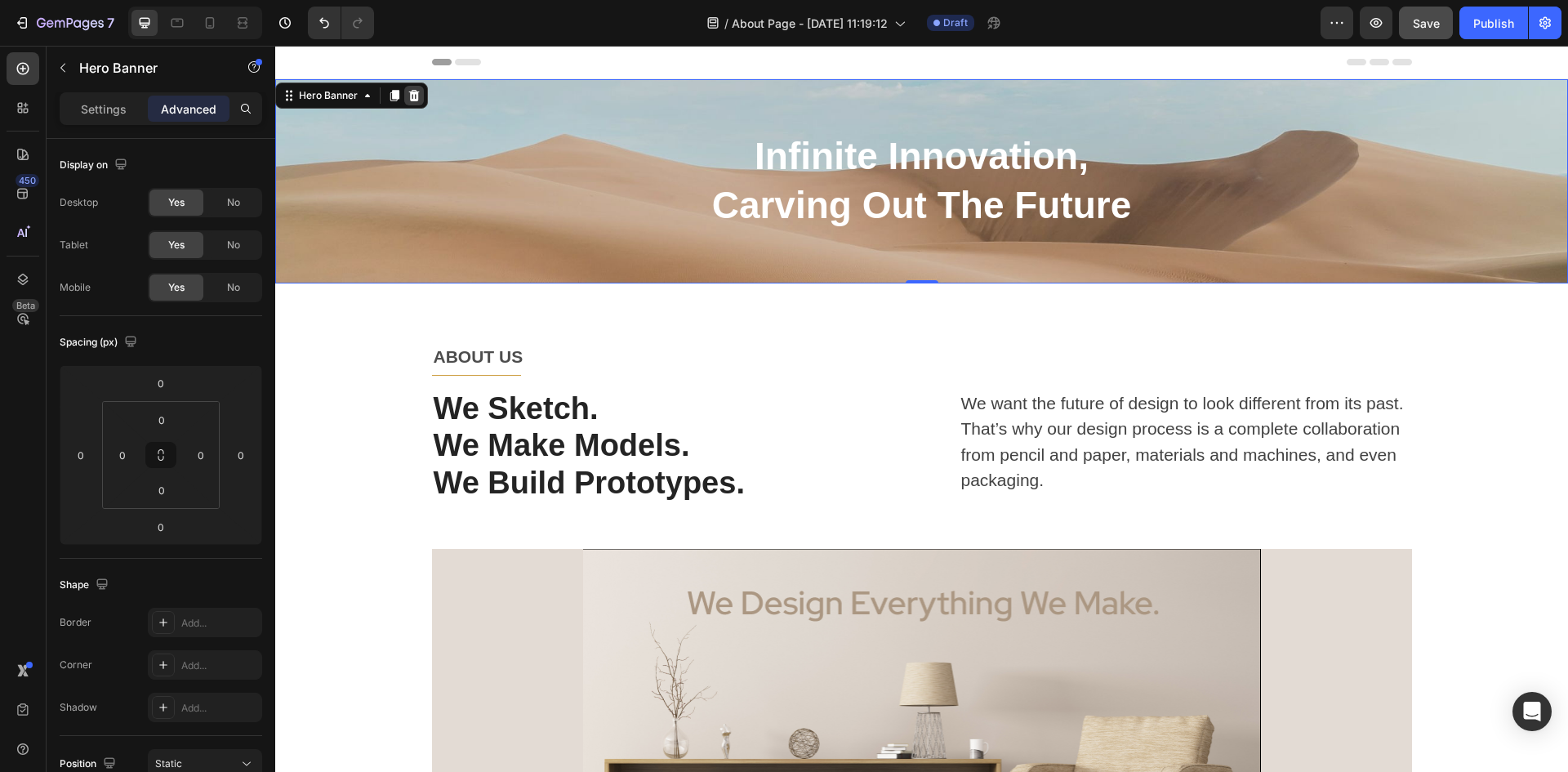
click at [419, 96] on icon at bounding box center [414, 96] width 13 height 13
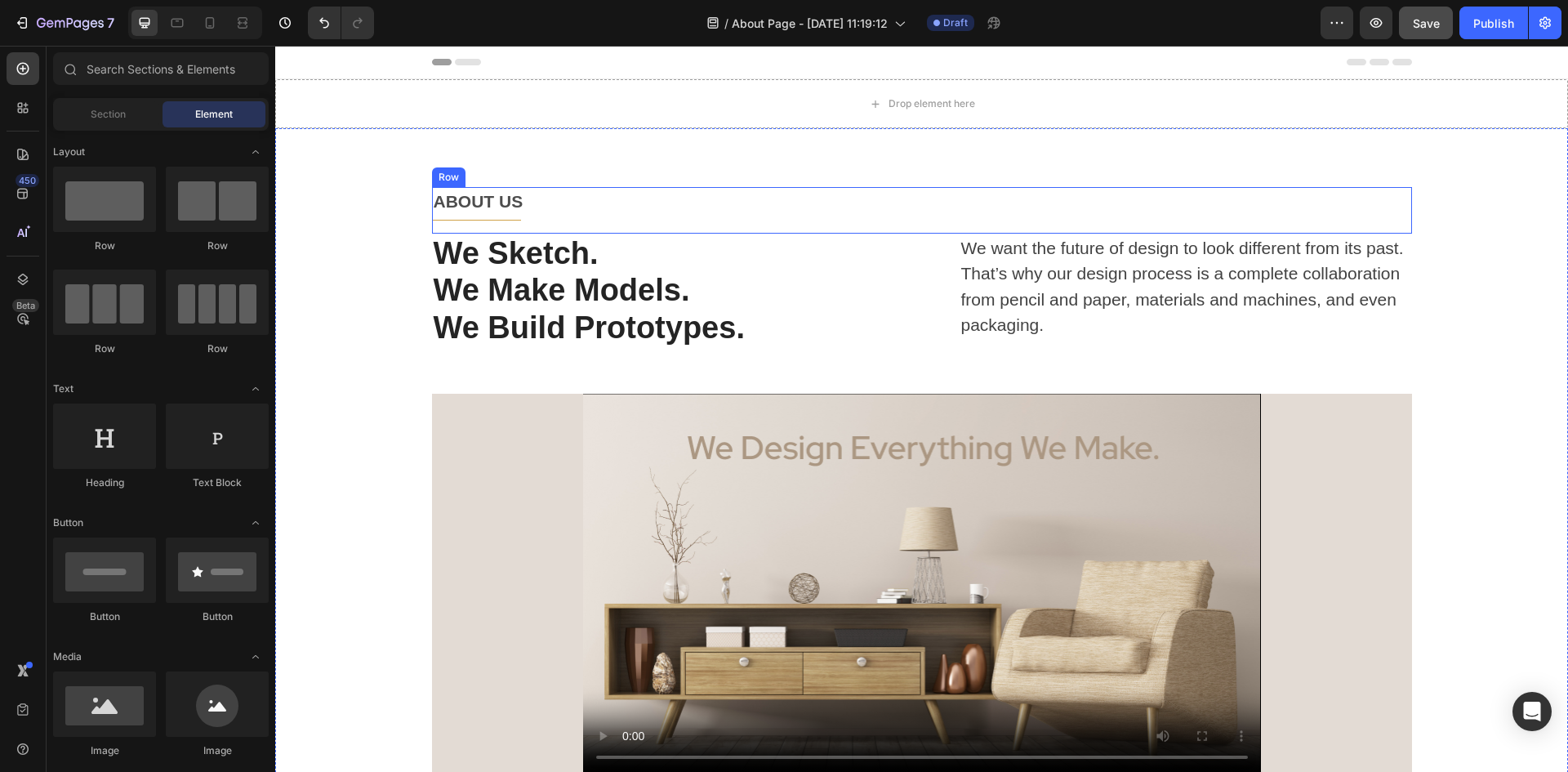
click at [727, 222] on div "ABOUT US Text block Title Line" at bounding box center [922, 210] width 981 height 47
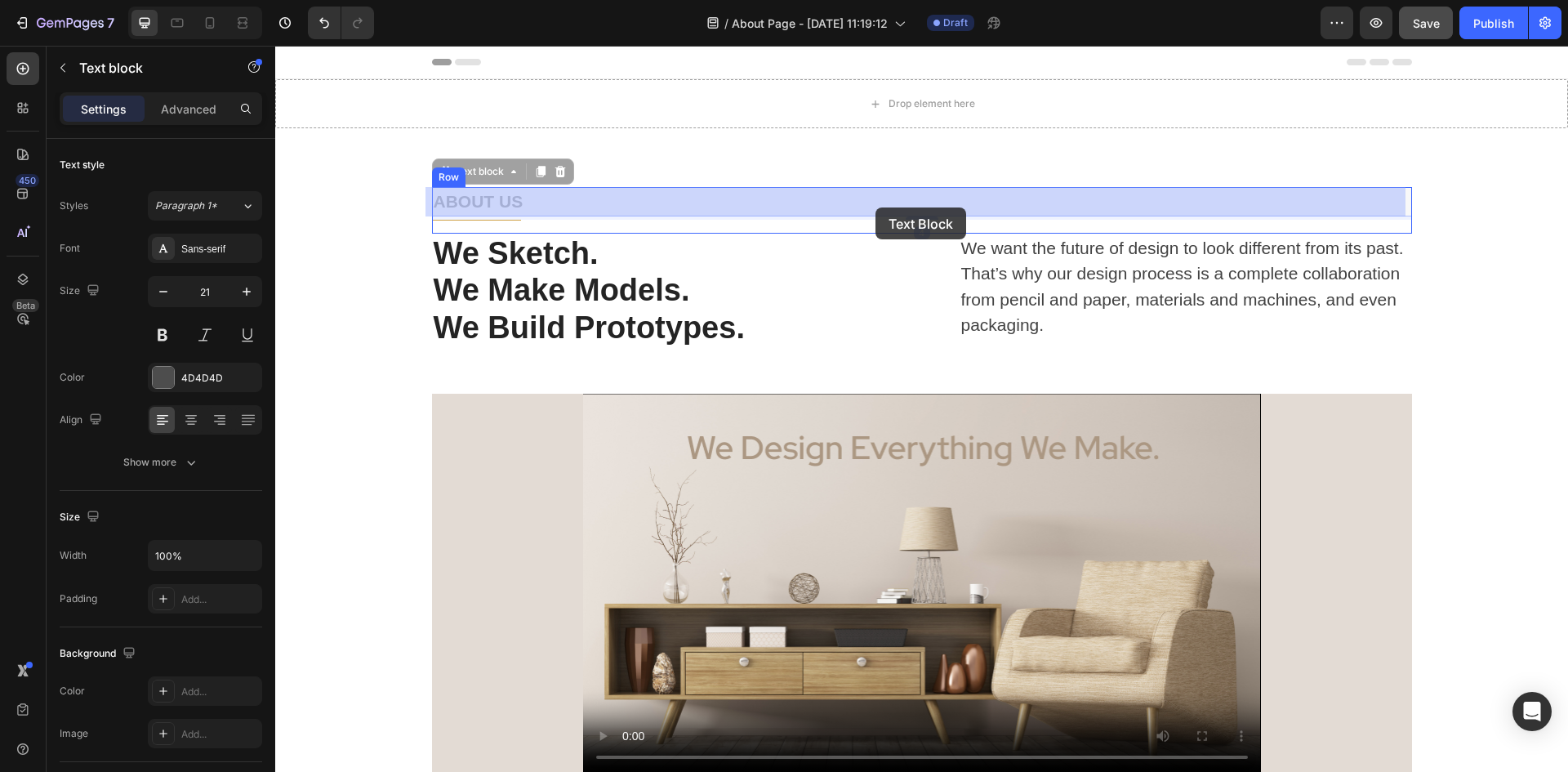
drag, startPoint x: 885, startPoint y: 194, endPoint x: 876, endPoint y: 207, distance: 15.8
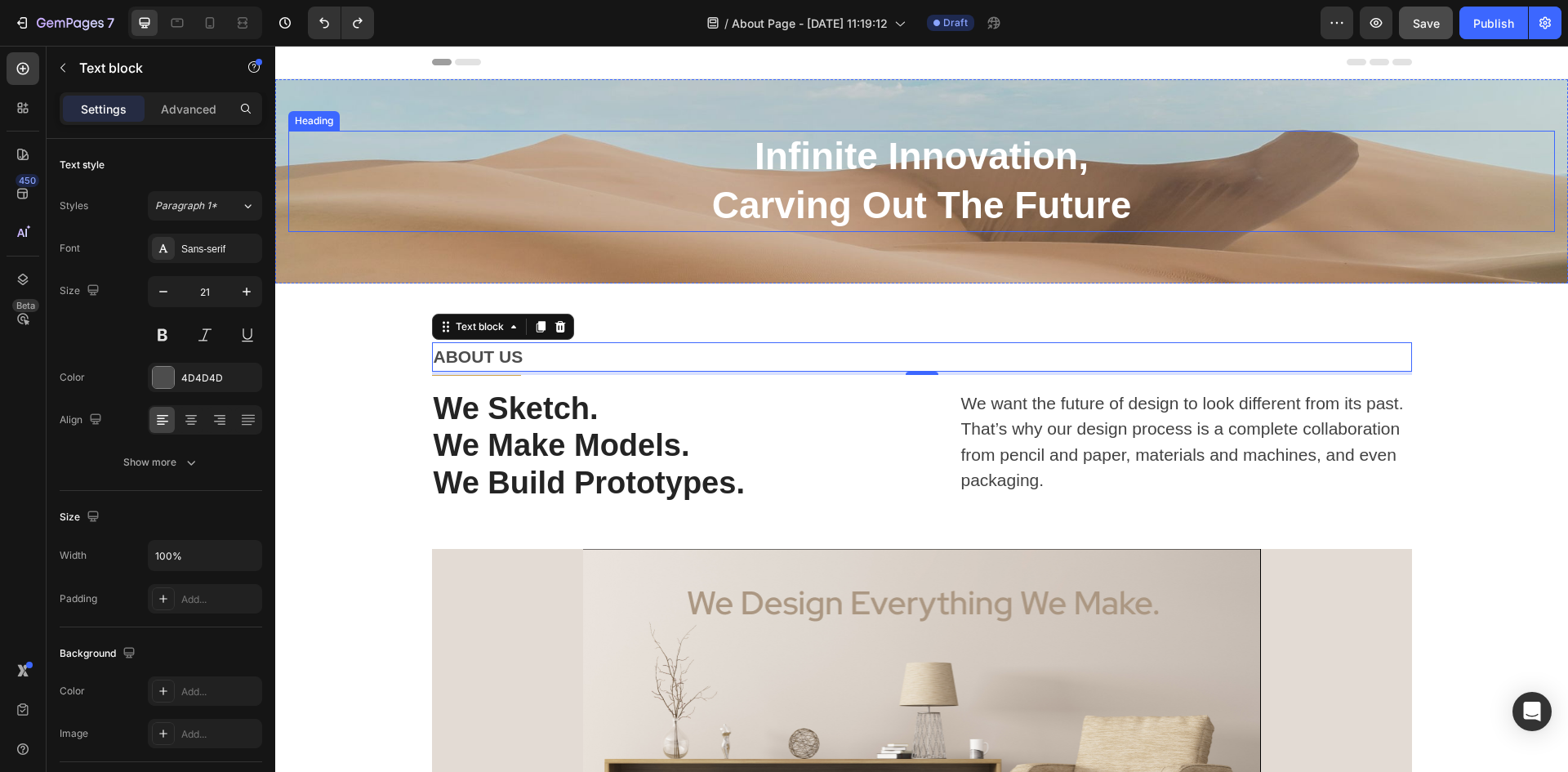
click at [485, 137] on h2 "Infinite Innovation, Carving Out The Future" at bounding box center [922, 181] width 1267 height 101
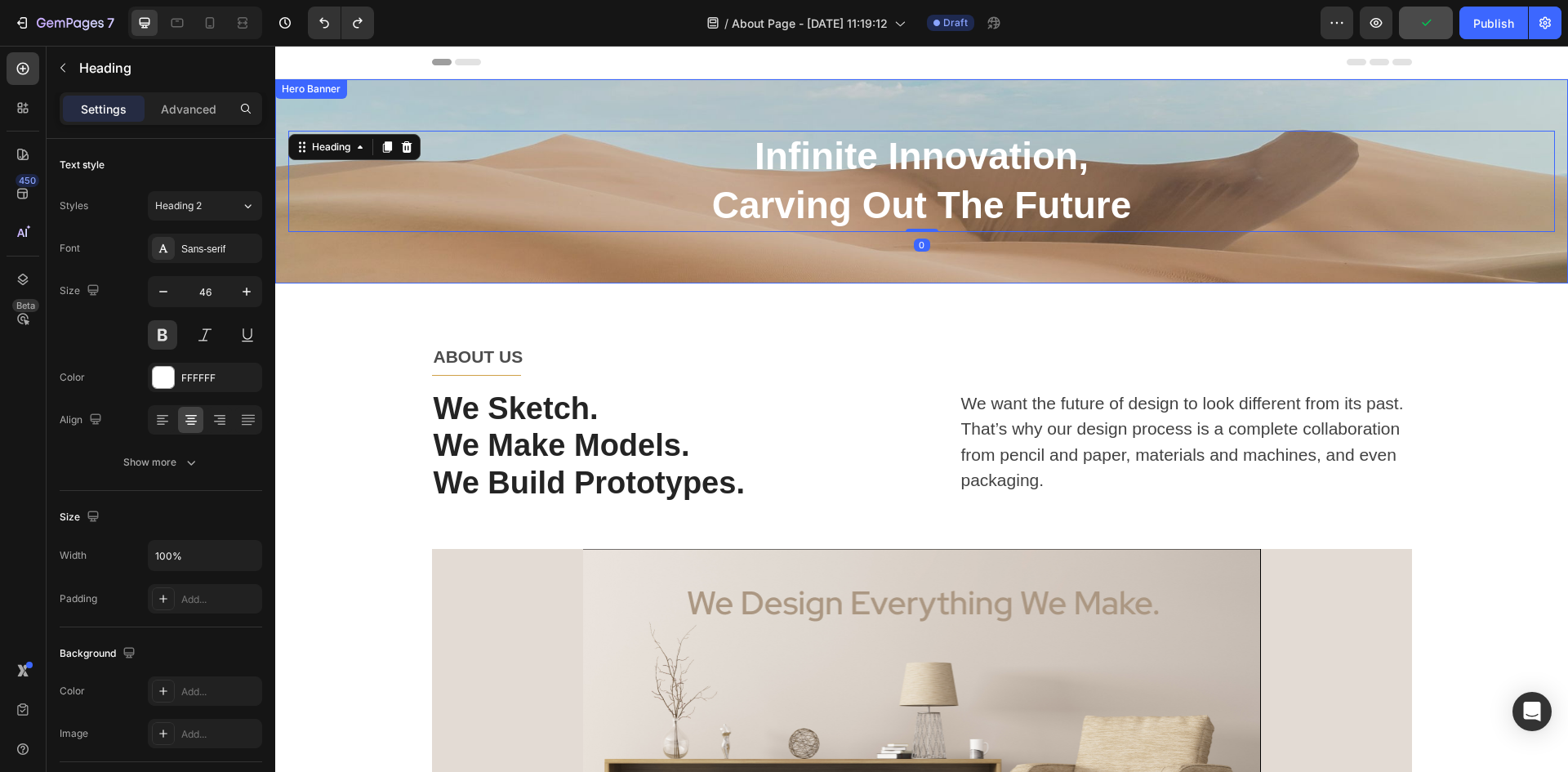
click at [402, 99] on div "Background Image" at bounding box center [921, 181] width 1293 height 204
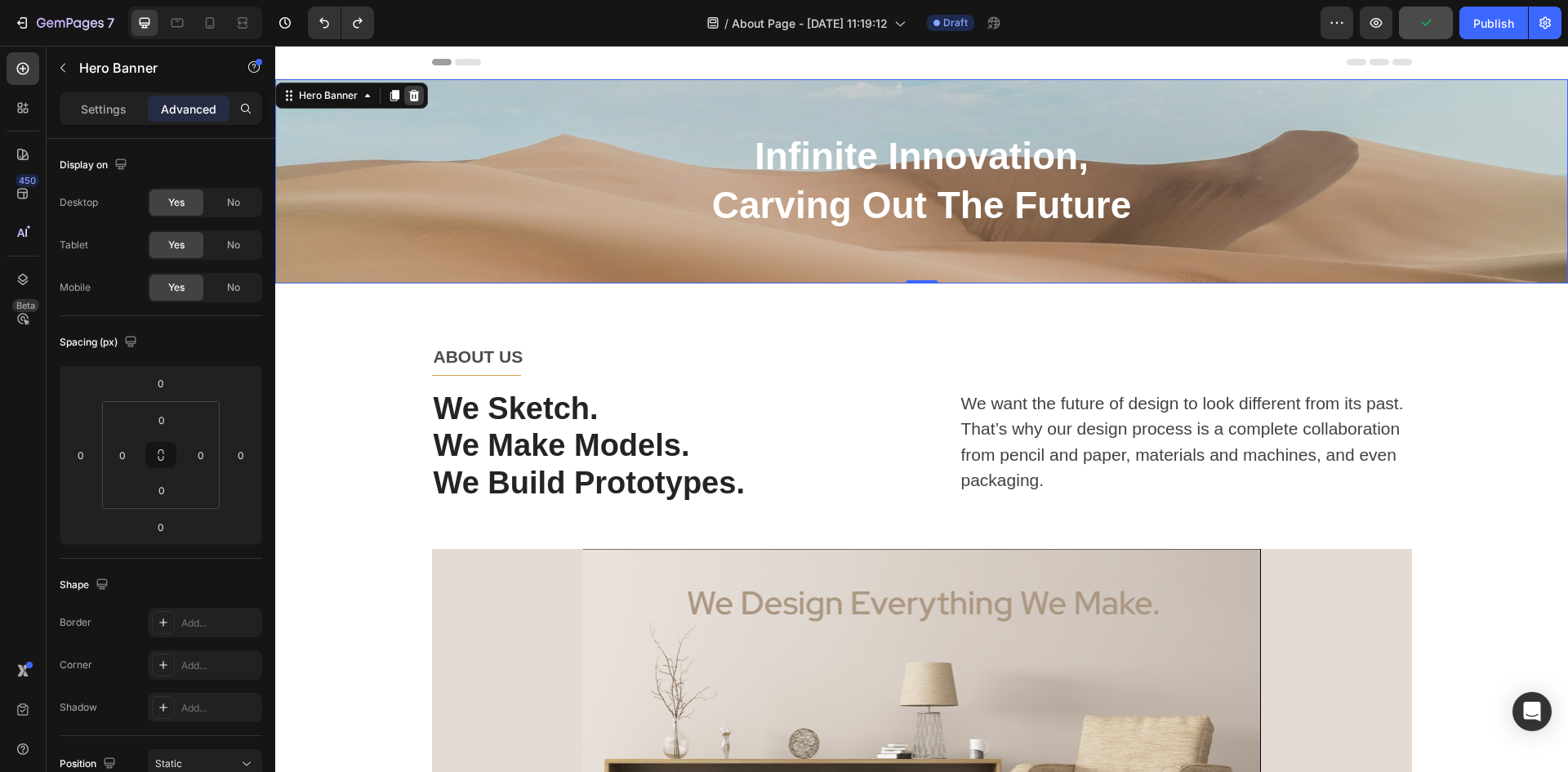
click at [410, 94] on icon at bounding box center [415, 96] width 11 height 12
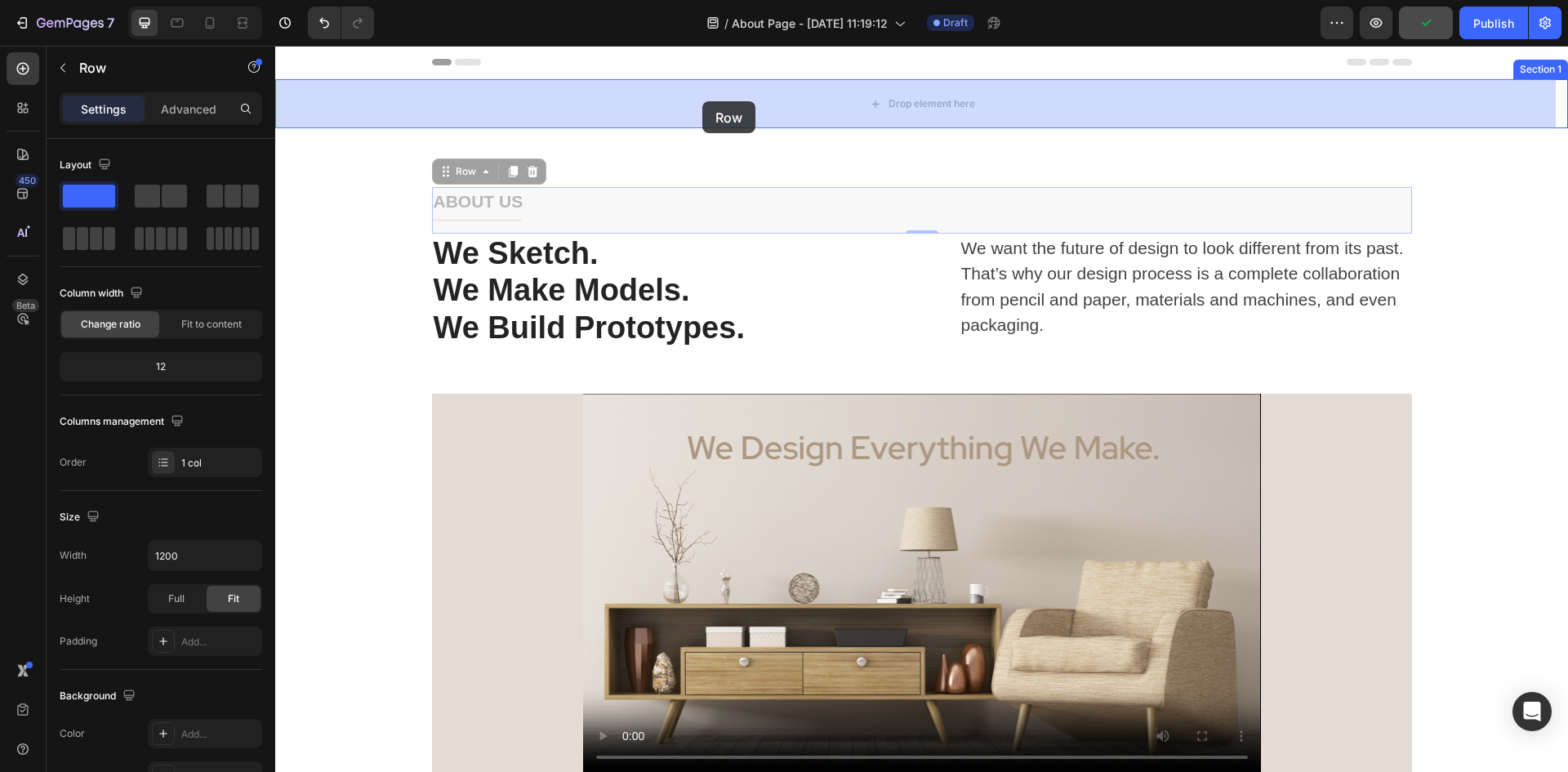
drag, startPoint x: 659, startPoint y: 227, endPoint x: 703, endPoint y: 101, distance: 133.5
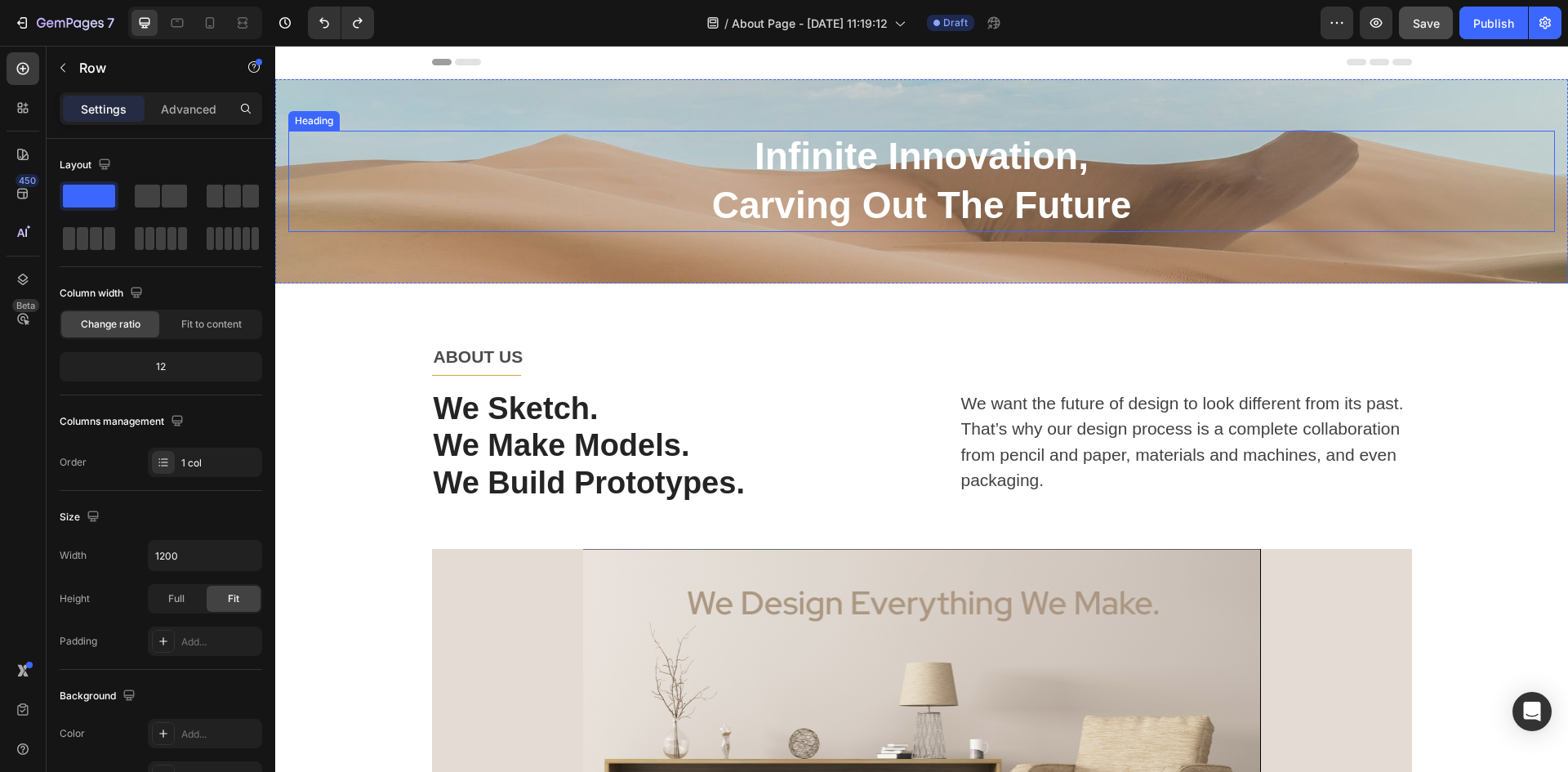
click at [676, 346] on p "ABOUT US" at bounding box center [922, 356] width 977 height 26
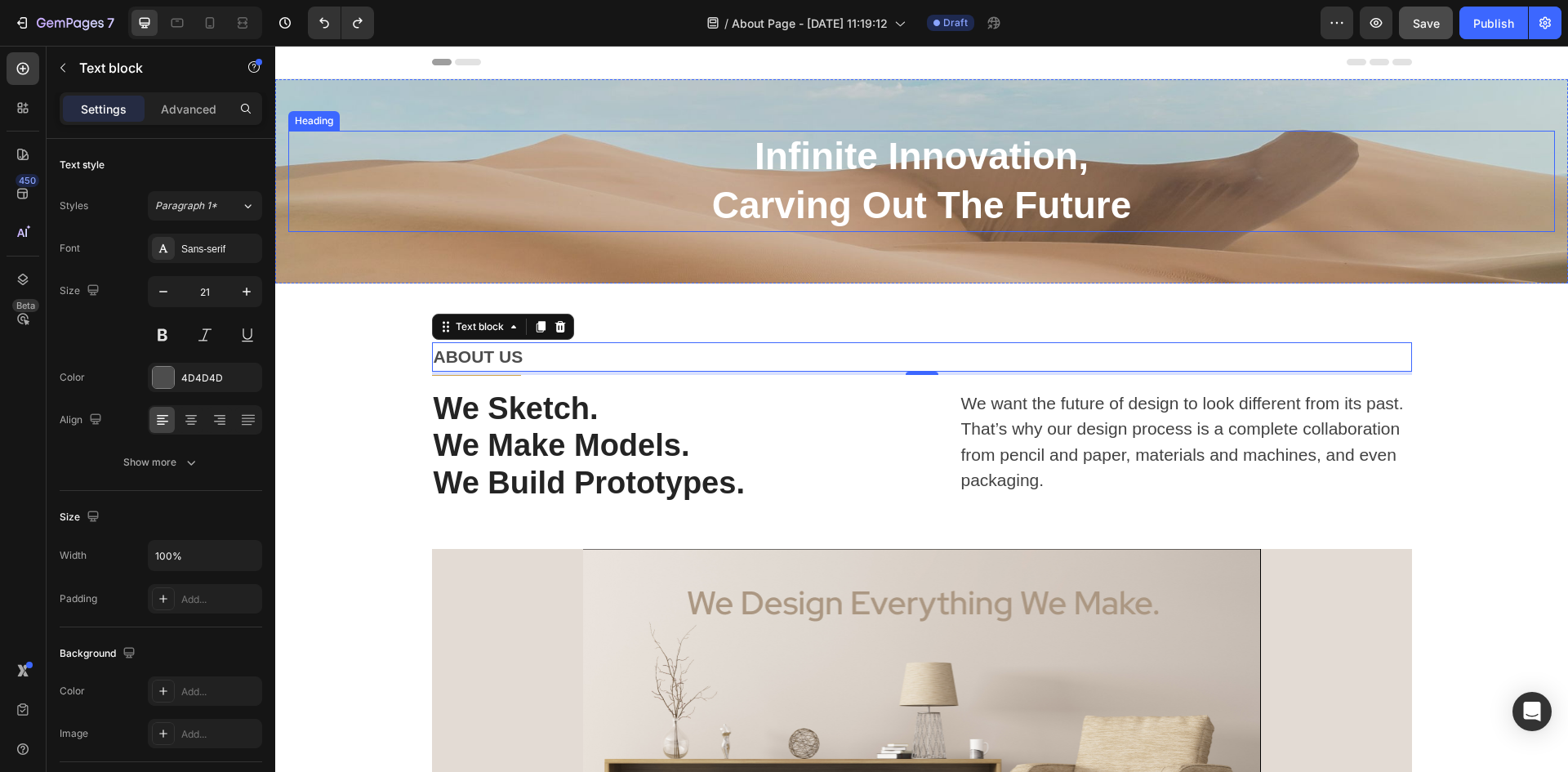
click at [1122, 211] on h2 "Infinite Innovation, Carving Out The Future" at bounding box center [922, 181] width 1267 height 101
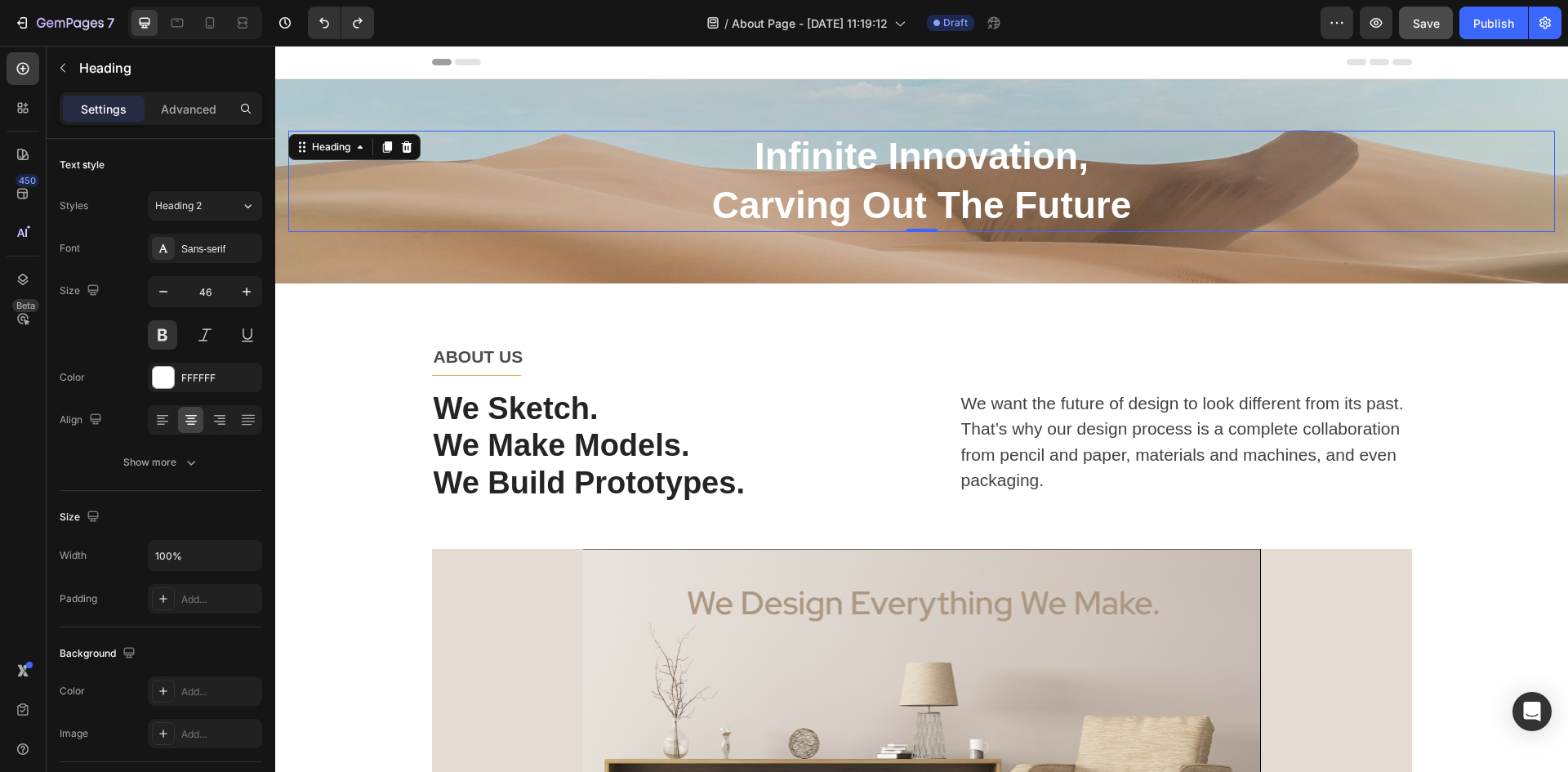
click at [811, 188] on h2 "Infinite Innovation, Carving Out The Future" at bounding box center [922, 181] width 1267 height 101
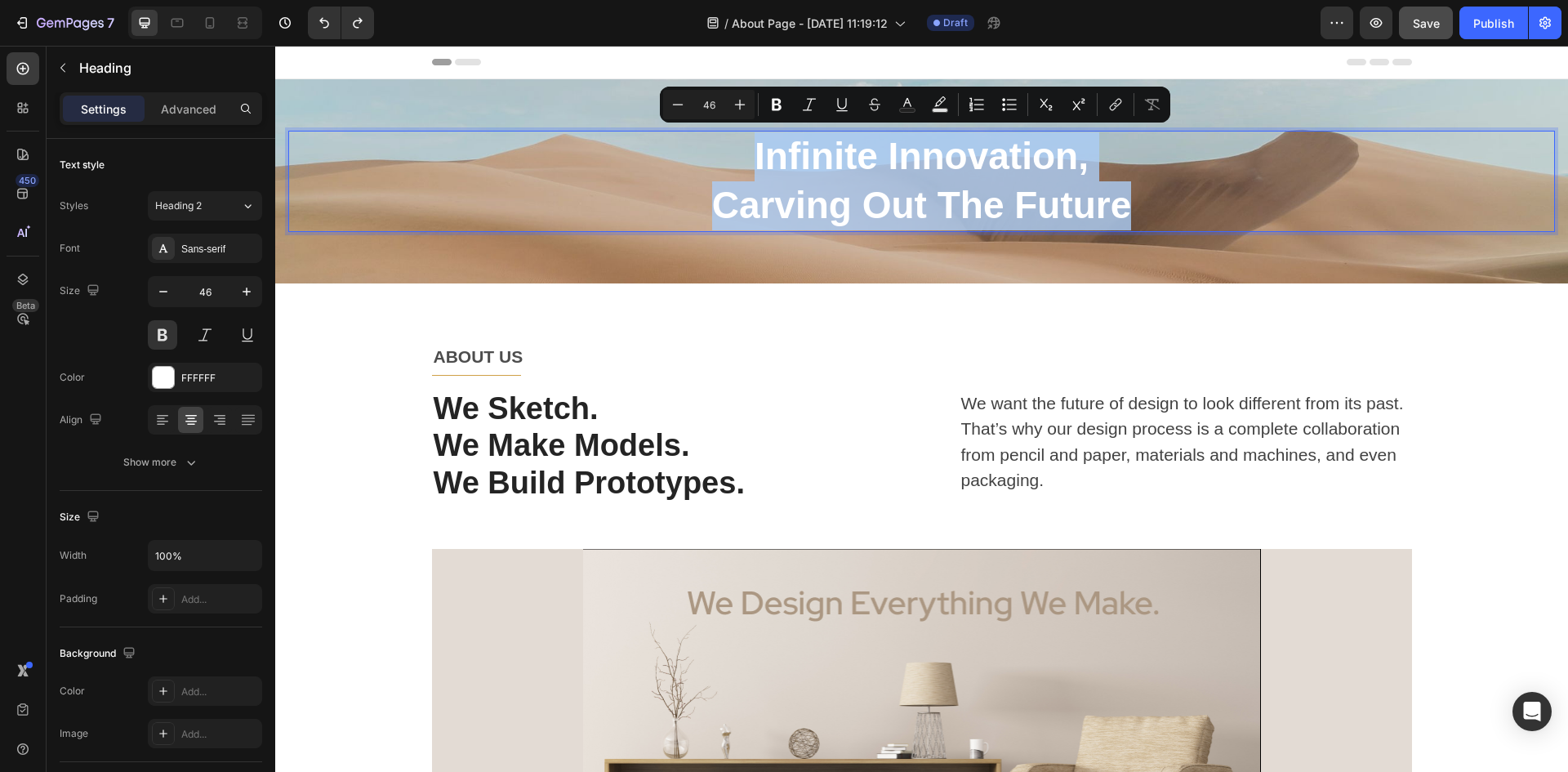
drag, startPoint x: 1126, startPoint y: 205, endPoint x: 718, endPoint y: 158, distance: 410.7
click at [718, 158] on p "Infinite Innovation, Carving Out The Future" at bounding box center [921, 181] width 1264 height 98
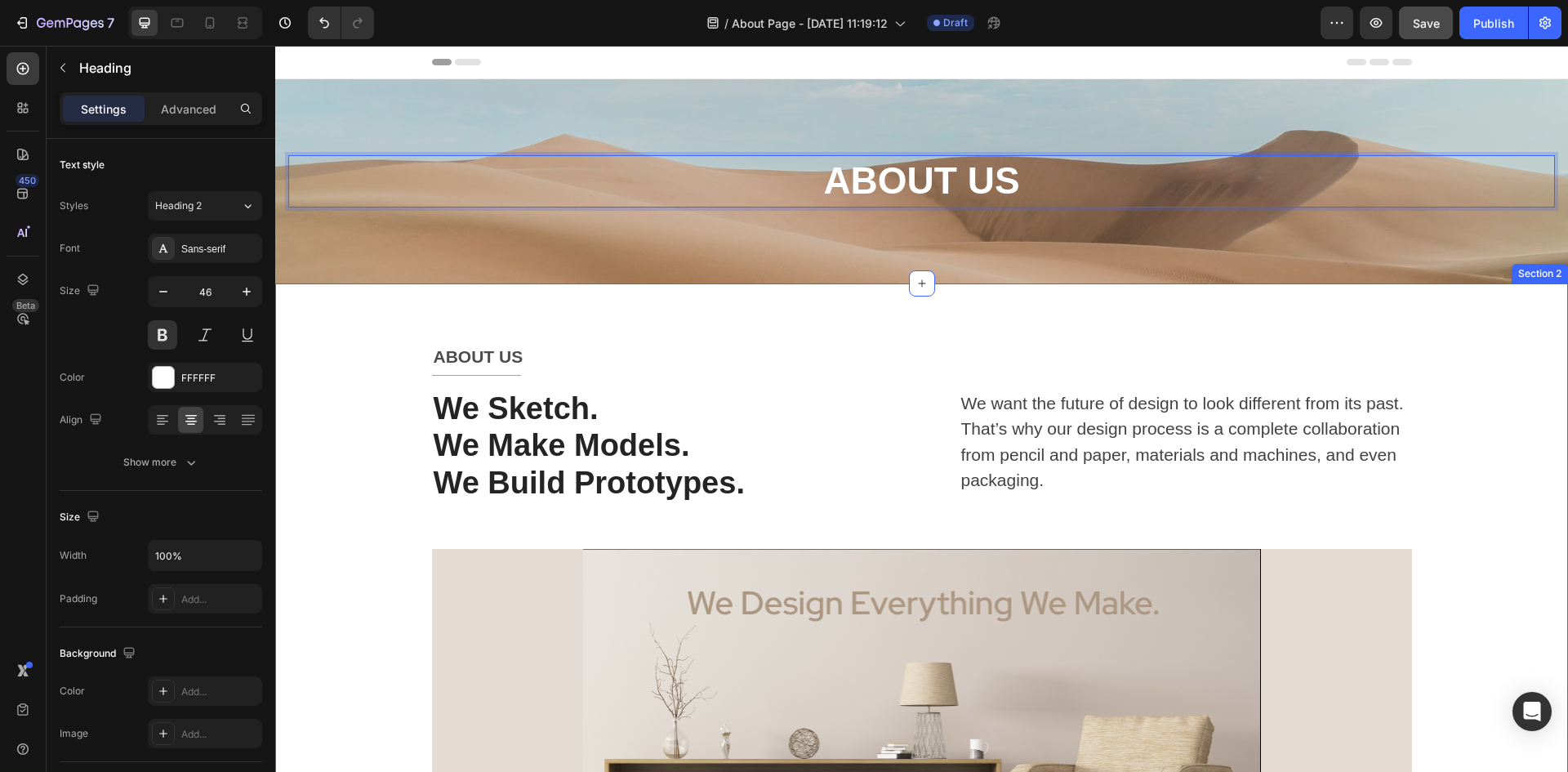
click at [863, 332] on div "ABOUT US Text block Title Line Row We Sketch. We Make Models. We Build Prototyp…" at bounding box center [921, 636] width 1293 height 705
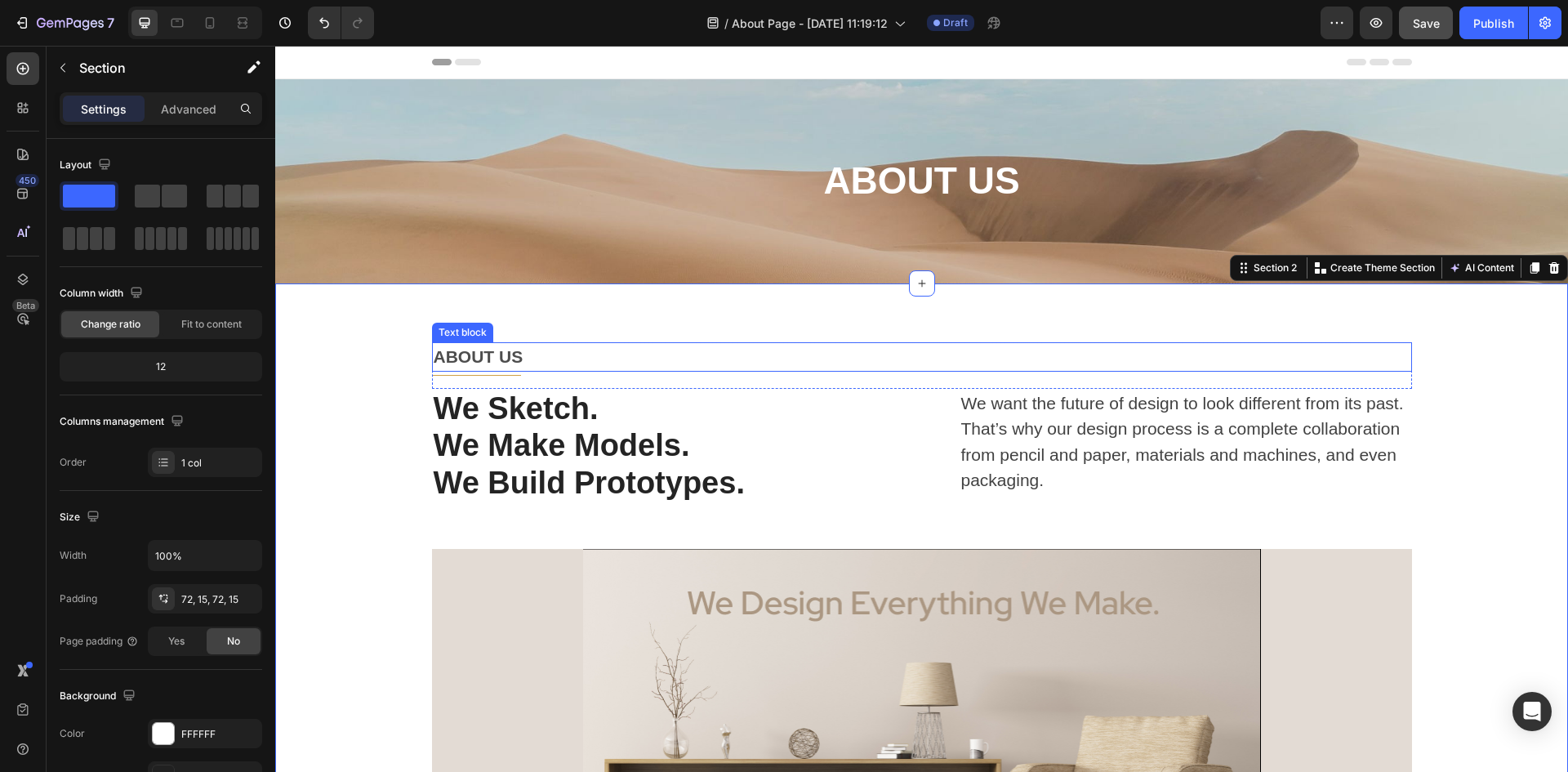
click at [805, 363] on p "ABOUT US" at bounding box center [922, 356] width 977 height 26
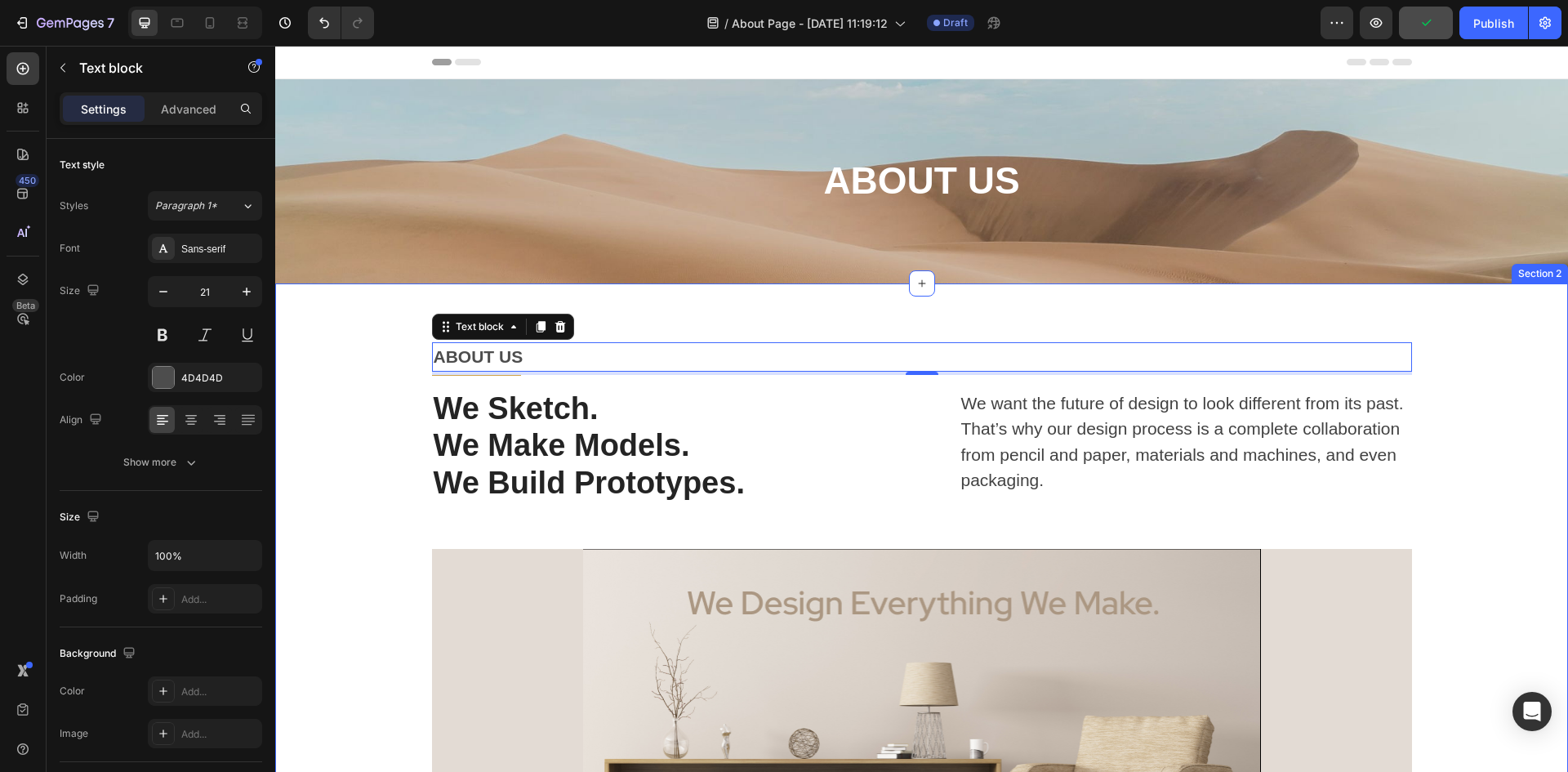
click at [409, 427] on div "ABOUT US Text block 4 Title Line Row We Sketch. We Make Models. We Build Protot…" at bounding box center [922, 636] width 1268 height 588
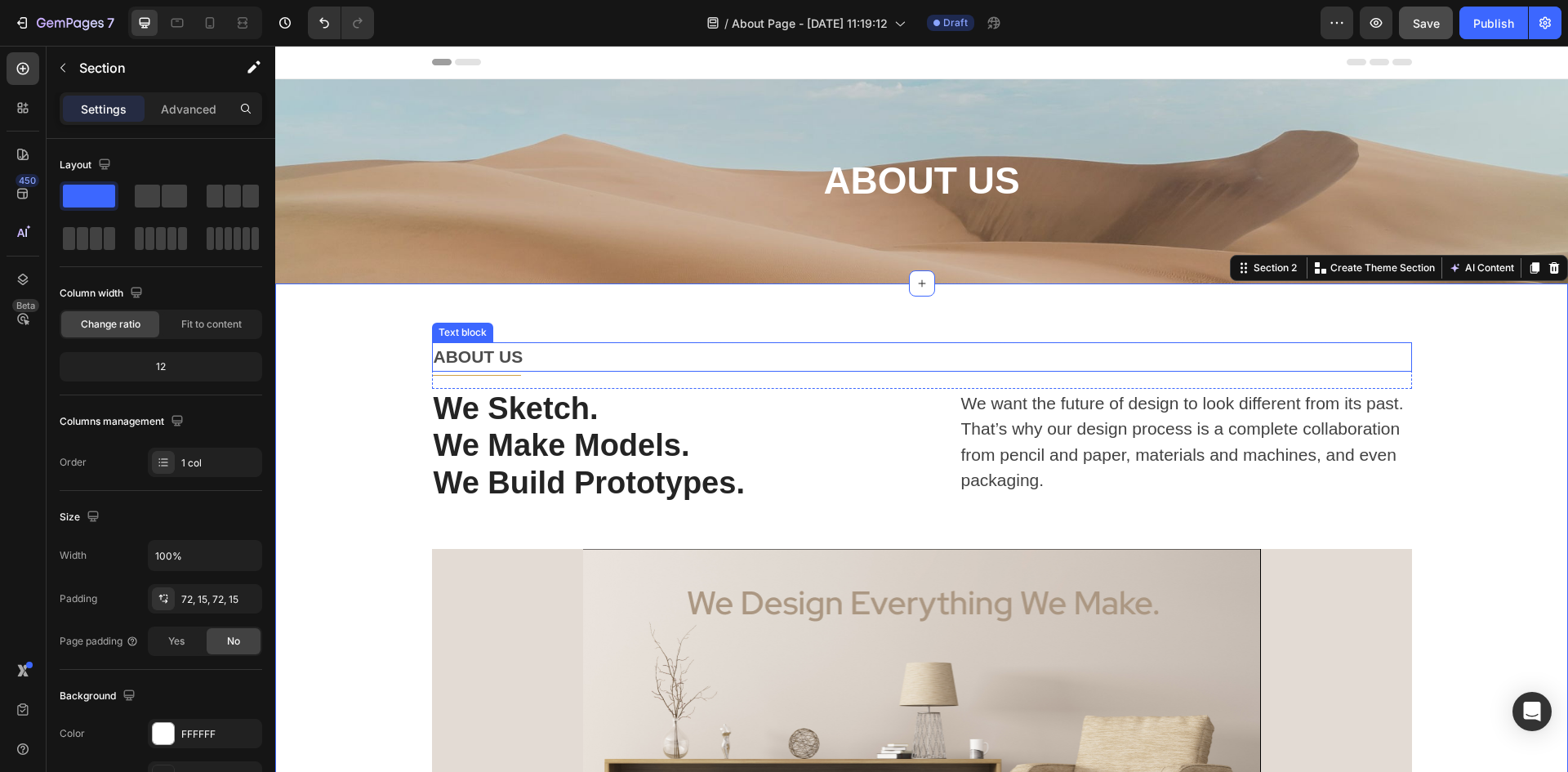
click at [603, 358] on p "ABOUT US" at bounding box center [922, 356] width 977 height 26
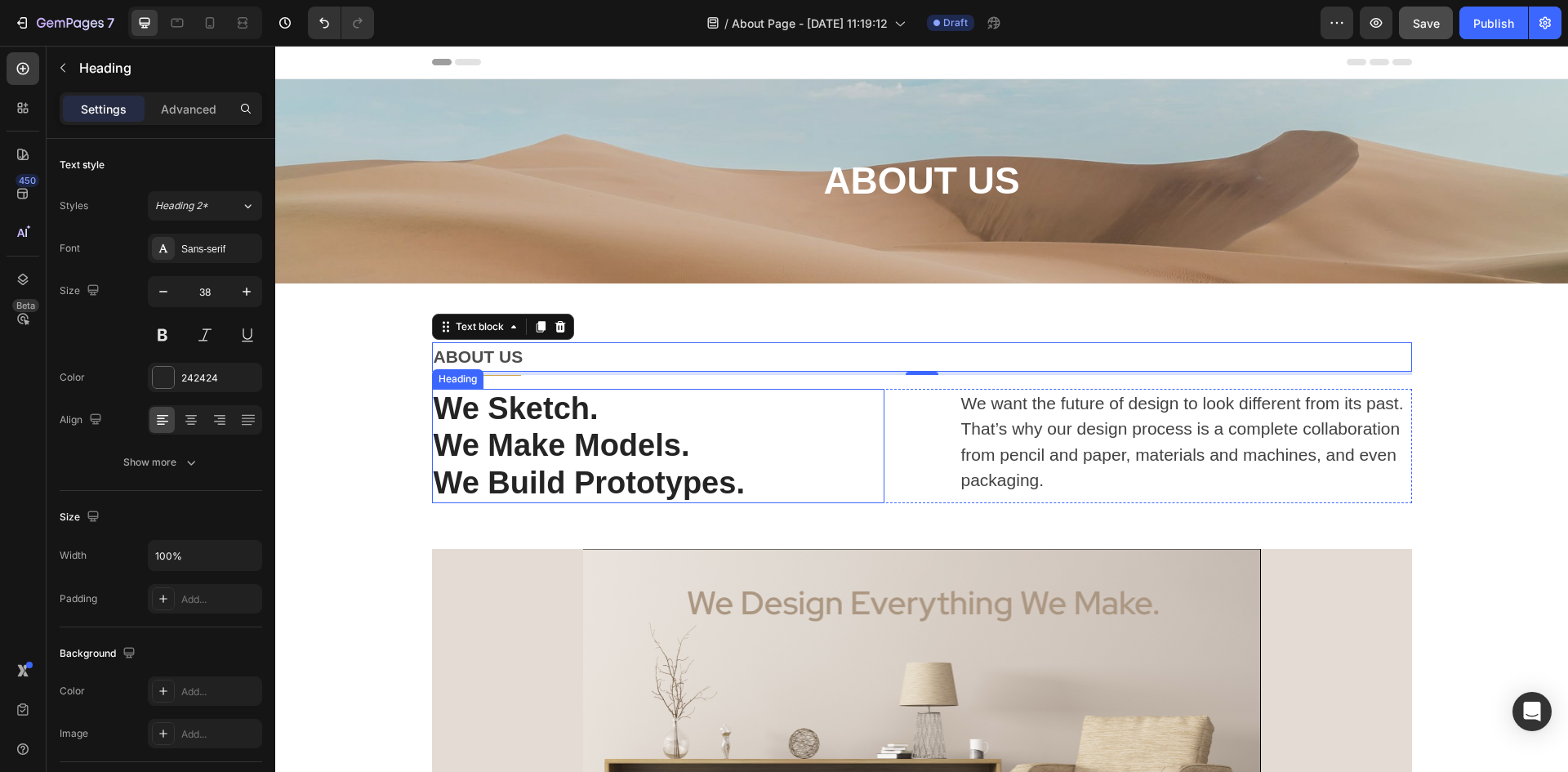
click at [789, 437] on p "We Make Models." at bounding box center [659, 446] width 449 height 38
click at [713, 349] on p "ABOUT US" at bounding box center [922, 356] width 977 height 26
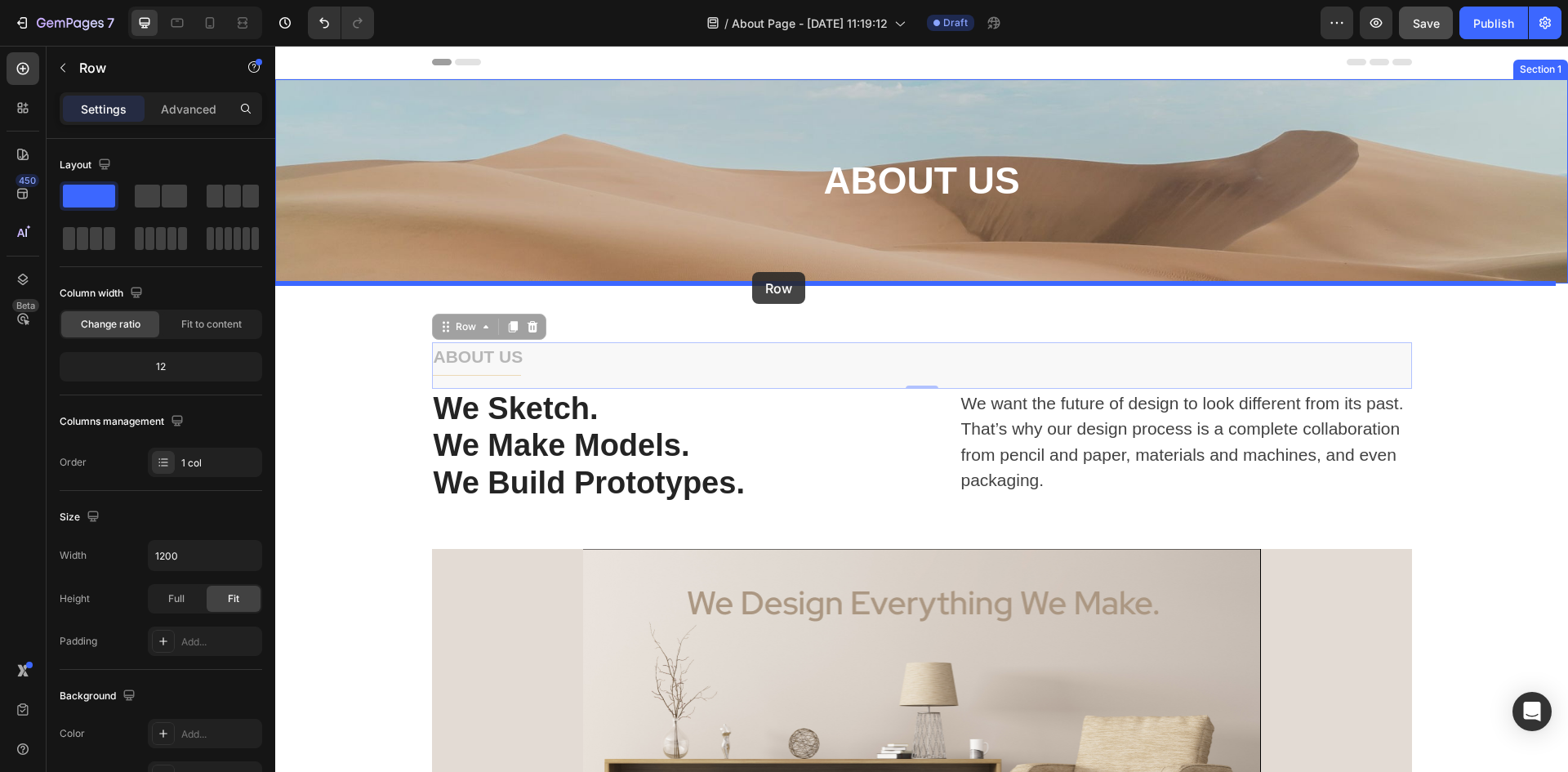
drag, startPoint x: 712, startPoint y: 381, endPoint x: 752, endPoint y: 272, distance: 116.1
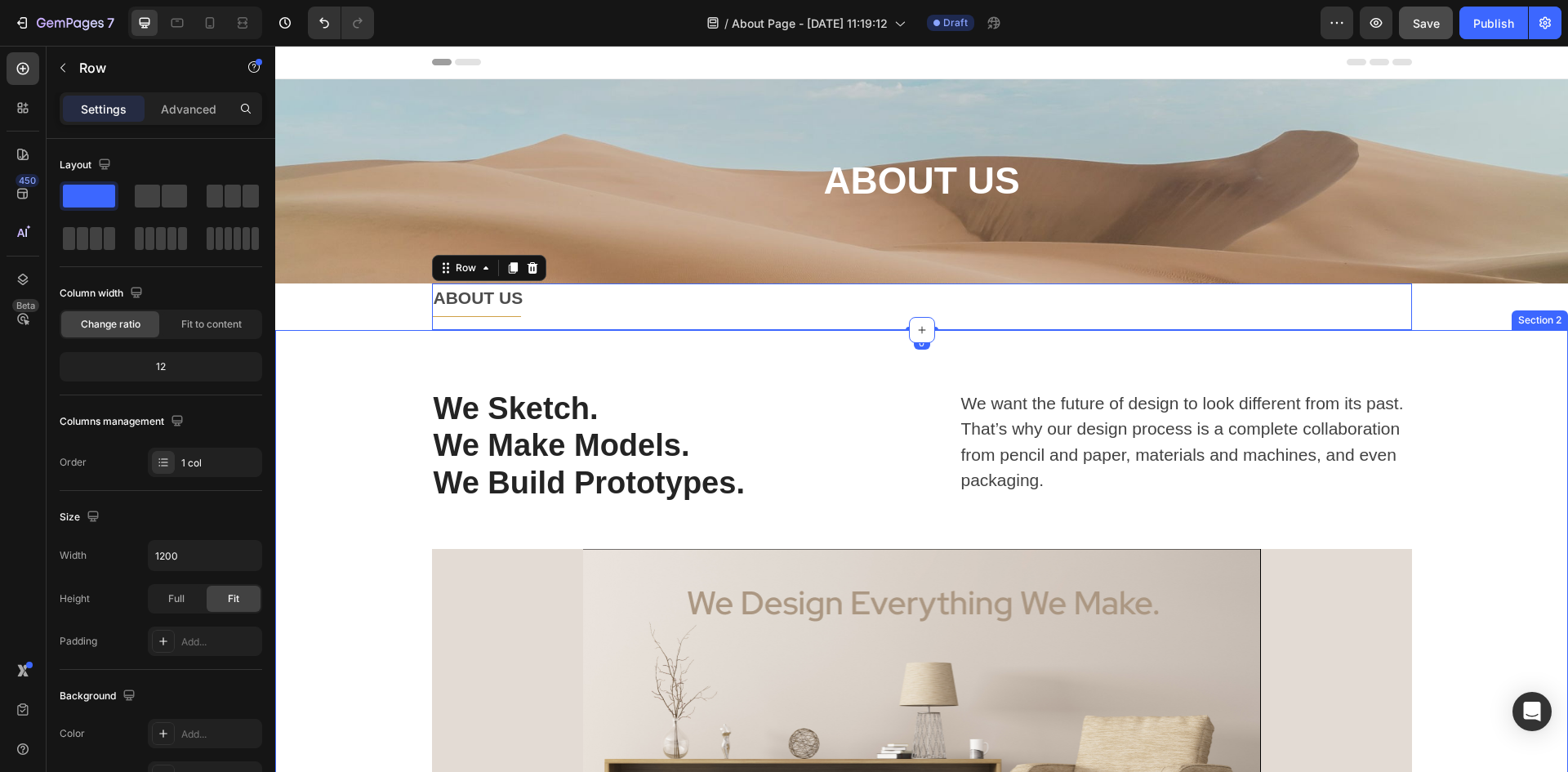
click at [1479, 418] on div "We Sketch. We Make Models. We Build Prototypes. Heading We want the future of d…" at bounding box center [922, 659] width 1268 height 542
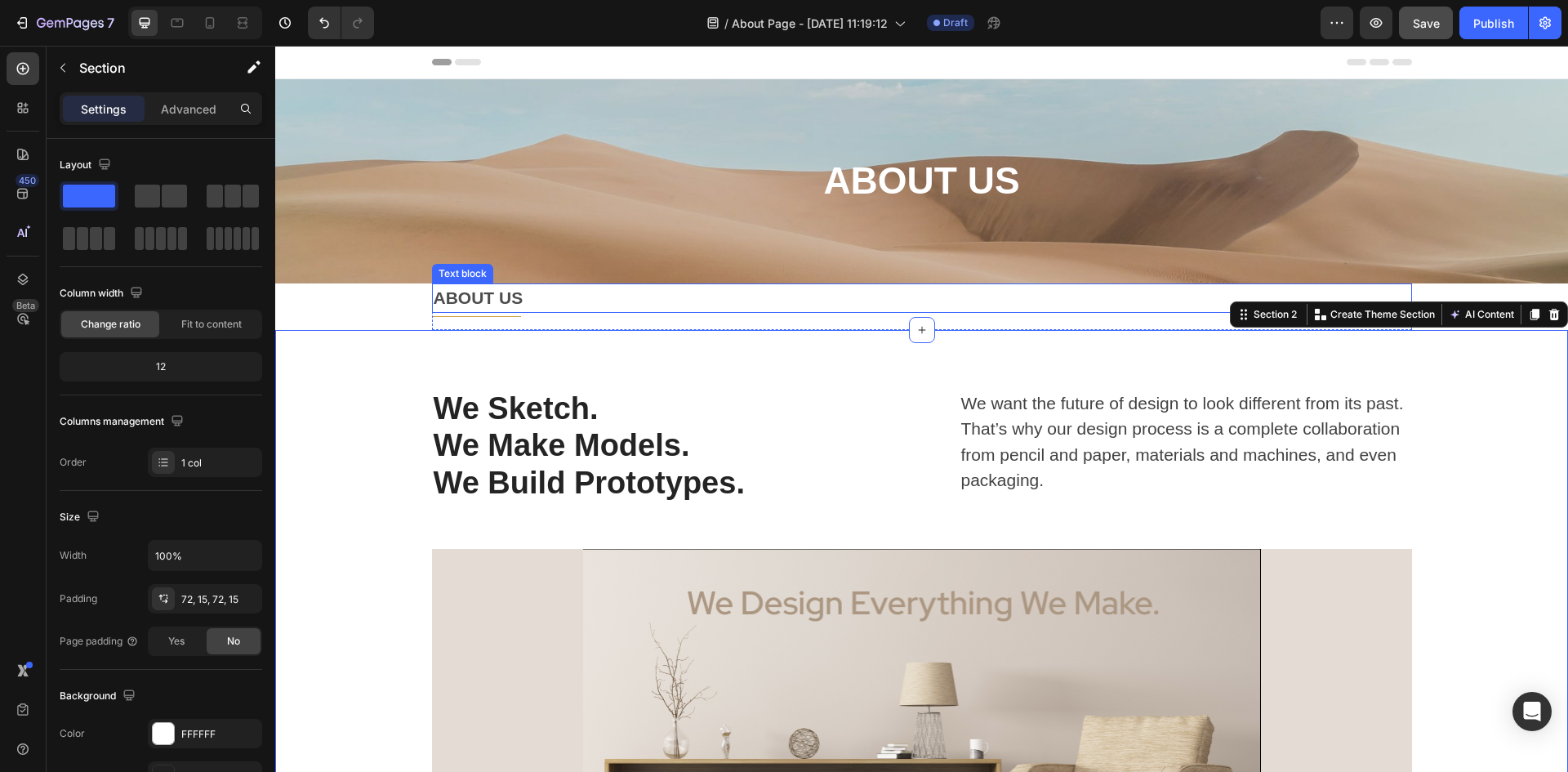
click at [567, 298] on p "ABOUT US" at bounding box center [922, 298] width 977 height 26
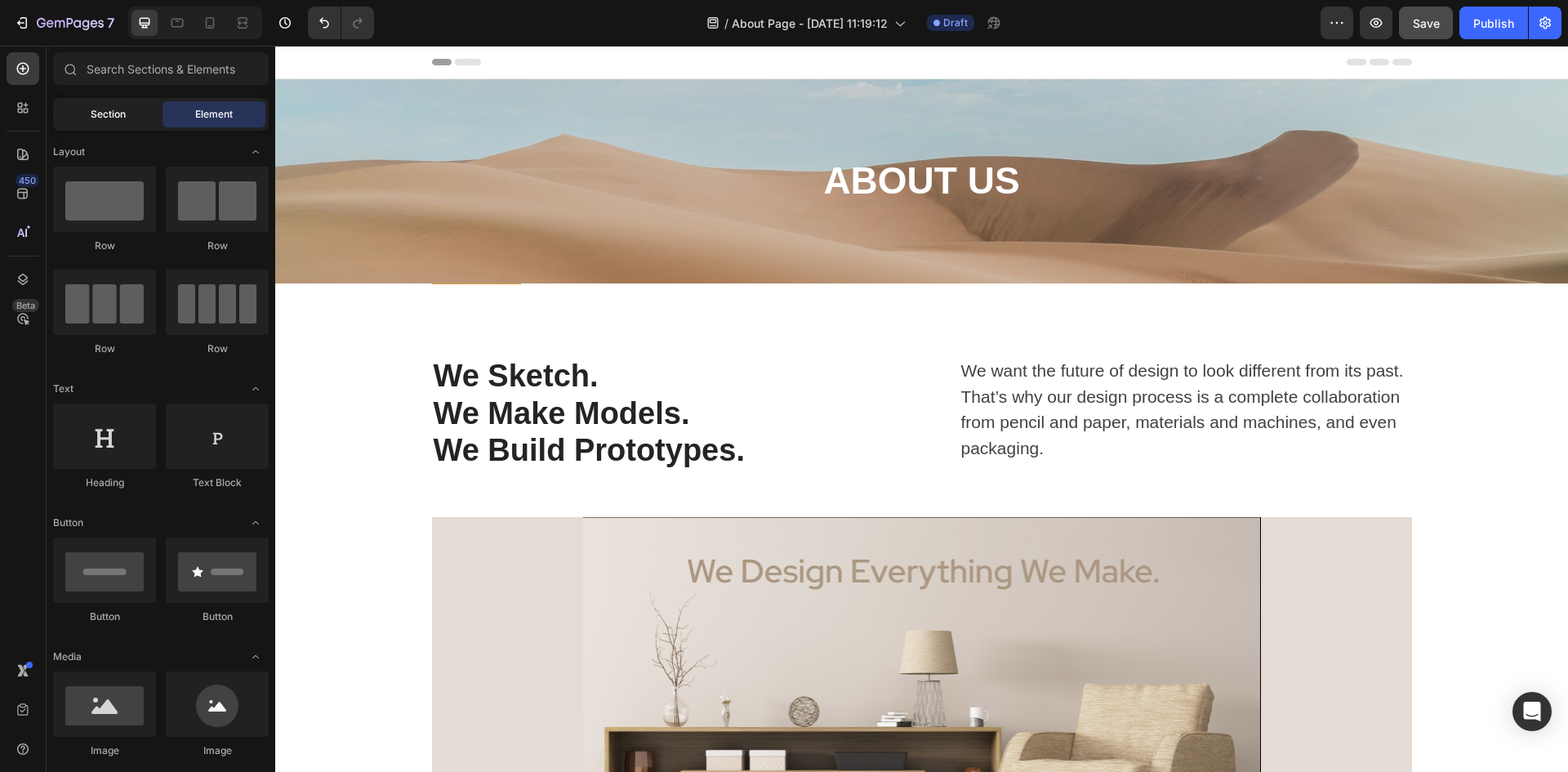
click at [88, 109] on div "Section" at bounding box center [107, 114] width 103 height 26
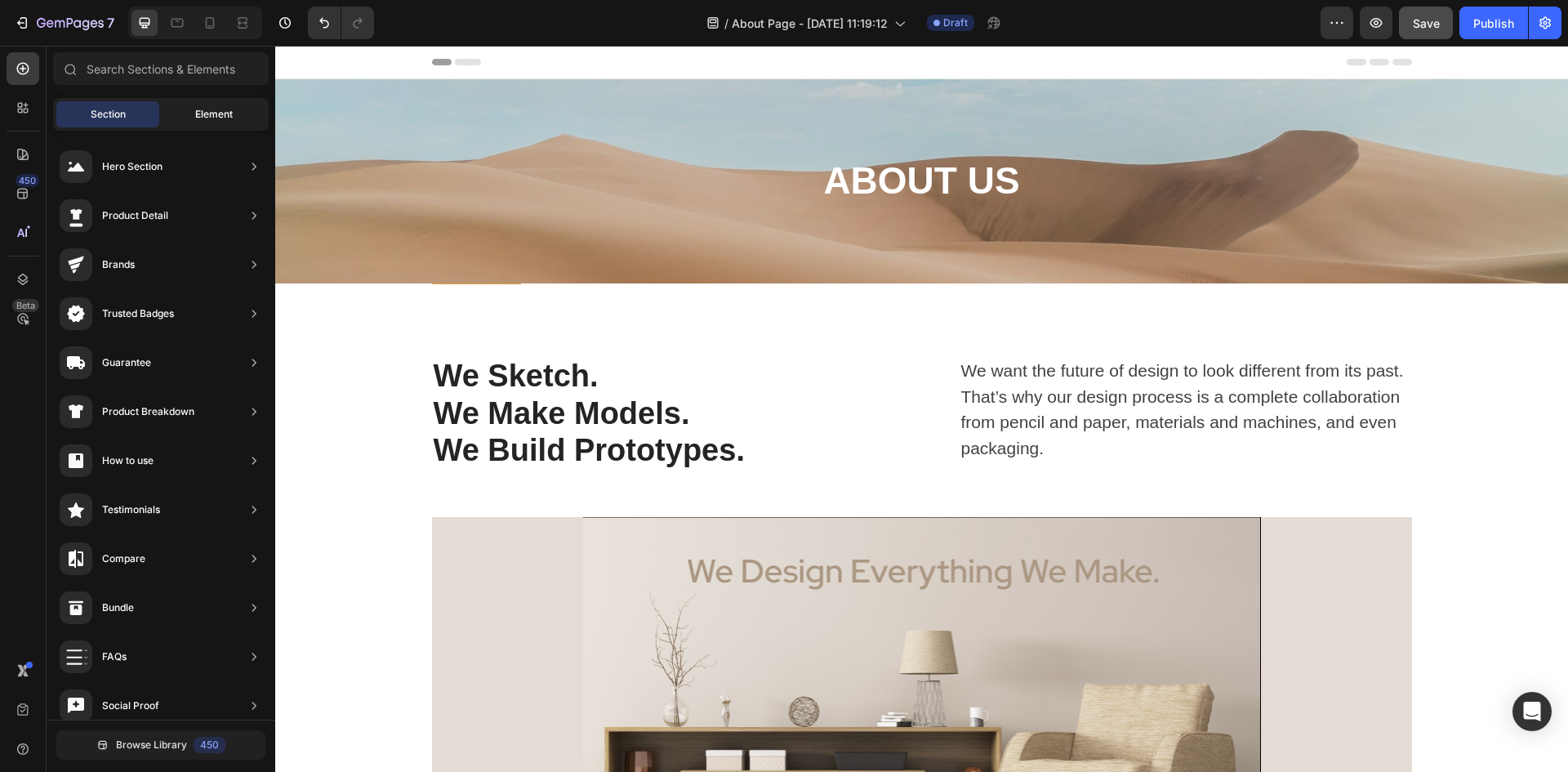
click at [186, 109] on div "Element" at bounding box center [214, 114] width 103 height 26
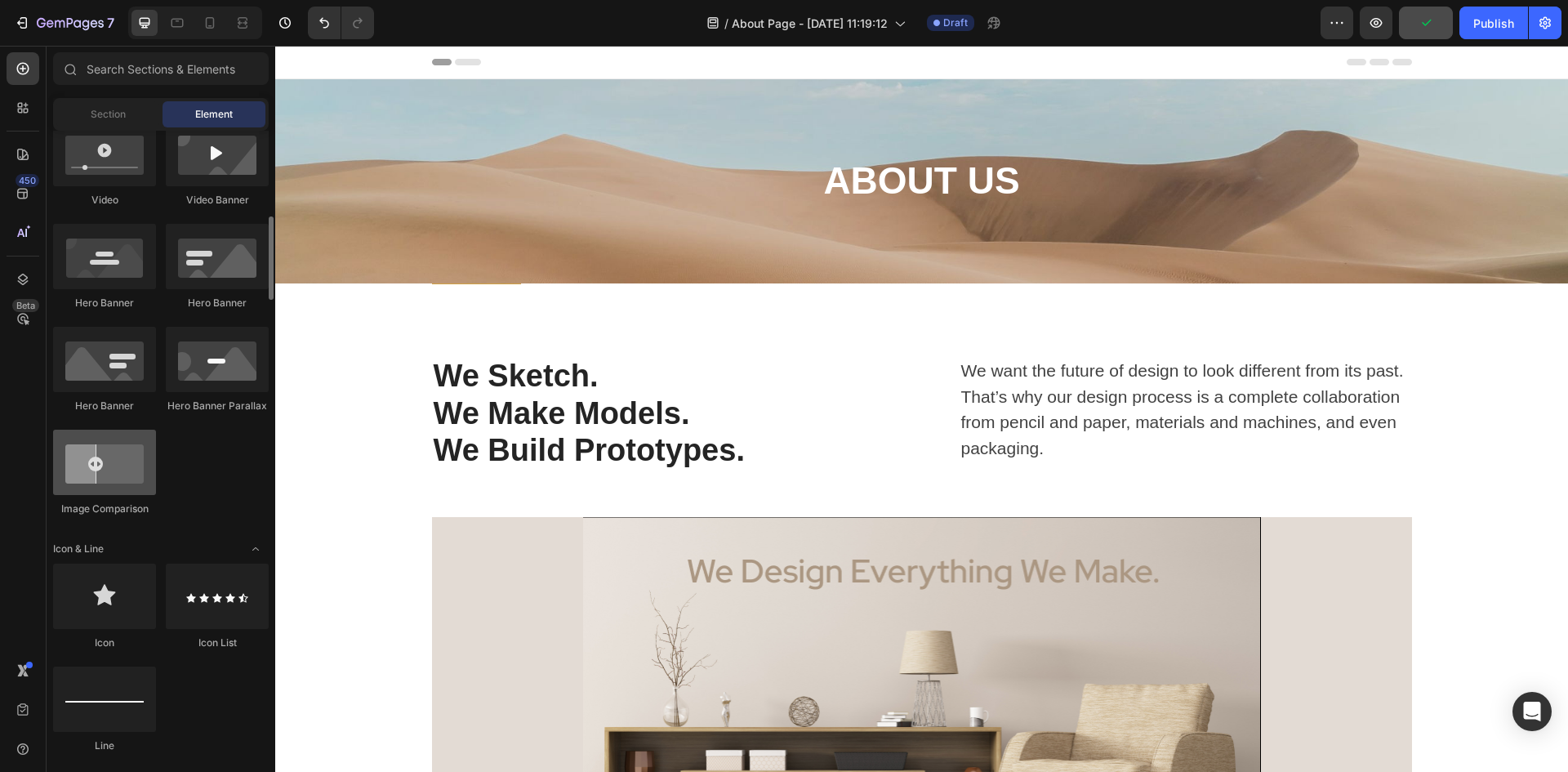
scroll to position [409, 0]
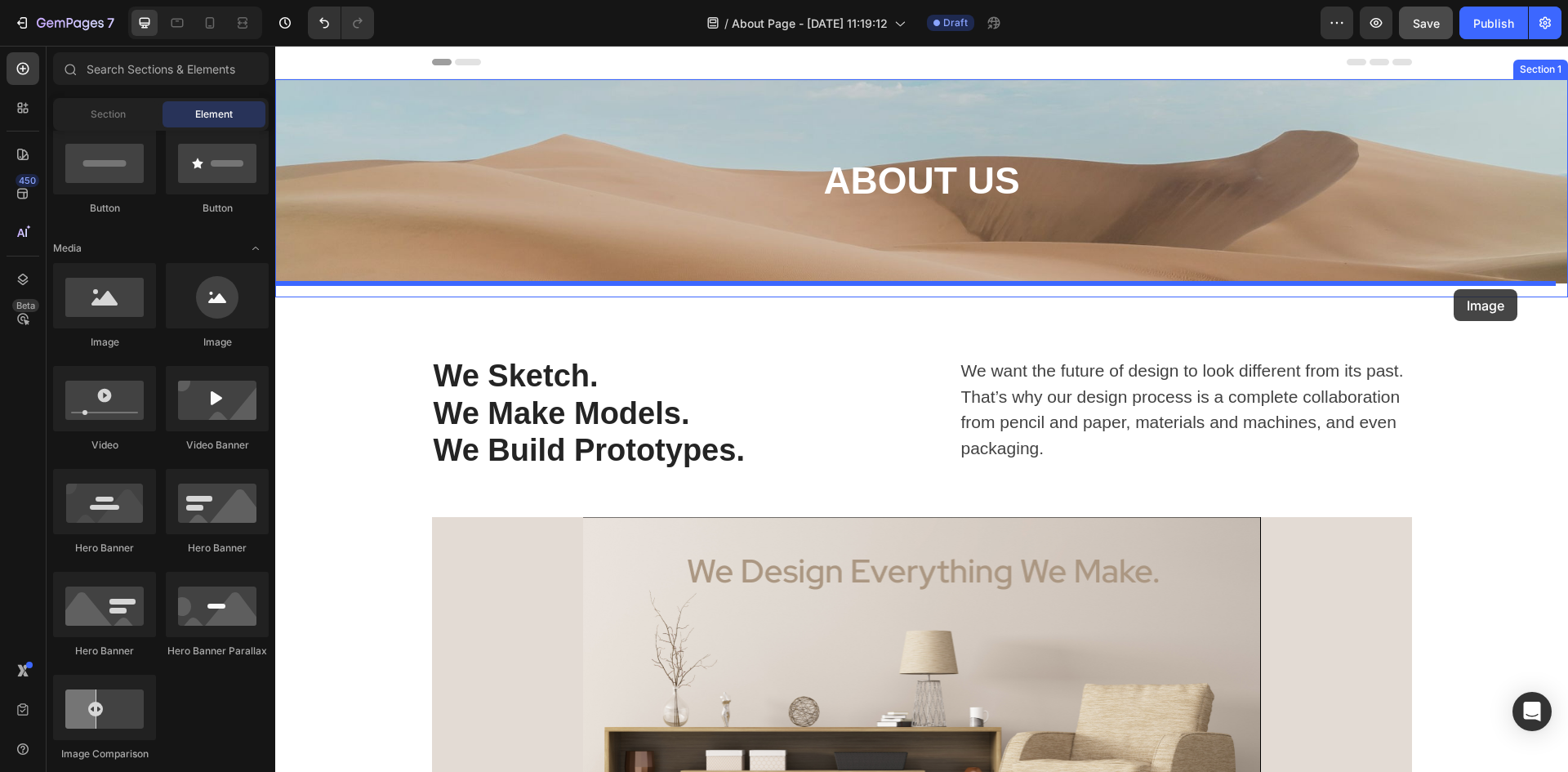
drag, startPoint x: 484, startPoint y: 349, endPoint x: 1454, endPoint y: 290, distance: 971.8
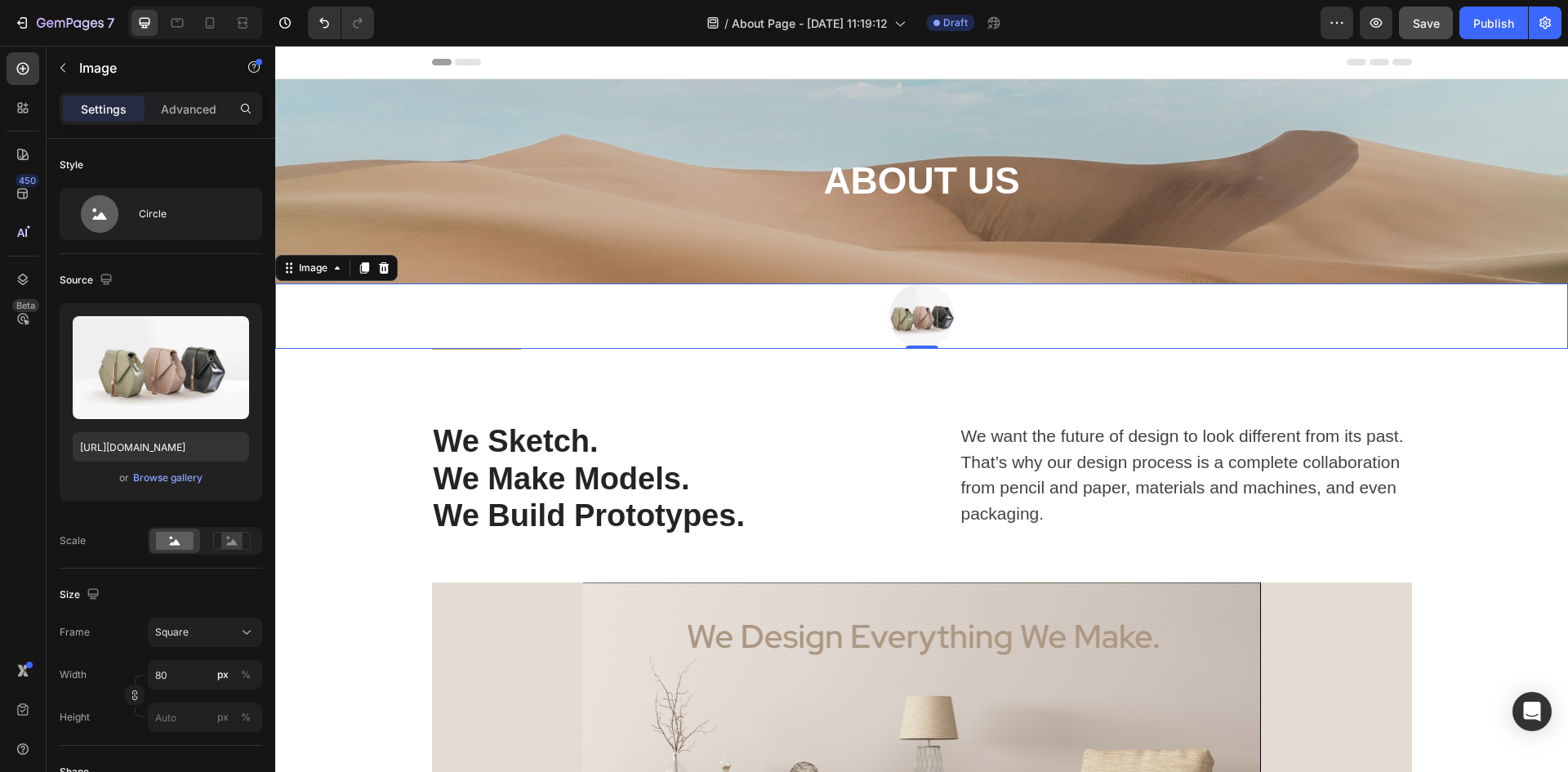
click at [394, 321] on div at bounding box center [921, 316] width 1293 height 65
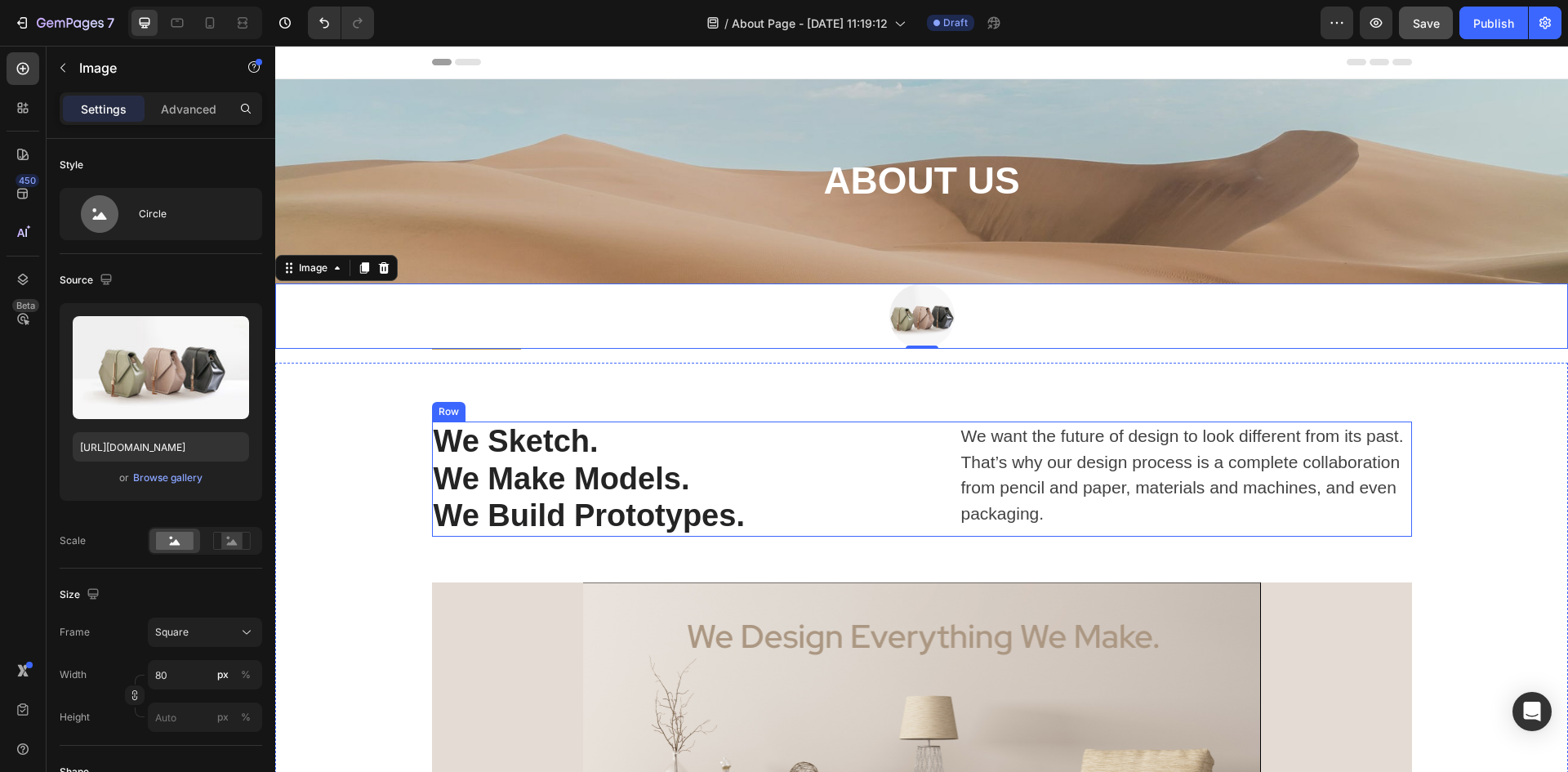
click at [936, 449] on div "We Sketch. We Make Models. We Build Prototypes. Heading We want the future of d…" at bounding box center [922, 479] width 981 height 115
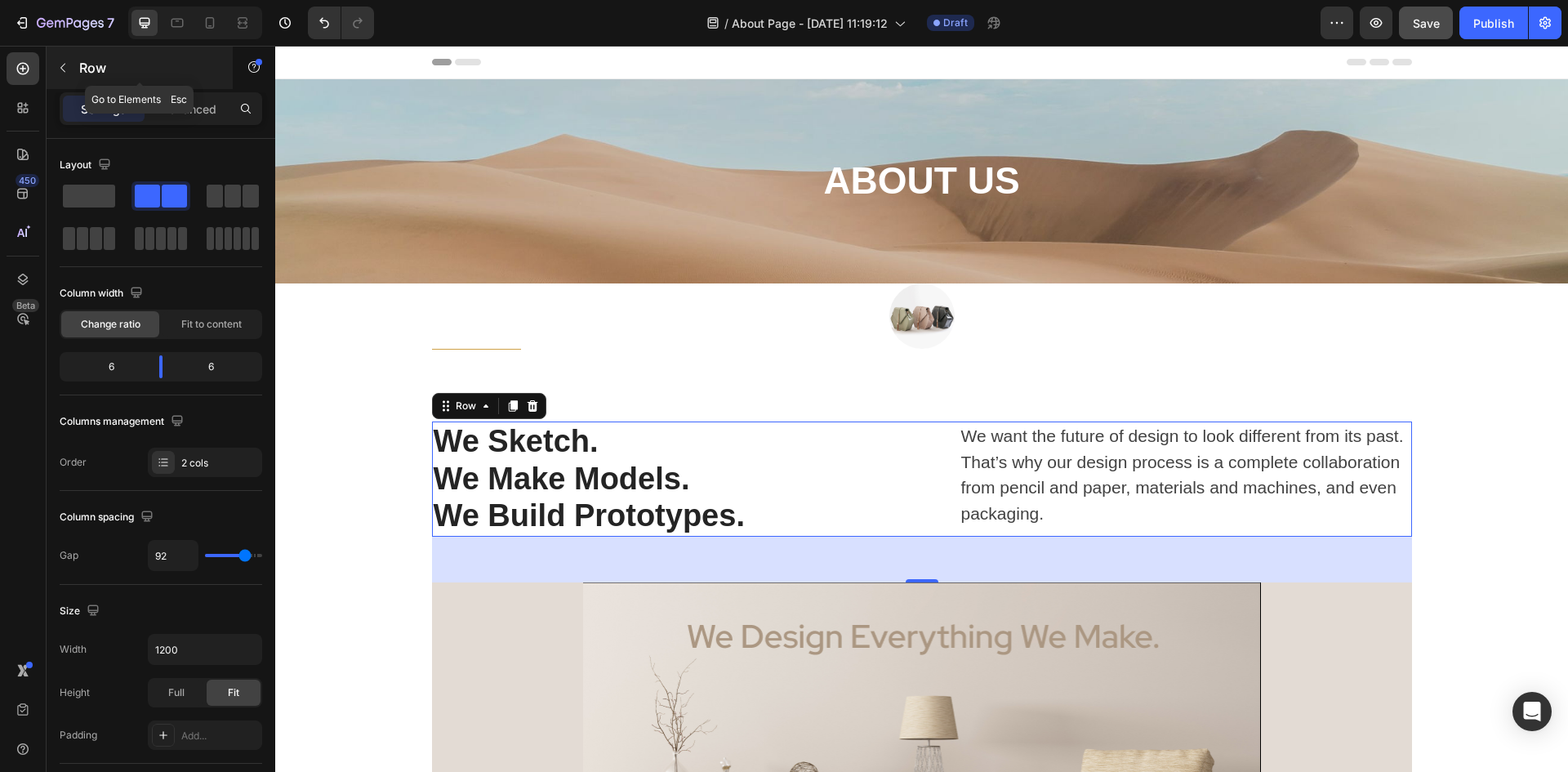
click at [65, 66] on icon "button" at bounding box center [62, 68] width 13 height 13
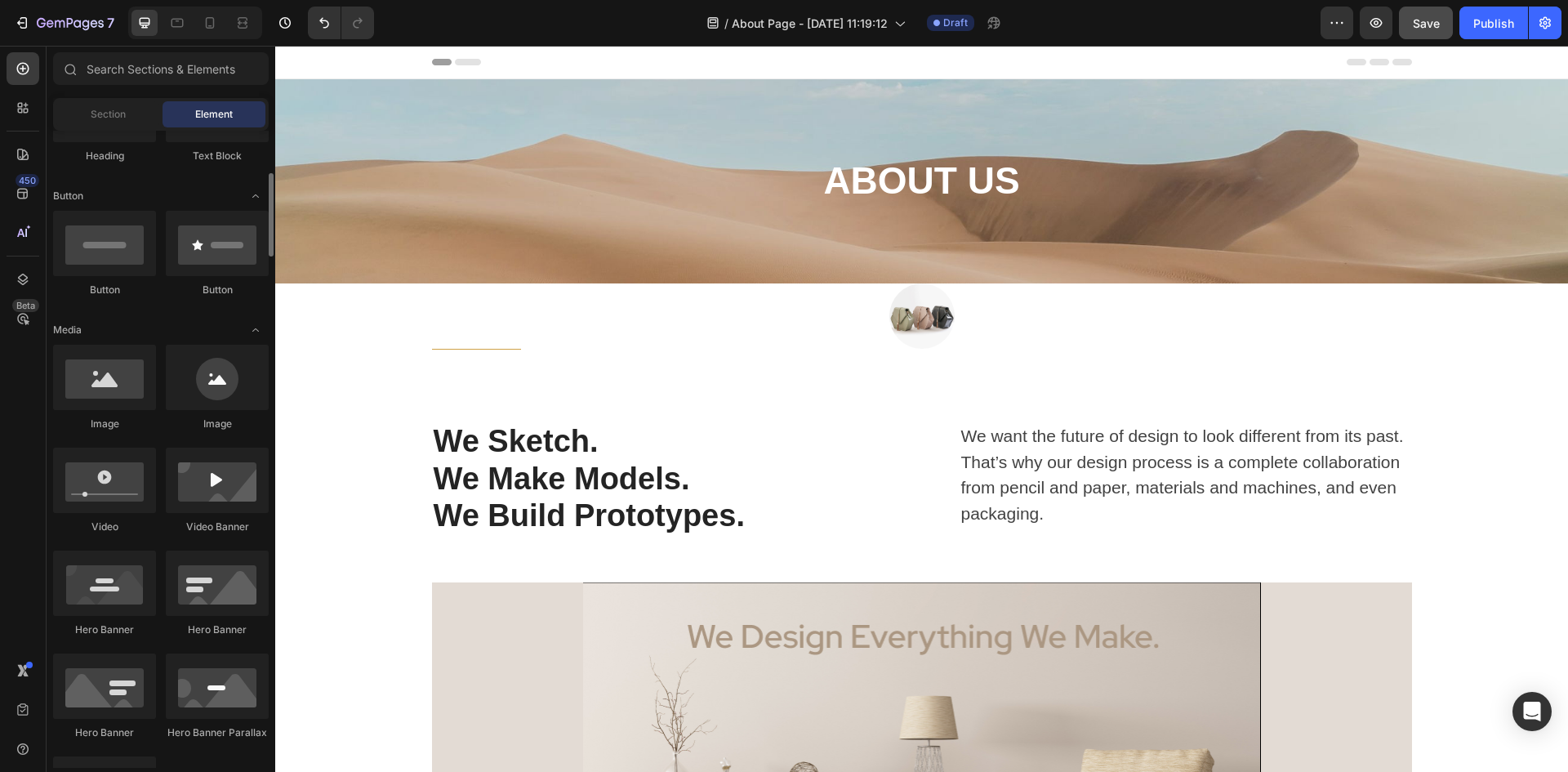
scroll to position [163, 0]
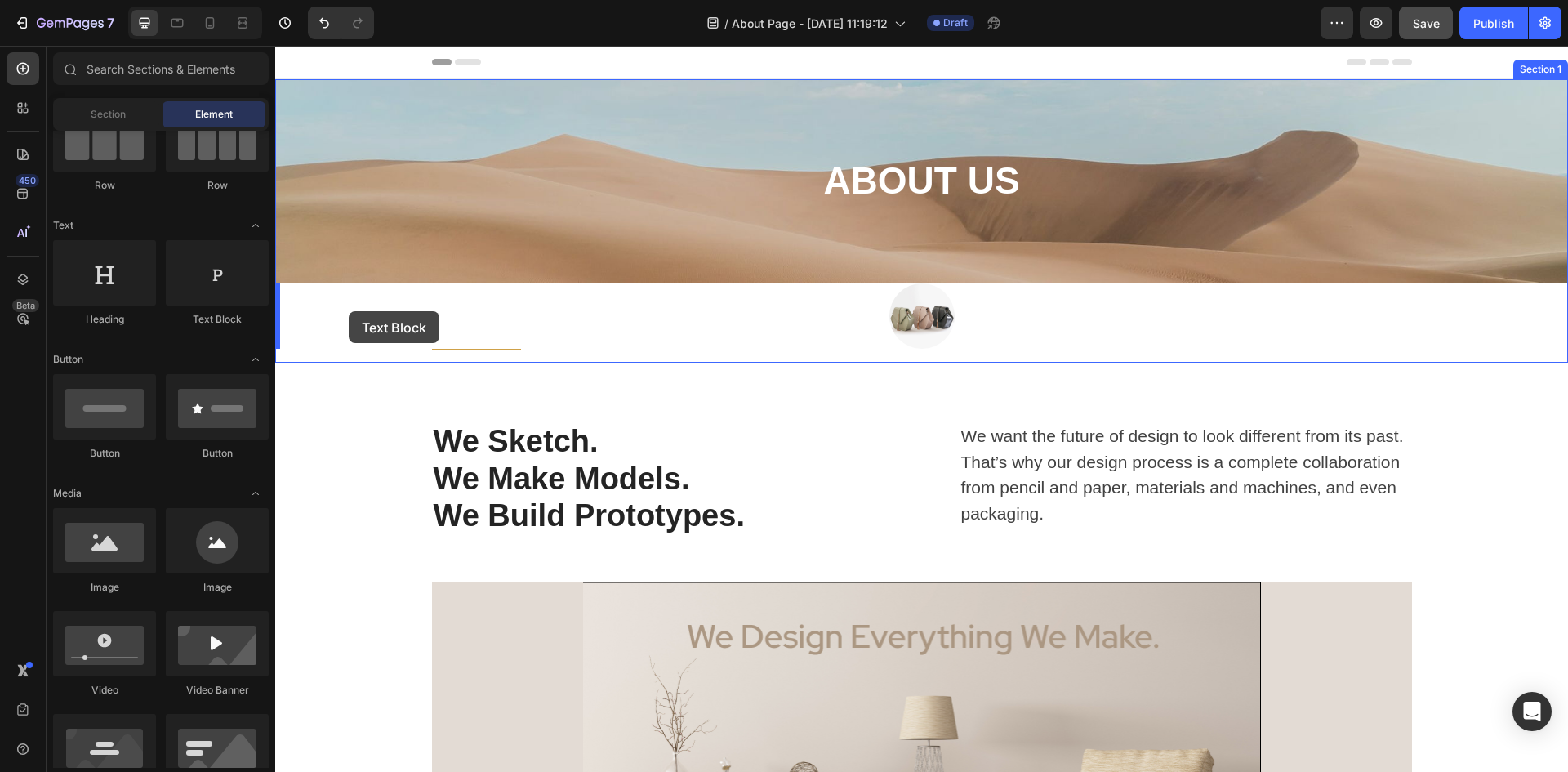
drag, startPoint x: 467, startPoint y: 290, endPoint x: 349, endPoint y: 311, distance: 119.9
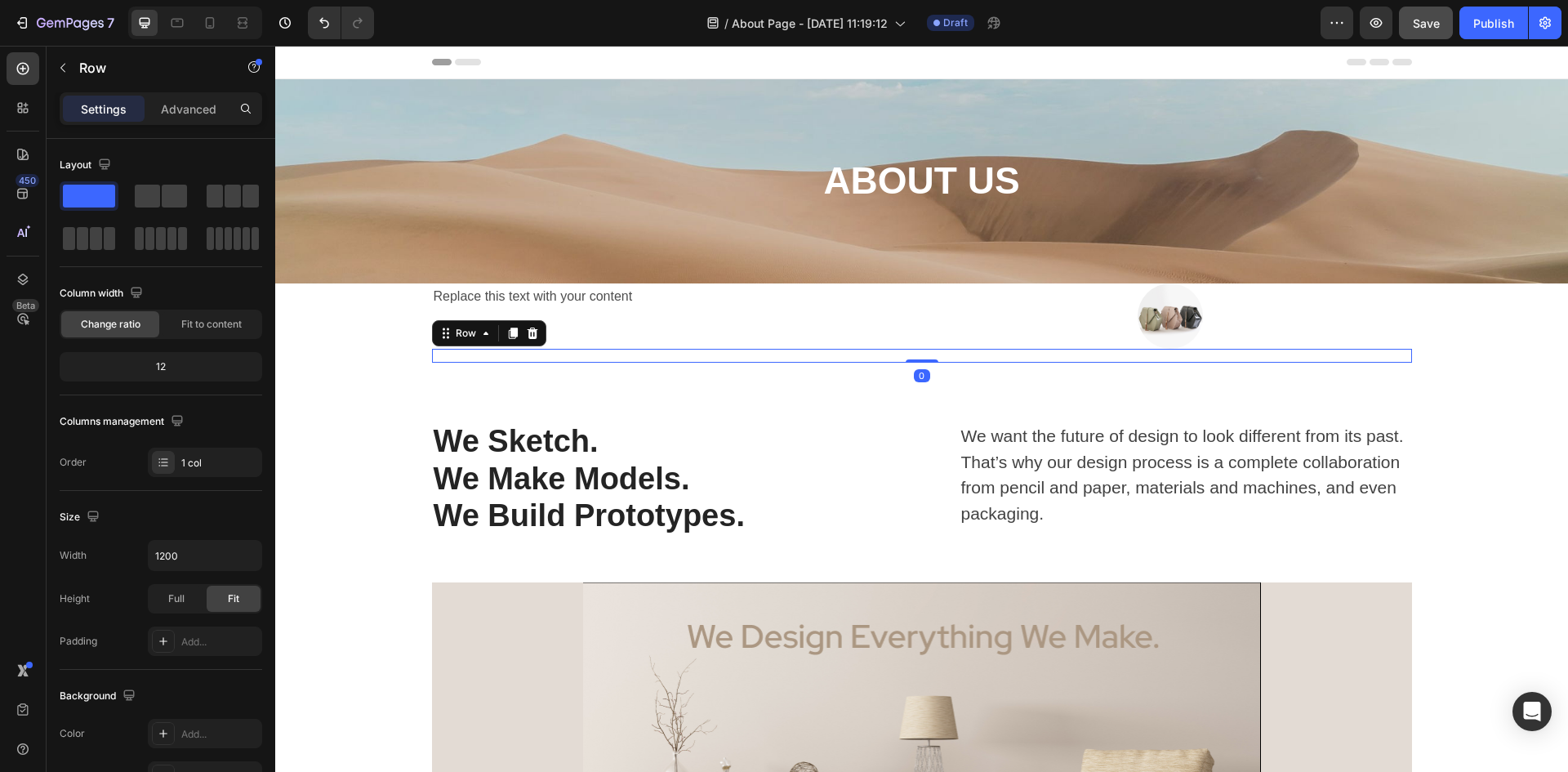
click at [481, 353] on div "Title Line" at bounding box center [922, 355] width 981 height 14
click at [527, 333] on icon at bounding box center [532, 333] width 11 height 12
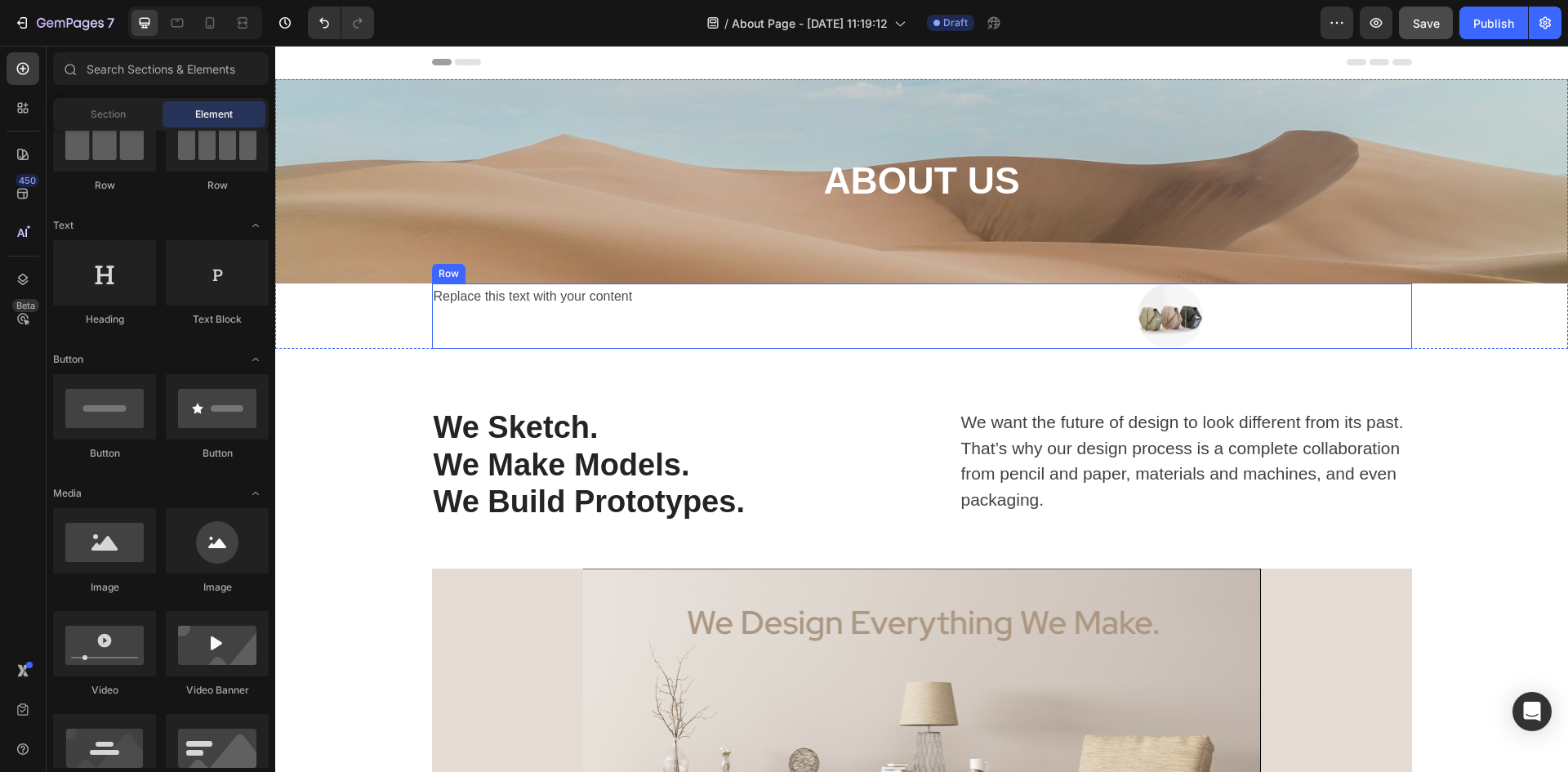
click at [751, 326] on div "Replace this text with your content Text Block" at bounding box center [674, 316] width 484 height 65
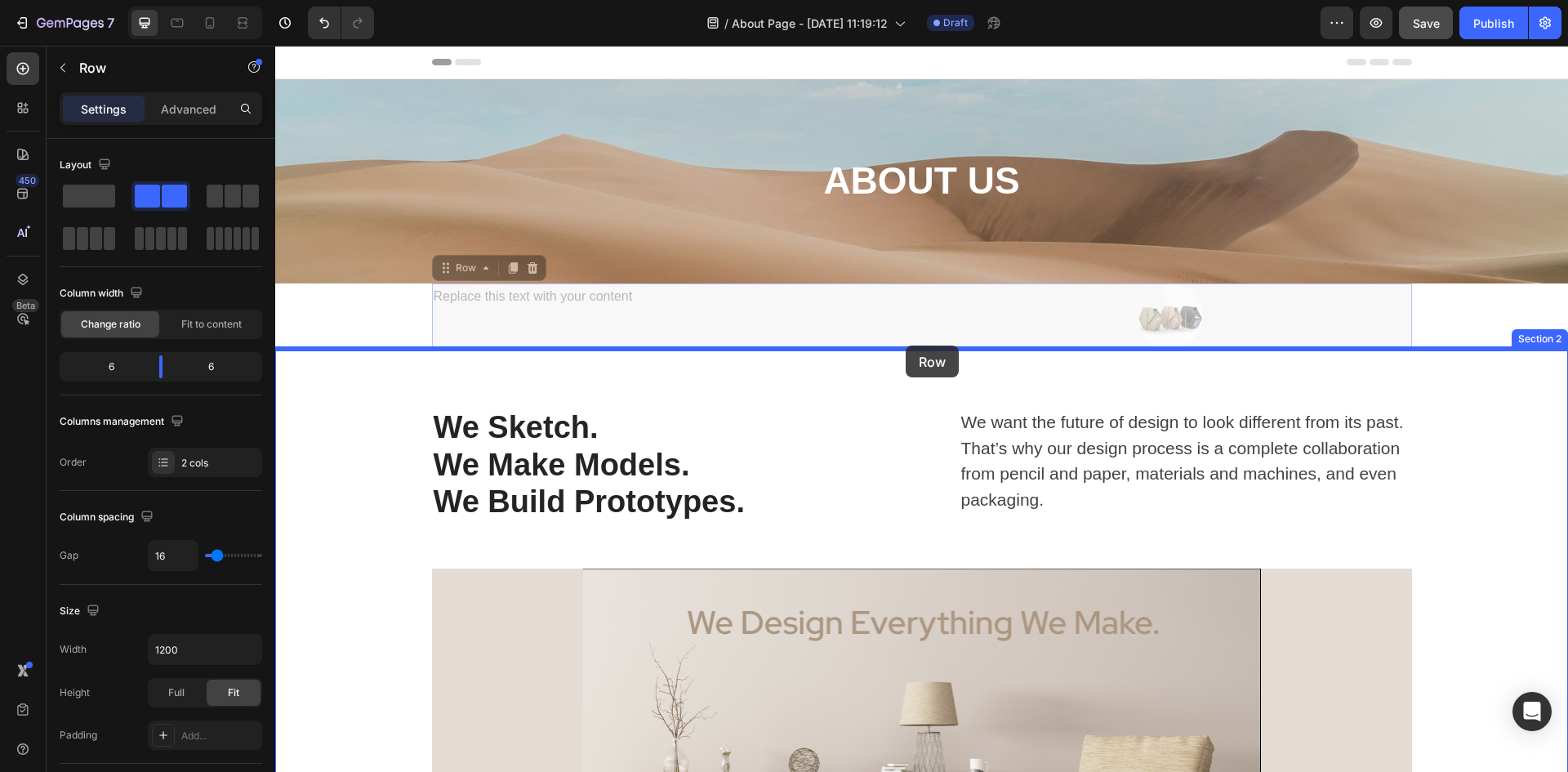
drag, startPoint x: 909, startPoint y: 335, endPoint x: 906, endPoint y: 345, distance: 10.4
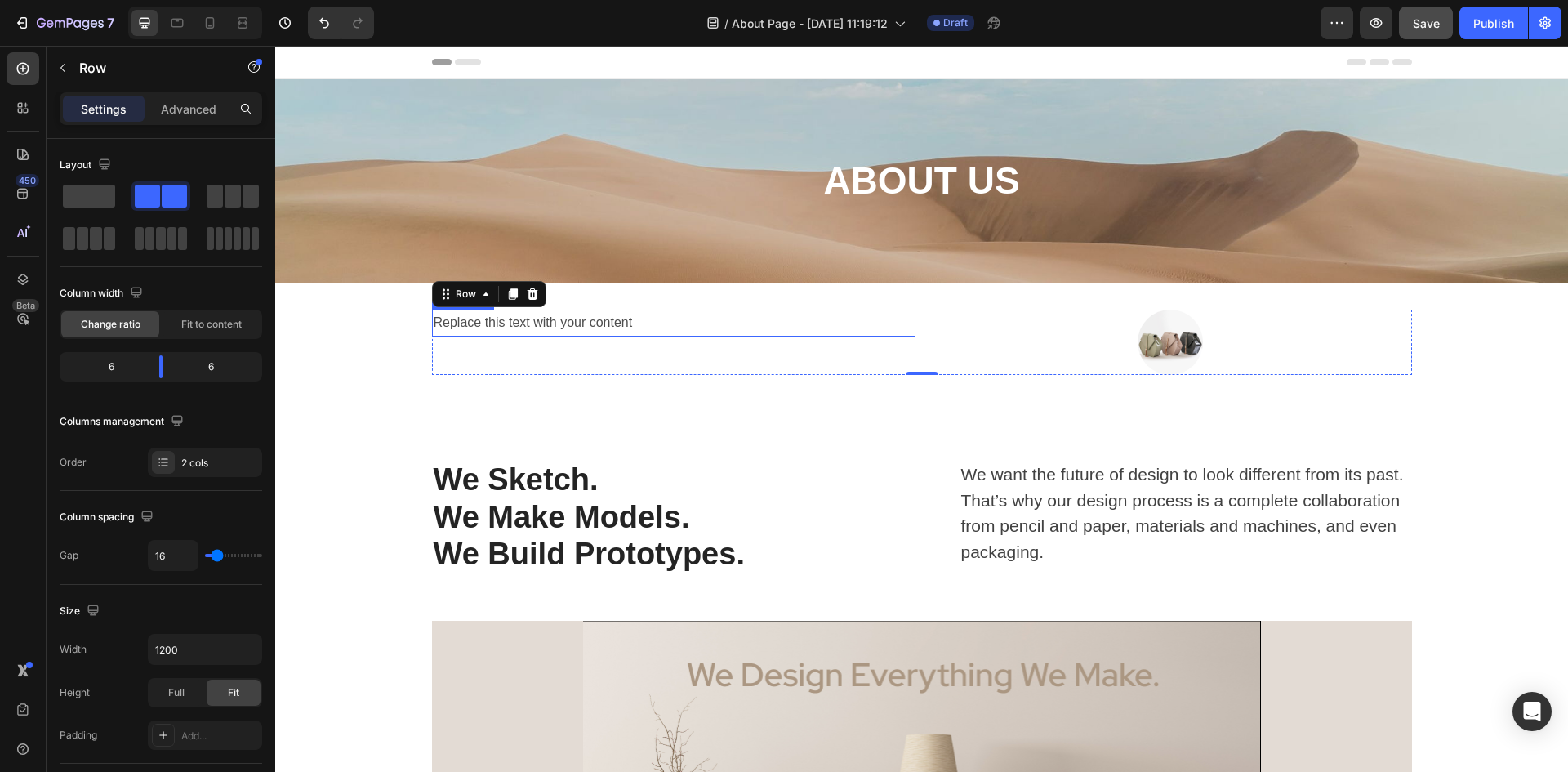
click at [649, 324] on div "Replace this text with your content" at bounding box center [674, 323] width 484 height 27
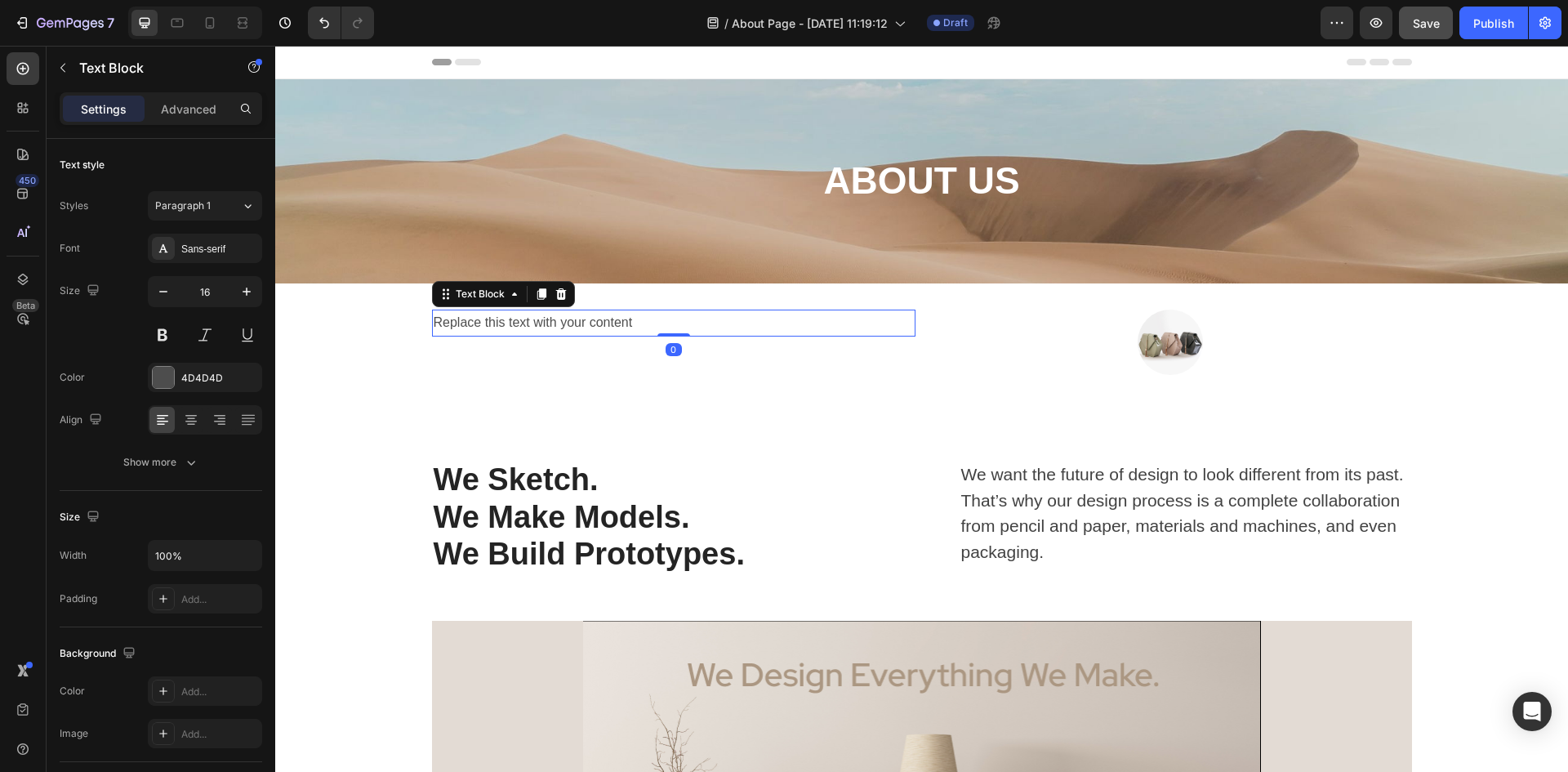
click at [641, 323] on div "Replace this text with your content" at bounding box center [674, 323] width 484 height 27
click at [641, 323] on p "Replace this text with your content" at bounding box center [674, 323] width 480 height 23
click at [62, 65] on icon "button" at bounding box center [62, 68] width 13 height 13
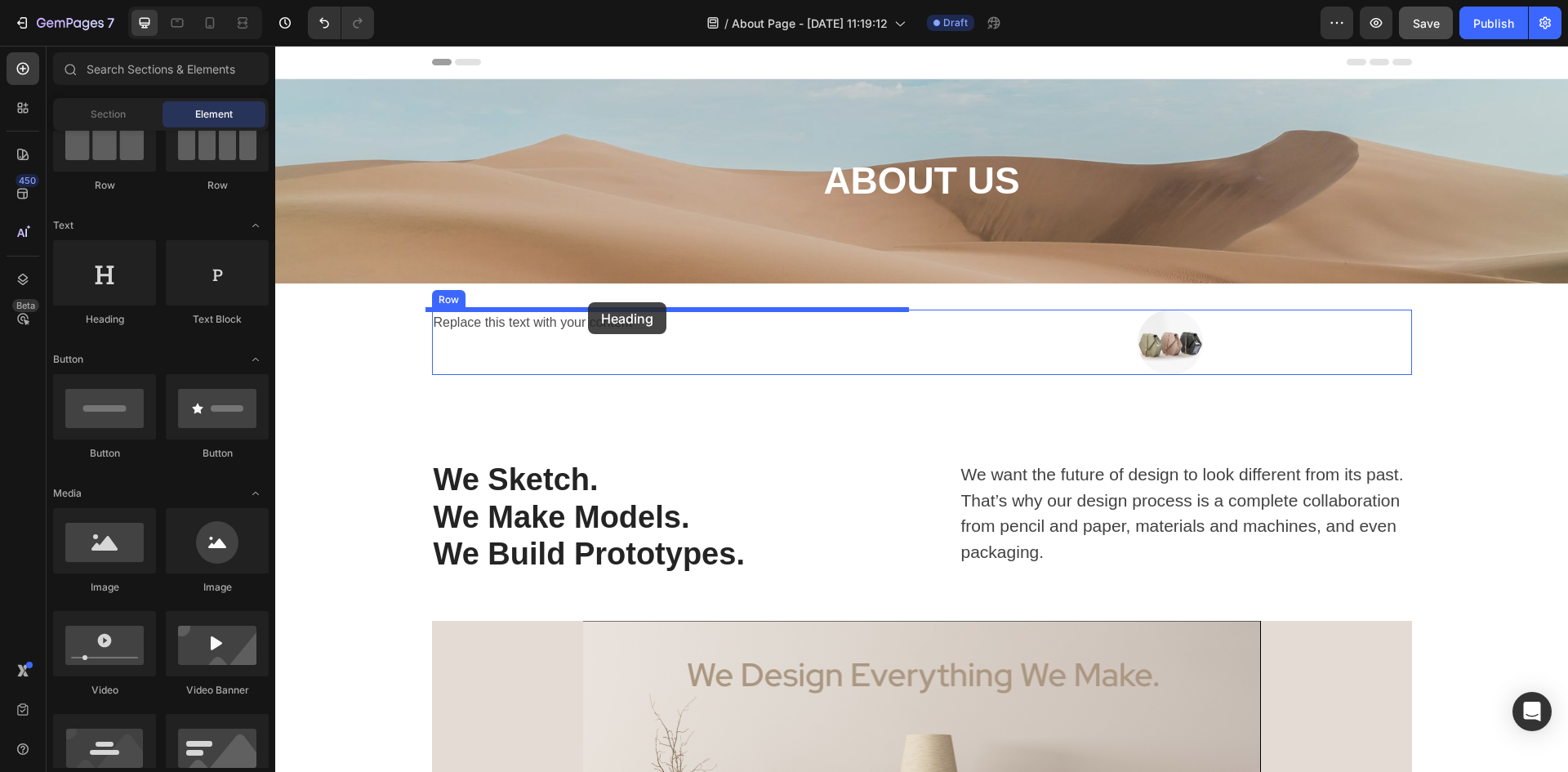
drag, startPoint x: 382, startPoint y: 333, endPoint x: 588, endPoint y: 302, distance: 208.3
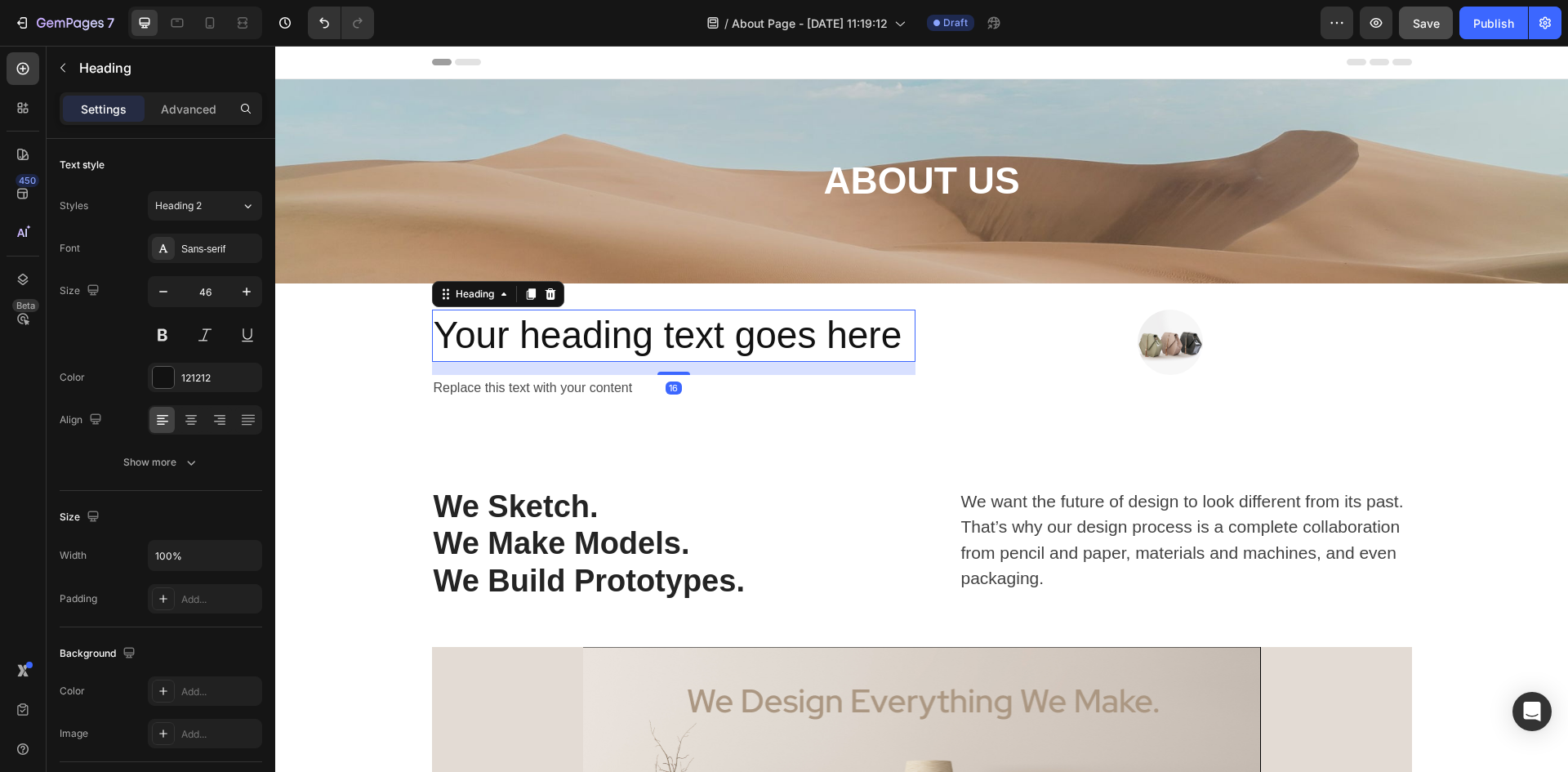
click at [891, 339] on h2 "Your heading text goes here" at bounding box center [674, 335] width 484 height 52
click at [898, 333] on p "Your heading text goes here" at bounding box center [674, 335] width 480 height 49
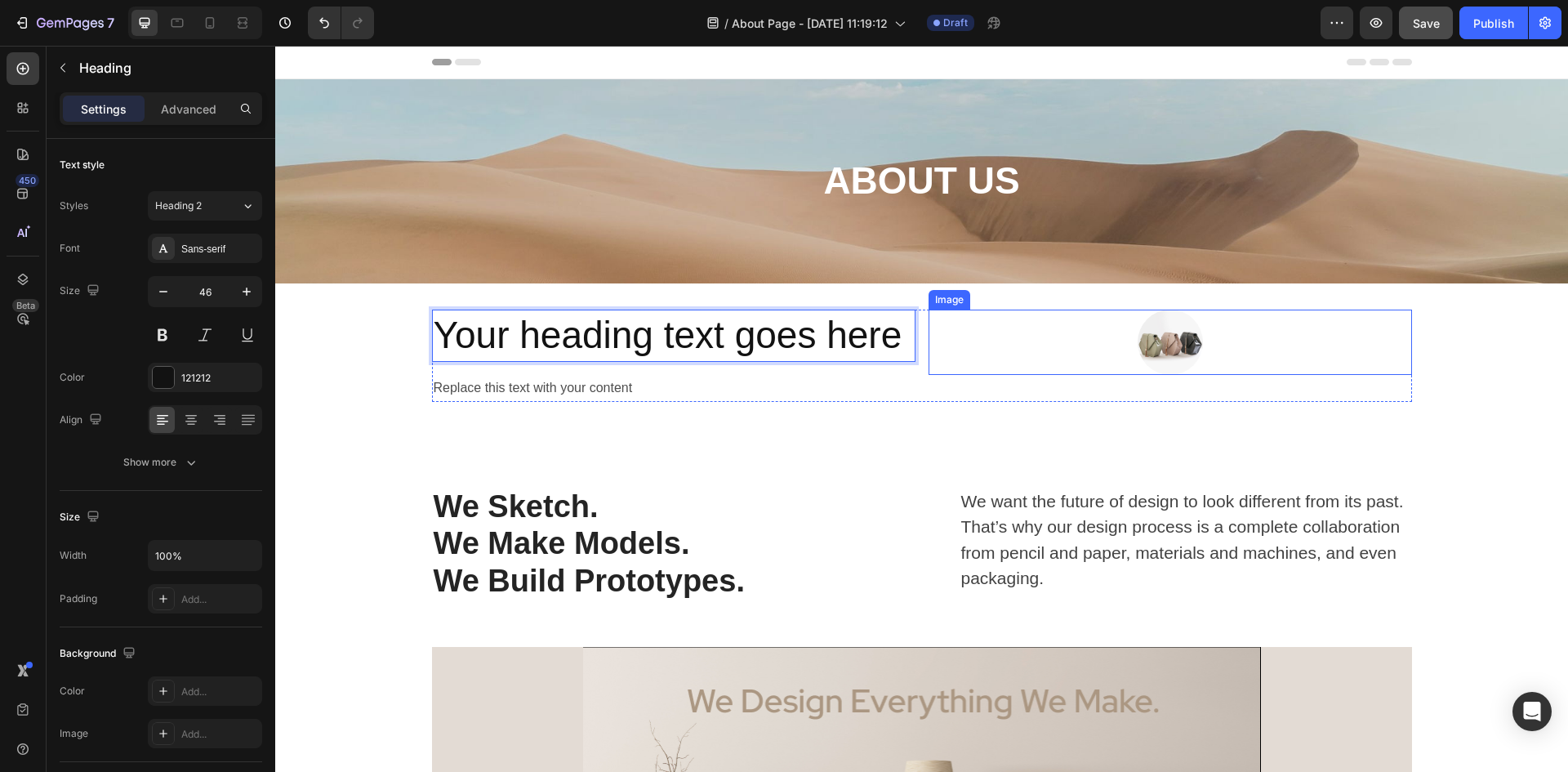
click at [1130, 342] on div at bounding box center [1170, 342] width 484 height 65
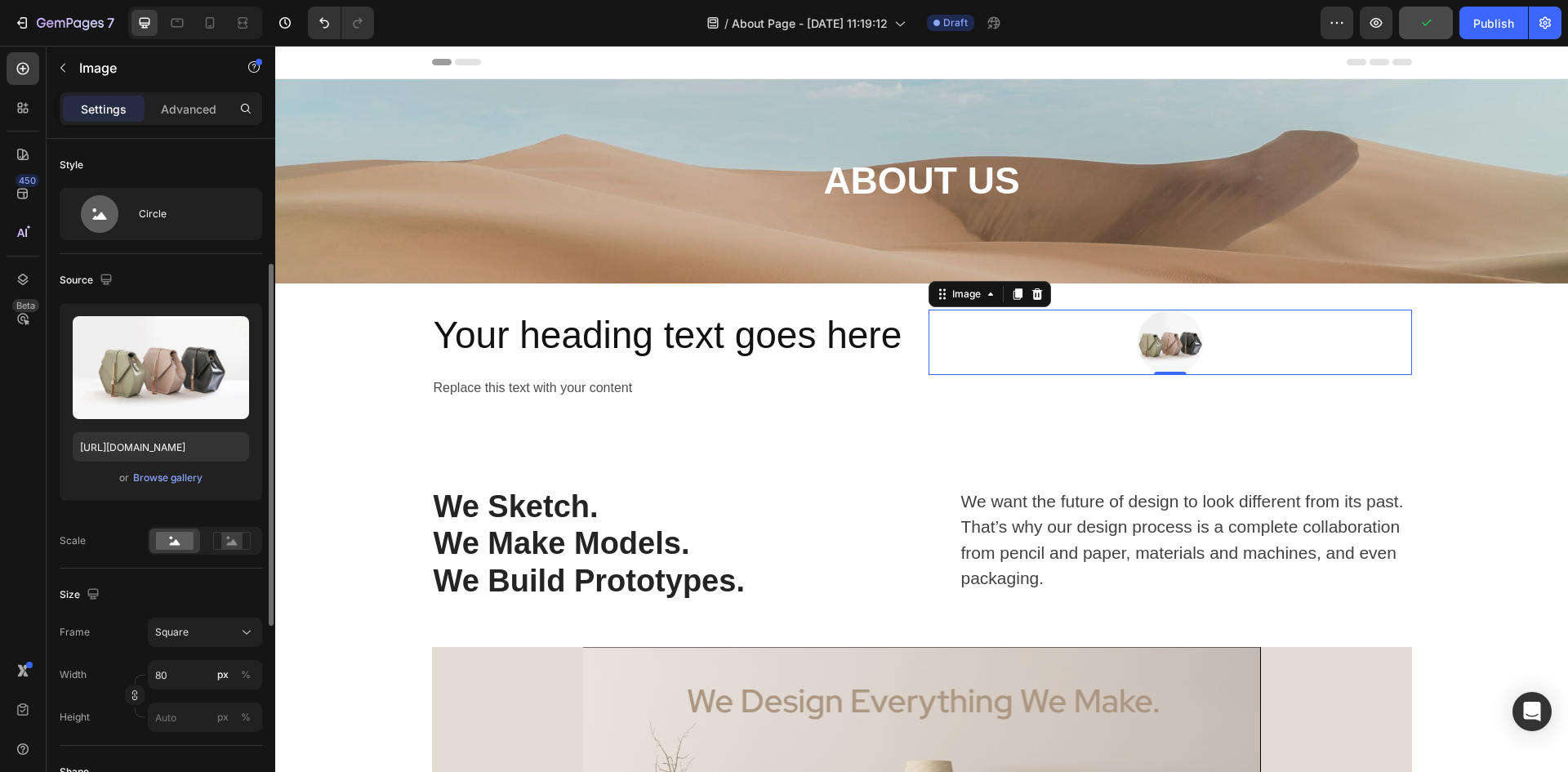
scroll to position [82, 0]
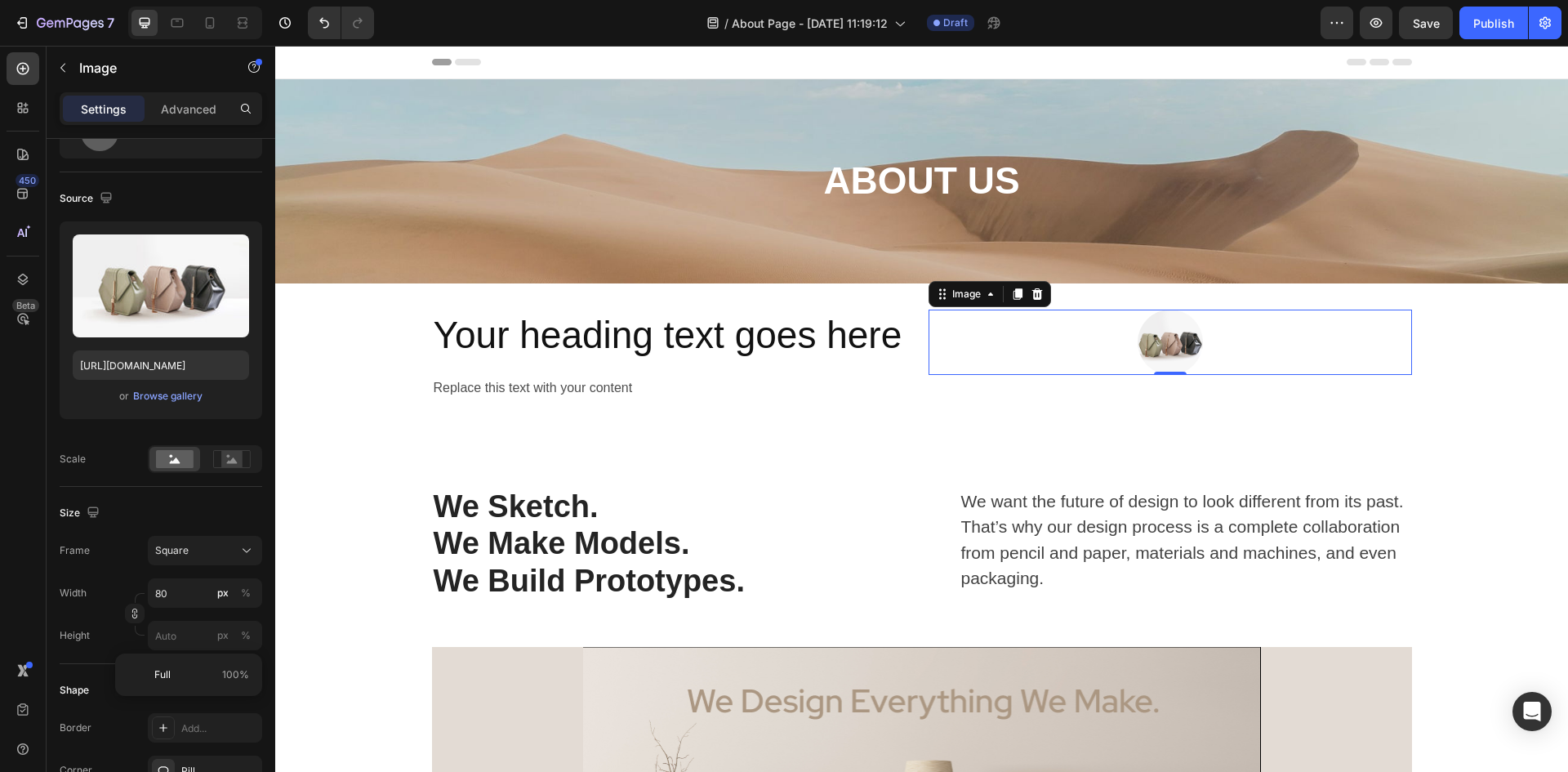
type input "2"
type input "20"
type input "200"
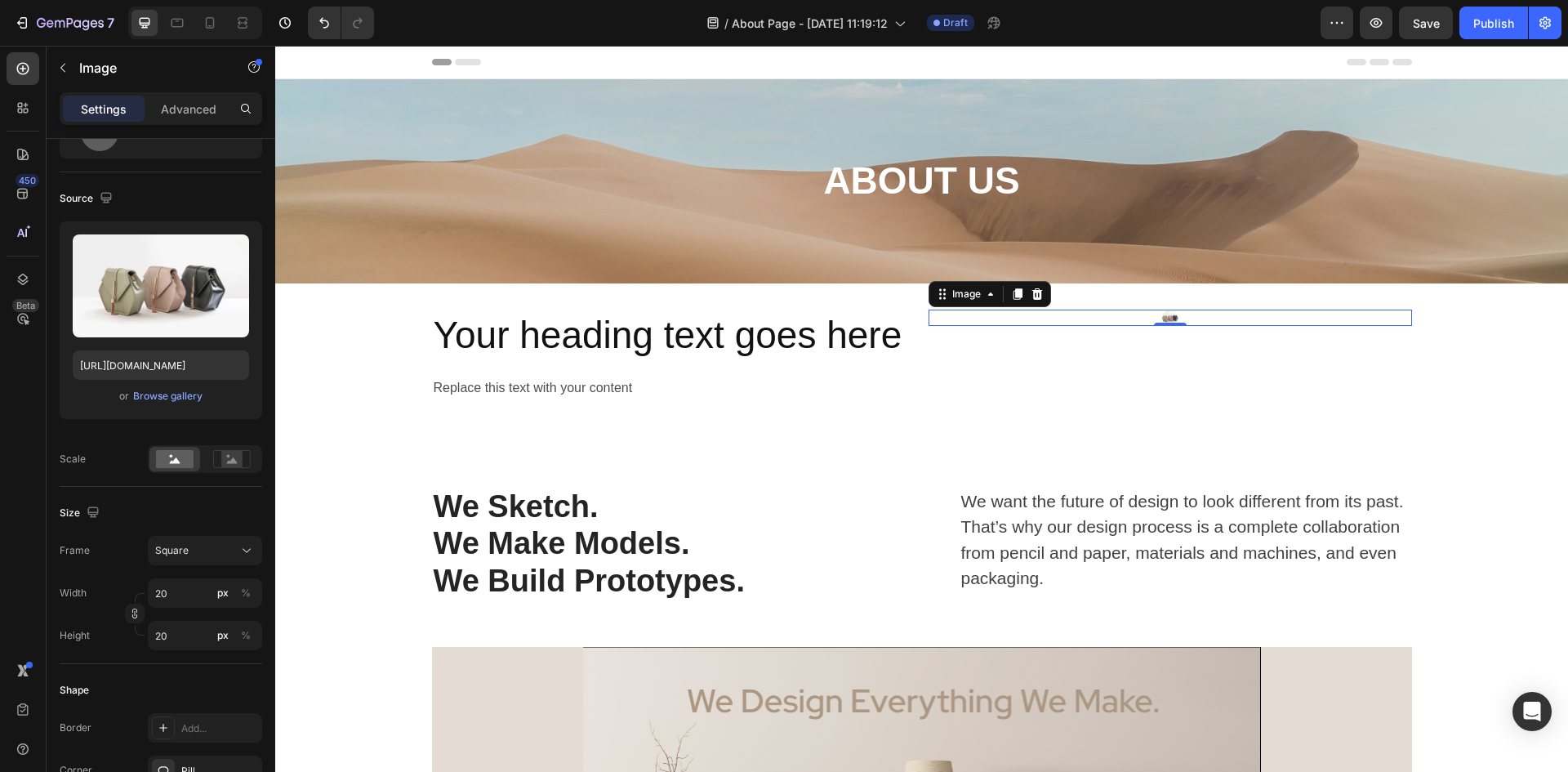
type input "200"
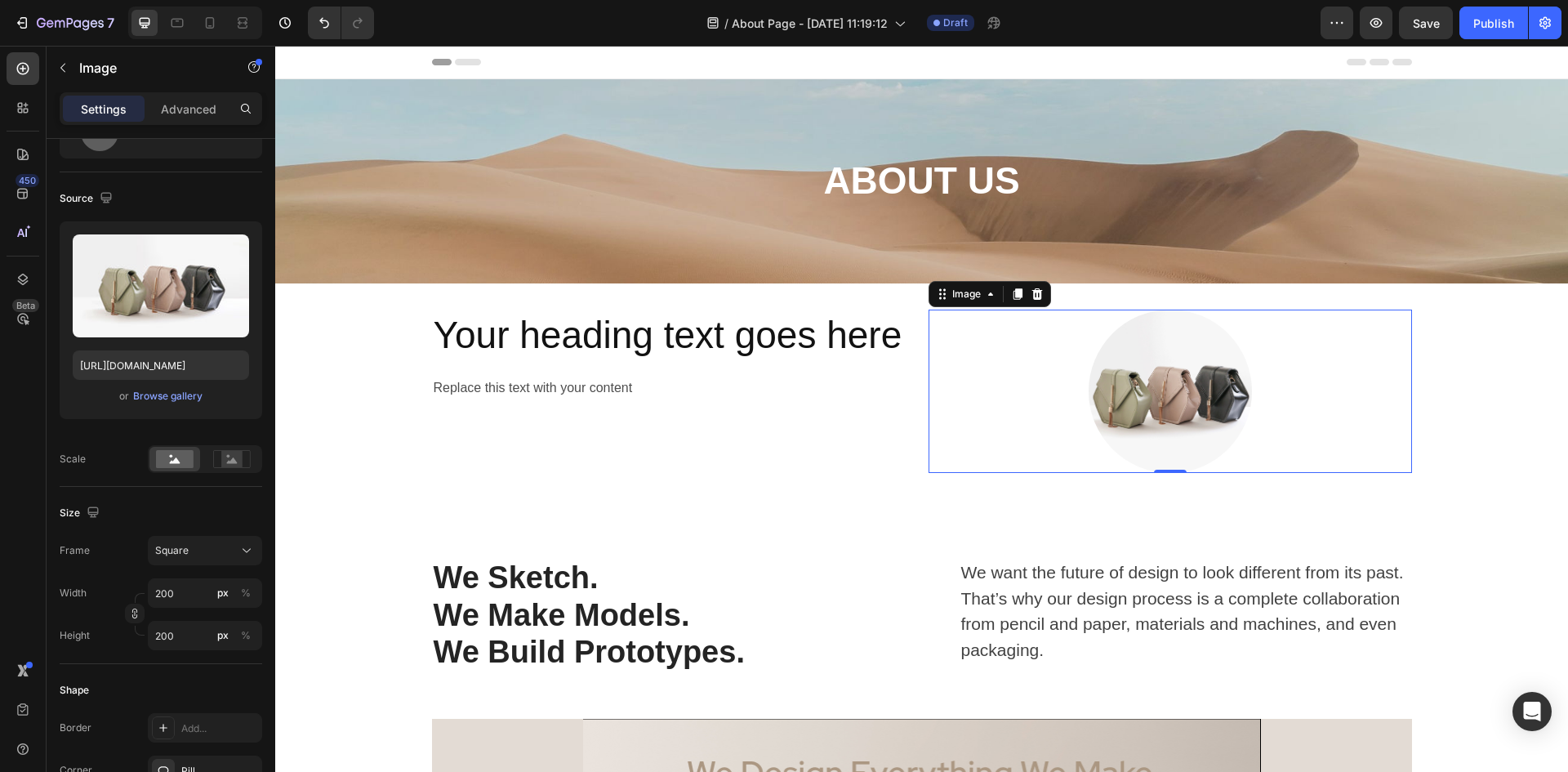
type input "20"
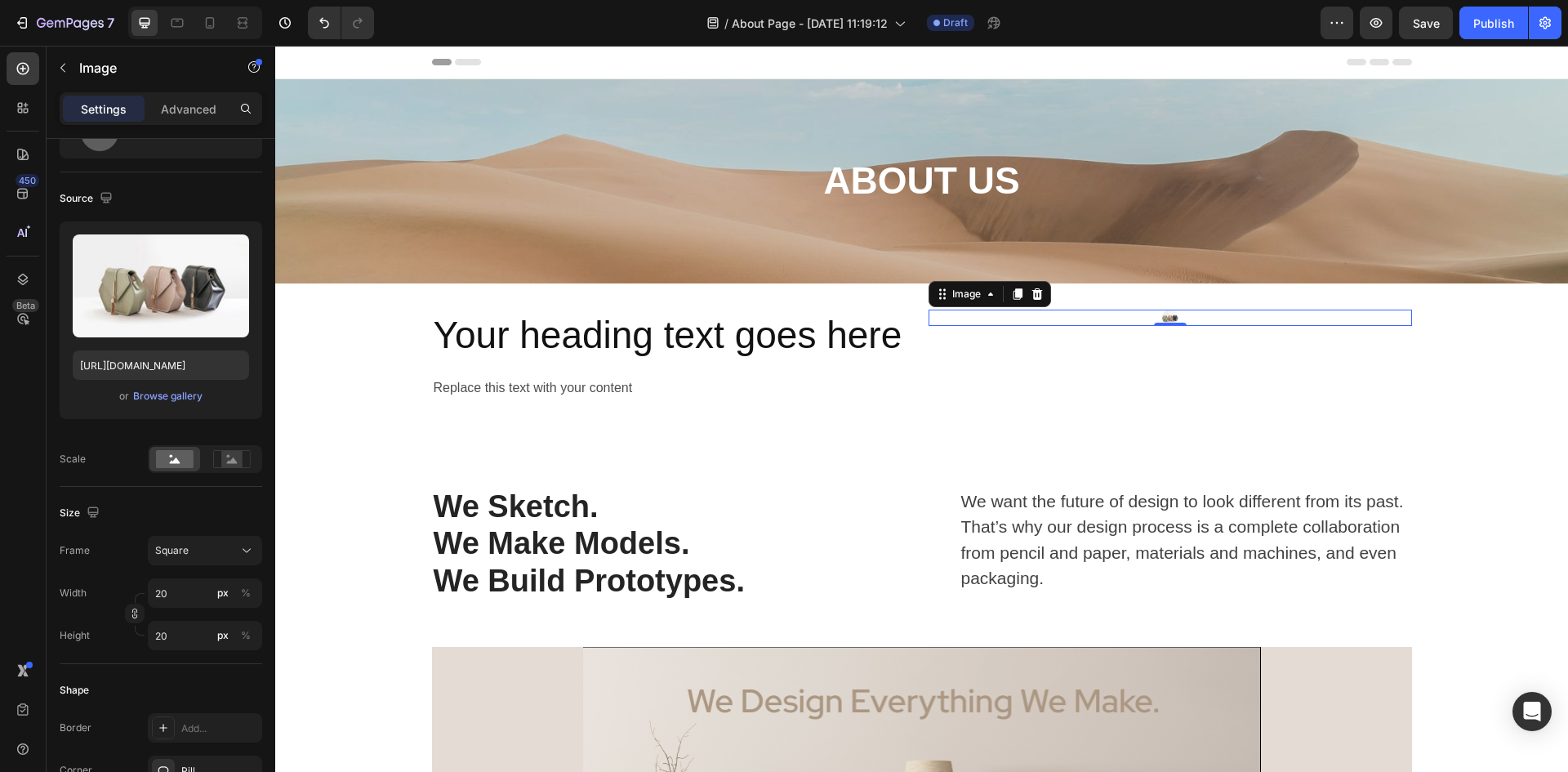
type input "2"
type input "23"
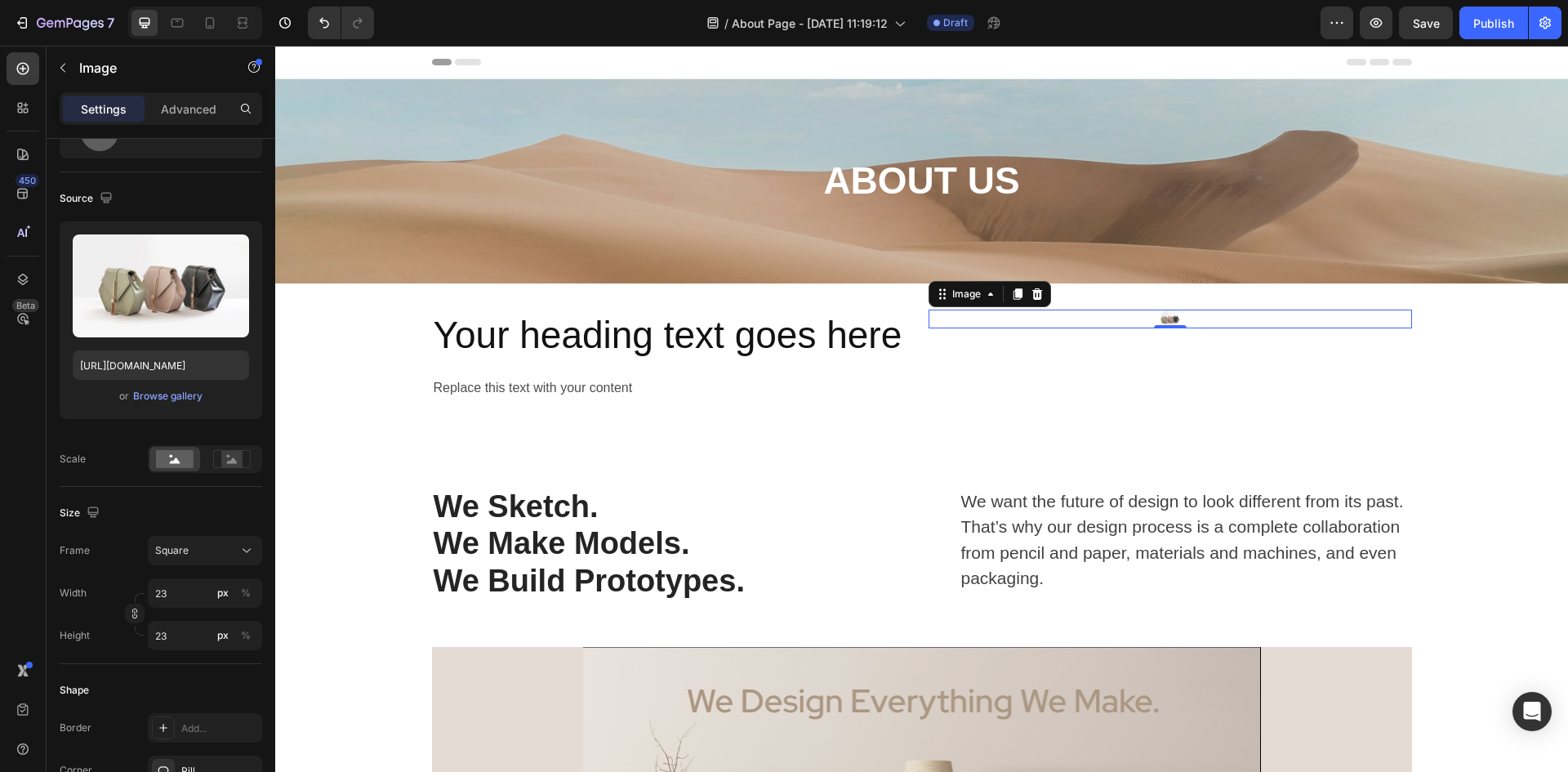
type input "230"
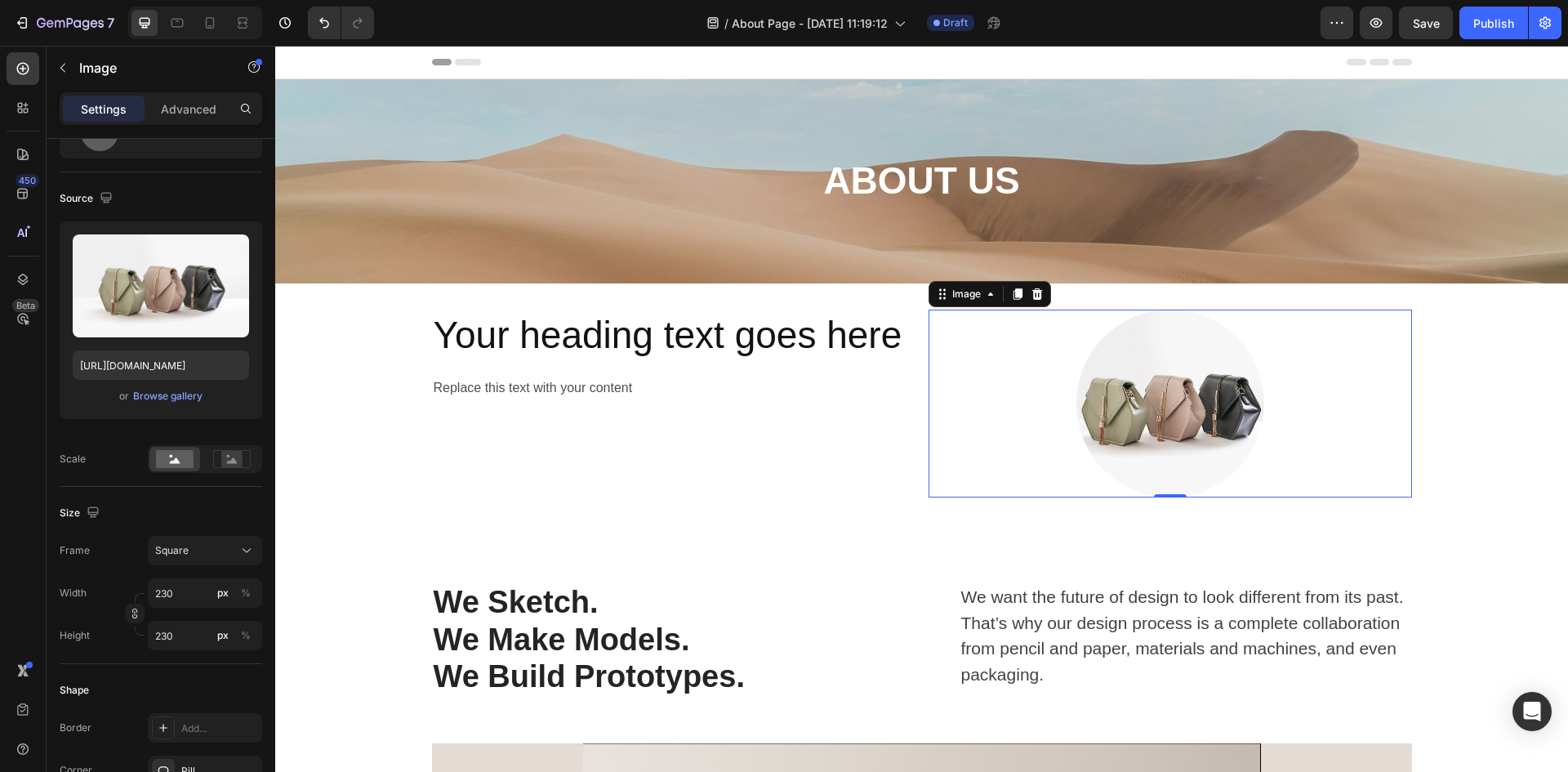
type input "2300"
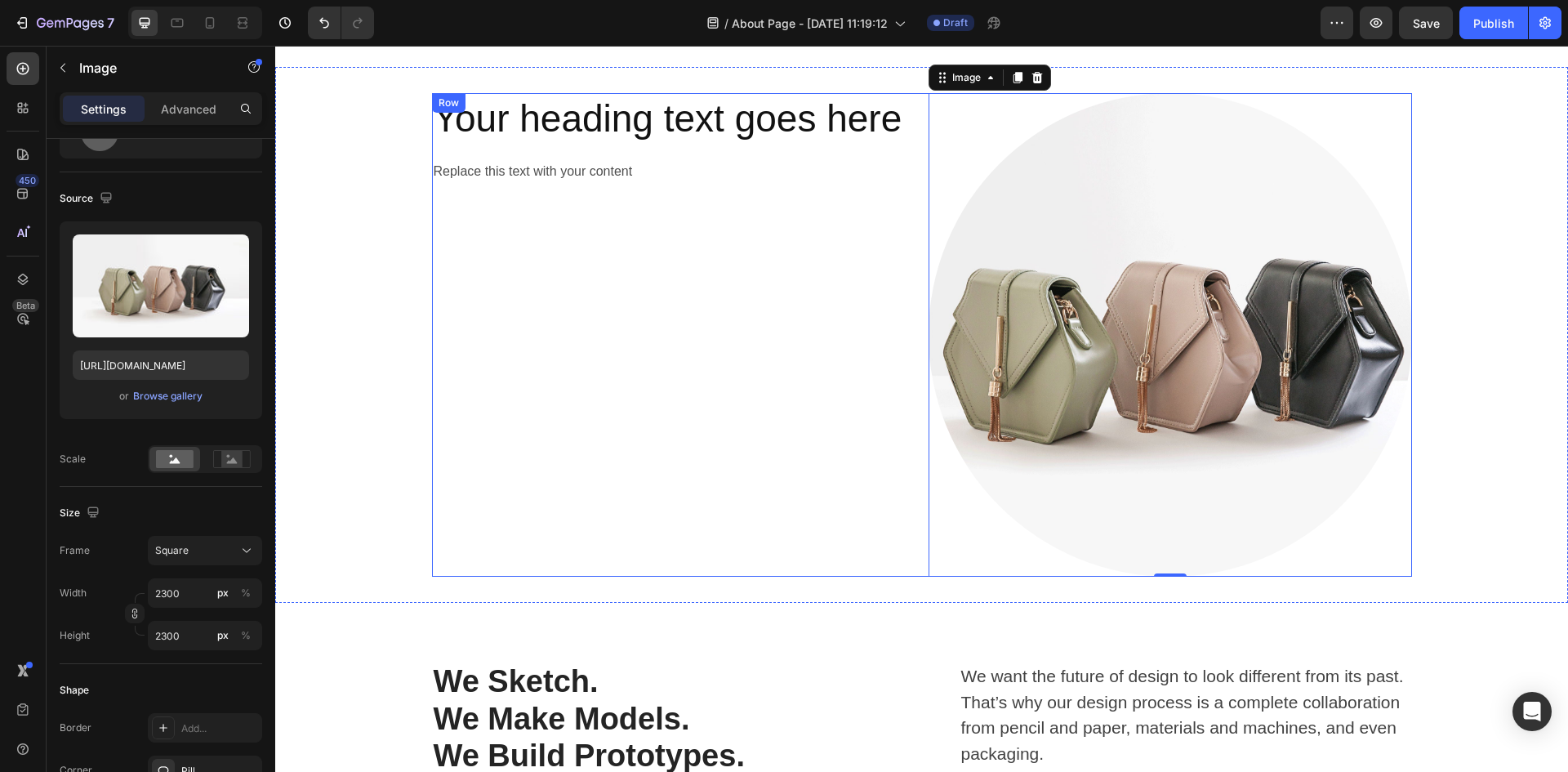
scroll to position [245, 0]
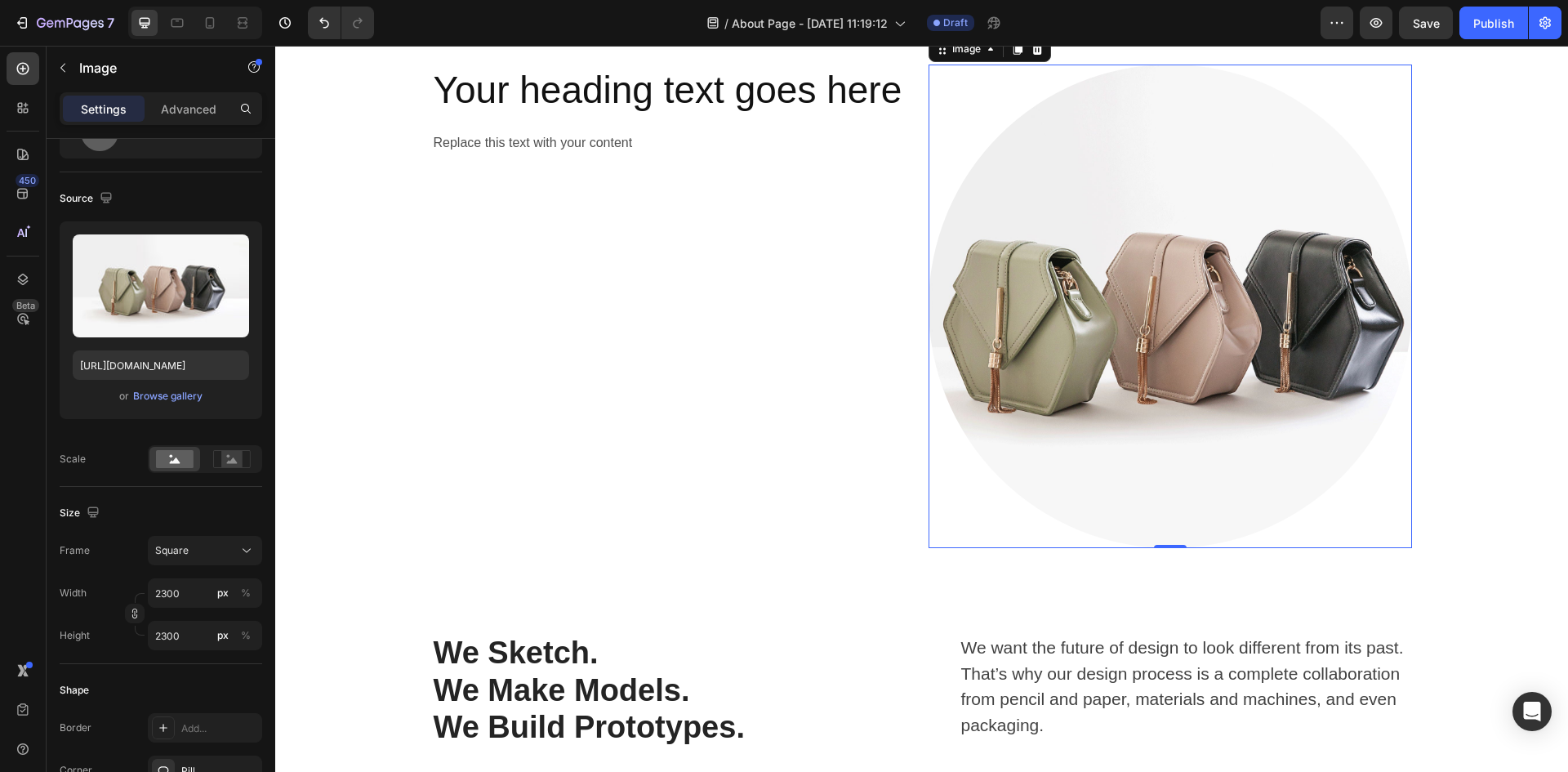
type input "2300"
click at [1215, 117] on img at bounding box center [1170, 307] width 484 height 483
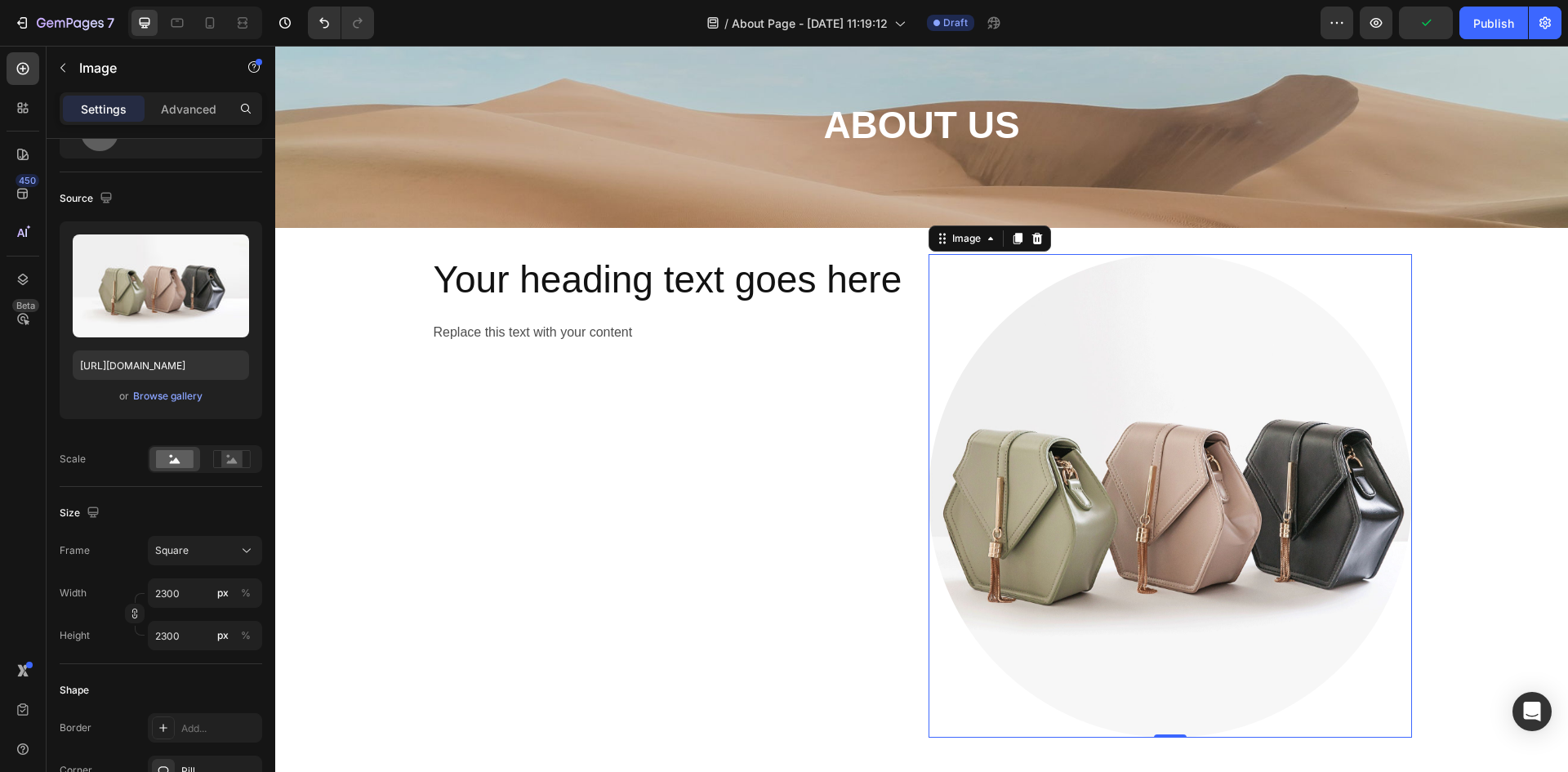
scroll to position [82, 0]
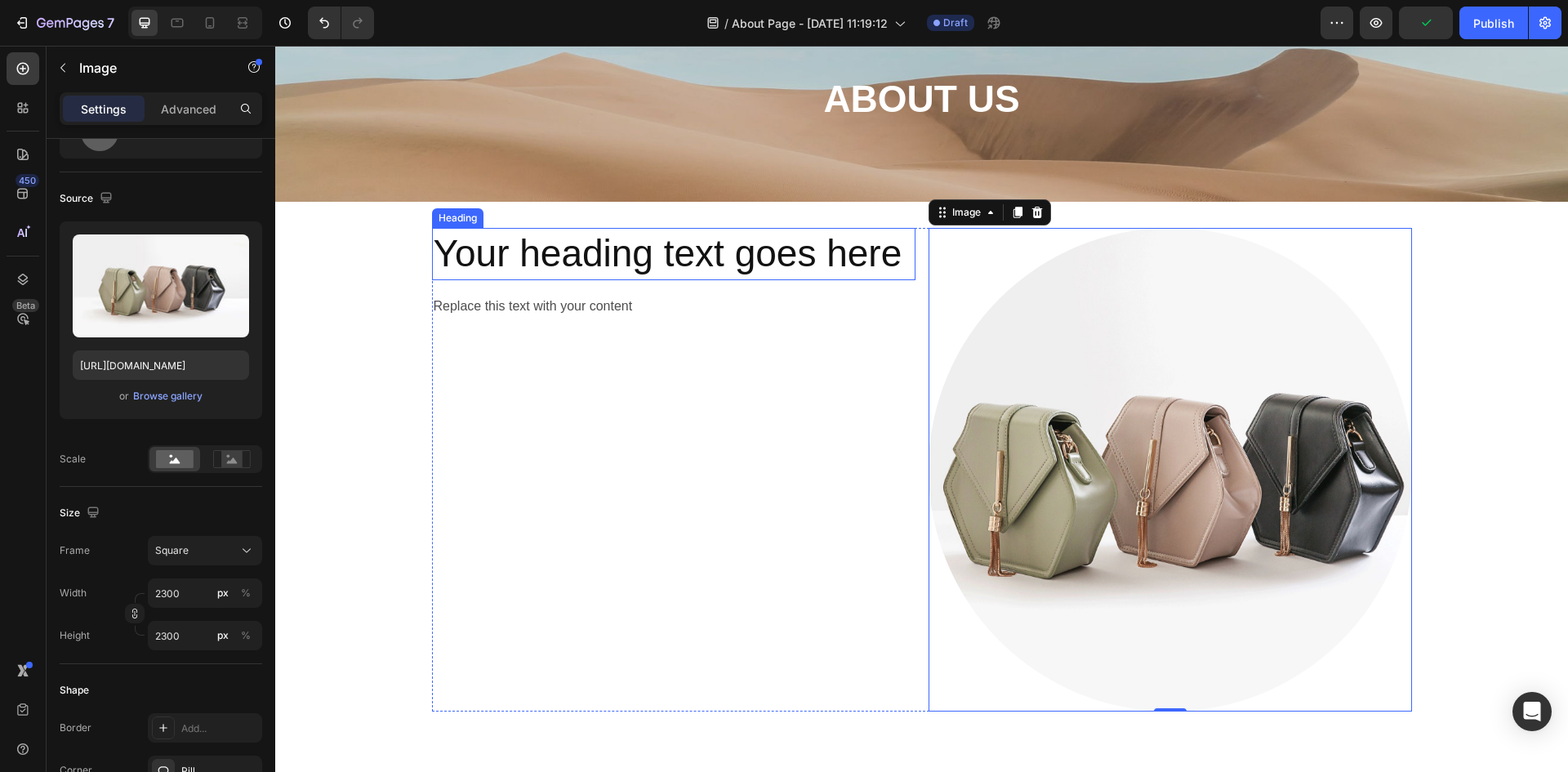
click at [816, 258] on p "Your heading text goes here" at bounding box center [674, 253] width 480 height 49
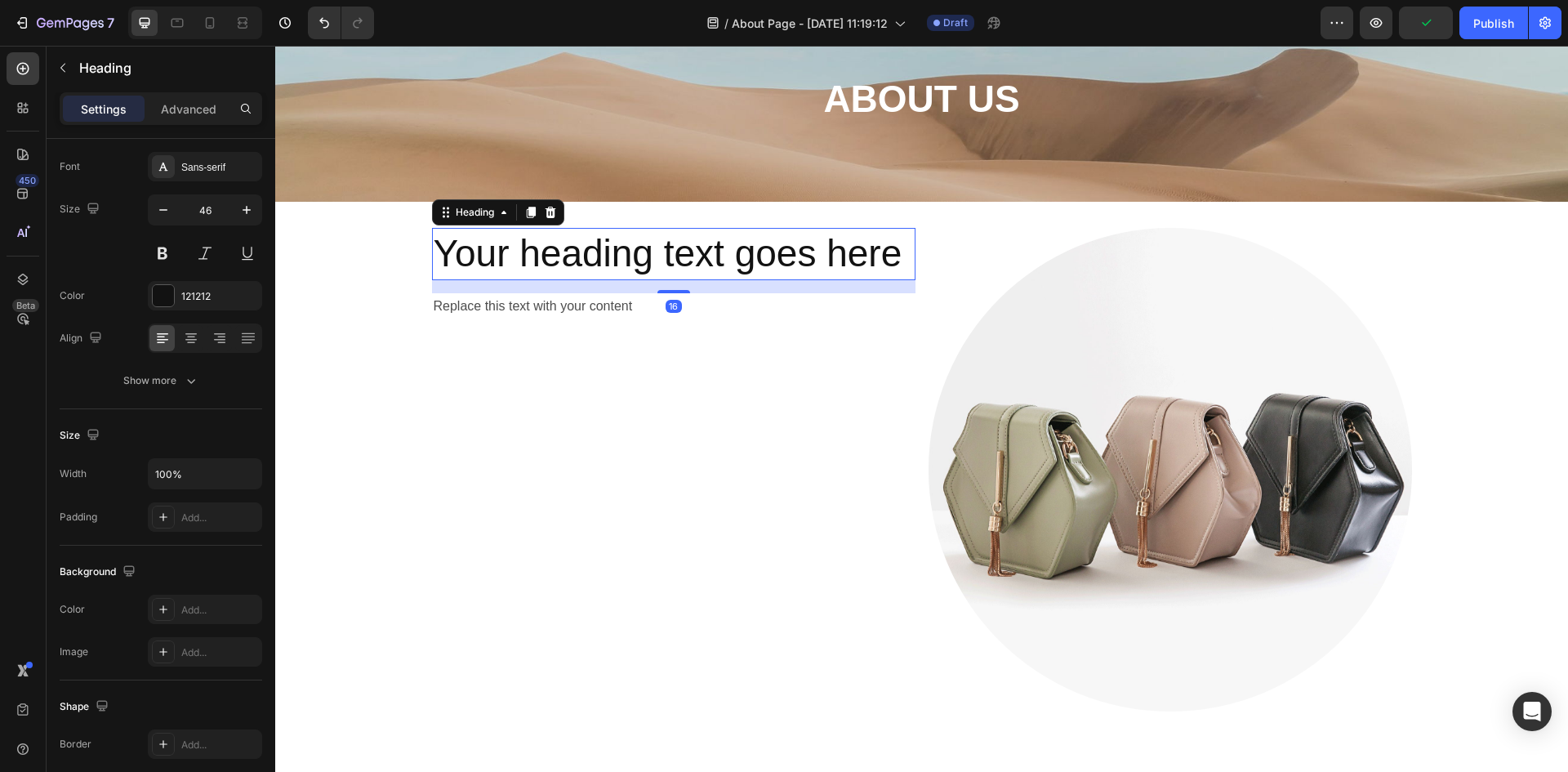
scroll to position [0, 0]
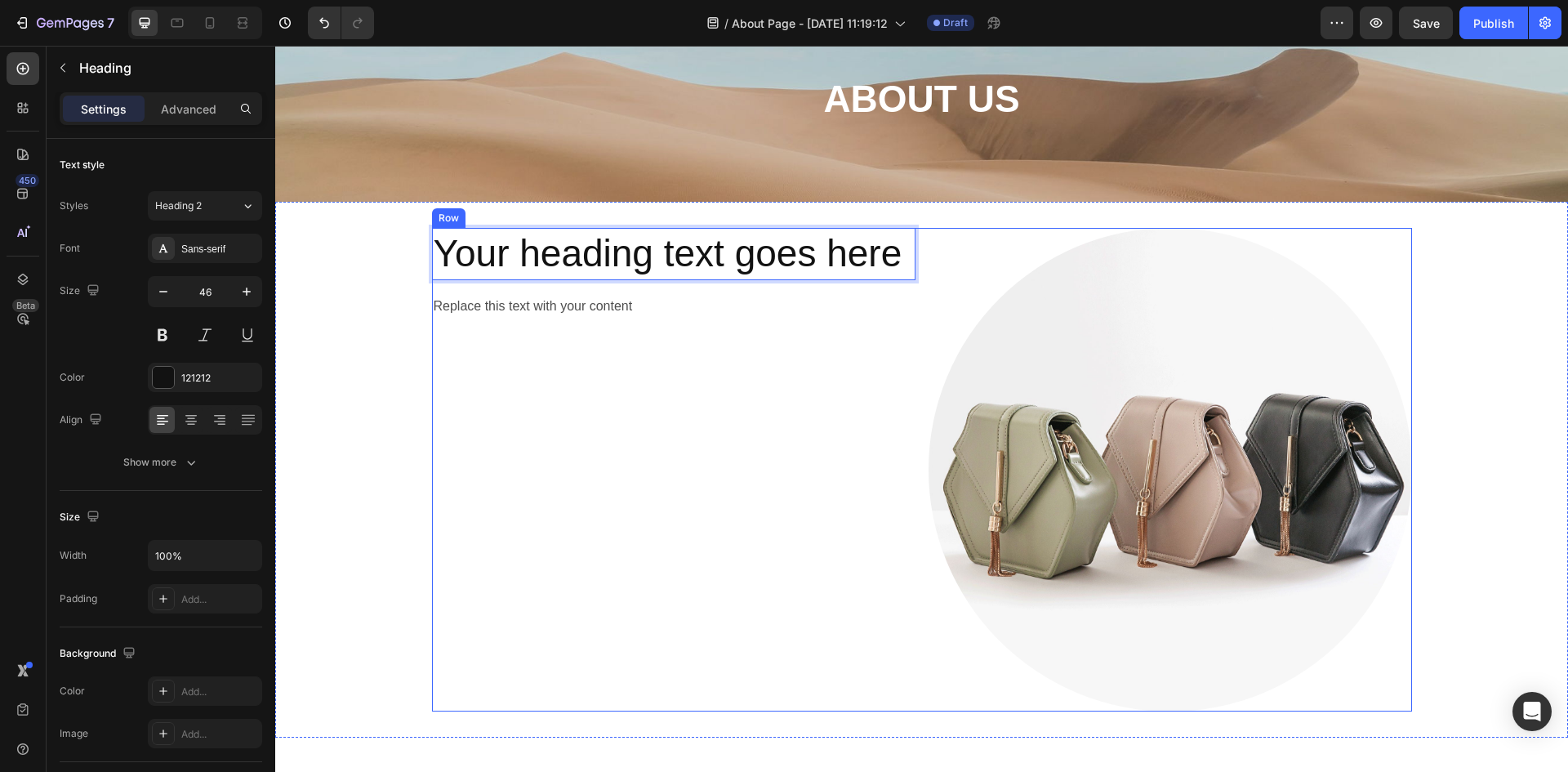
click at [918, 254] on div "Your heading text goes here Heading 16 Replace this text with your content Text…" at bounding box center [922, 470] width 981 height 483
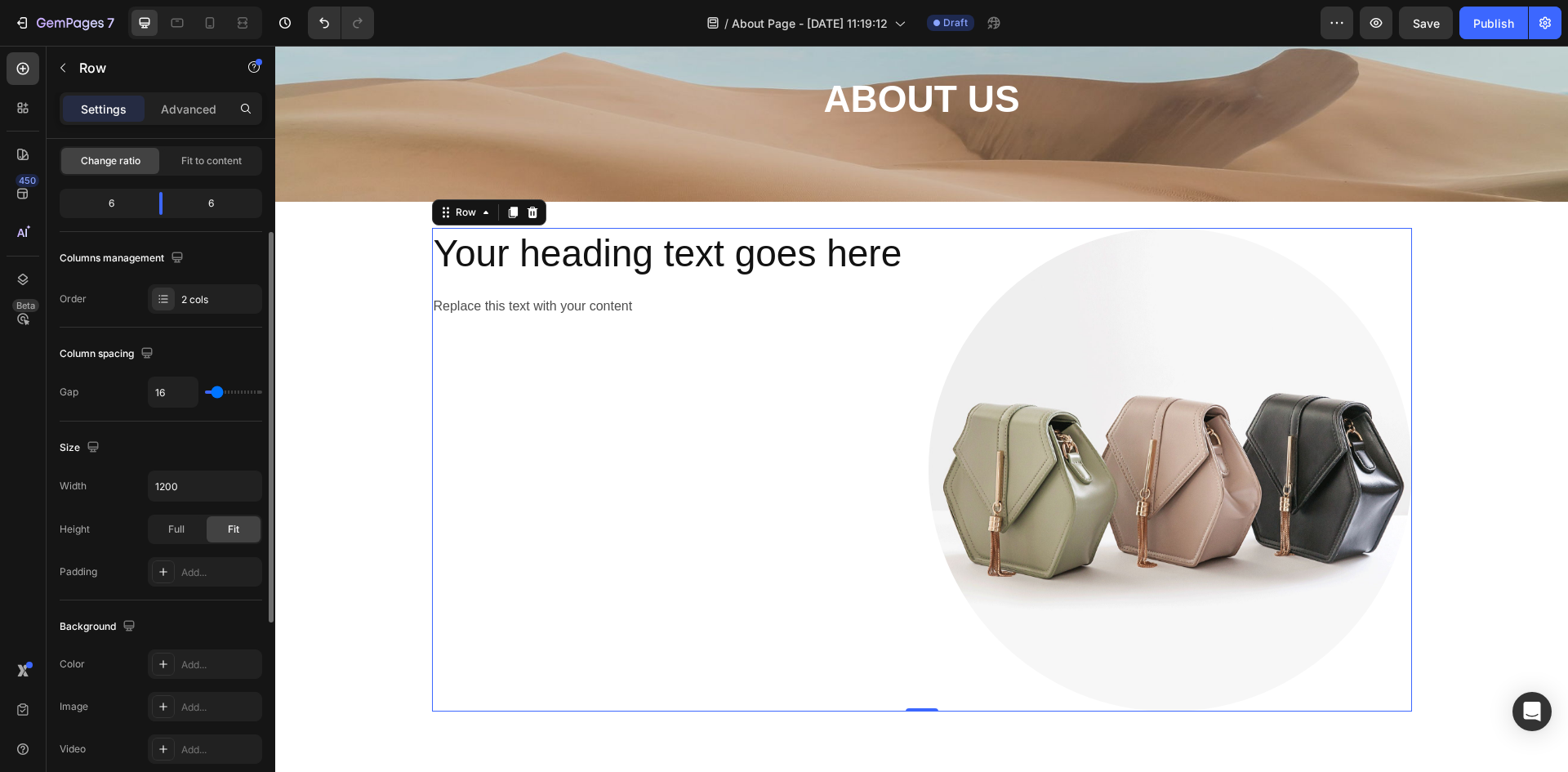
scroll to position [82, 0]
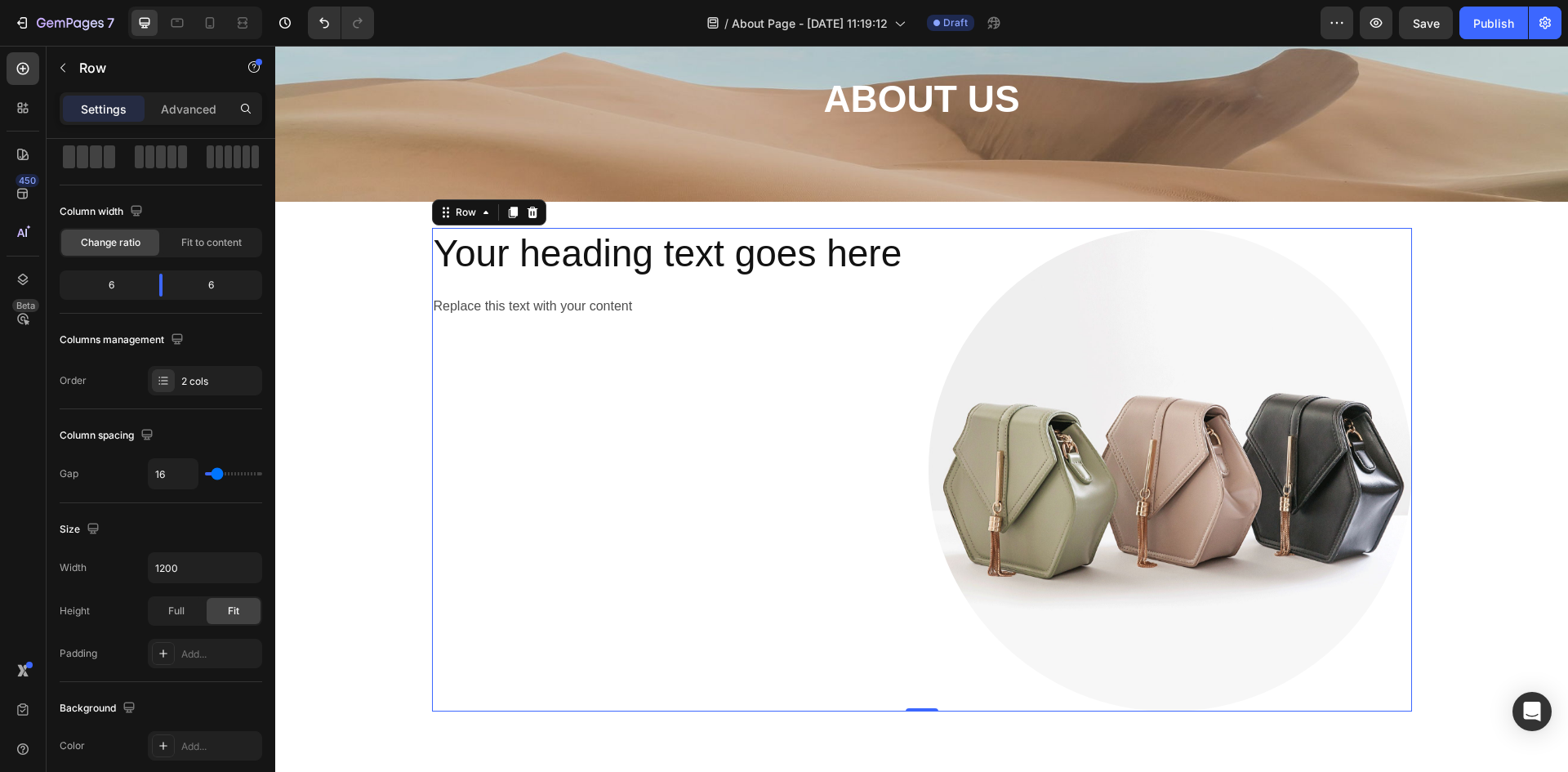
click at [818, 459] on div "Your heading text goes here Heading Replace this text with your content Text Bl…" at bounding box center [674, 470] width 484 height 483
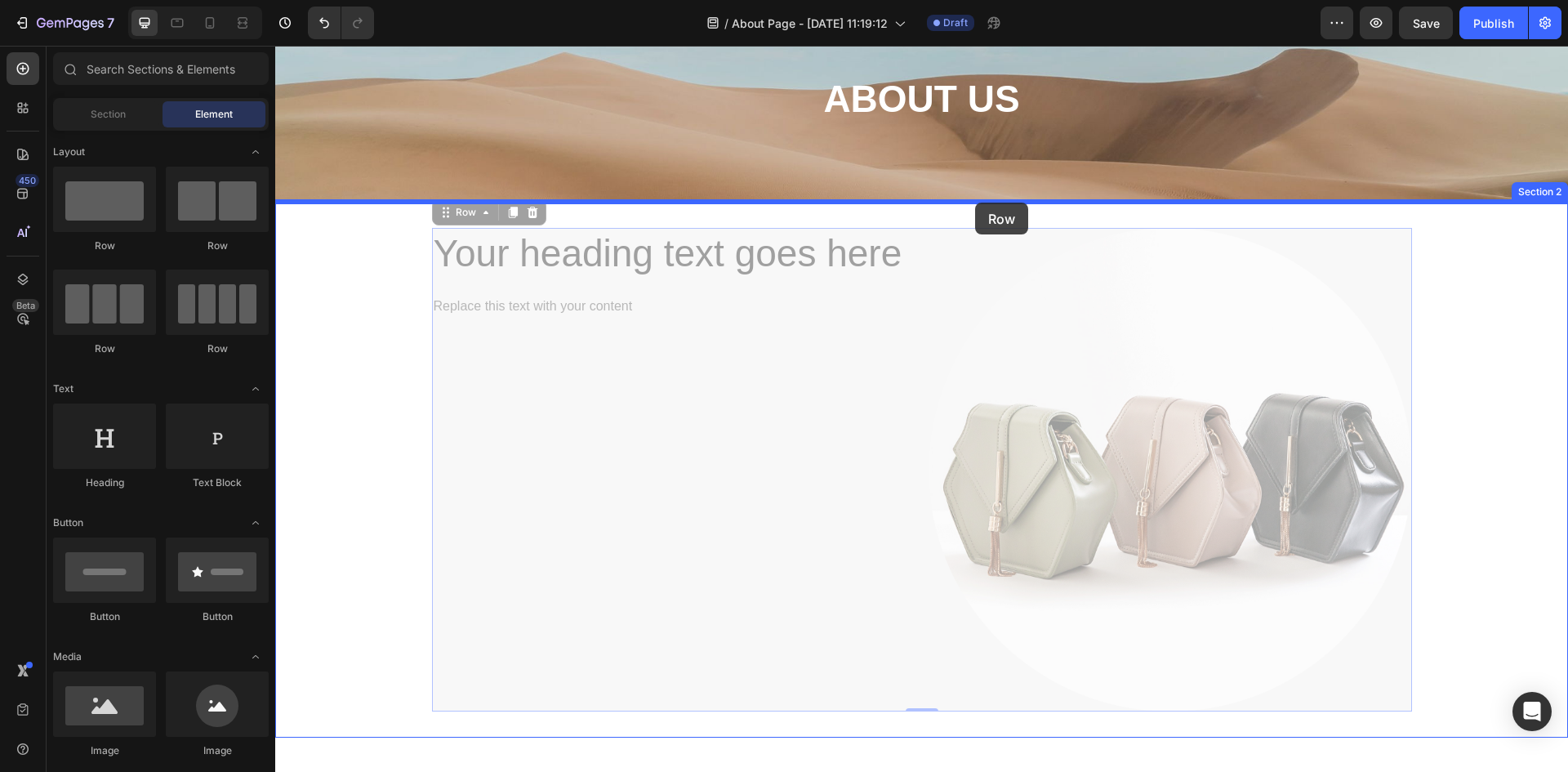
drag, startPoint x: 910, startPoint y: 201, endPoint x: 980, endPoint y: 207, distance: 70.3
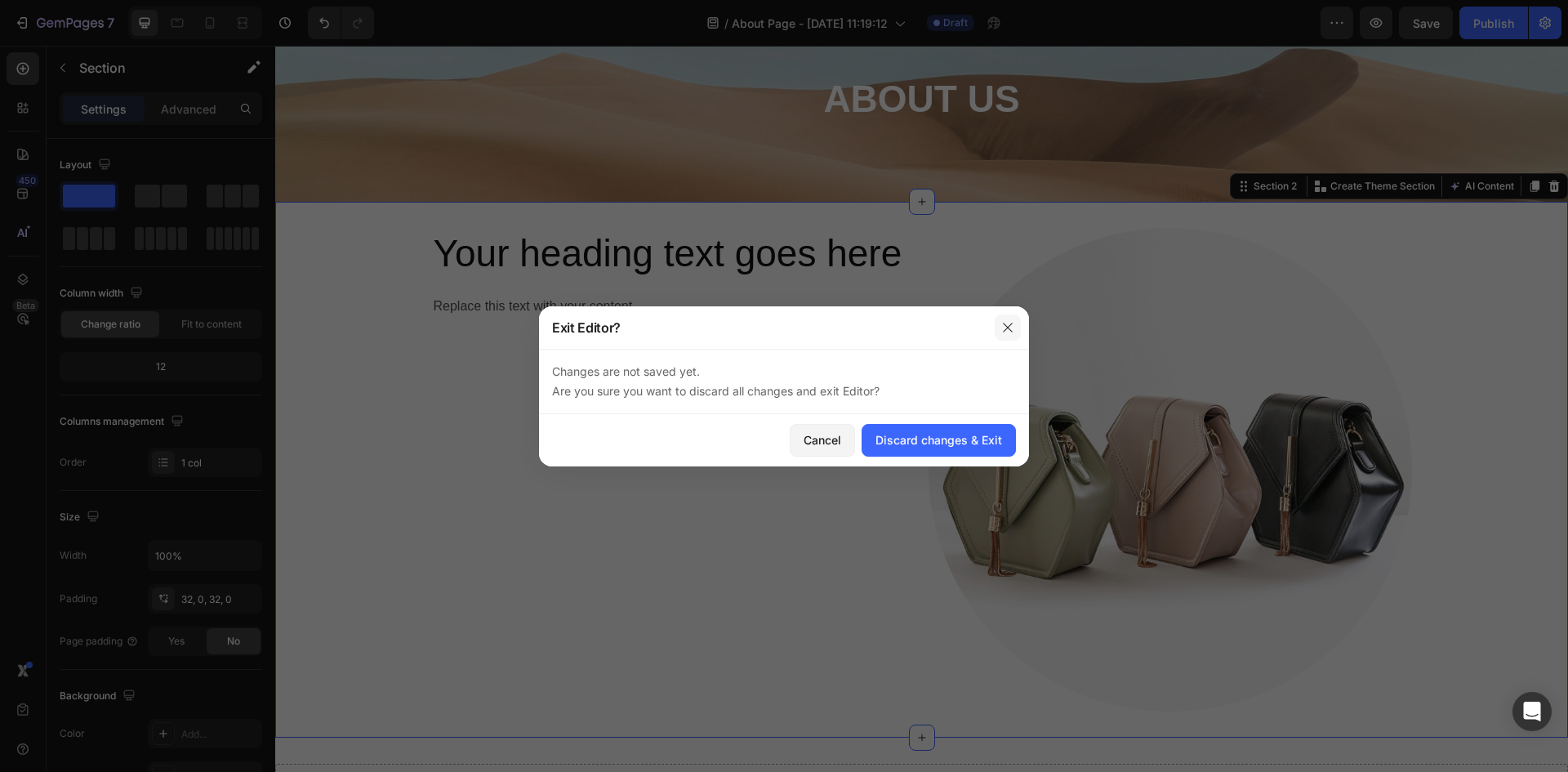
click at [1017, 335] on button "button" at bounding box center [1008, 327] width 26 height 26
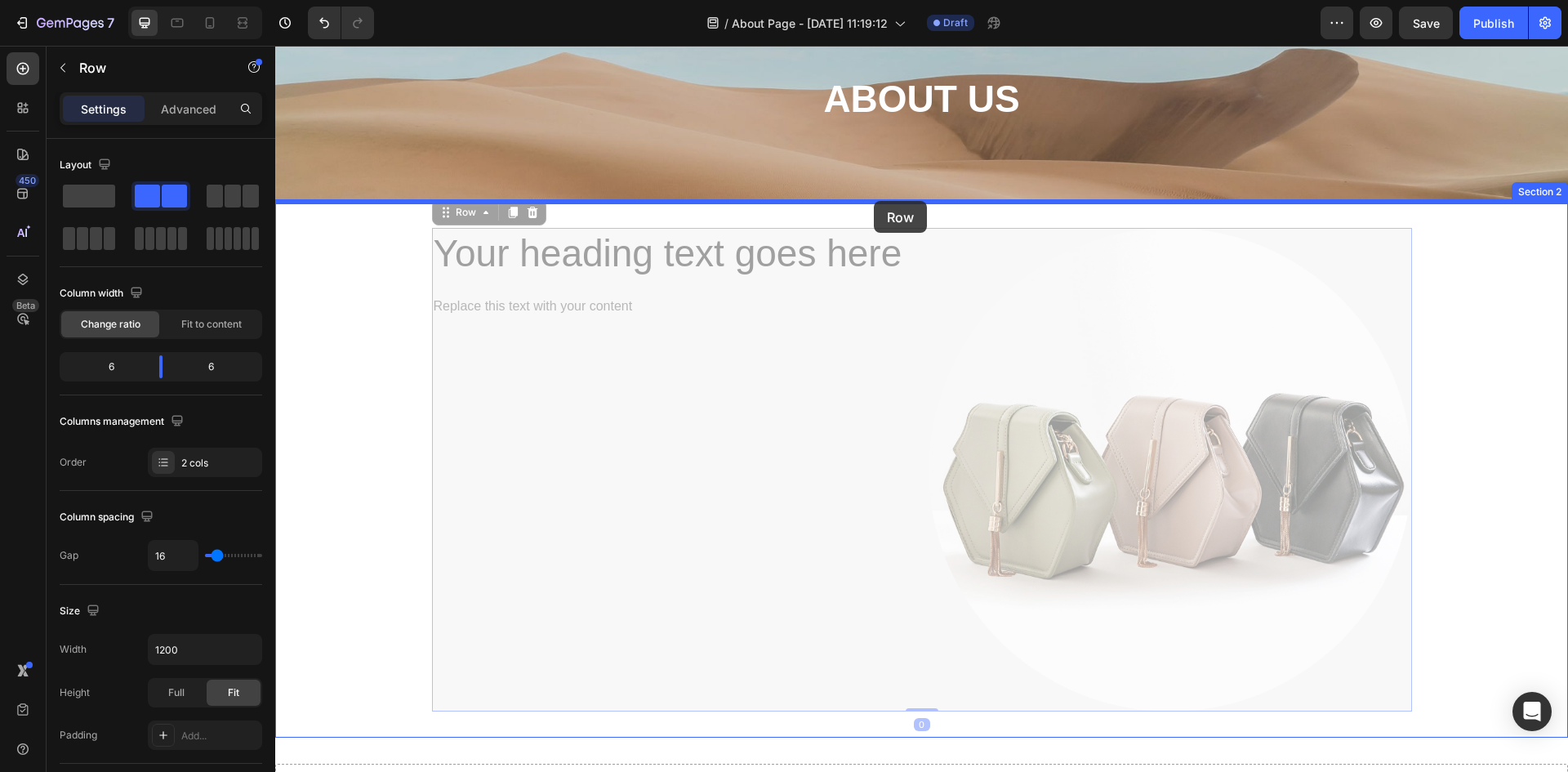
drag, startPoint x: 795, startPoint y: 428, endPoint x: 874, endPoint y: 201, distance: 240.4
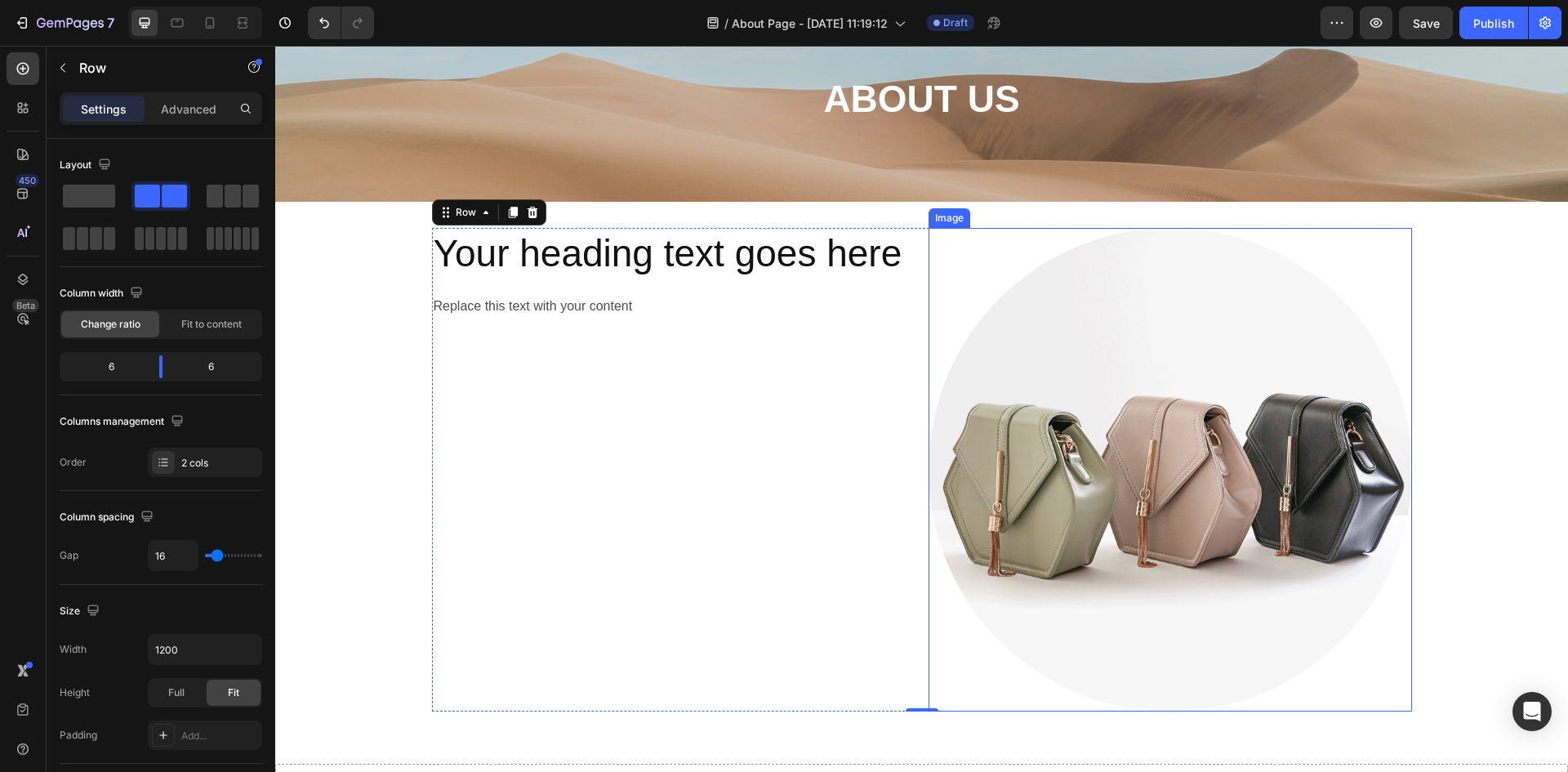
click at [1373, 373] on img at bounding box center [1170, 470] width 484 height 483
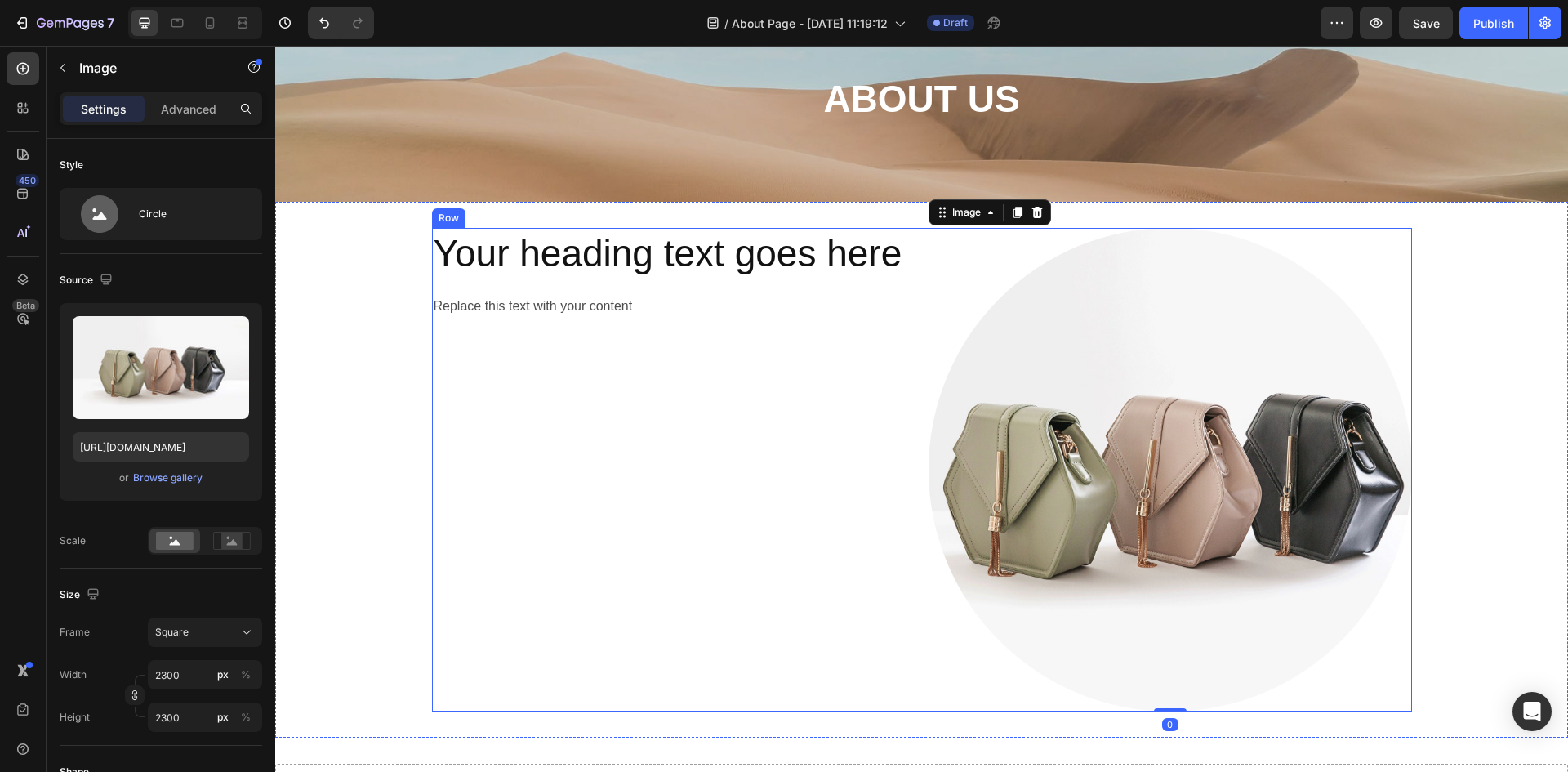
click at [578, 476] on div "Your heading text goes here Heading Replace this text with your content Text Bl…" at bounding box center [674, 470] width 484 height 483
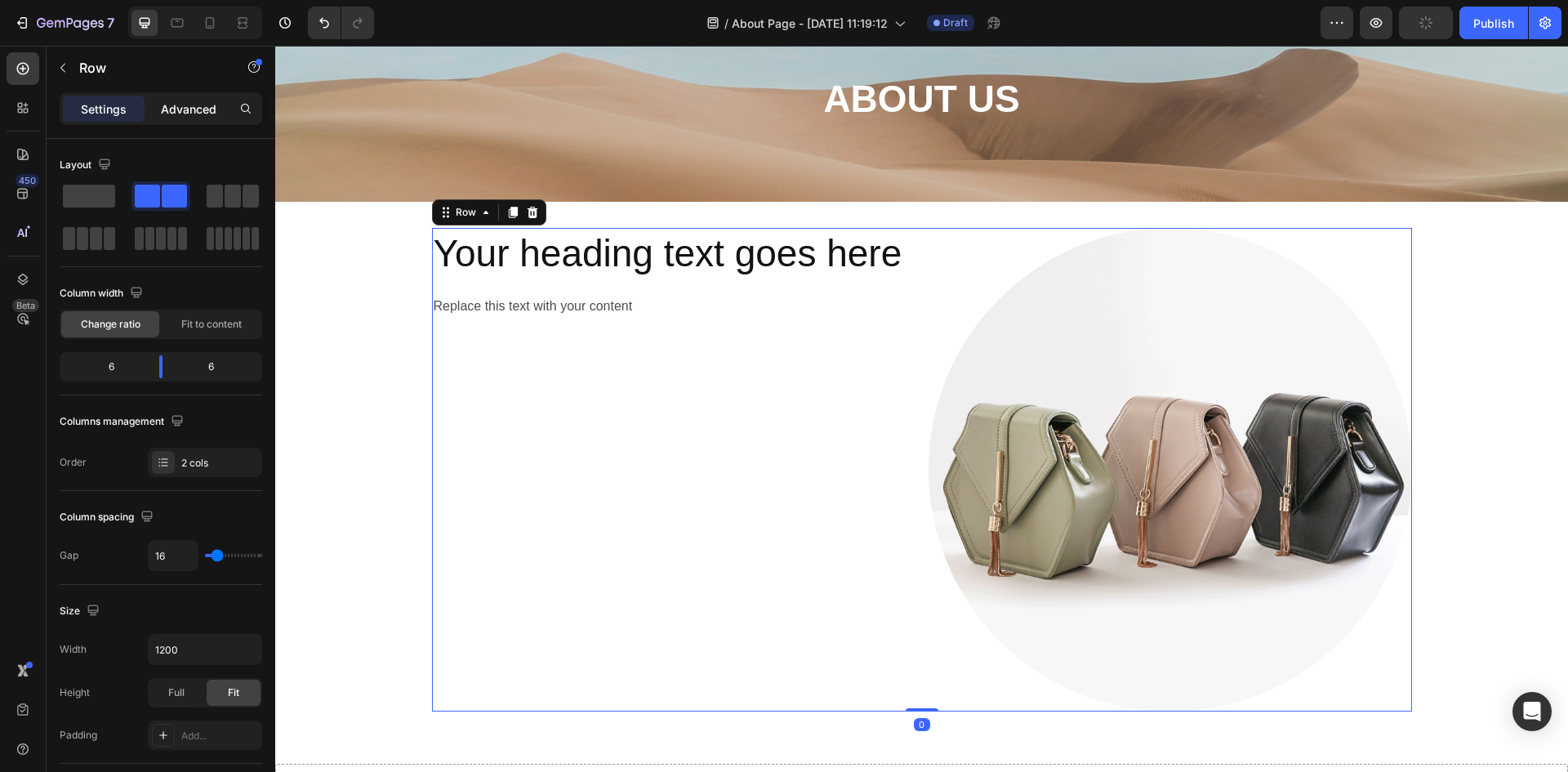
click at [183, 106] on p "Advanced" at bounding box center [189, 108] width 56 height 17
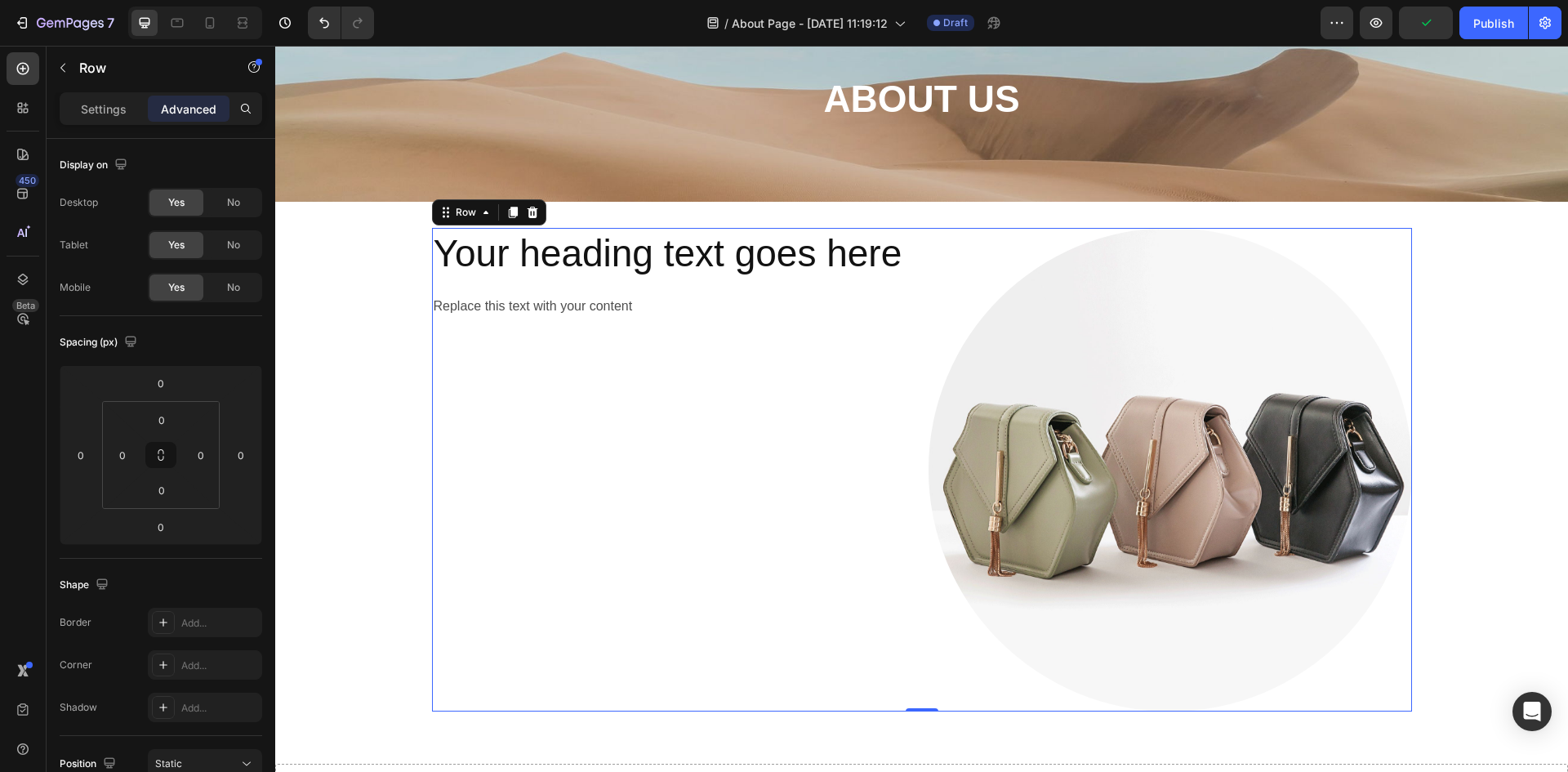
click at [519, 545] on div "Your heading text goes here Heading Replace this text with your content Text Bl…" at bounding box center [674, 470] width 484 height 483
click at [955, 277] on div at bounding box center [1170, 470] width 484 height 483
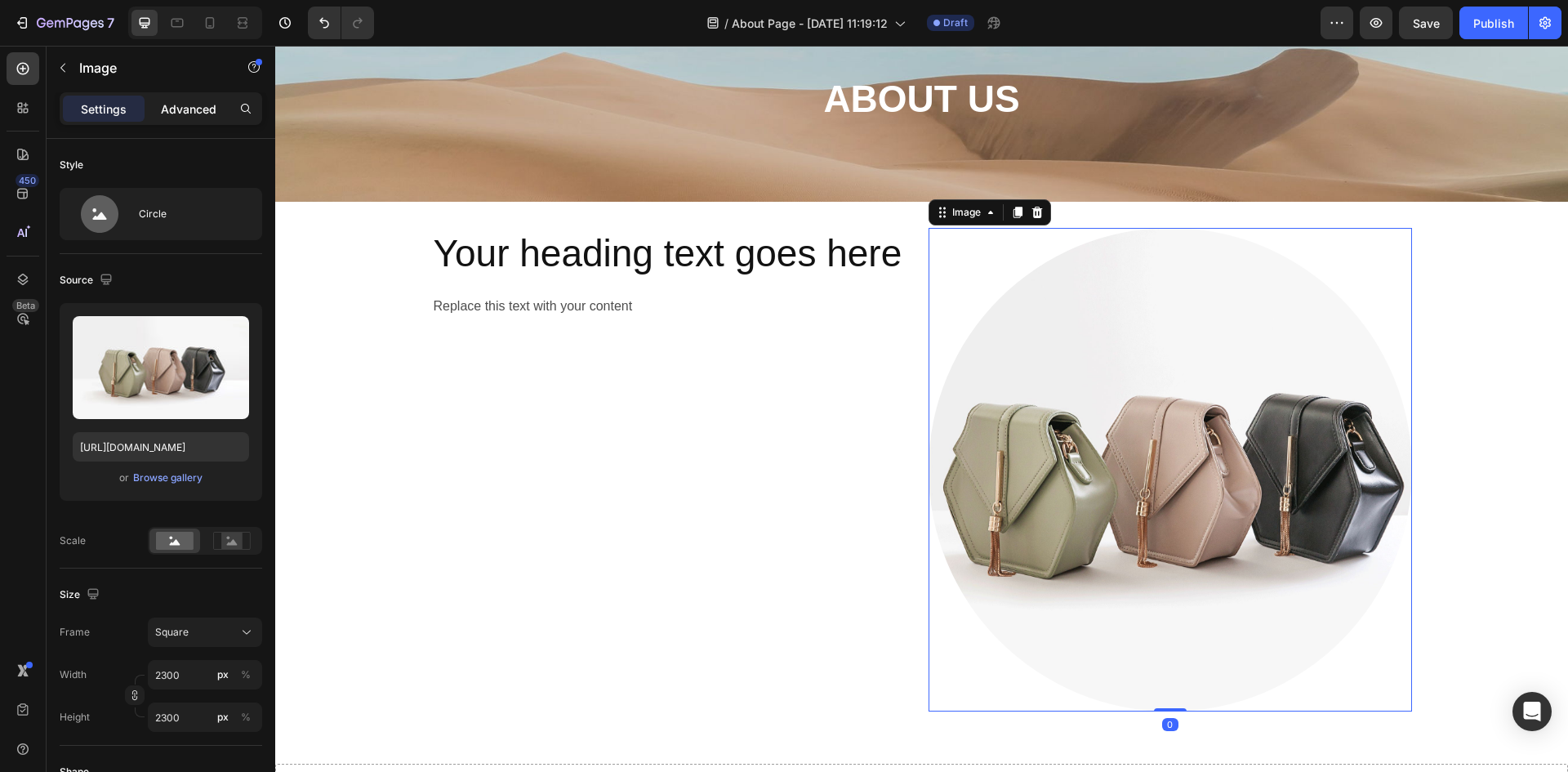
click at [165, 113] on p "Advanced" at bounding box center [189, 108] width 56 height 17
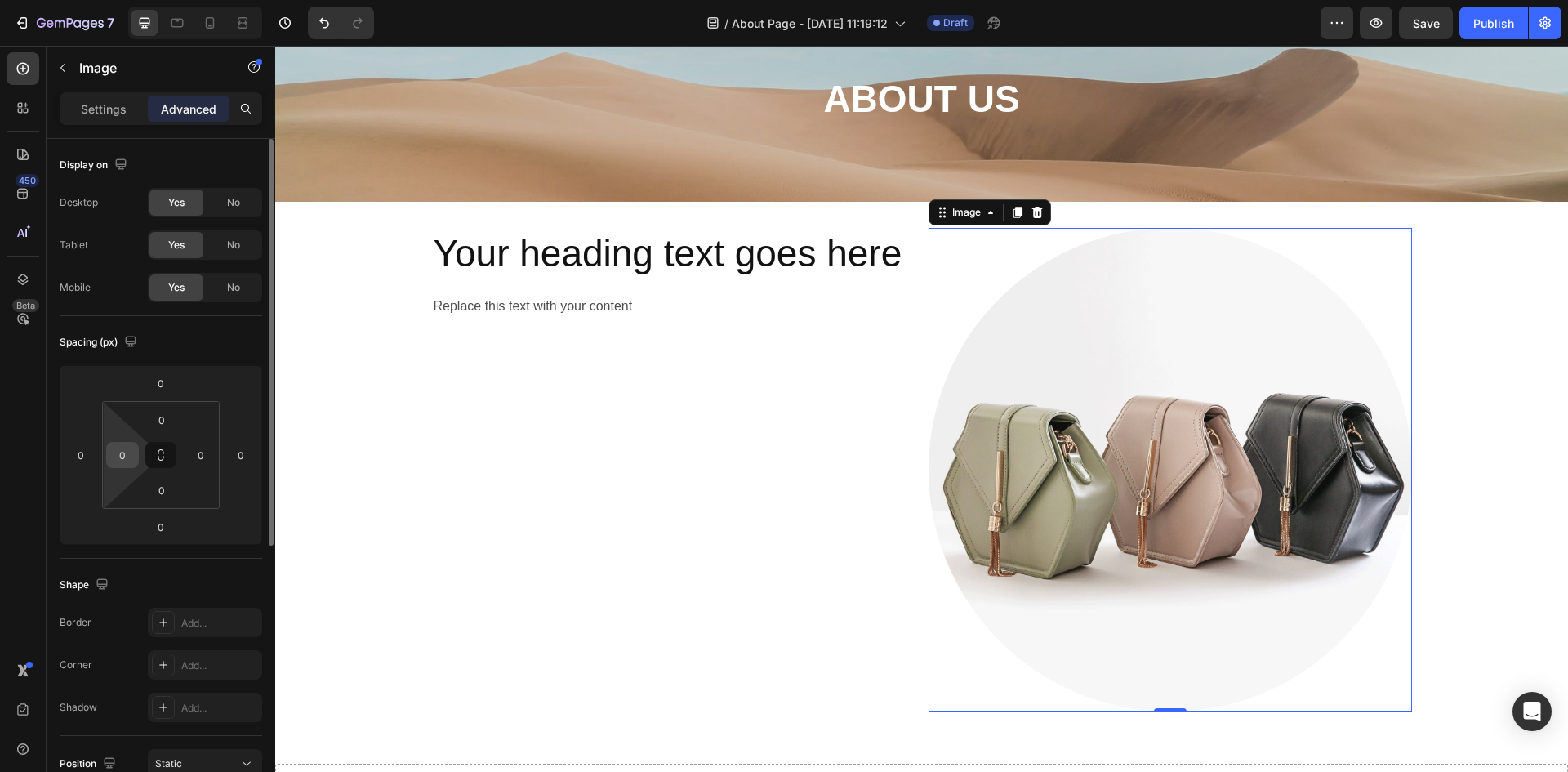
click at [124, 455] on input "0" at bounding box center [122, 455] width 24 height 24
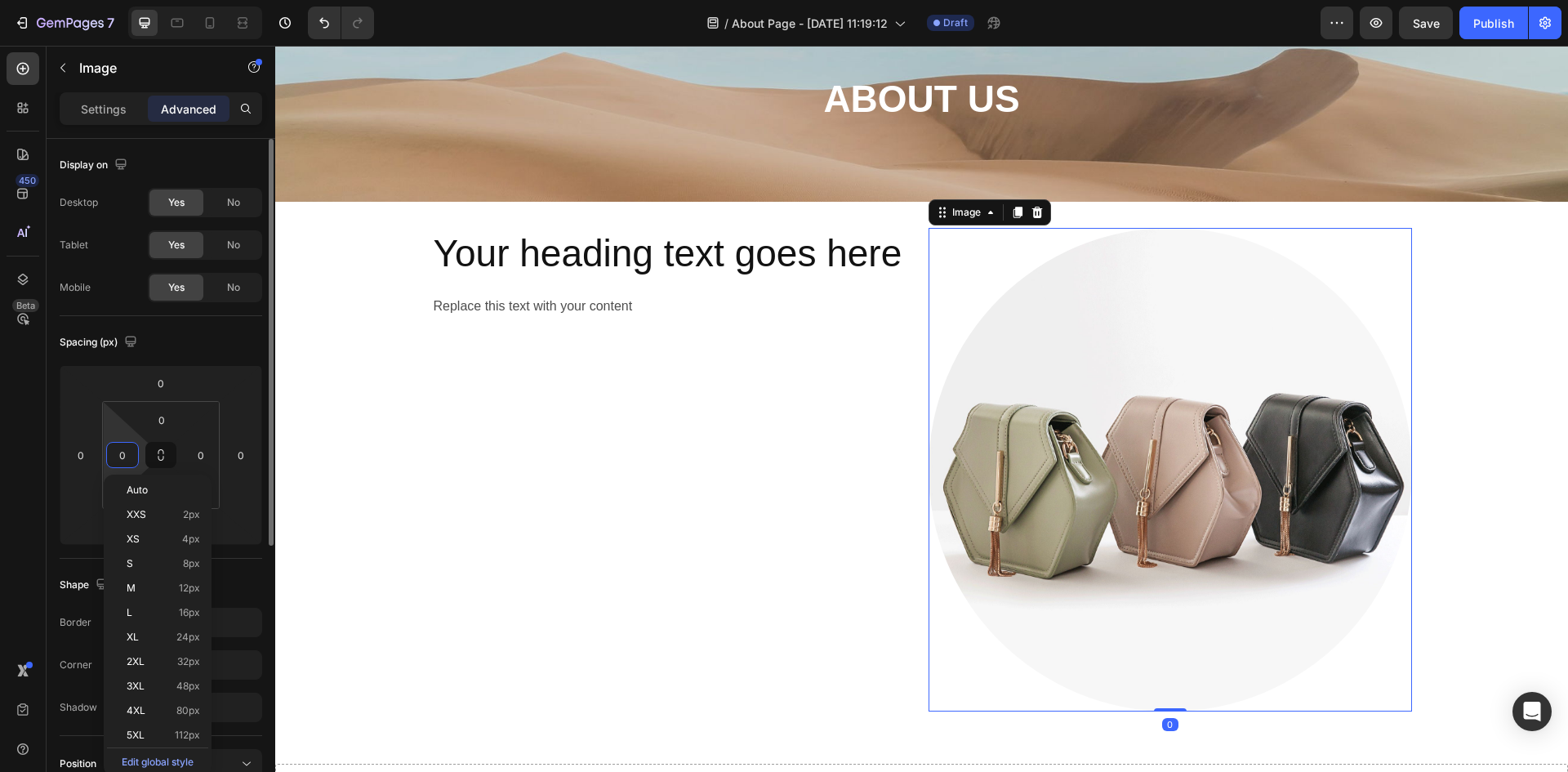
type input "2"
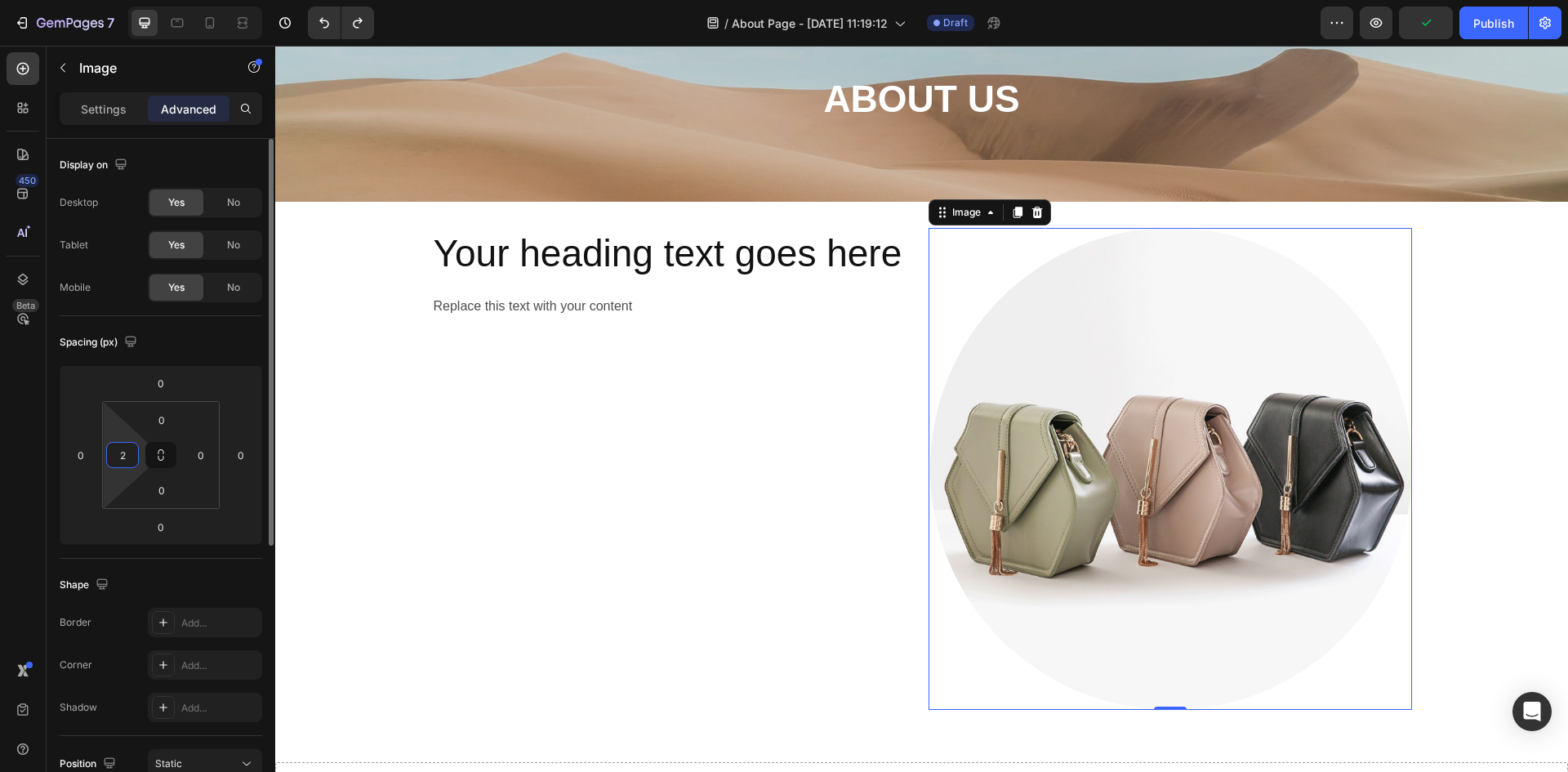
type input "0"
click at [79, 458] on input "0" at bounding box center [80, 455] width 24 height 24
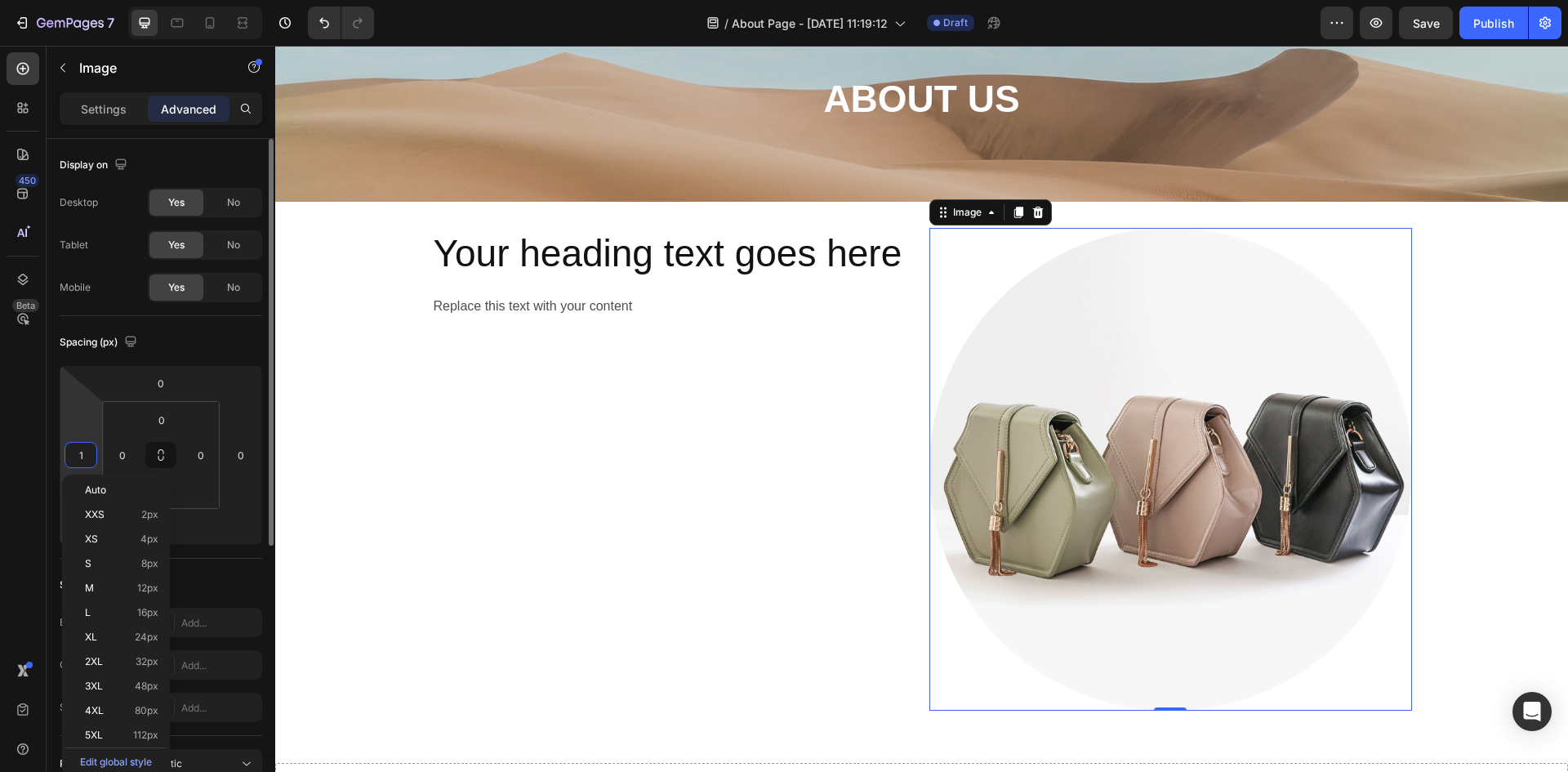
type input "10"
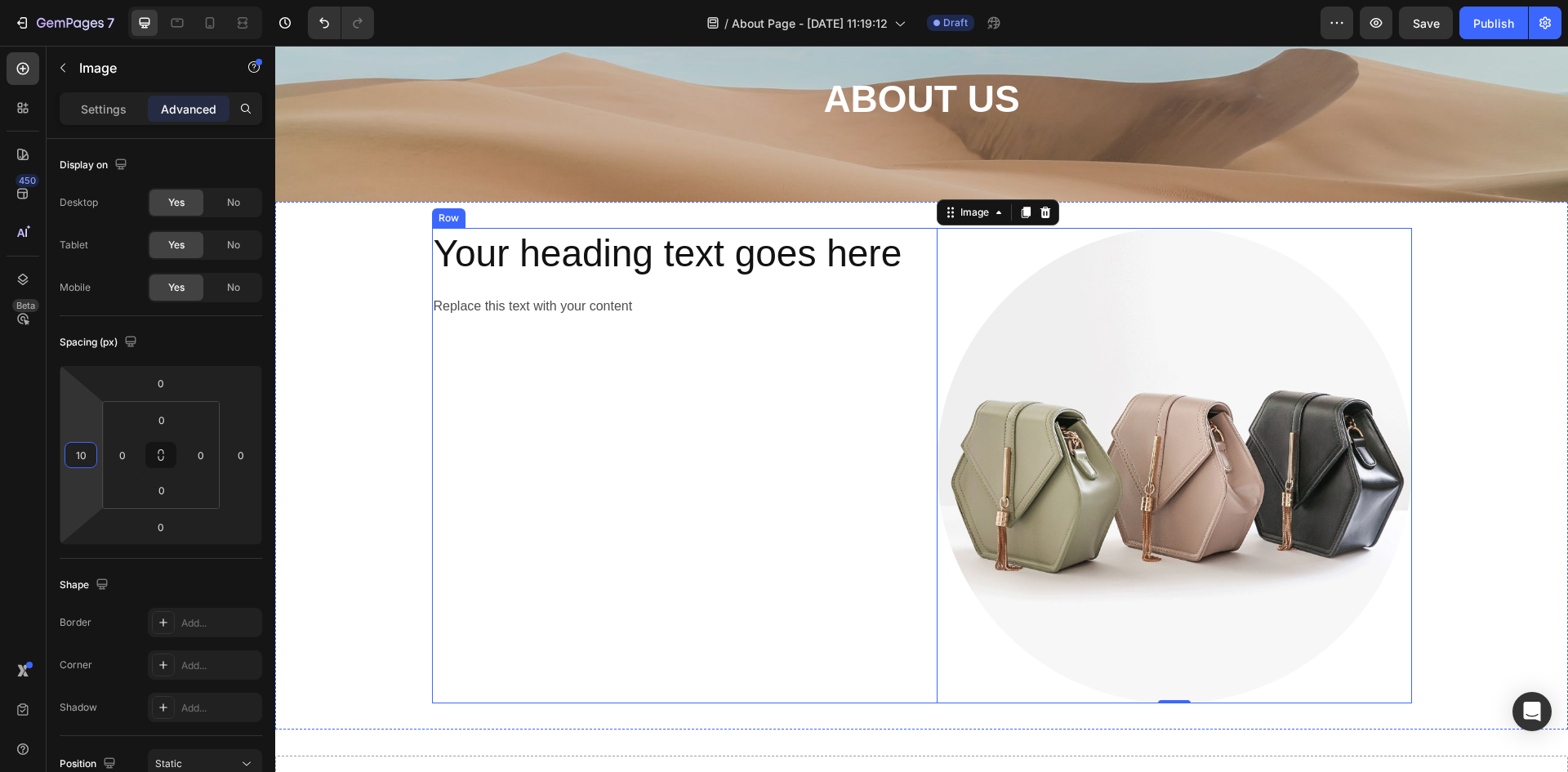
click at [831, 437] on div "Your heading text goes here Heading Replace this text with your content Text Bl…" at bounding box center [674, 465] width 484 height 475
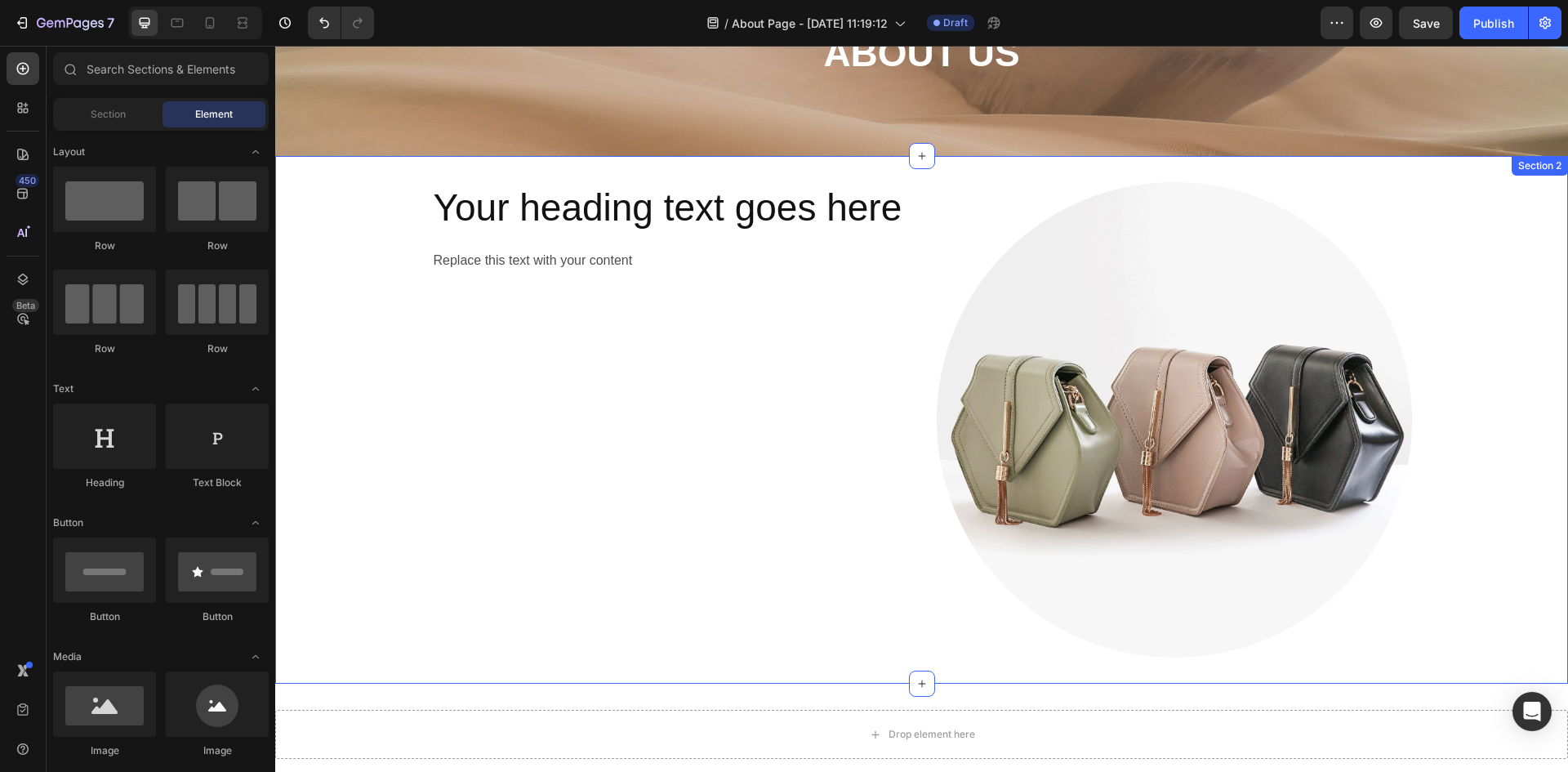
scroll to position [163, 0]
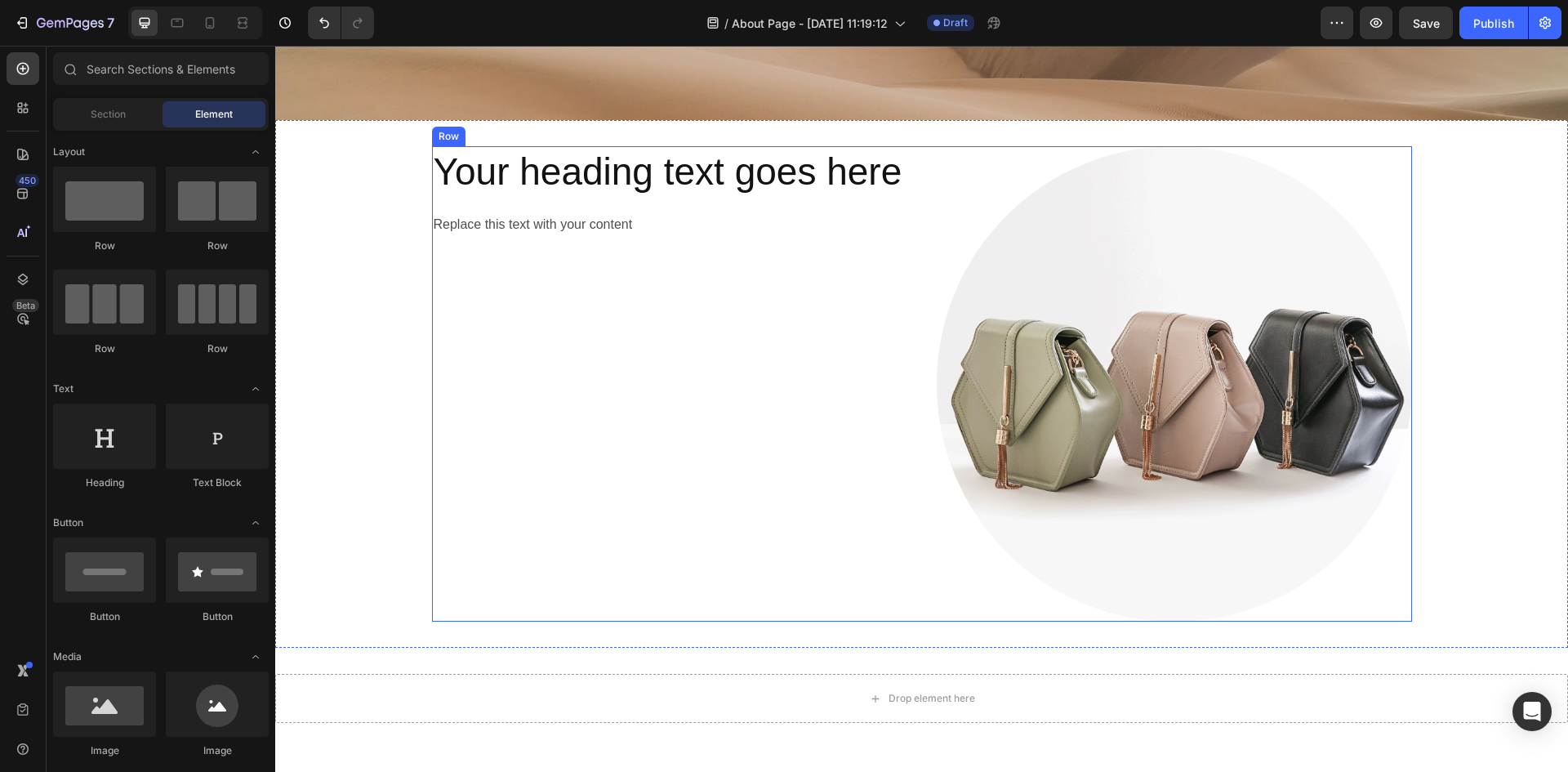
click at [634, 256] on div "Your heading text goes here Heading Replace this text with your content Text Bl…" at bounding box center [674, 383] width 484 height 475
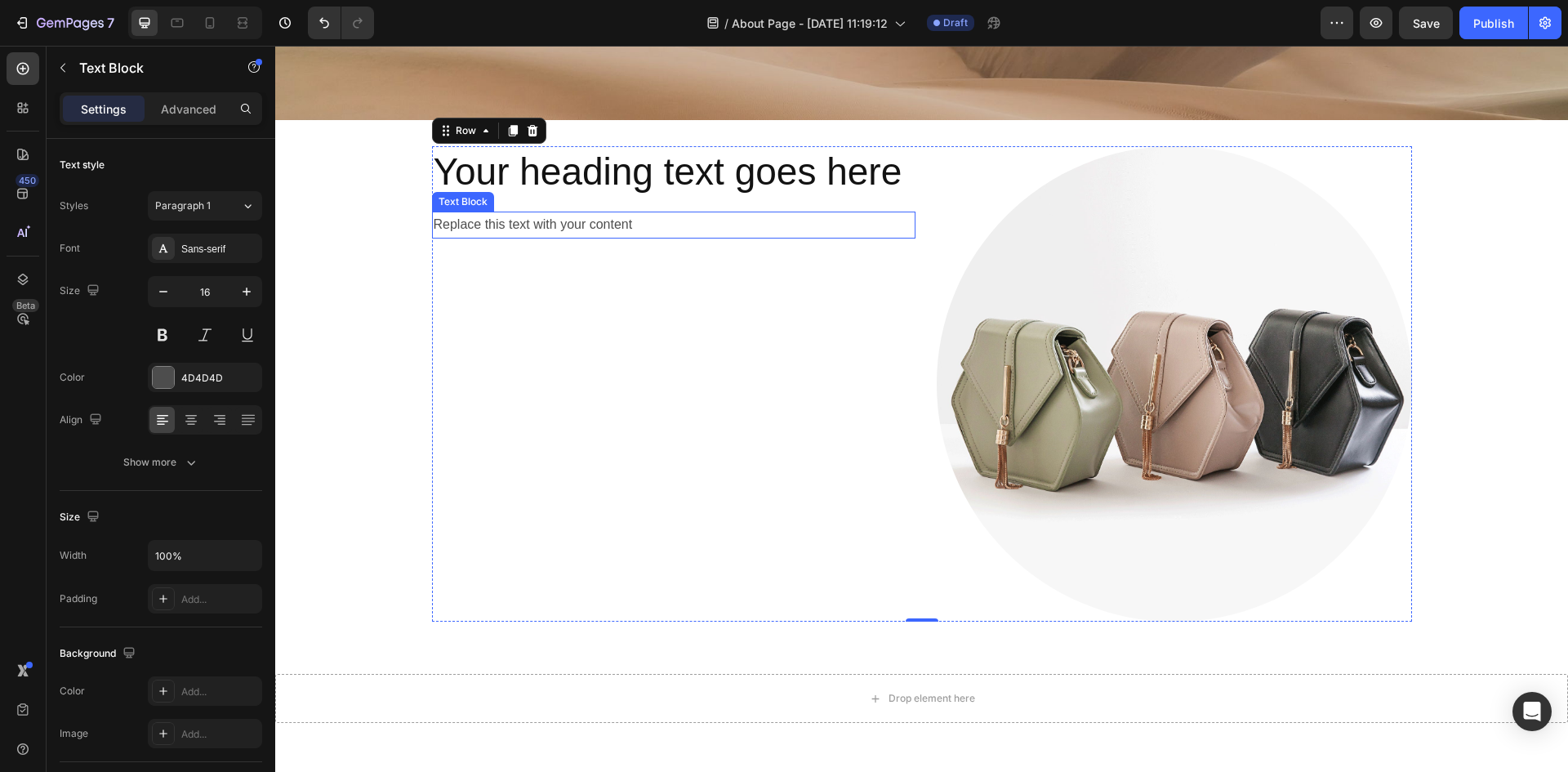
click at [760, 231] on div "Replace this text with your content" at bounding box center [674, 225] width 484 height 27
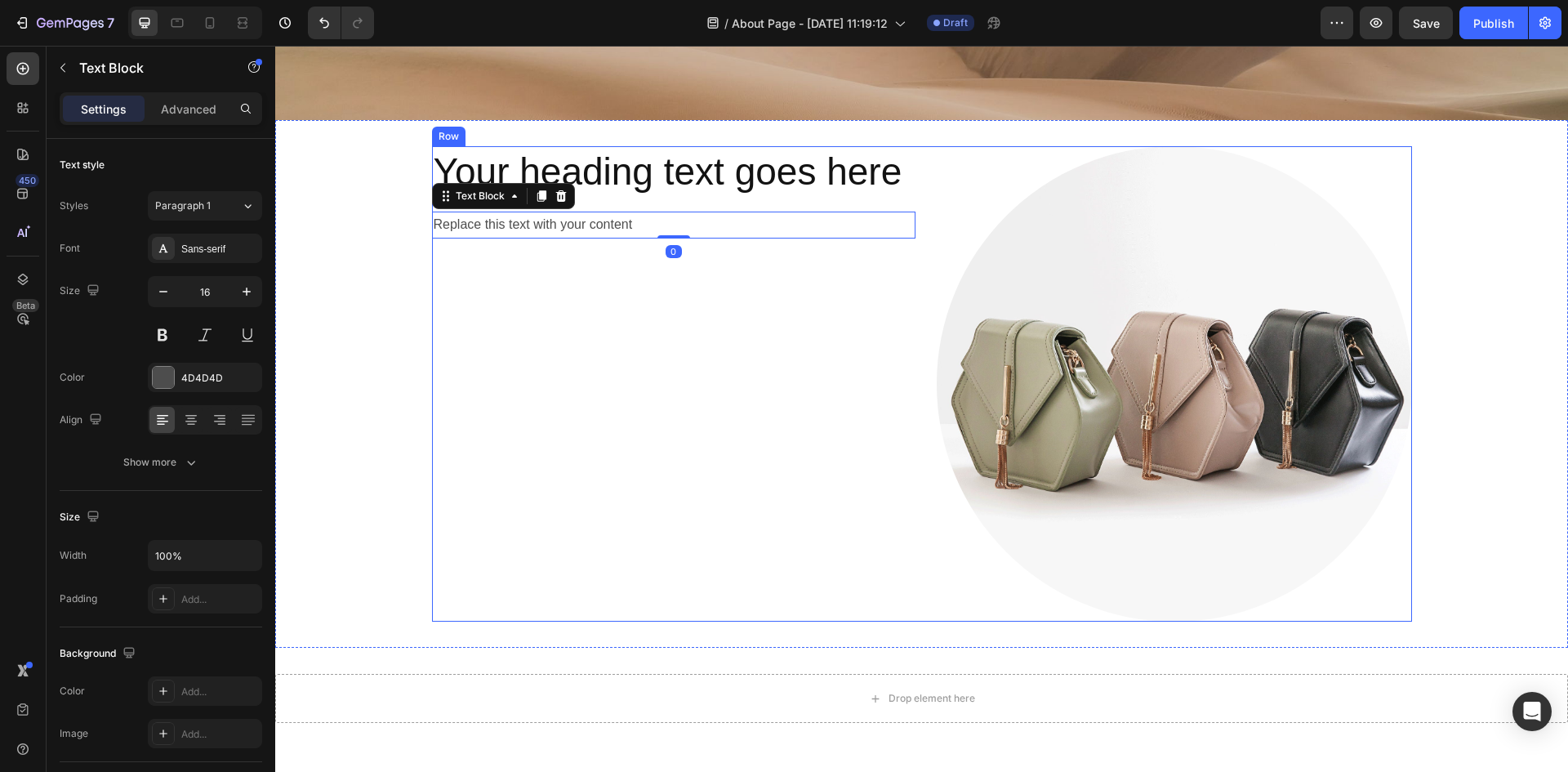
click at [846, 202] on div "Your heading text goes here Heading Replace this text with your content Text Bl…" at bounding box center [674, 383] width 484 height 475
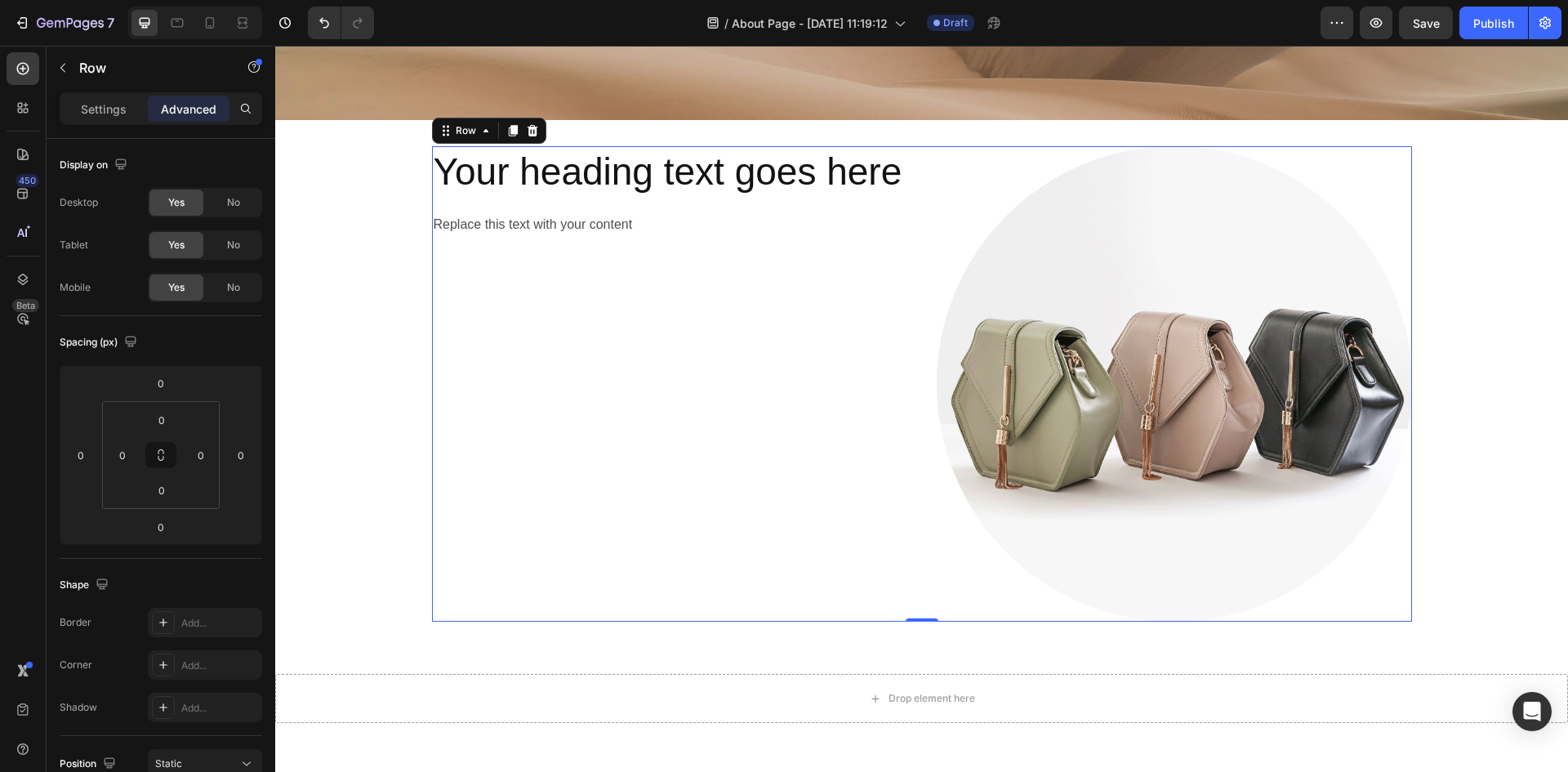
click at [868, 184] on h2 "Your heading text goes here" at bounding box center [674, 172] width 484 height 52
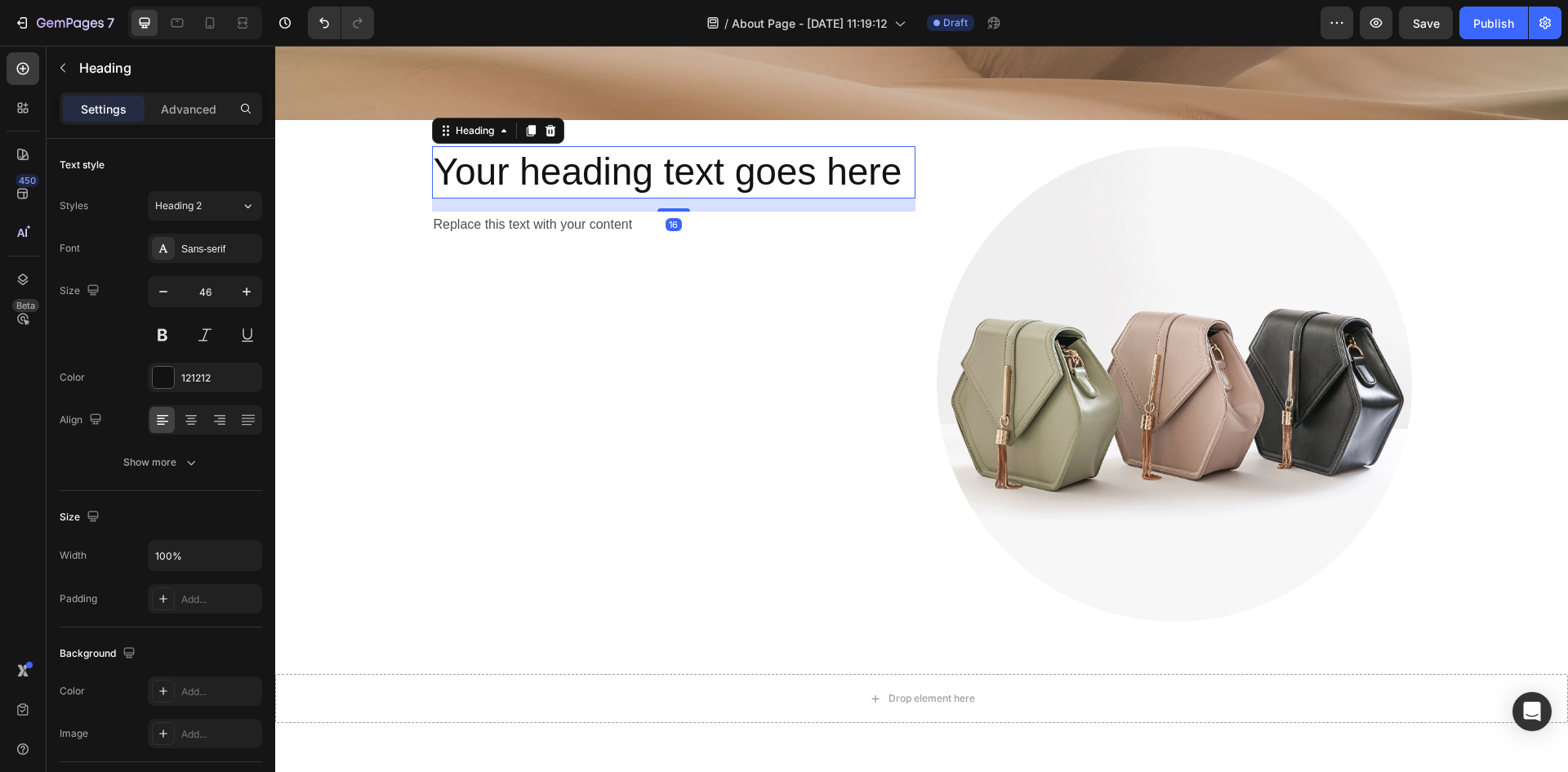
click at [881, 169] on h2 "Your heading text goes here" at bounding box center [674, 172] width 484 height 52
click at [902, 169] on p "Your heading text goes here" at bounding box center [674, 172] width 480 height 49
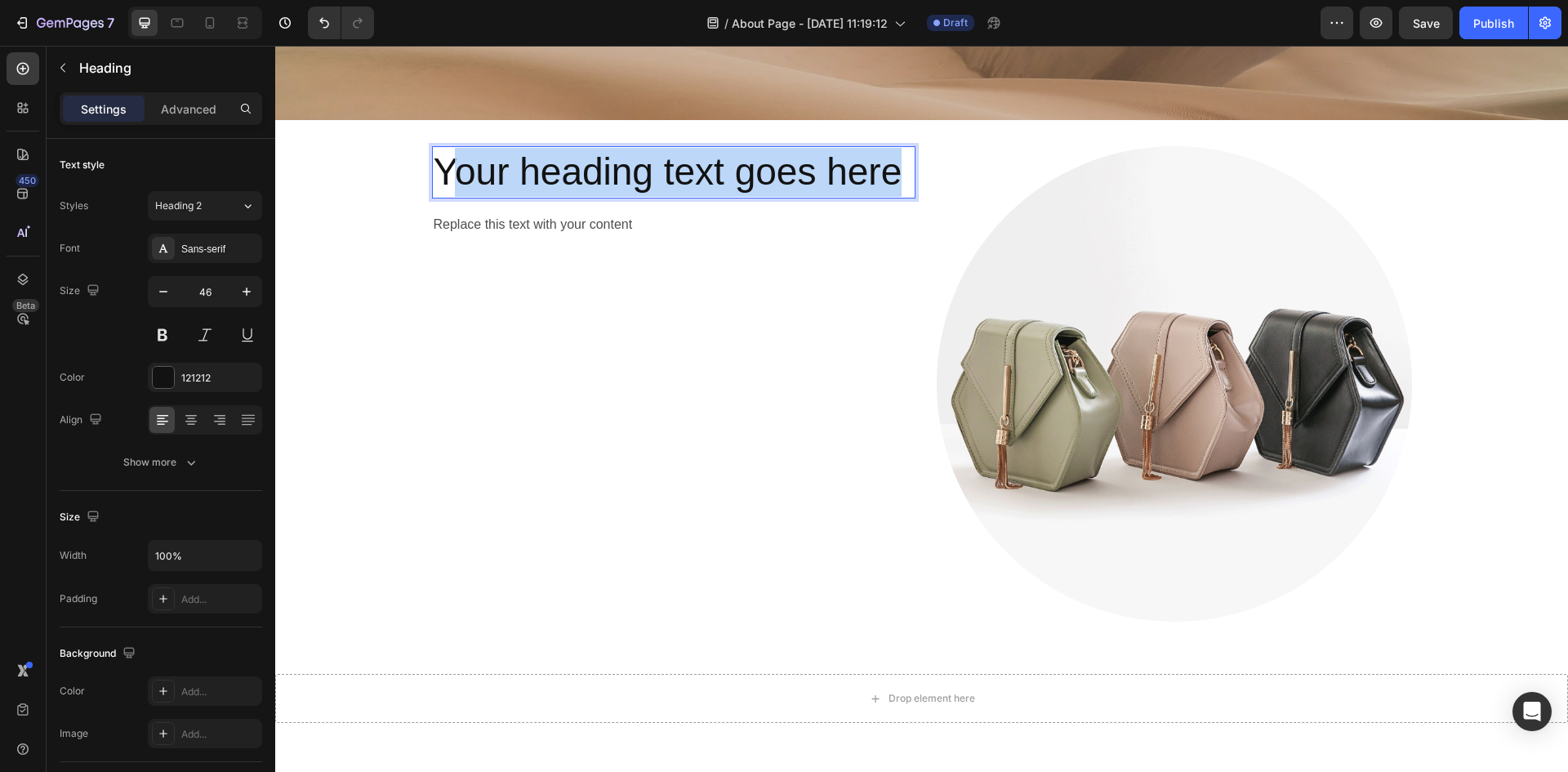
drag, startPoint x: 903, startPoint y: 169, endPoint x: 420, endPoint y: 173, distance: 483.0
click at [419, 173] on div "Your heading text goes here Heading 16 Replace this text with your content Text…" at bounding box center [921, 383] width 1293 height 475
